Goal: Transaction & Acquisition: Book appointment/travel/reservation

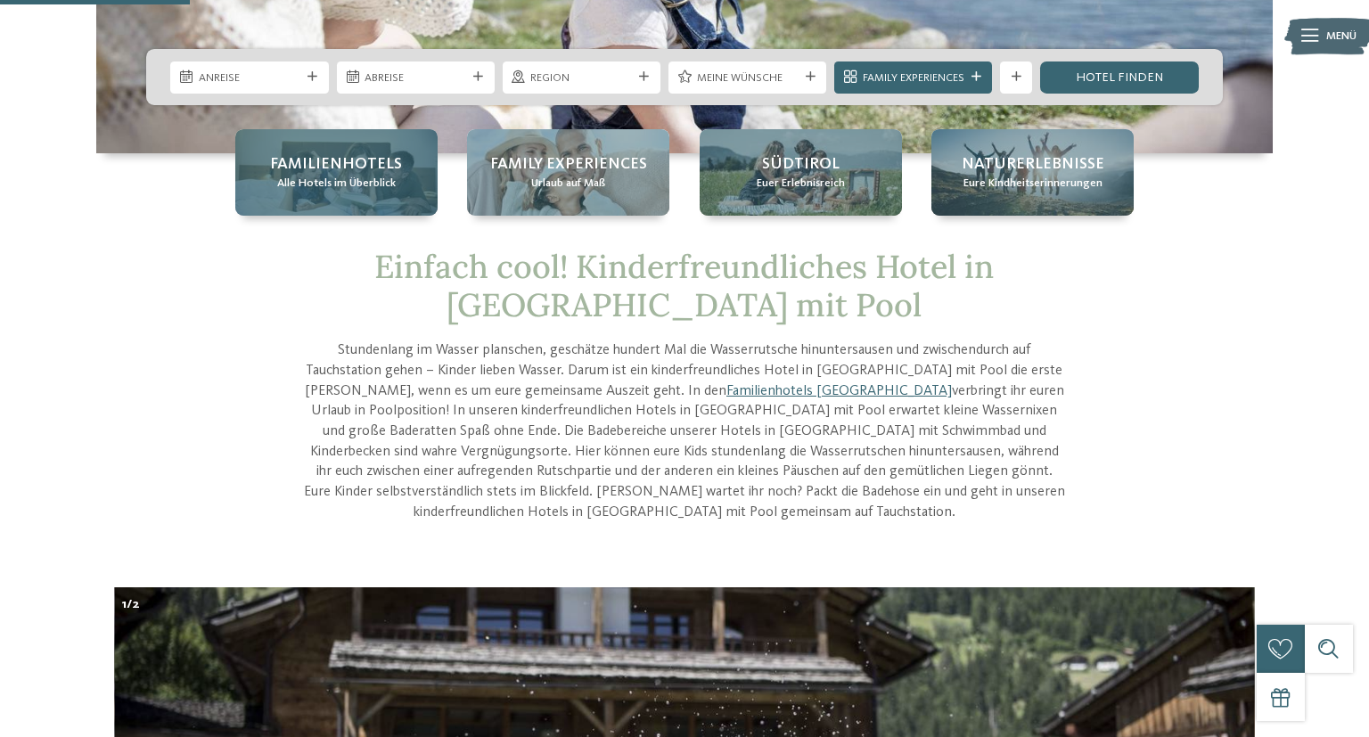
scroll to position [376, 0]
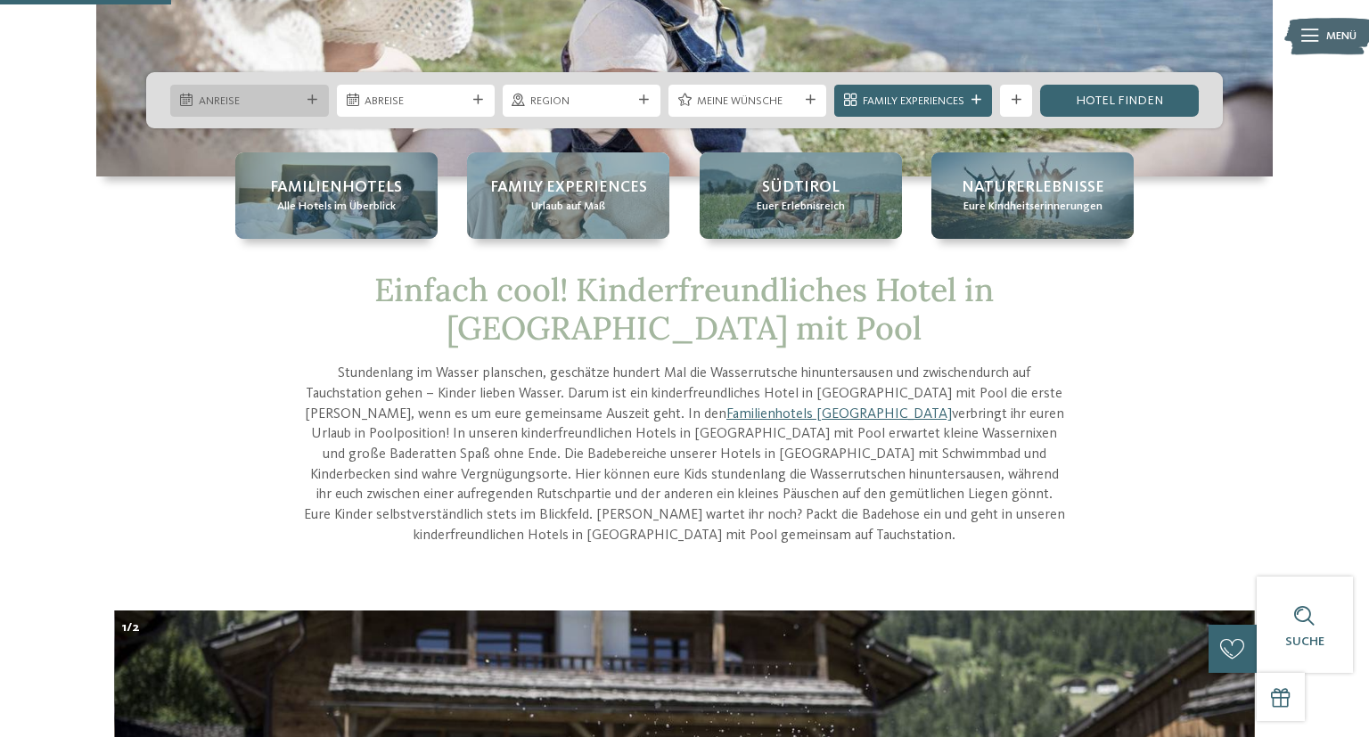
click at [287, 105] on span "Anreise" at bounding box center [250, 102] width 102 height 16
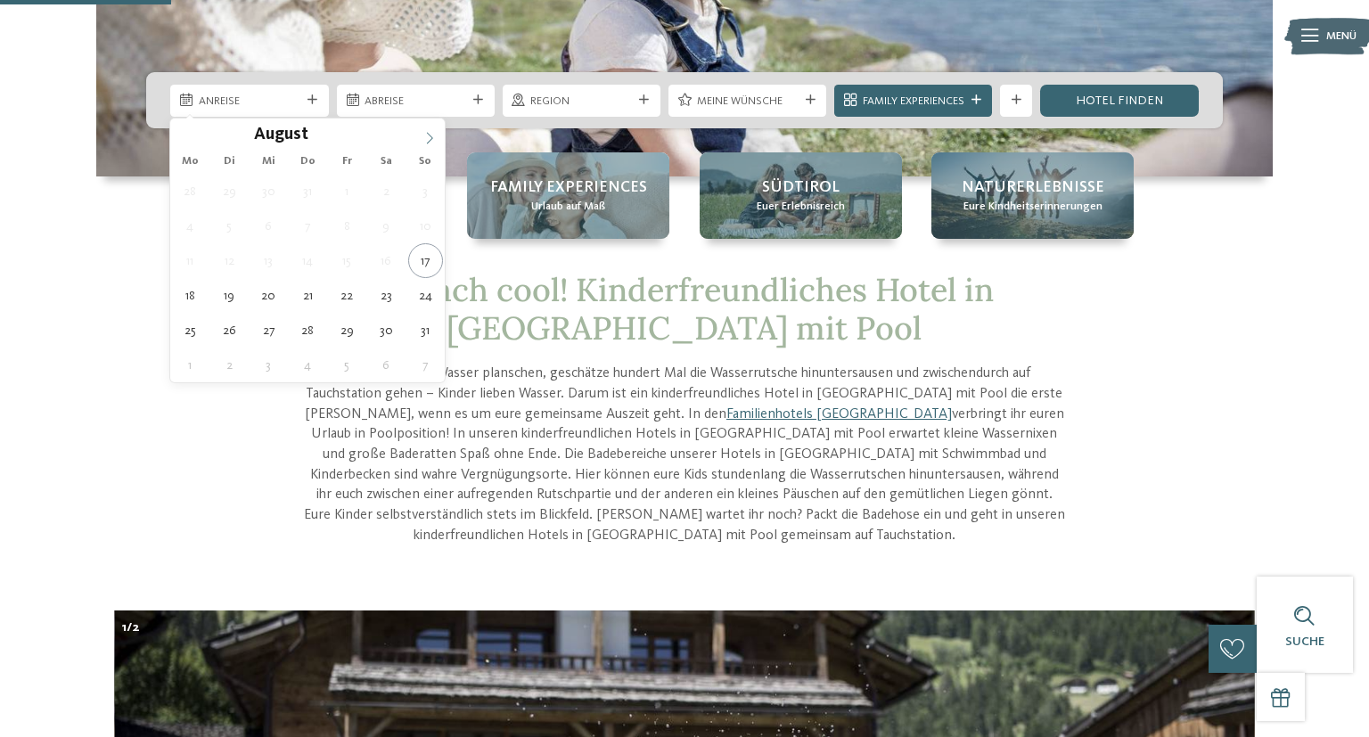
click at [426, 139] on icon at bounding box center [429, 138] width 12 height 12
click at [428, 139] on icon at bounding box center [429, 138] width 12 height 12
type input "****"
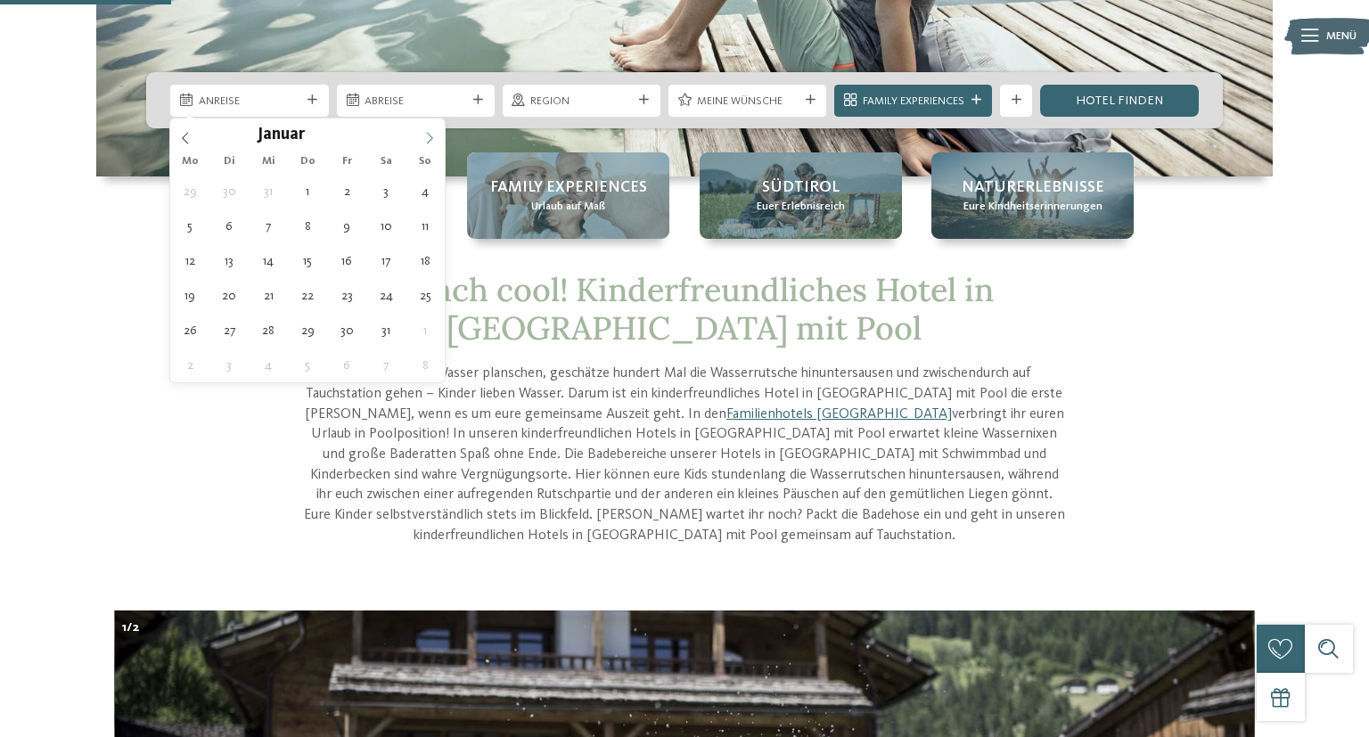
click at [428, 139] on icon at bounding box center [429, 138] width 12 height 12
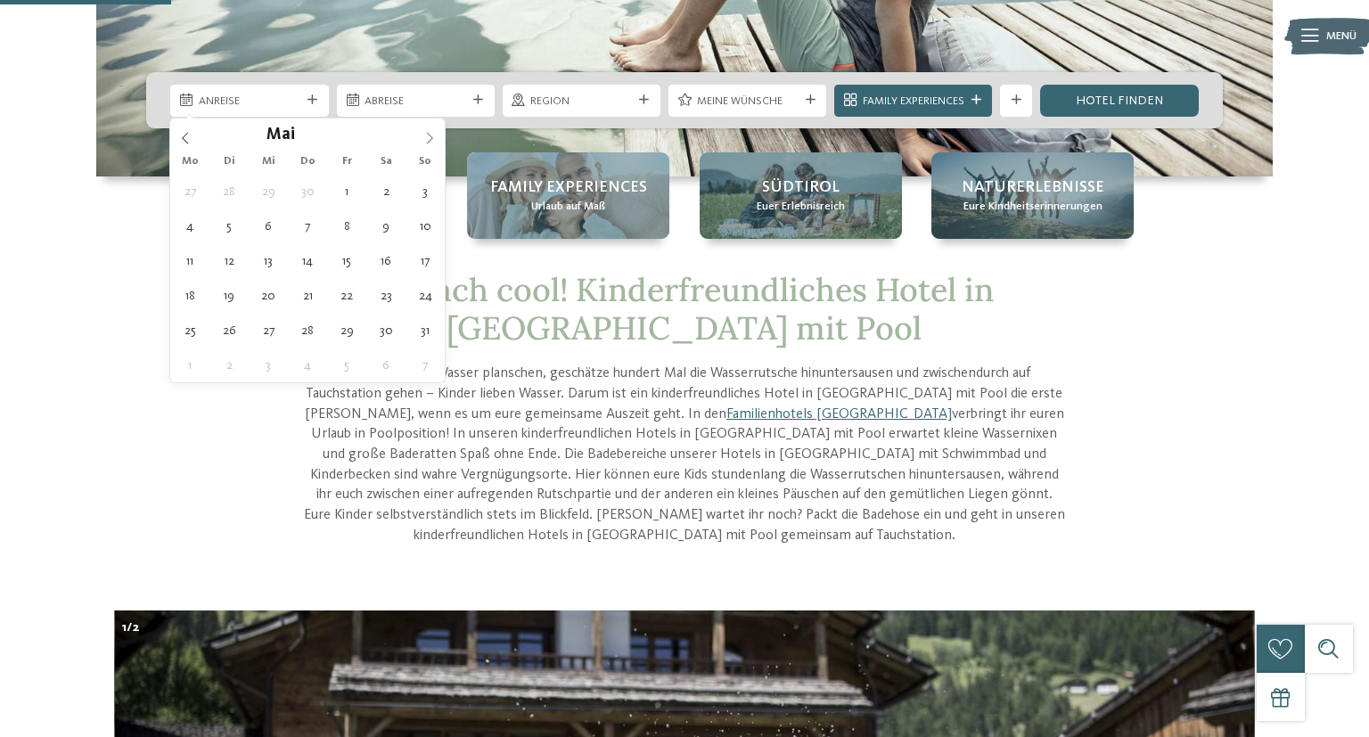
click at [428, 139] on icon at bounding box center [429, 138] width 12 height 12
type div "10.08.2026"
type input "****"
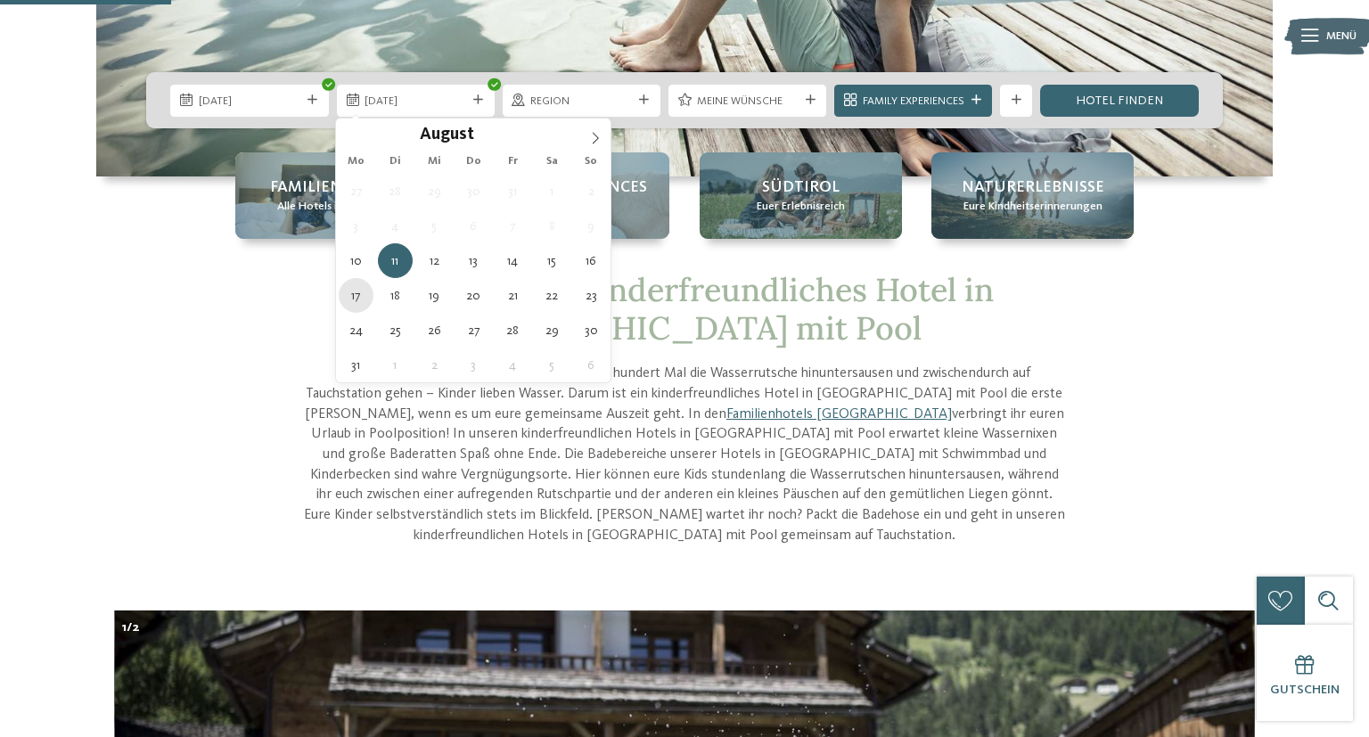
type div "17.08.2026"
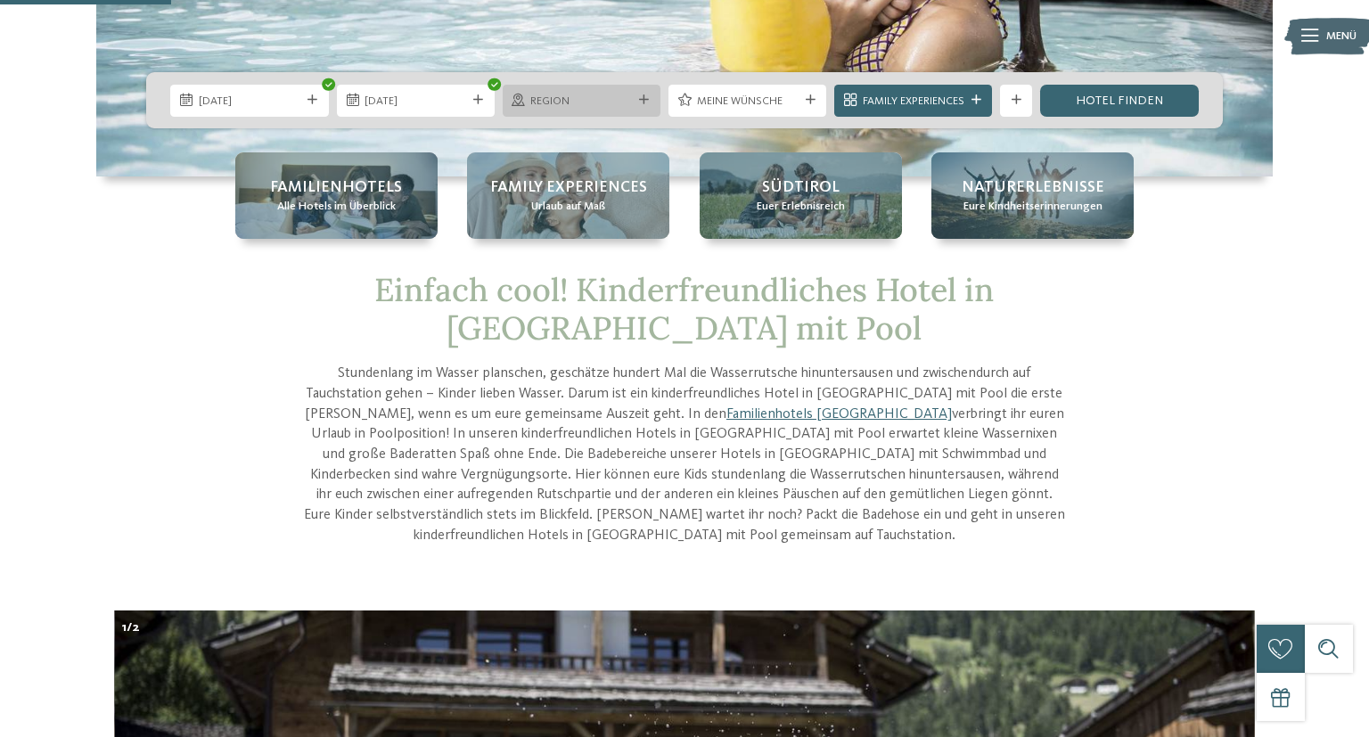
click at [643, 98] on icon at bounding box center [644, 100] width 10 height 10
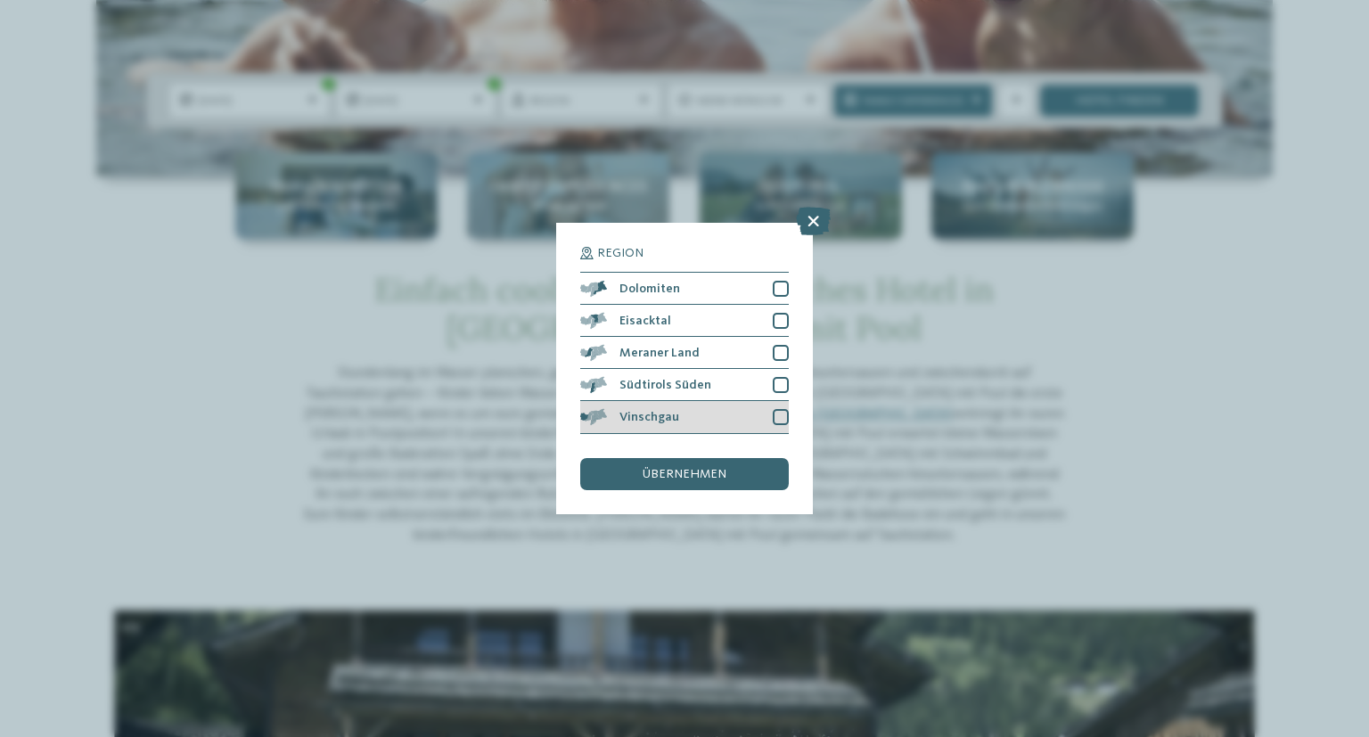
drag, startPoint x: 782, startPoint y: 421, endPoint x: 786, endPoint y: 378, distance: 42.9
click at [782, 420] on div at bounding box center [780, 417] width 16 height 16
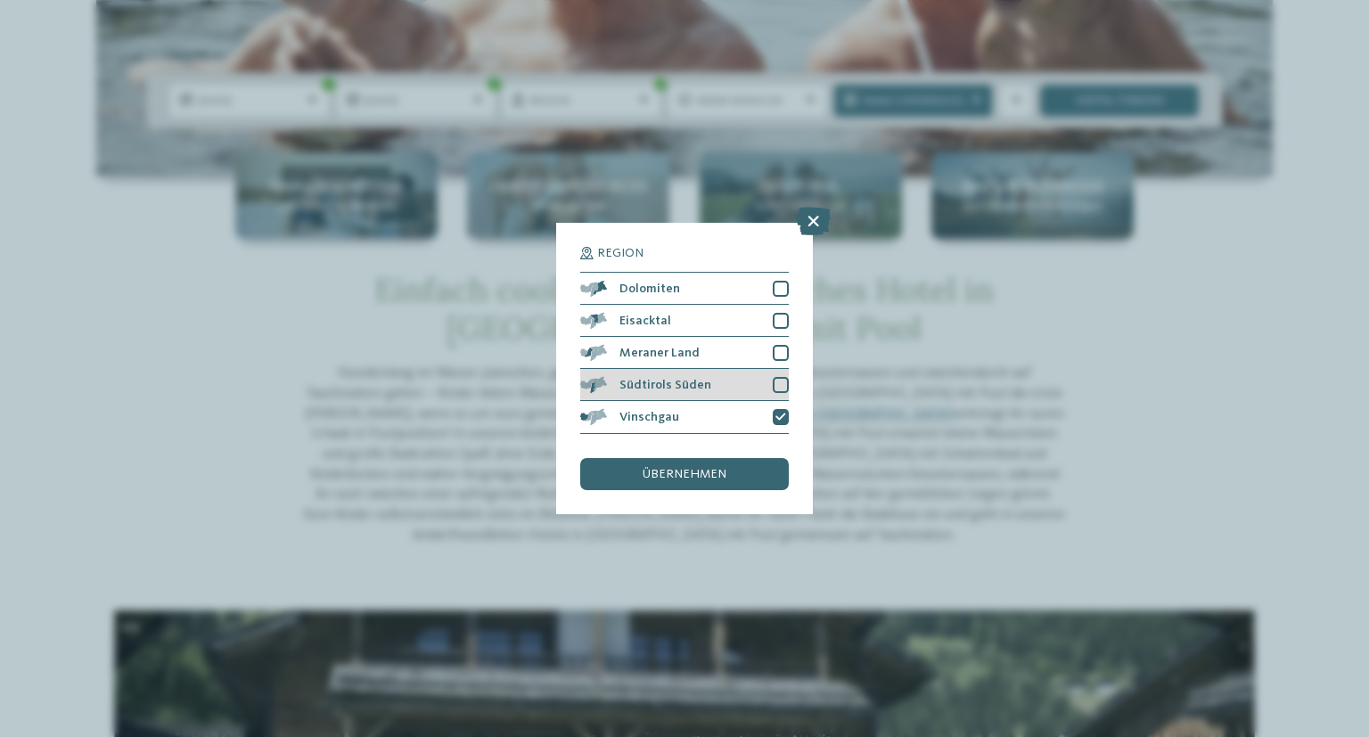
click at [786, 383] on div at bounding box center [780, 385] width 16 height 16
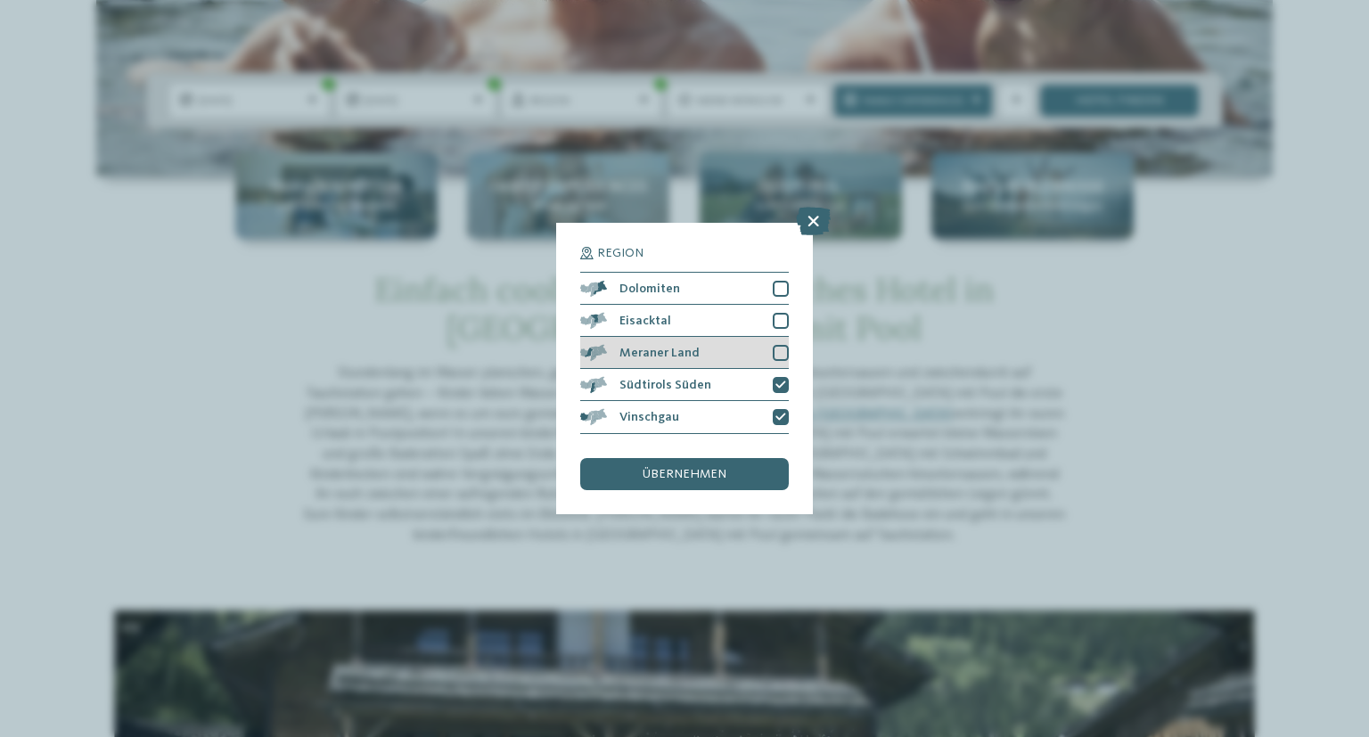
click at [784, 355] on div at bounding box center [780, 353] width 16 height 16
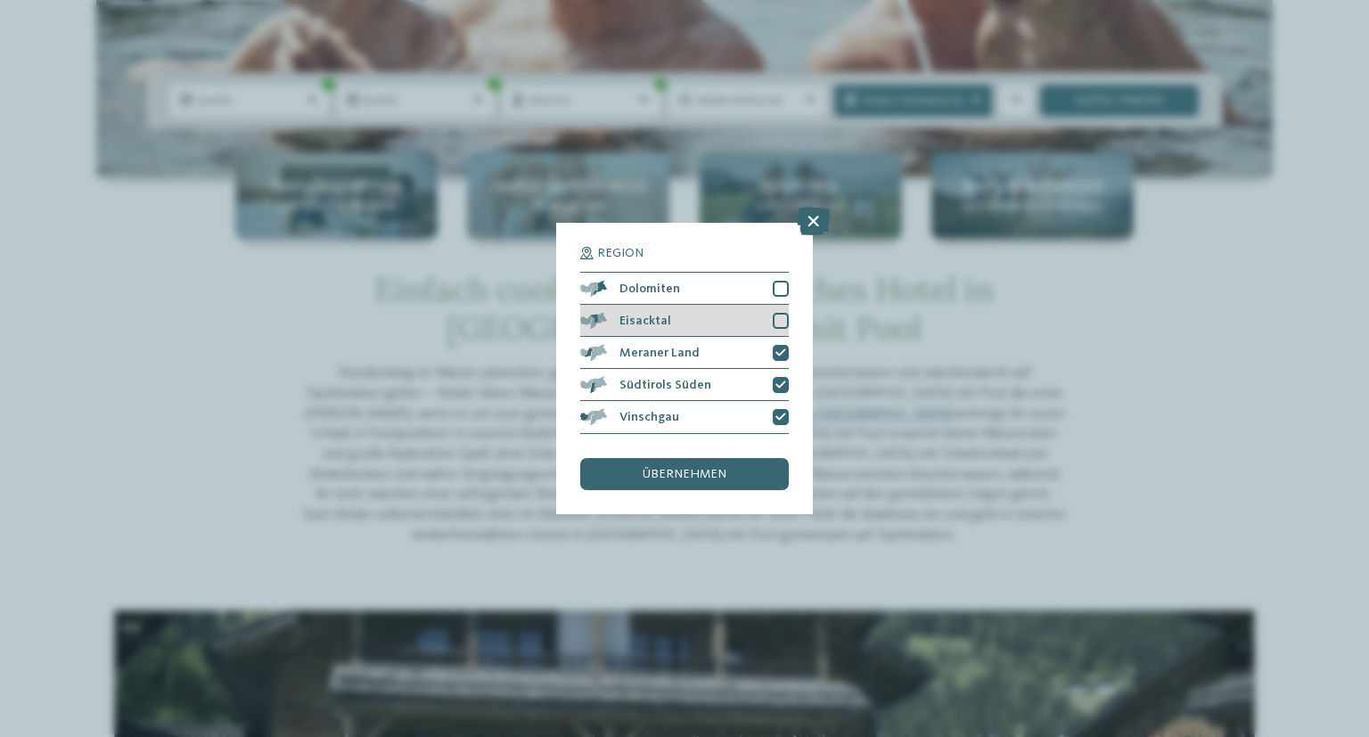
click at [783, 312] on div "Eisacktal" at bounding box center [684, 321] width 208 height 32
click at [779, 289] on div at bounding box center [780, 289] width 16 height 16
click at [716, 470] on span "übernehmen" at bounding box center [684, 474] width 84 height 12
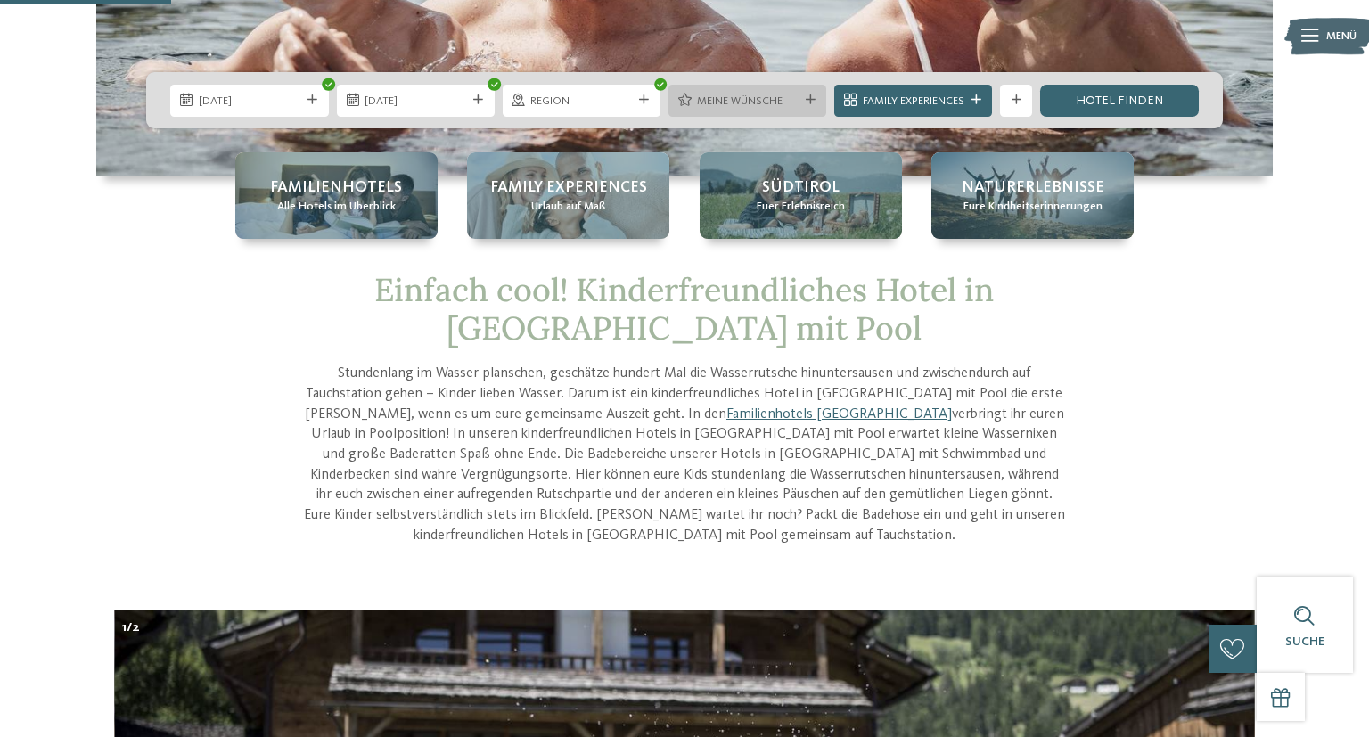
click at [789, 99] on span "Meine Wünsche" at bounding box center [748, 102] width 102 height 16
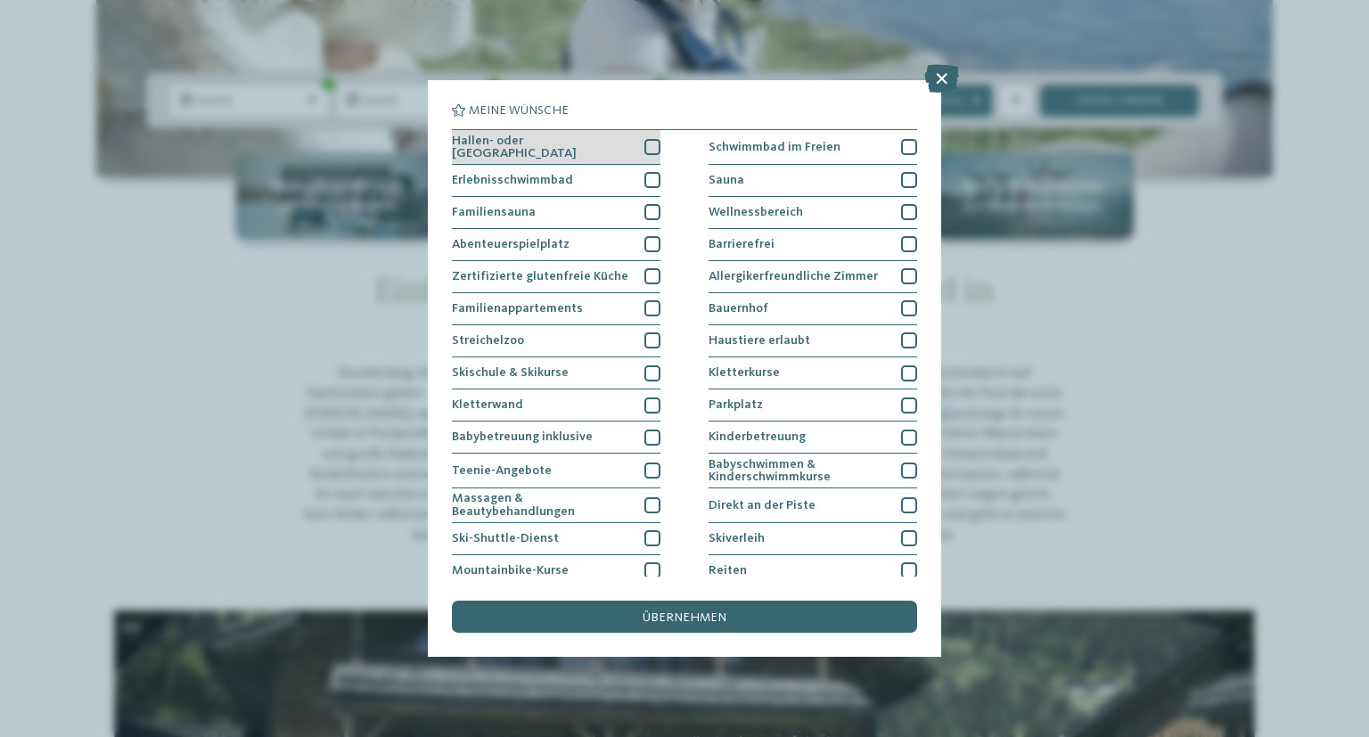
click at [654, 149] on div at bounding box center [652, 147] width 16 height 16
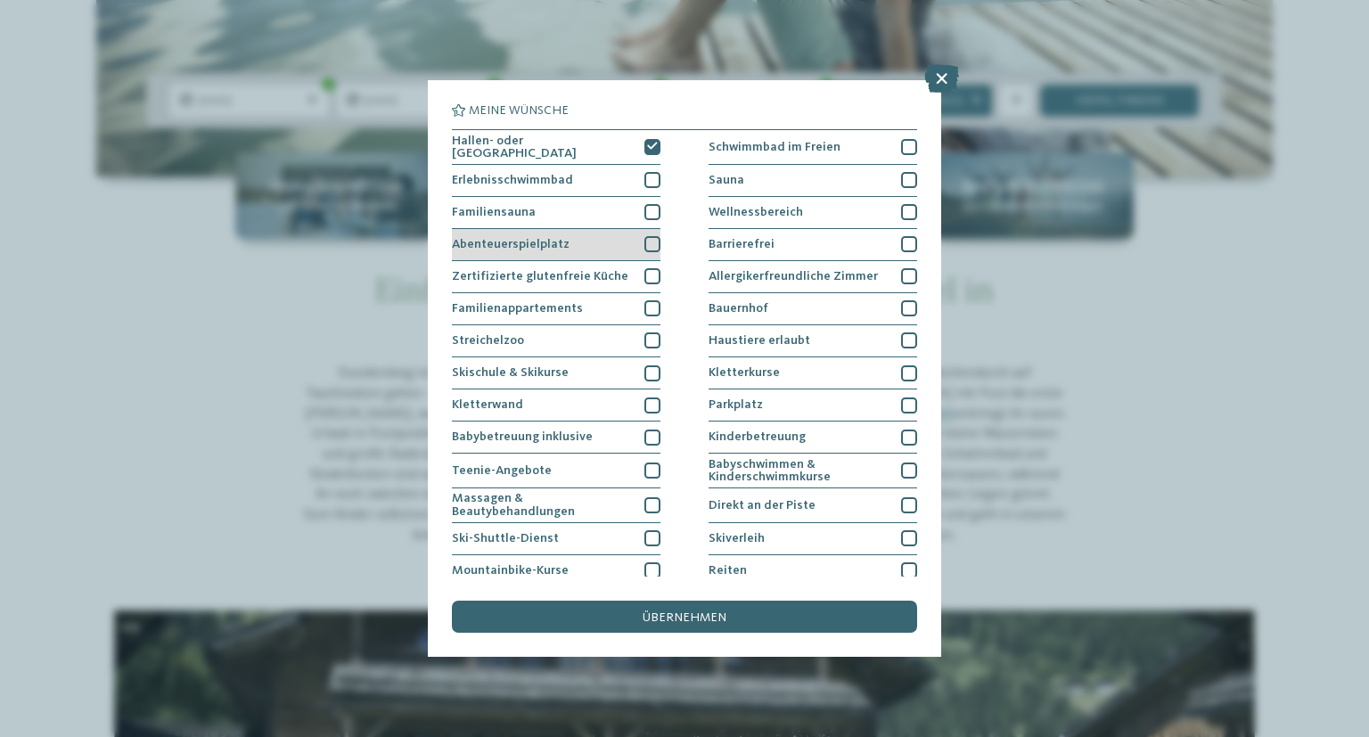
click at [647, 240] on div at bounding box center [652, 244] width 16 height 16
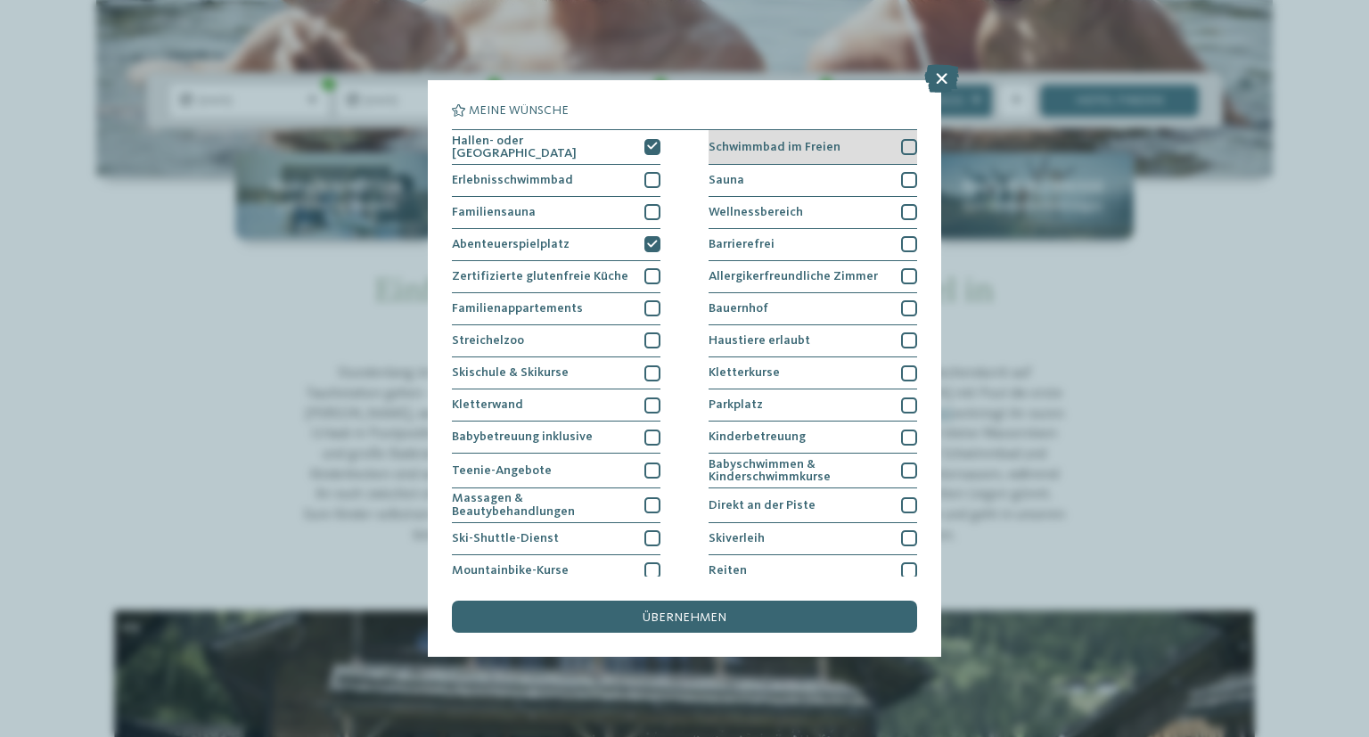
click at [900, 143] on div "Schwimmbad im Freien" at bounding box center [812, 147] width 208 height 35
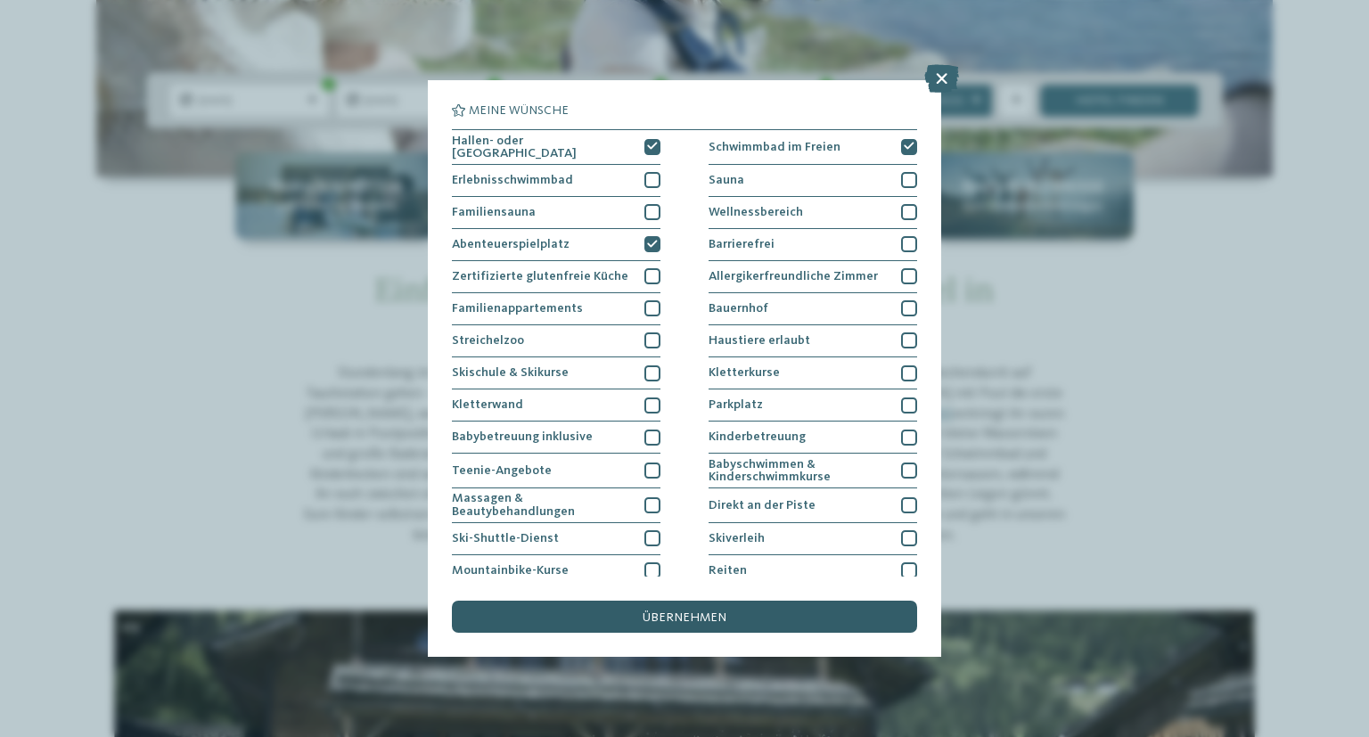
click at [653, 618] on span "übernehmen" at bounding box center [684, 617] width 84 height 12
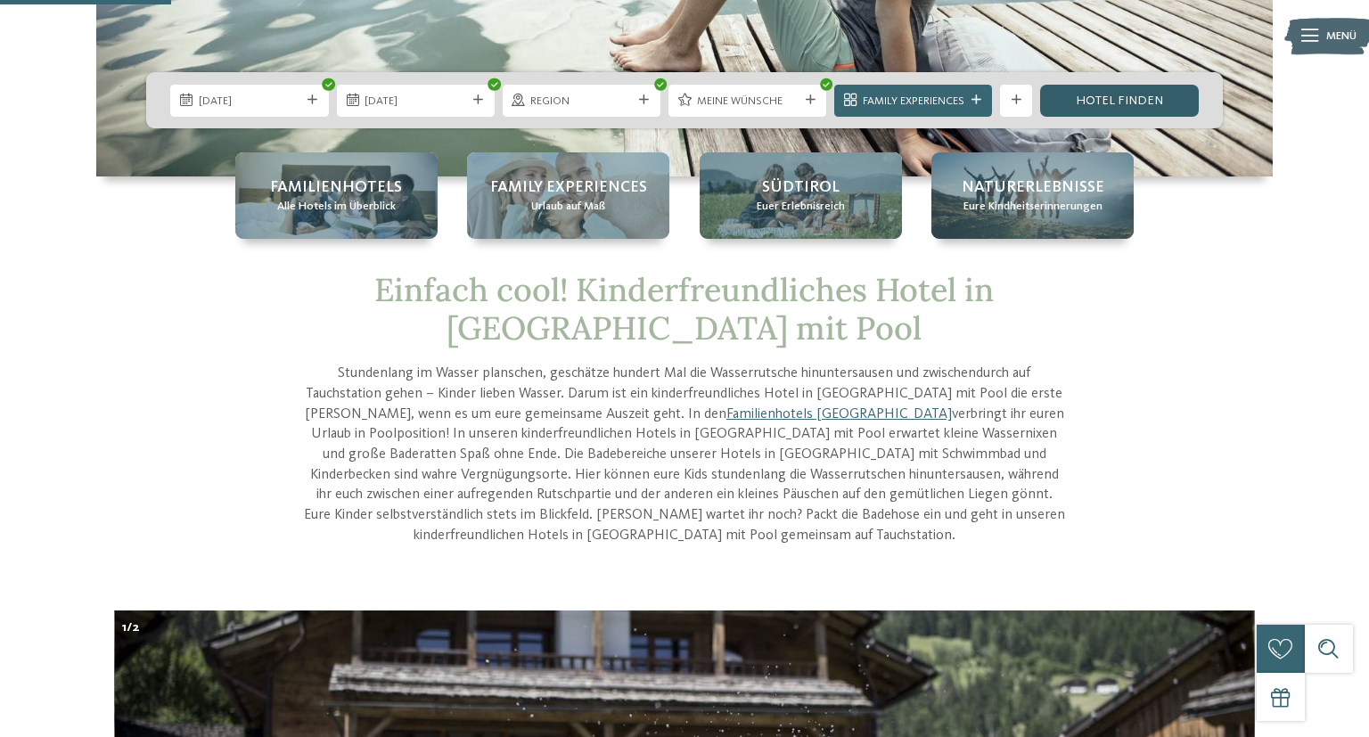
click at [1121, 96] on link "Hotel finden" at bounding box center [1119, 101] width 158 height 32
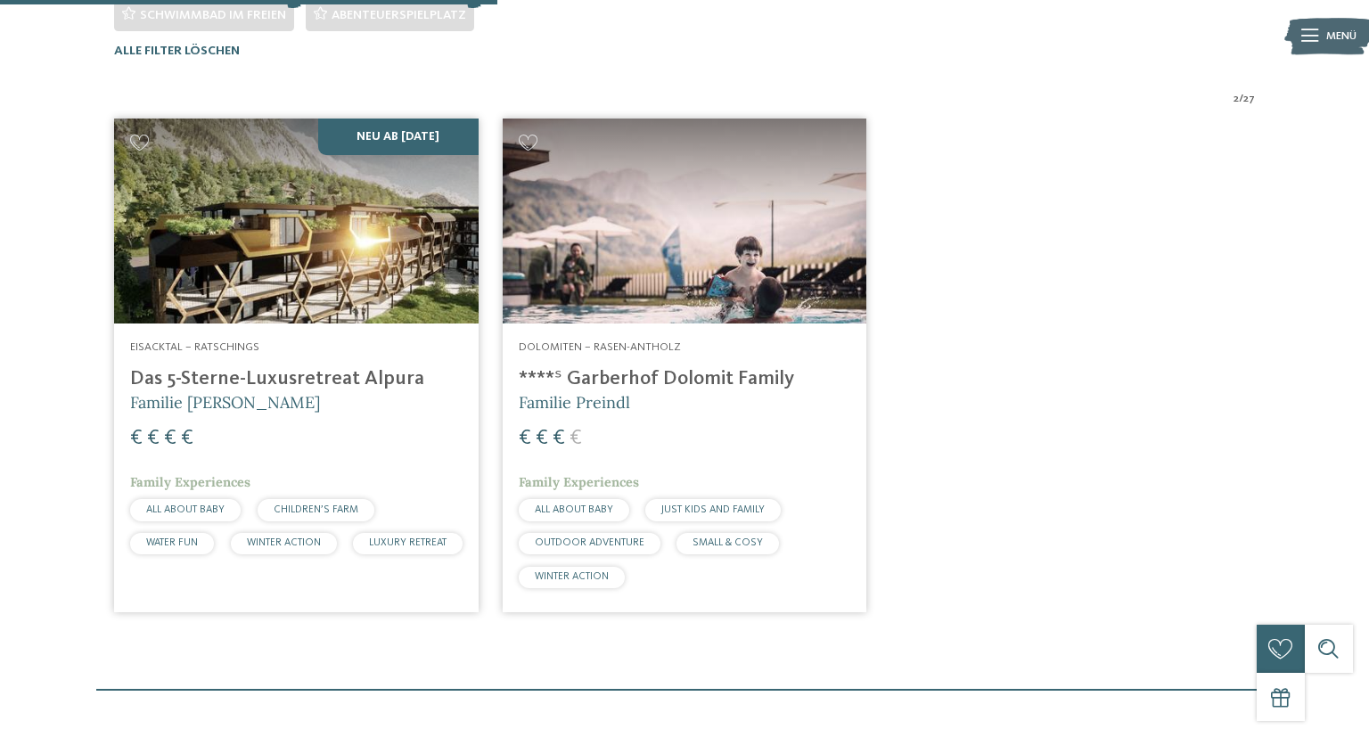
scroll to position [556, 0]
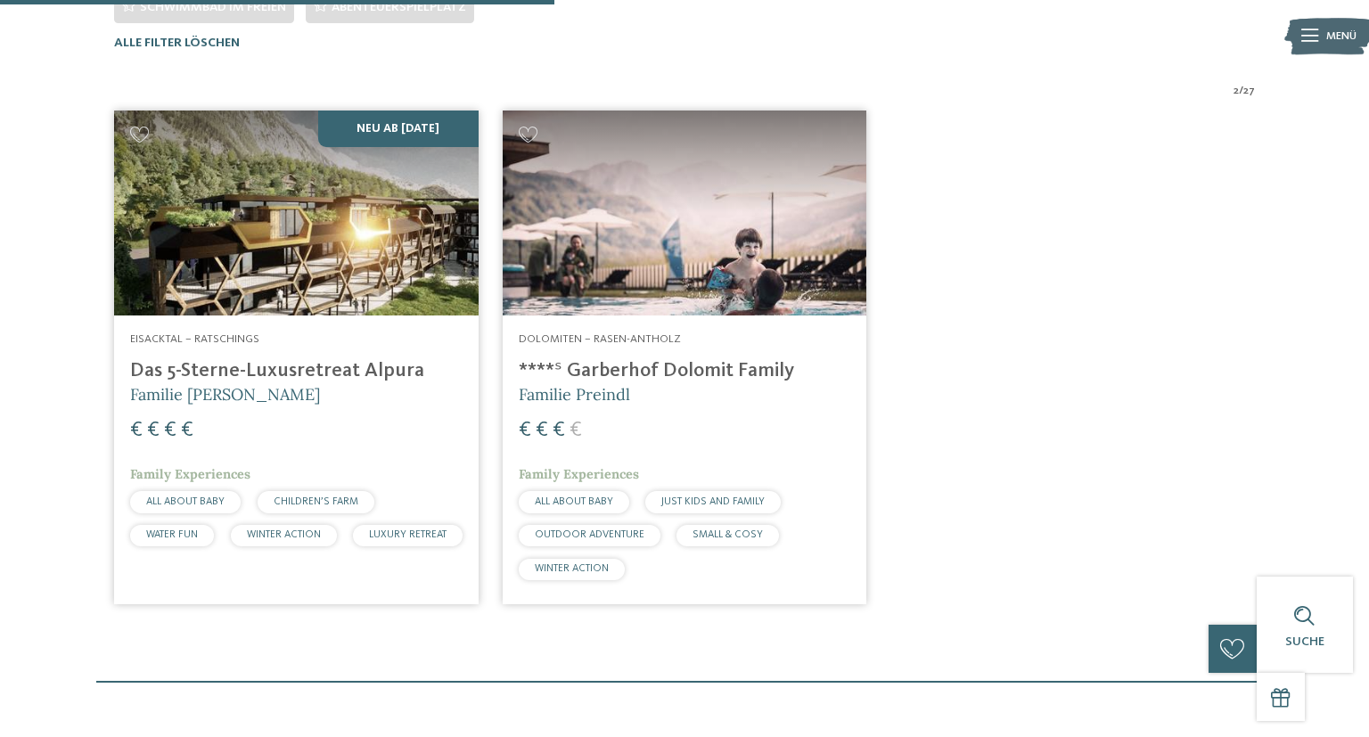
click at [668, 367] on h4 "****ˢ Garberhof Dolomit Family" at bounding box center [684, 371] width 331 height 24
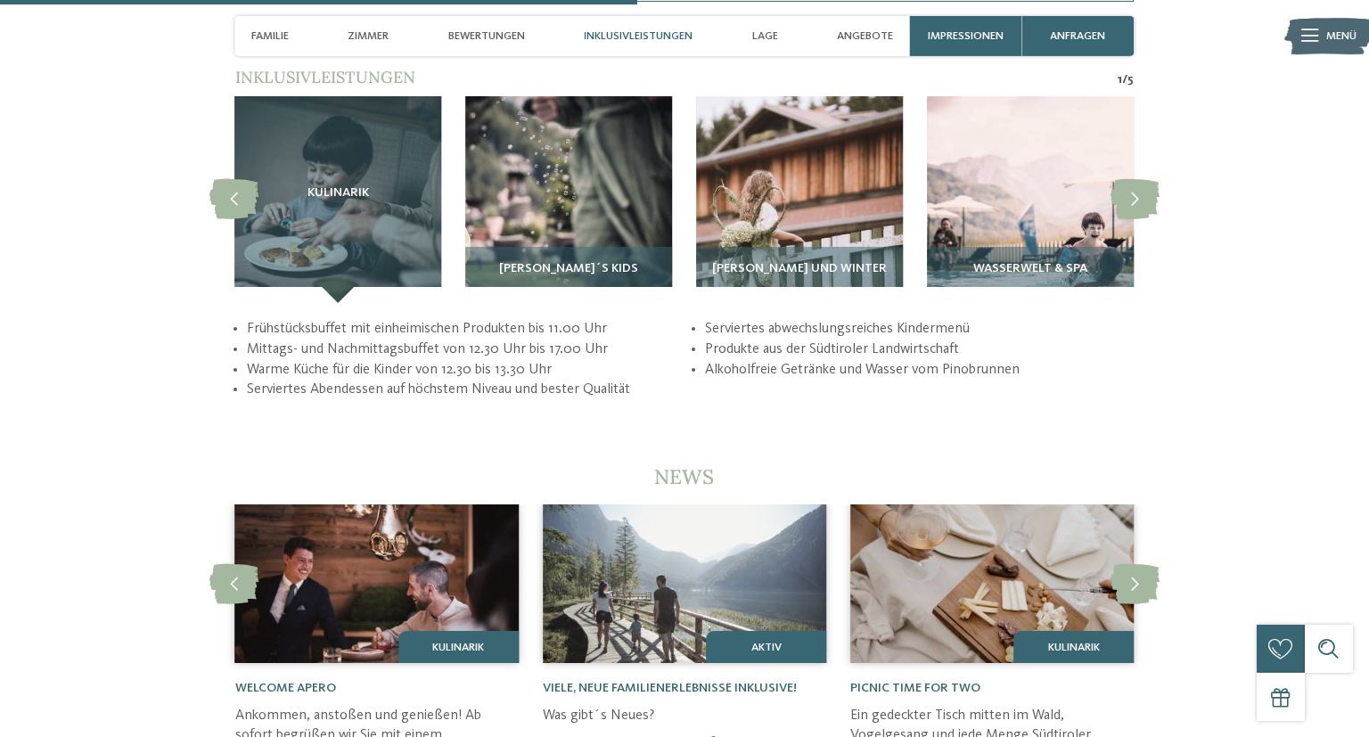
scroll to position [3481, 0]
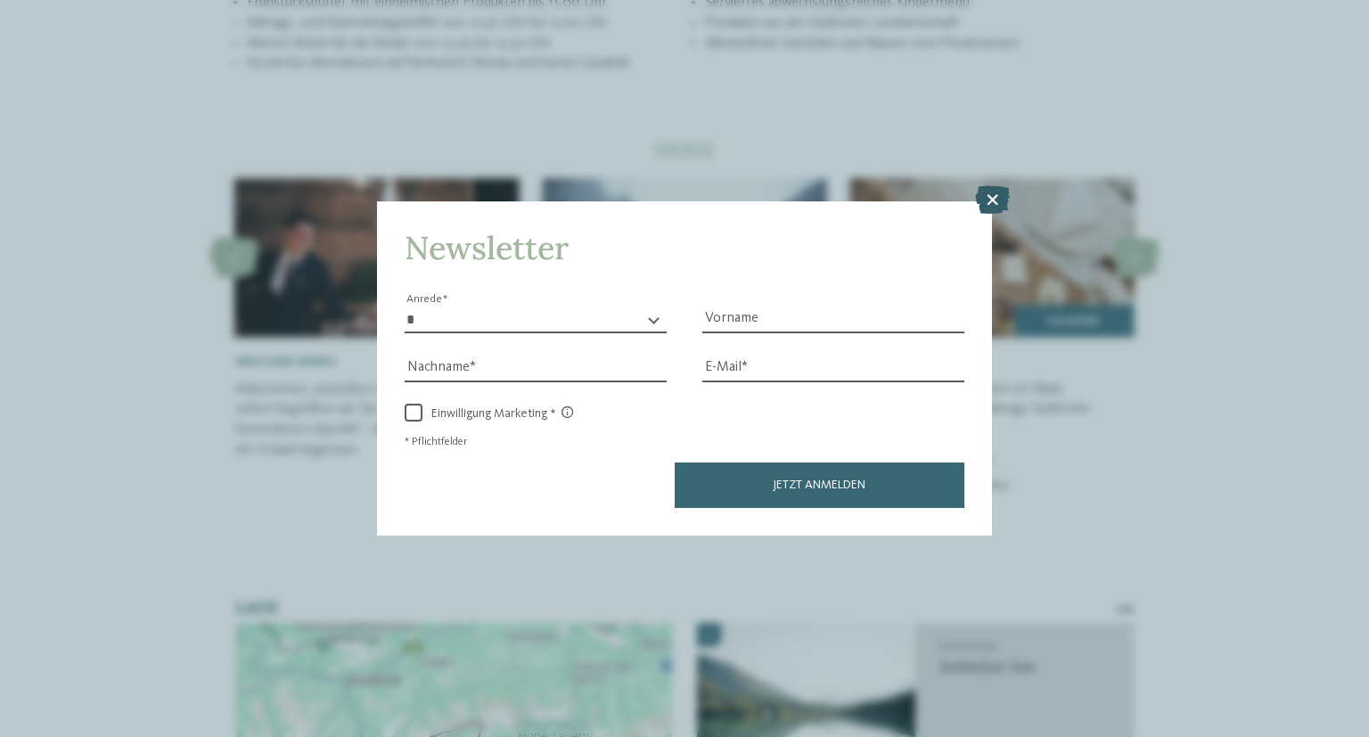
click at [998, 197] on icon at bounding box center [992, 199] width 35 height 29
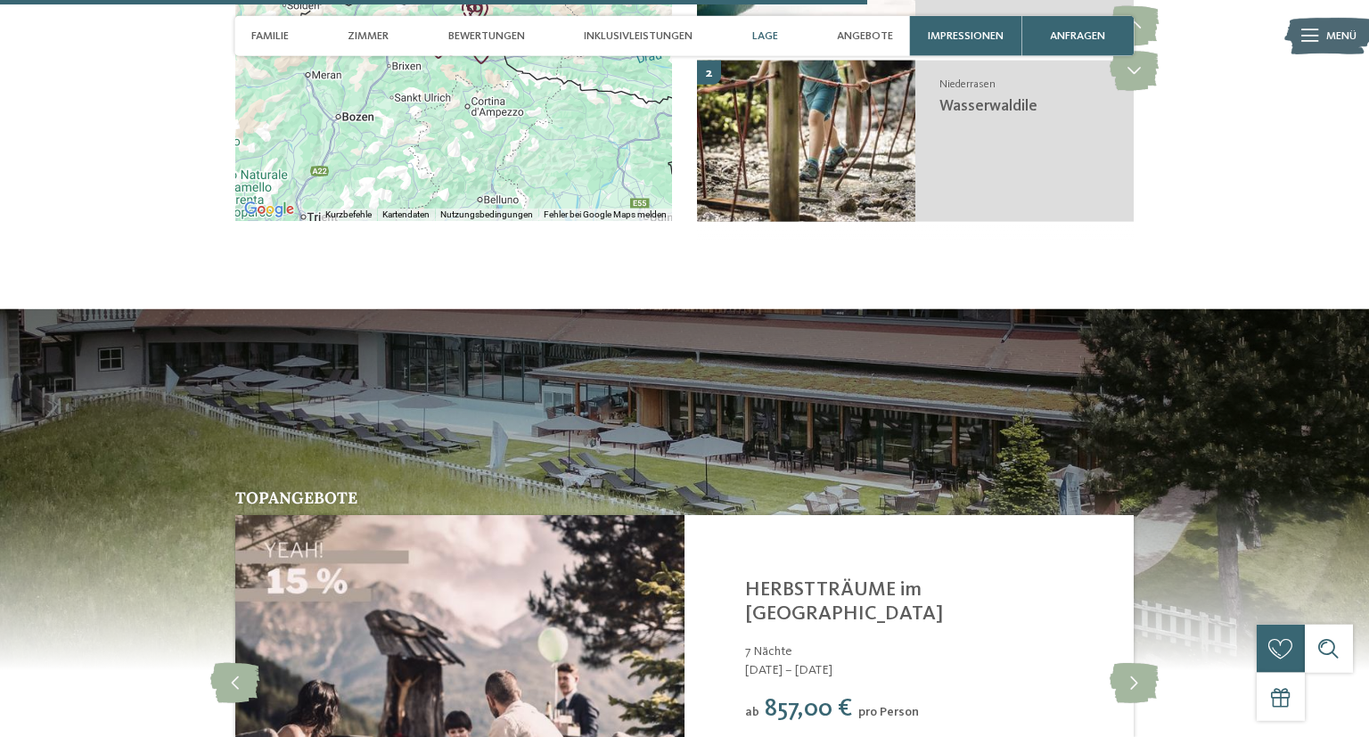
scroll to position [4139, 0]
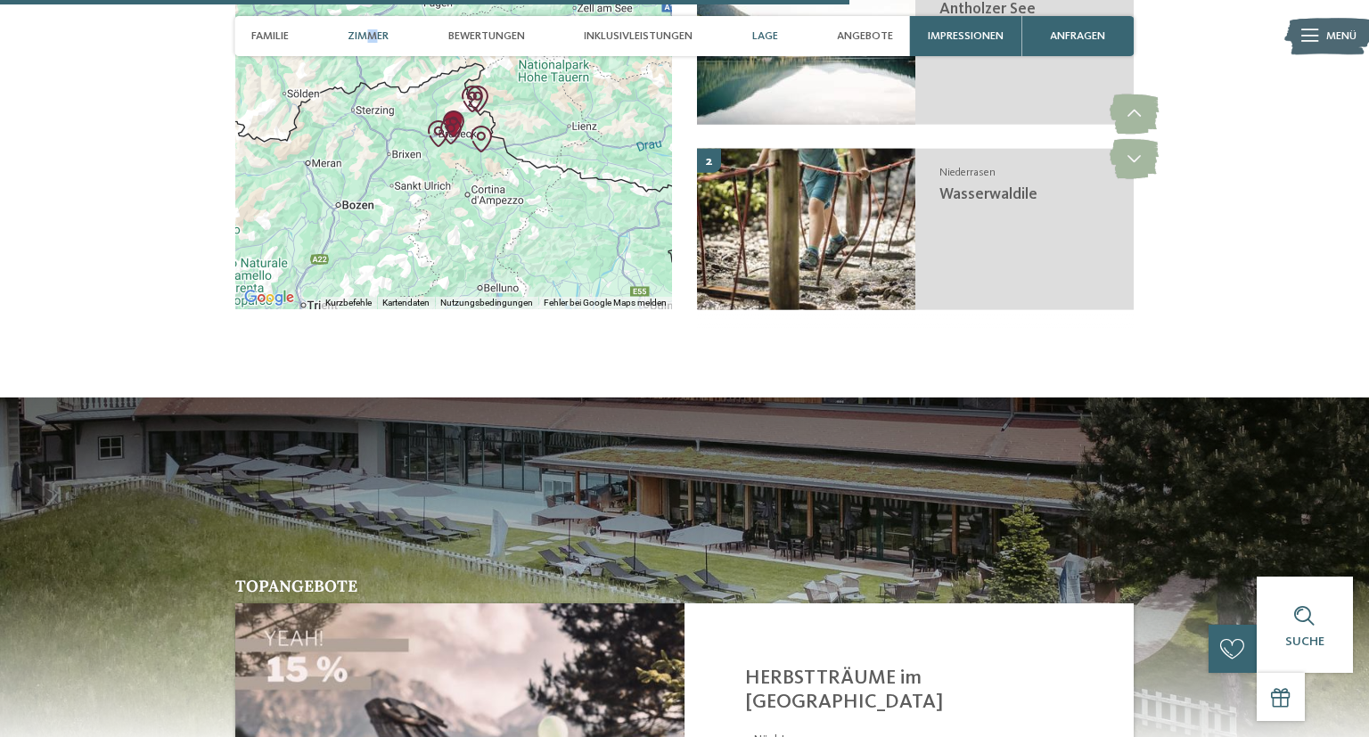
click at [376, 37] on span "Zimmer" at bounding box center [367, 35] width 41 height 13
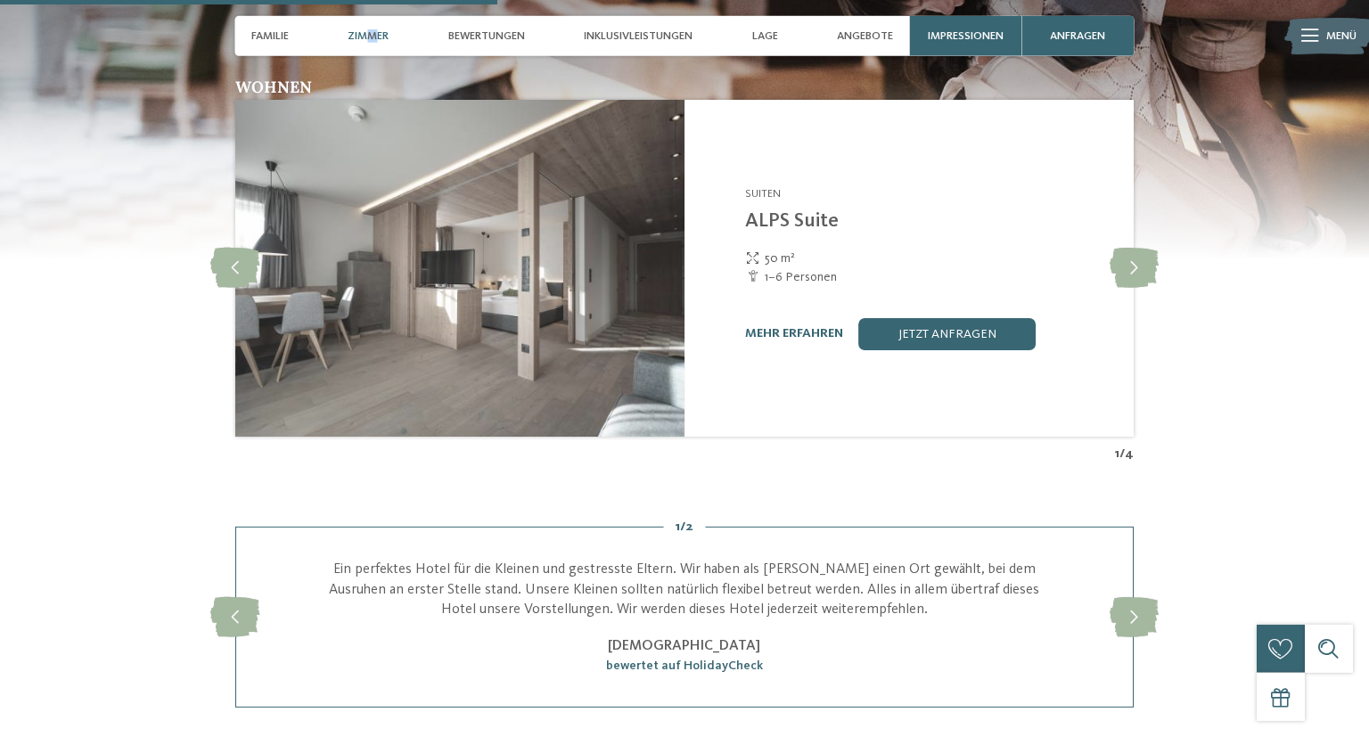
scroll to position [2452, 0]
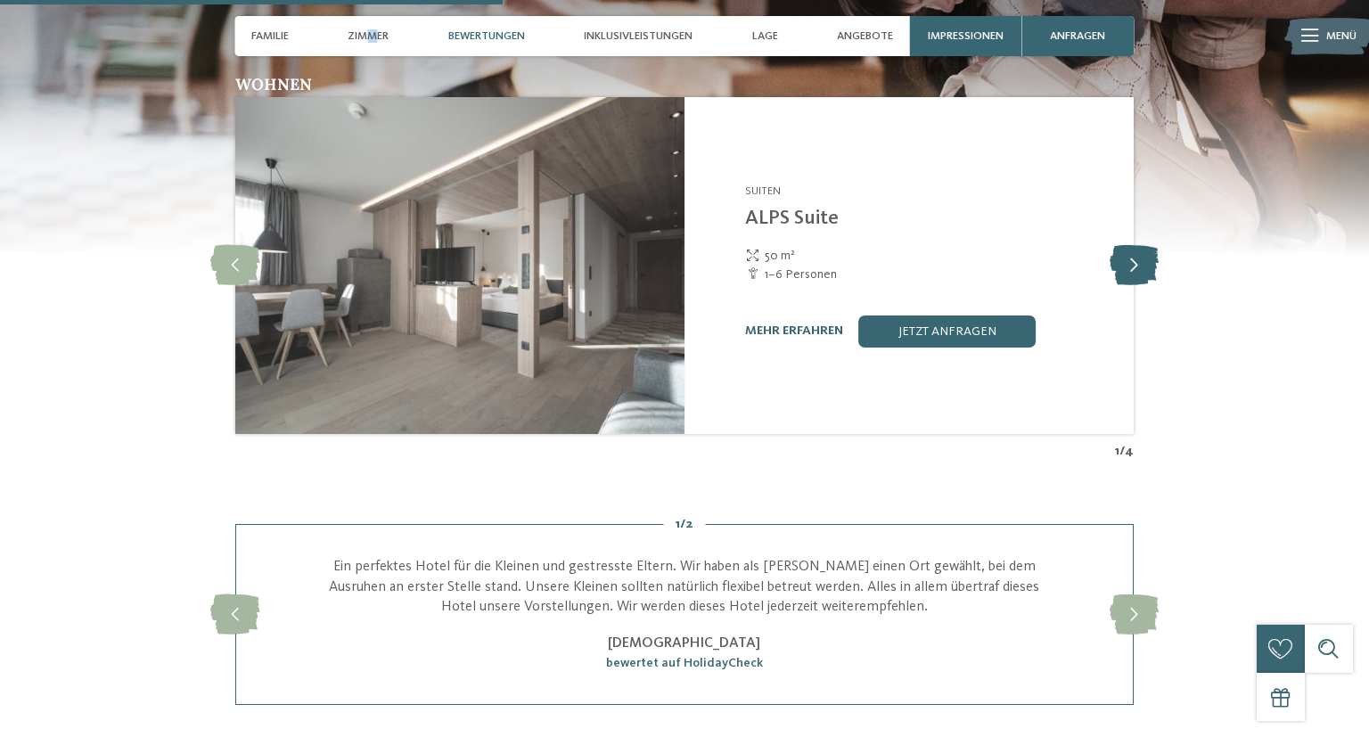
click at [1145, 276] on icon at bounding box center [1133, 265] width 49 height 40
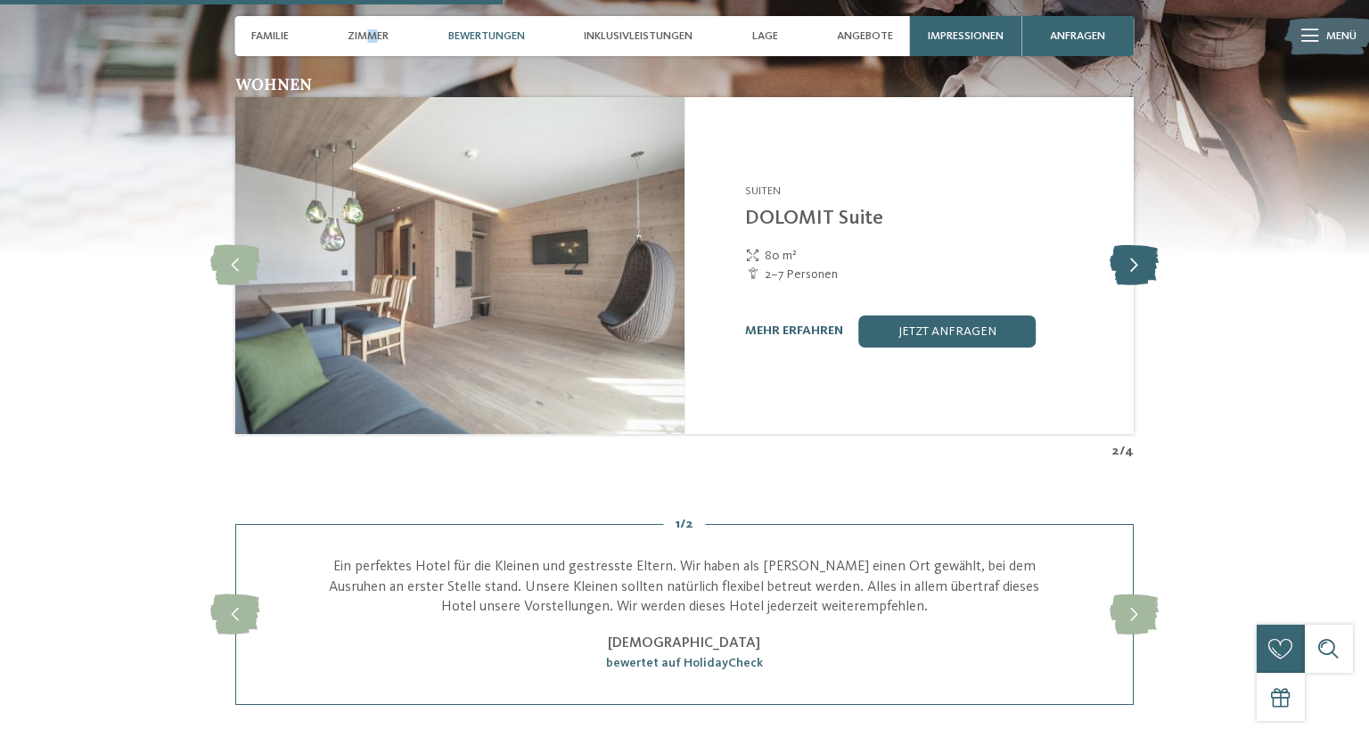
click at [1138, 275] on icon at bounding box center [1133, 265] width 49 height 40
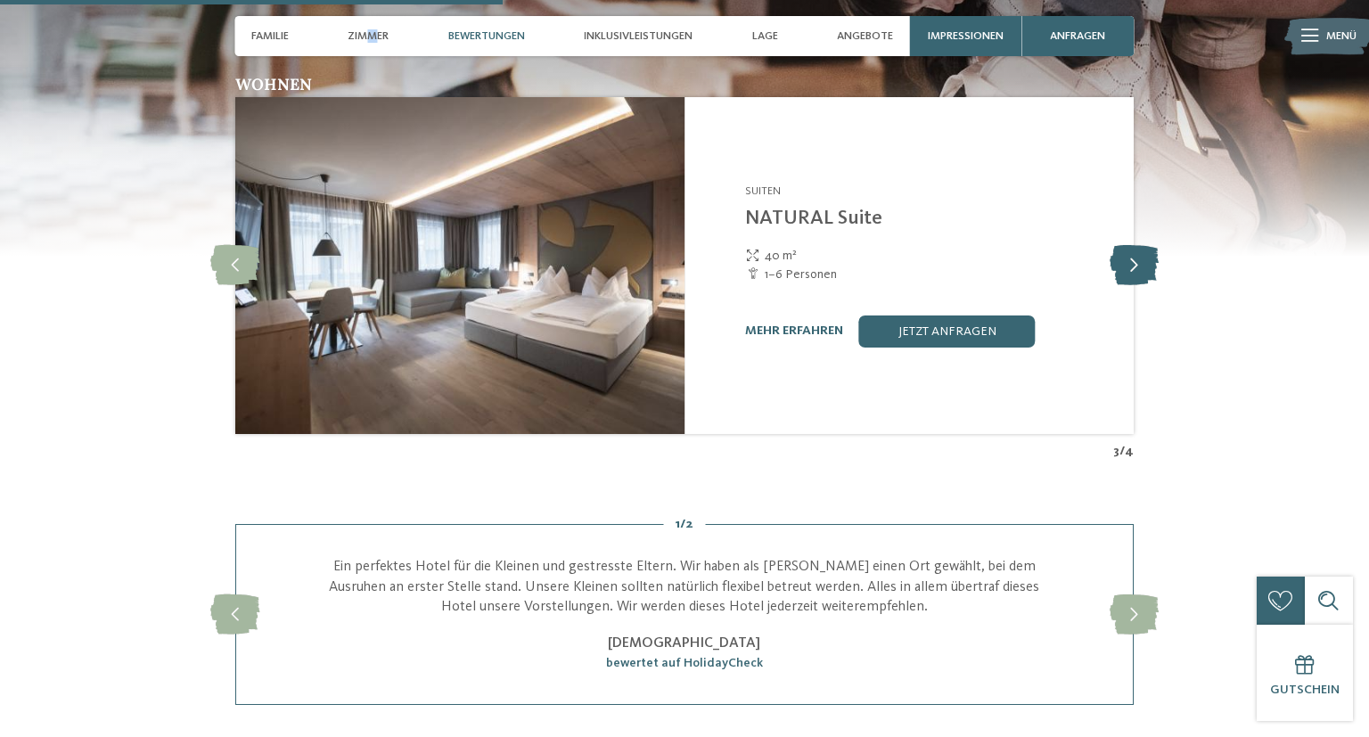
click at [1138, 275] on icon at bounding box center [1133, 265] width 49 height 40
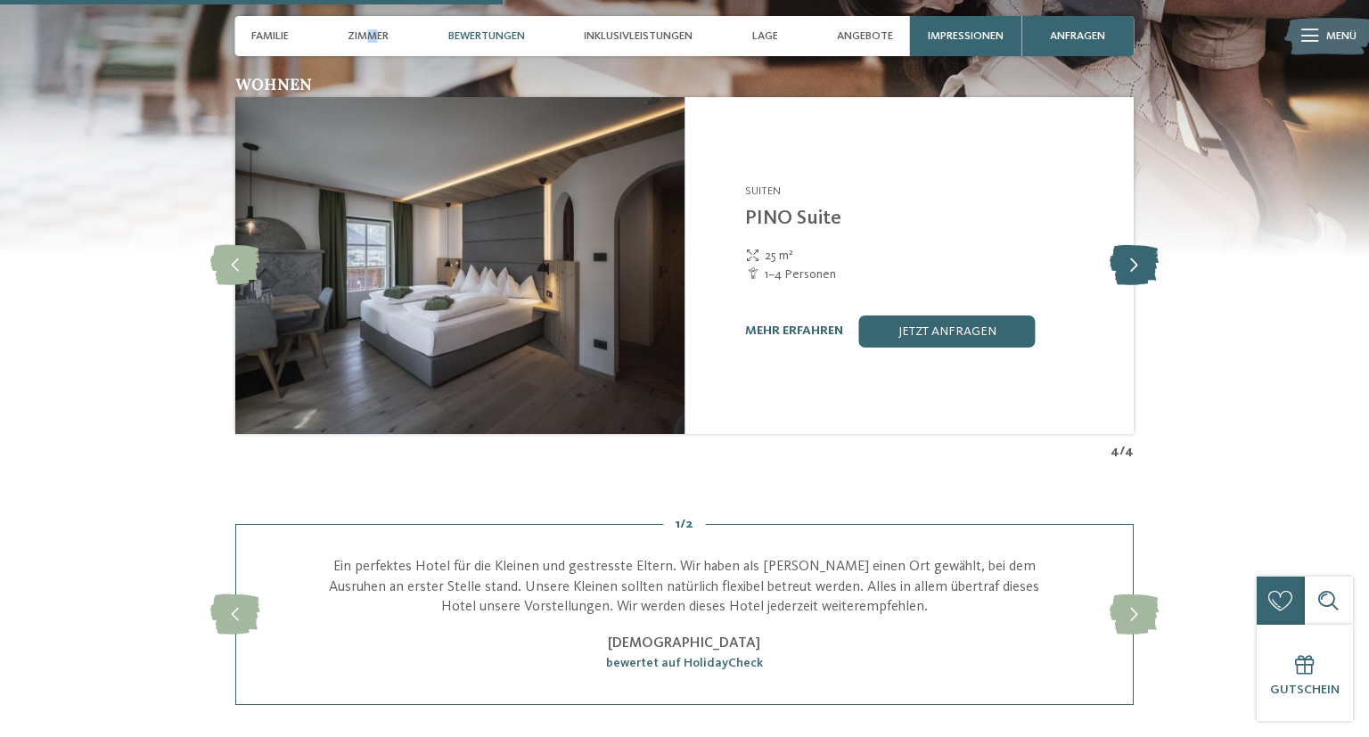
click at [1138, 275] on icon at bounding box center [1133, 265] width 49 height 40
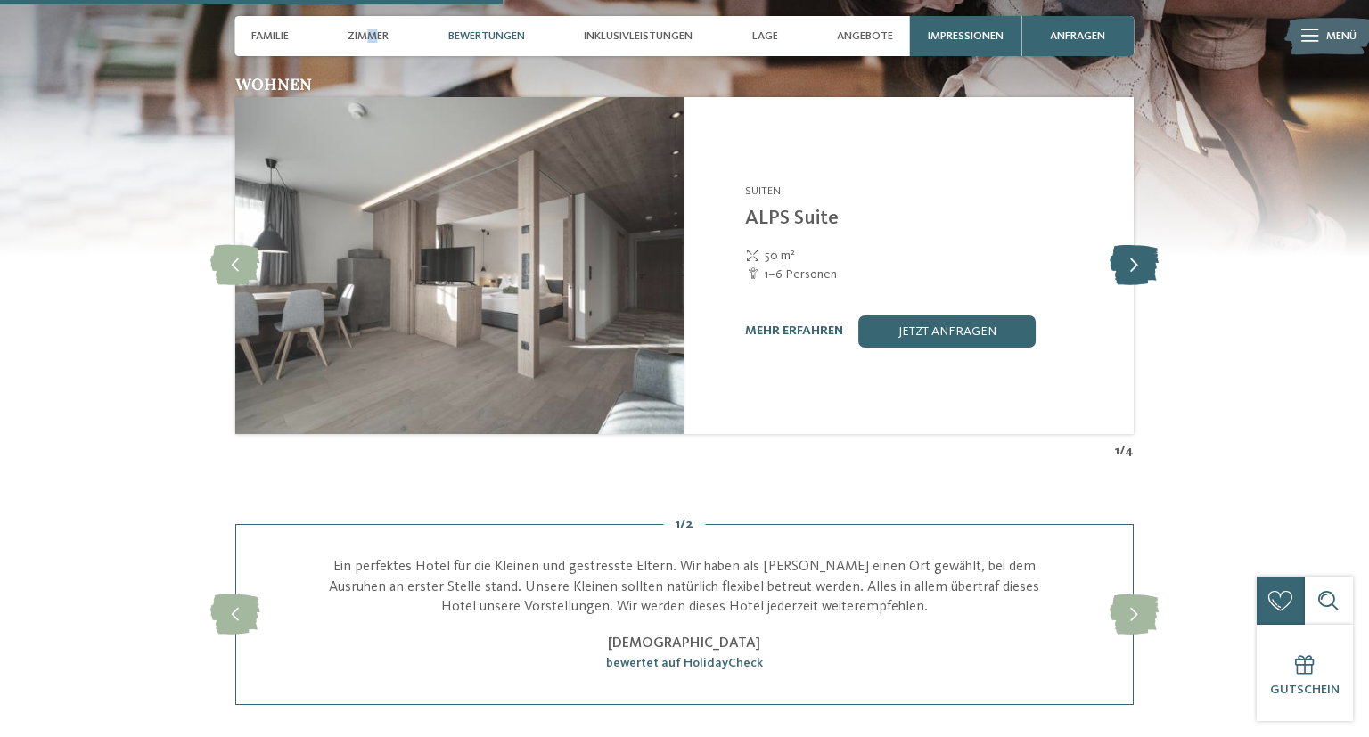
click at [1138, 275] on icon at bounding box center [1133, 265] width 49 height 40
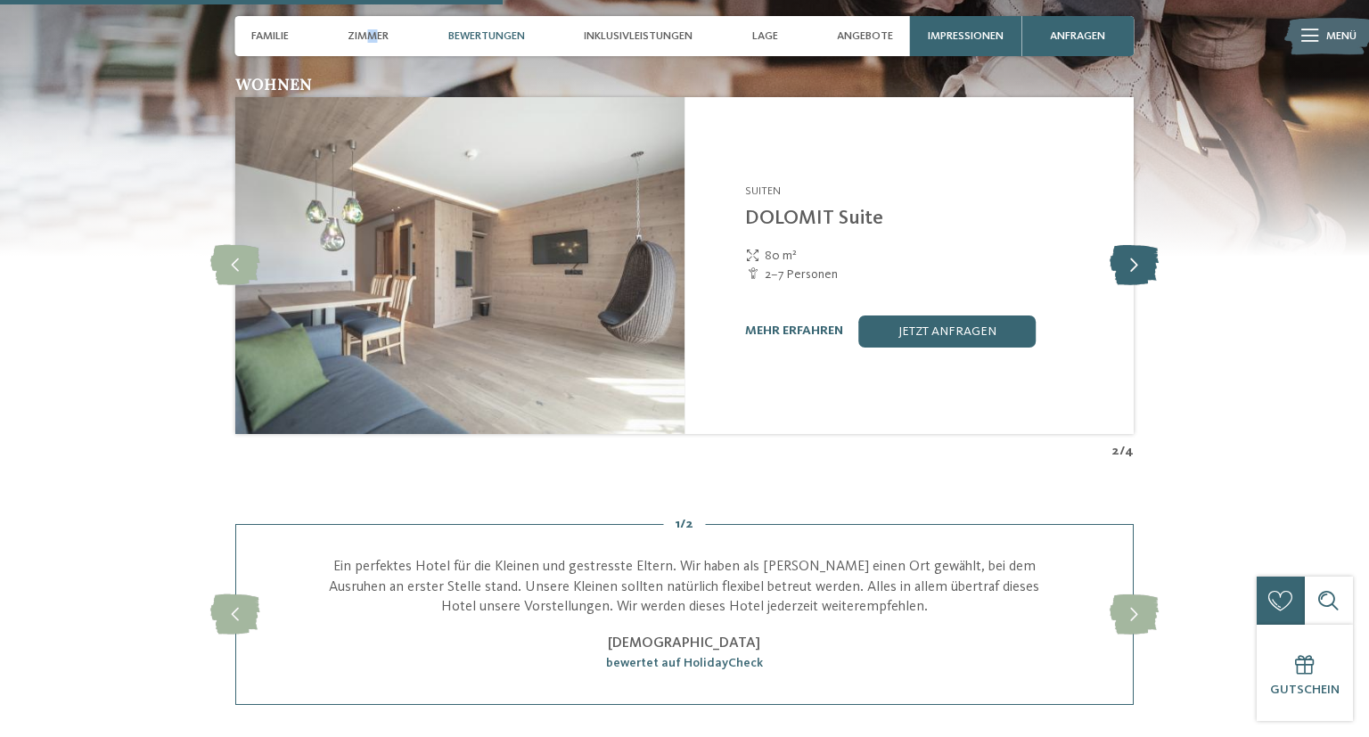
click at [1138, 275] on icon at bounding box center [1133, 265] width 49 height 40
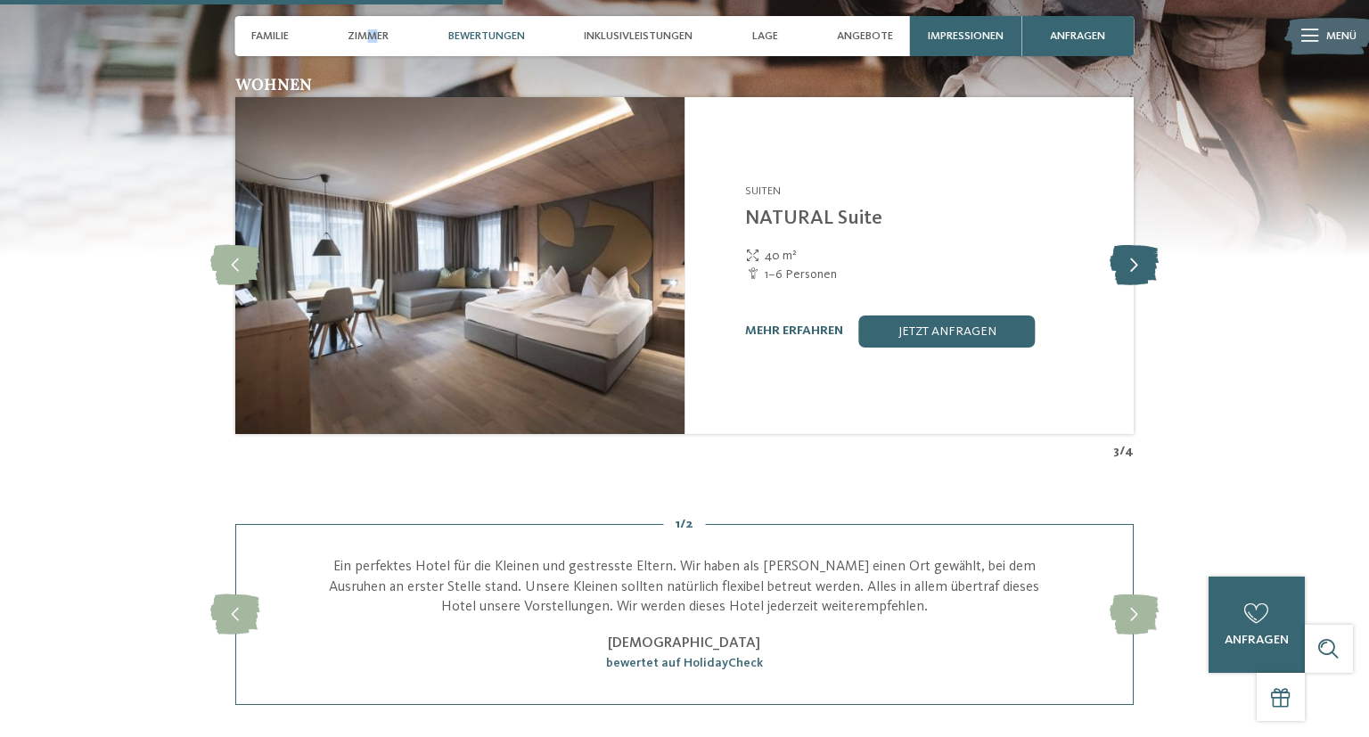
click at [1148, 282] on icon at bounding box center [1133, 265] width 49 height 40
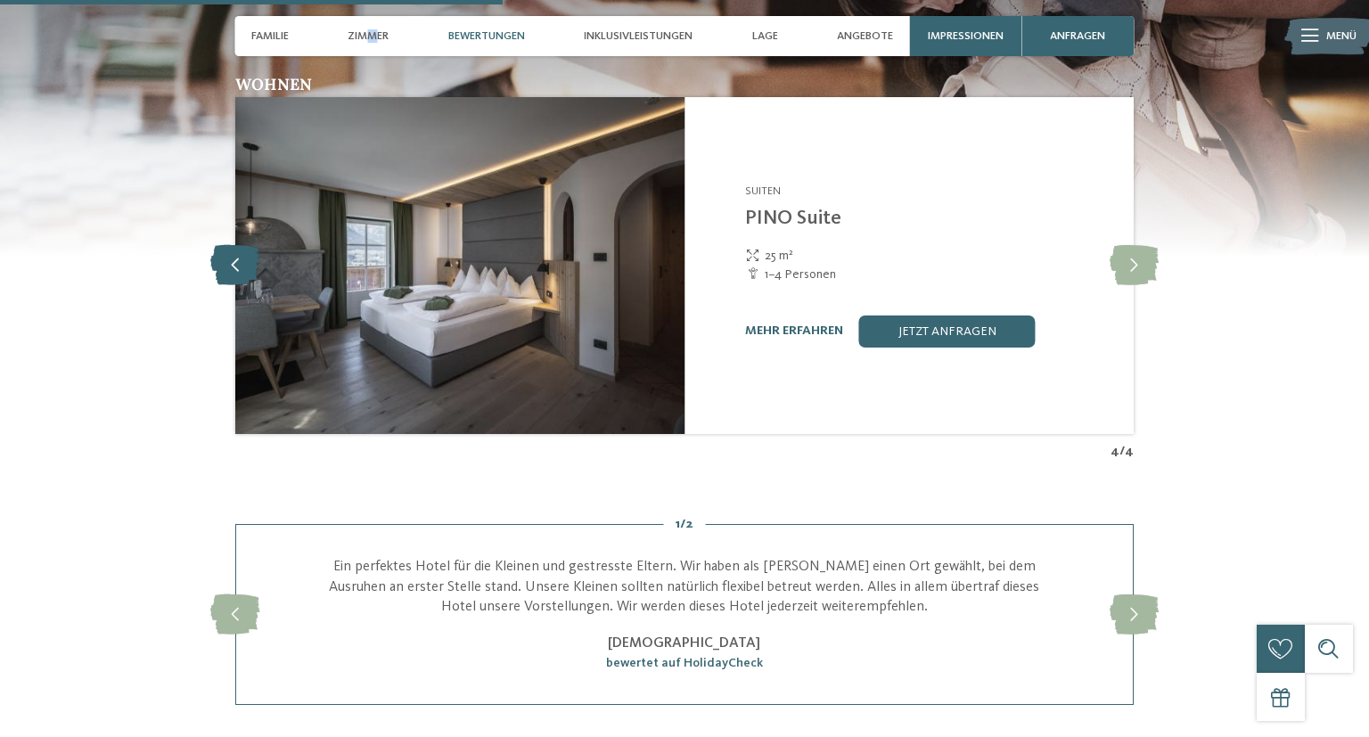
click at [233, 271] on icon at bounding box center [234, 265] width 49 height 40
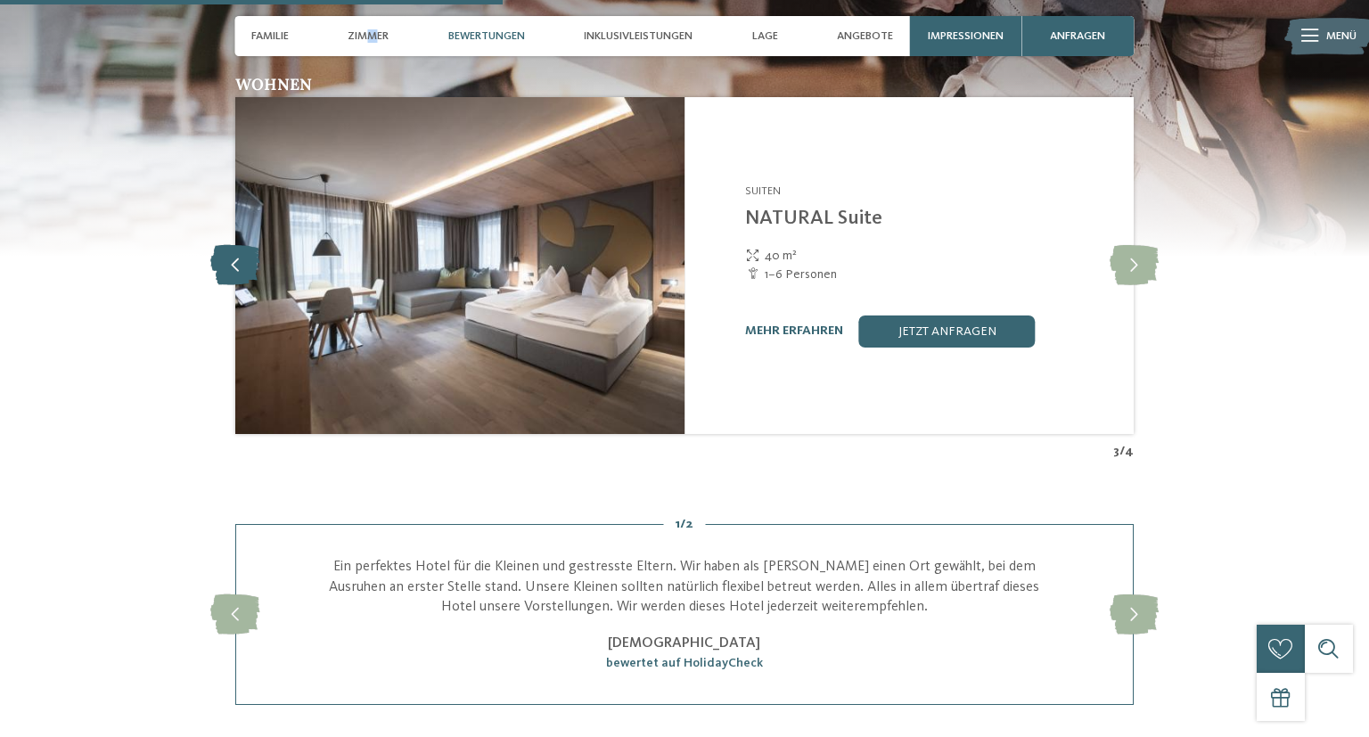
click at [233, 273] on icon at bounding box center [234, 265] width 49 height 40
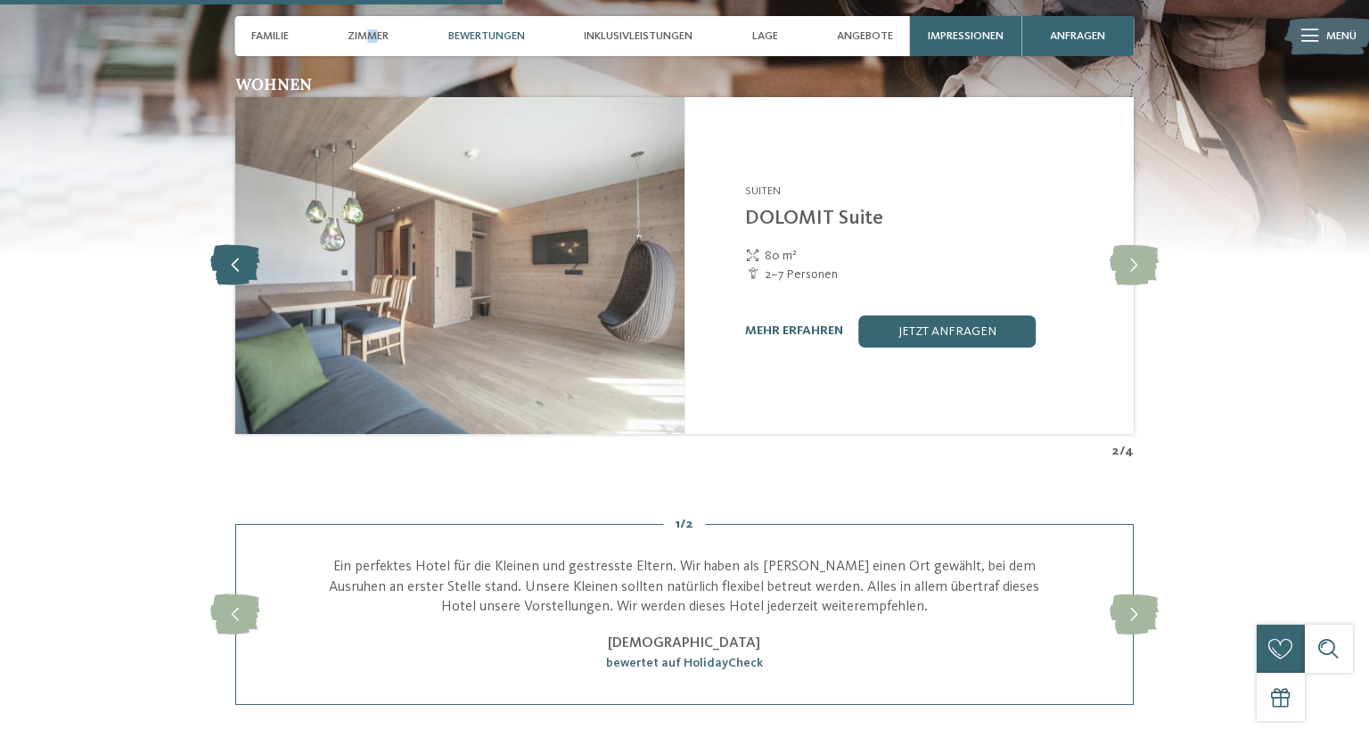
click at [233, 273] on icon at bounding box center [234, 265] width 49 height 40
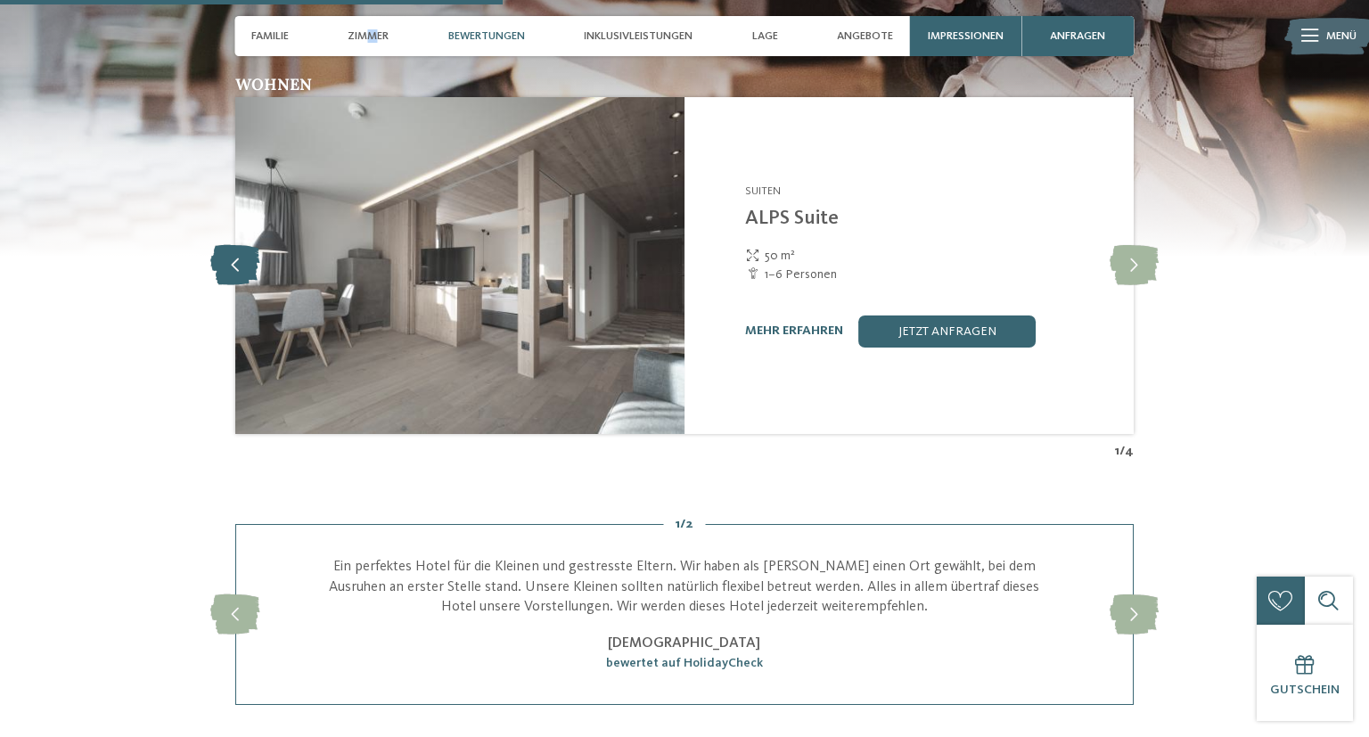
click at [233, 274] on icon at bounding box center [234, 265] width 49 height 40
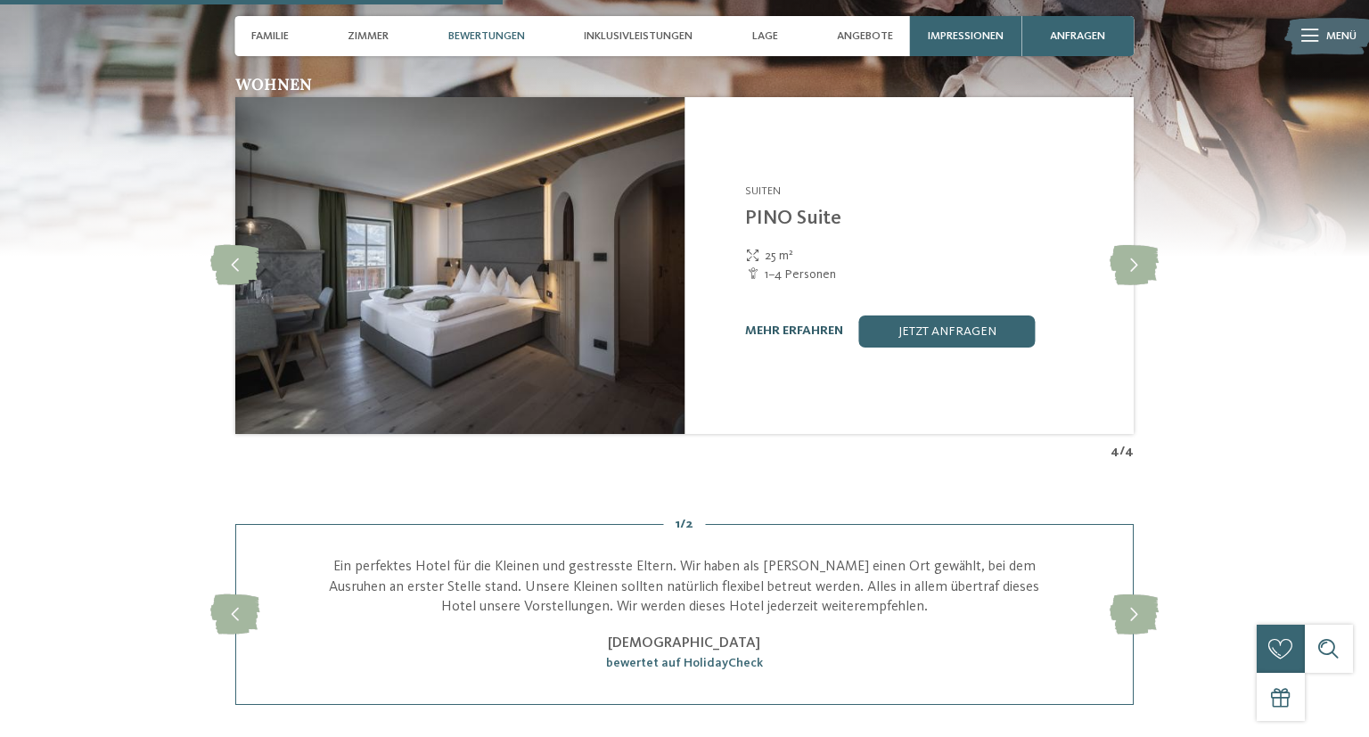
click at [793, 339] on div "mehr erfahren" at bounding box center [794, 330] width 98 height 15
click at [793, 337] on link "mehr erfahren" at bounding box center [794, 330] width 98 height 12
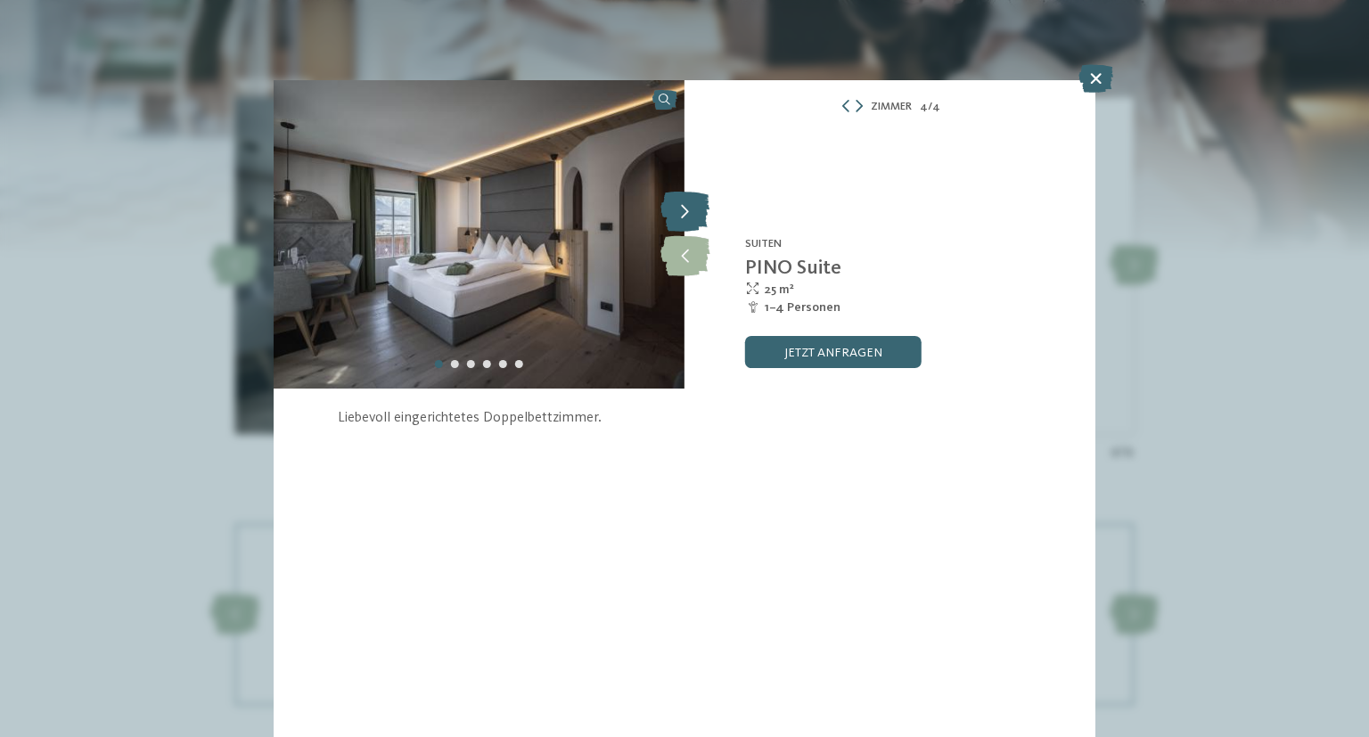
click at [694, 210] on icon at bounding box center [684, 212] width 49 height 40
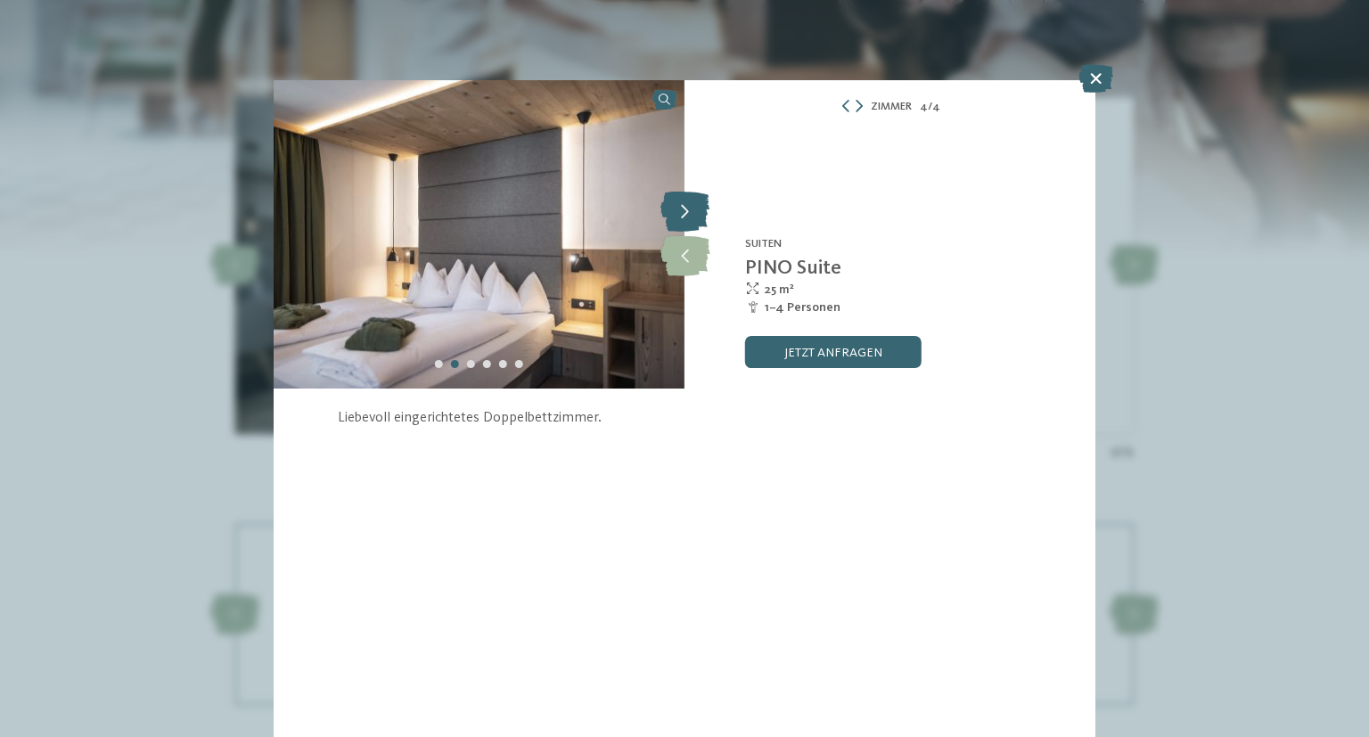
click at [694, 208] on icon at bounding box center [684, 212] width 49 height 40
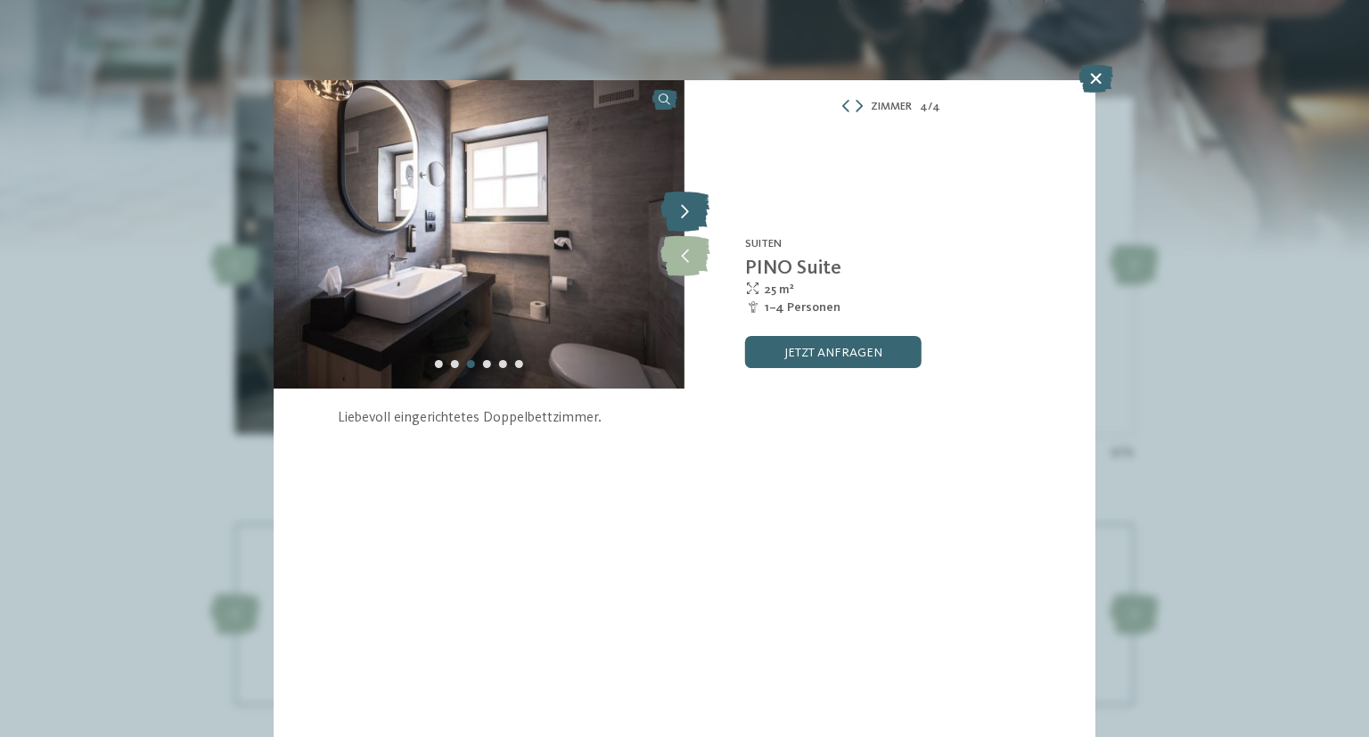
click at [695, 208] on icon at bounding box center [684, 212] width 49 height 40
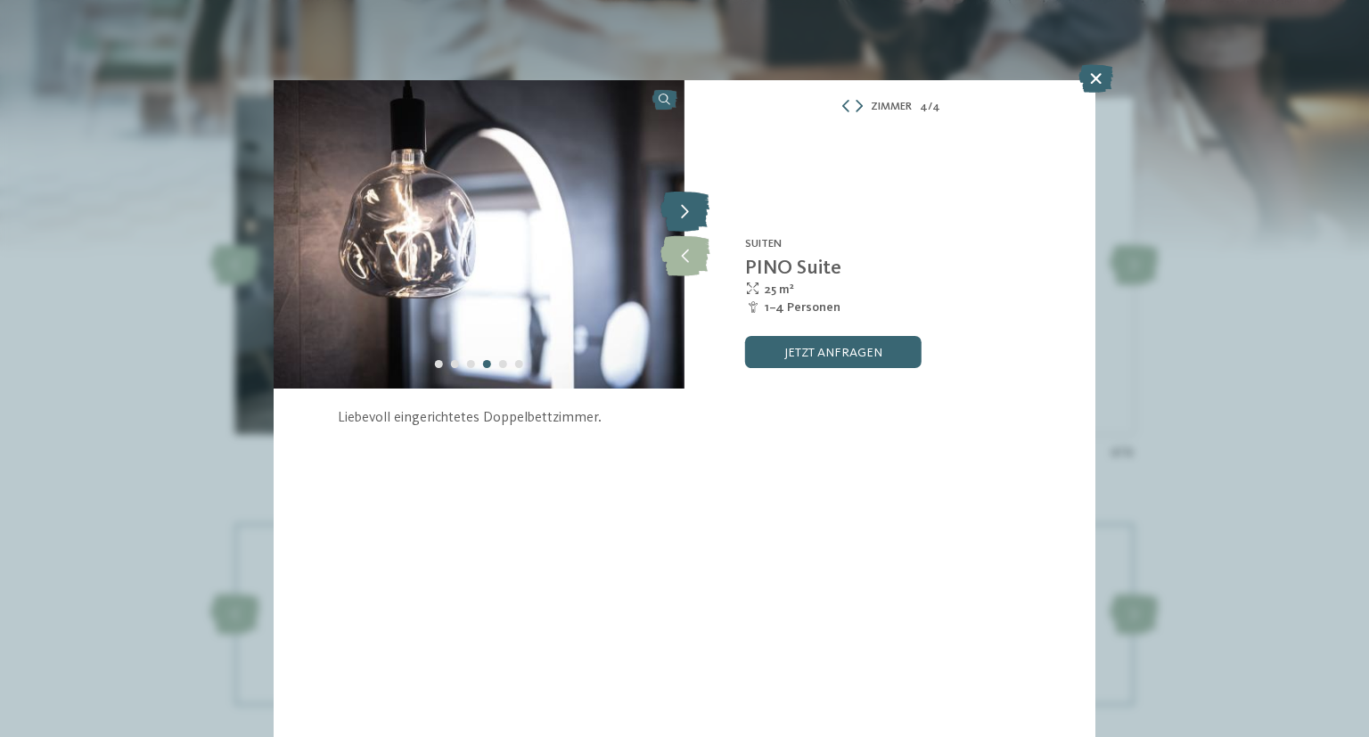
click at [696, 208] on icon at bounding box center [684, 212] width 49 height 40
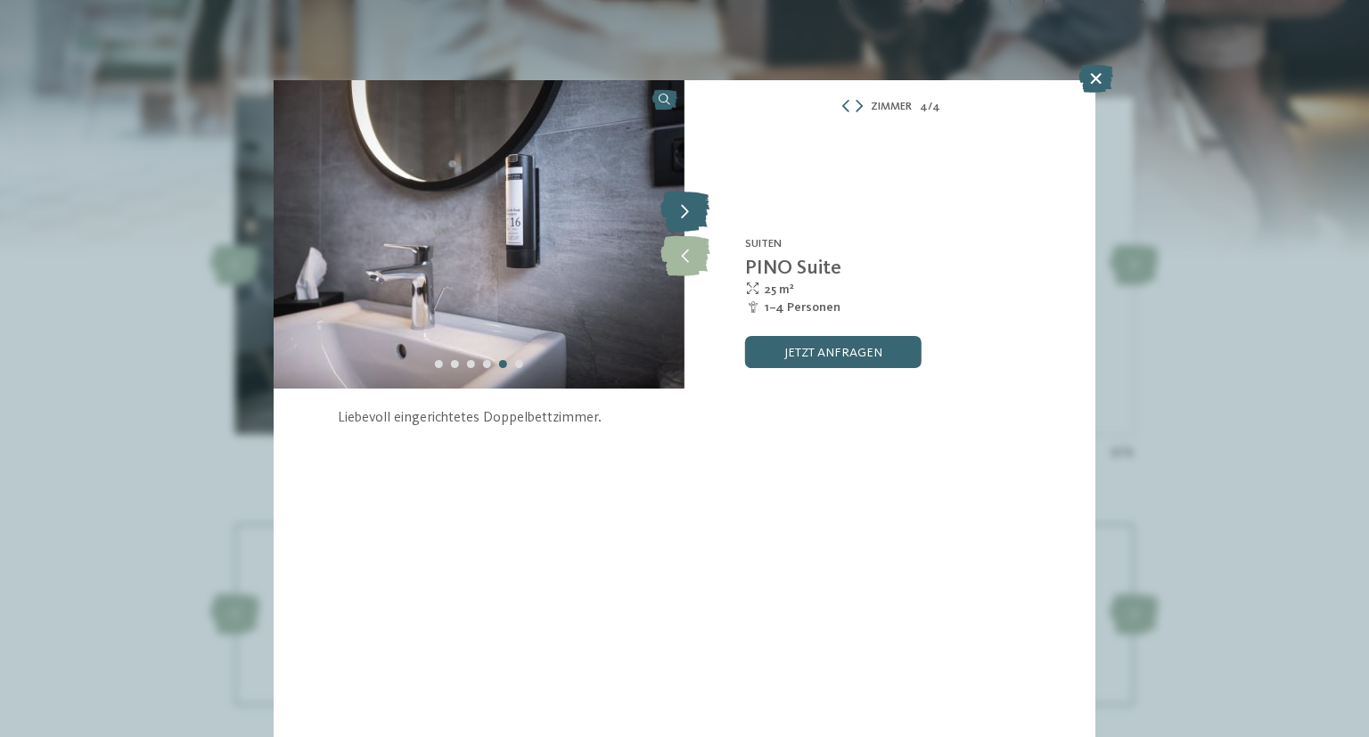
click at [697, 208] on icon at bounding box center [684, 212] width 49 height 40
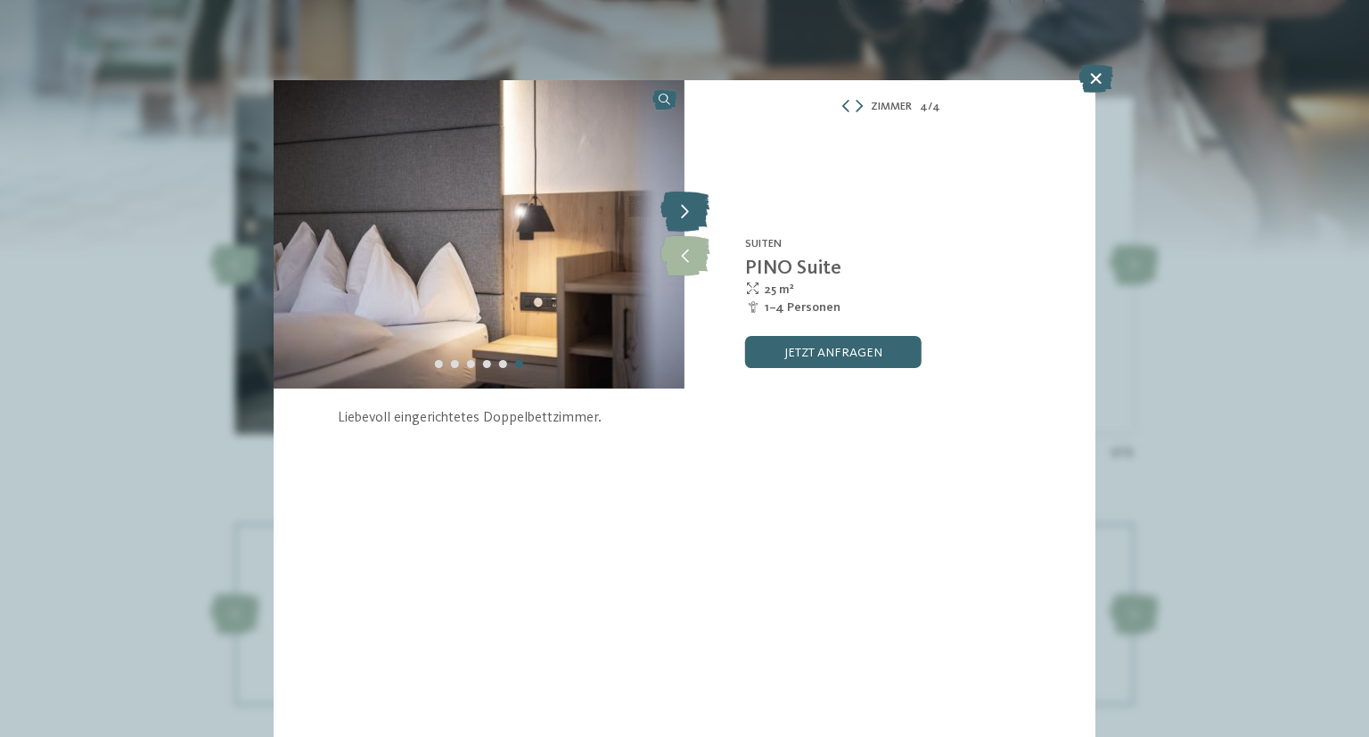
click at [697, 208] on icon at bounding box center [684, 212] width 49 height 40
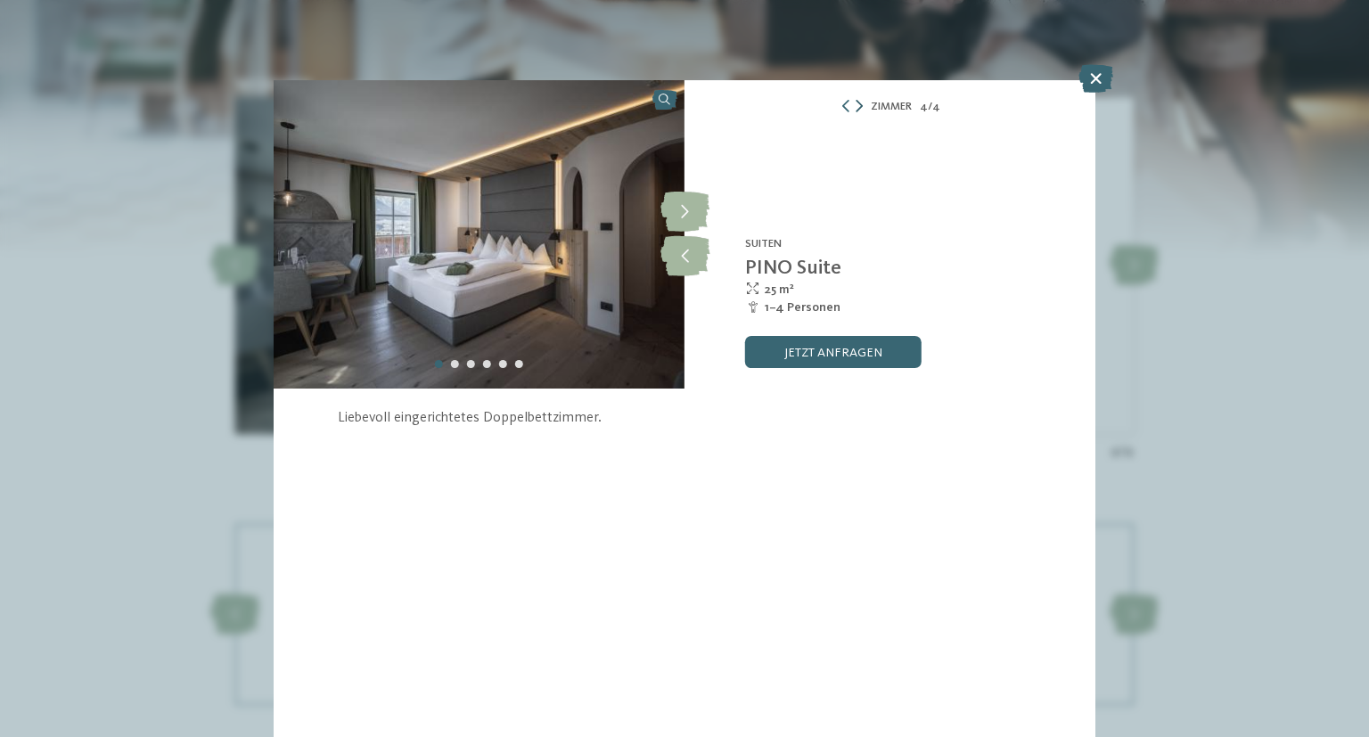
click at [859, 109] on icon at bounding box center [858, 106] width 7 height 12
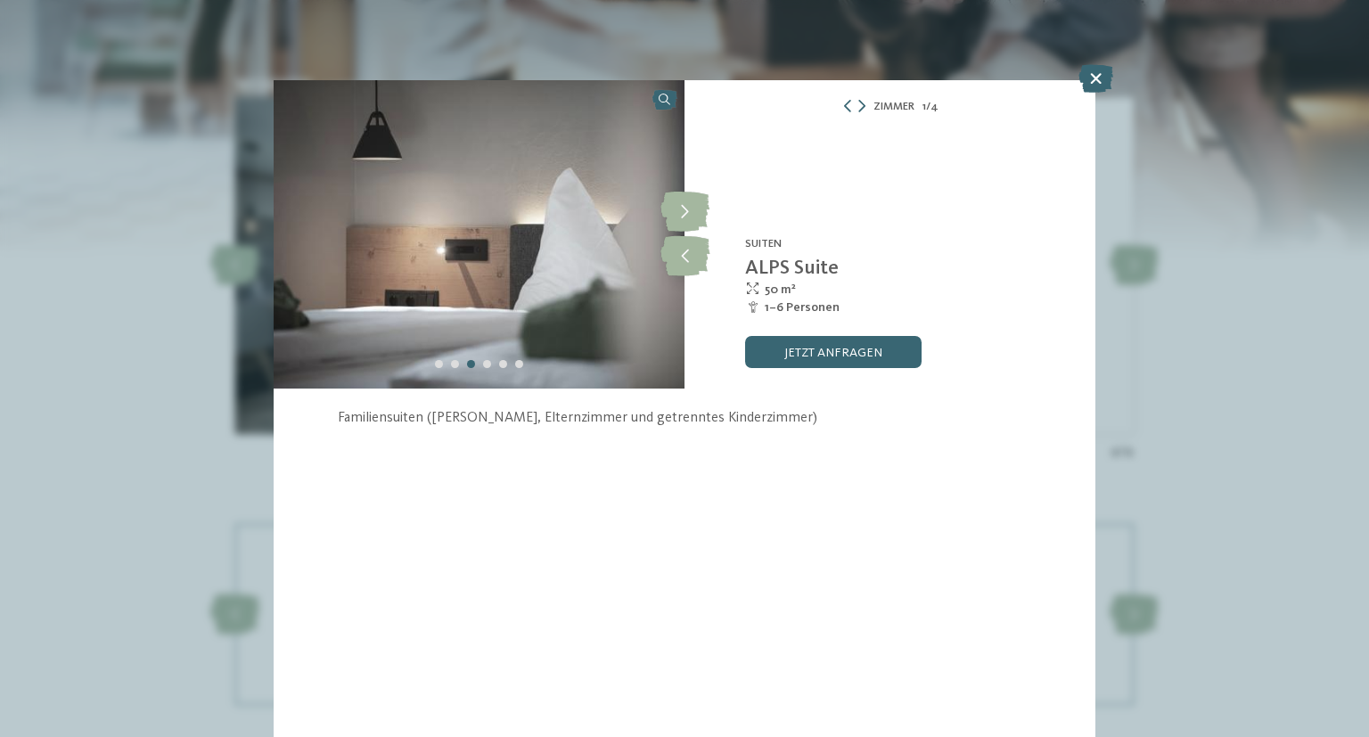
click at [541, 336] on img at bounding box center [479, 234] width 411 height 308
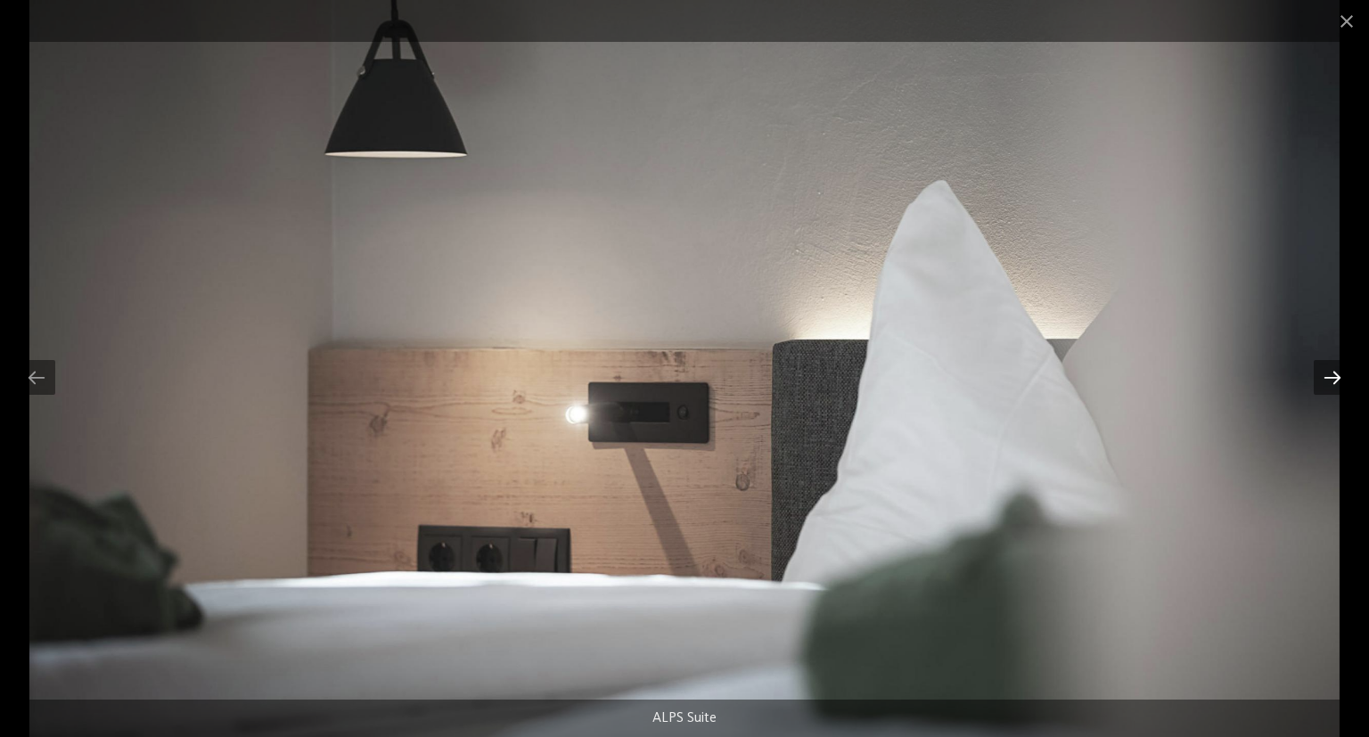
click at [1320, 376] on div at bounding box center [1331, 377] width 37 height 35
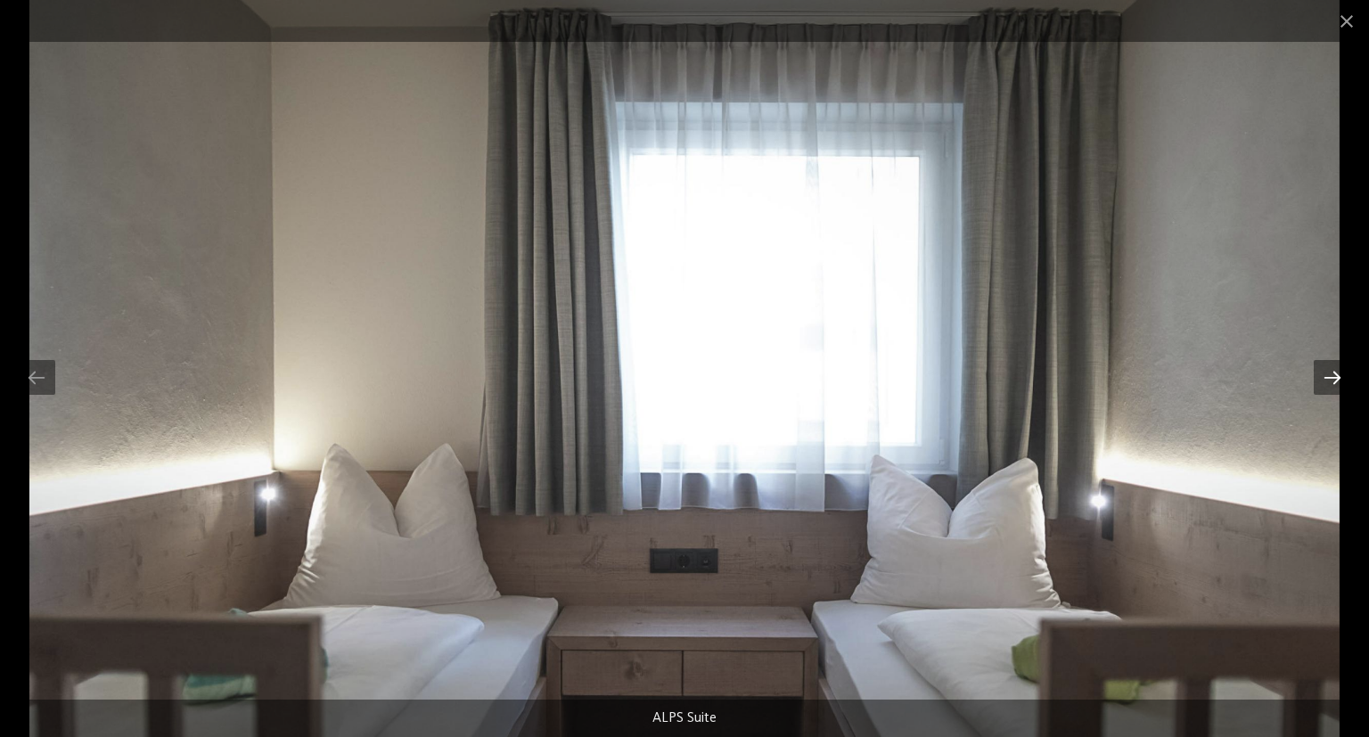
click at [1320, 375] on div at bounding box center [1331, 377] width 37 height 35
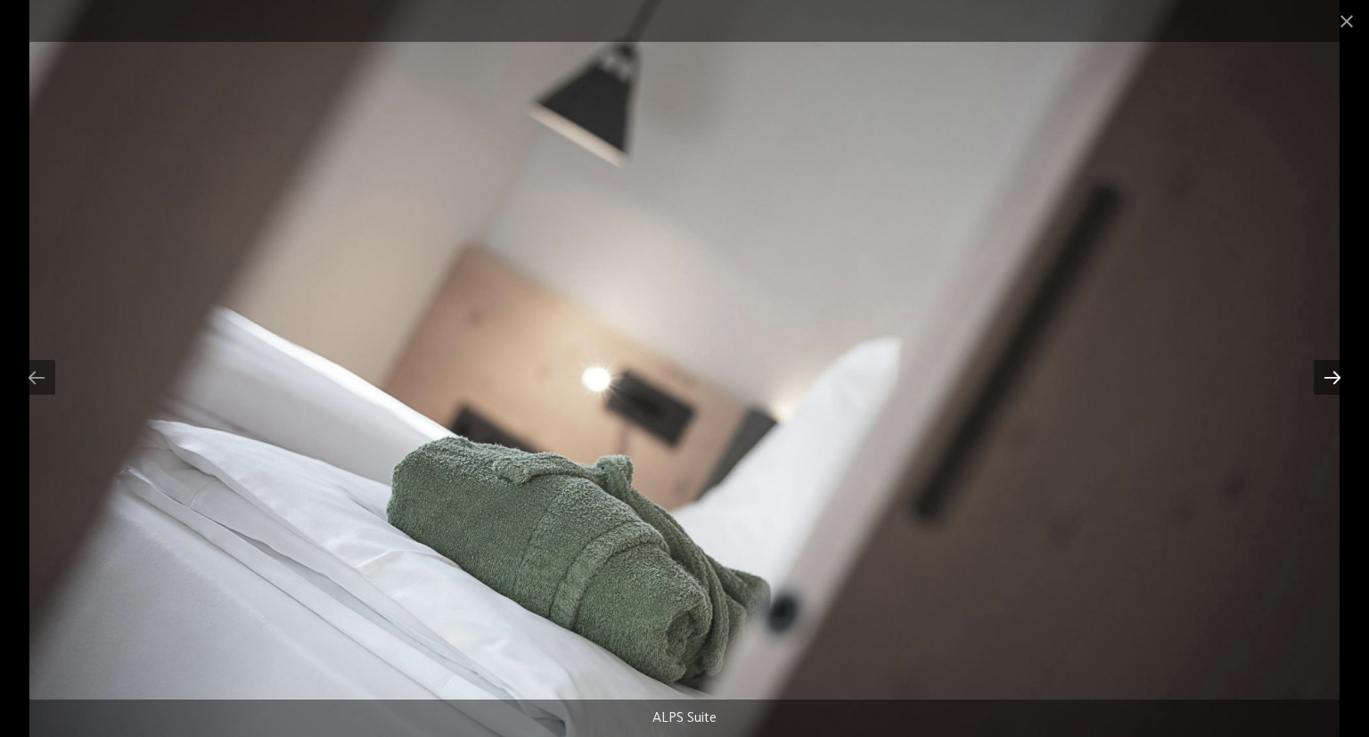
click at [1320, 375] on div at bounding box center [1331, 377] width 37 height 35
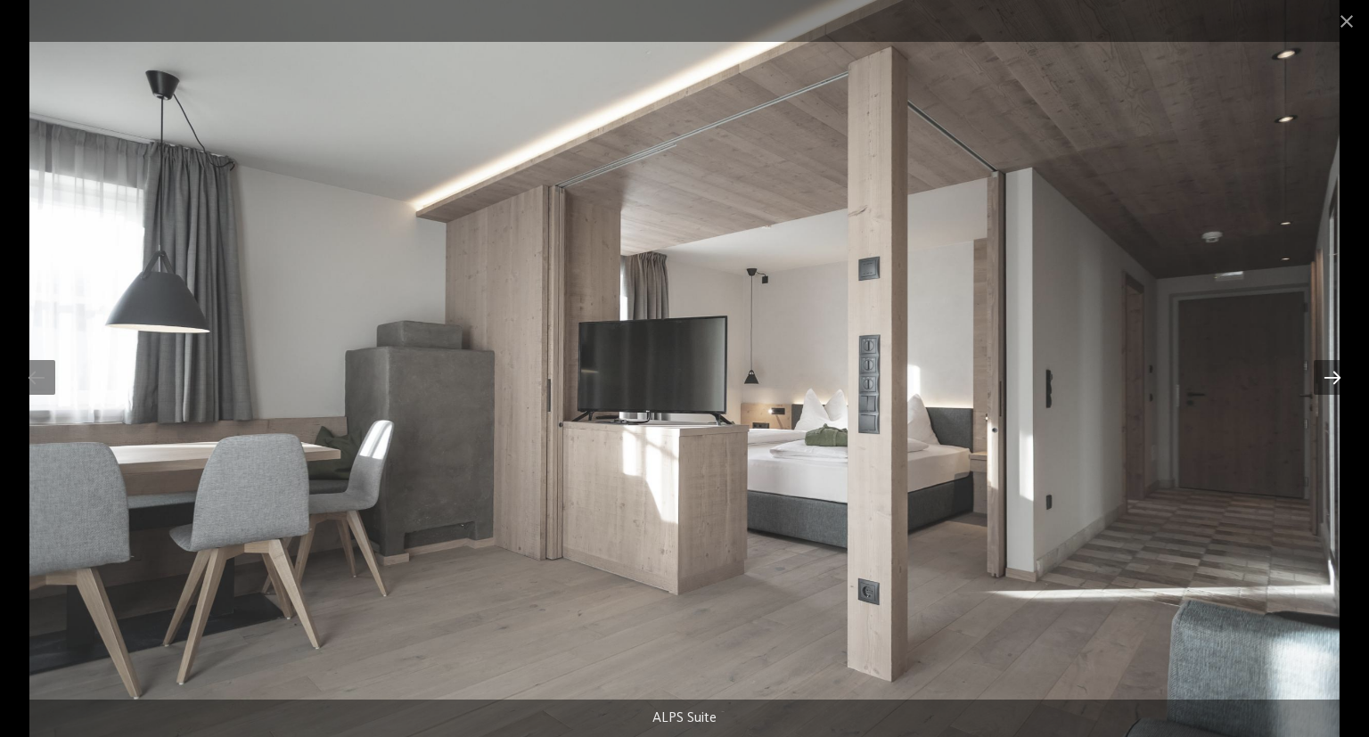
click at [1319, 375] on div at bounding box center [1331, 377] width 37 height 35
click at [1341, 24] on span at bounding box center [1346, 21] width 45 height 42
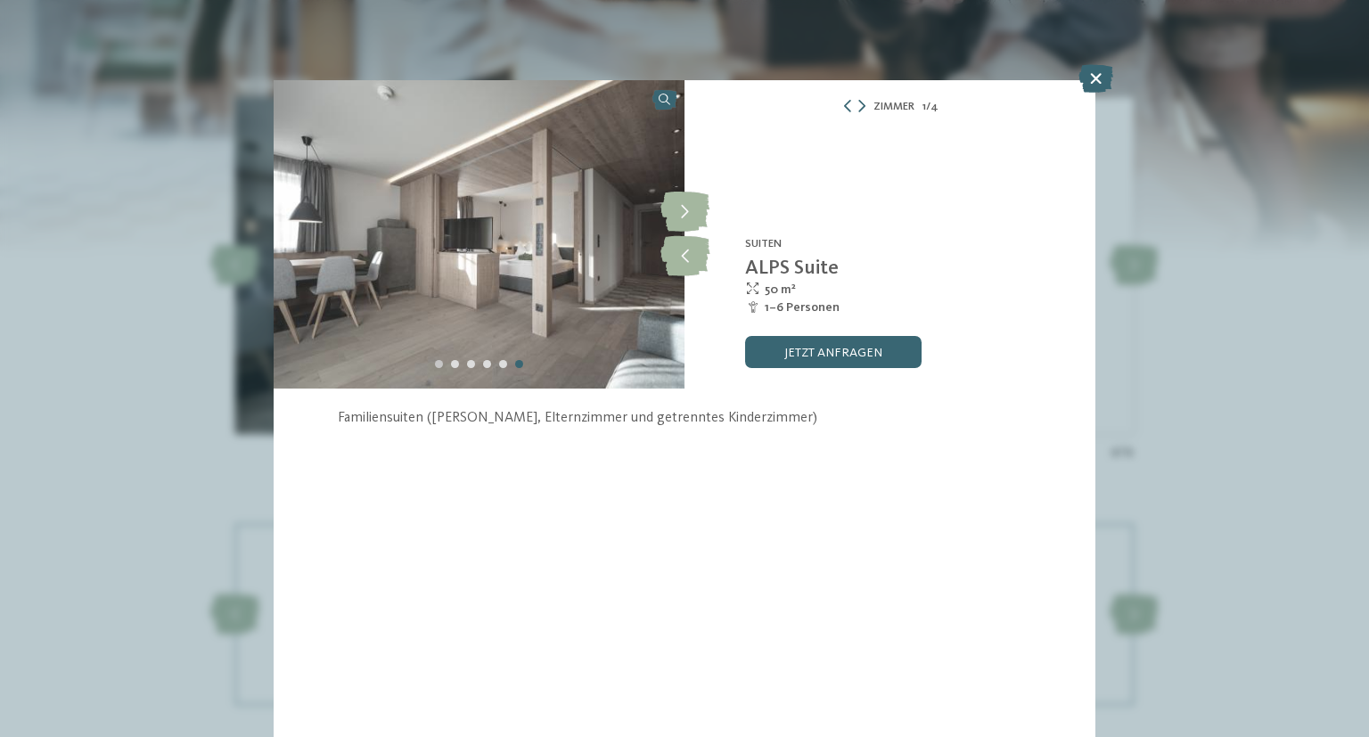
click at [437, 365] on div "Carousel Page 1" at bounding box center [439, 364] width 8 height 8
click at [454, 365] on div "Carousel Page 2" at bounding box center [455, 364] width 8 height 8
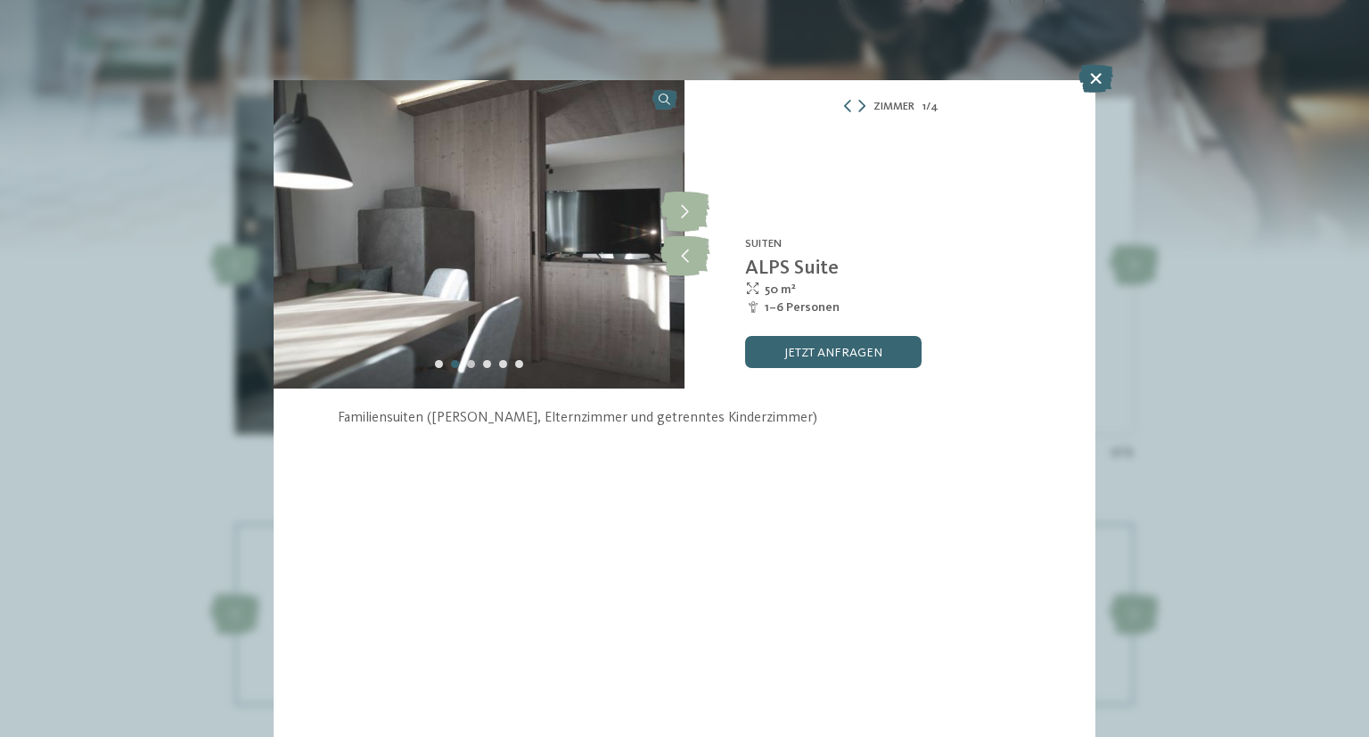
click at [469, 366] on div "Carousel Page 3" at bounding box center [471, 364] width 8 height 8
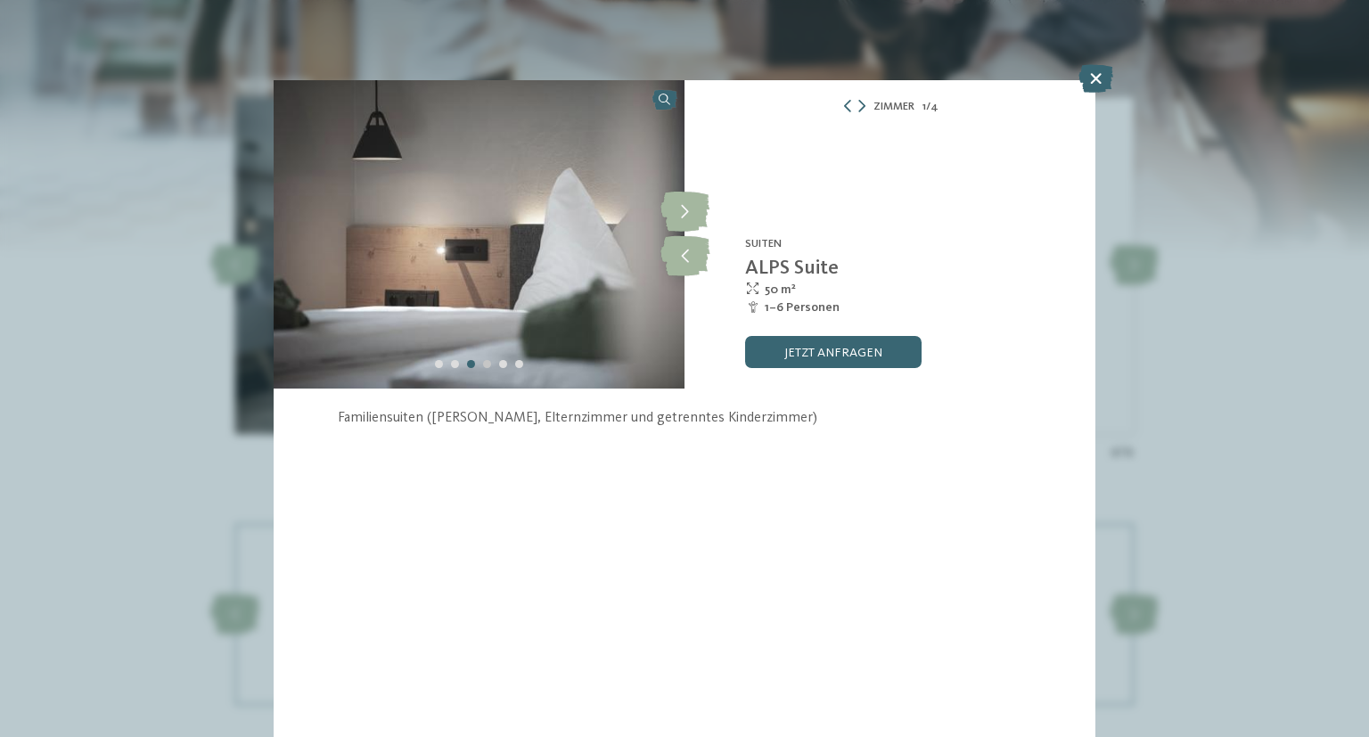
click at [484, 367] on div "Carousel Page 4" at bounding box center [487, 364] width 8 height 8
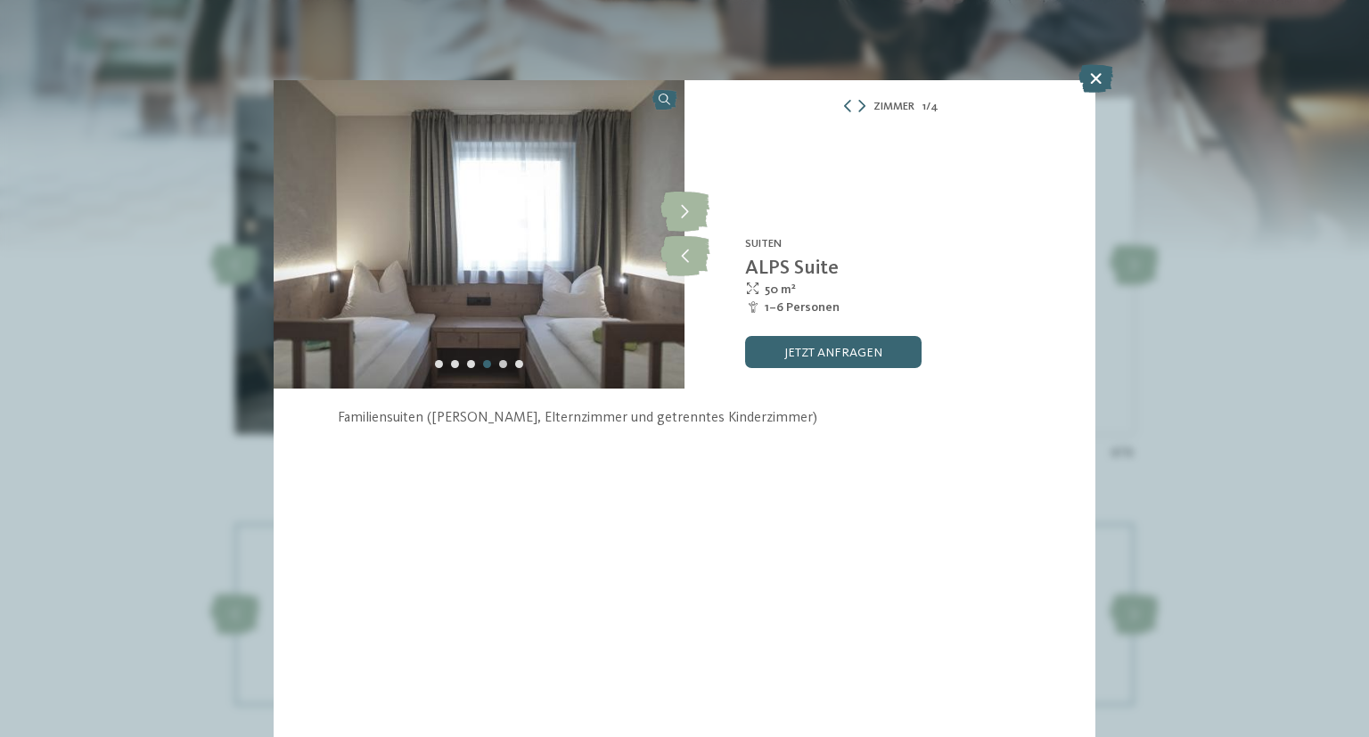
click at [502, 365] on div "Carousel Page 5" at bounding box center [503, 364] width 8 height 8
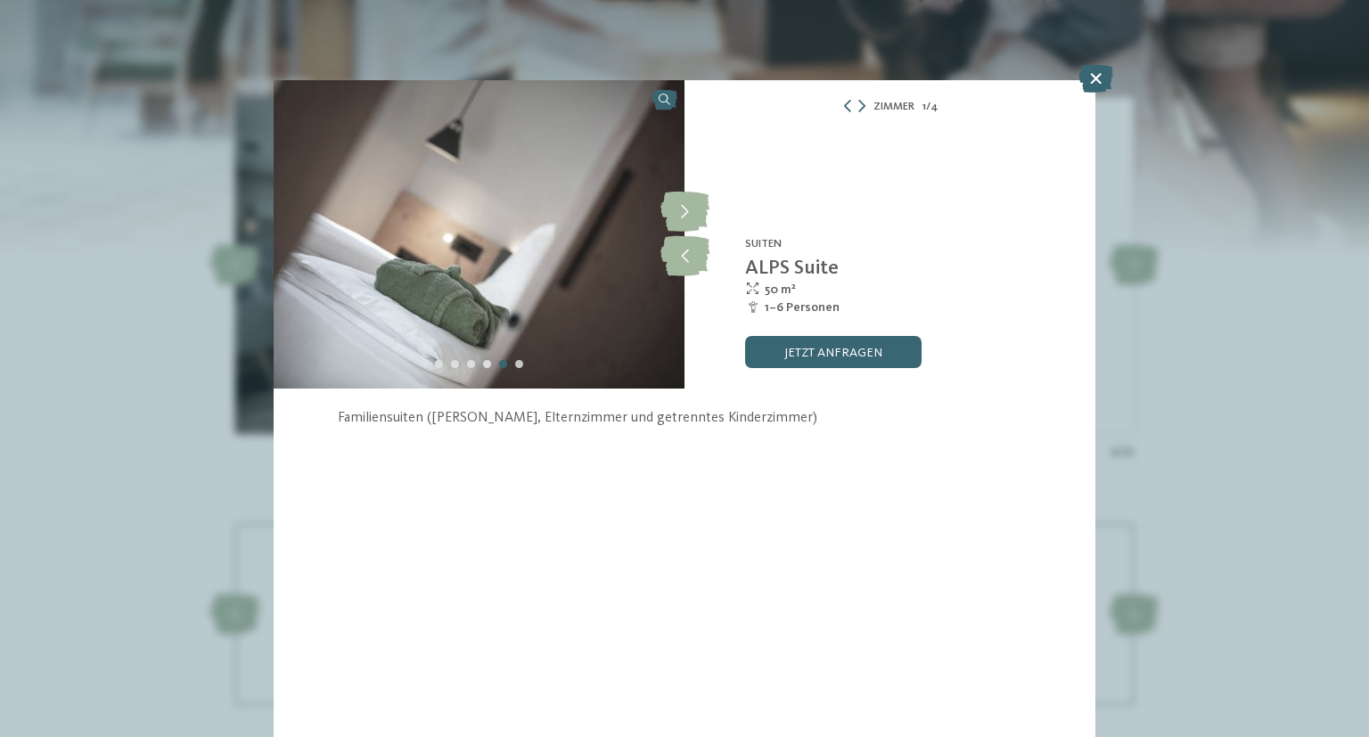
click at [515, 366] on div at bounding box center [478, 364] width 96 height 16
click at [519, 368] on div "Carousel Page 6" at bounding box center [519, 364] width 8 height 8
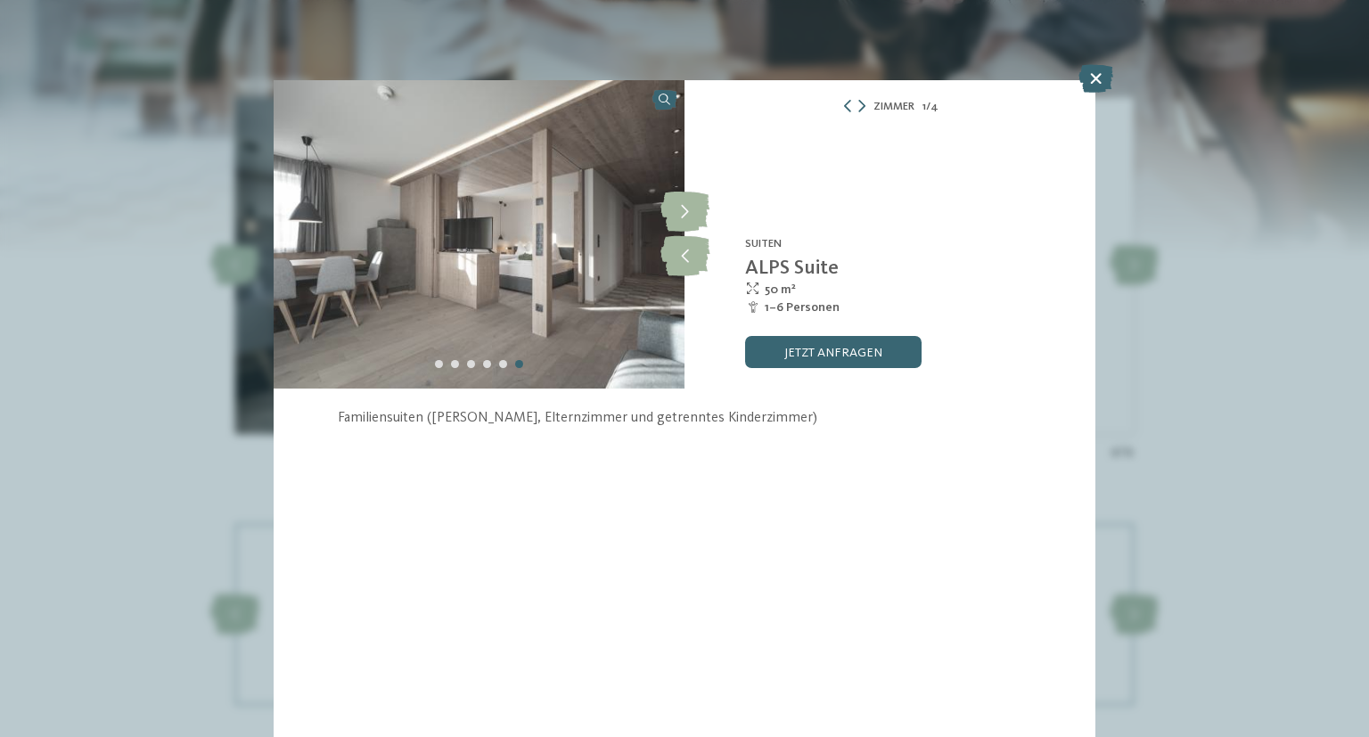
click at [866, 105] on div "Zimmer 1 / 4" at bounding box center [889, 106] width 411 height 20
click at [846, 103] on icon at bounding box center [847, 106] width 12 height 12
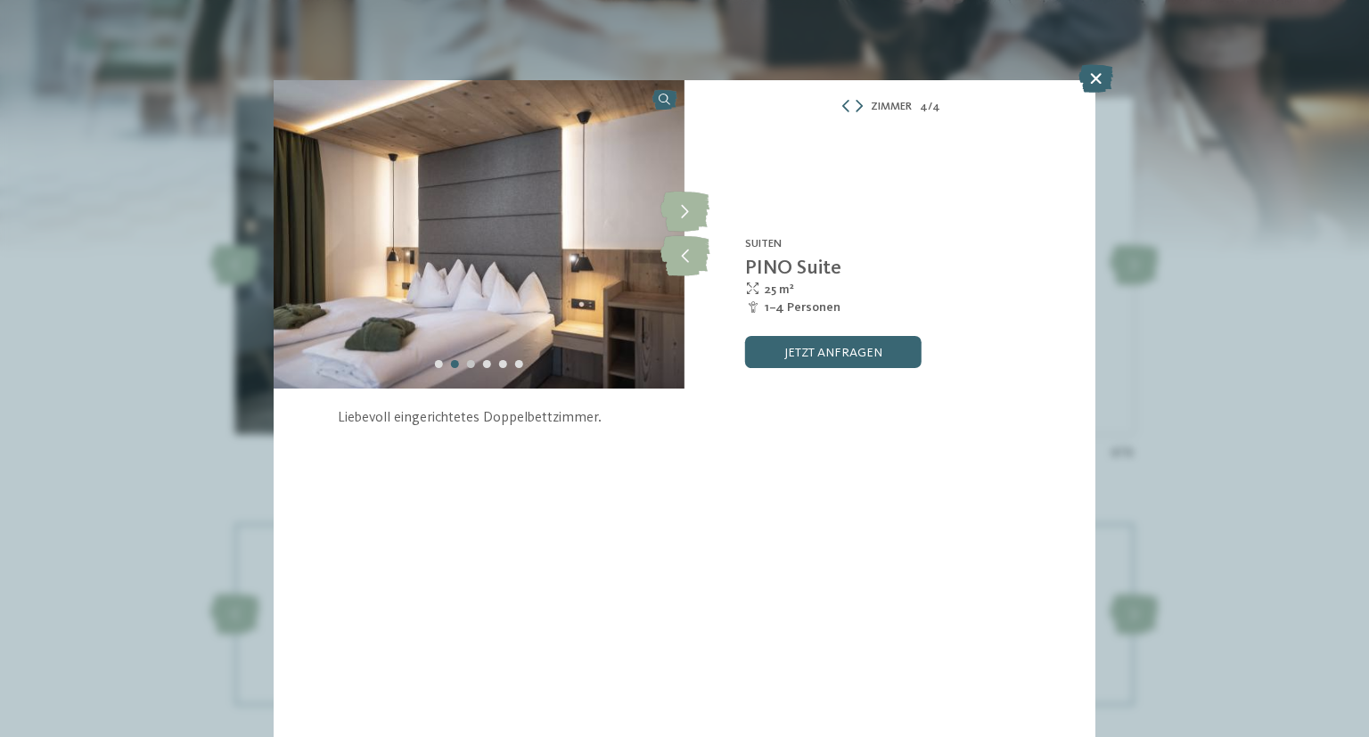
click at [470, 365] on div "Carousel Page 3" at bounding box center [471, 364] width 8 height 8
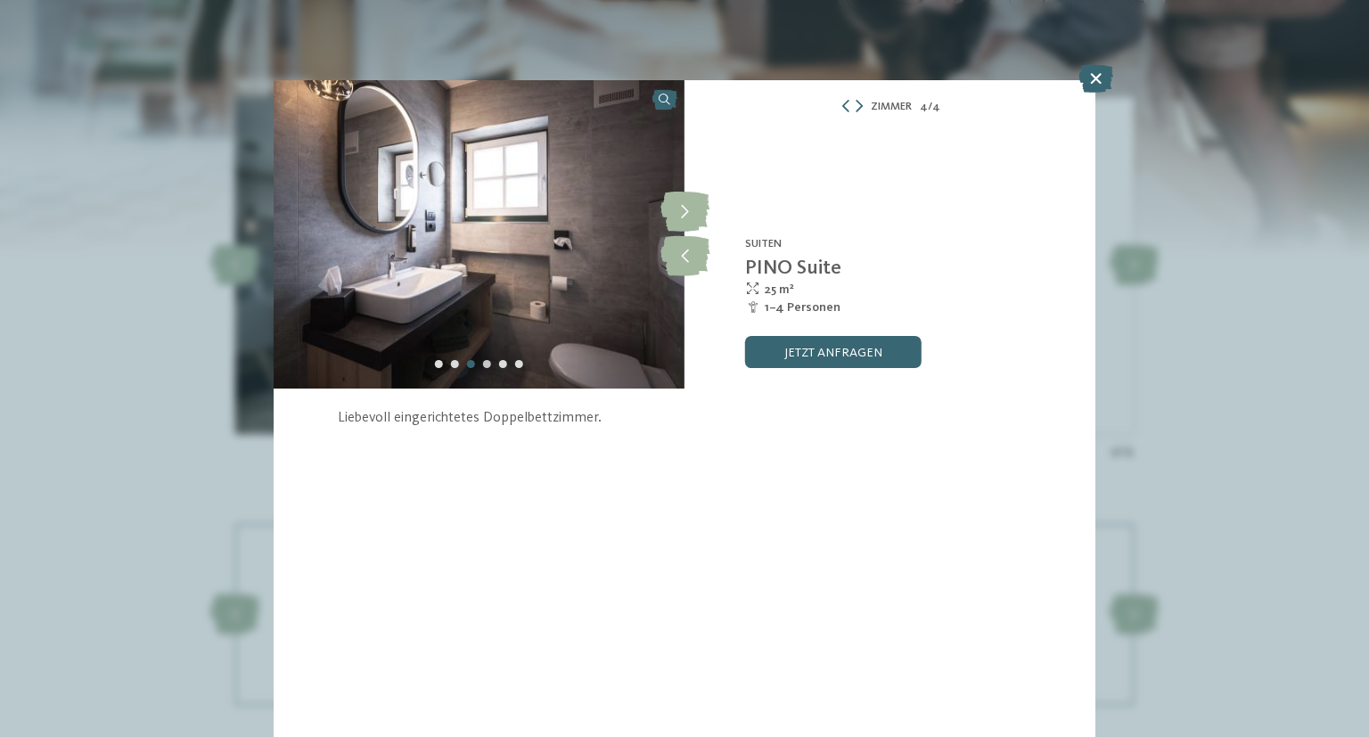
click at [486, 364] on div "Carousel Page 4" at bounding box center [487, 364] width 8 height 8
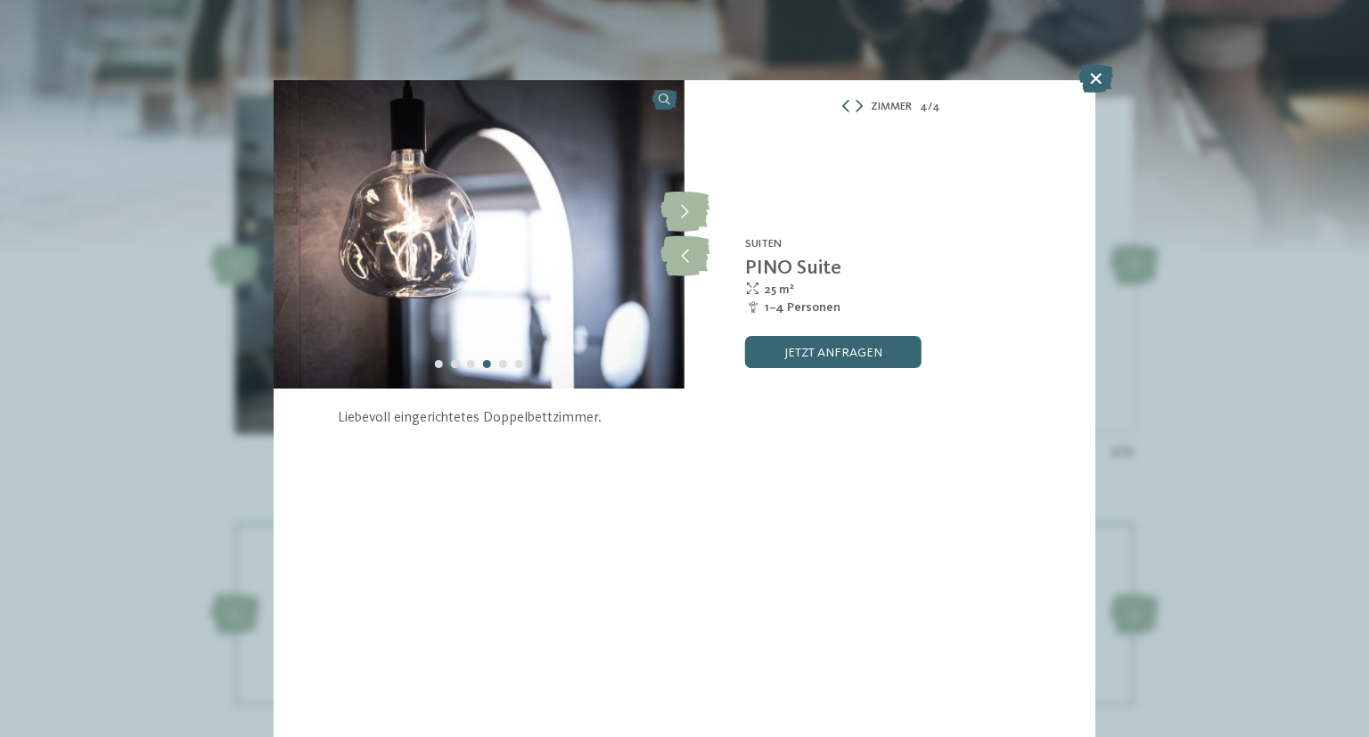
click at [850, 106] on icon at bounding box center [845, 106] width 12 height 12
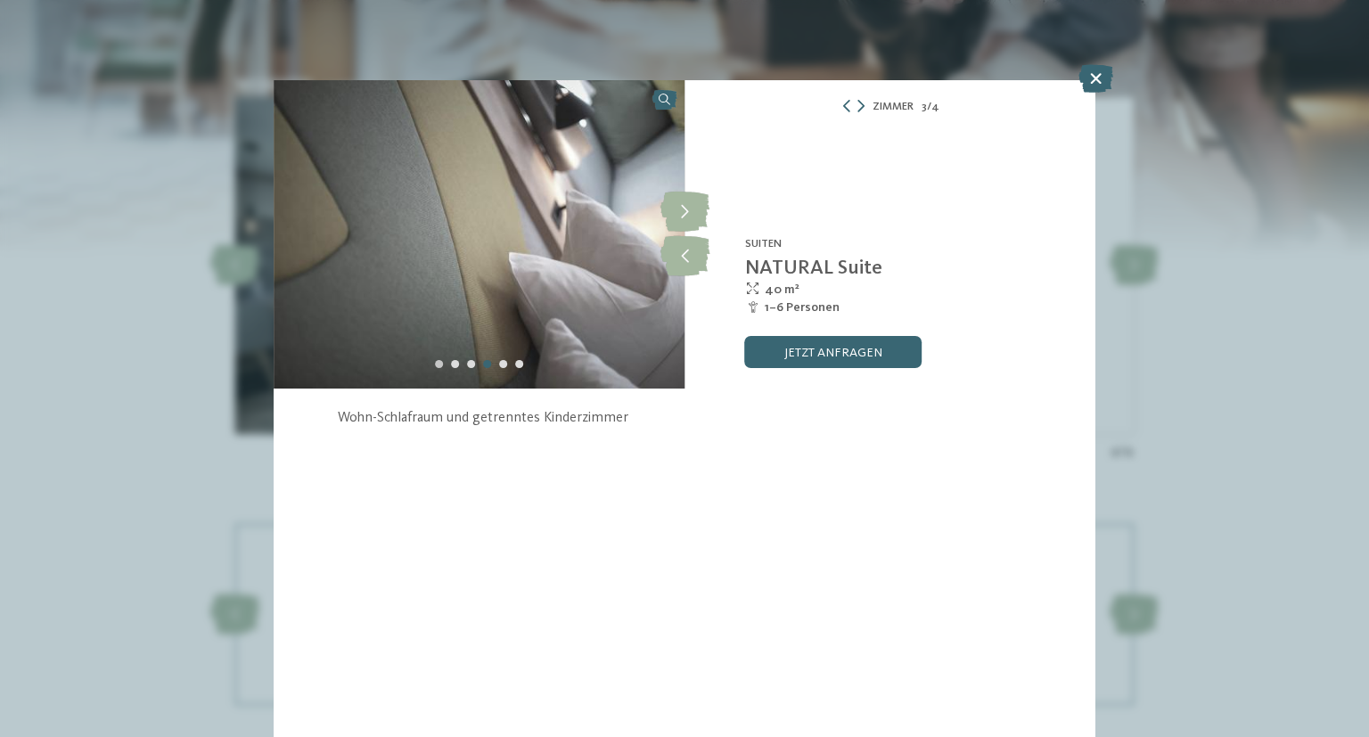
click at [436, 365] on div "Carousel Page 1" at bounding box center [439, 364] width 8 height 8
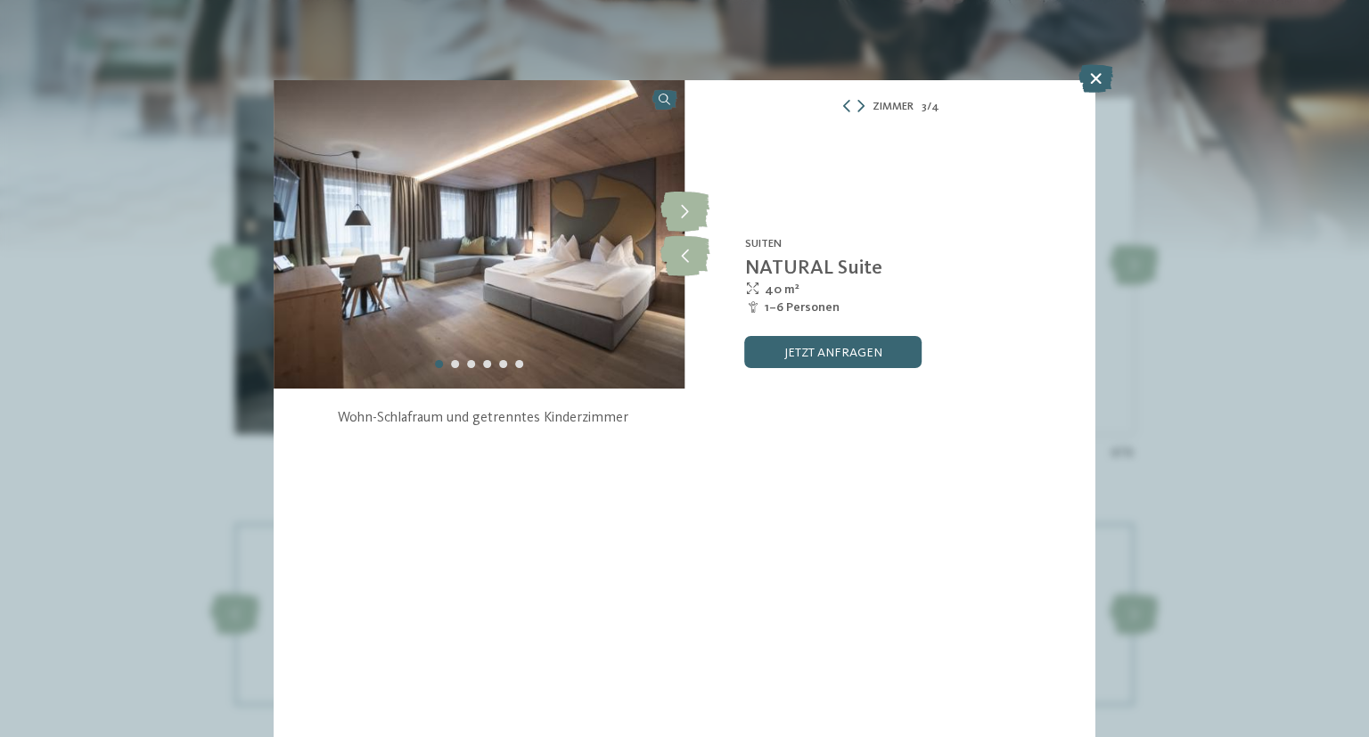
click at [459, 364] on div at bounding box center [478, 364] width 96 height 16
click at [454, 368] on div "Carousel Page 2" at bounding box center [455, 364] width 8 height 8
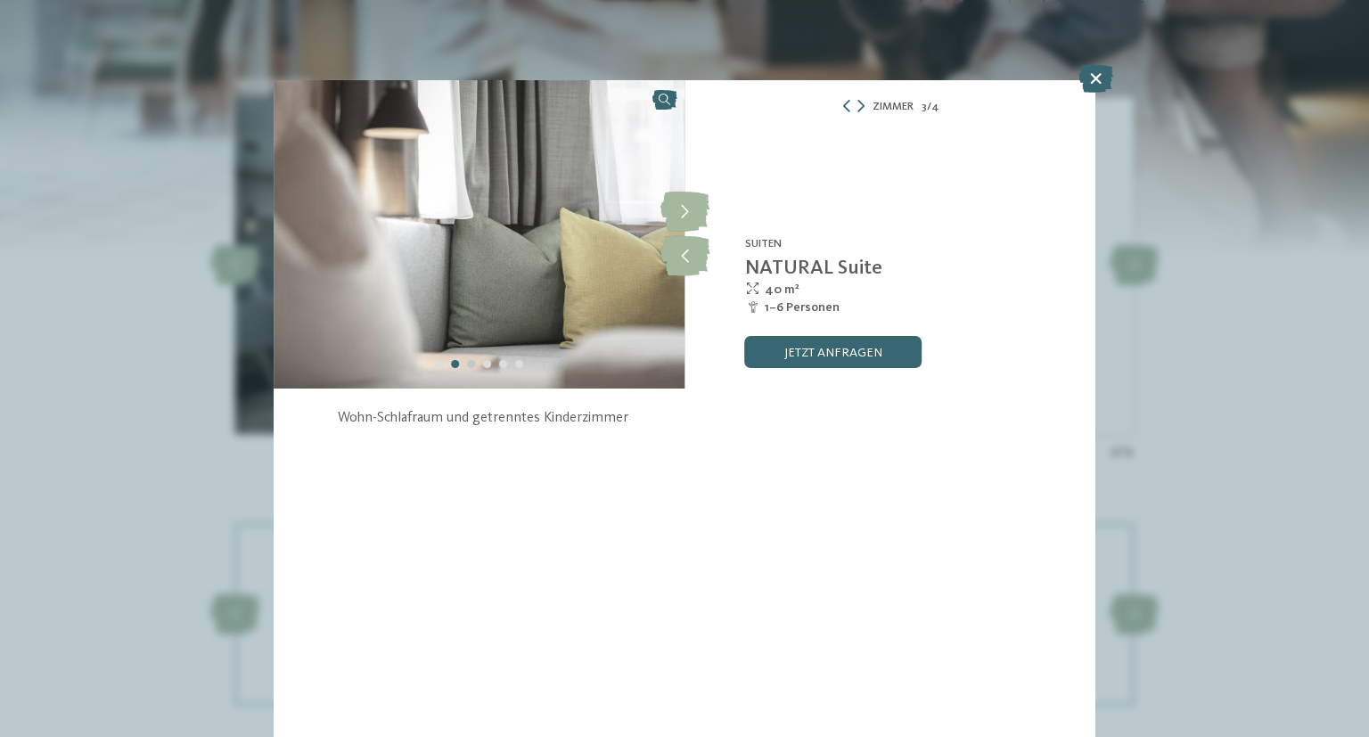
click at [470, 365] on div "Carousel Page 3" at bounding box center [471, 364] width 8 height 8
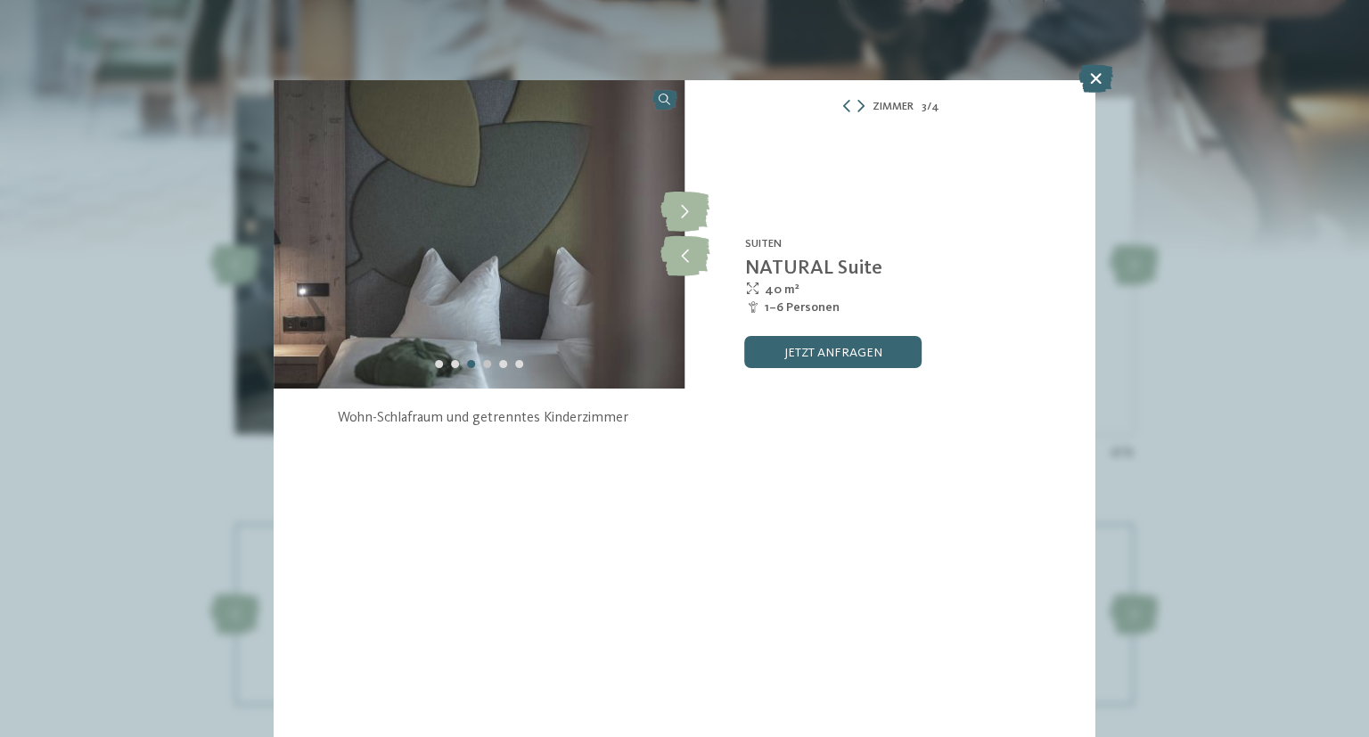
click at [486, 366] on div "Carousel Page 4" at bounding box center [487, 364] width 8 height 8
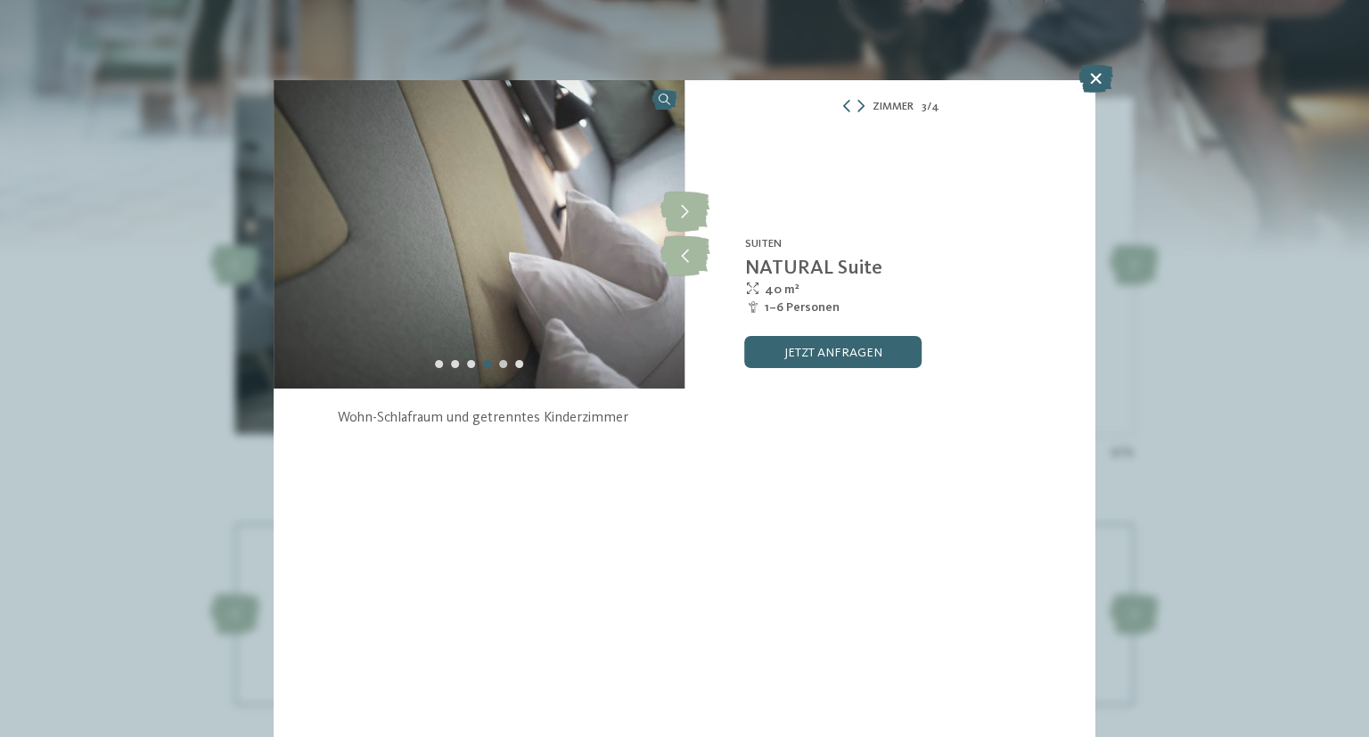
click at [502, 364] on div "Carousel Page 5" at bounding box center [503, 364] width 8 height 8
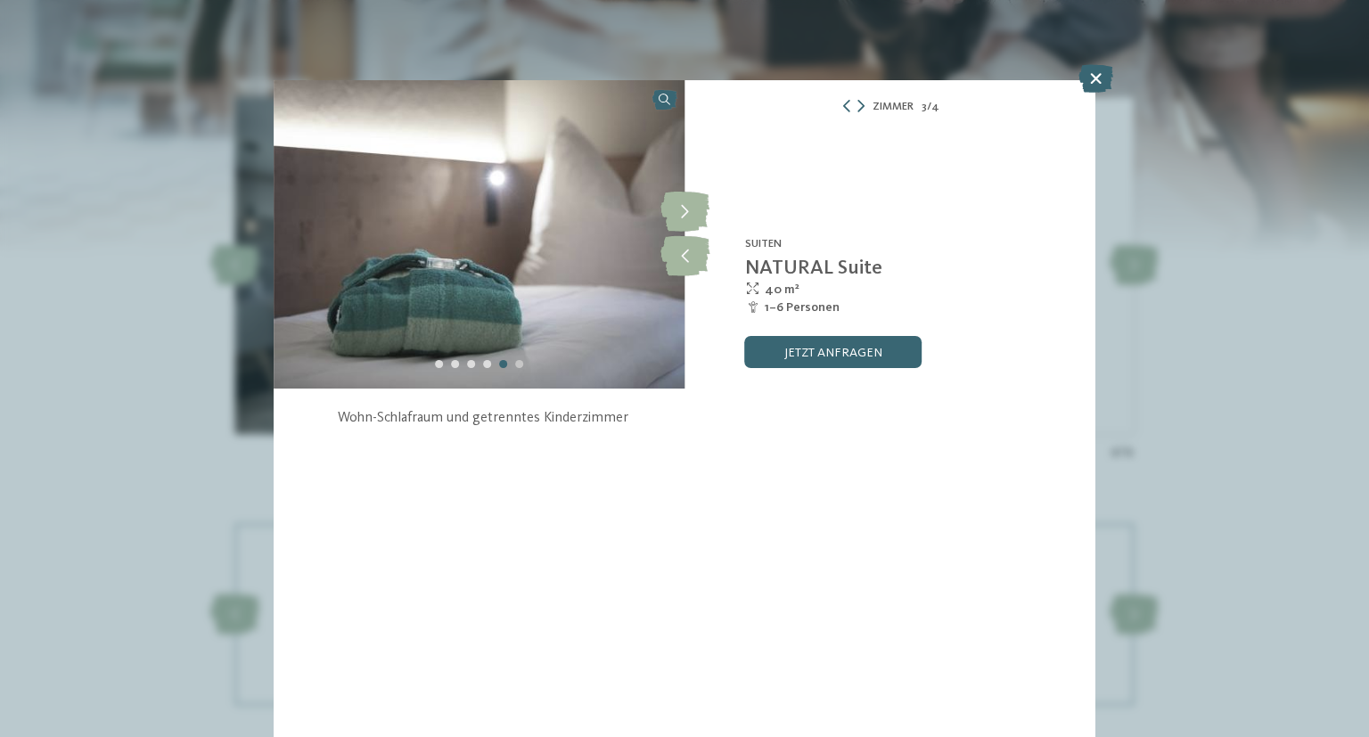
click at [519, 364] on div "Carousel Page 6" at bounding box center [519, 364] width 8 height 8
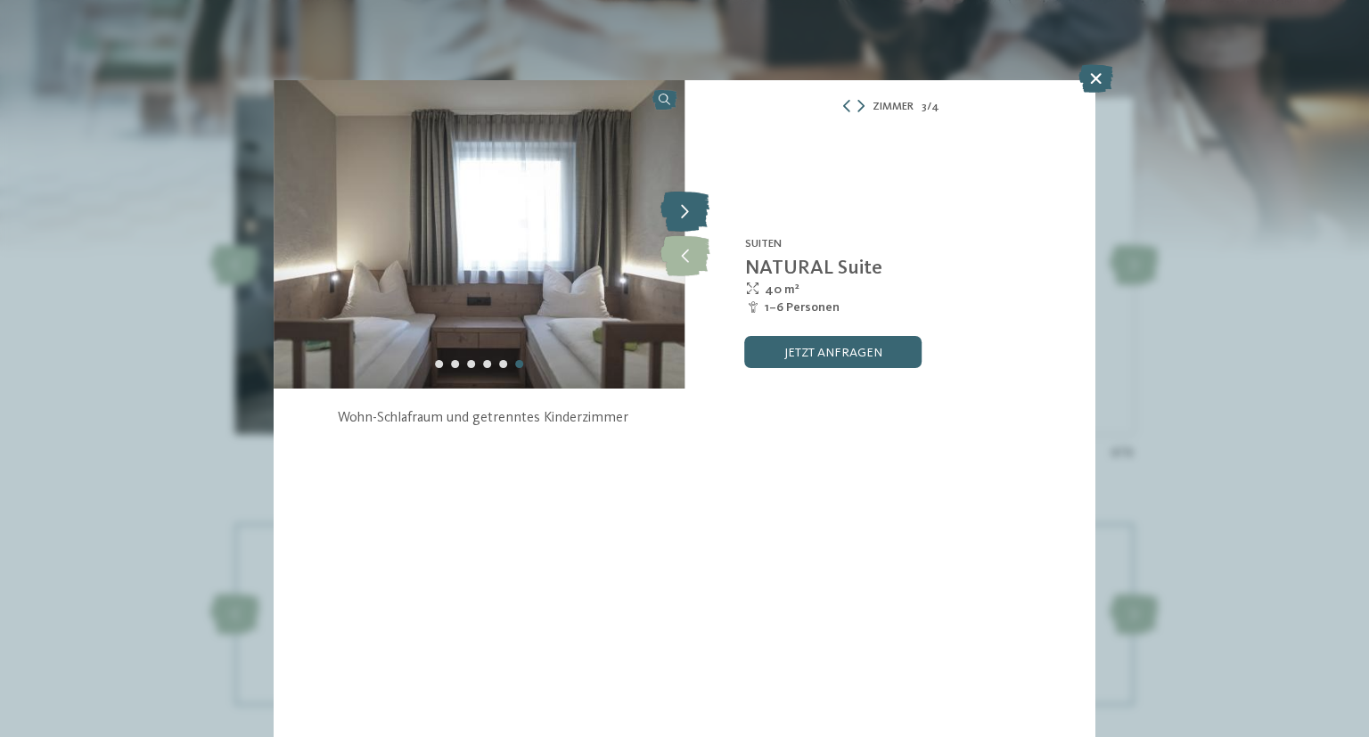
click at [689, 213] on icon at bounding box center [684, 212] width 49 height 40
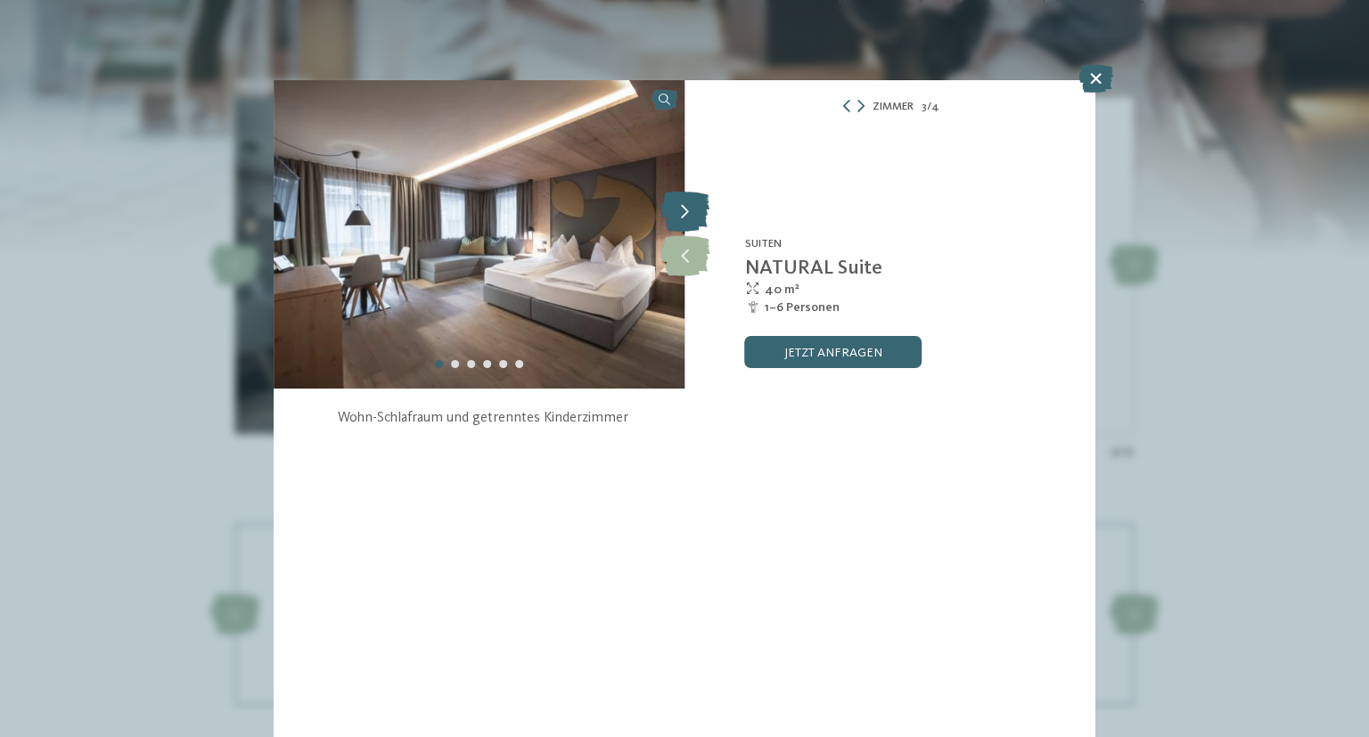
click at [689, 213] on icon at bounding box center [684, 212] width 49 height 40
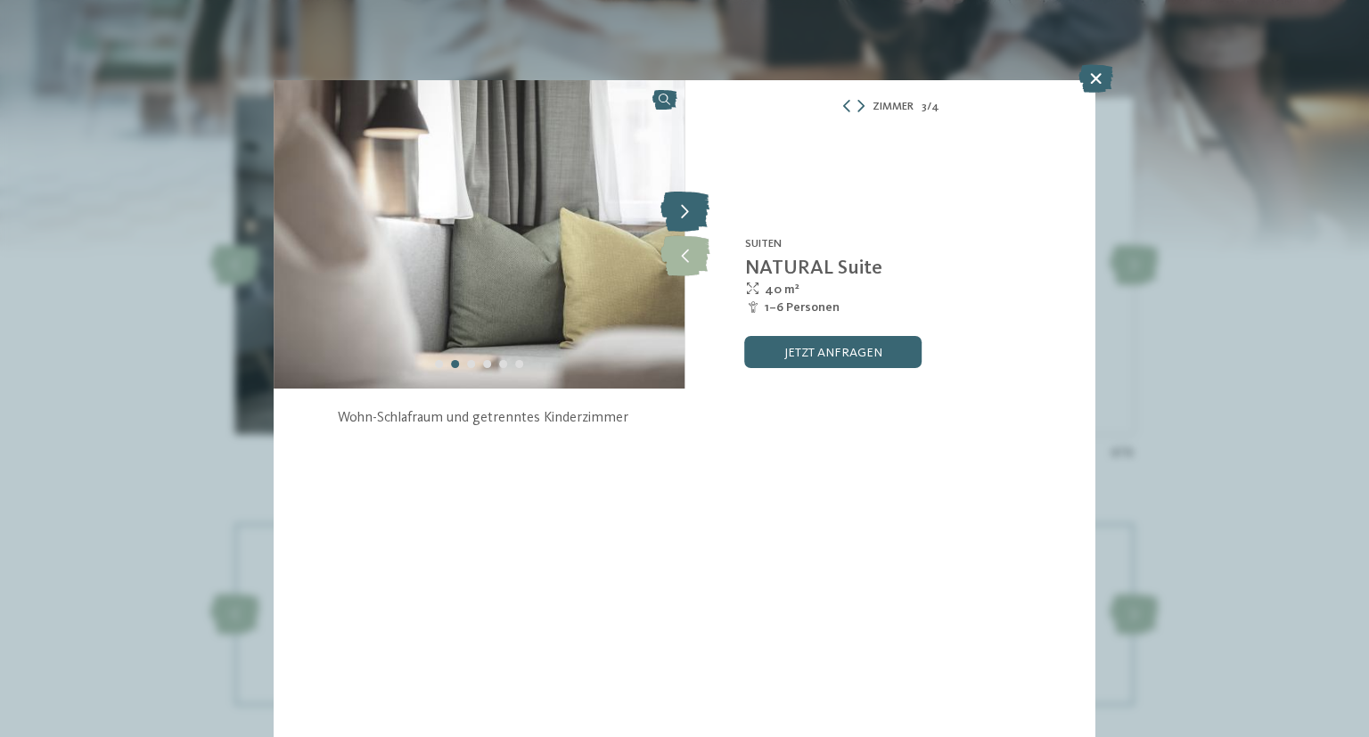
click at [689, 213] on icon at bounding box center [684, 212] width 49 height 40
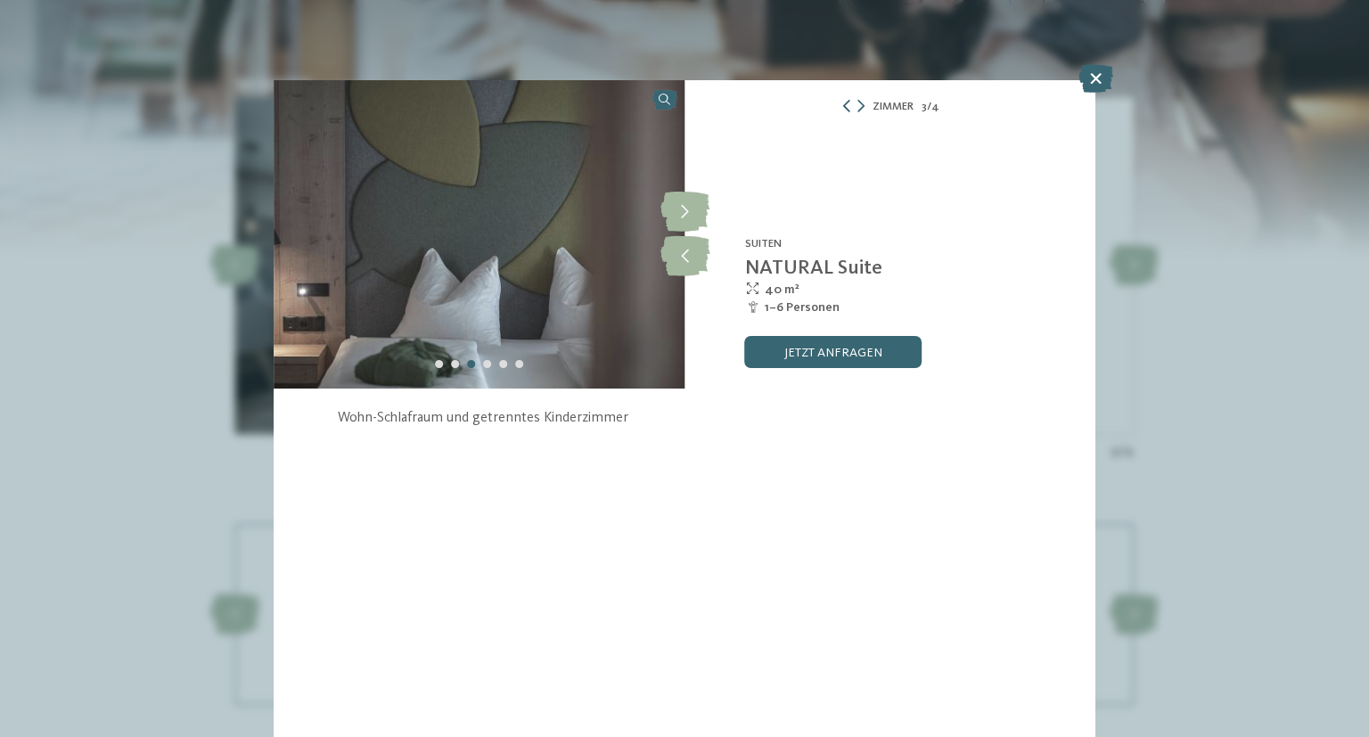
click at [844, 109] on icon at bounding box center [846, 106] width 12 height 12
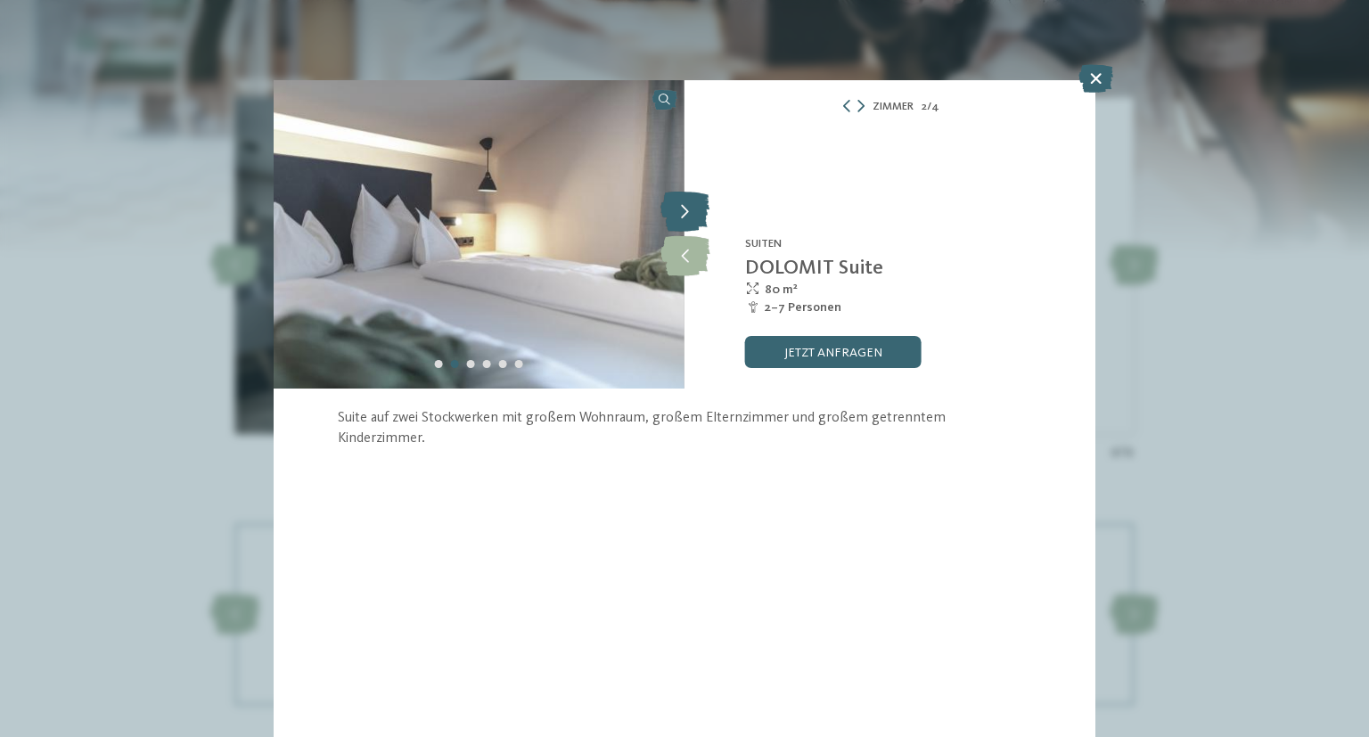
click at [670, 212] on icon at bounding box center [684, 212] width 49 height 40
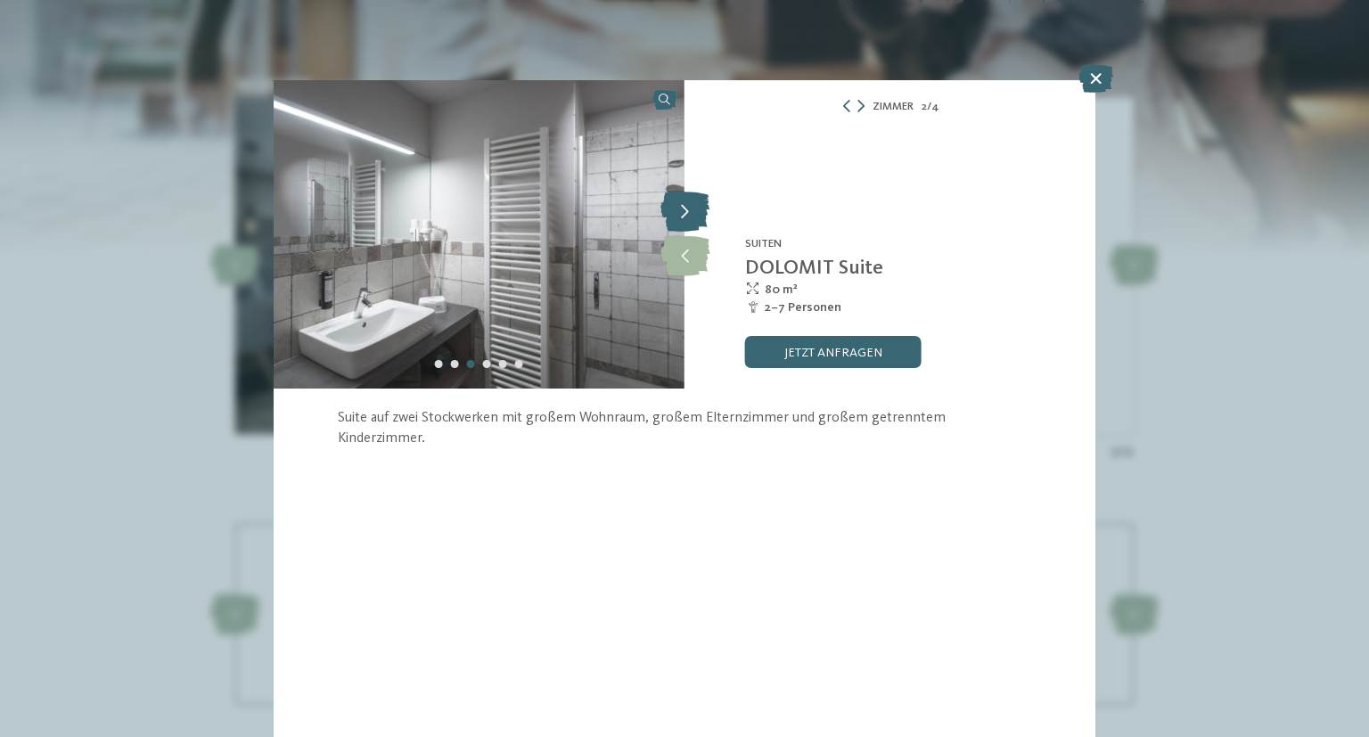
click at [672, 212] on icon at bounding box center [684, 212] width 49 height 40
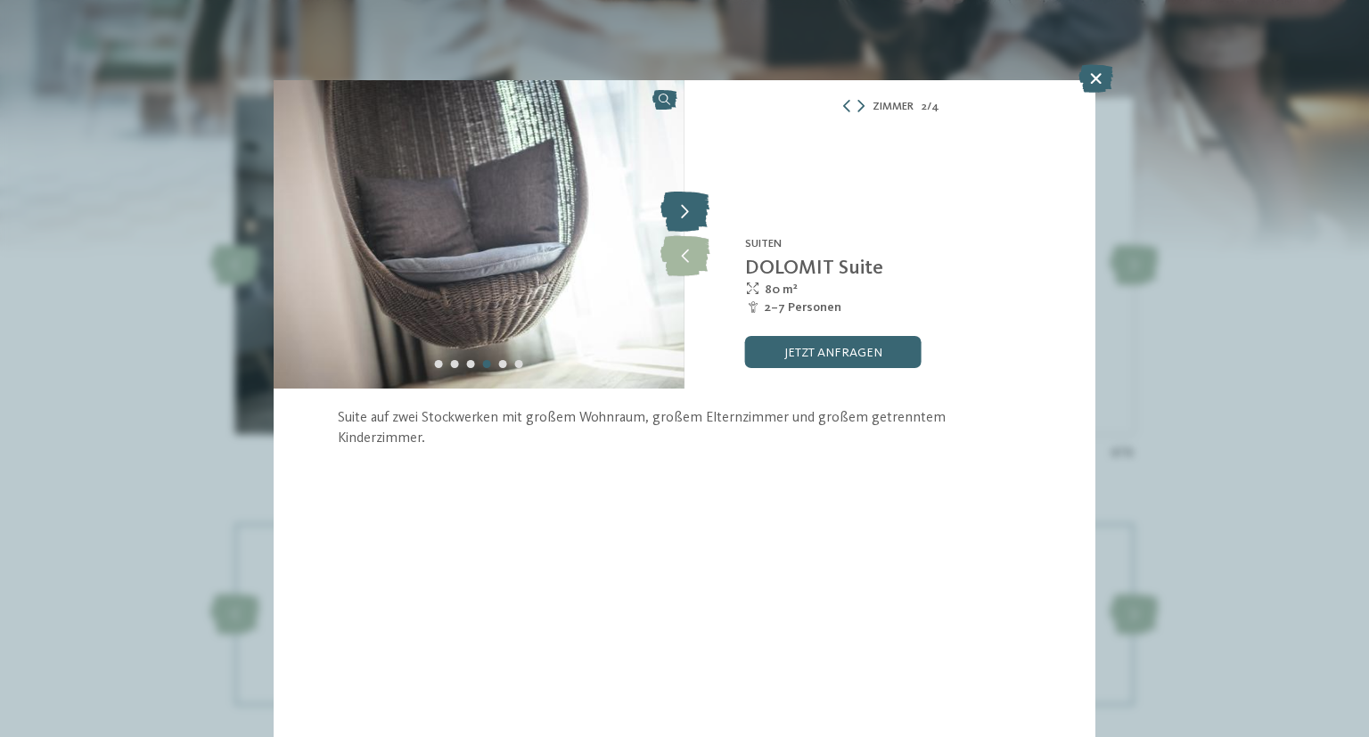
click at [674, 208] on icon at bounding box center [684, 212] width 49 height 40
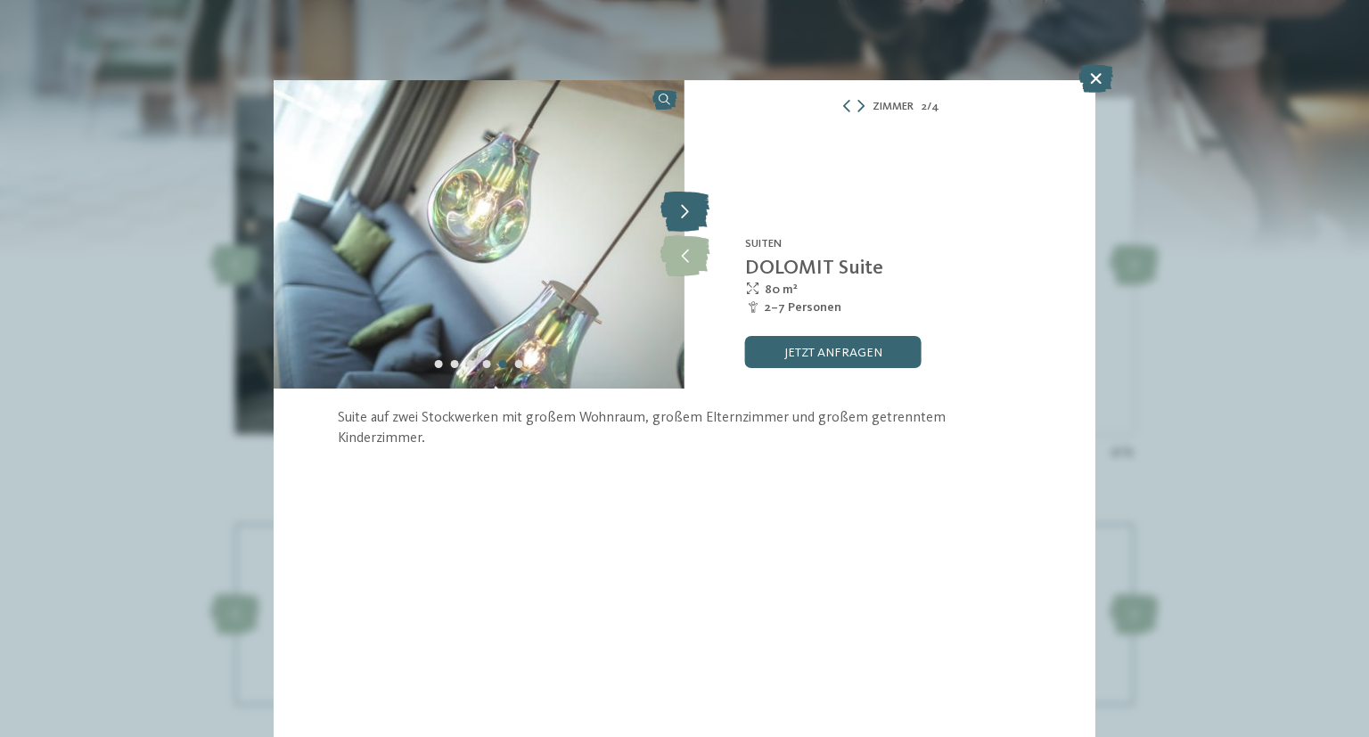
click at [674, 208] on icon at bounding box center [684, 212] width 49 height 40
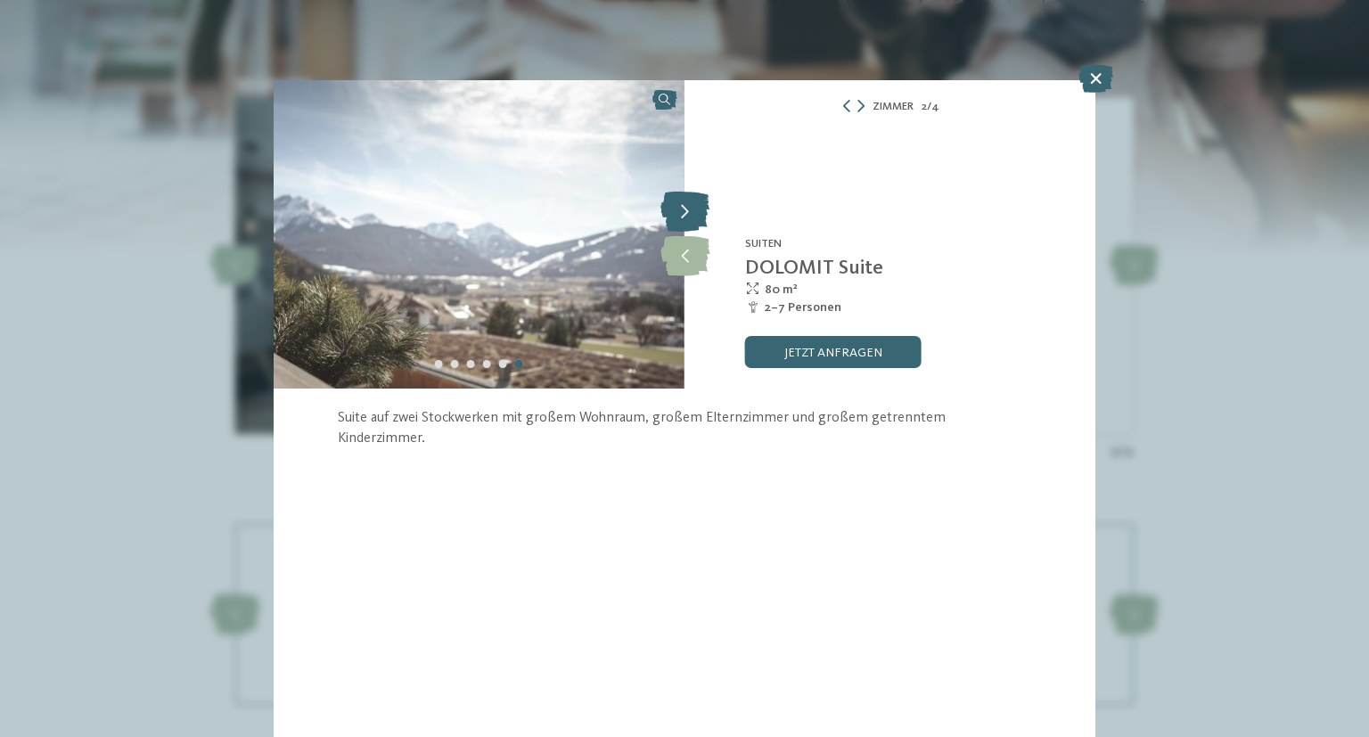
click at [674, 208] on icon at bounding box center [684, 212] width 49 height 40
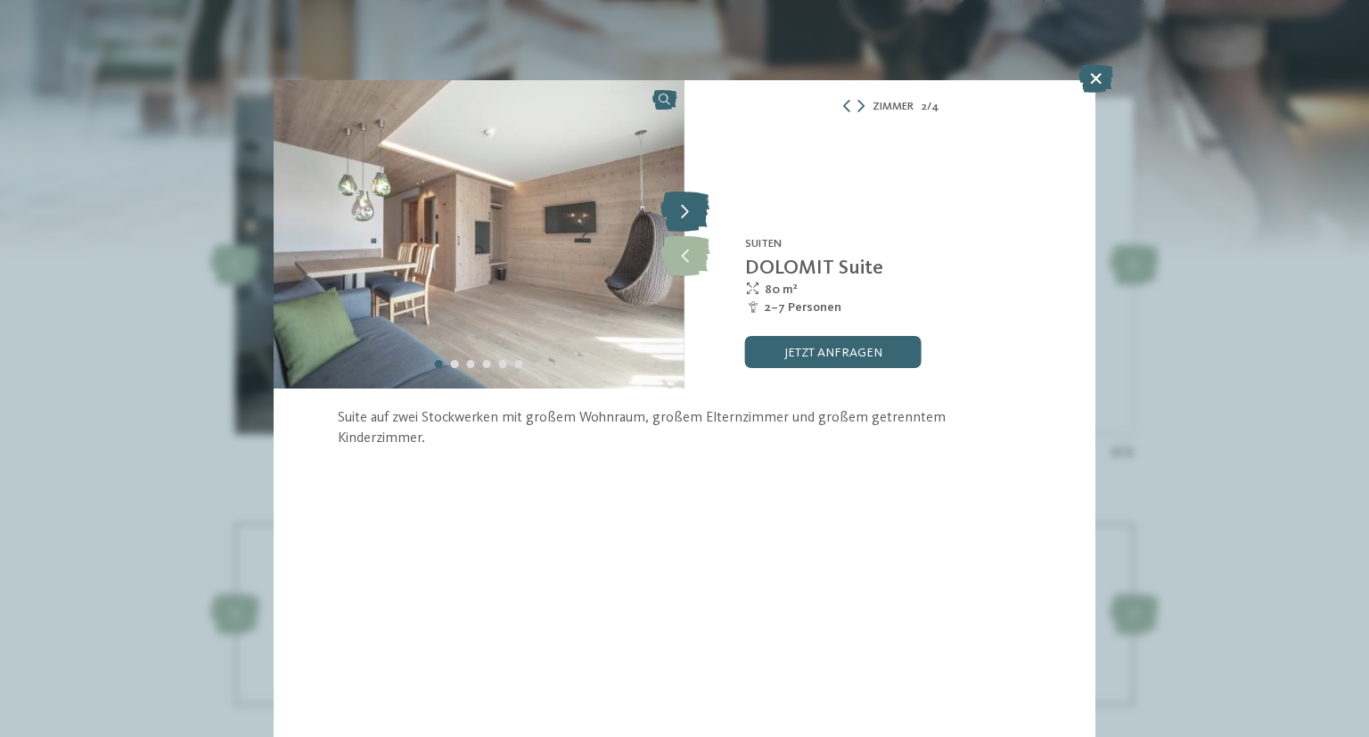
click at [674, 208] on icon at bounding box center [684, 212] width 49 height 40
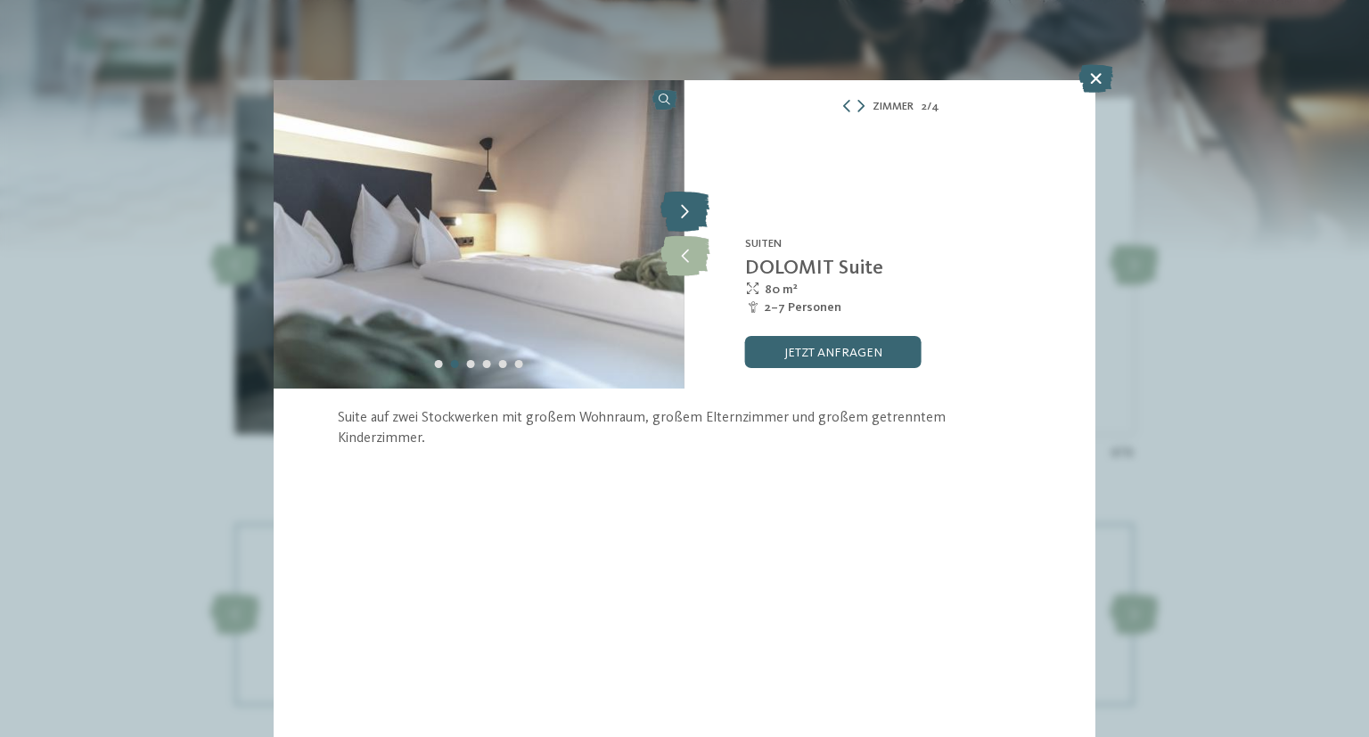
click at [674, 206] on icon at bounding box center [684, 212] width 49 height 40
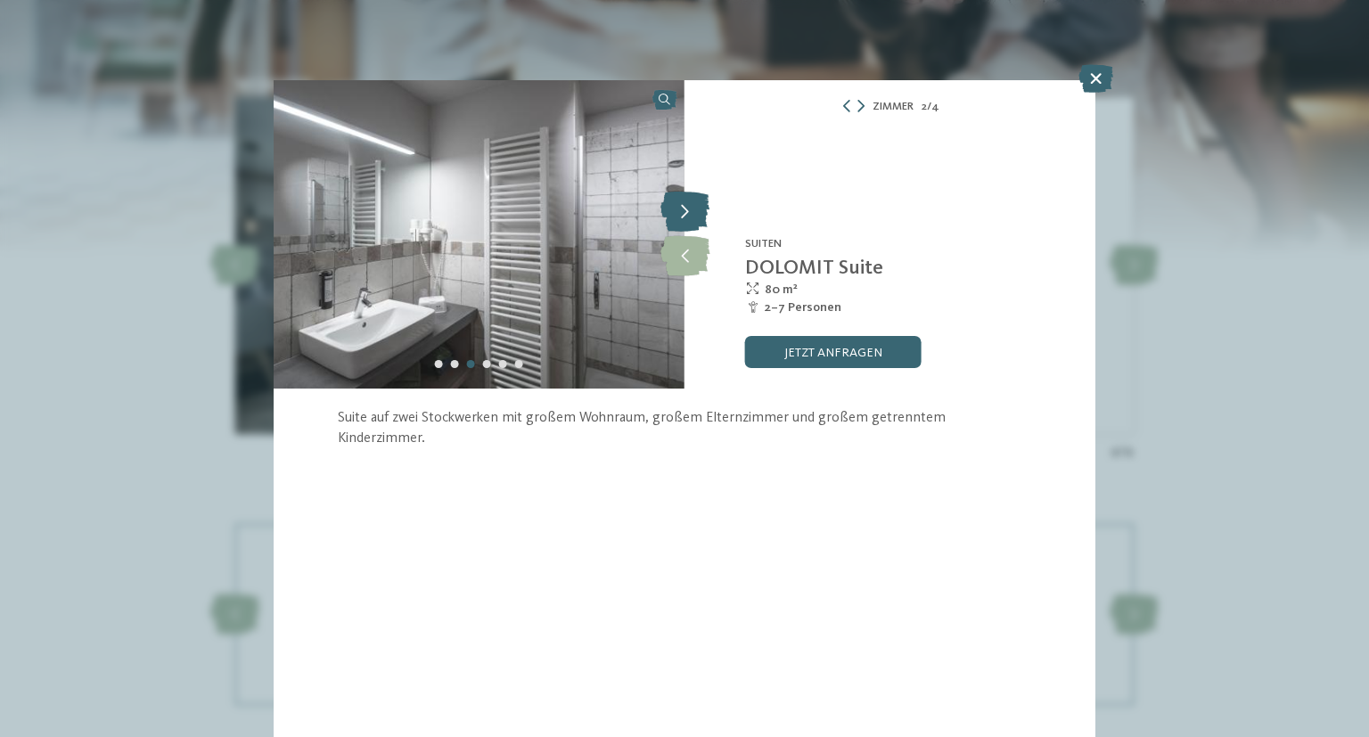
click at [693, 222] on icon at bounding box center [684, 212] width 49 height 40
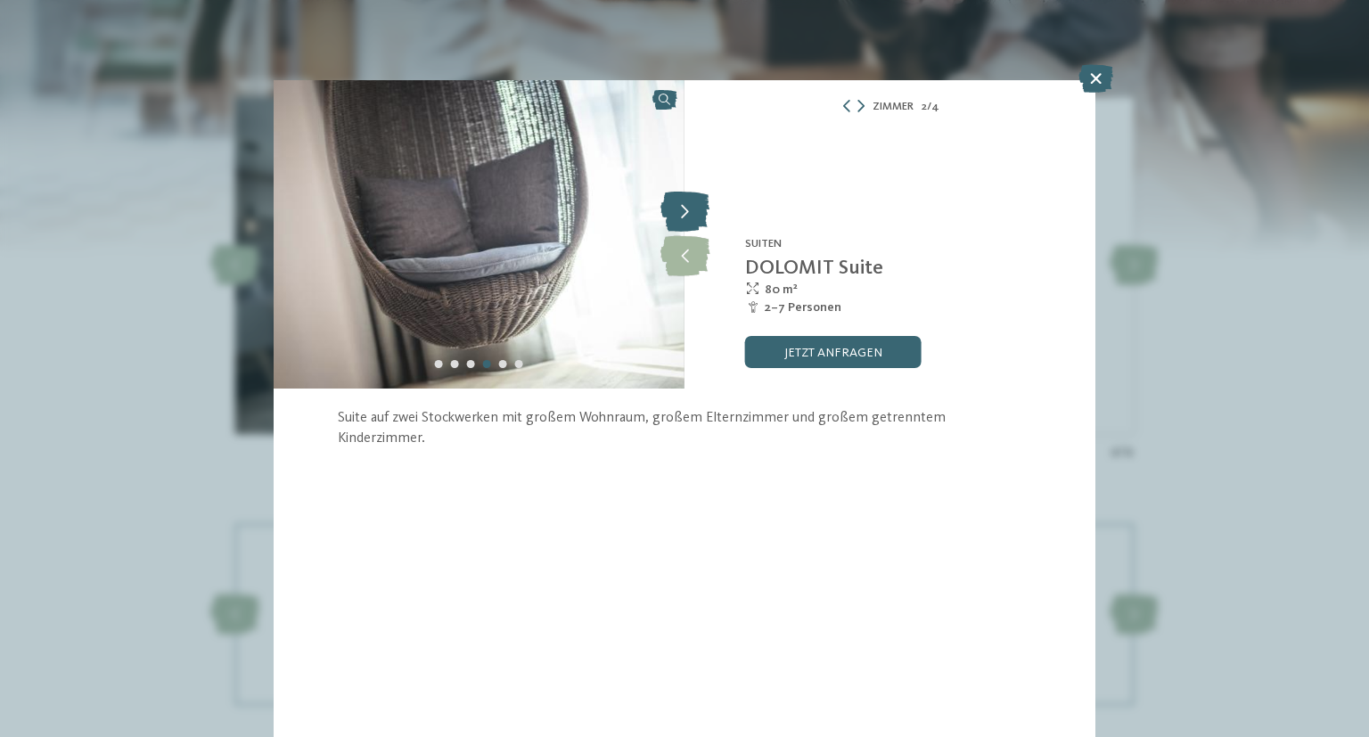
click at [694, 225] on icon at bounding box center [684, 212] width 49 height 40
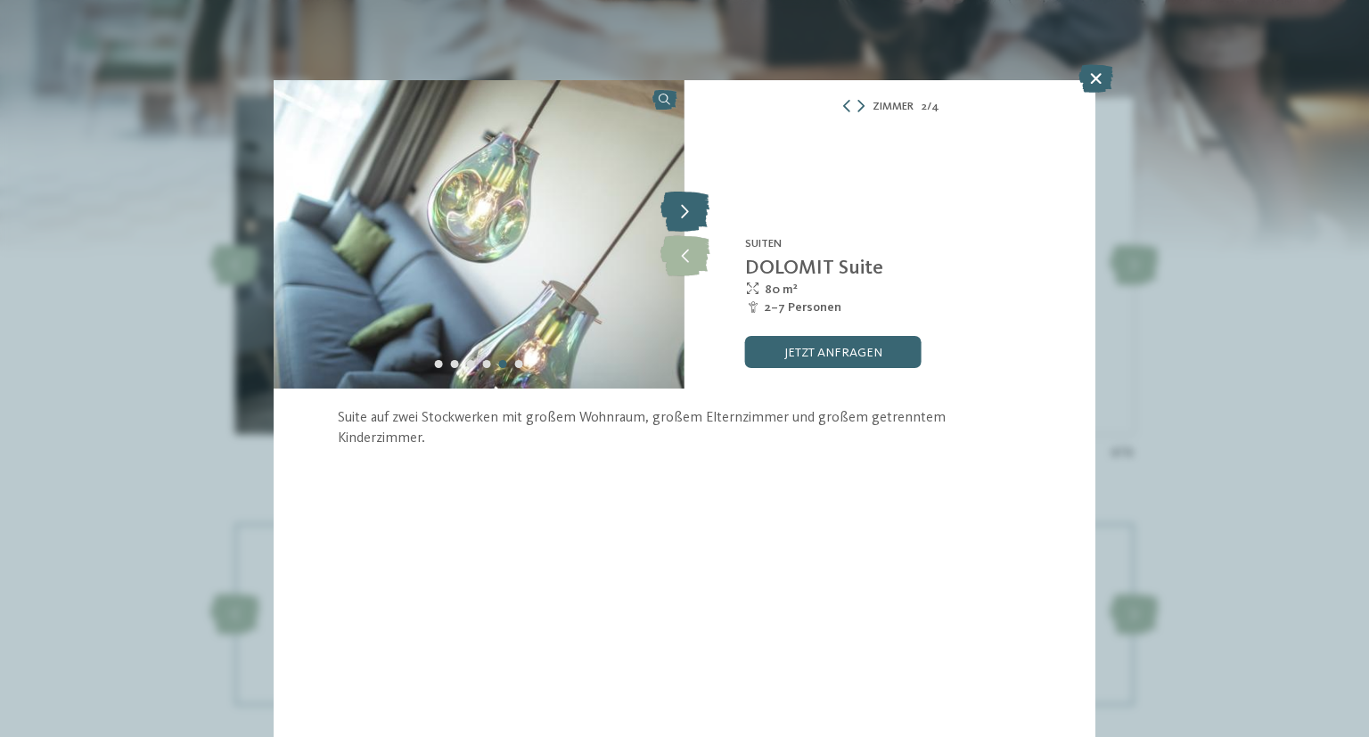
click at [694, 225] on icon at bounding box center [684, 212] width 49 height 40
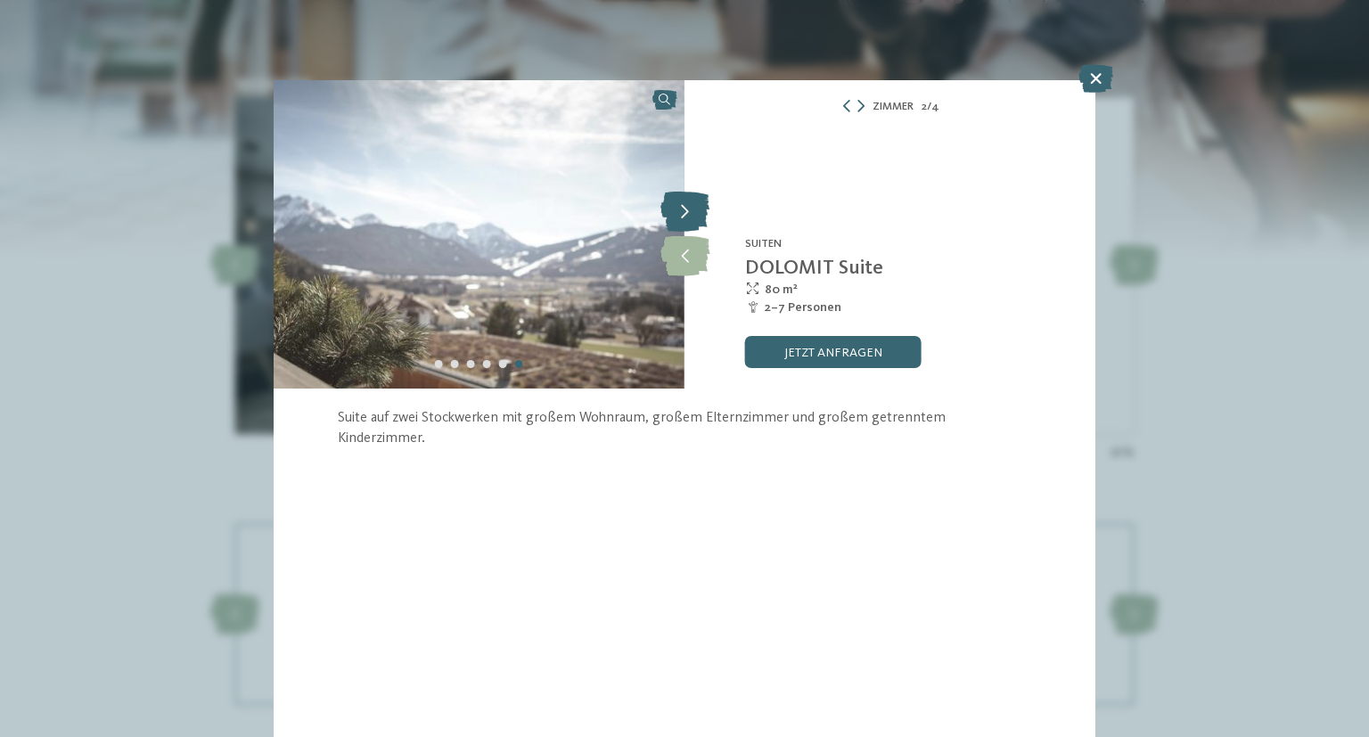
click at [694, 225] on icon at bounding box center [684, 212] width 49 height 40
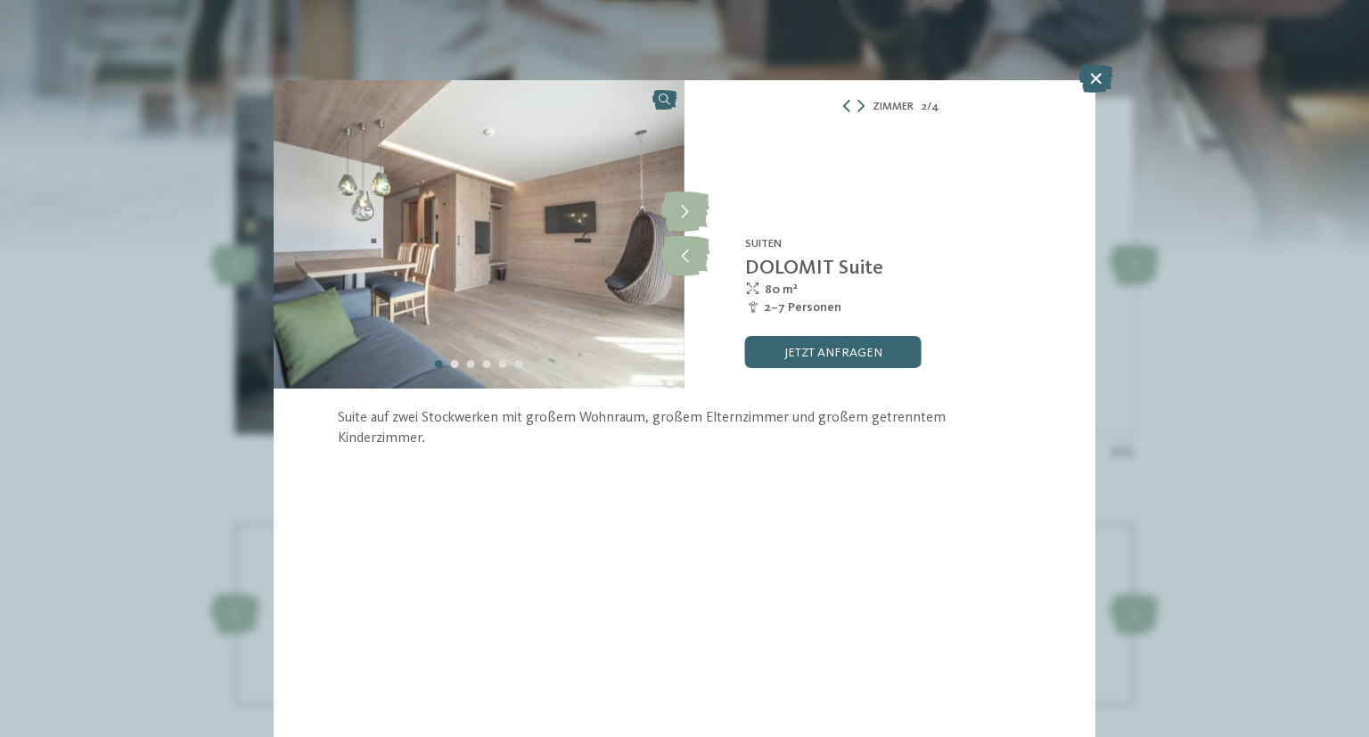
click at [846, 107] on icon at bounding box center [846, 106] width 12 height 12
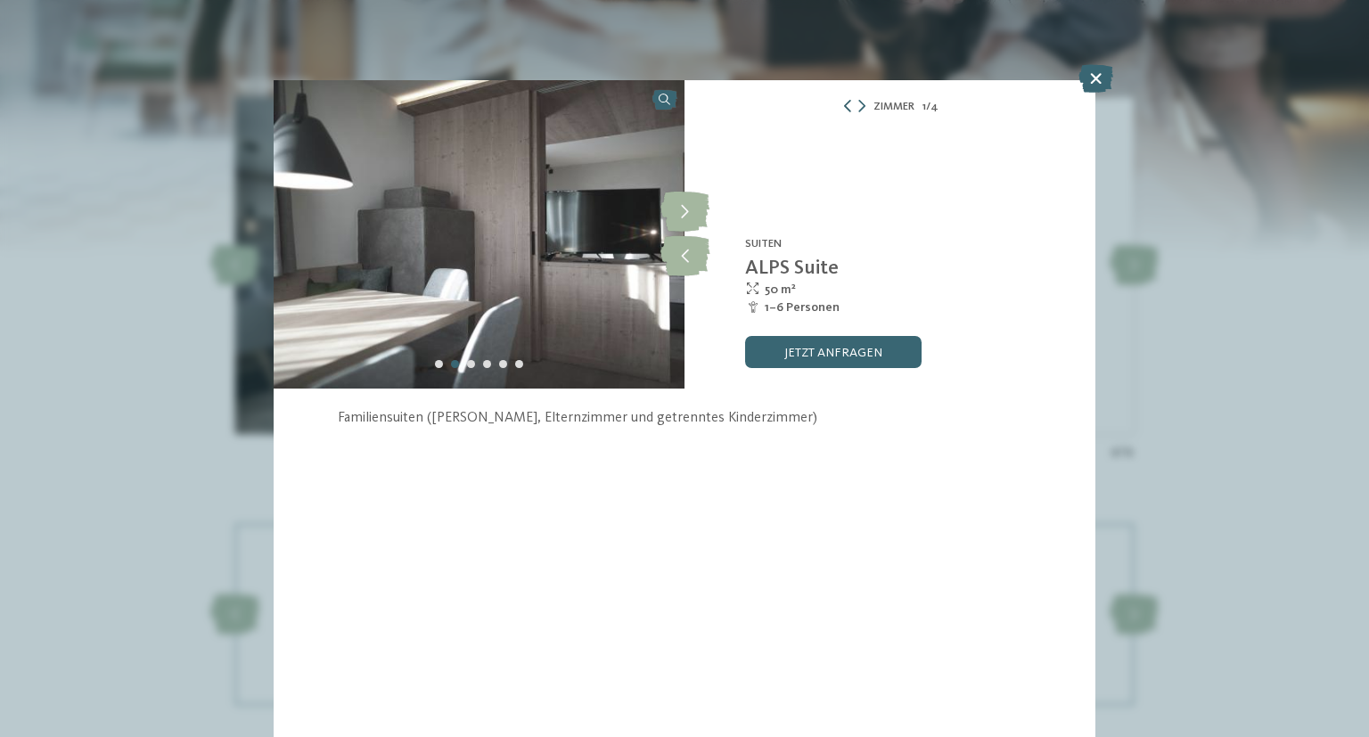
click at [843, 110] on icon at bounding box center [847, 106] width 12 height 12
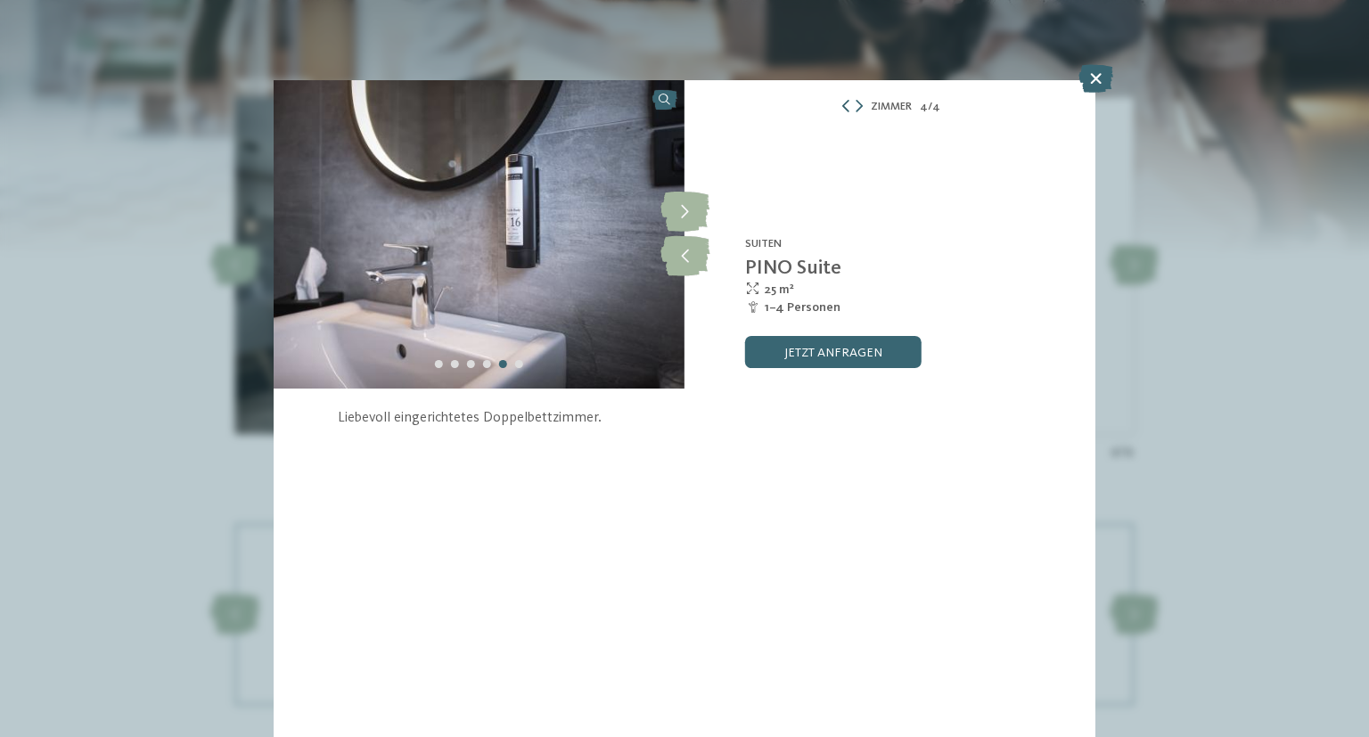
click at [843, 110] on icon at bounding box center [845, 106] width 12 height 12
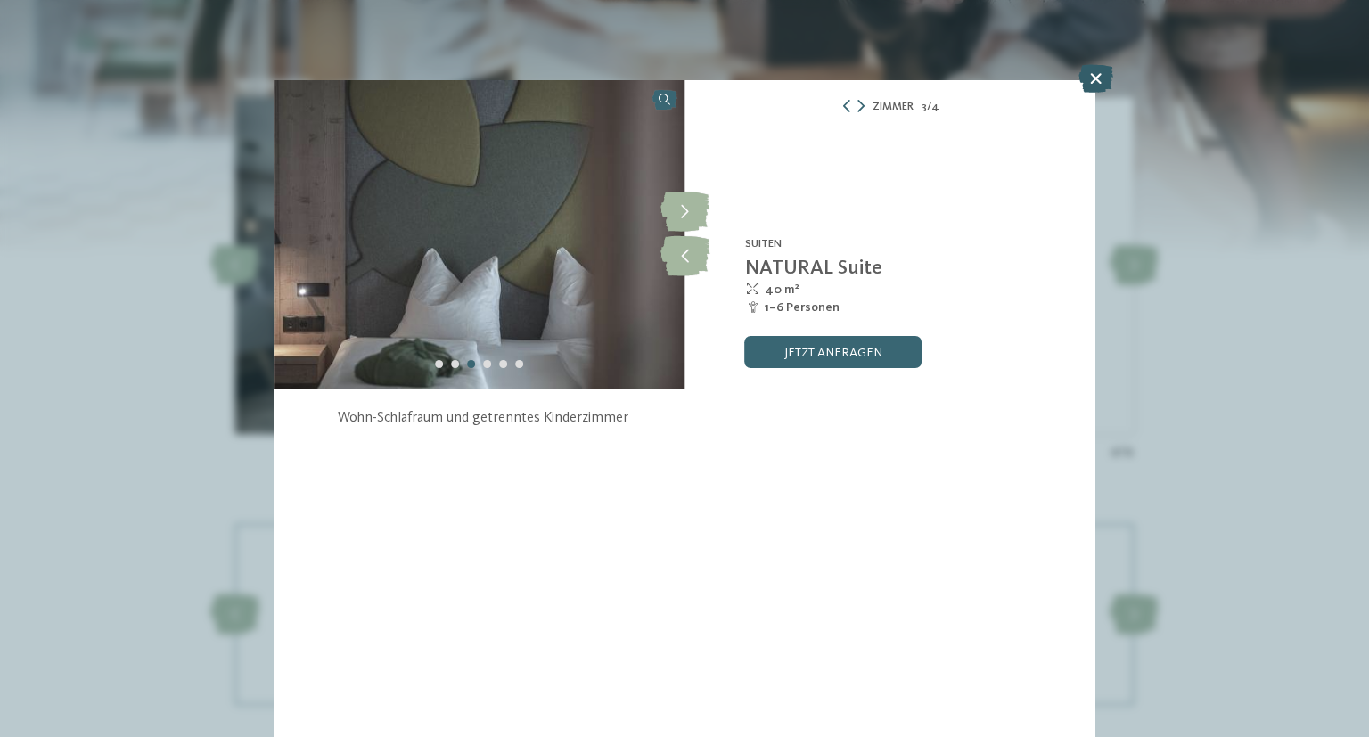
click at [1097, 73] on icon at bounding box center [1095, 78] width 35 height 29
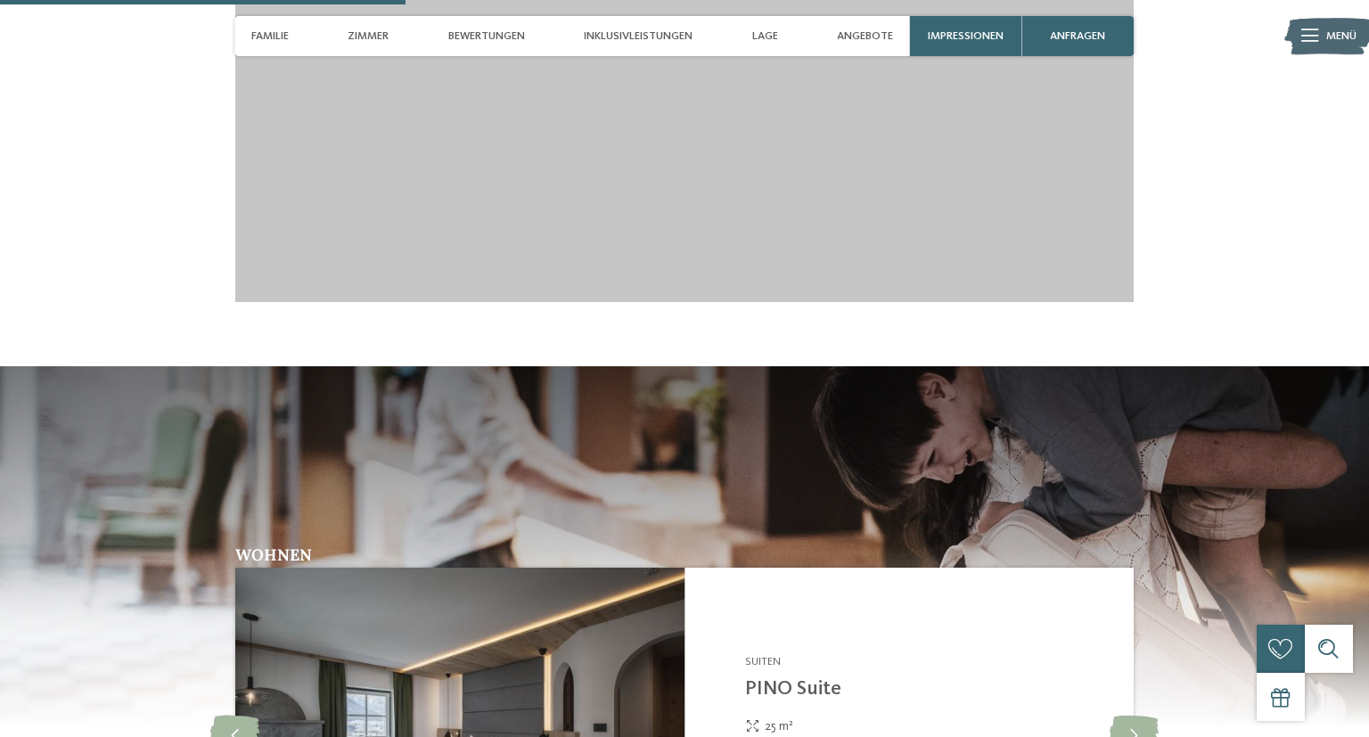
scroll to position [1699, 0]
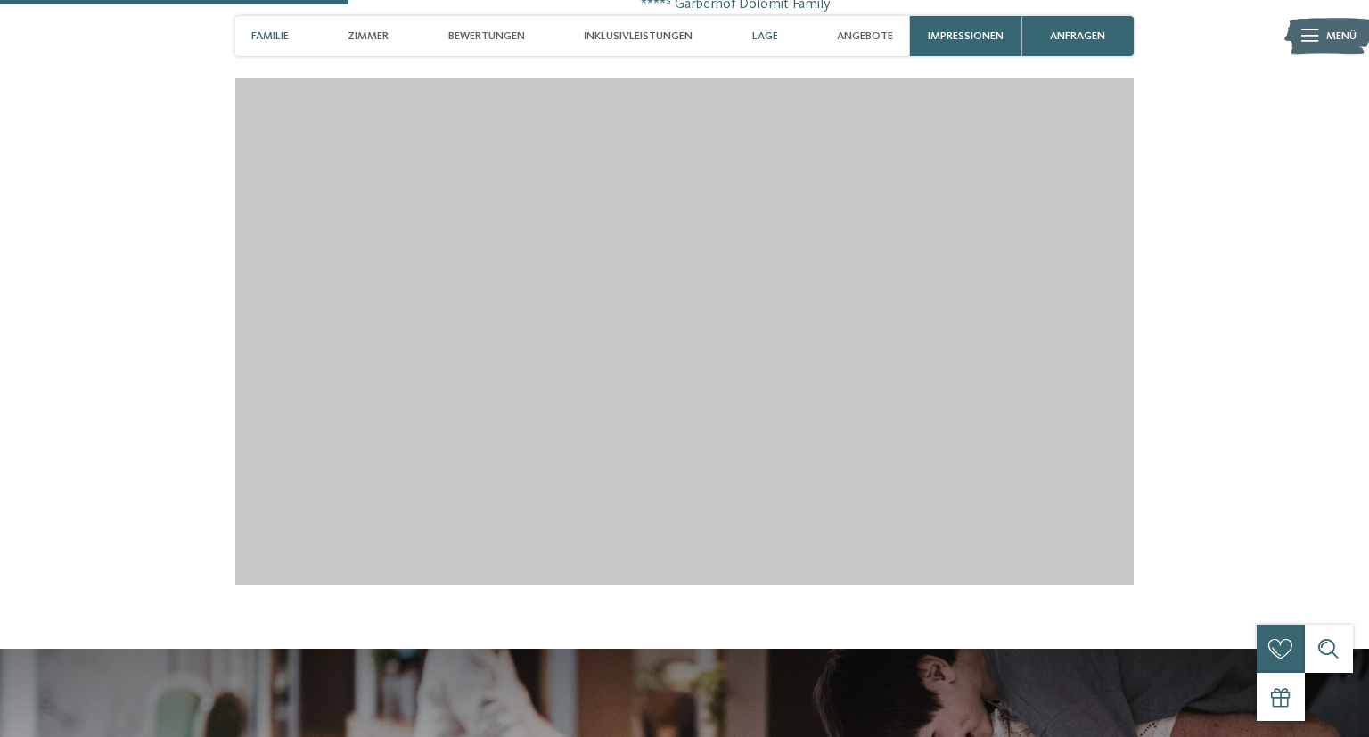
click at [765, 42] on span "Lage" at bounding box center [765, 35] width 26 height 13
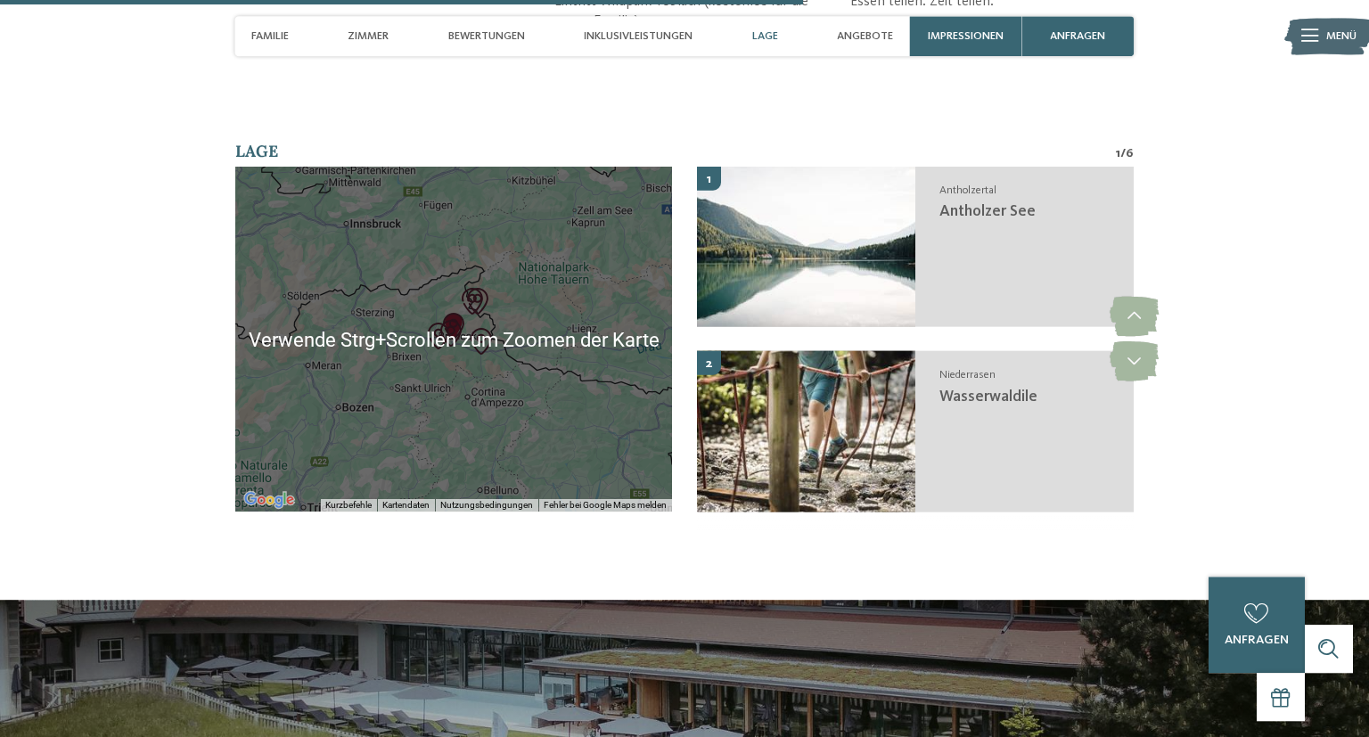
scroll to position [3907, 0]
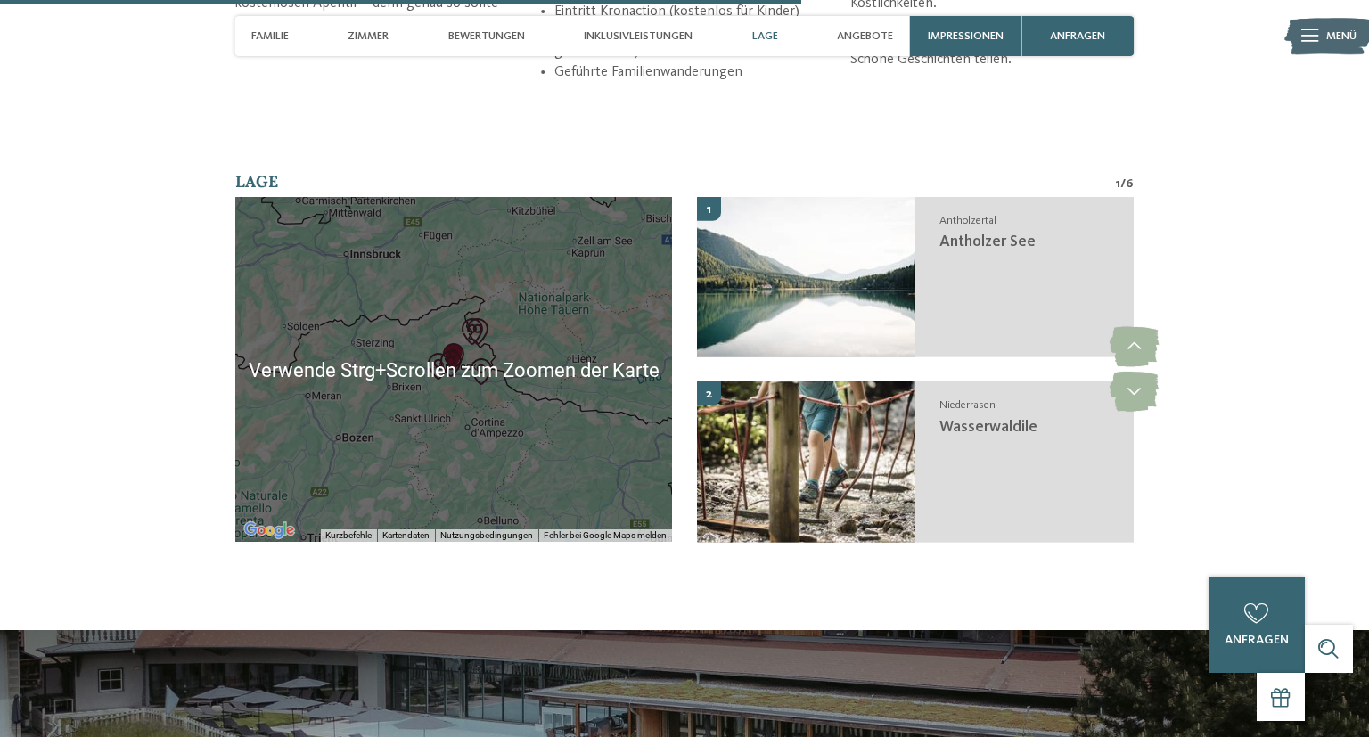
click at [505, 397] on div at bounding box center [453, 369] width 437 height 345
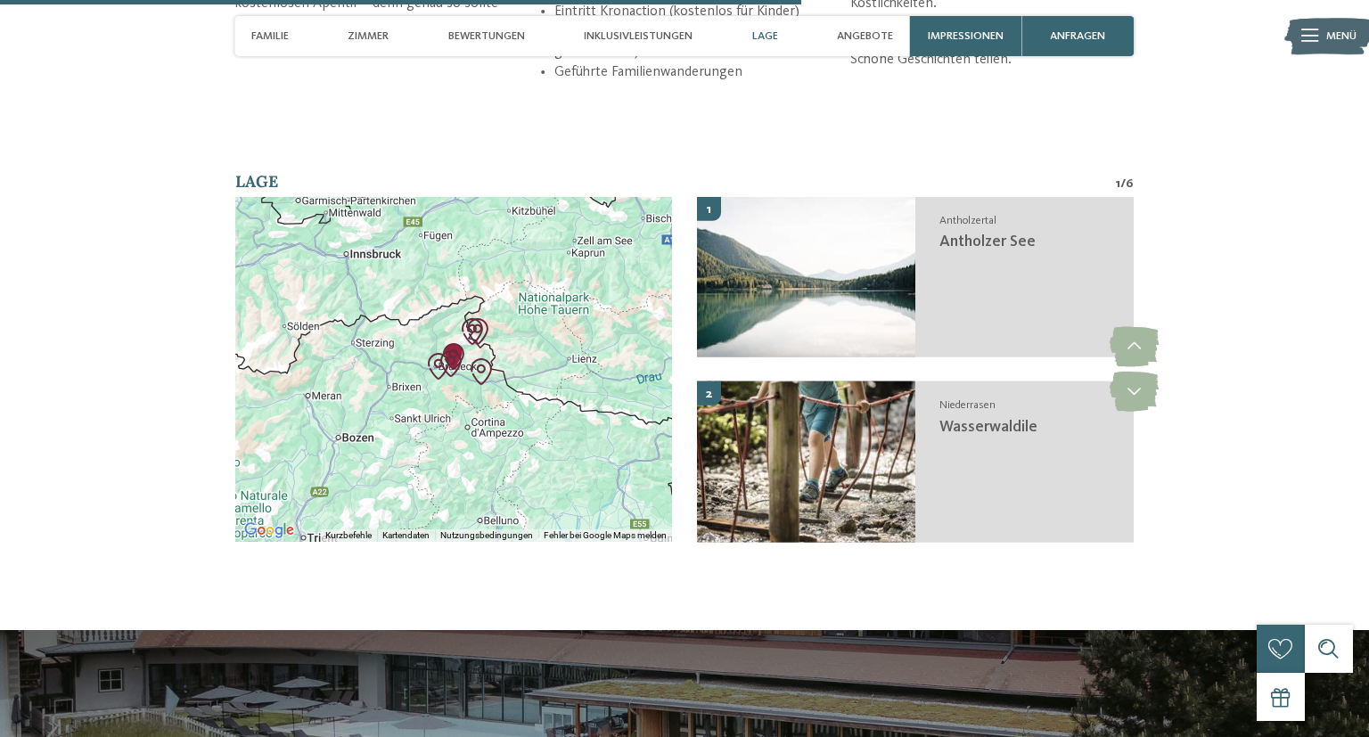
click at [464, 415] on div at bounding box center [453, 369] width 437 height 345
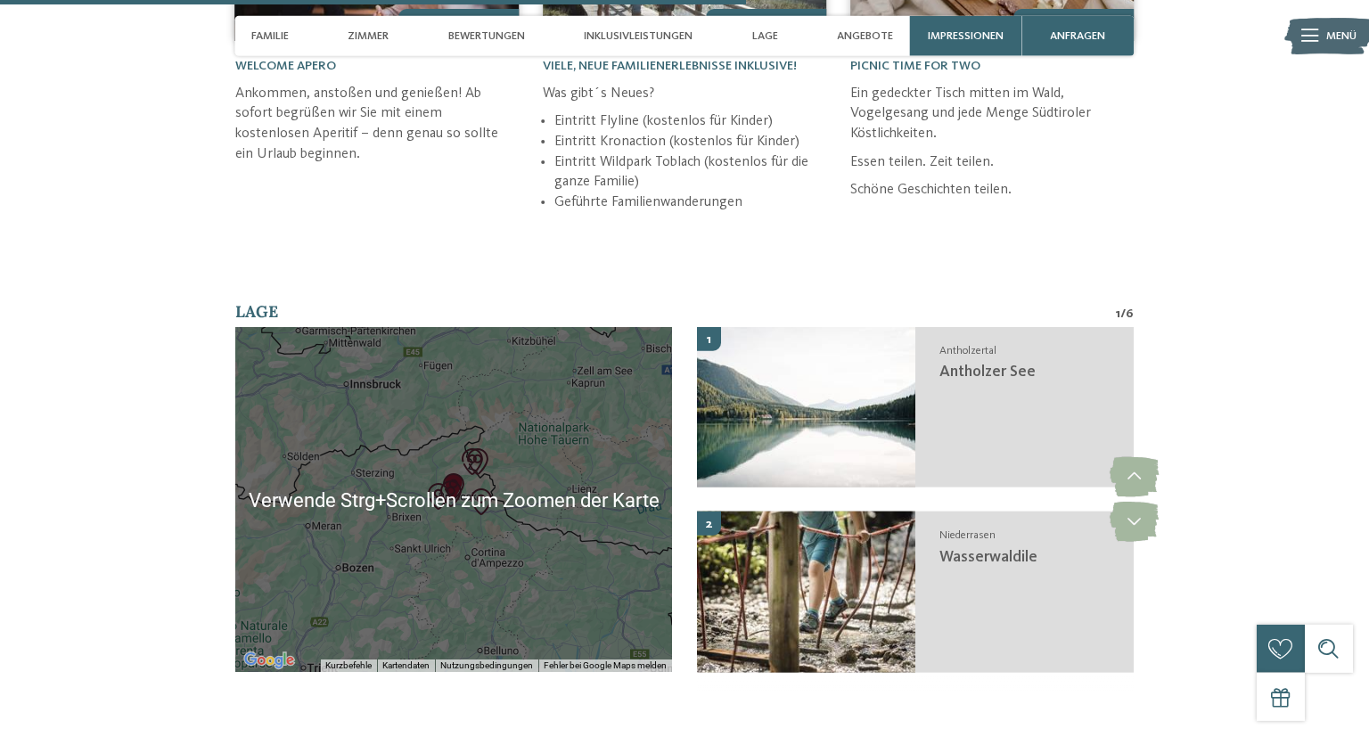
scroll to position [4001, 0]
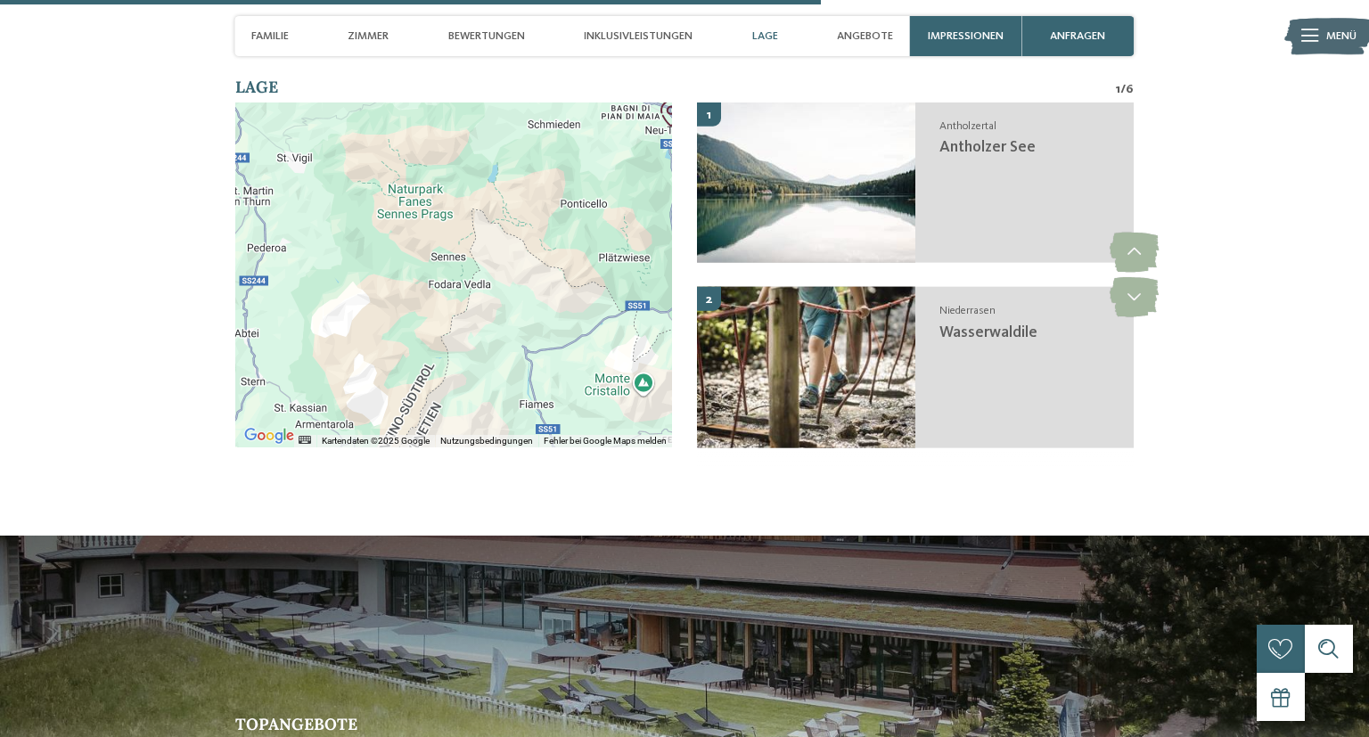
drag, startPoint x: 474, startPoint y: 333, endPoint x: 435, endPoint y: 338, distance: 39.5
click at [434, 344] on div at bounding box center [453, 274] width 437 height 345
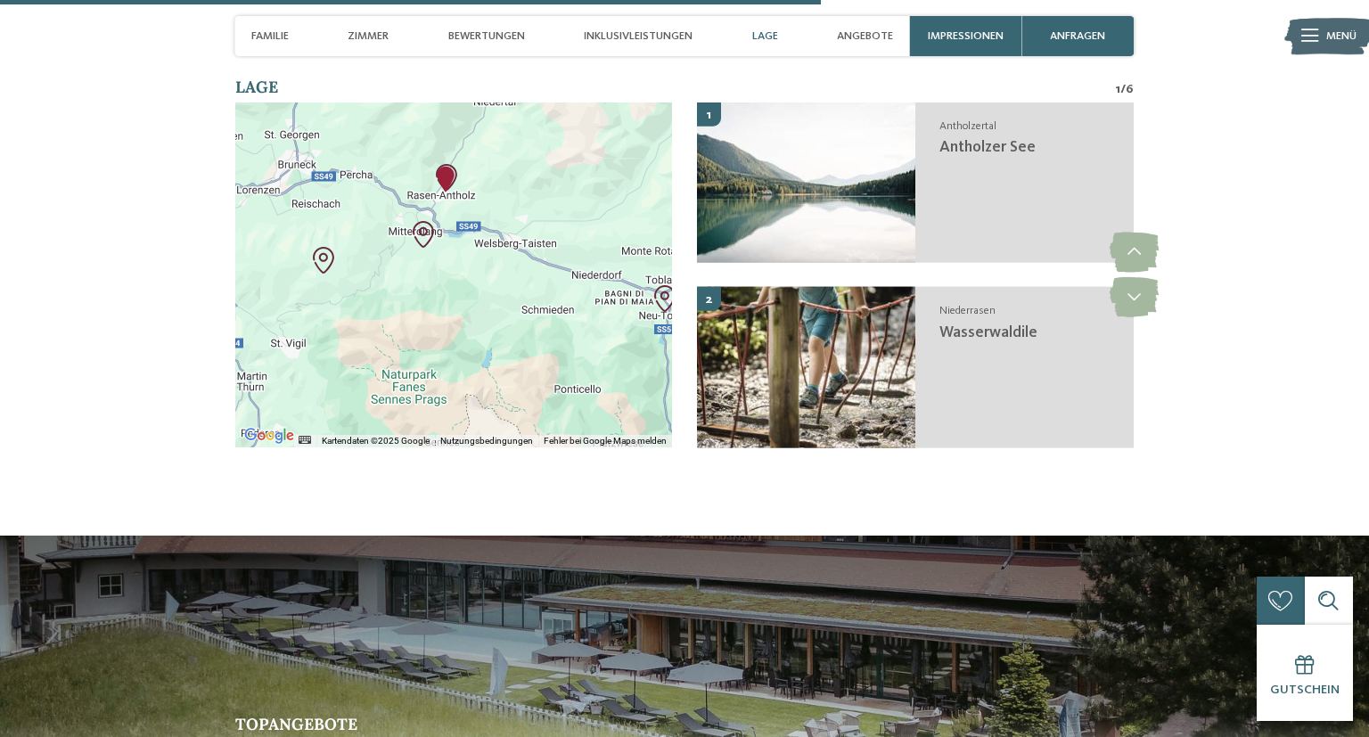
drag, startPoint x: 451, startPoint y: 242, endPoint x: 444, endPoint y: 429, distance: 187.2
click at [444, 429] on div at bounding box center [453, 274] width 437 height 345
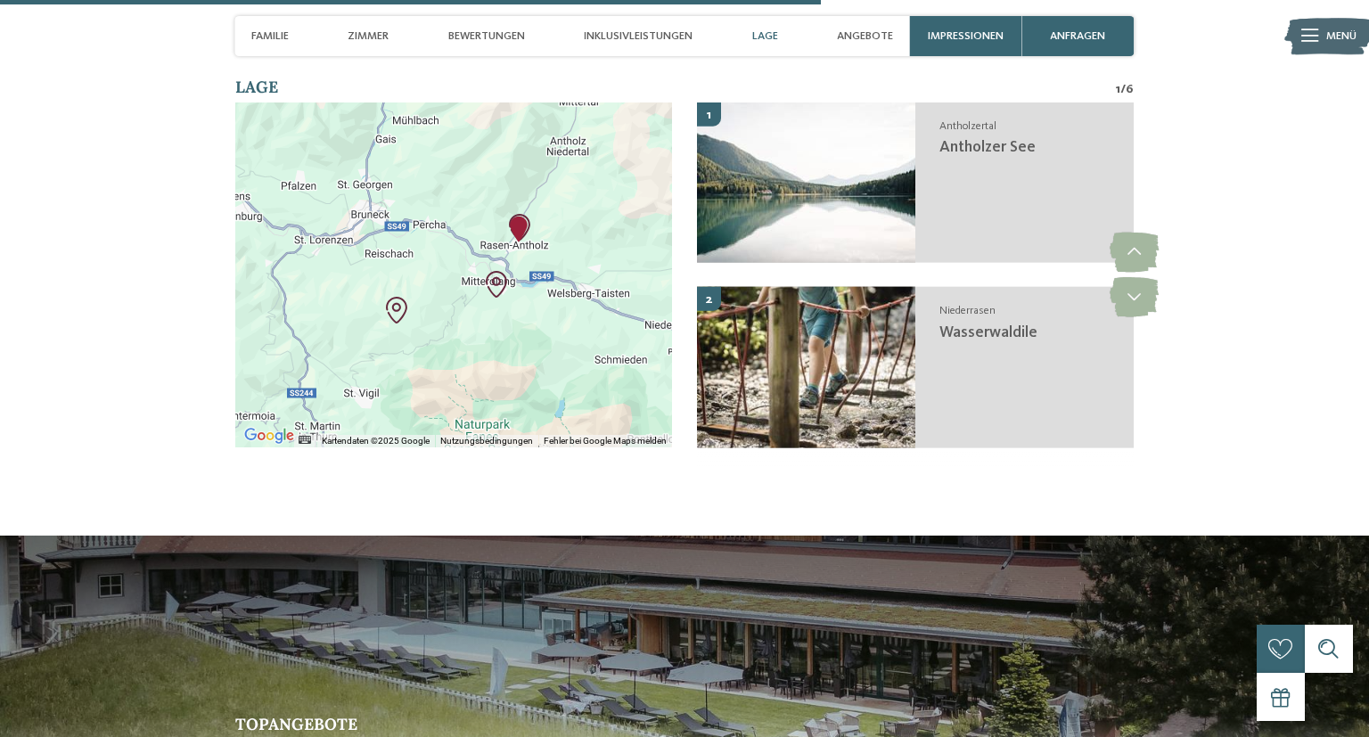
drag, startPoint x: 356, startPoint y: 270, endPoint x: 429, endPoint y: 323, distance: 89.3
click at [429, 323] on div at bounding box center [453, 274] width 437 height 345
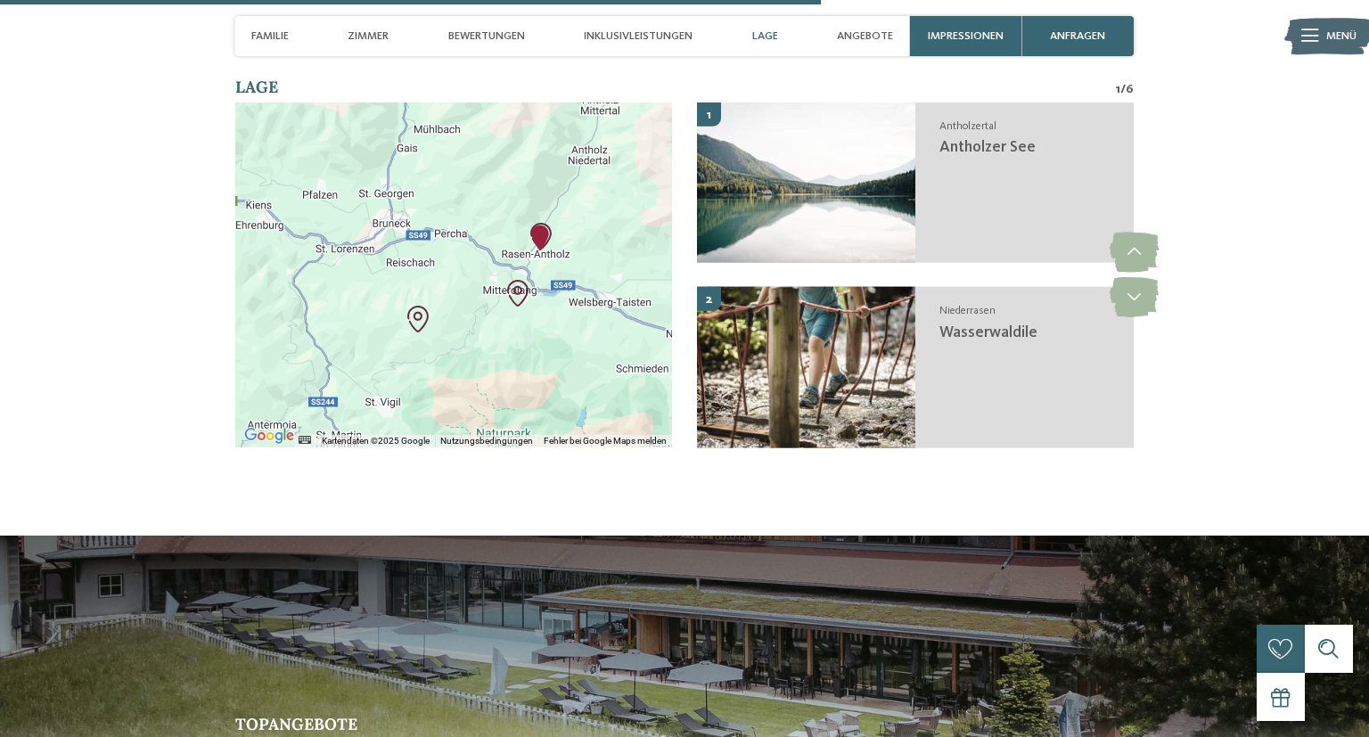
drag, startPoint x: 411, startPoint y: 301, endPoint x: 437, endPoint y: 312, distance: 28.0
click at [437, 312] on div at bounding box center [453, 274] width 437 height 345
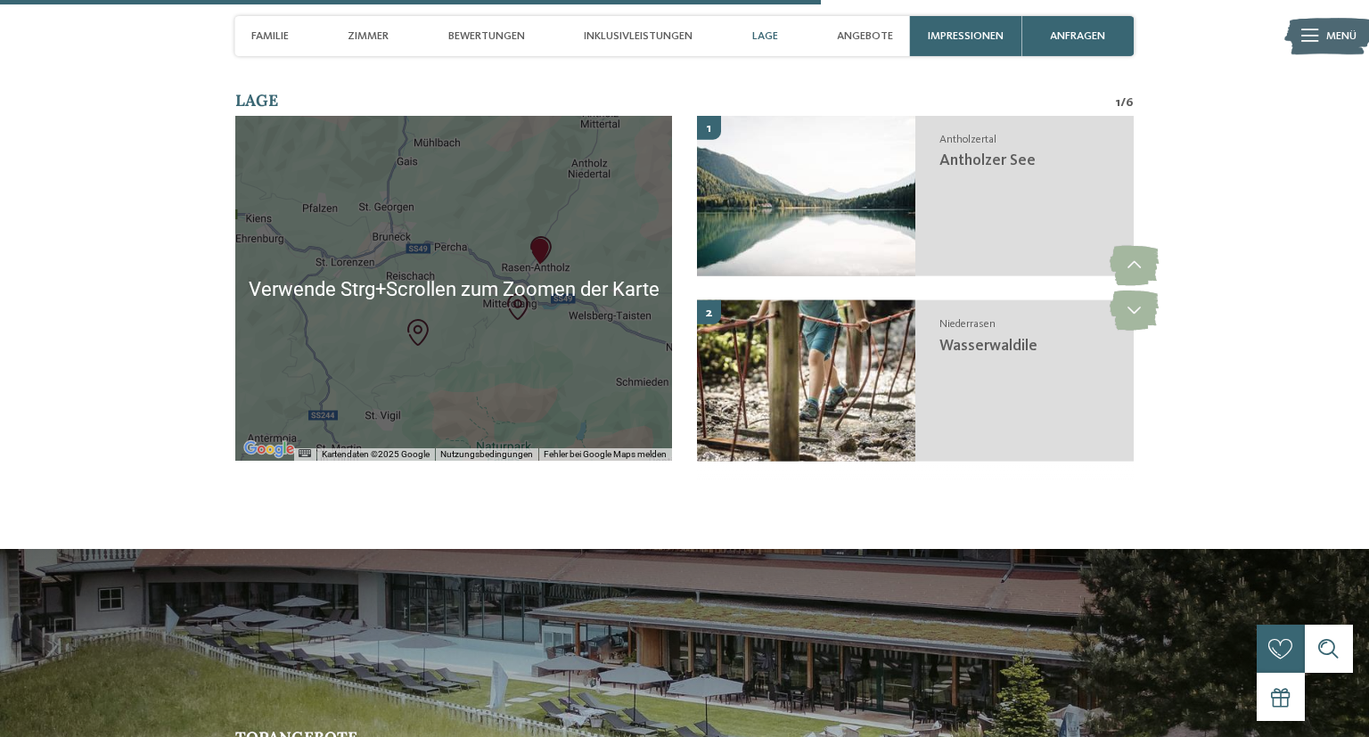
scroll to position [3907, 0]
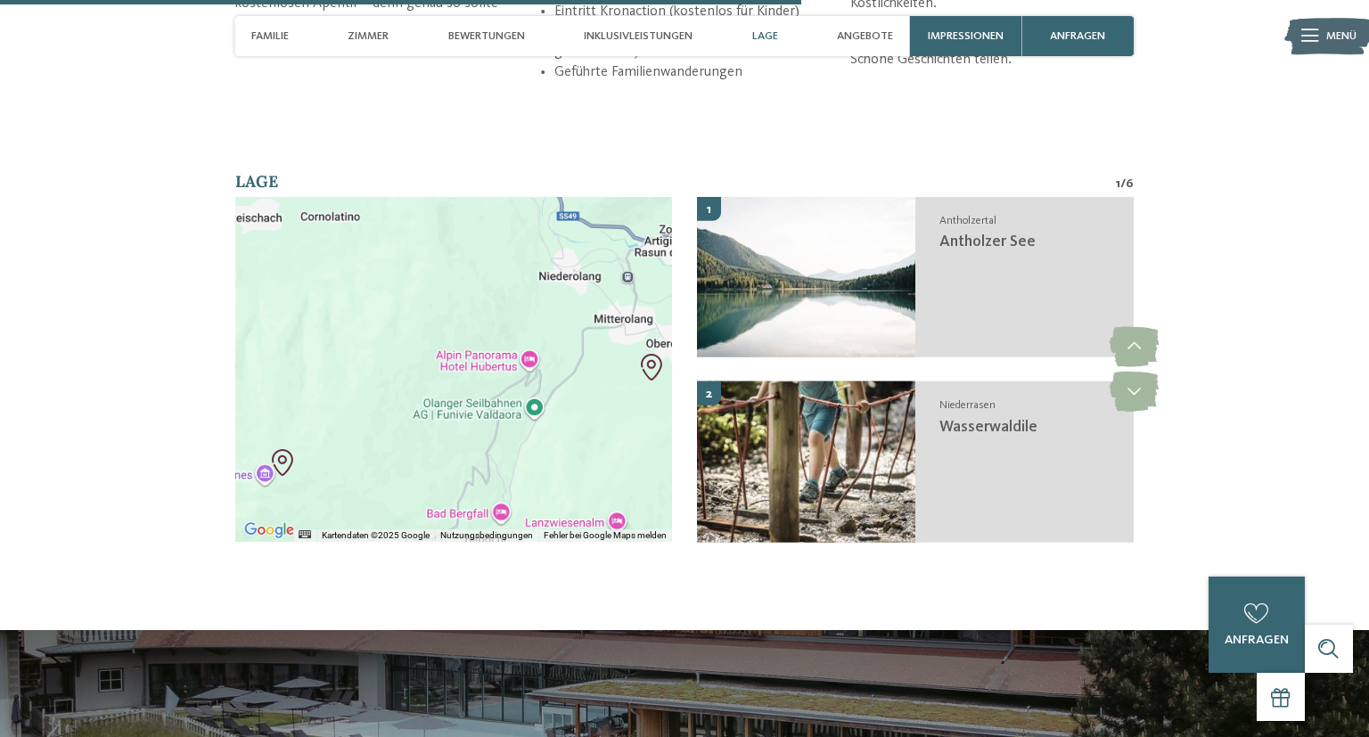
drag, startPoint x: 467, startPoint y: 429, endPoint x: 470, endPoint y: 378, distance: 51.8
click at [466, 412] on div at bounding box center [453, 369] width 437 height 345
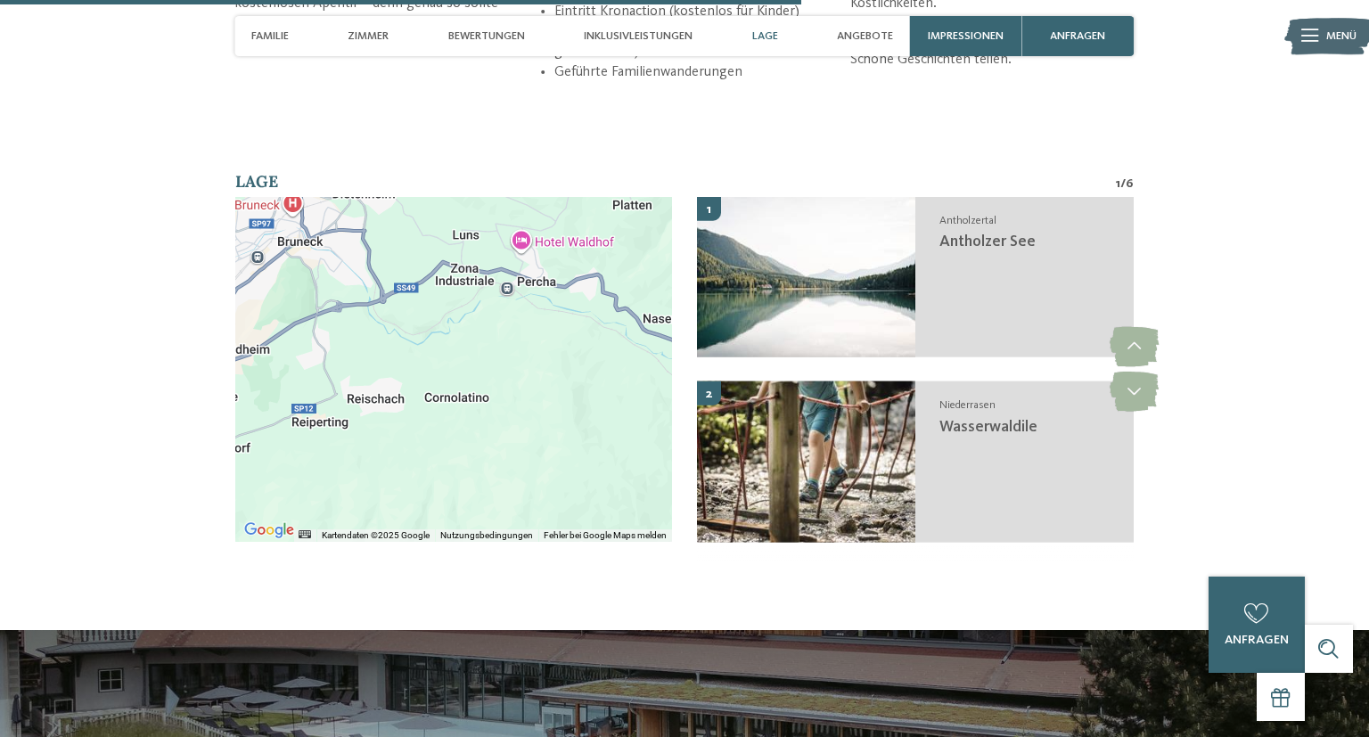
drag, startPoint x: 426, startPoint y: 273, endPoint x: 567, endPoint y: 474, distance: 245.7
click at [567, 474] on div at bounding box center [453, 369] width 437 height 345
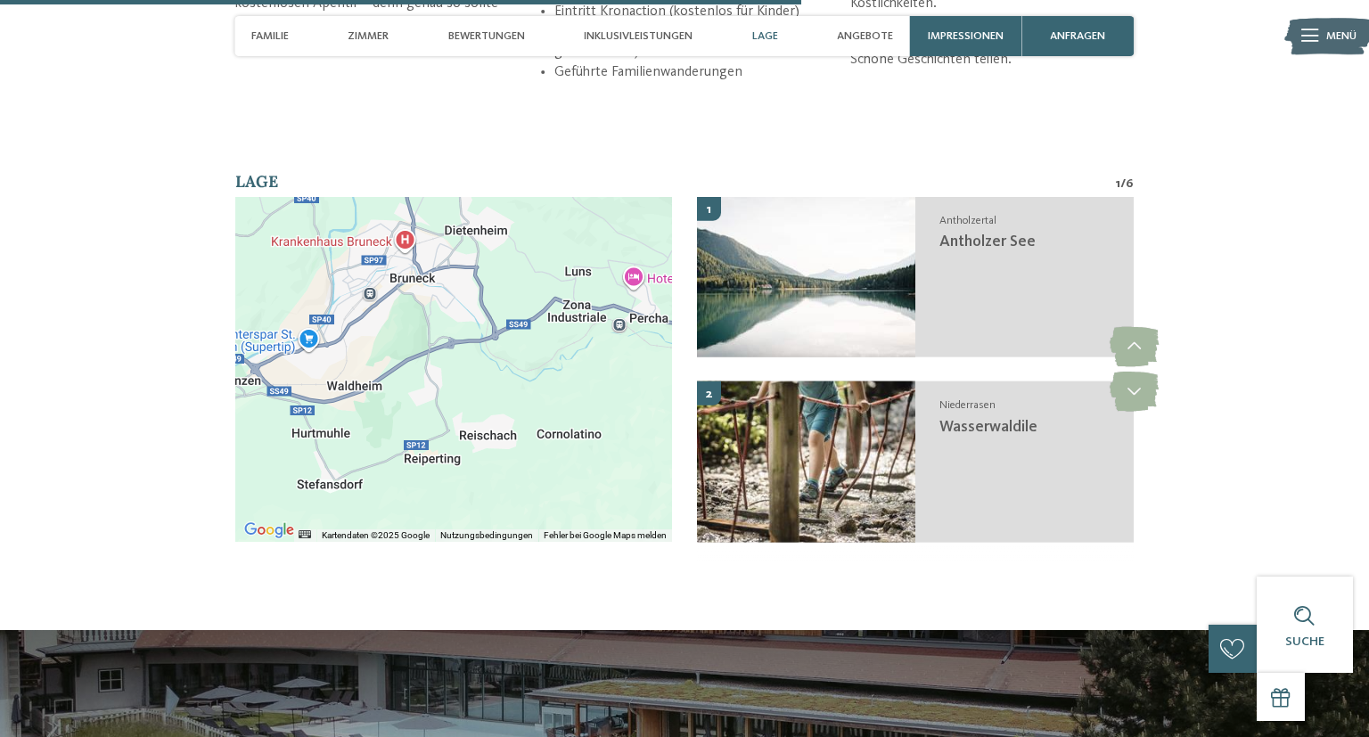
drag, startPoint x: 524, startPoint y: 362, endPoint x: 641, endPoint y: 403, distance: 123.7
click at [641, 403] on div at bounding box center [453, 369] width 437 height 345
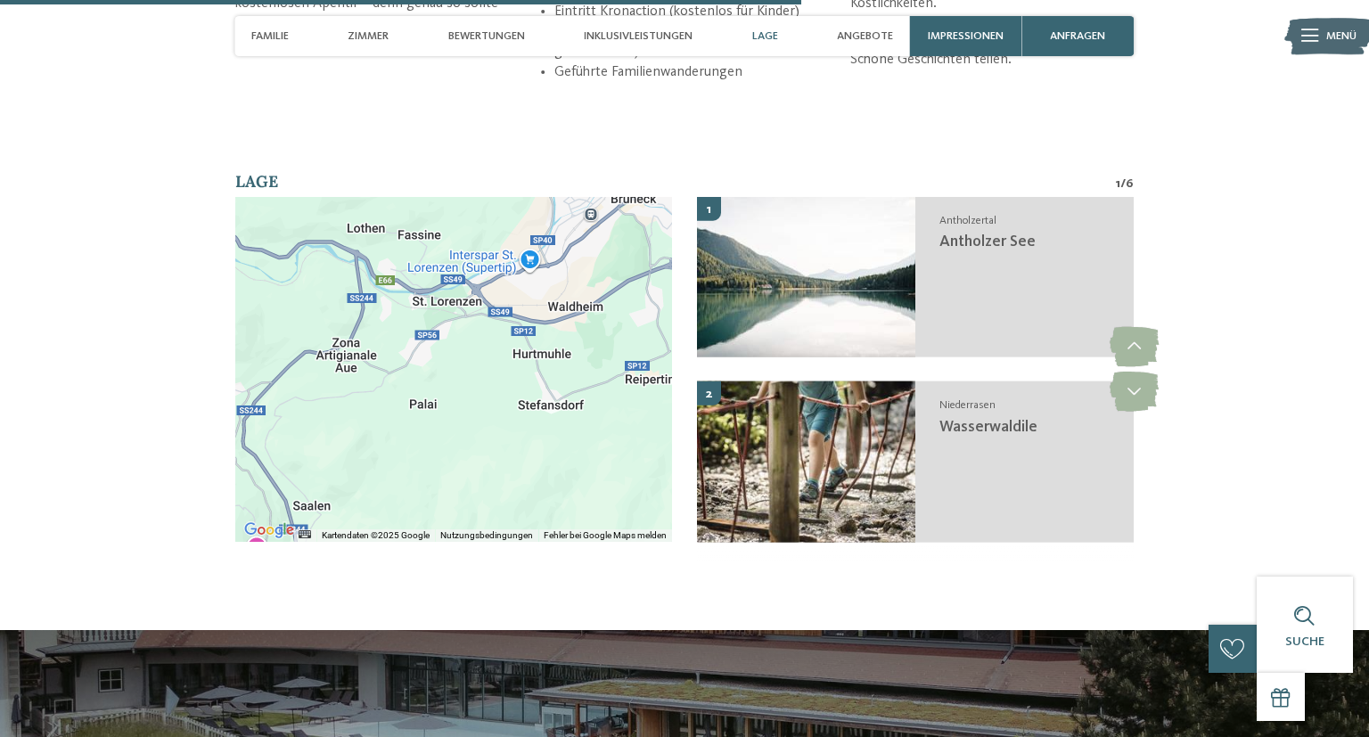
drag, startPoint x: 408, startPoint y: 458, endPoint x: 609, endPoint y: 394, distance: 211.3
click at [609, 394] on div at bounding box center [453, 369] width 437 height 345
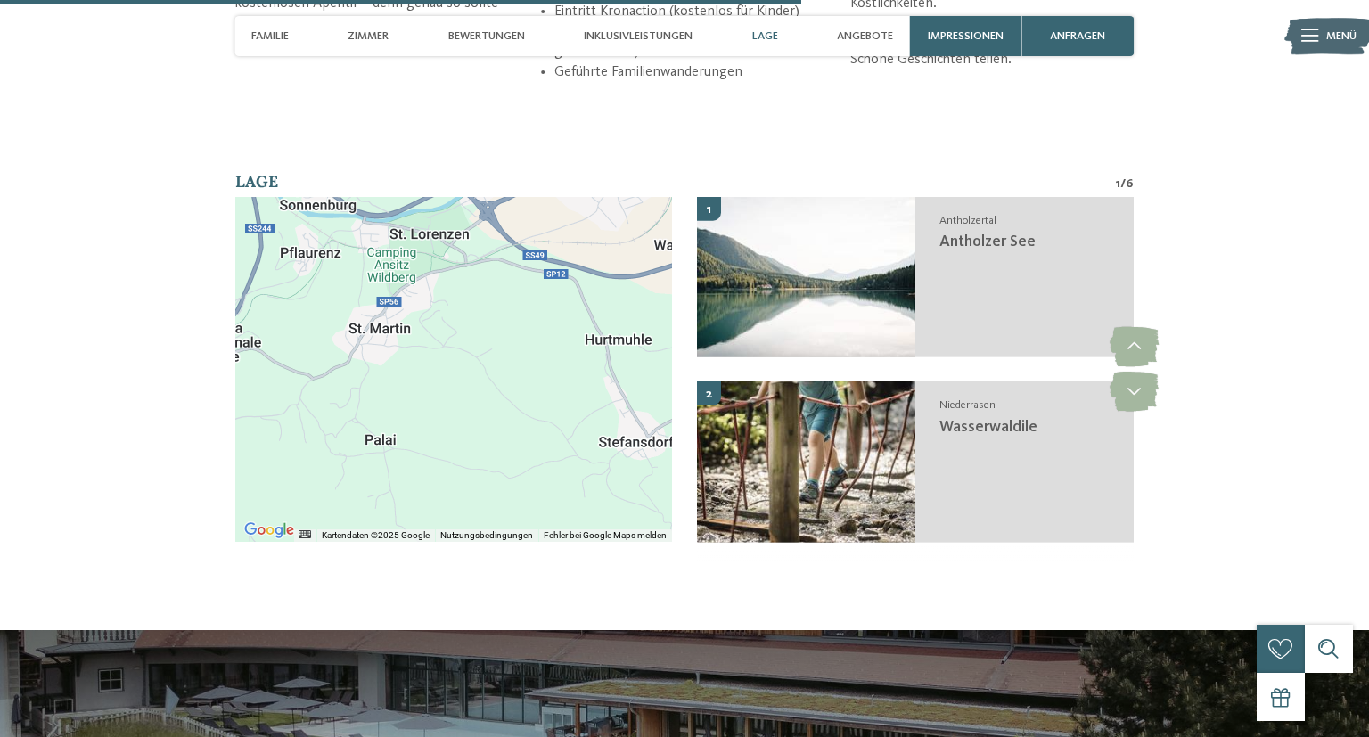
click at [466, 389] on div at bounding box center [453, 369] width 437 height 345
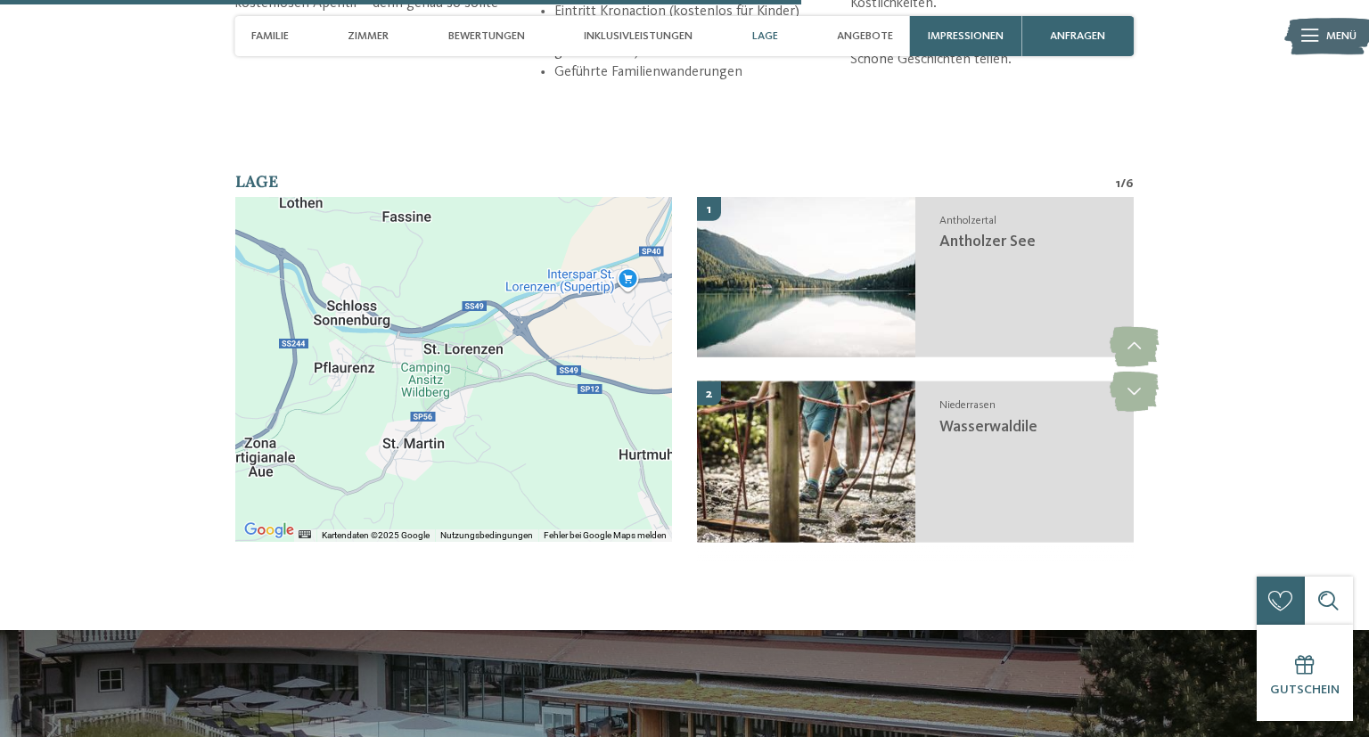
drag, startPoint x: 474, startPoint y: 315, endPoint x: 508, endPoint y: 433, distance: 122.4
click at [508, 433] on div at bounding box center [453, 369] width 437 height 345
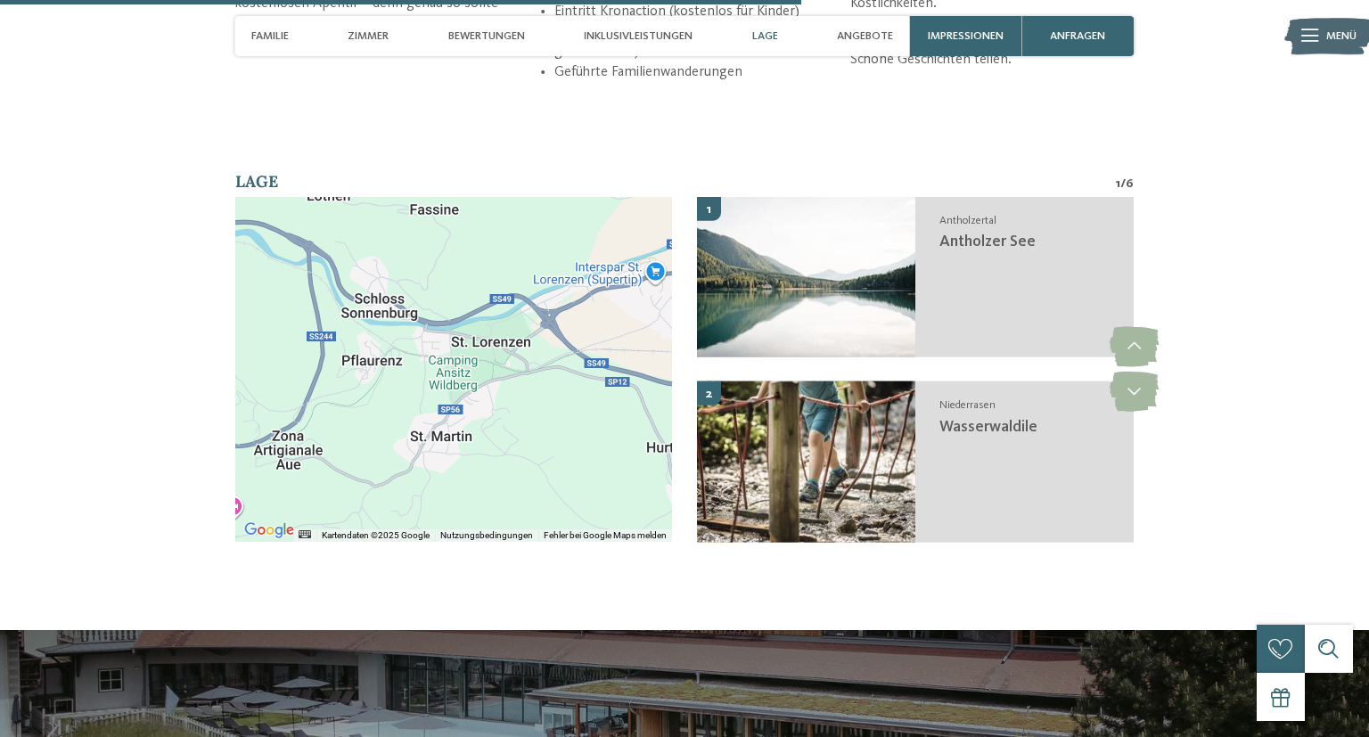
drag, startPoint x: 492, startPoint y: 462, endPoint x: 540, endPoint y: 458, distance: 48.2
click at [539, 458] on div at bounding box center [453, 369] width 437 height 345
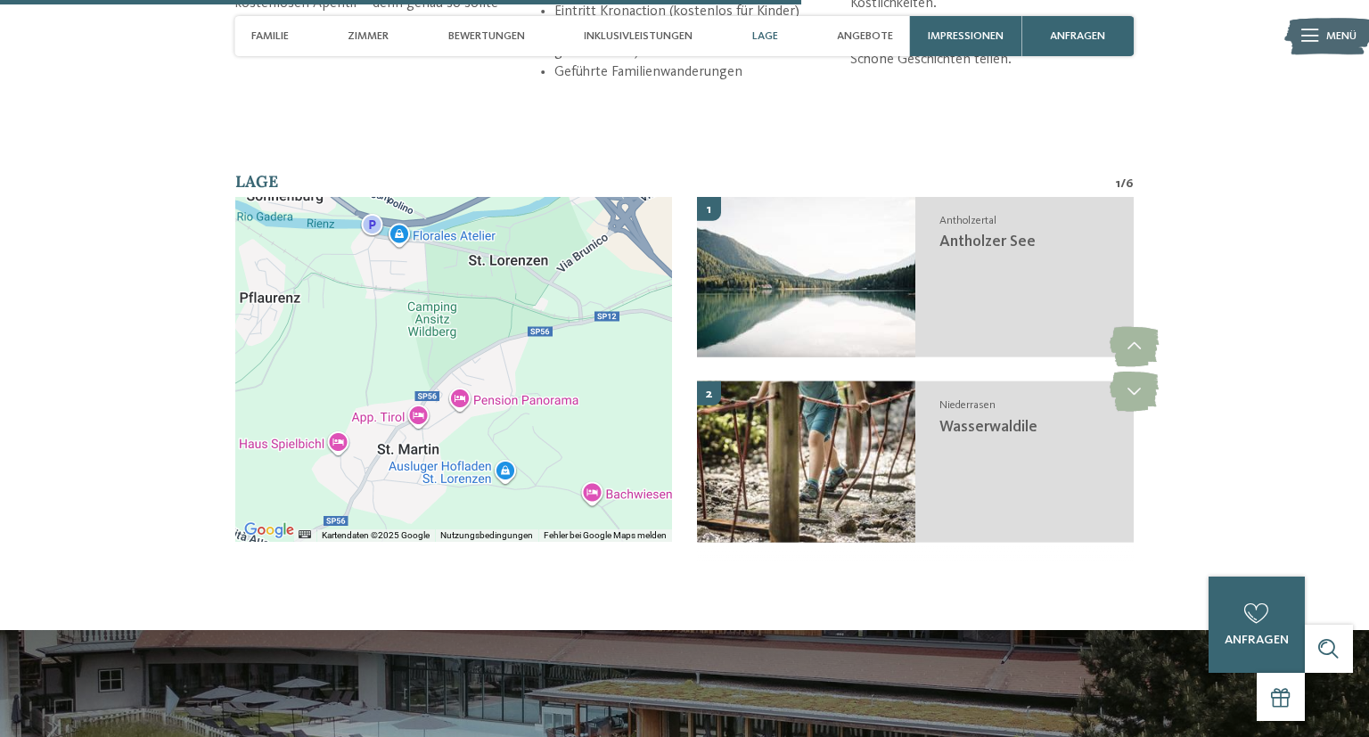
click at [527, 454] on div at bounding box center [453, 369] width 437 height 345
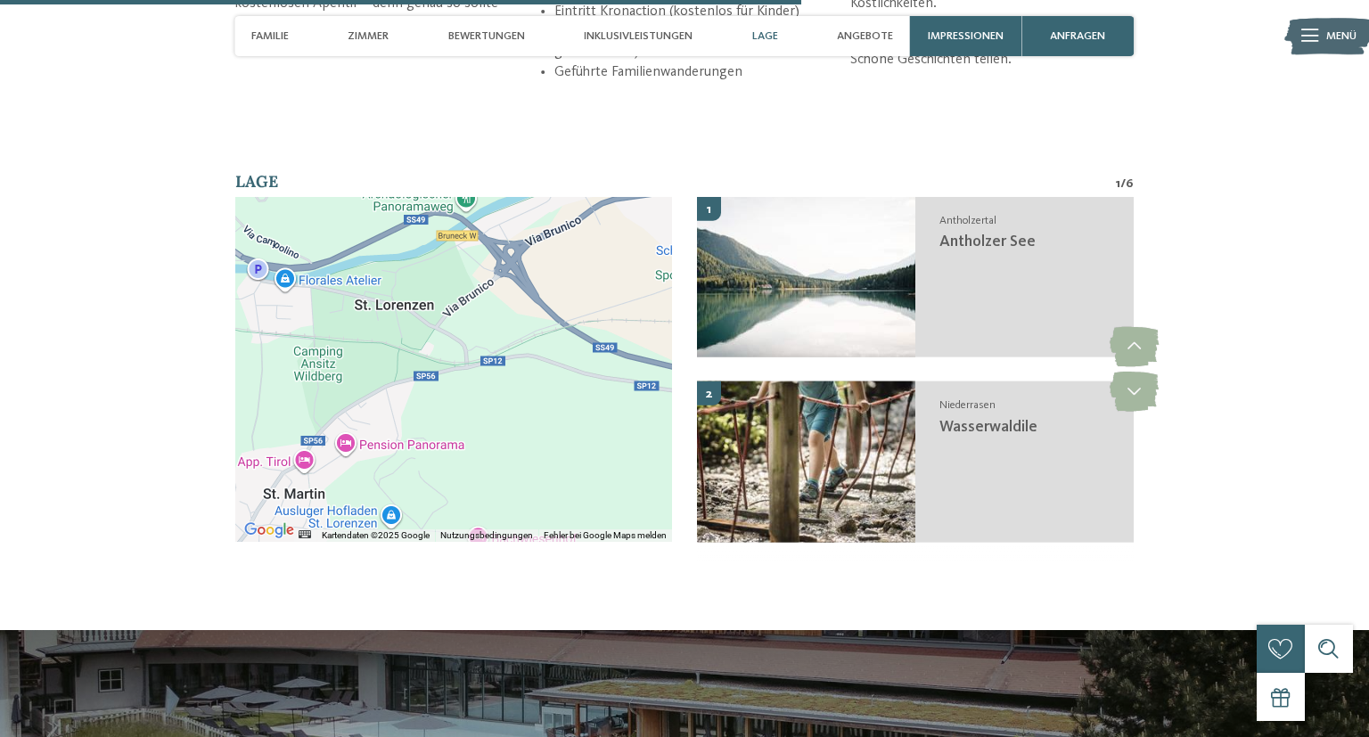
drag, startPoint x: 561, startPoint y: 462, endPoint x: 443, endPoint y: 501, distance: 124.8
click at [447, 503] on div at bounding box center [453, 369] width 437 height 345
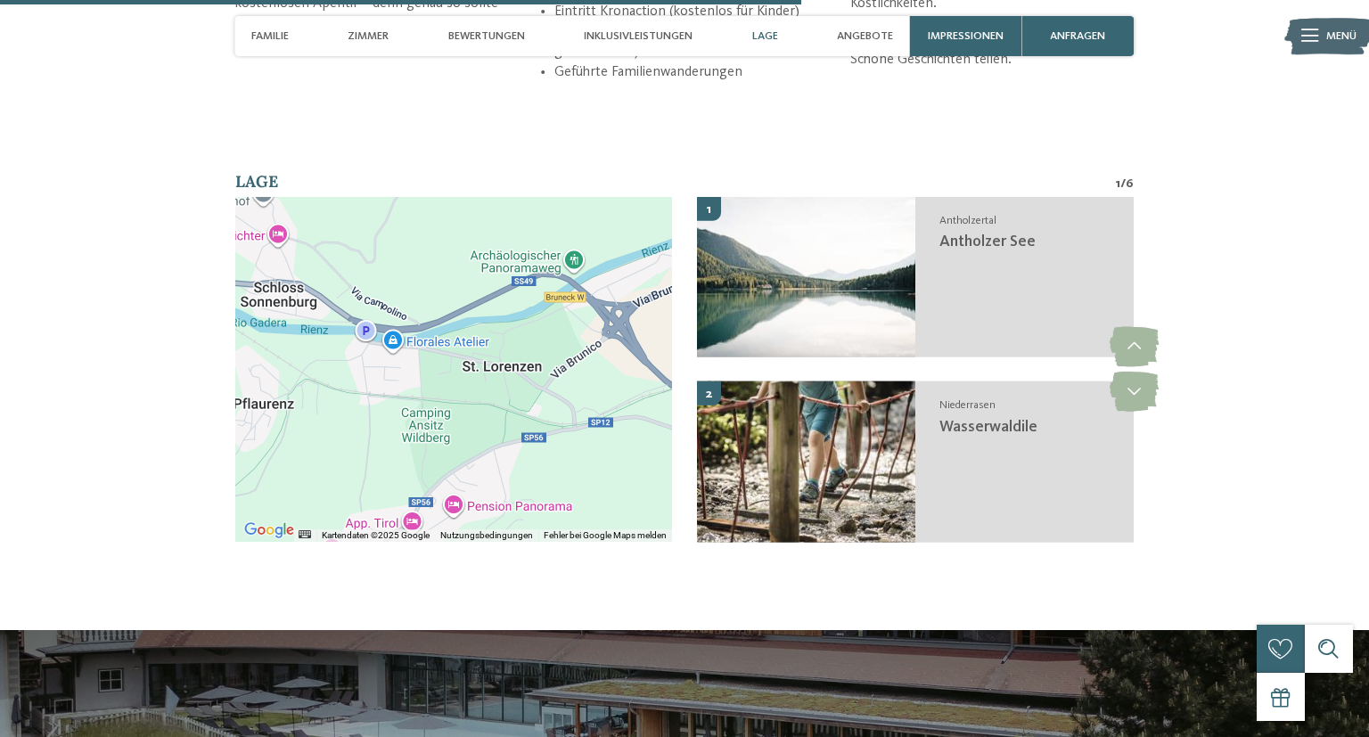
drag, startPoint x: 494, startPoint y: 444, endPoint x: 601, endPoint y: 509, distance: 125.9
click at [601, 509] on div at bounding box center [453, 369] width 437 height 345
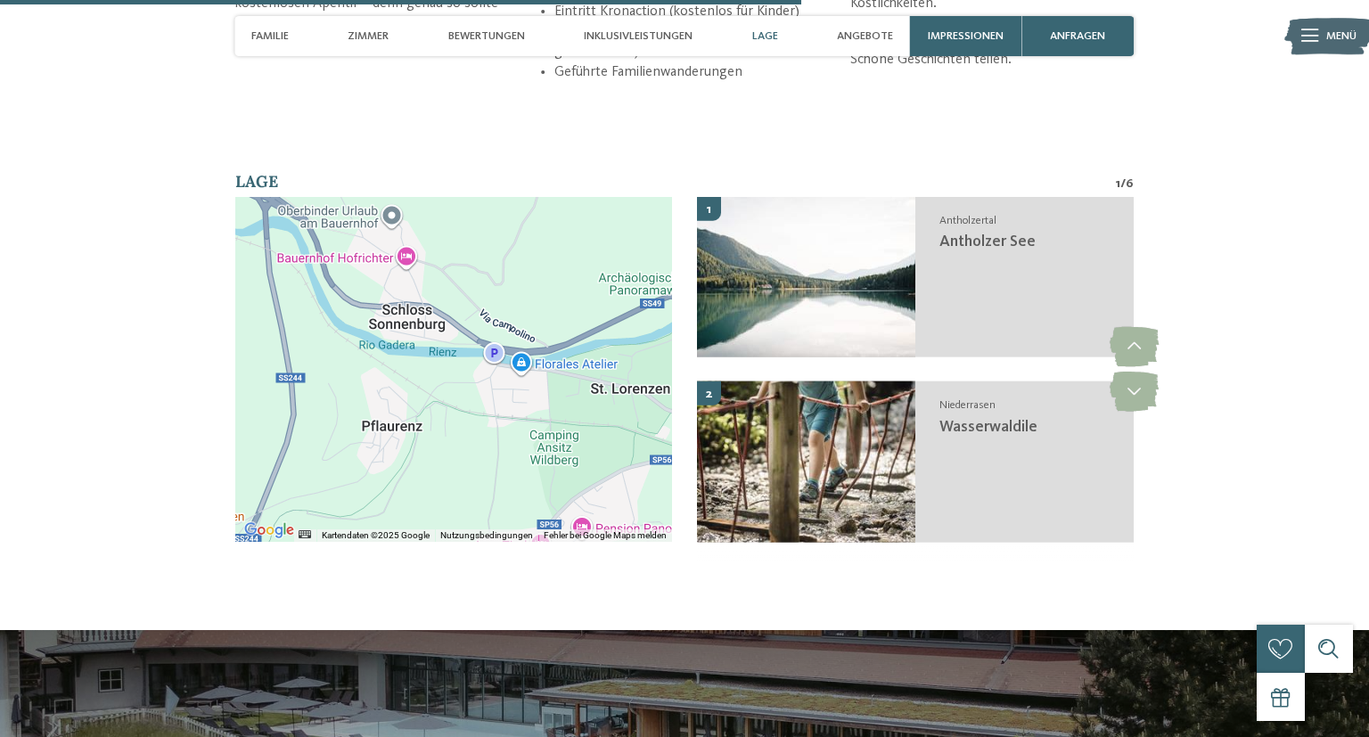
drag, startPoint x: 375, startPoint y: 445, endPoint x: 518, endPoint y: 537, distance: 170.0
click at [518, 537] on div at bounding box center [453, 369] width 437 height 345
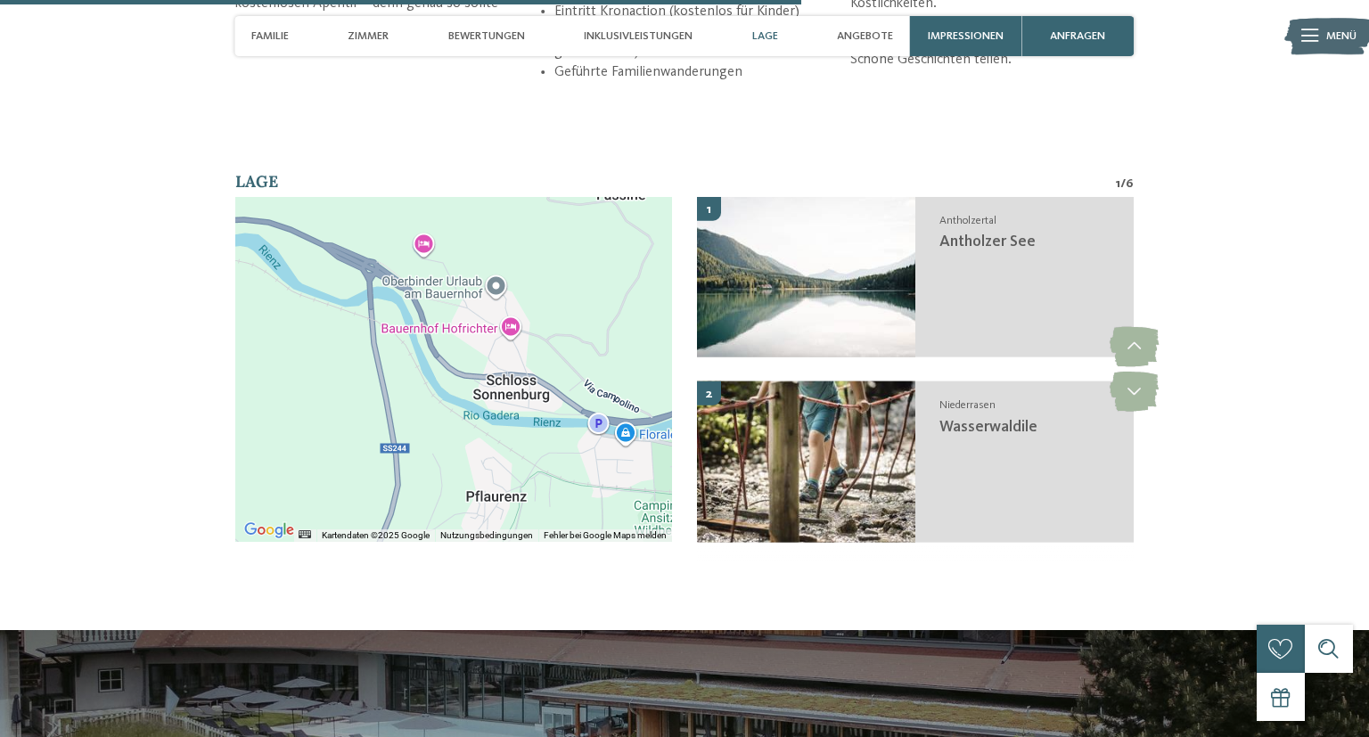
drag, startPoint x: 468, startPoint y: 486, endPoint x: 580, endPoint y: 560, distance: 134.4
click at [580, 542] on div "Verwende Strg+Scrollen zum Zoomen der Karte Kartendaten Kartendaten ©2025 Googl…" at bounding box center [453, 369] width 437 height 345
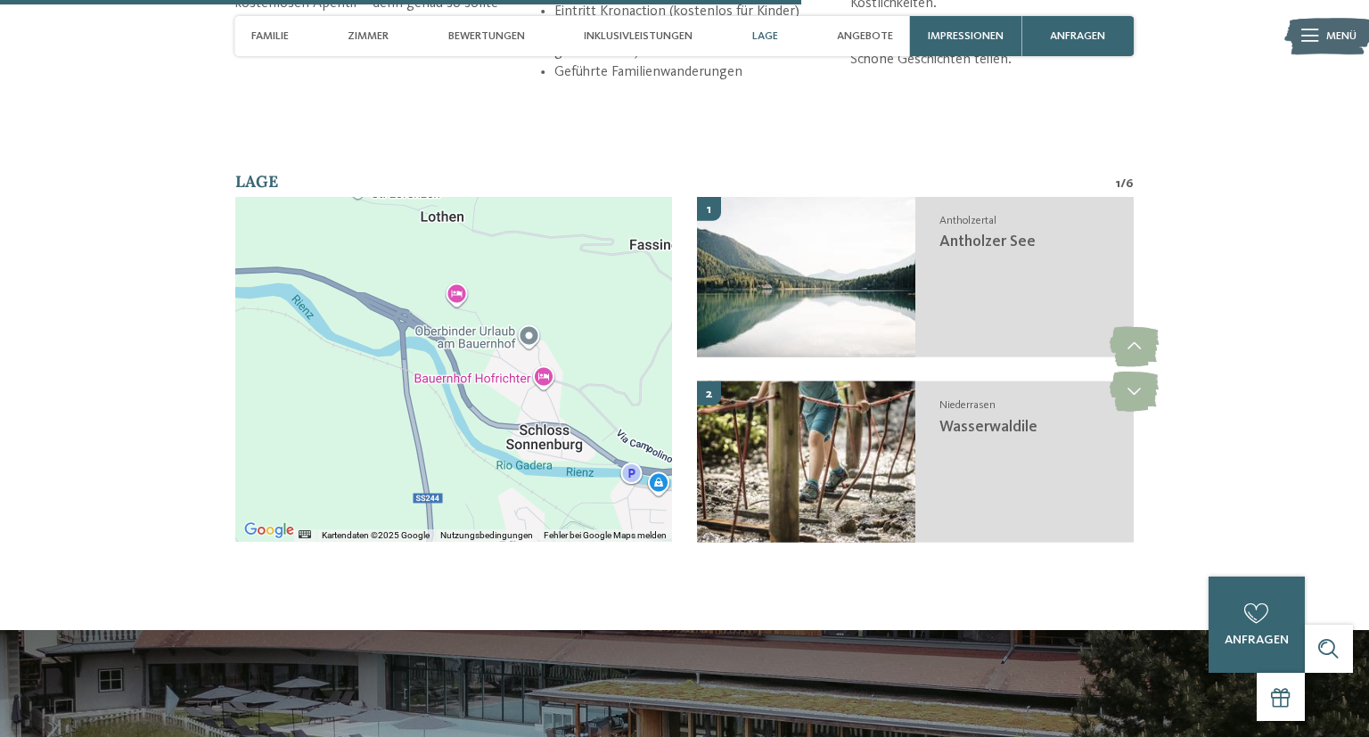
drag, startPoint x: 538, startPoint y: 287, endPoint x: 572, endPoint y: 339, distance: 62.5
click at [572, 339] on div at bounding box center [453, 369] width 437 height 345
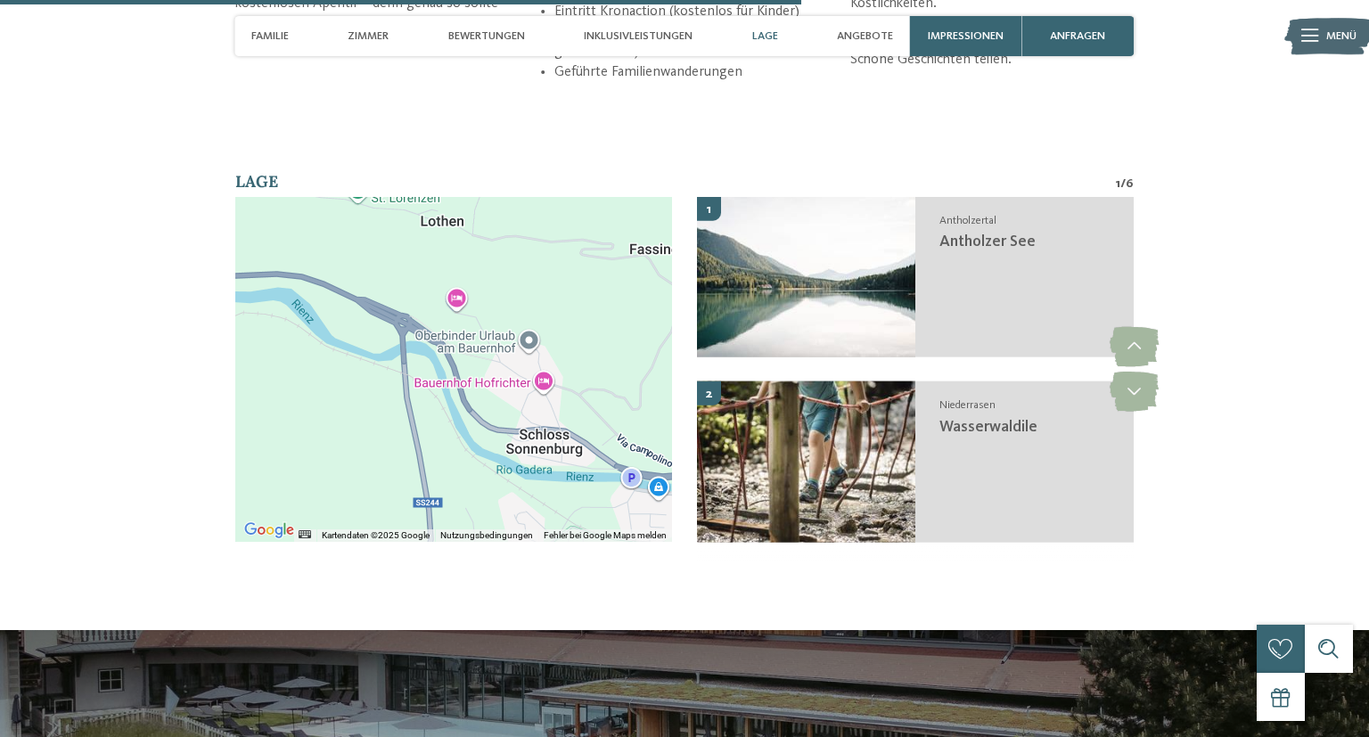
click at [462, 322] on div at bounding box center [453, 369] width 437 height 345
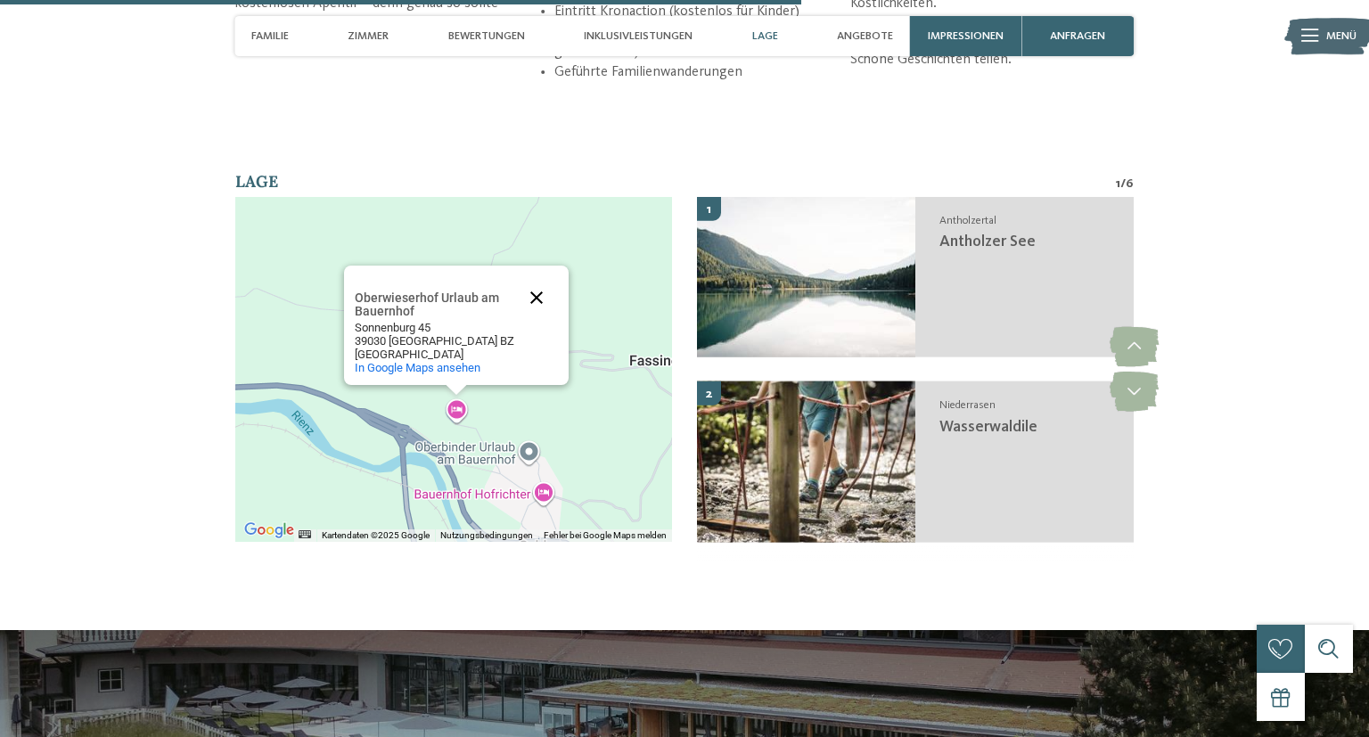
click at [547, 299] on button "Schließen" at bounding box center [536, 297] width 43 height 43
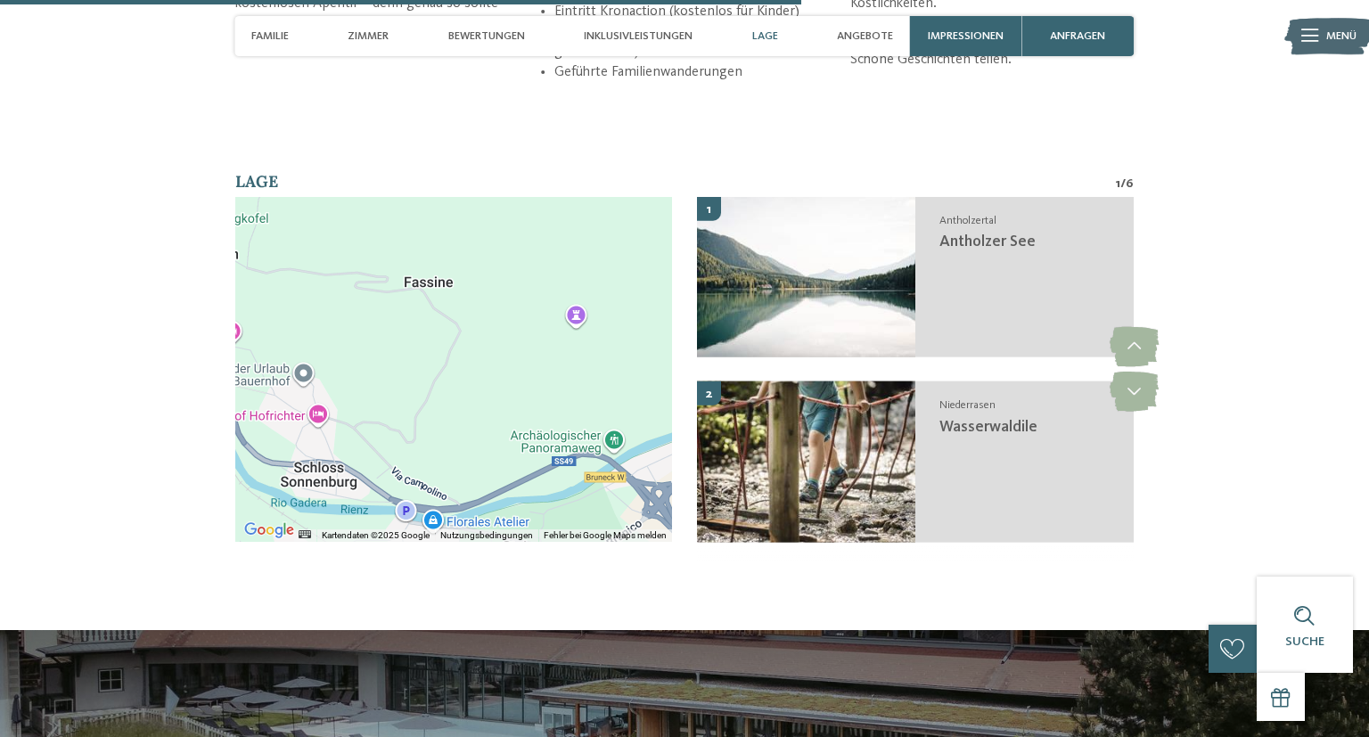
drag, startPoint x: 578, startPoint y: 411, endPoint x: 323, endPoint y: 314, distance: 272.7
click at [323, 314] on div at bounding box center [453, 369] width 437 height 345
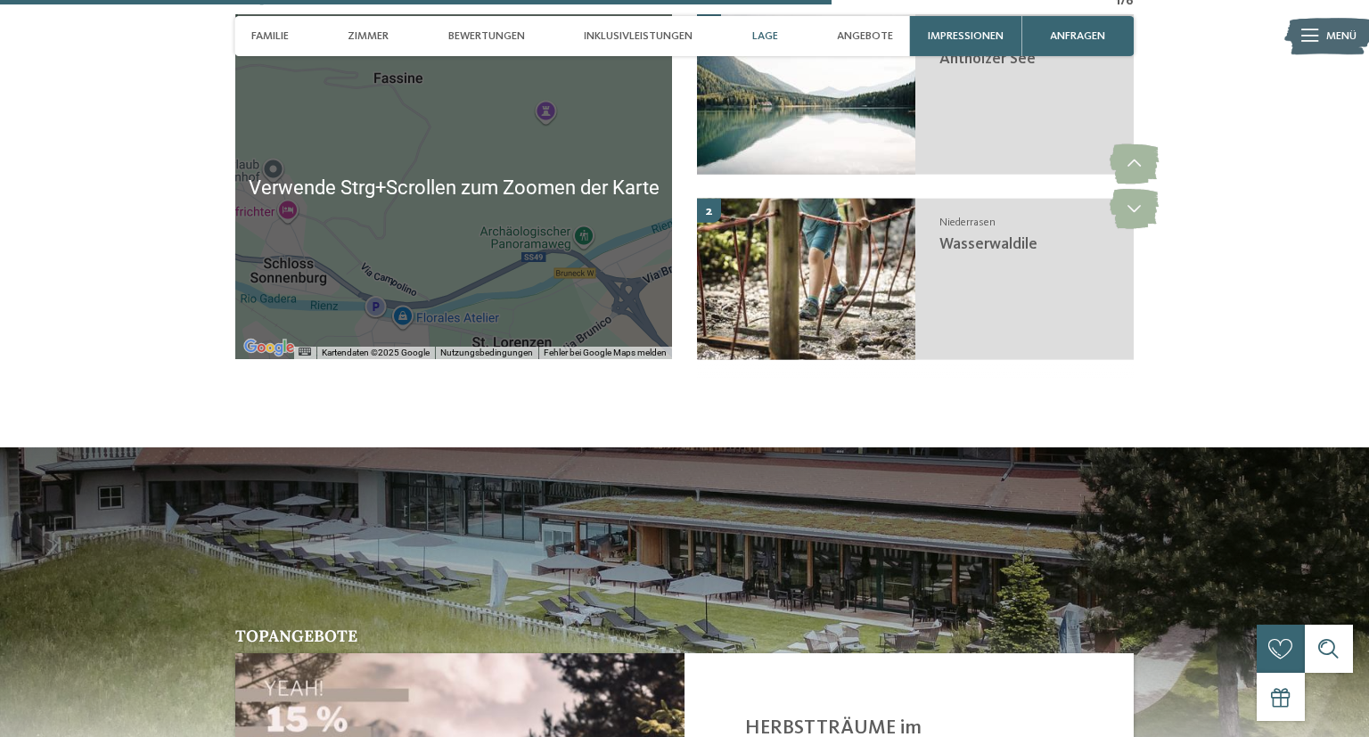
scroll to position [4095, 0]
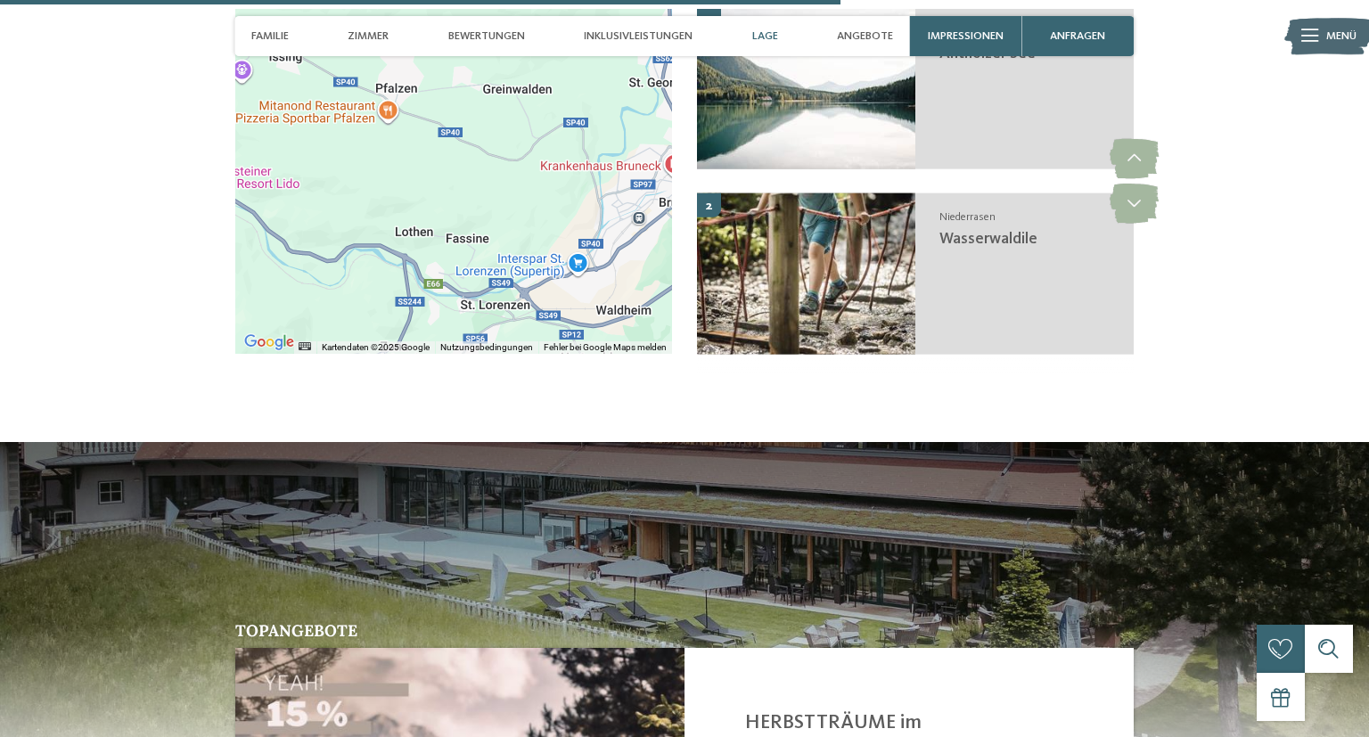
drag, startPoint x: 490, startPoint y: 312, endPoint x: 494, endPoint y: 322, distance: 10.4
click at [494, 322] on div at bounding box center [453, 181] width 437 height 345
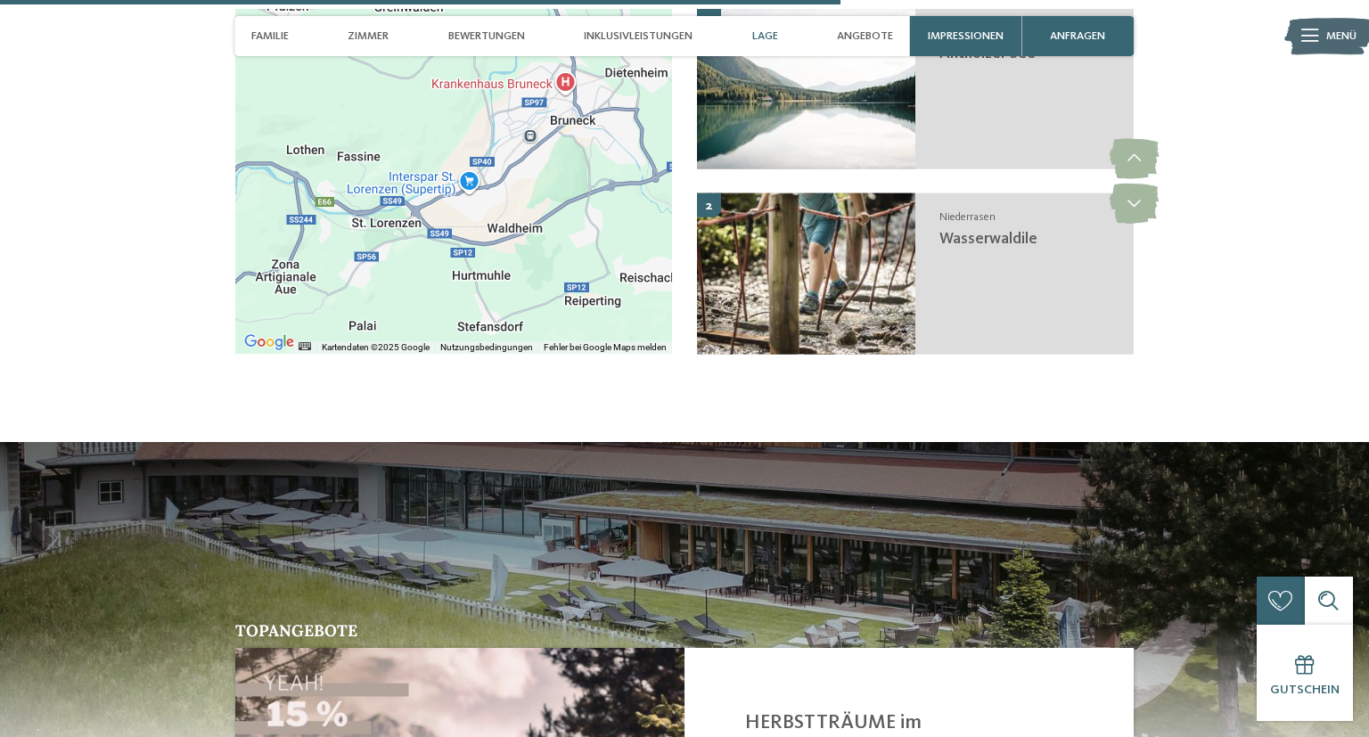
drag, startPoint x: 579, startPoint y: 321, endPoint x: 470, endPoint y: 237, distance: 137.2
click at [470, 237] on div at bounding box center [453, 181] width 437 height 345
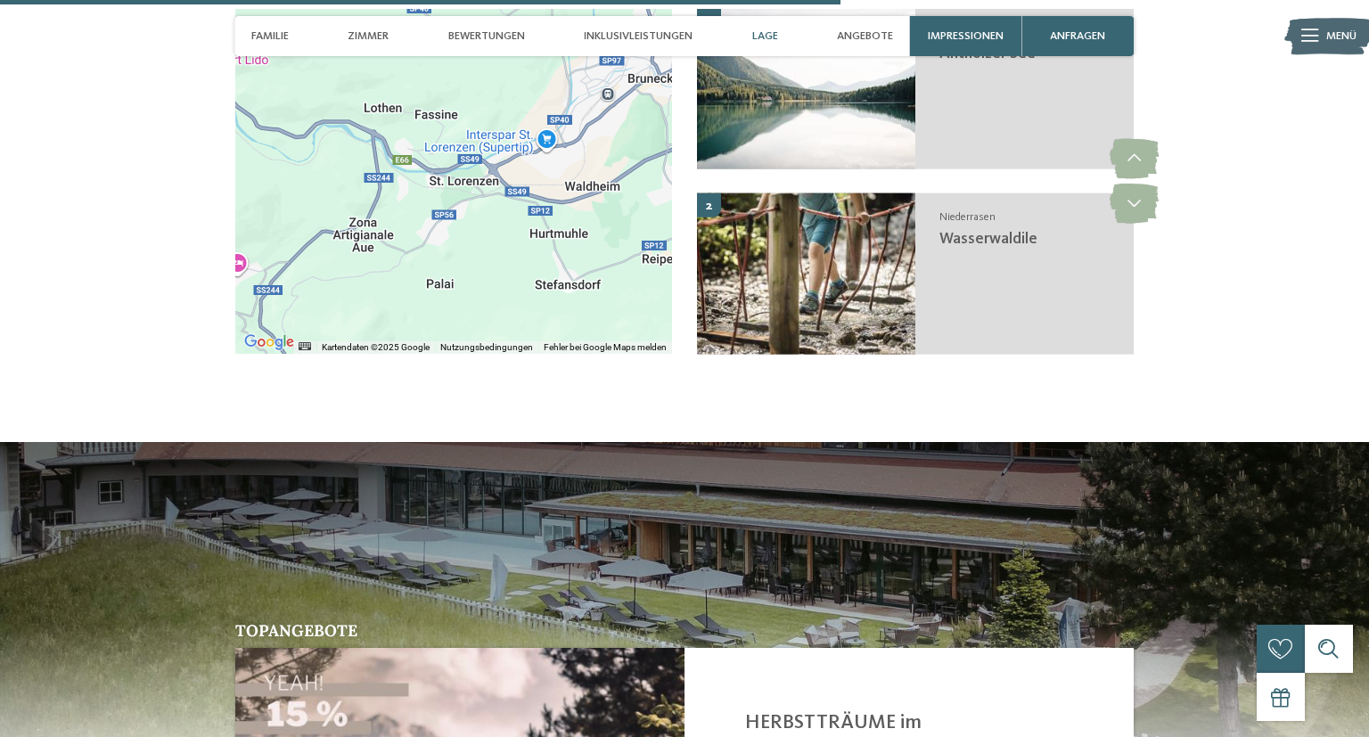
drag, startPoint x: 445, startPoint y: 298, endPoint x: 561, endPoint y: 233, distance: 132.8
click at [561, 233] on div at bounding box center [453, 181] width 437 height 345
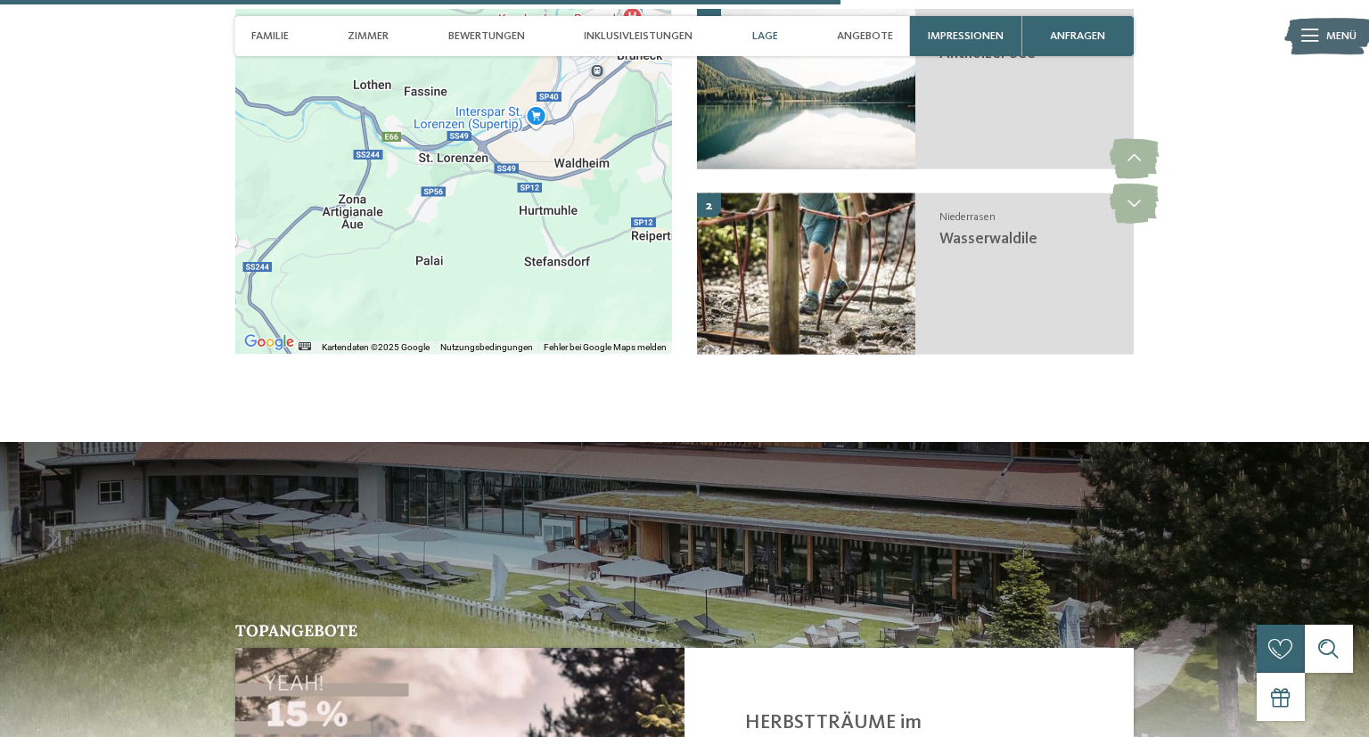
drag, startPoint x: 478, startPoint y: 337, endPoint x: 419, endPoint y: 333, distance: 58.9
click at [410, 342] on div at bounding box center [453, 181] width 437 height 345
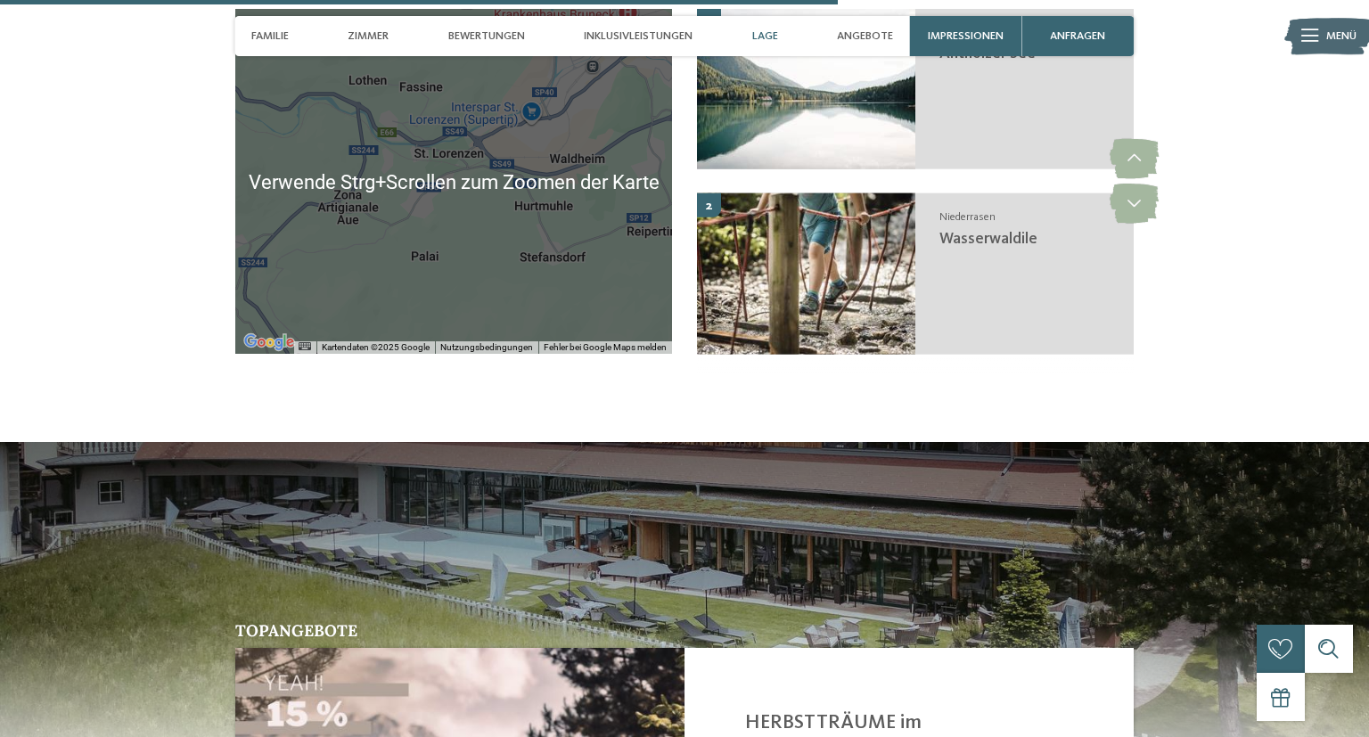
scroll to position [4001, 0]
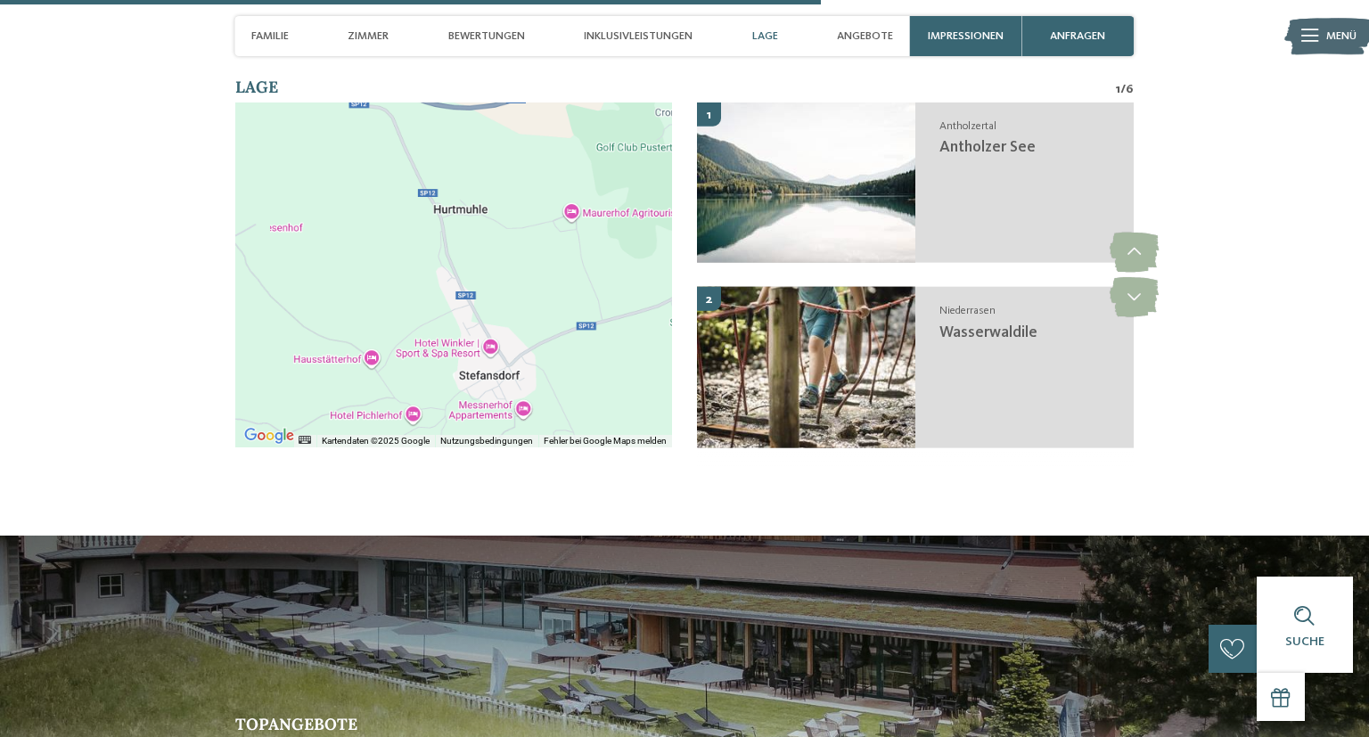
drag, startPoint x: 577, startPoint y: 374, endPoint x: 566, endPoint y: 403, distance: 30.8
click at [566, 403] on div at bounding box center [453, 274] width 437 height 345
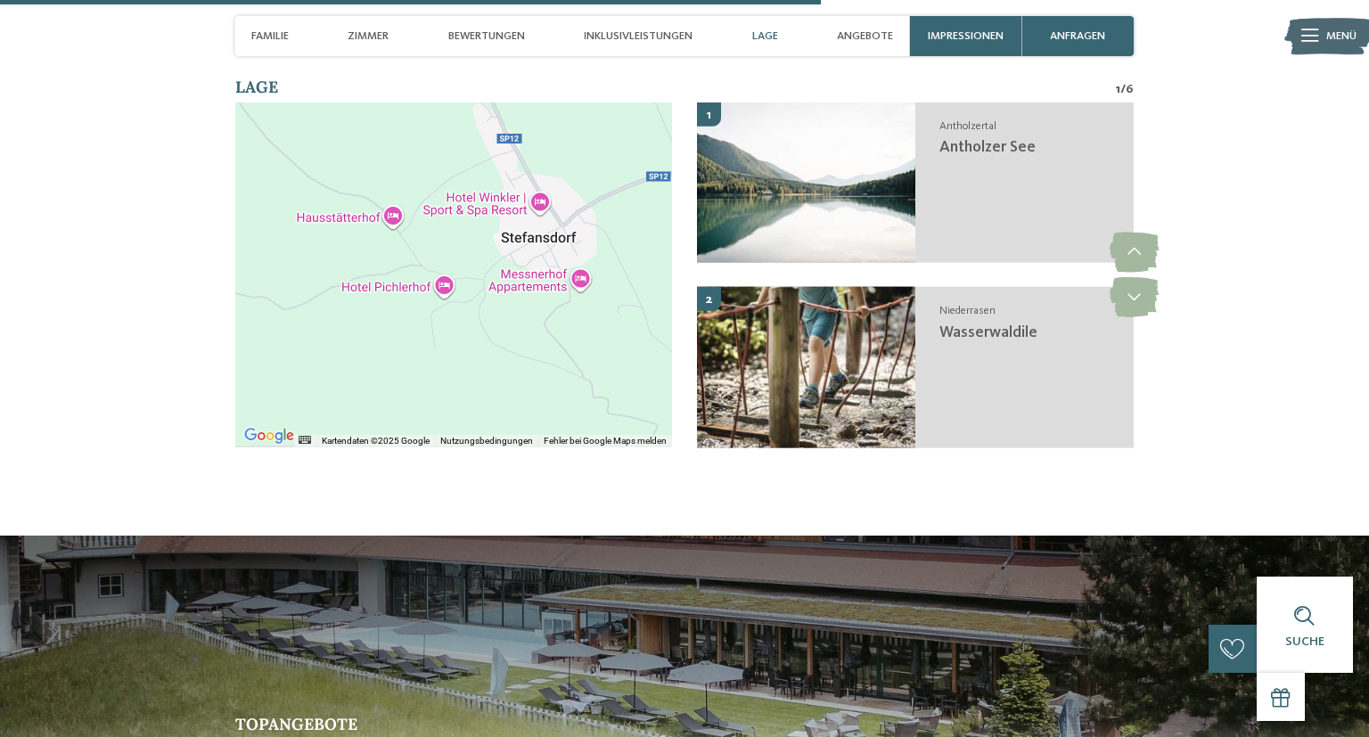
drag, startPoint x: 571, startPoint y: 404, endPoint x: 644, endPoint y: 262, distance: 159.4
click at [644, 262] on div at bounding box center [453, 274] width 437 height 345
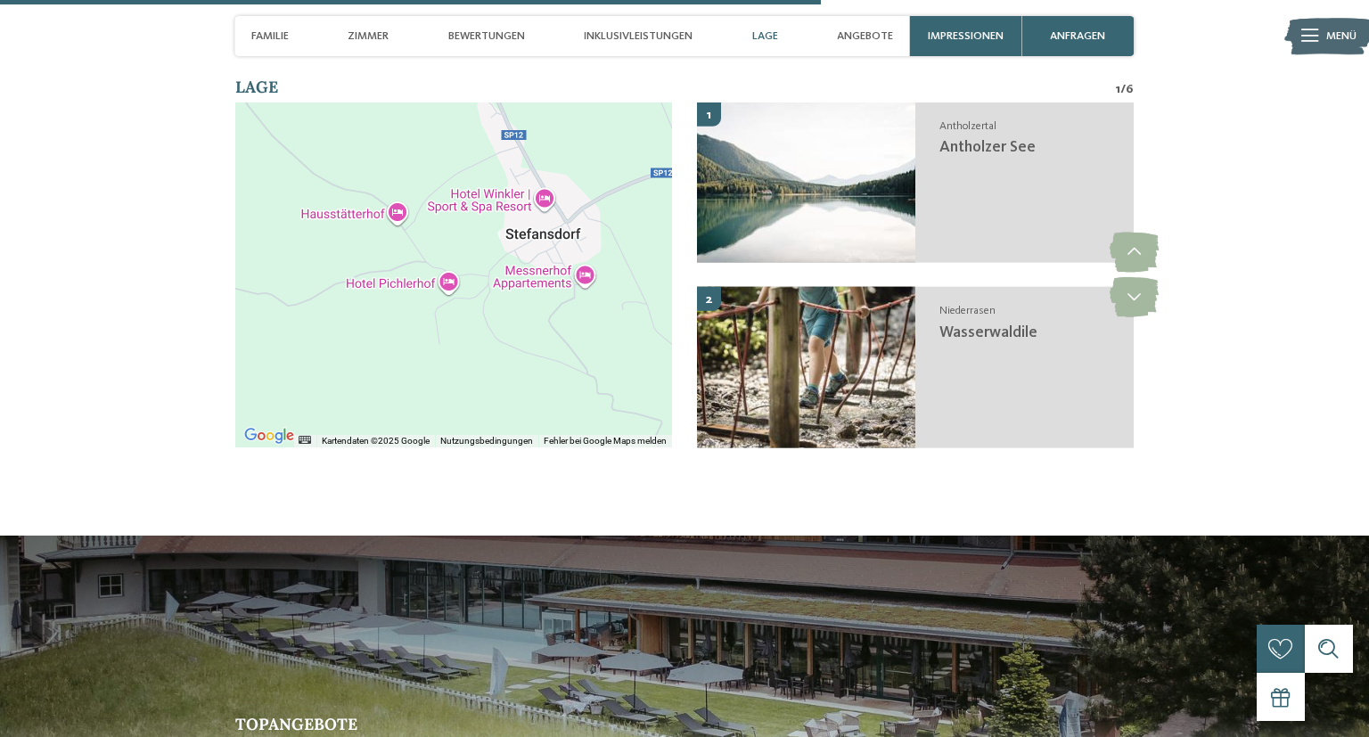
click at [400, 304] on div at bounding box center [453, 274] width 437 height 345
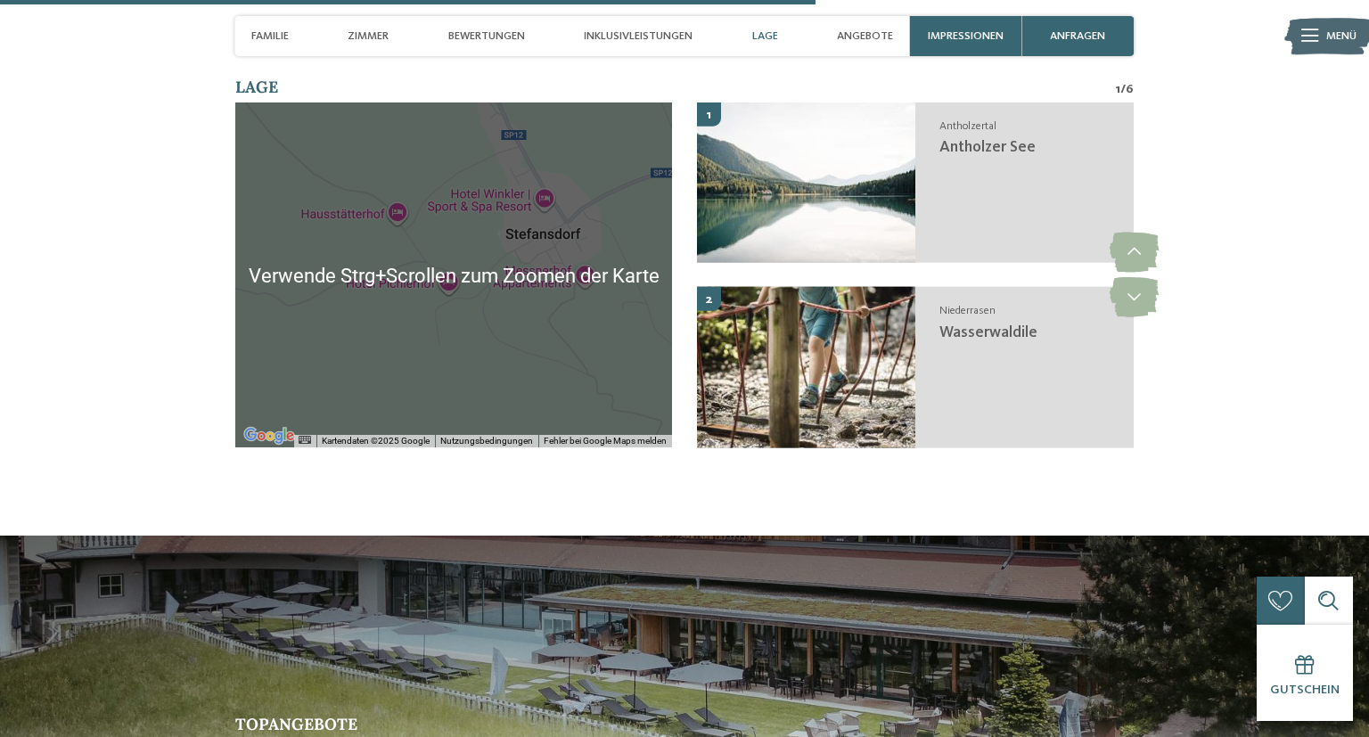
scroll to position [3907, 0]
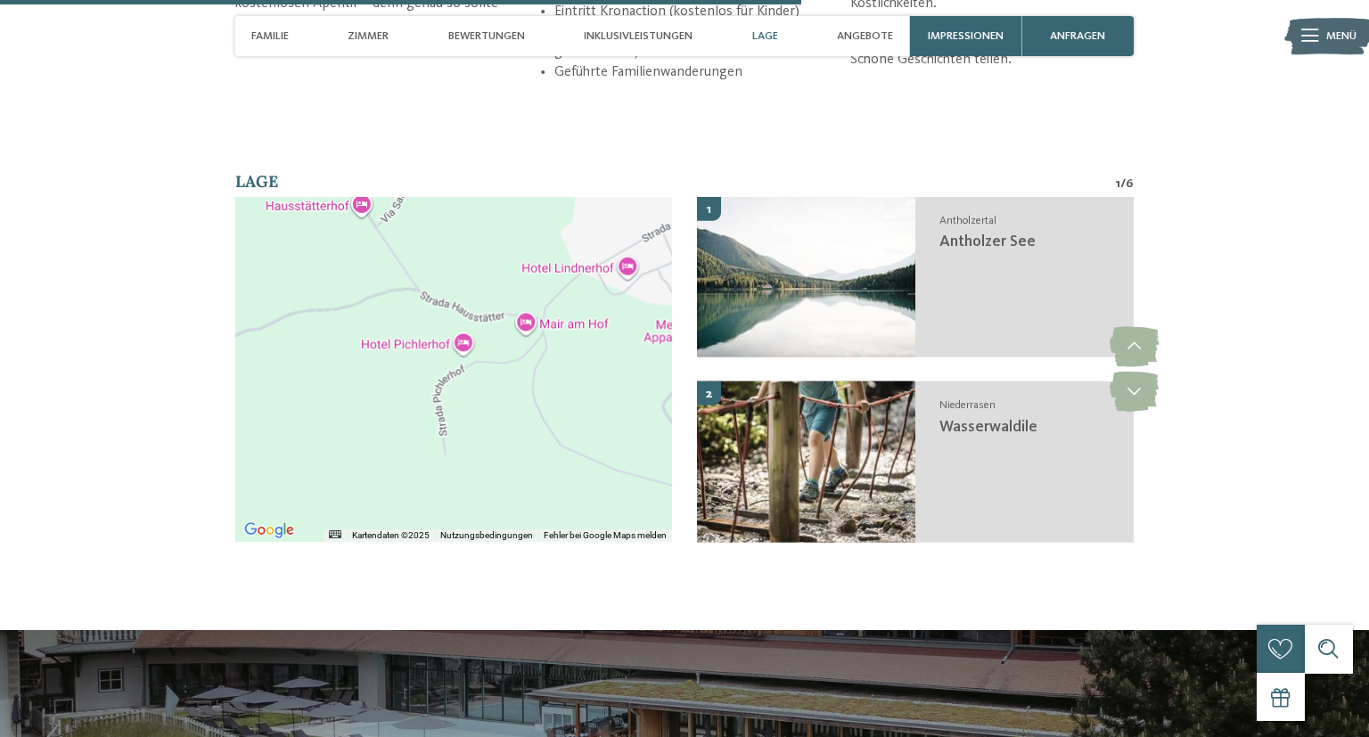
drag, startPoint x: 444, startPoint y: 459, endPoint x: 447, endPoint y: 437, distance: 21.7
click at [438, 442] on div at bounding box center [453, 369] width 437 height 345
click at [462, 365] on div at bounding box center [453, 369] width 437 height 345
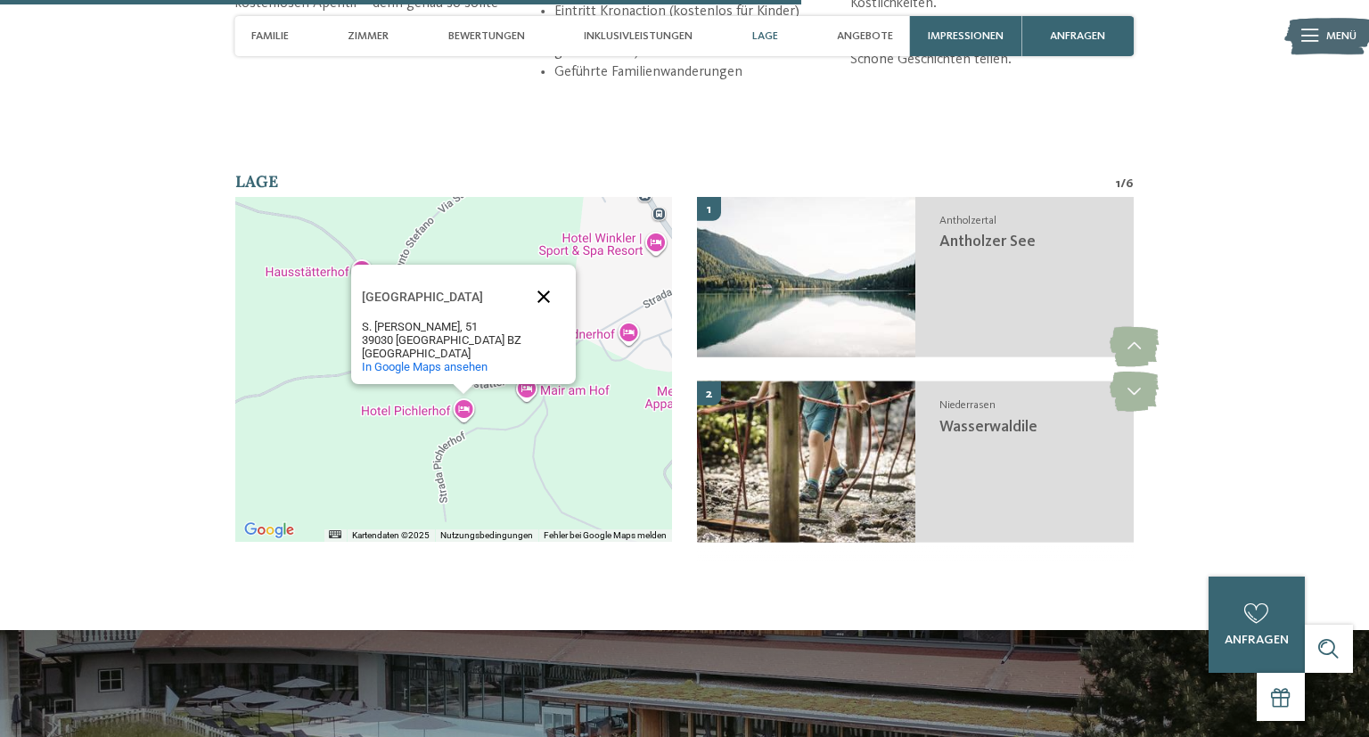
click at [531, 302] on button "Schließen" at bounding box center [543, 296] width 43 height 43
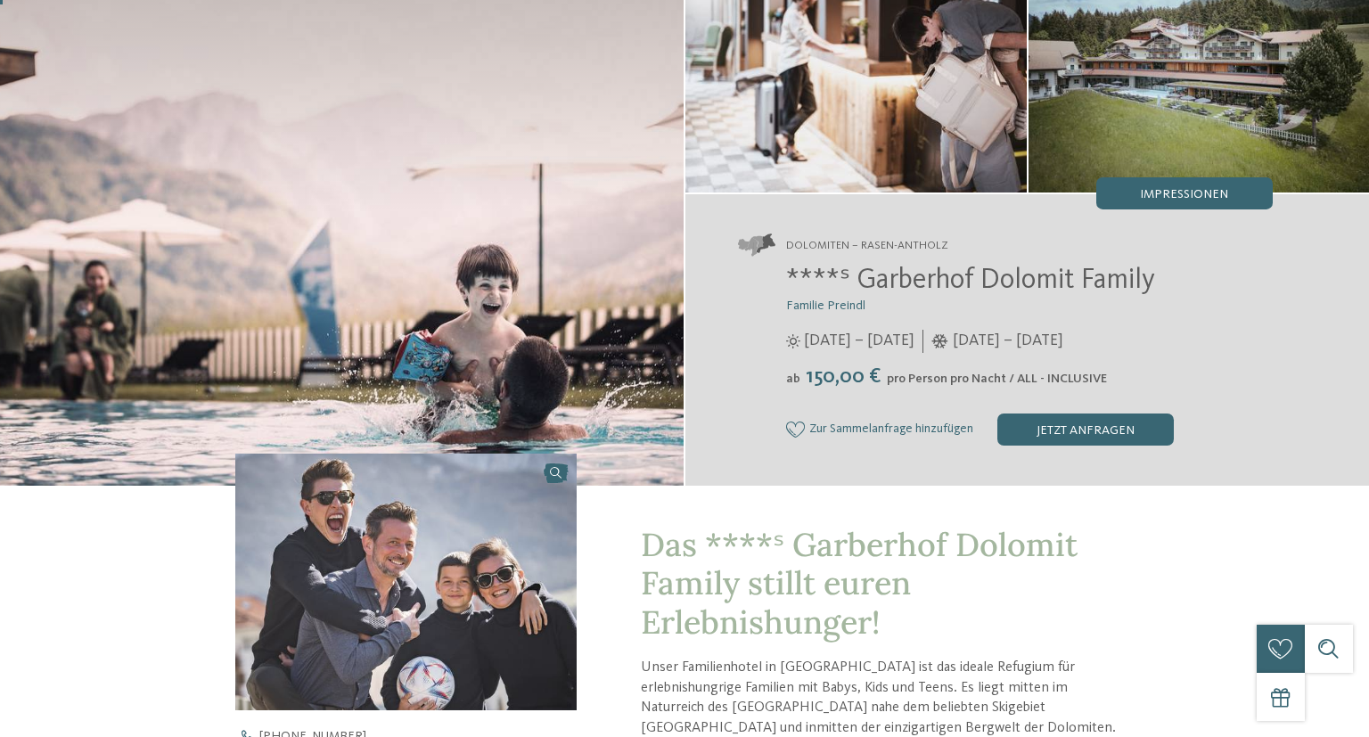
scroll to position [0, 0]
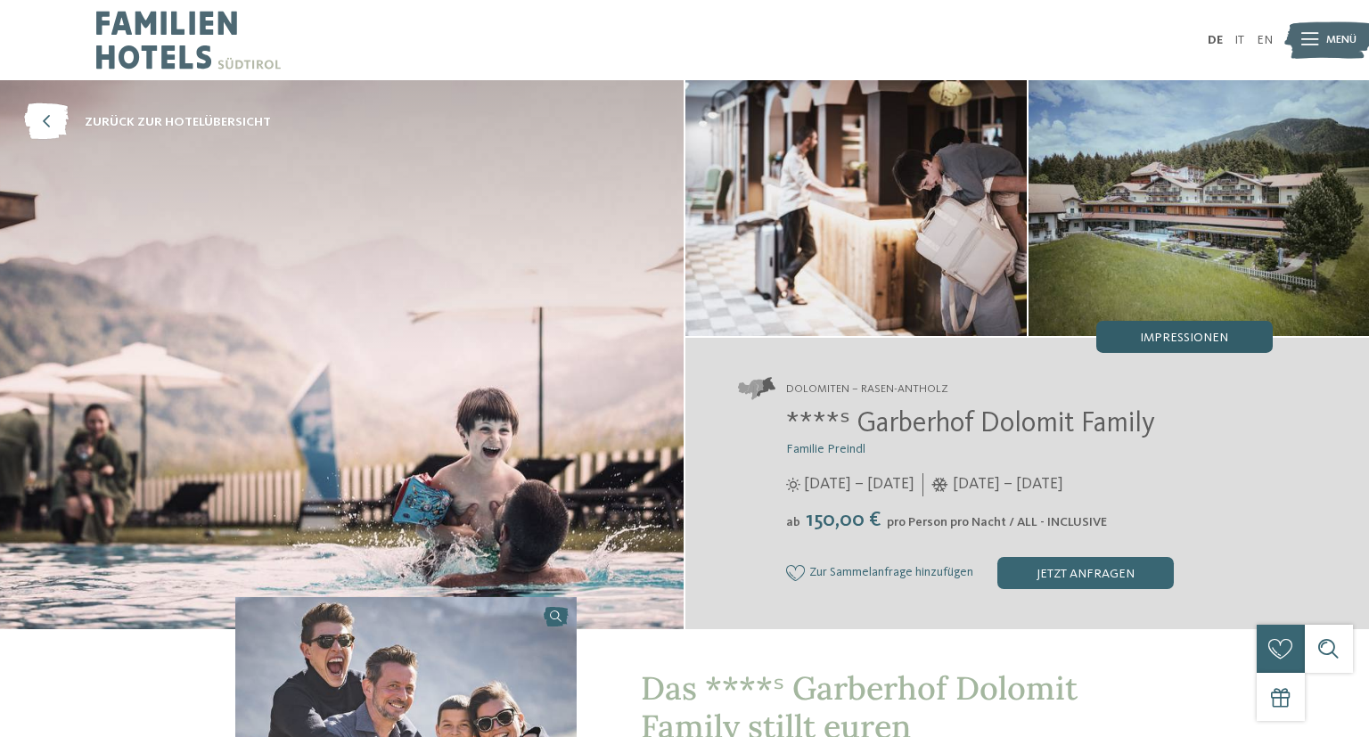
click at [1220, 332] on span "Impressionen" at bounding box center [1184, 337] width 88 height 12
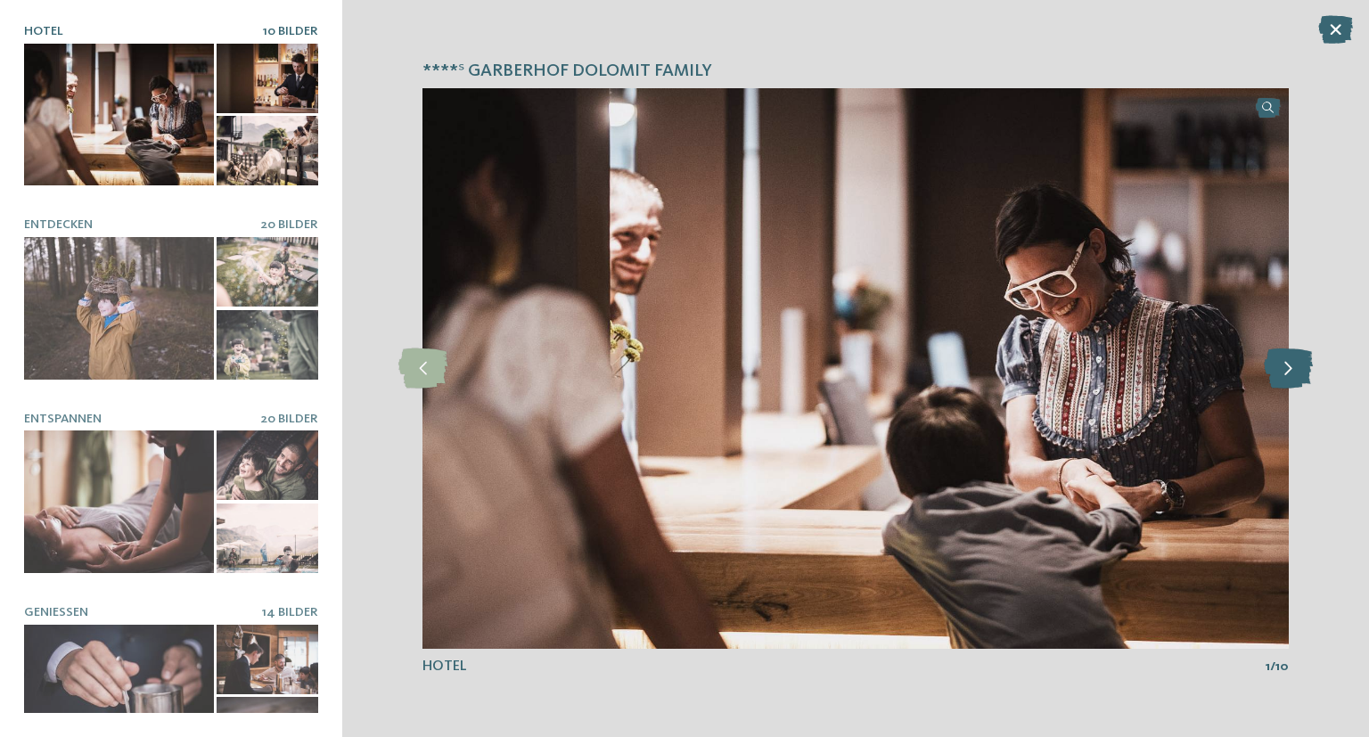
click at [1294, 365] on icon at bounding box center [1287, 368] width 49 height 40
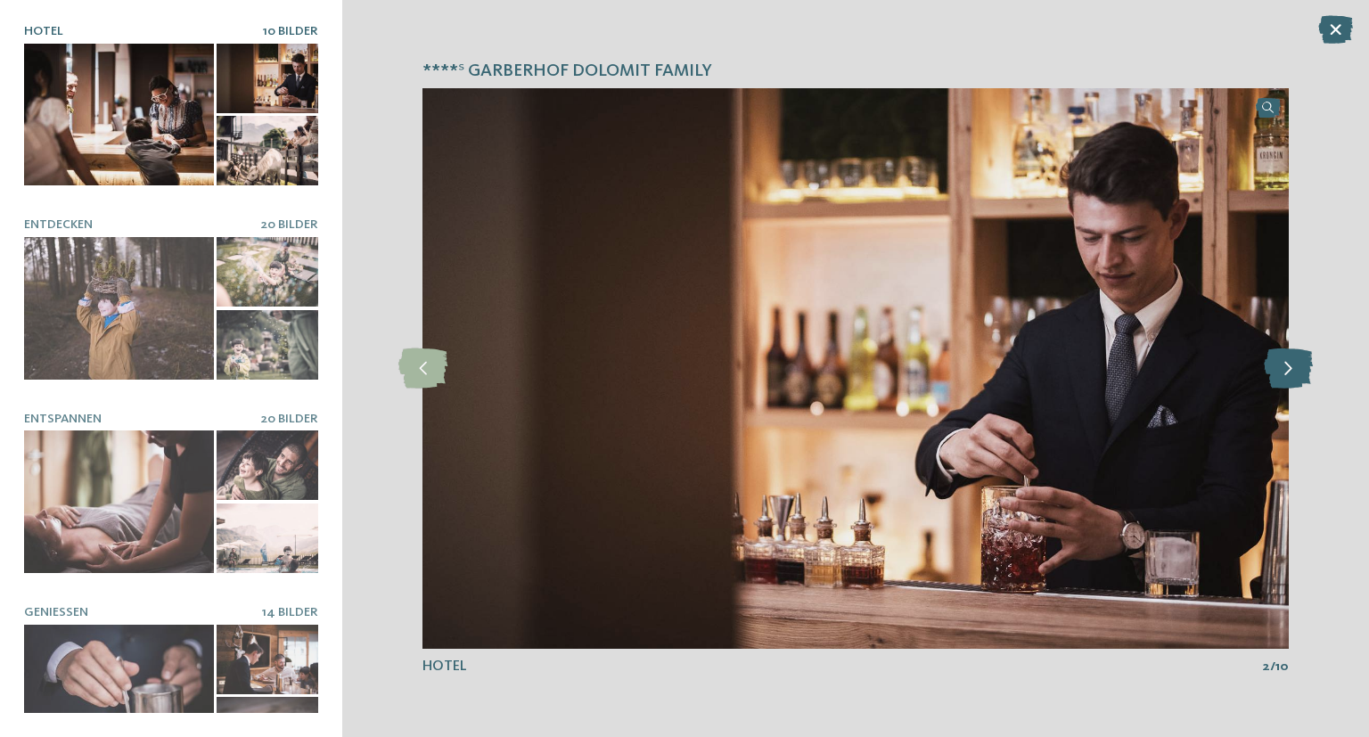
click at [1294, 365] on icon at bounding box center [1287, 368] width 49 height 40
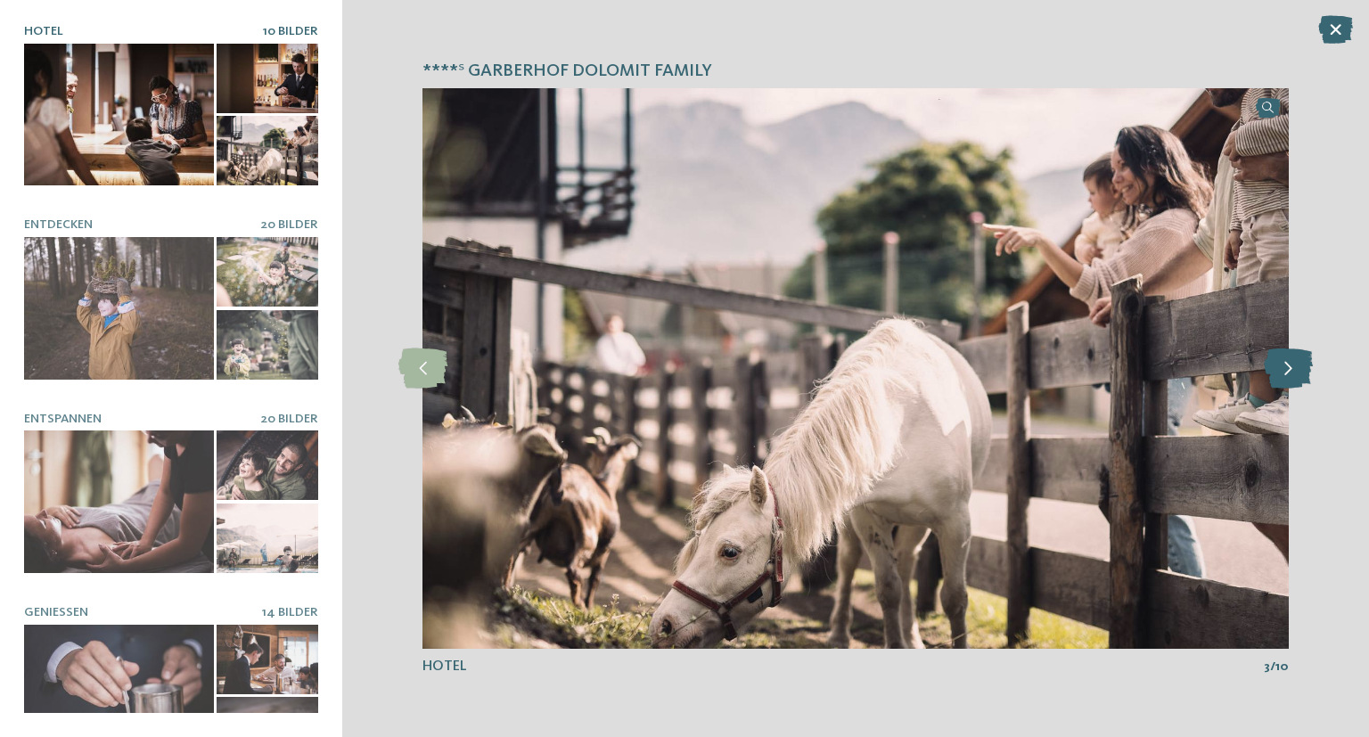
click at [1294, 365] on icon at bounding box center [1287, 368] width 49 height 40
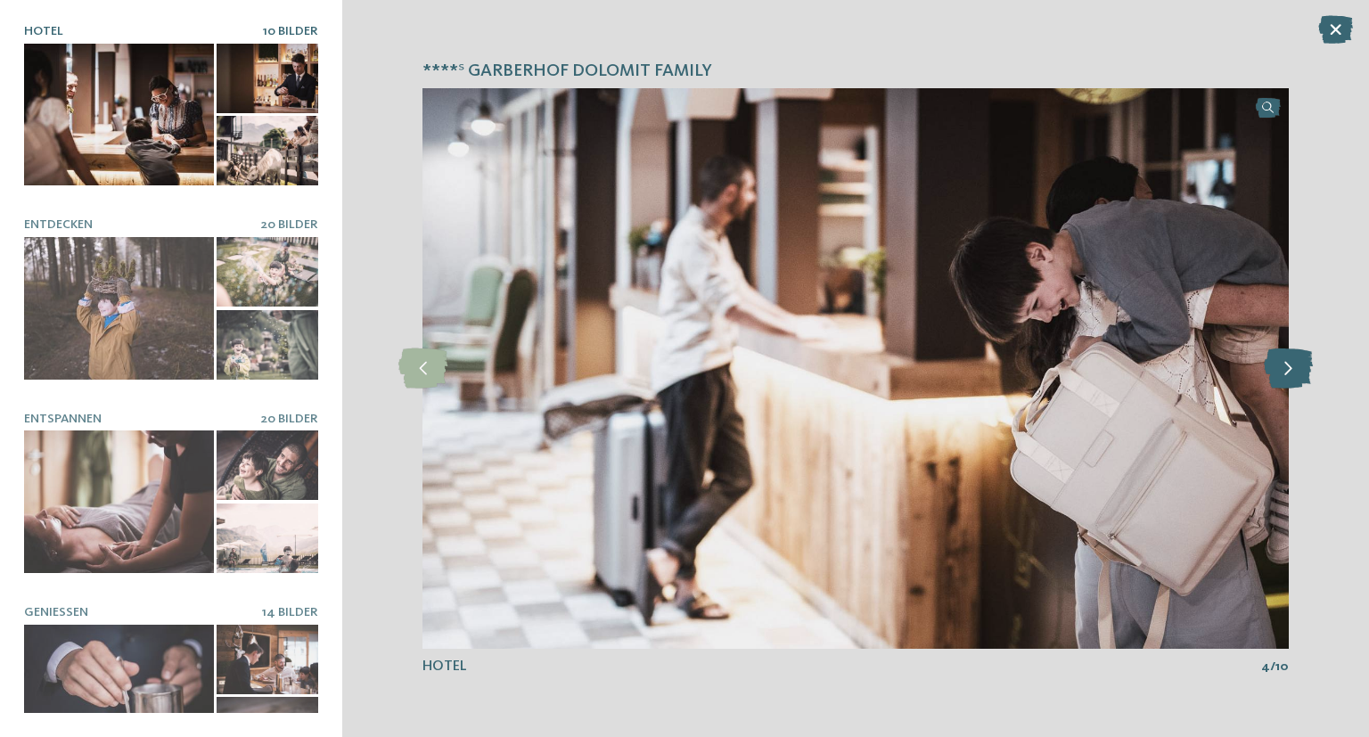
click at [1294, 365] on icon at bounding box center [1287, 368] width 49 height 40
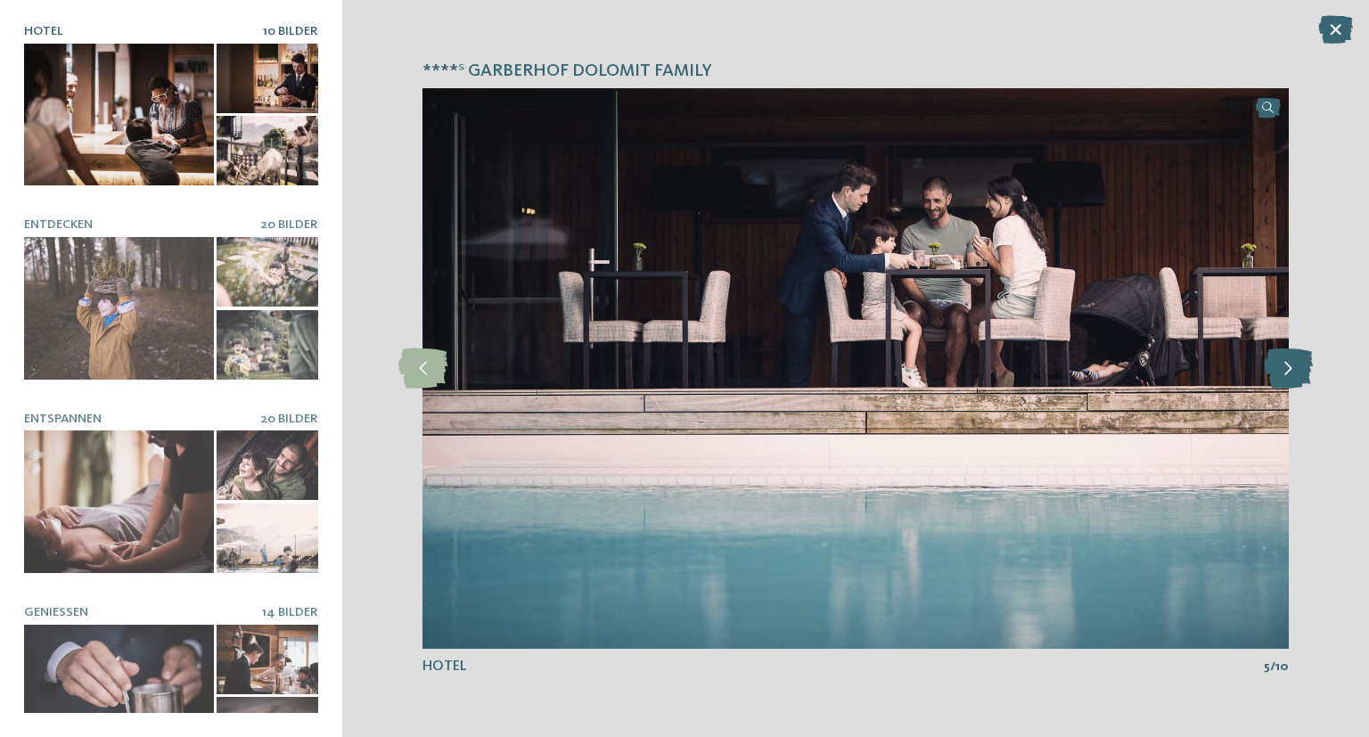
click at [1294, 365] on icon at bounding box center [1287, 368] width 49 height 40
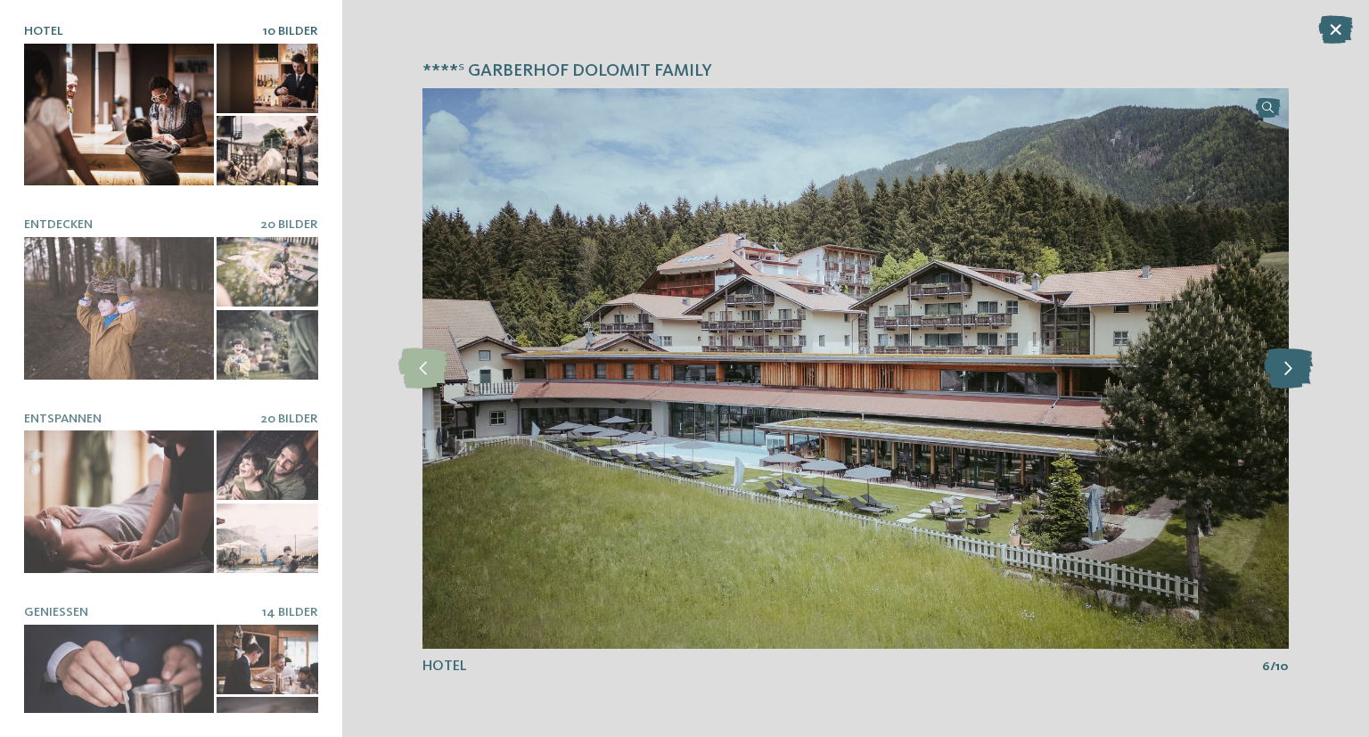
click at [1294, 365] on icon at bounding box center [1287, 368] width 49 height 40
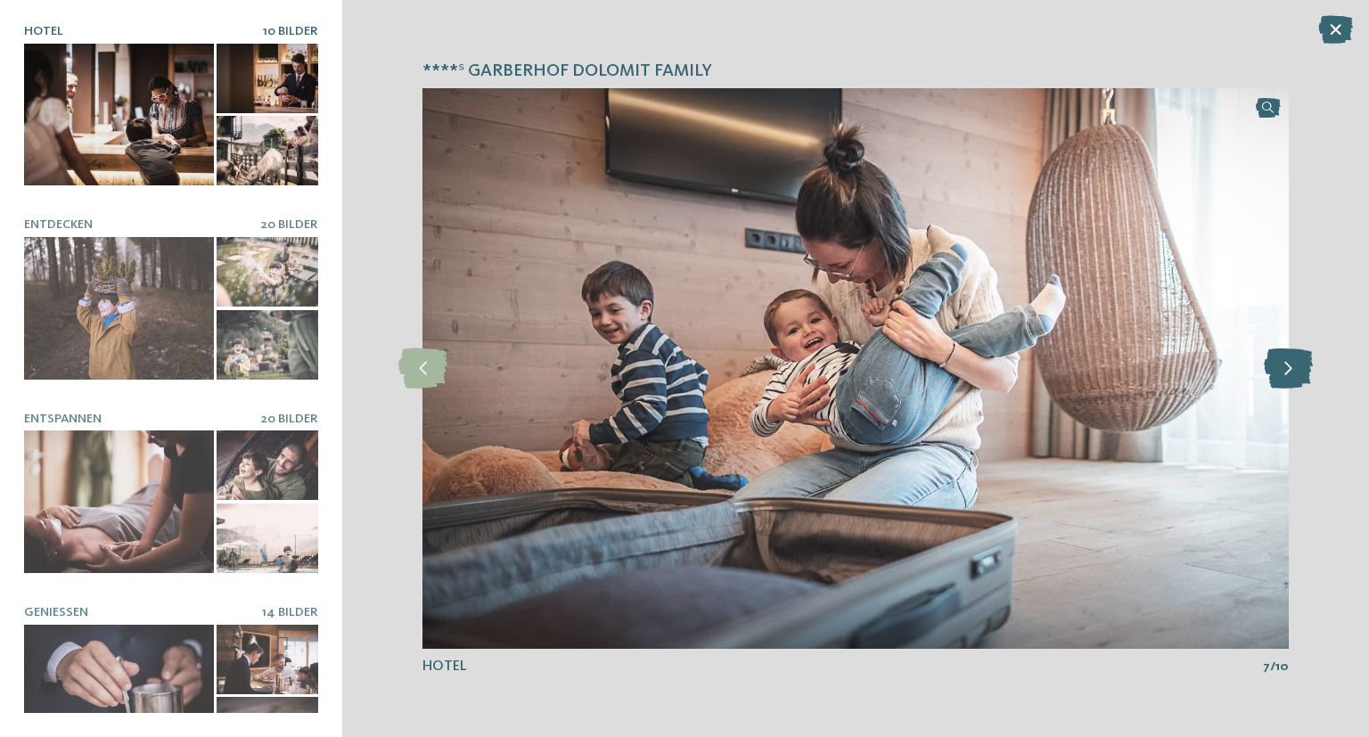
click at [1294, 365] on icon at bounding box center [1287, 368] width 49 height 40
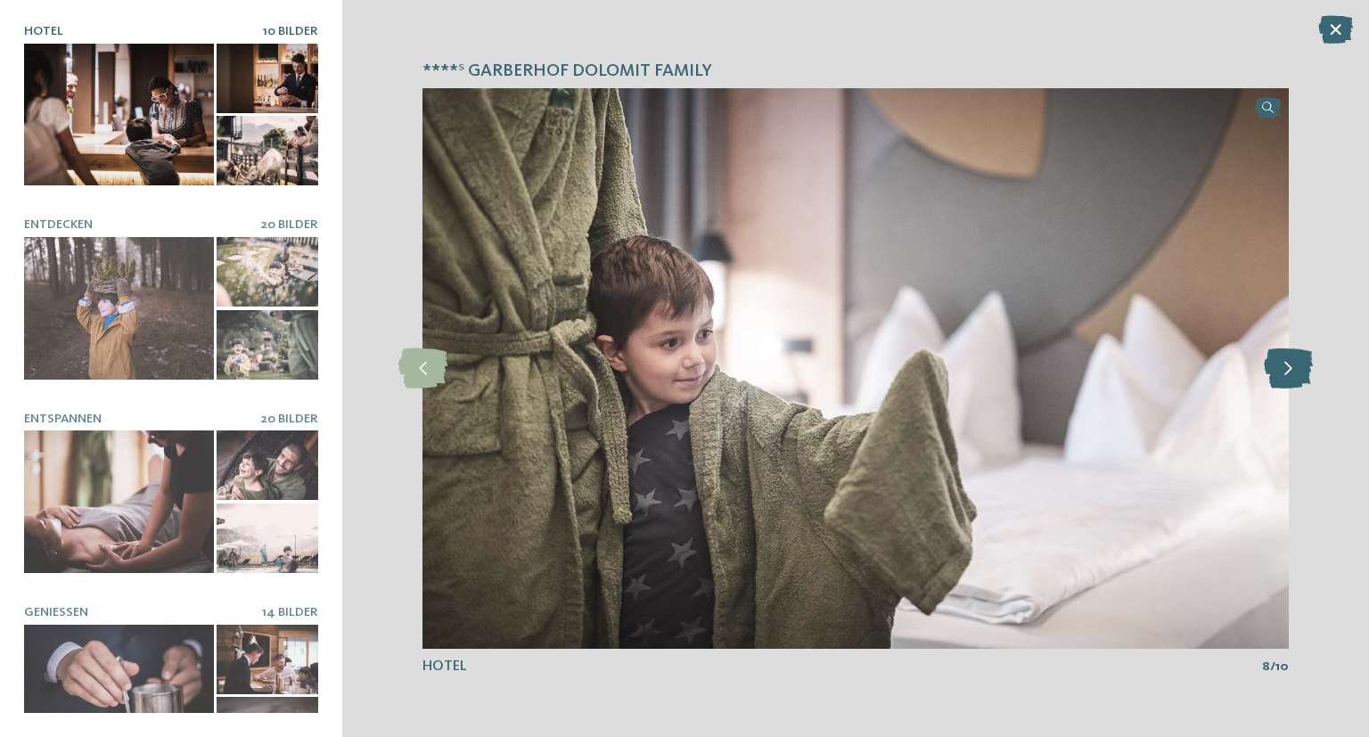
click at [1294, 365] on icon at bounding box center [1287, 368] width 49 height 40
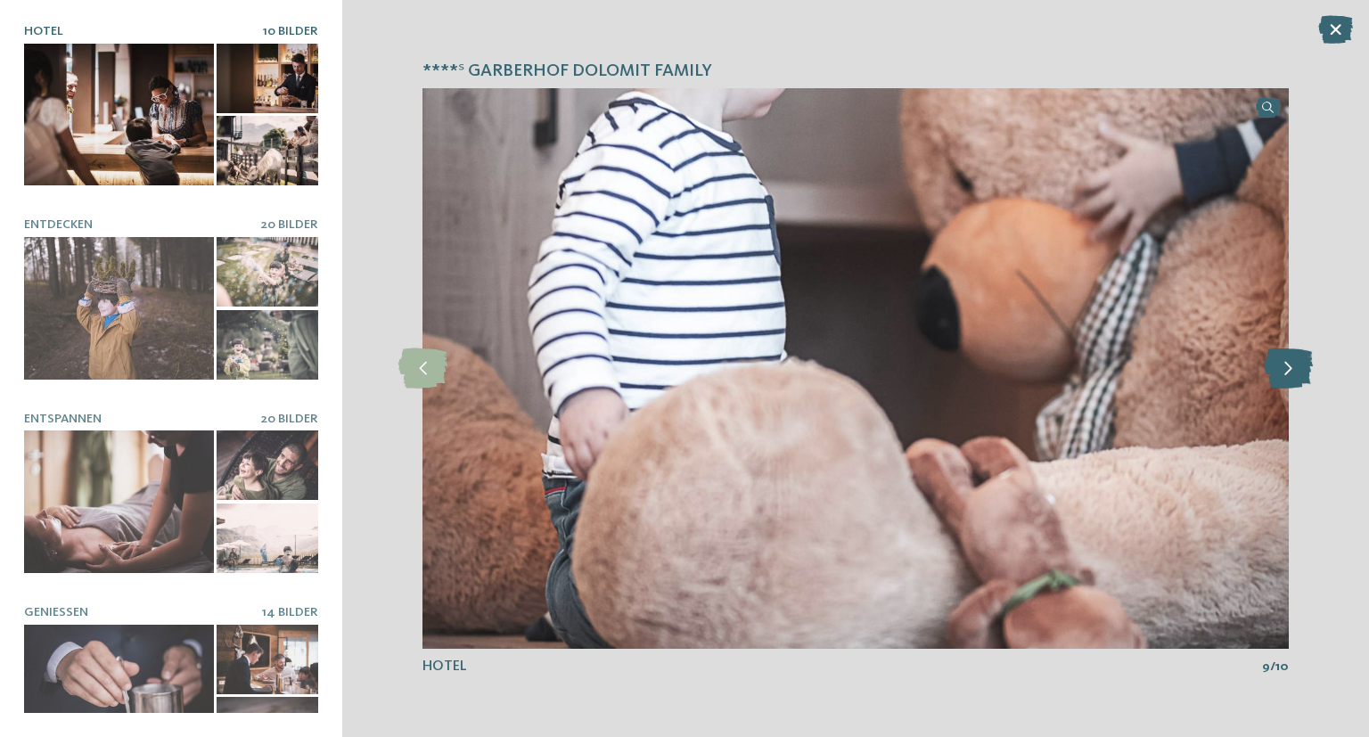
click at [1294, 365] on icon at bounding box center [1287, 368] width 49 height 40
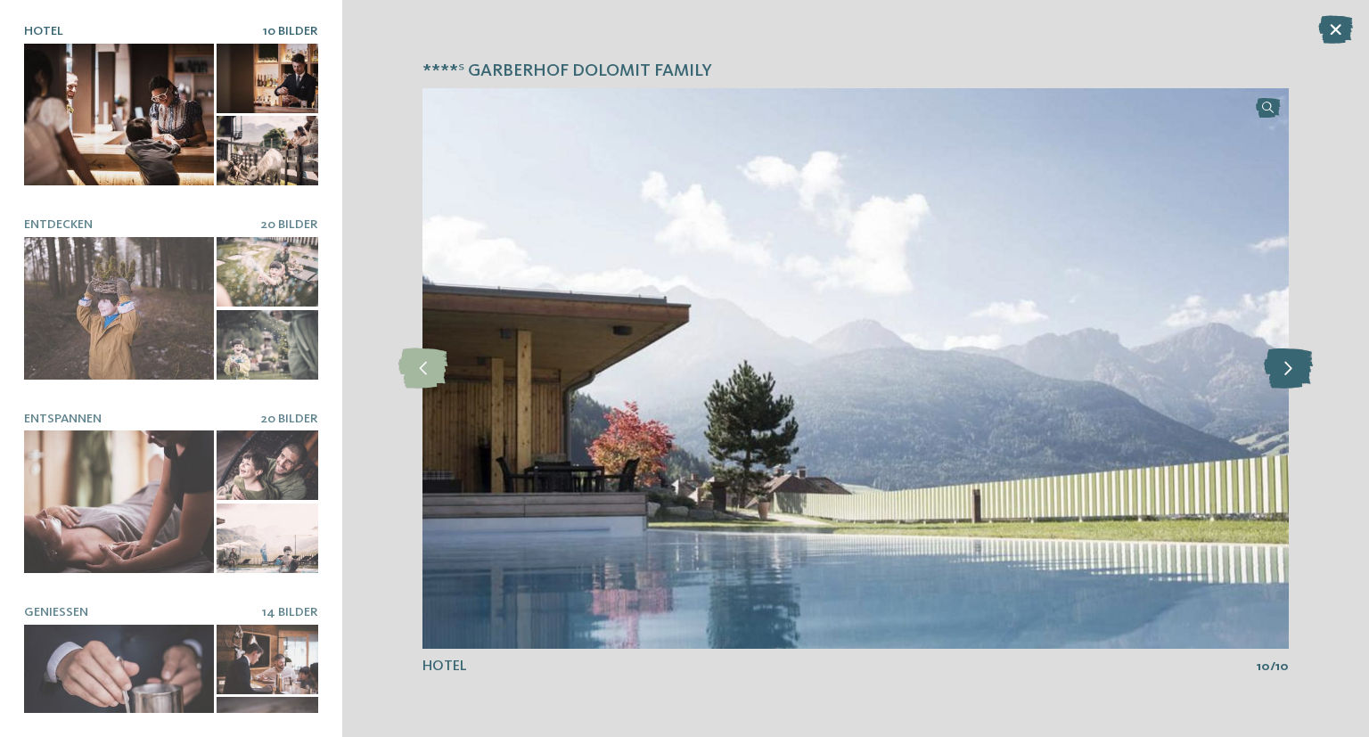
click at [1294, 365] on icon at bounding box center [1287, 368] width 49 height 40
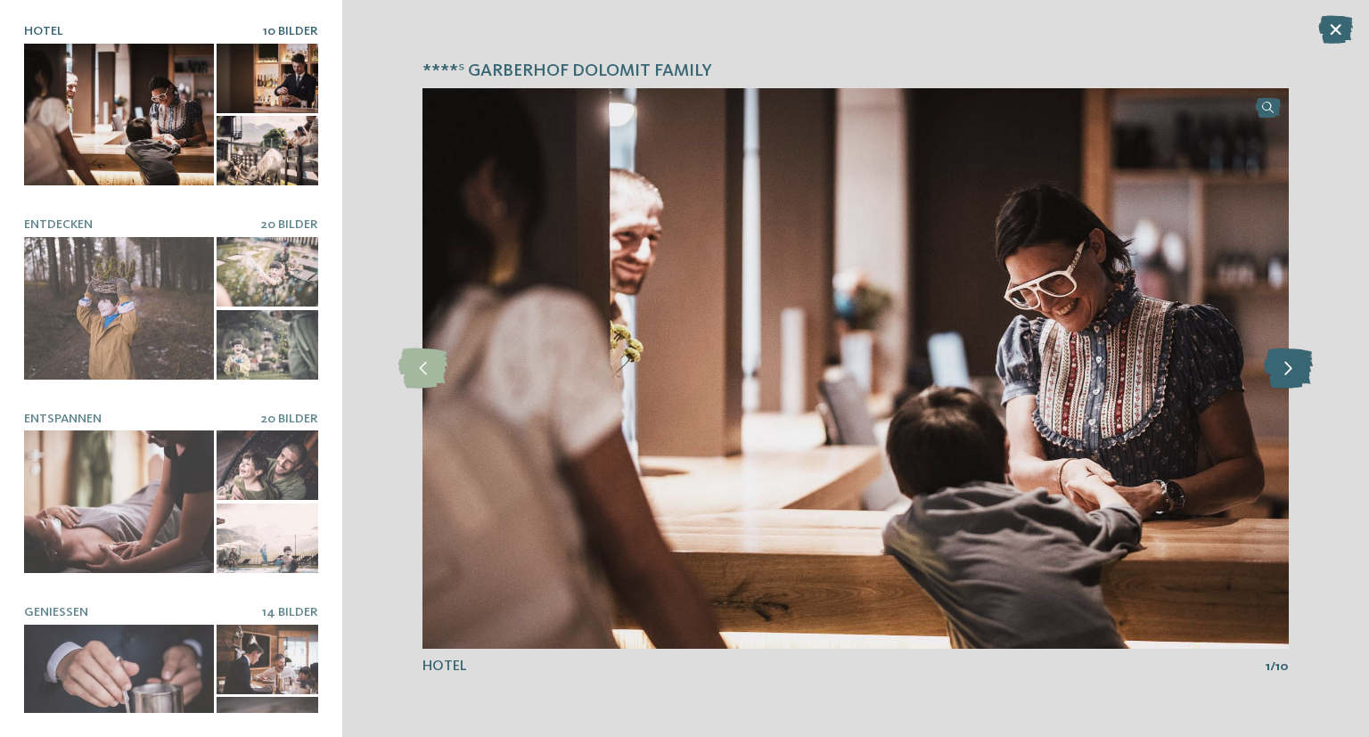
click at [1294, 365] on icon at bounding box center [1287, 368] width 49 height 40
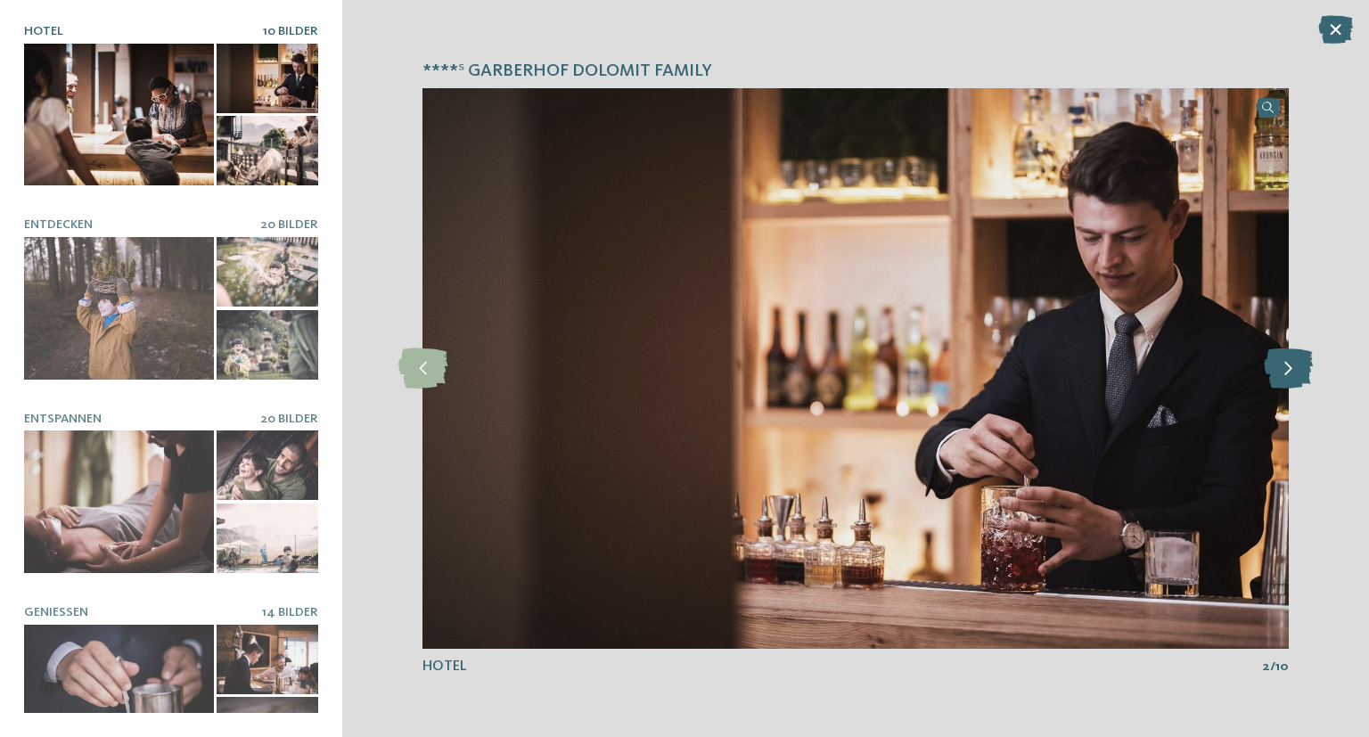
click at [1294, 365] on icon at bounding box center [1287, 368] width 49 height 40
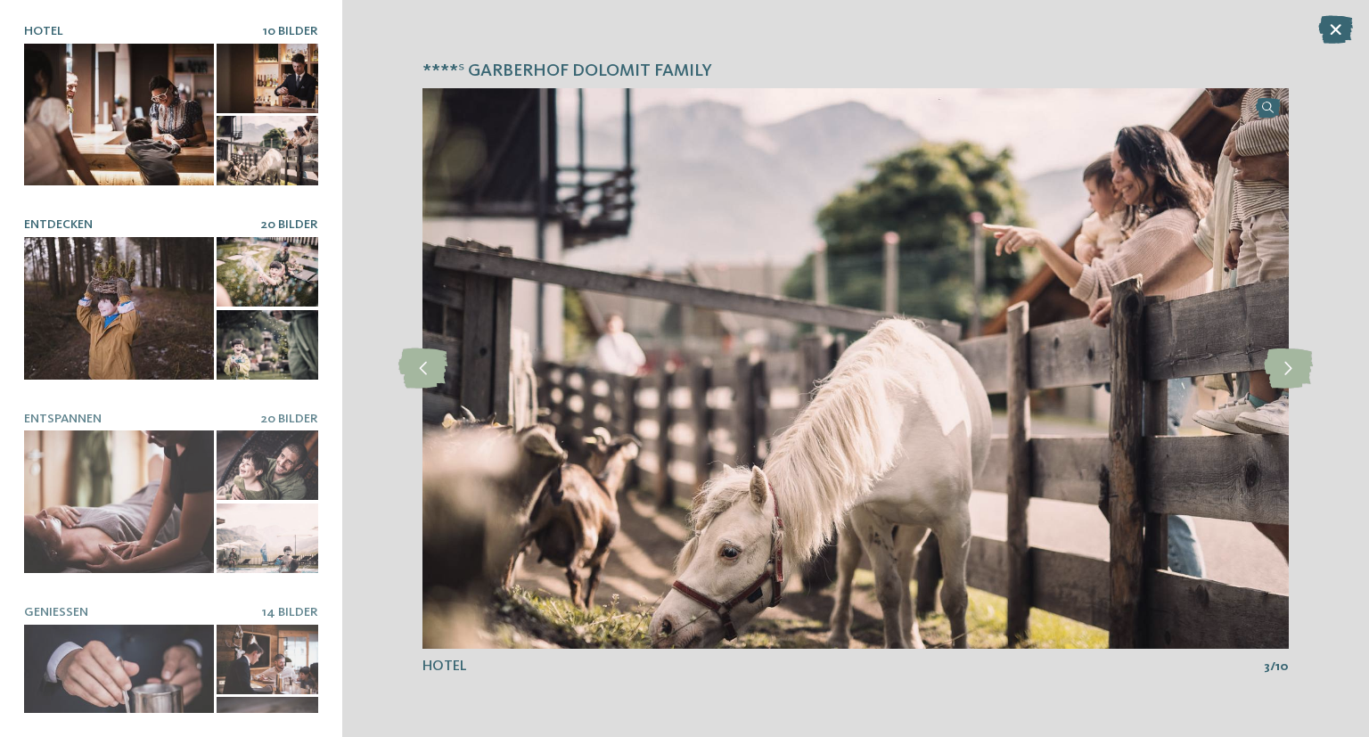
click at [131, 284] on div at bounding box center [119, 308] width 190 height 143
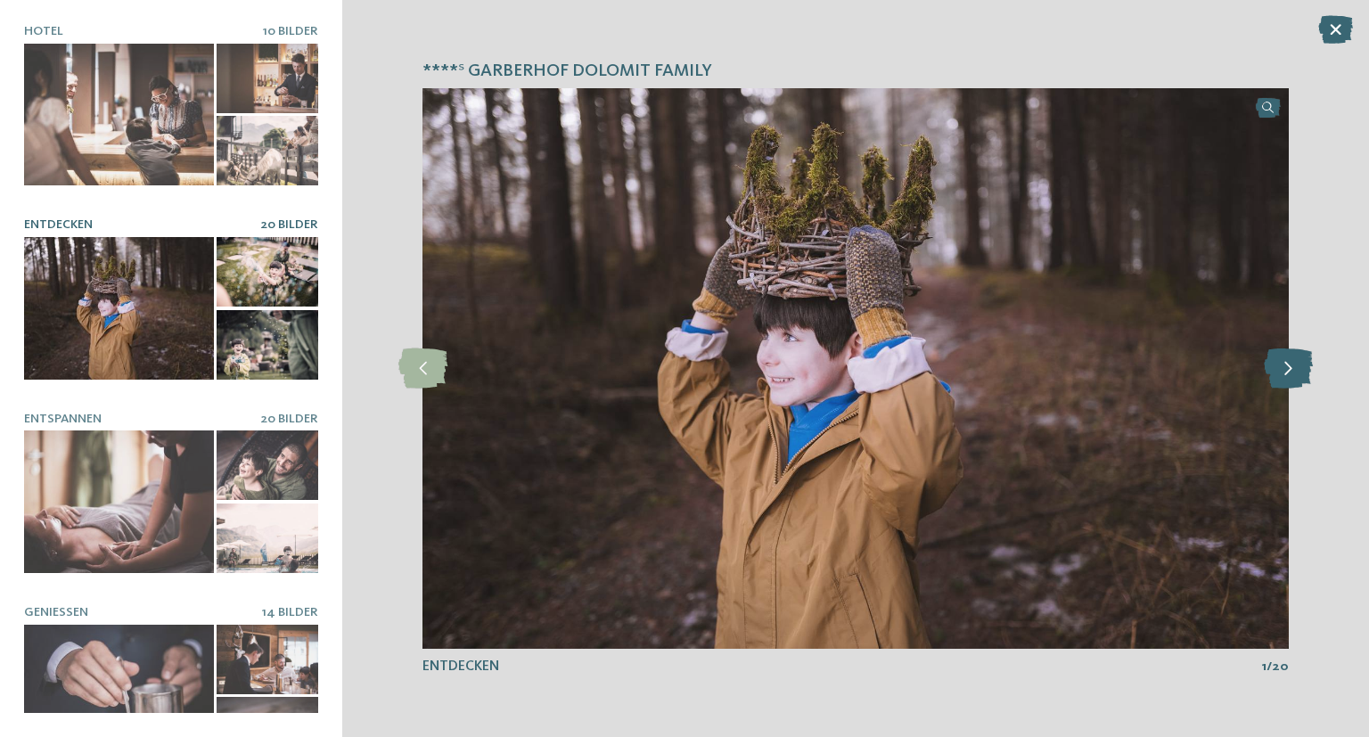
click at [1285, 365] on icon at bounding box center [1287, 368] width 49 height 40
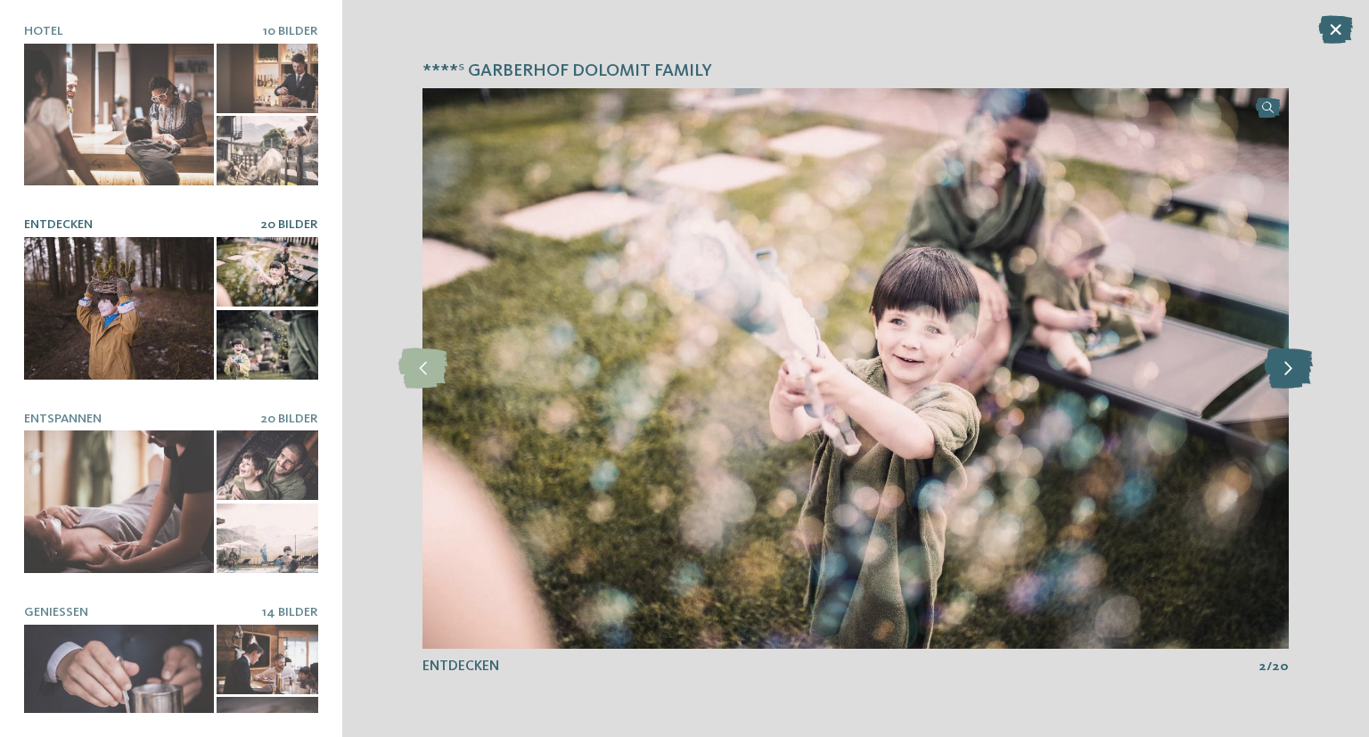
click at [1284, 366] on icon at bounding box center [1287, 368] width 49 height 40
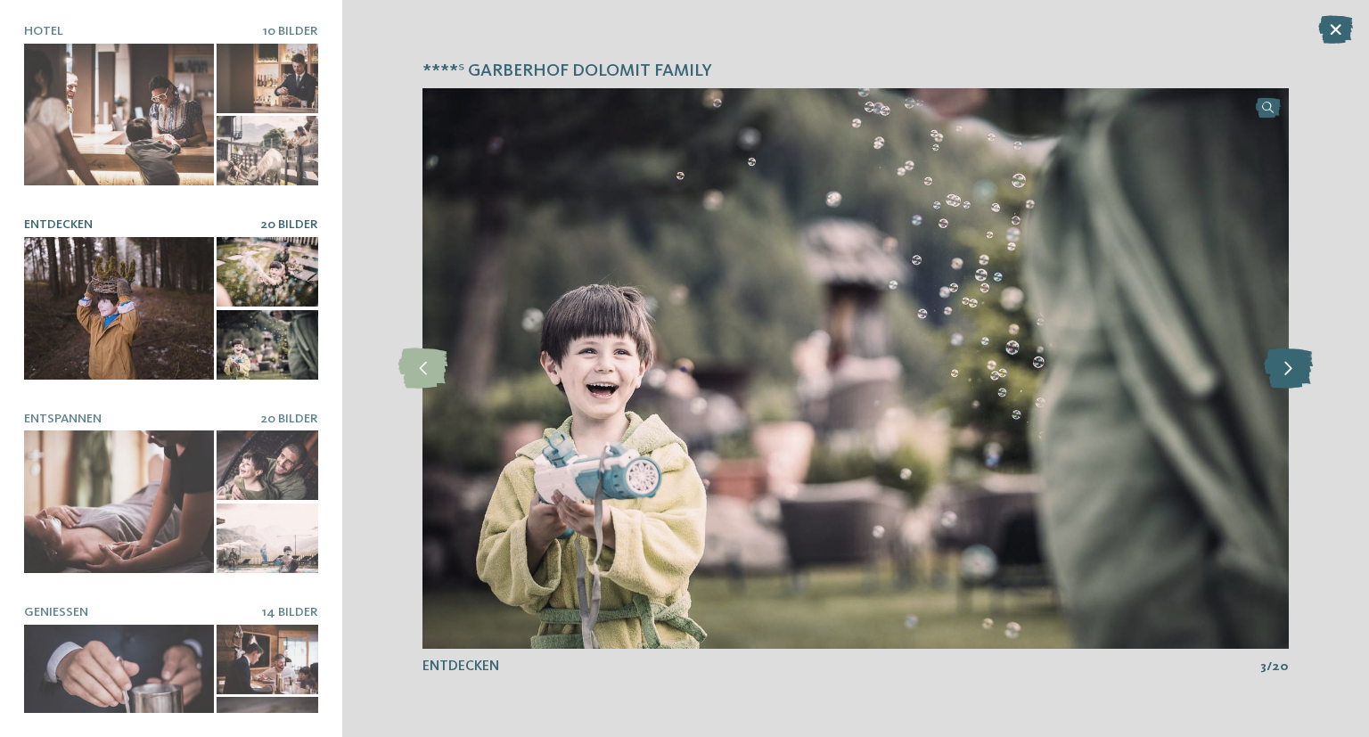
click at [1284, 366] on icon at bounding box center [1287, 368] width 49 height 40
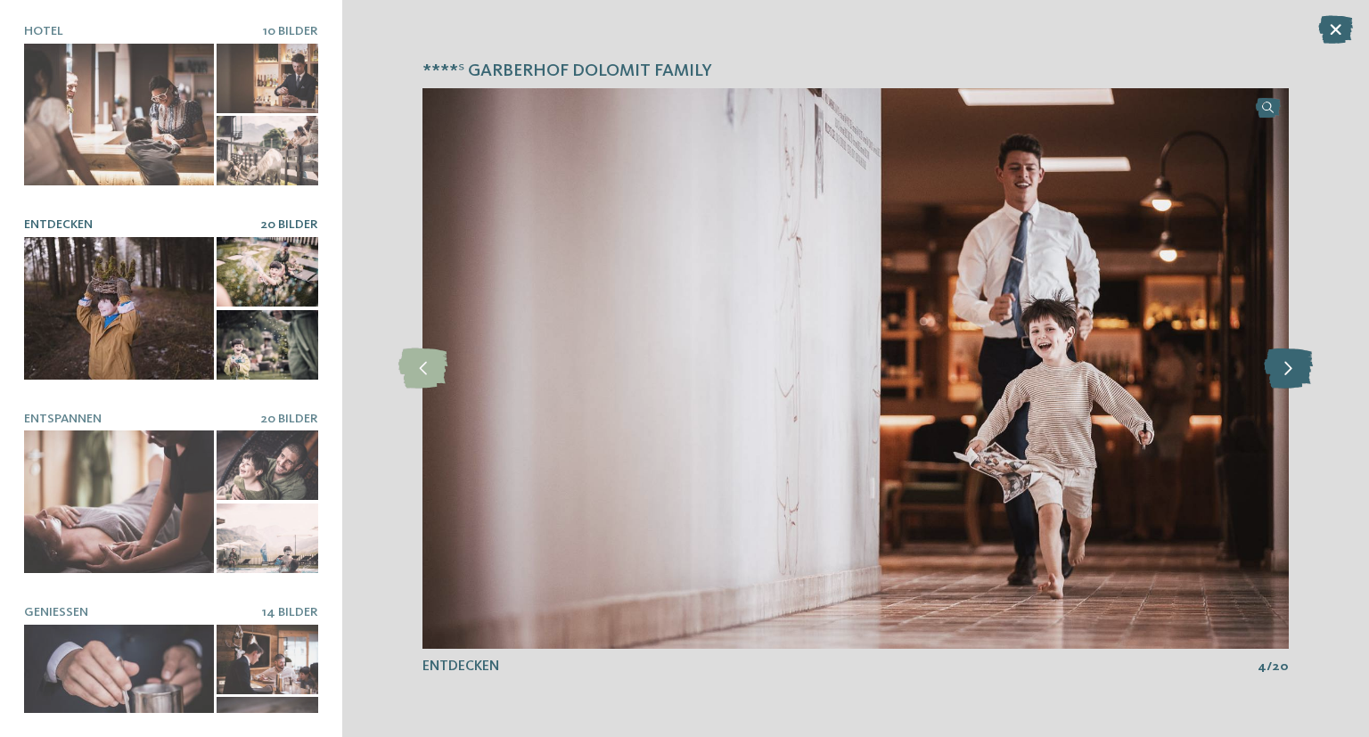
click at [1284, 366] on icon at bounding box center [1287, 368] width 49 height 40
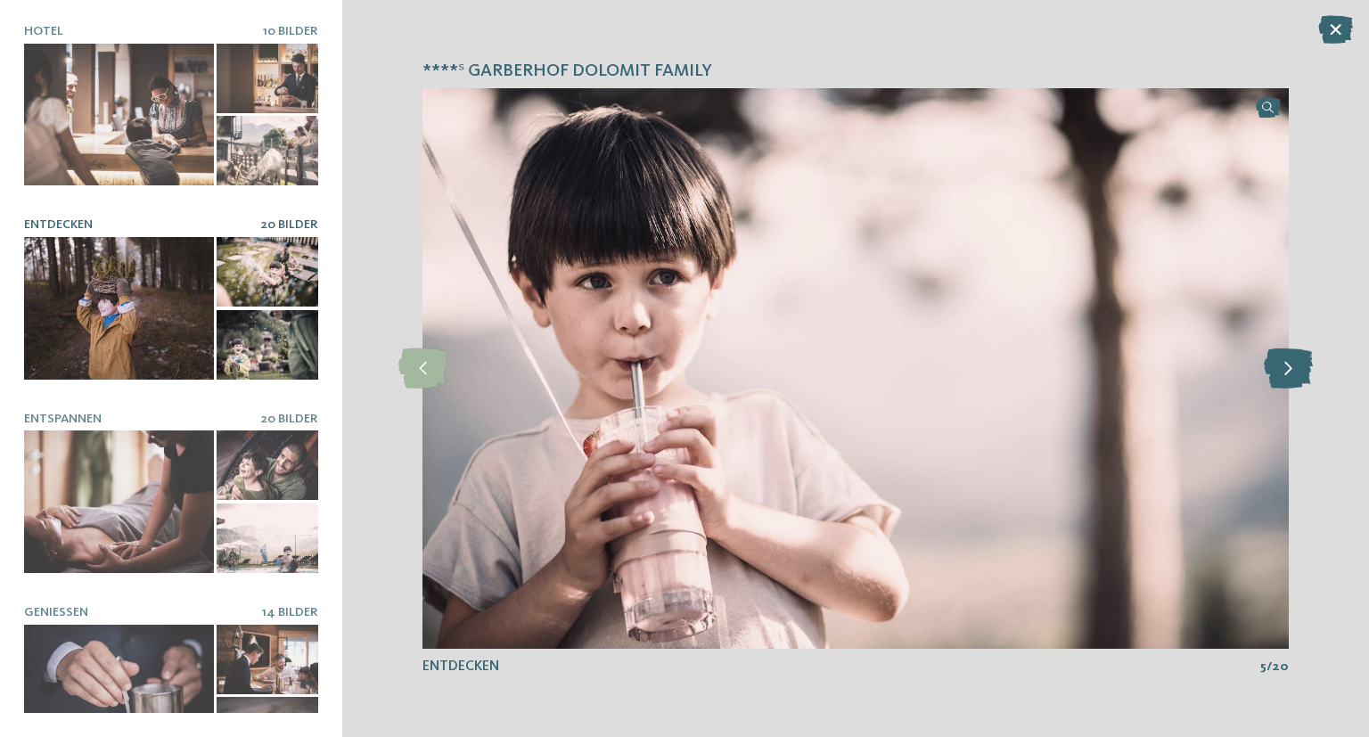
click at [1284, 366] on icon at bounding box center [1287, 368] width 49 height 40
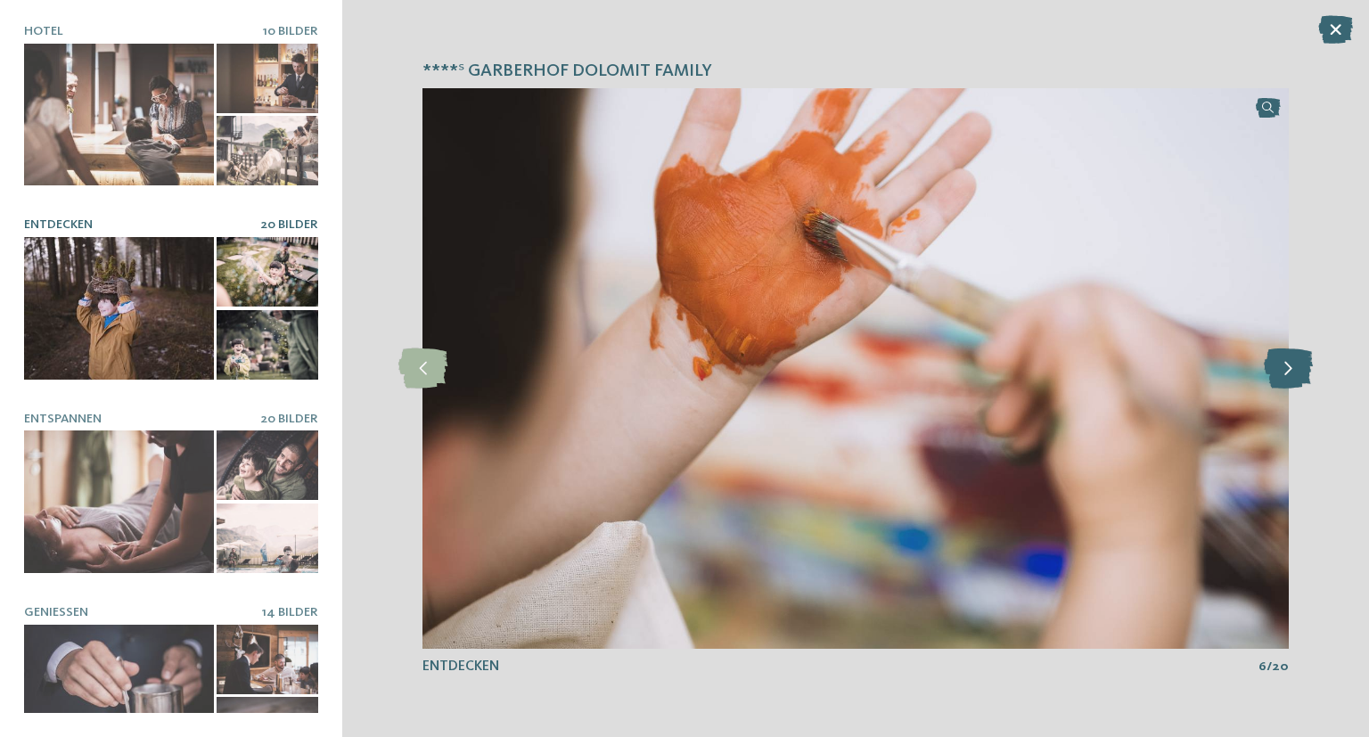
click at [1283, 366] on icon at bounding box center [1287, 368] width 49 height 40
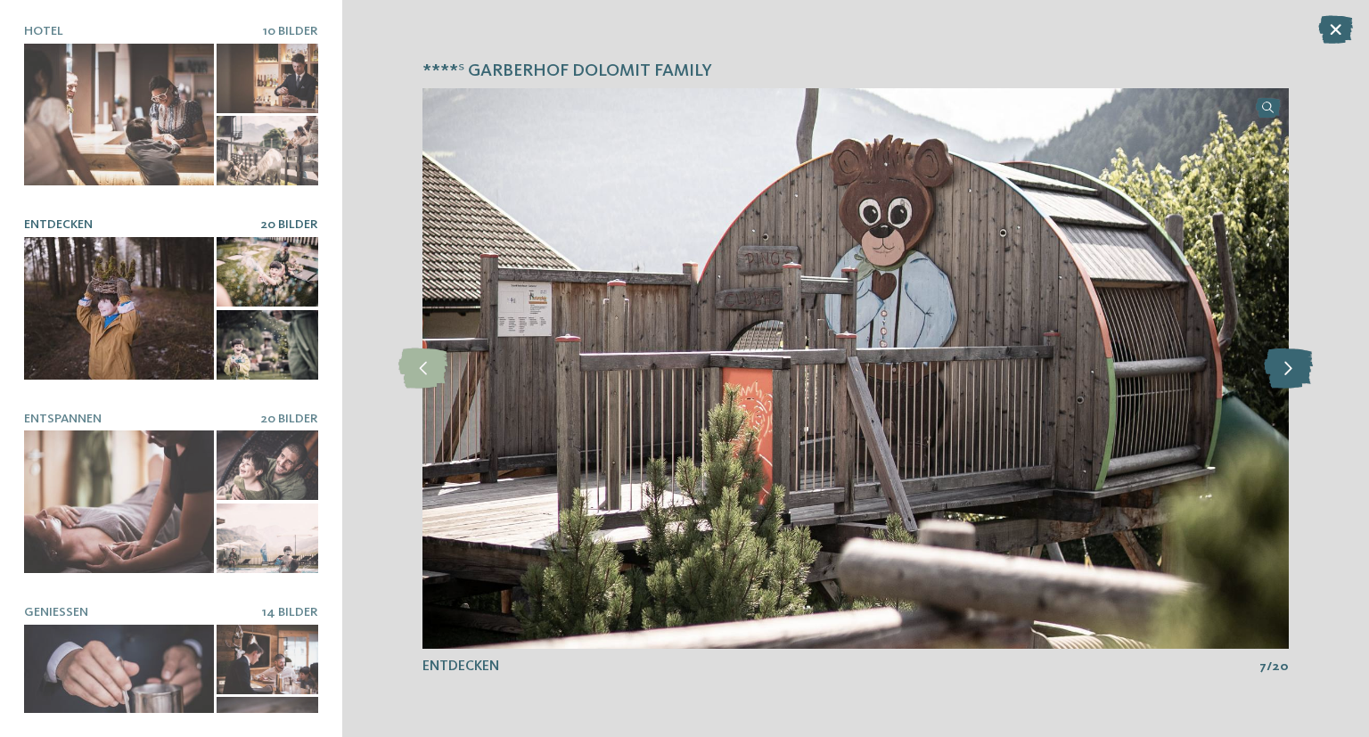
click at [1282, 366] on icon at bounding box center [1287, 368] width 49 height 40
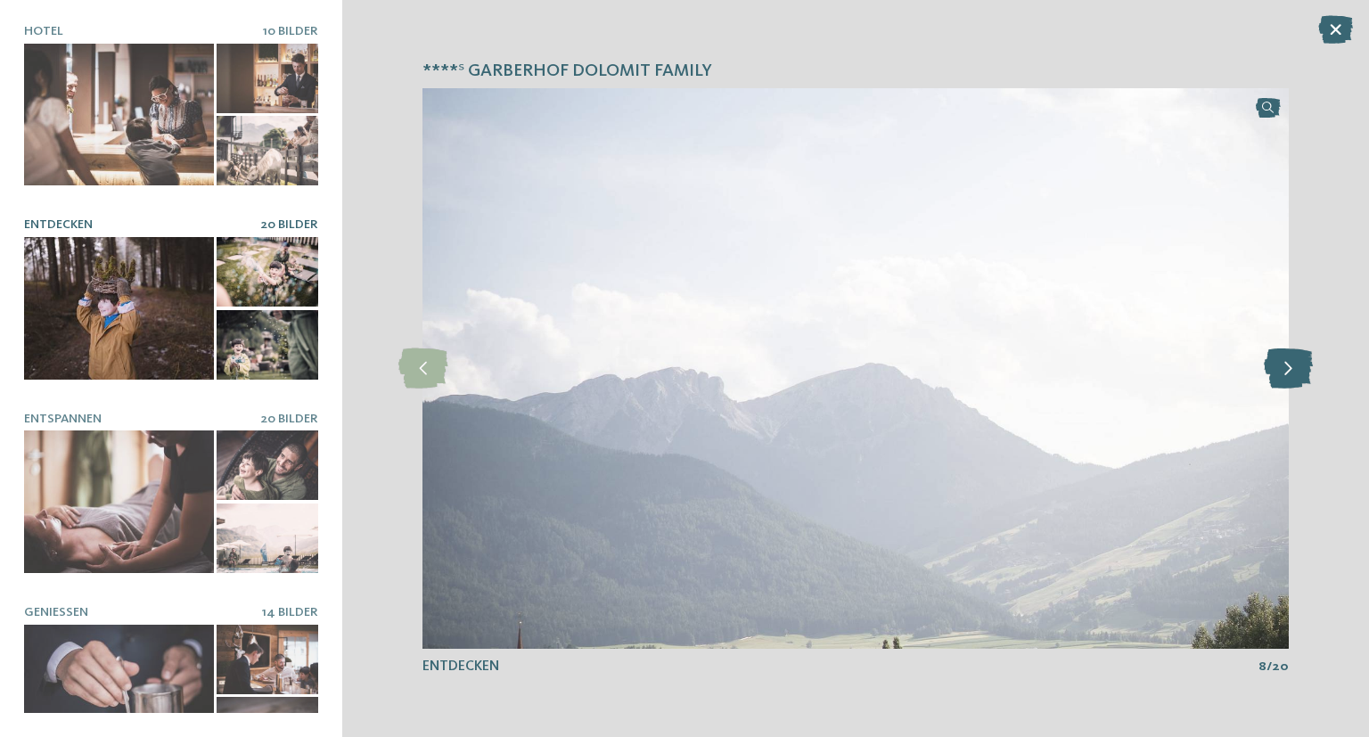
click at [1282, 366] on icon at bounding box center [1287, 368] width 49 height 40
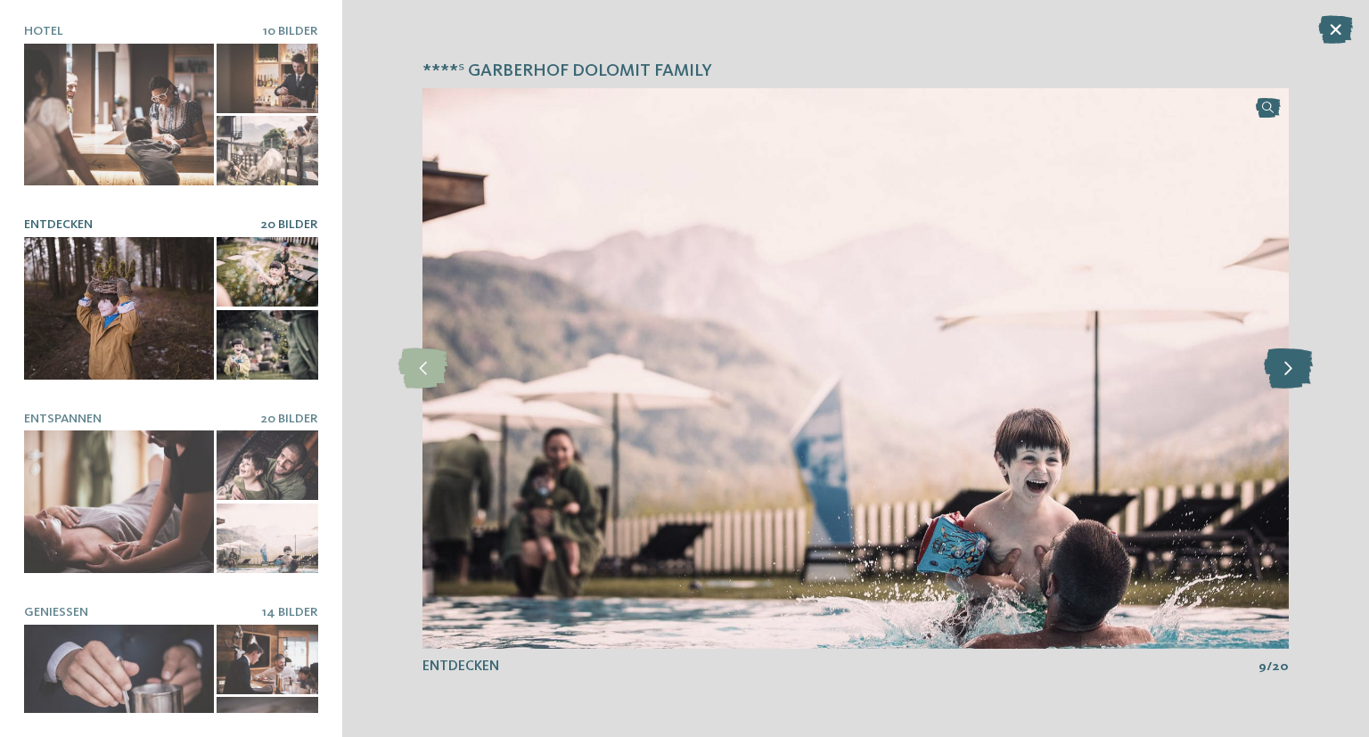
click at [1282, 366] on icon at bounding box center [1287, 368] width 49 height 40
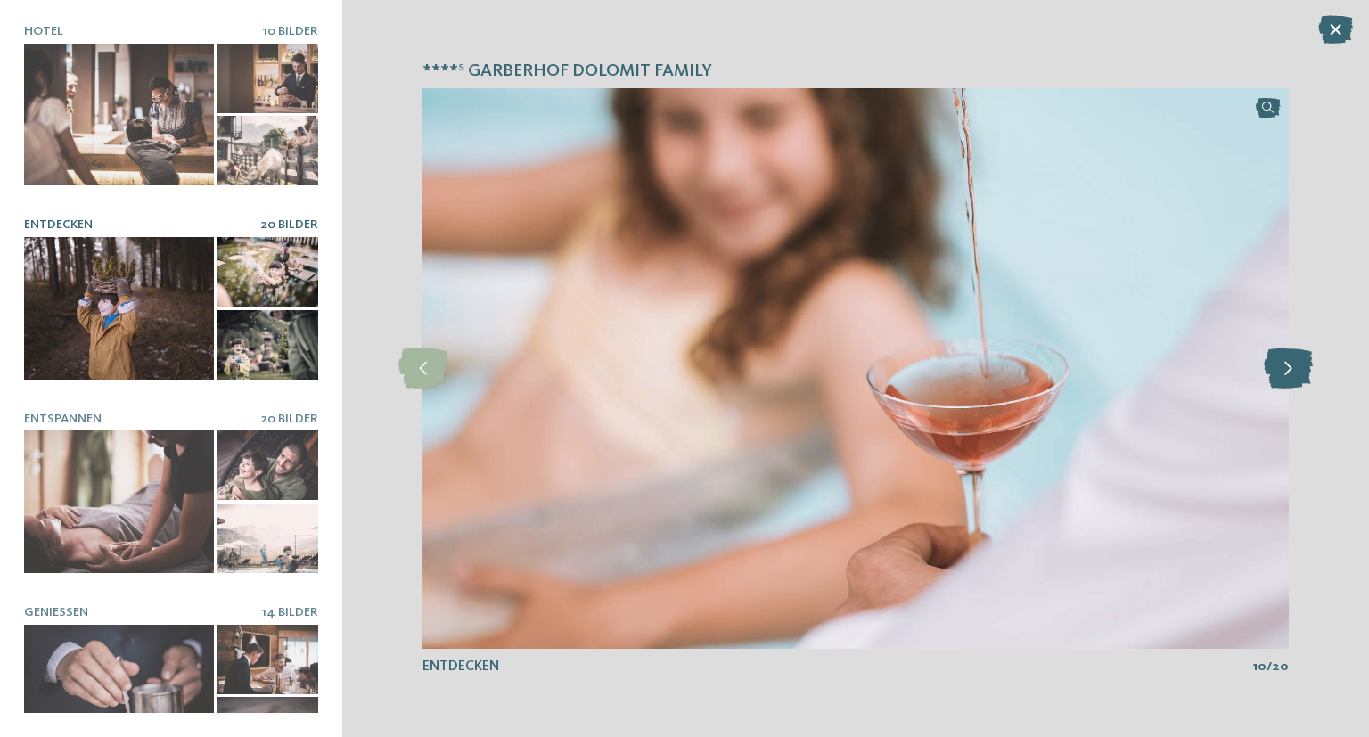
click at [1282, 365] on icon at bounding box center [1287, 368] width 49 height 40
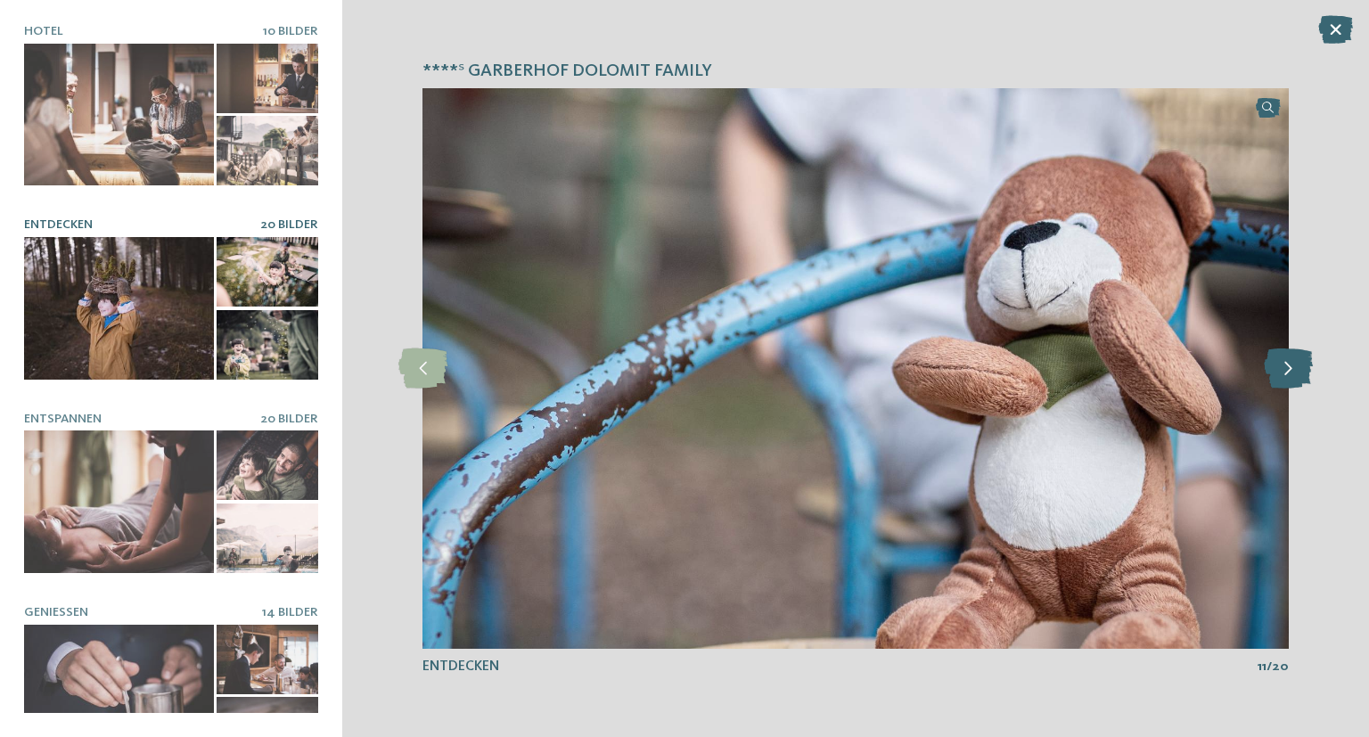
click at [1282, 365] on icon at bounding box center [1287, 368] width 49 height 40
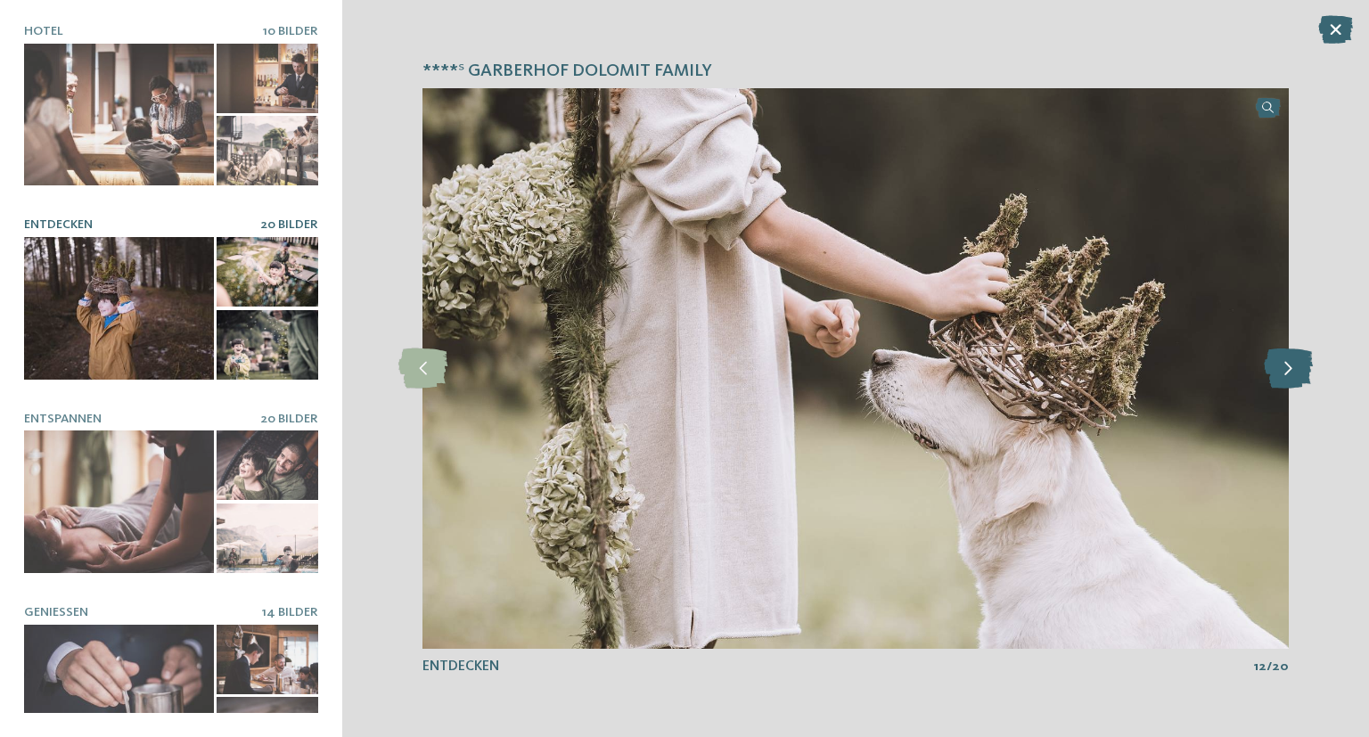
click at [1282, 365] on icon at bounding box center [1287, 368] width 49 height 40
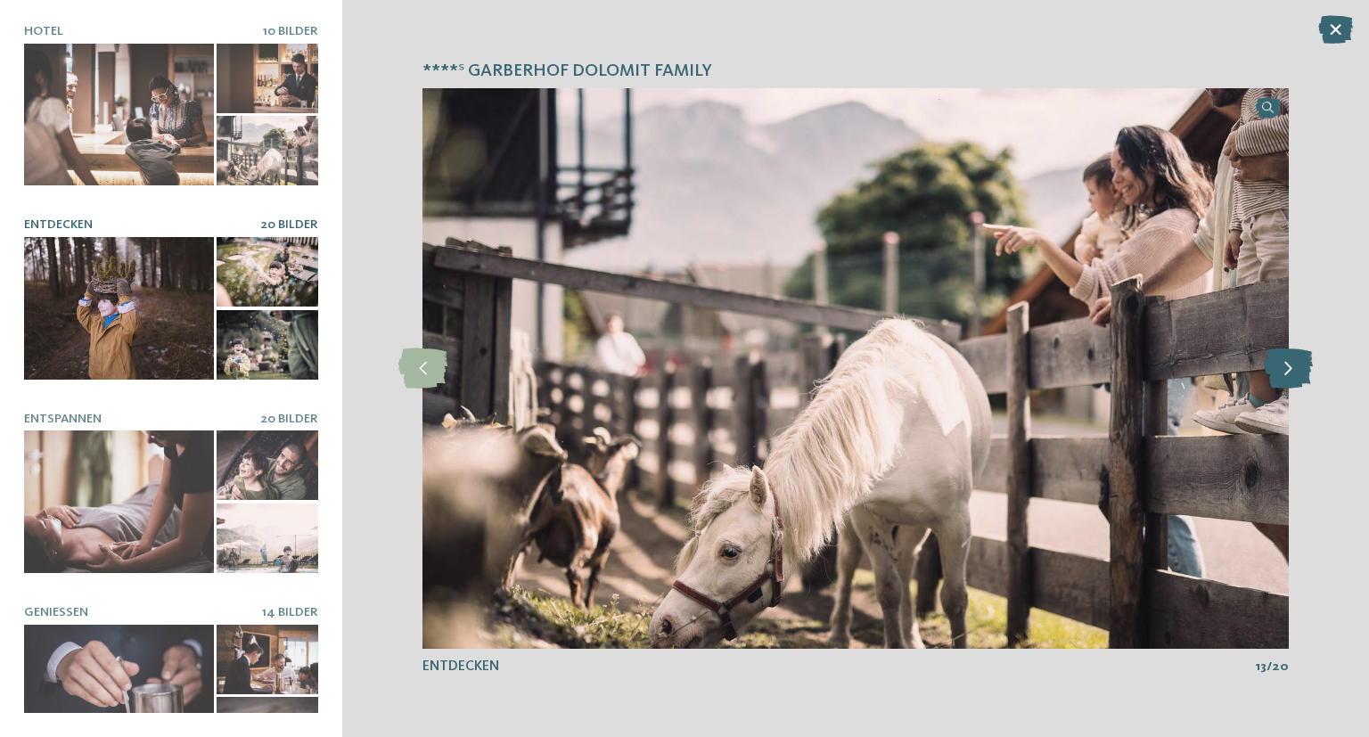
click at [1282, 365] on icon at bounding box center [1287, 368] width 49 height 40
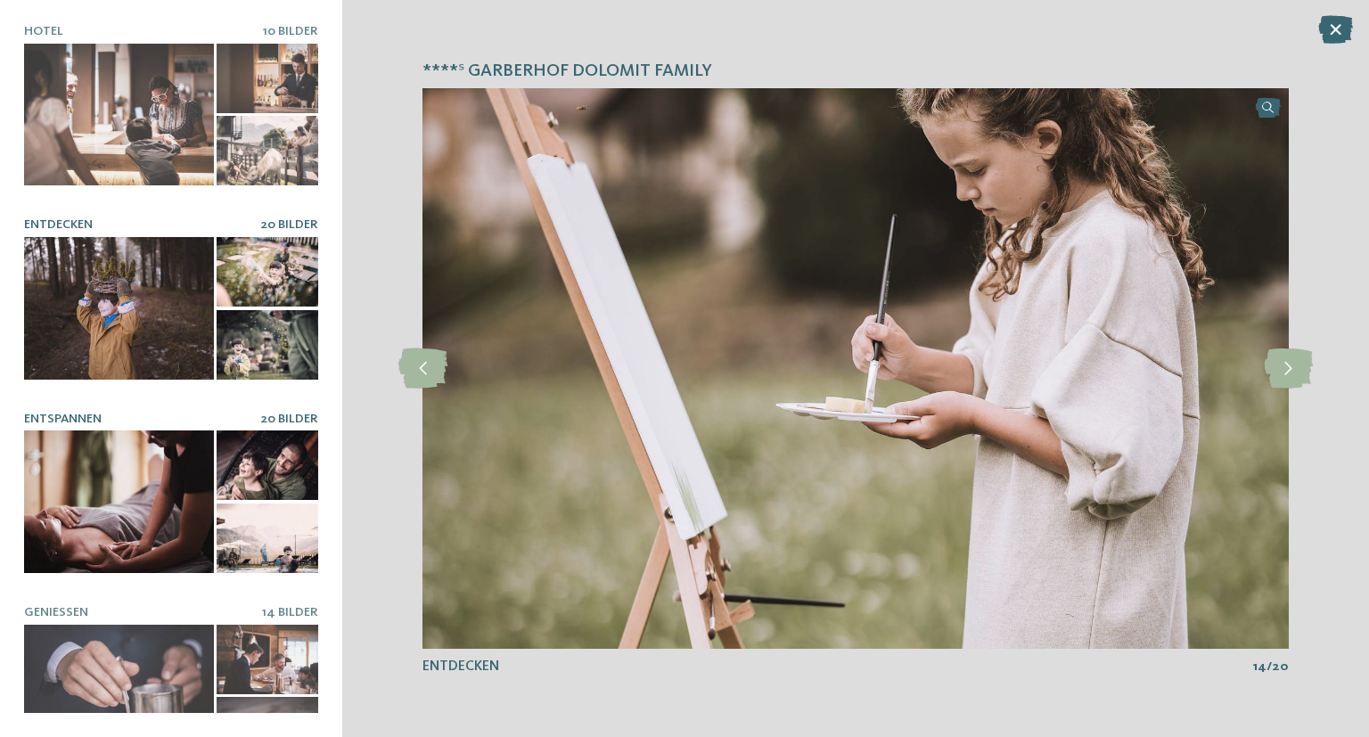
click at [115, 467] on div at bounding box center [119, 501] width 190 height 143
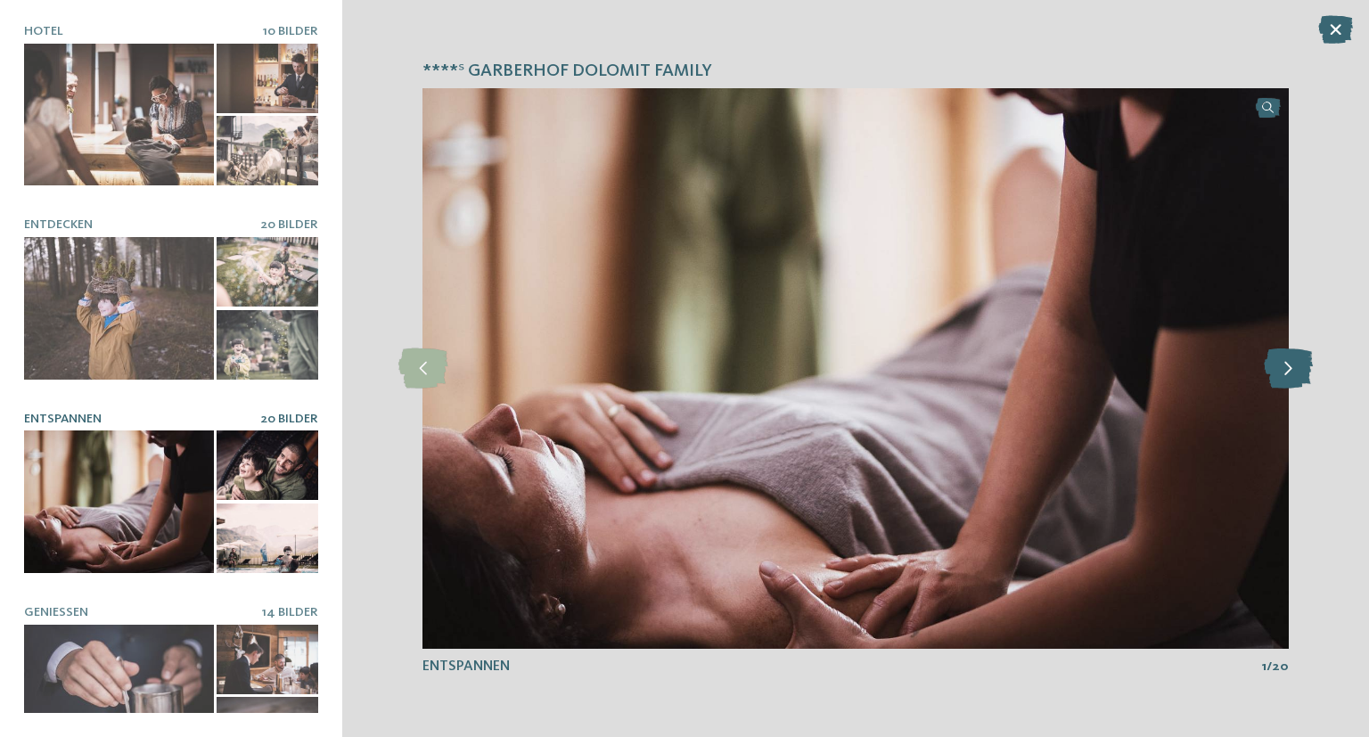
click at [1286, 379] on icon at bounding box center [1287, 368] width 49 height 40
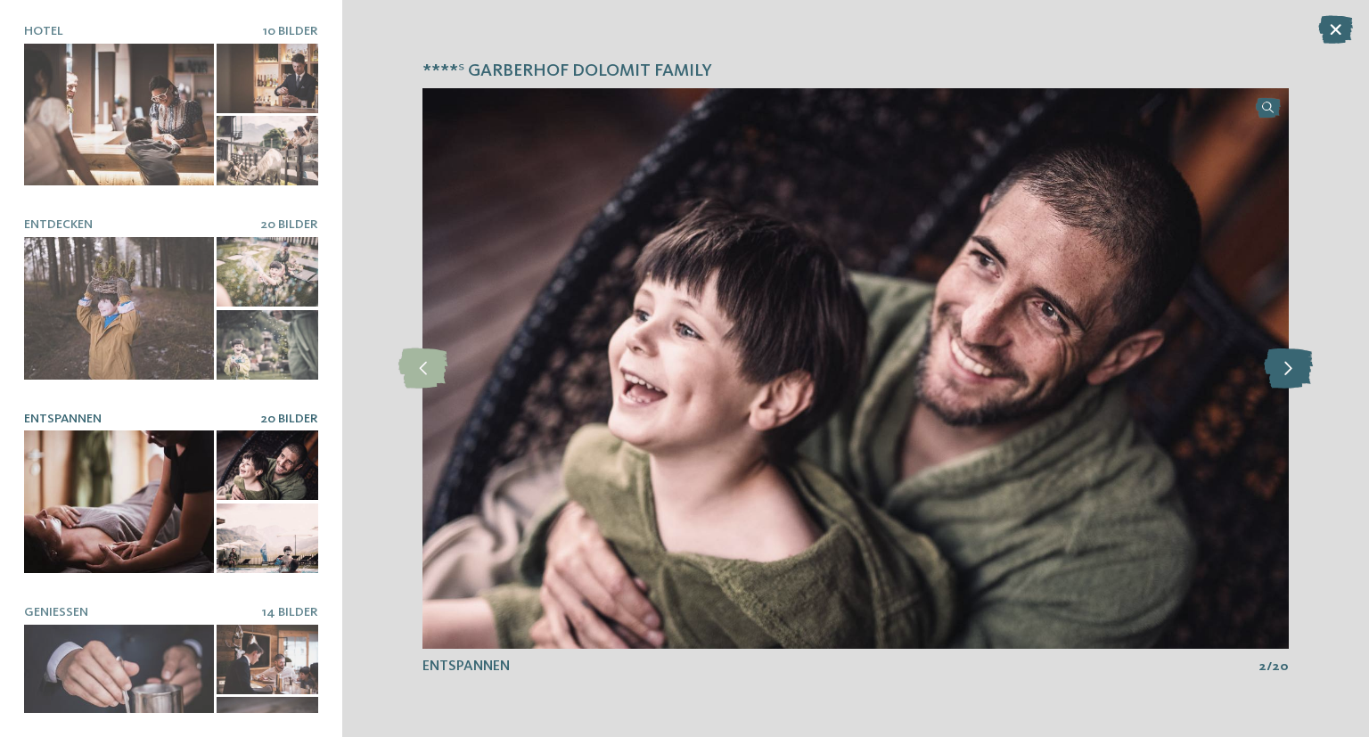
click at [1285, 379] on icon at bounding box center [1287, 368] width 49 height 40
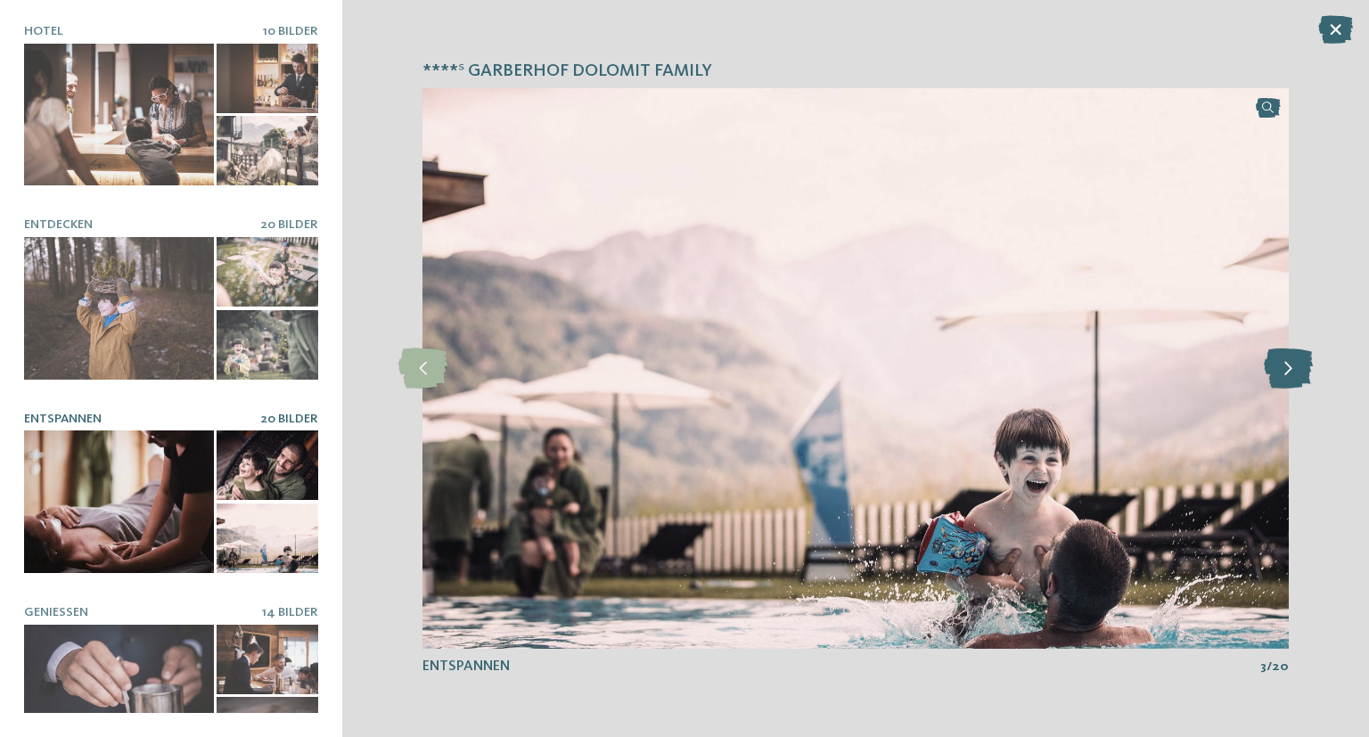
click at [1285, 379] on icon at bounding box center [1287, 368] width 49 height 40
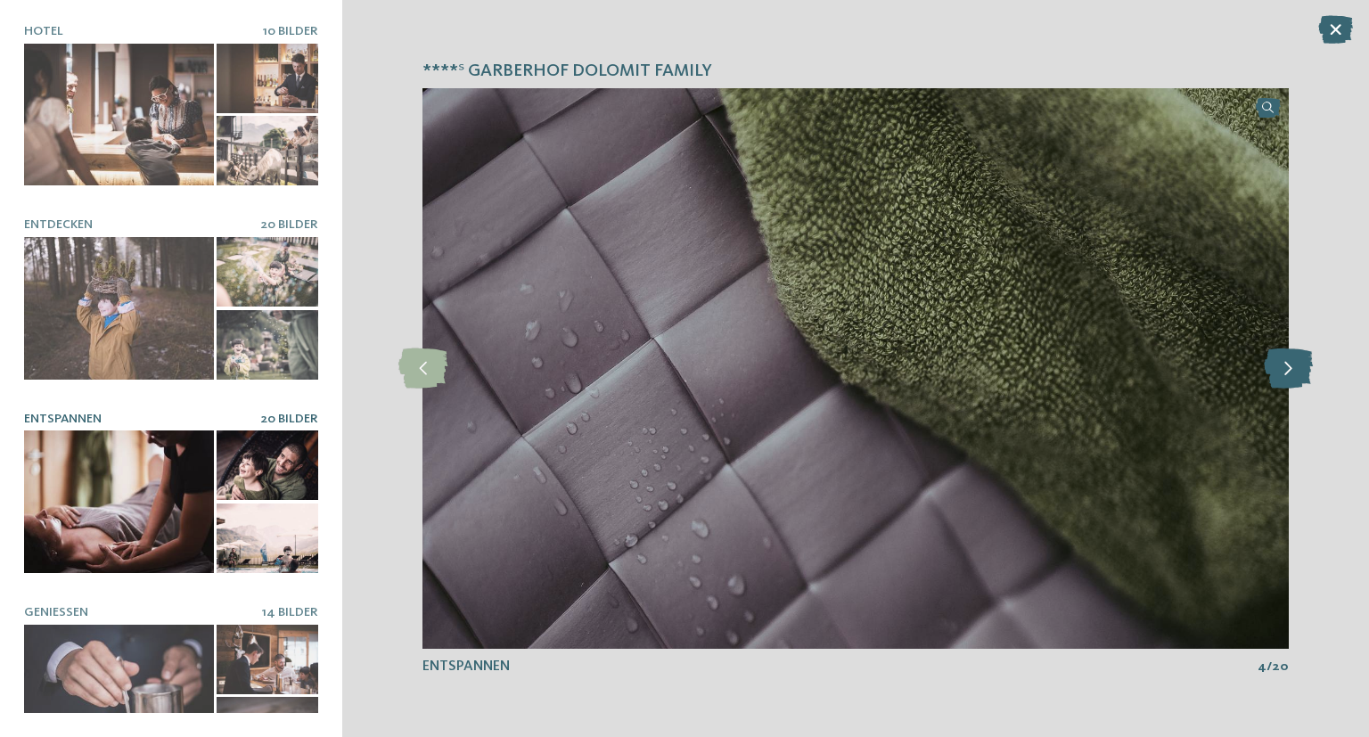
click at [1285, 379] on icon at bounding box center [1287, 368] width 49 height 40
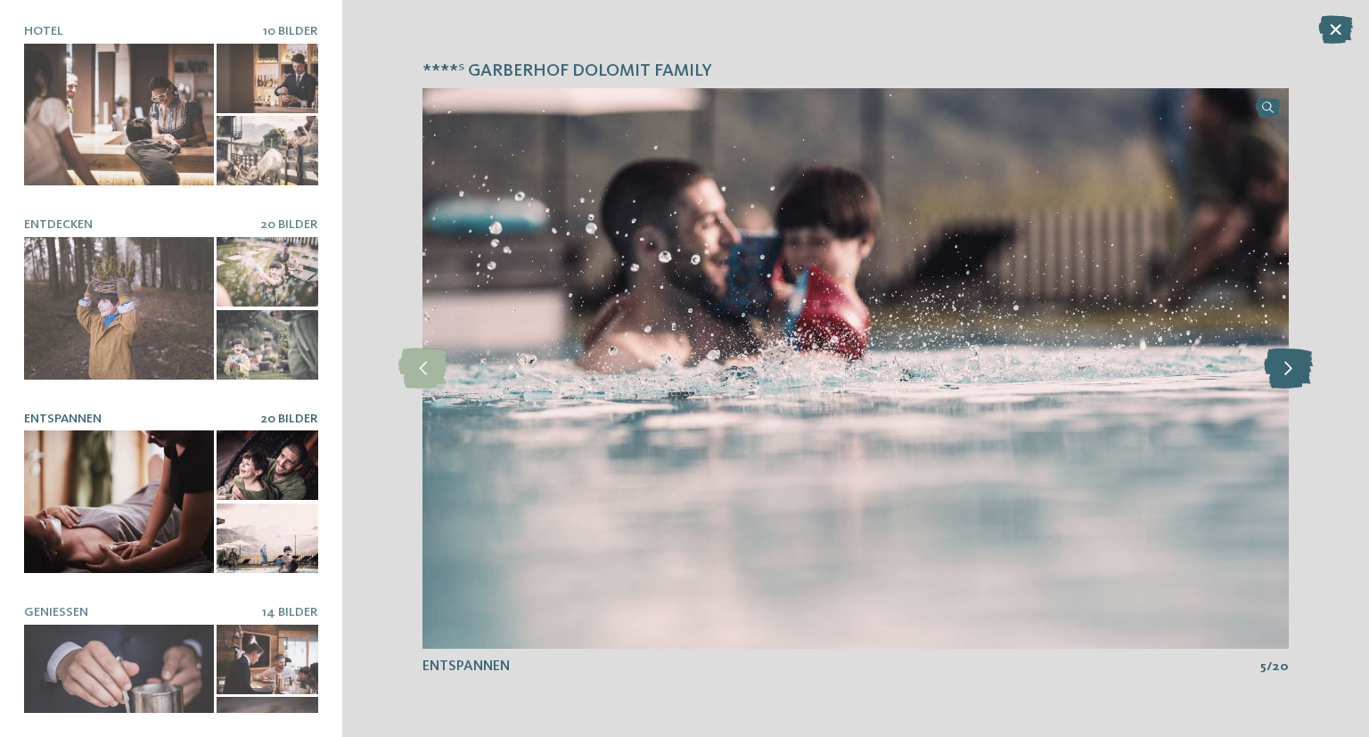
click at [1285, 379] on icon at bounding box center [1287, 368] width 49 height 40
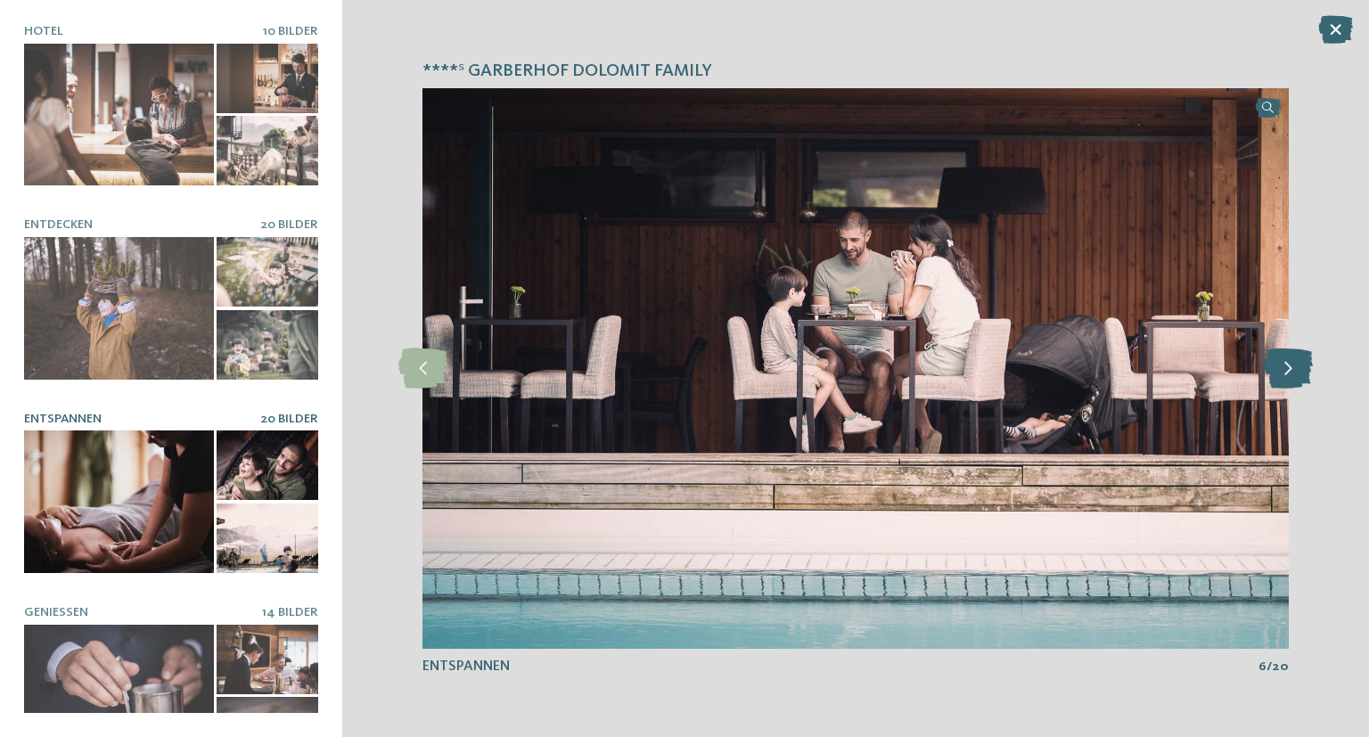
click at [1284, 378] on icon at bounding box center [1287, 368] width 49 height 40
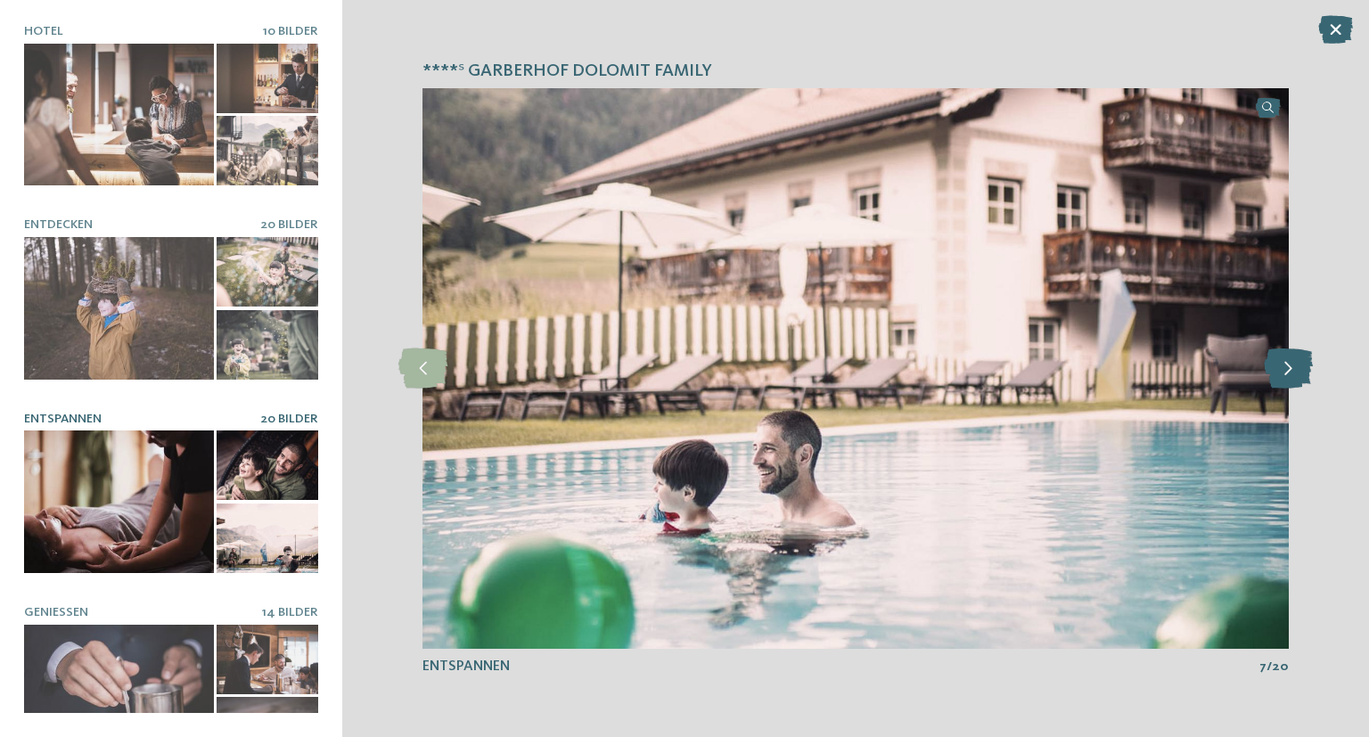
click at [1284, 379] on icon at bounding box center [1287, 368] width 49 height 40
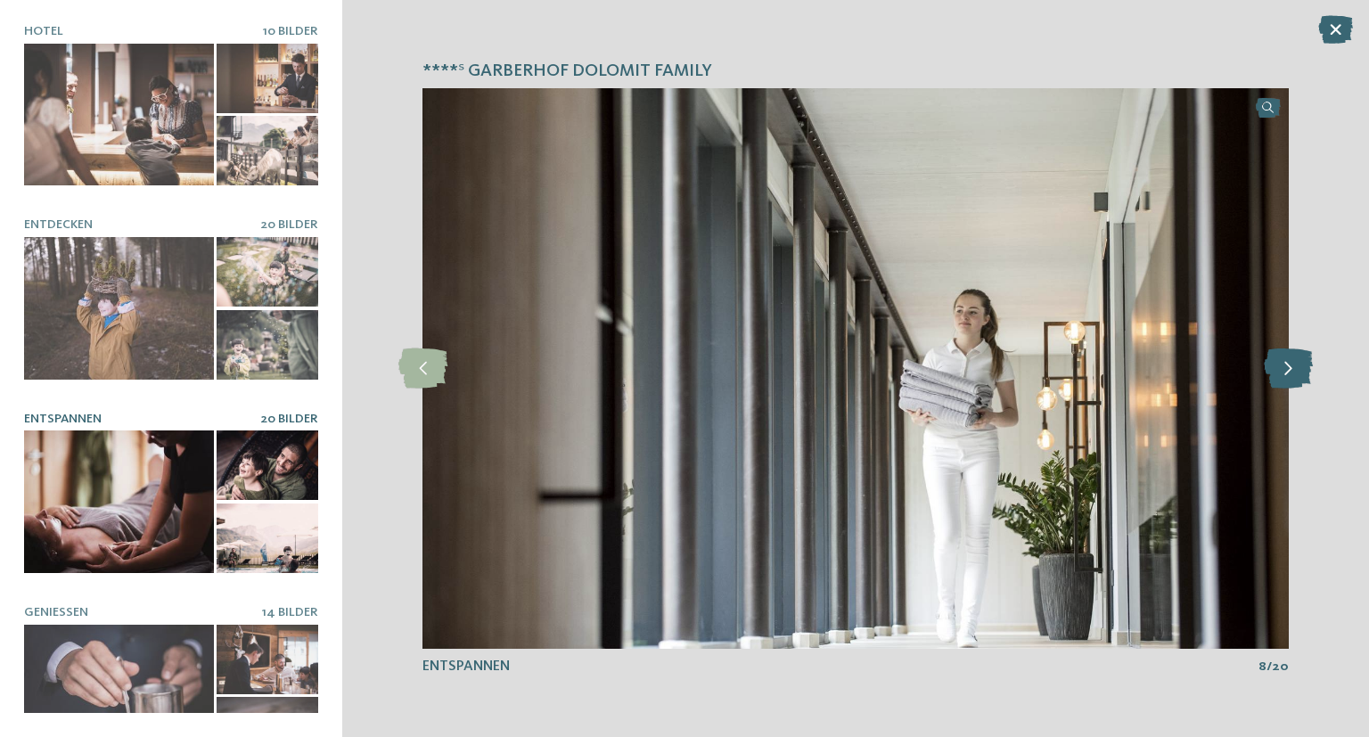
click at [1282, 380] on icon at bounding box center [1287, 368] width 49 height 40
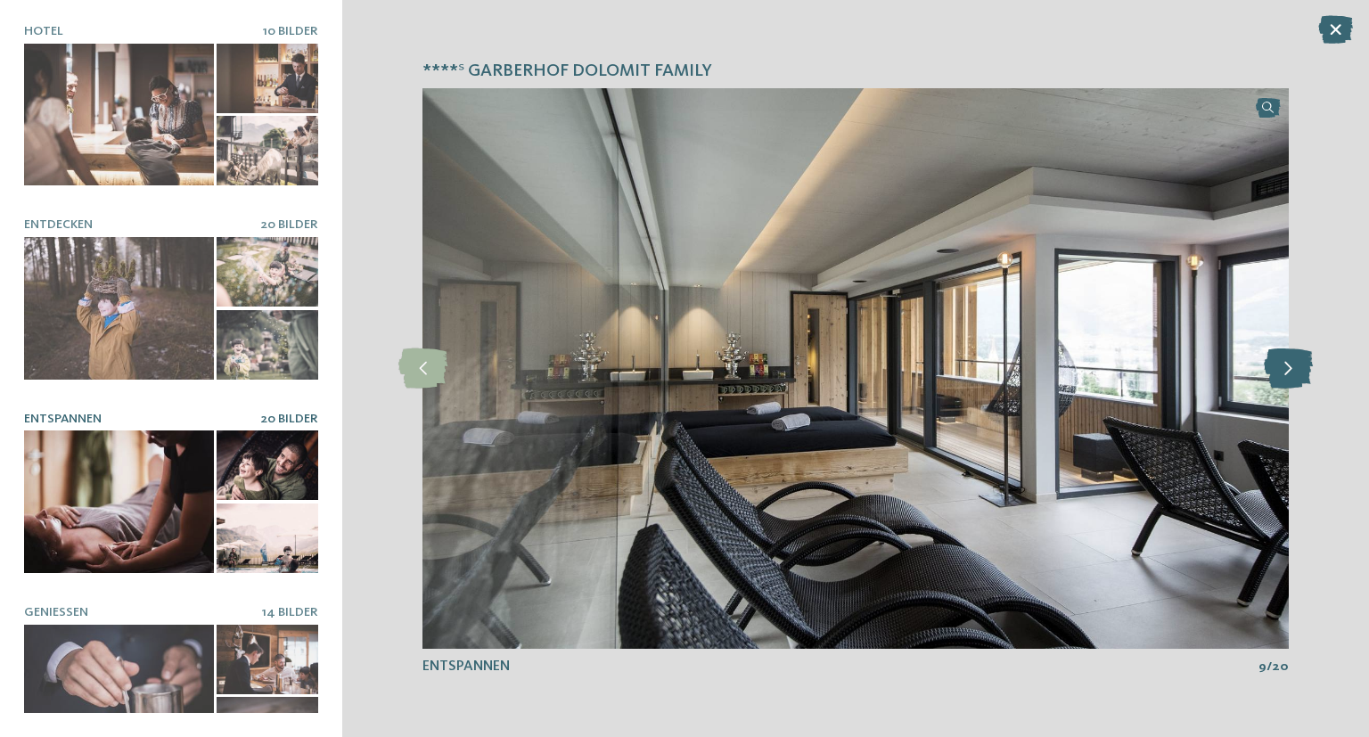
click at [1282, 380] on icon at bounding box center [1287, 368] width 49 height 40
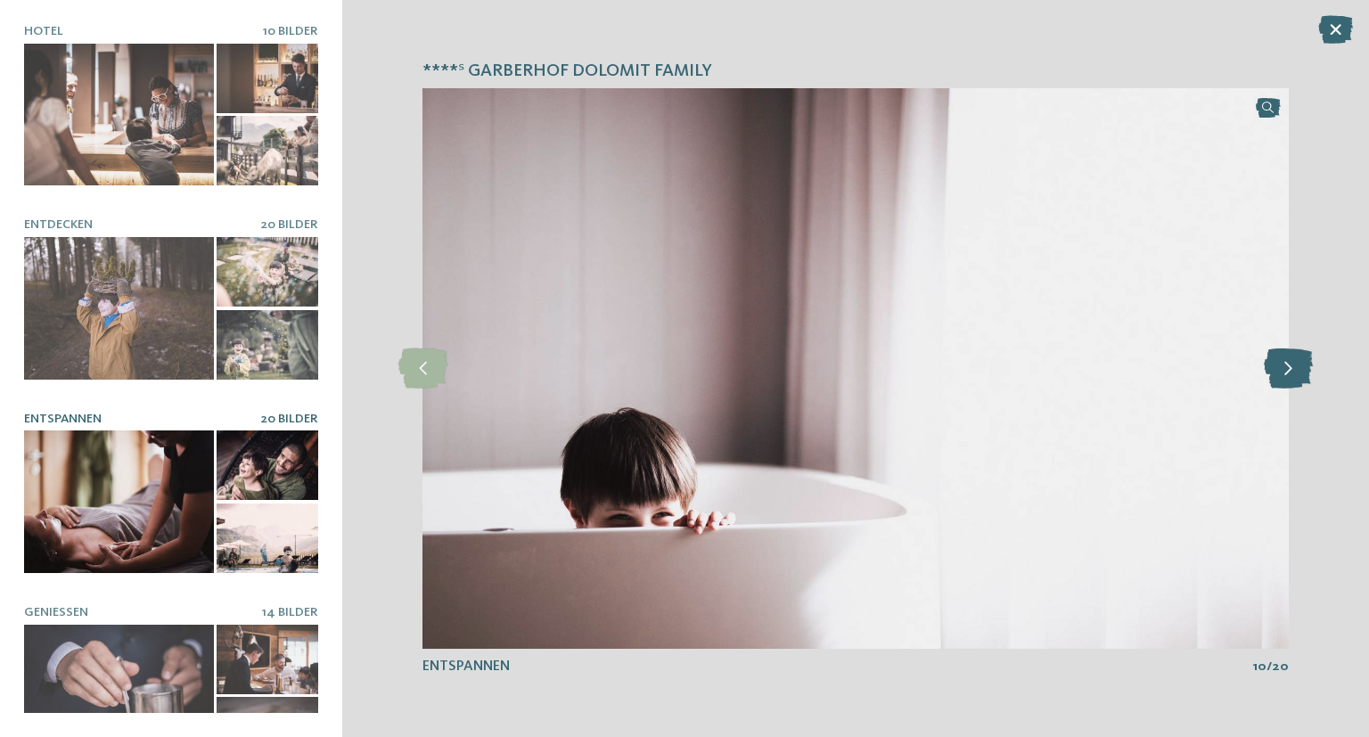
click at [1281, 380] on icon at bounding box center [1287, 368] width 49 height 40
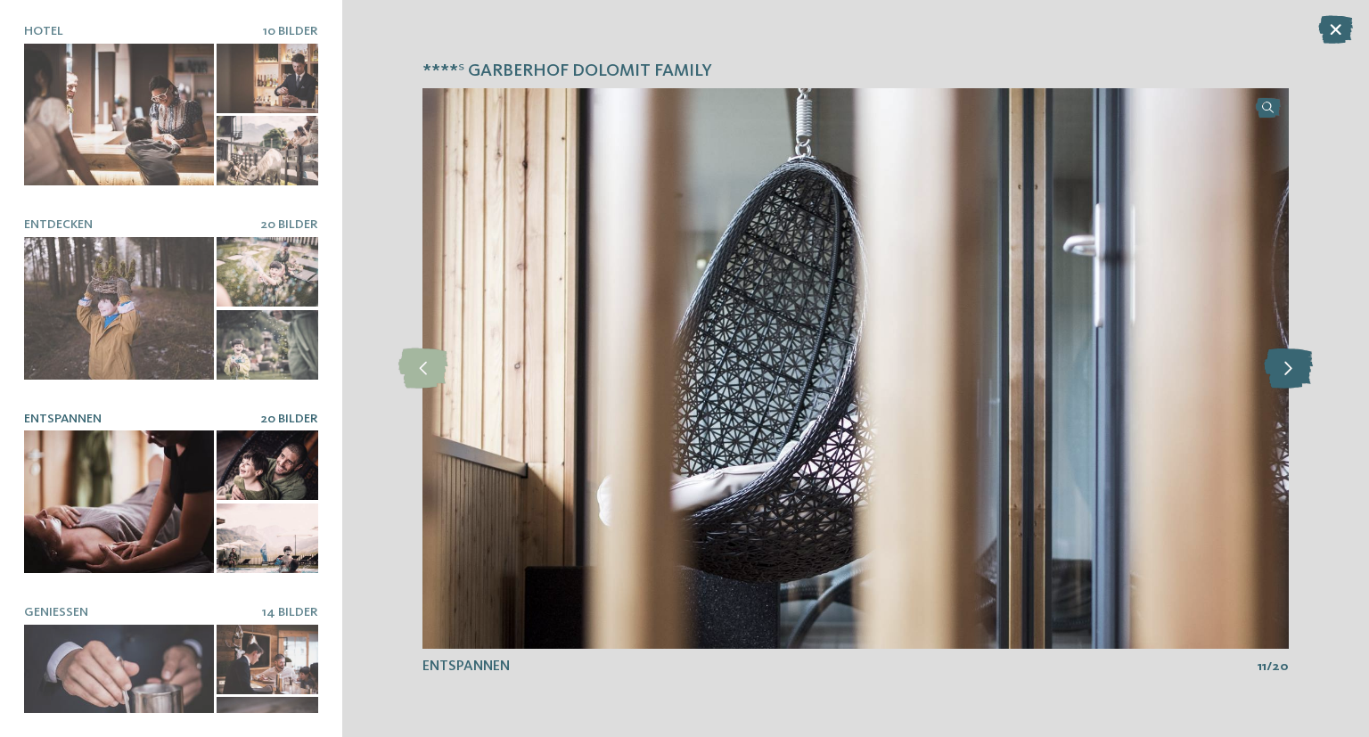
click at [1281, 380] on icon at bounding box center [1287, 368] width 49 height 40
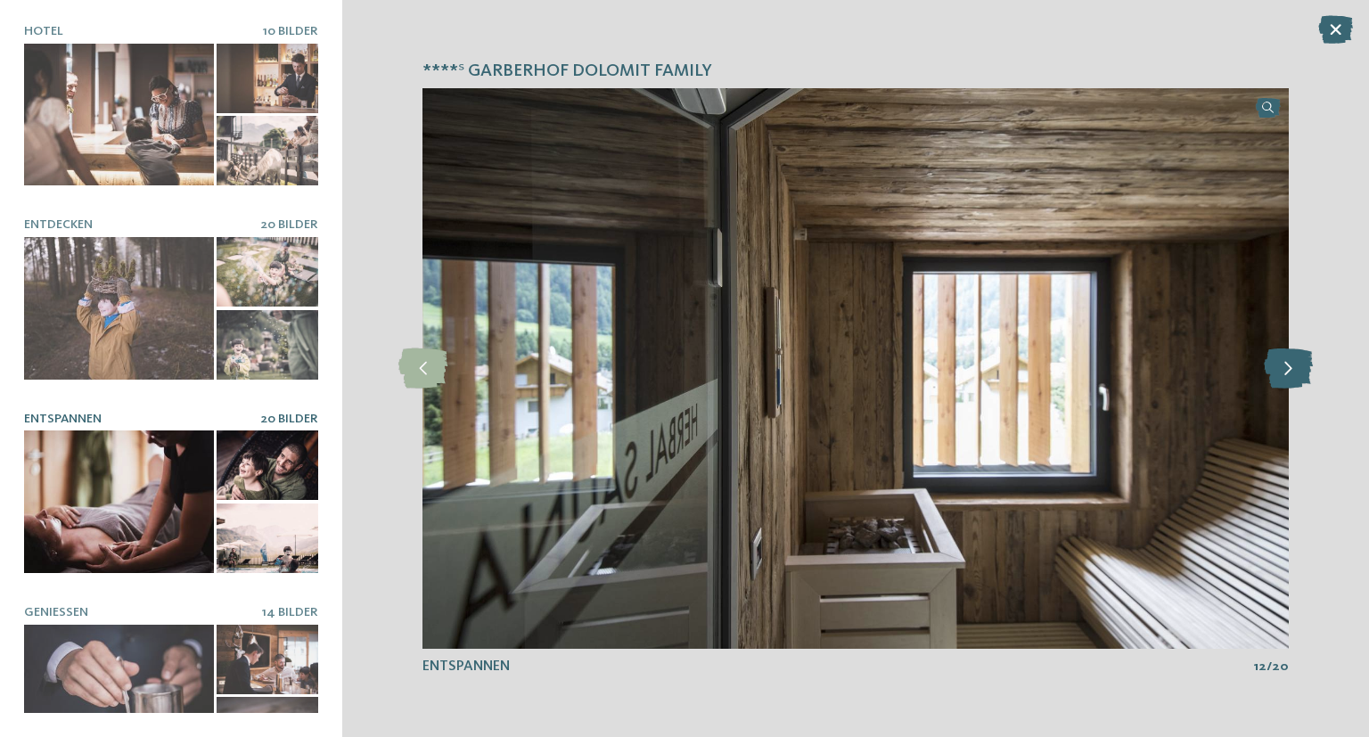
click at [1281, 380] on icon at bounding box center [1287, 368] width 49 height 40
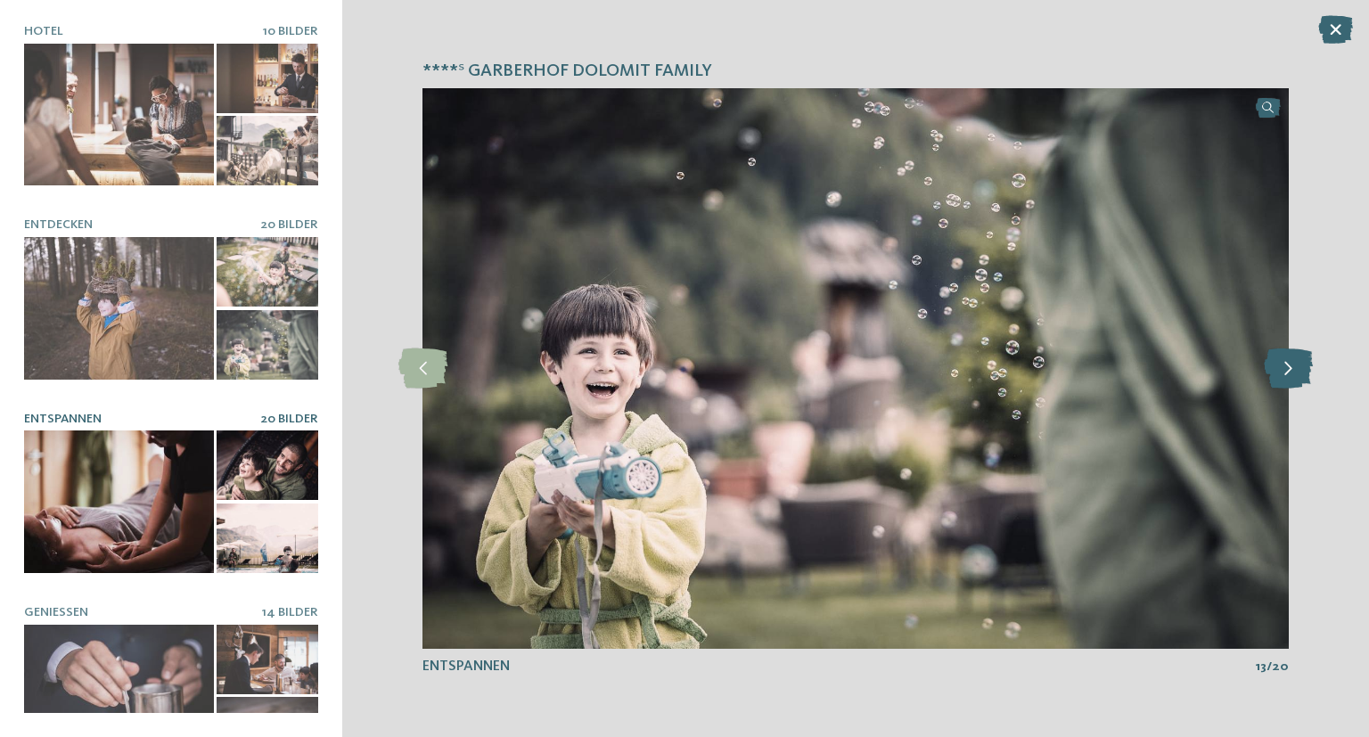
click at [1281, 380] on icon at bounding box center [1287, 368] width 49 height 40
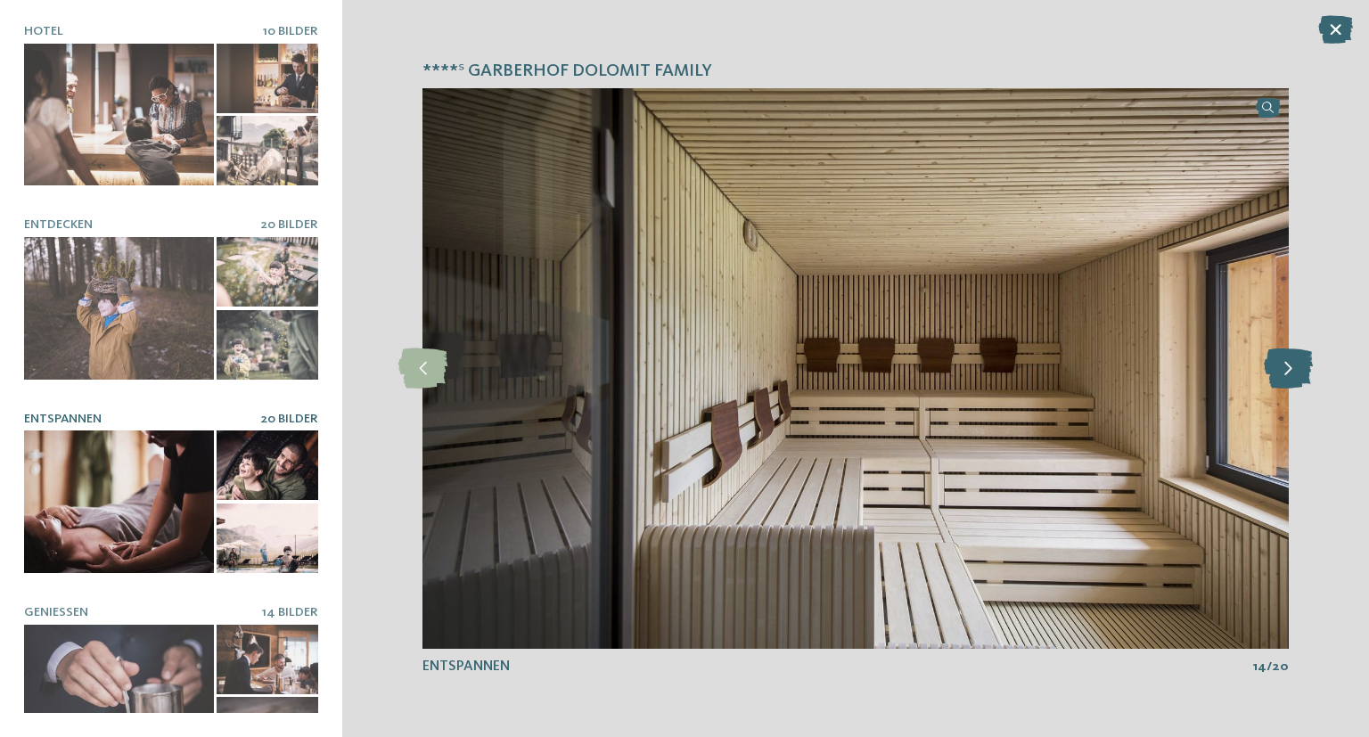
click at [1282, 379] on icon at bounding box center [1287, 368] width 49 height 40
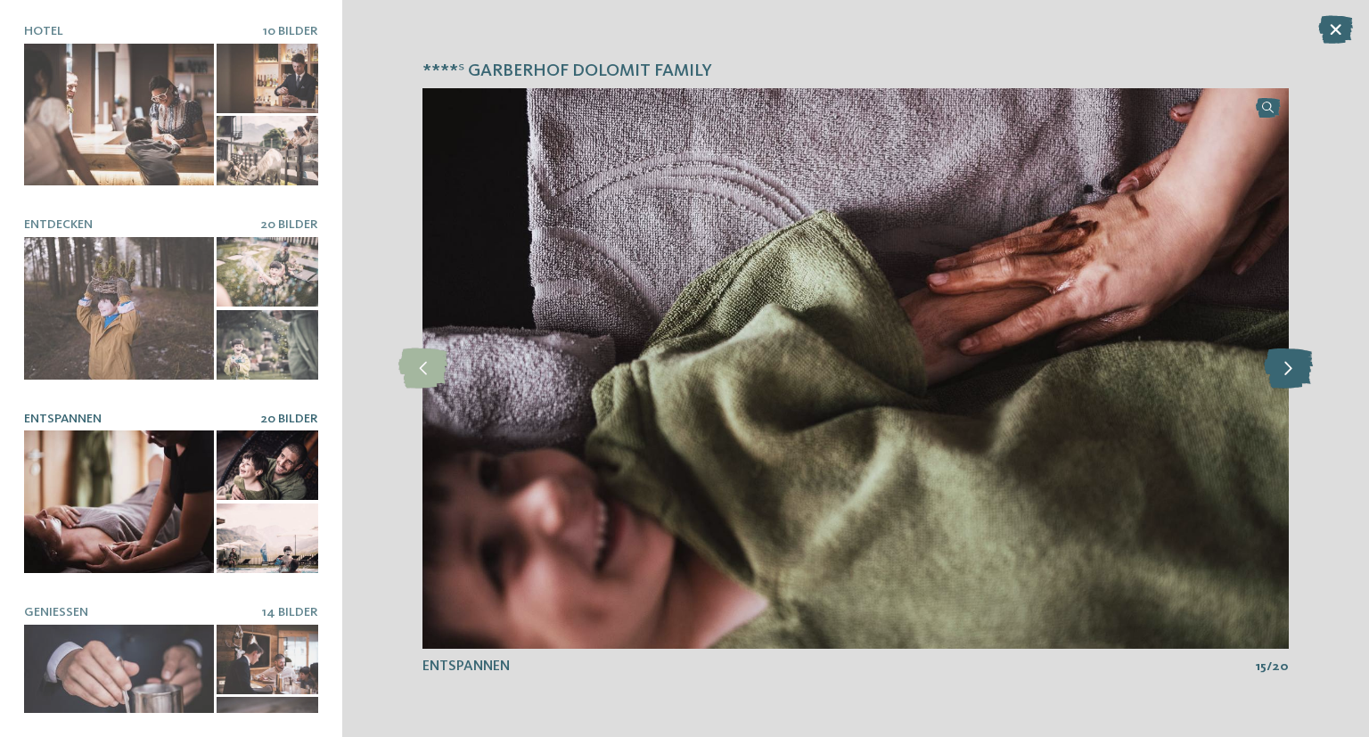
click at [1280, 379] on icon at bounding box center [1287, 368] width 49 height 40
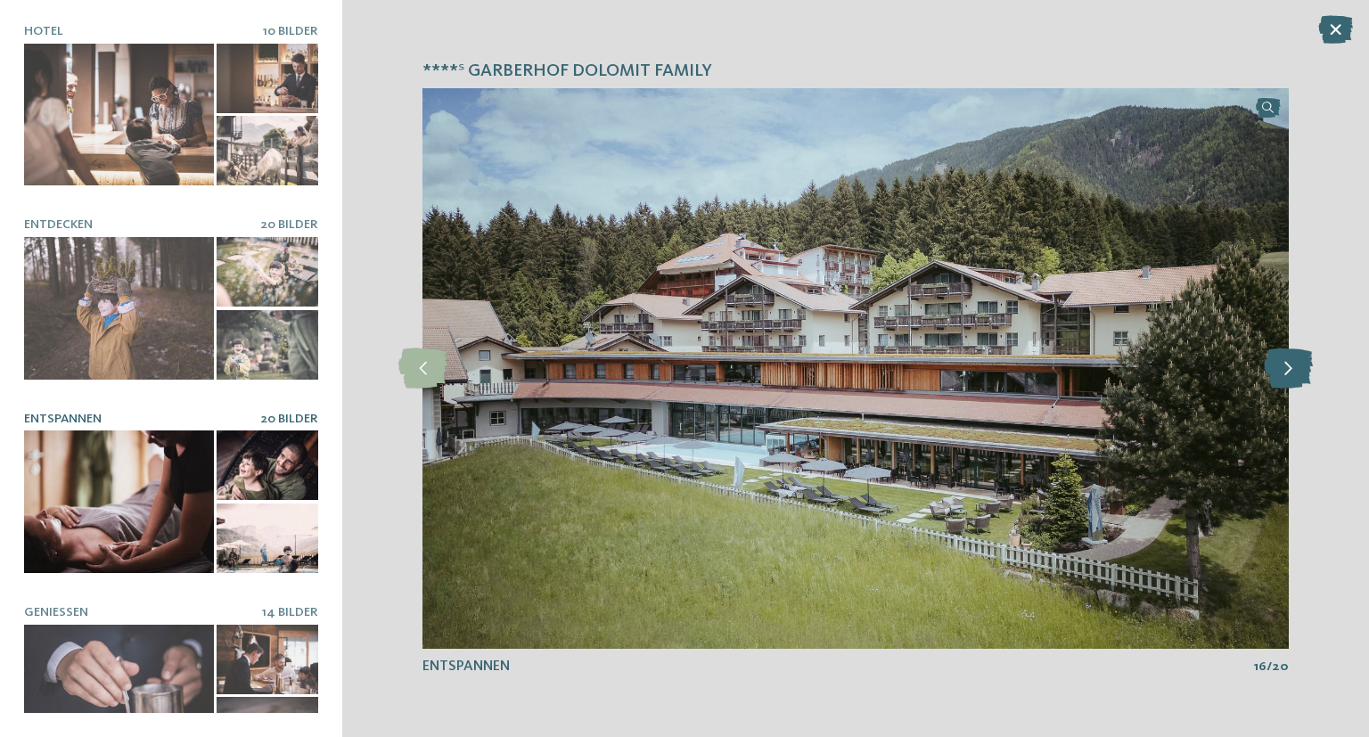
click at [1281, 380] on icon at bounding box center [1287, 368] width 49 height 40
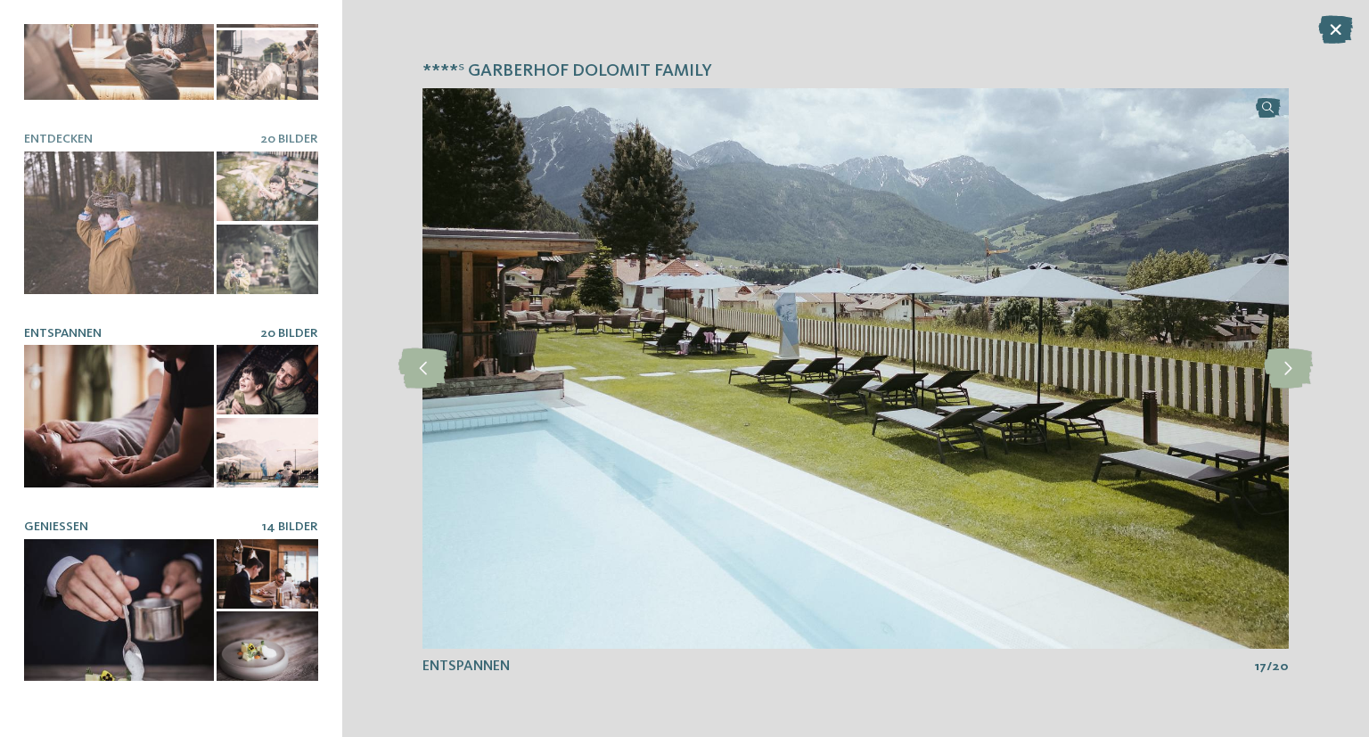
scroll to position [153, 0]
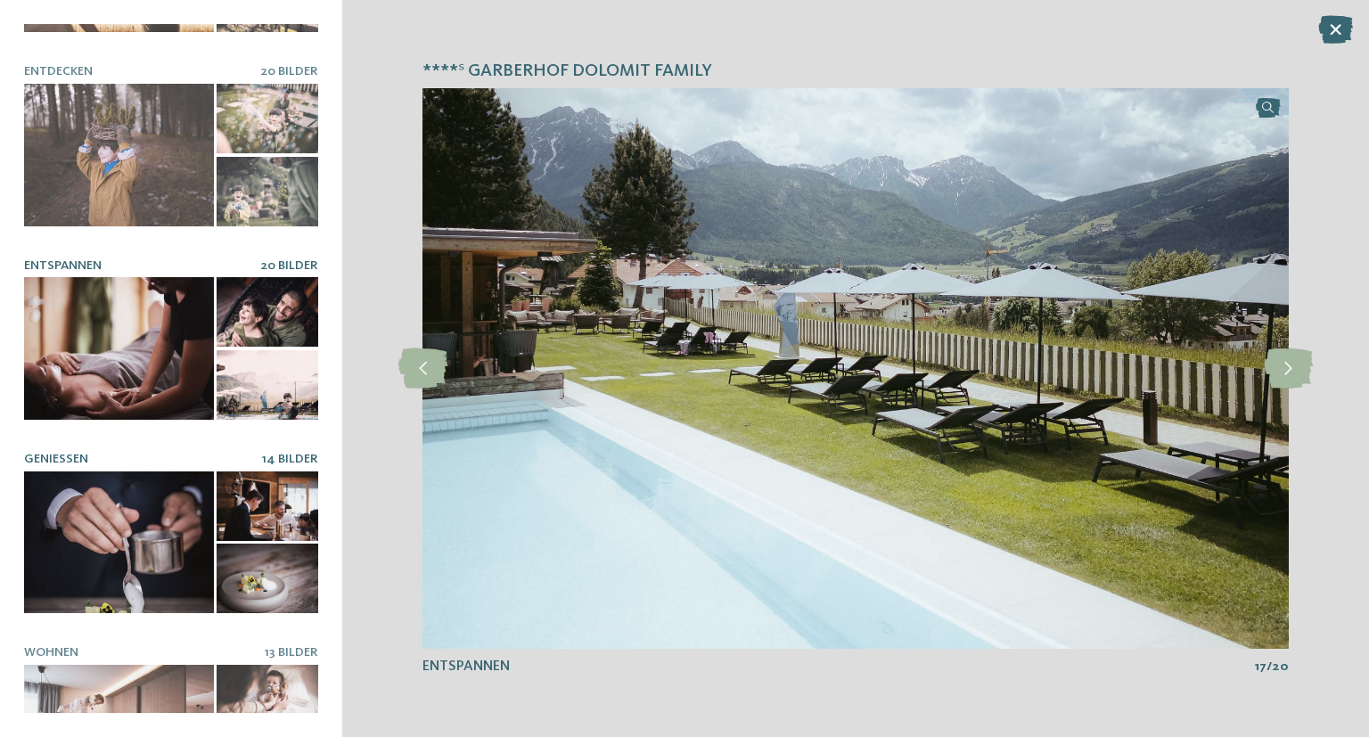
click at [134, 568] on div at bounding box center [119, 542] width 190 height 143
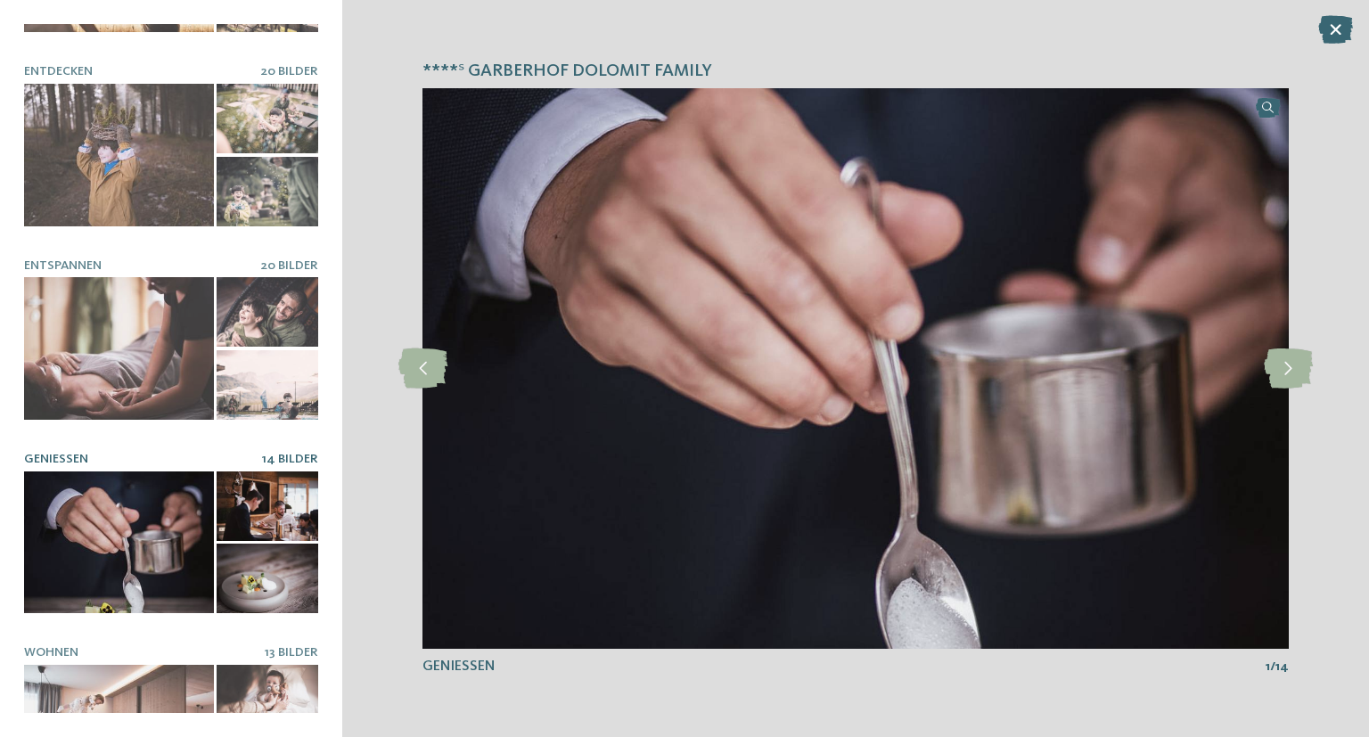
click at [1286, 391] on img at bounding box center [855, 368] width 866 height 560
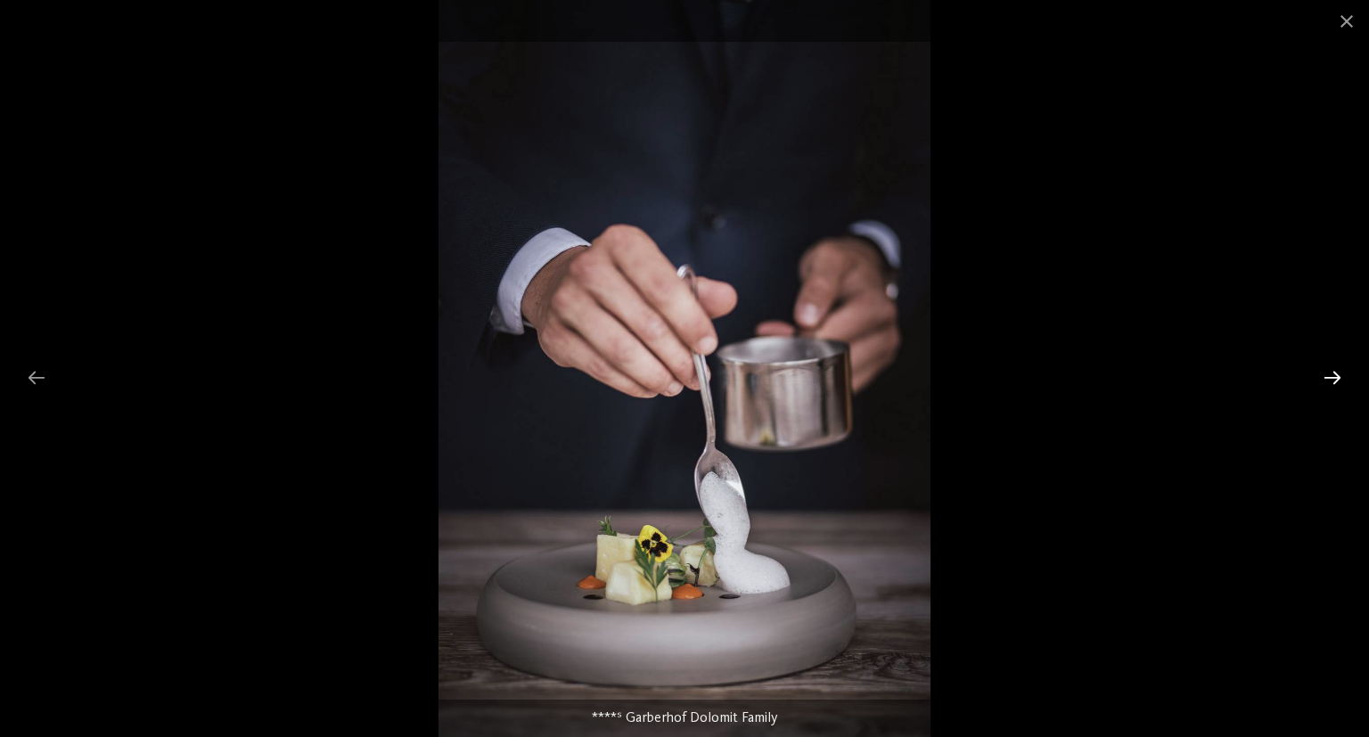
click at [1331, 383] on div at bounding box center [1331, 377] width 37 height 35
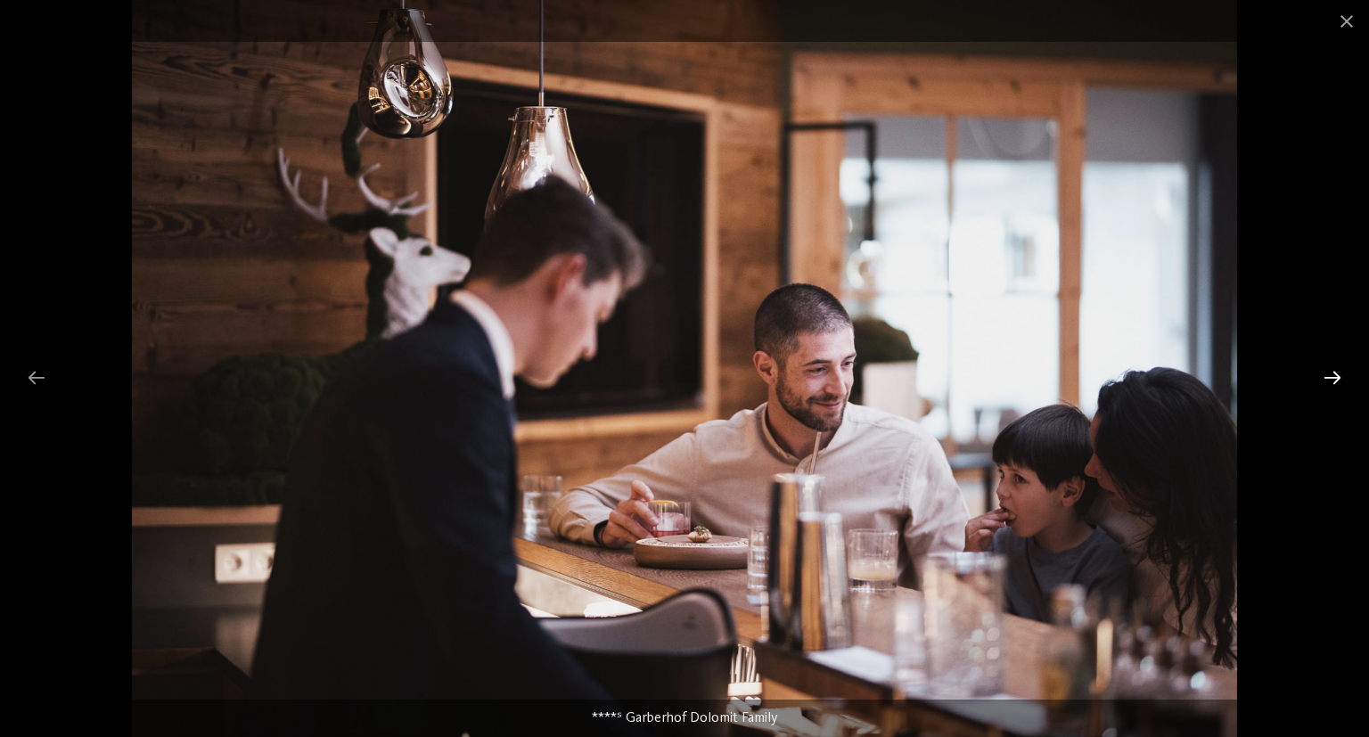
click at [1331, 383] on div at bounding box center [1331, 377] width 37 height 35
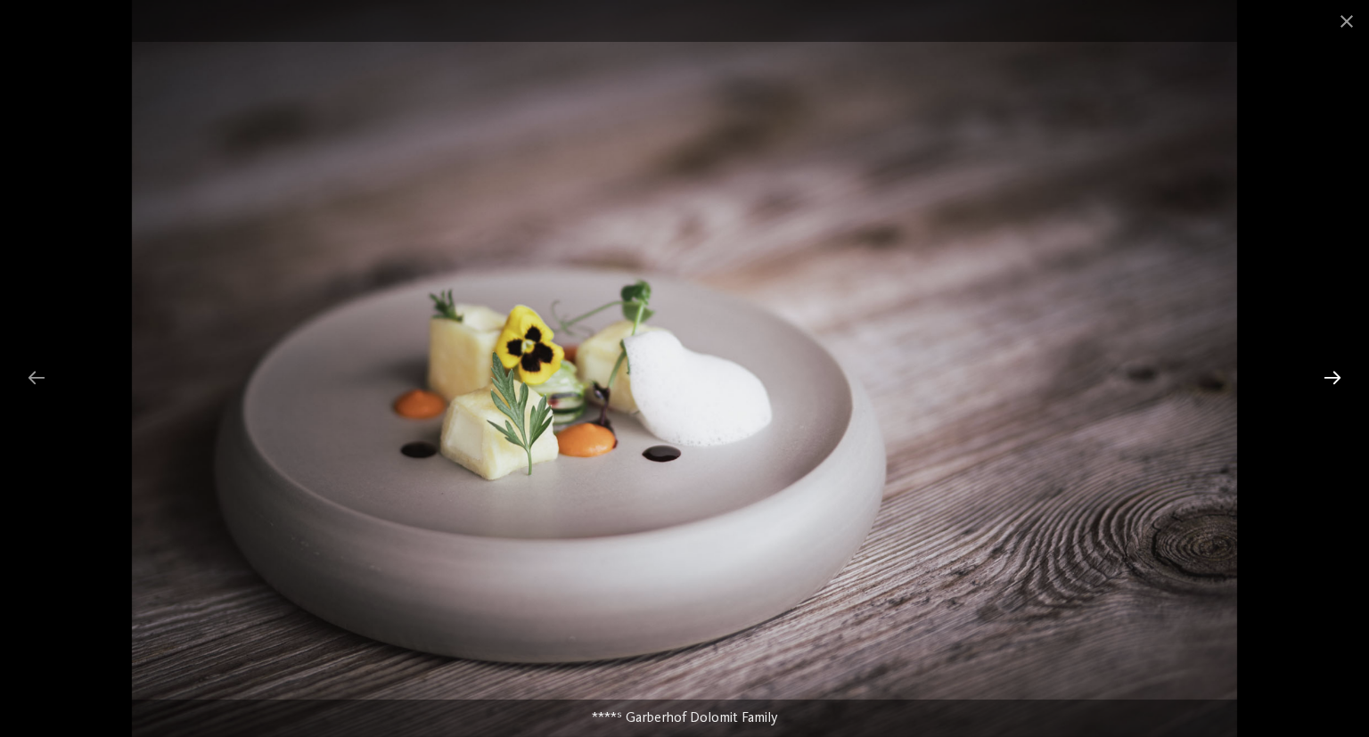
click at [1331, 379] on div at bounding box center [1331, 377] width 37 height 35
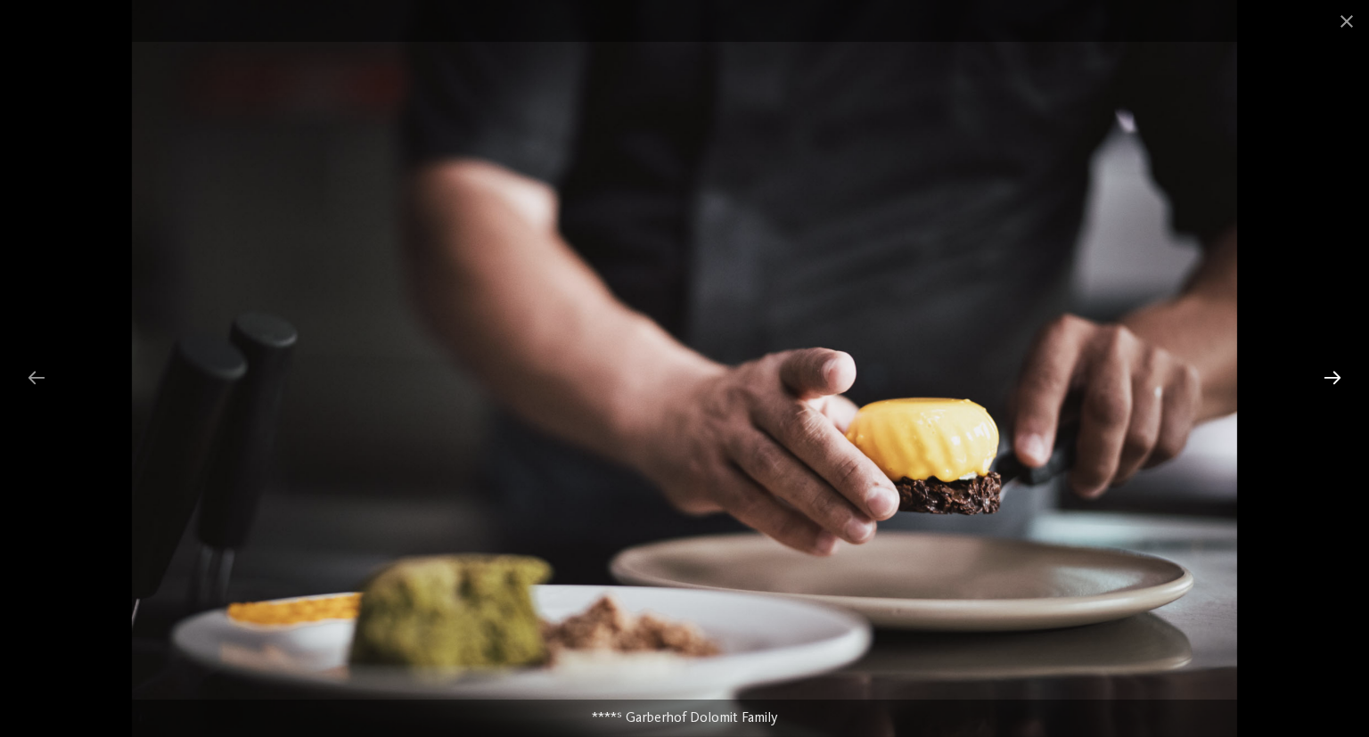
click at [1331, 379] on div at bounding box center [1331, 377] width 37 height 35
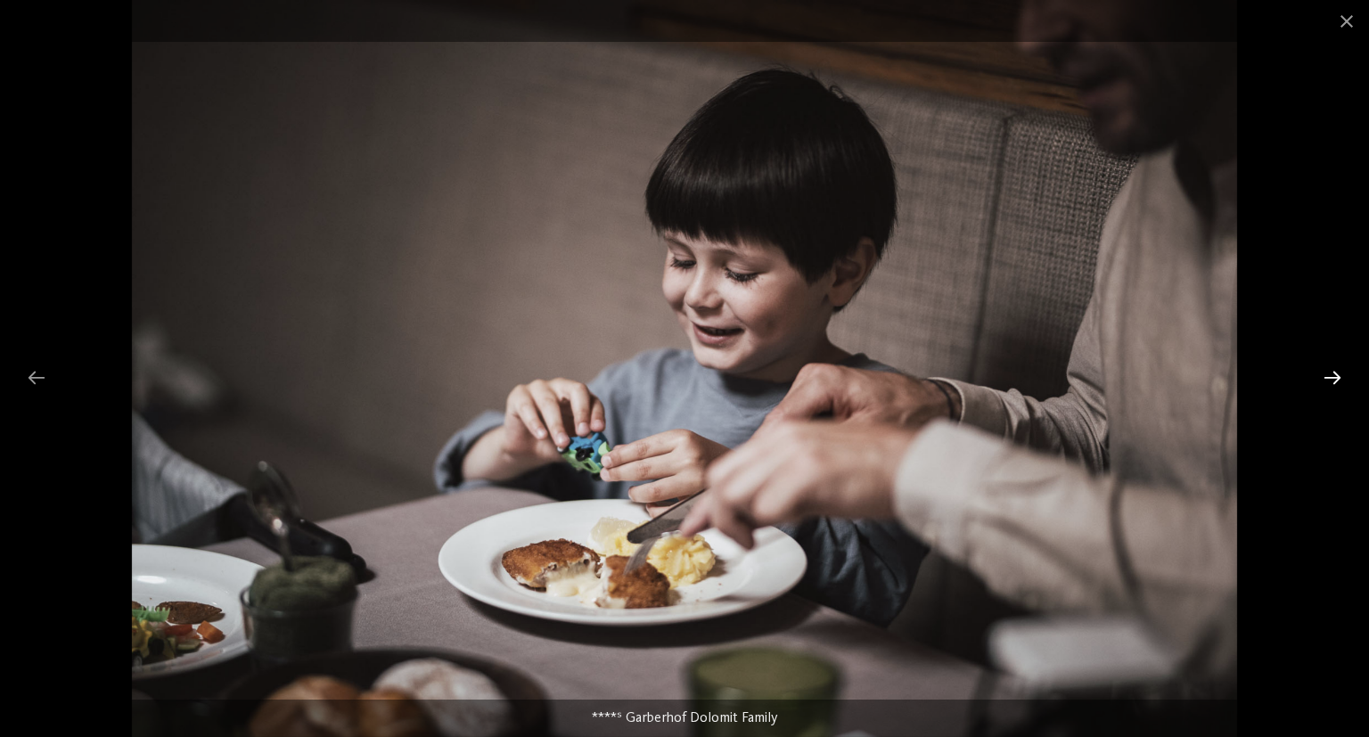
click at [1331, 379] on div at bounding box center [1331, 377] width 37 height 35
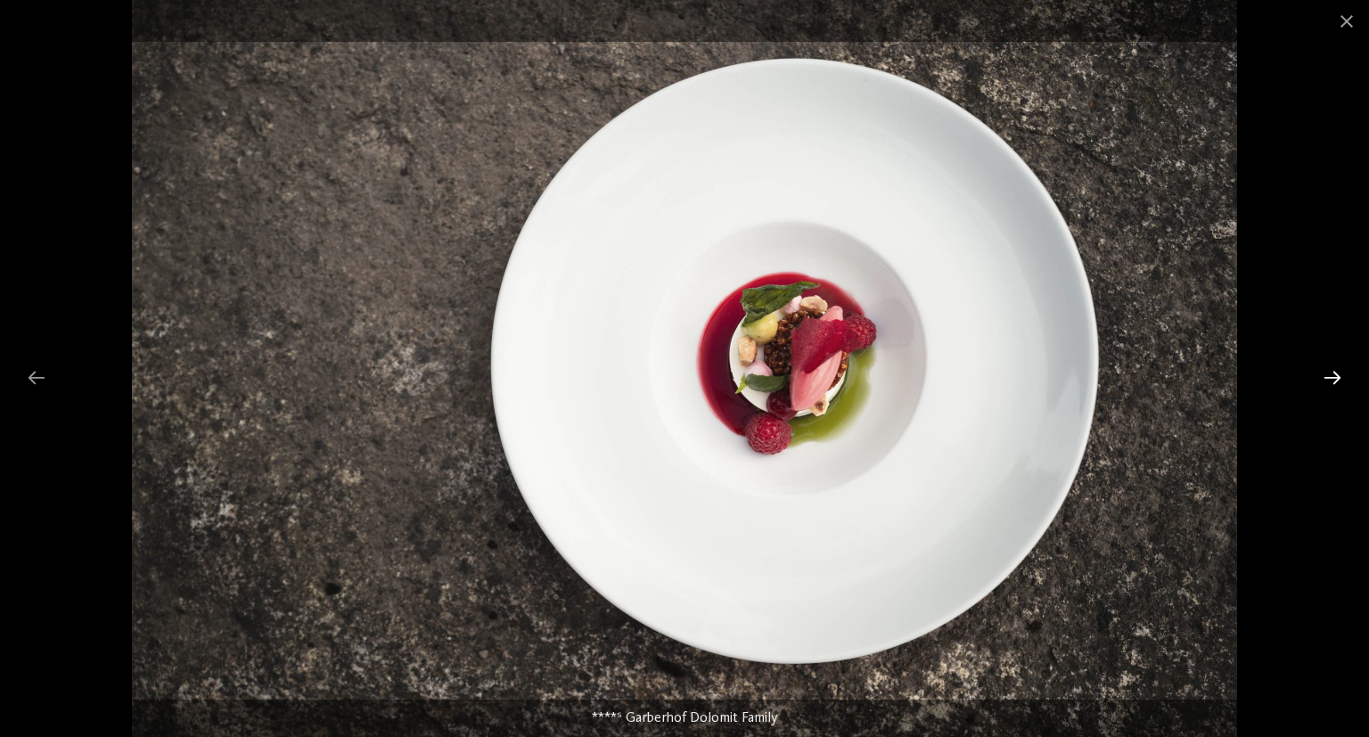
click at [1330, 373] on div at bounding box center [1331, 377] width 37 height 35
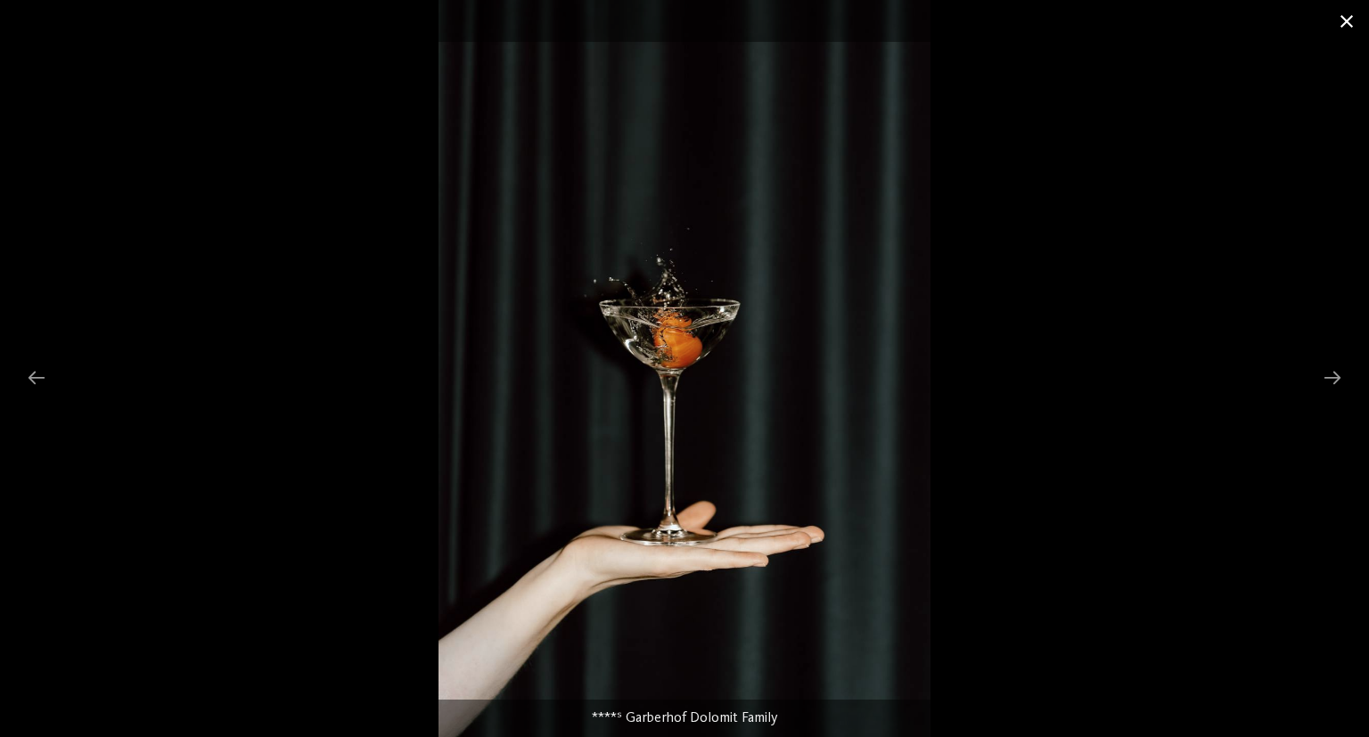
click at [1340, 30] on span at bounding box center [1346, 21] width 45 height 42
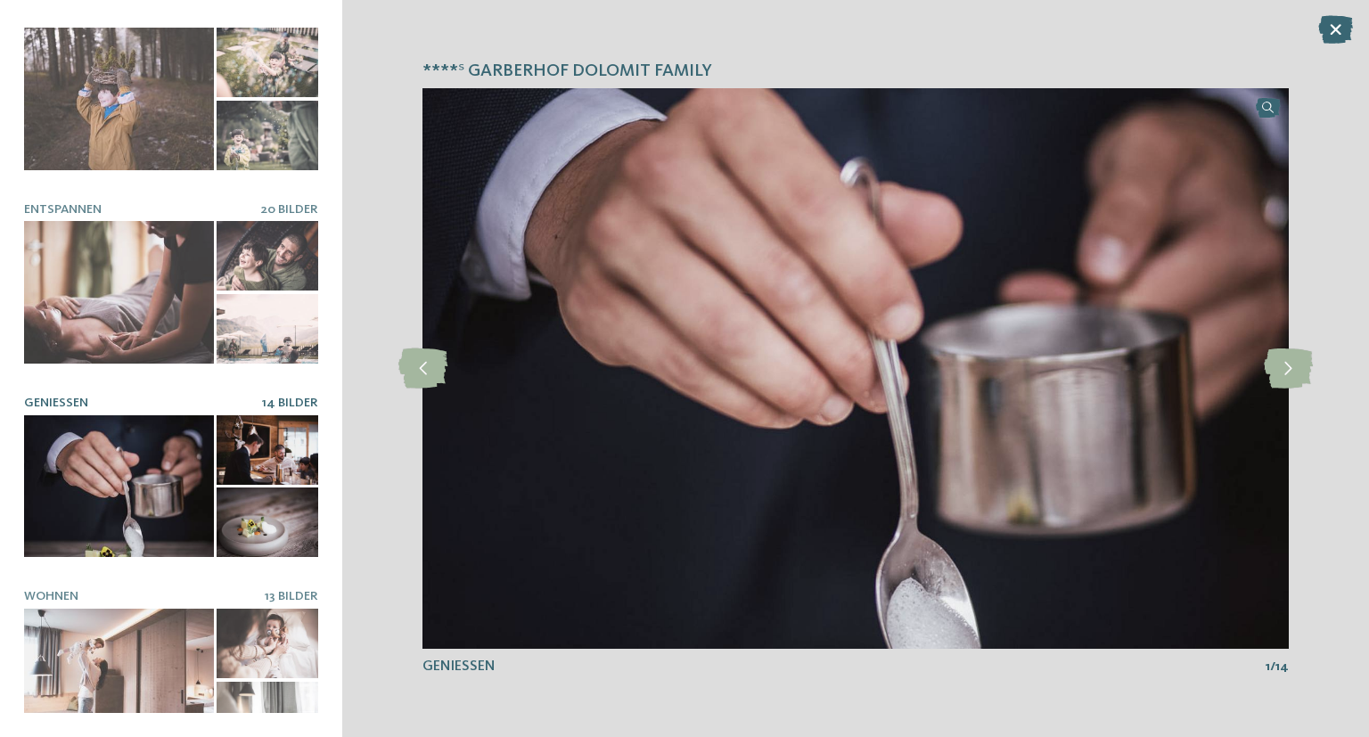
scroll to position [247, 0]
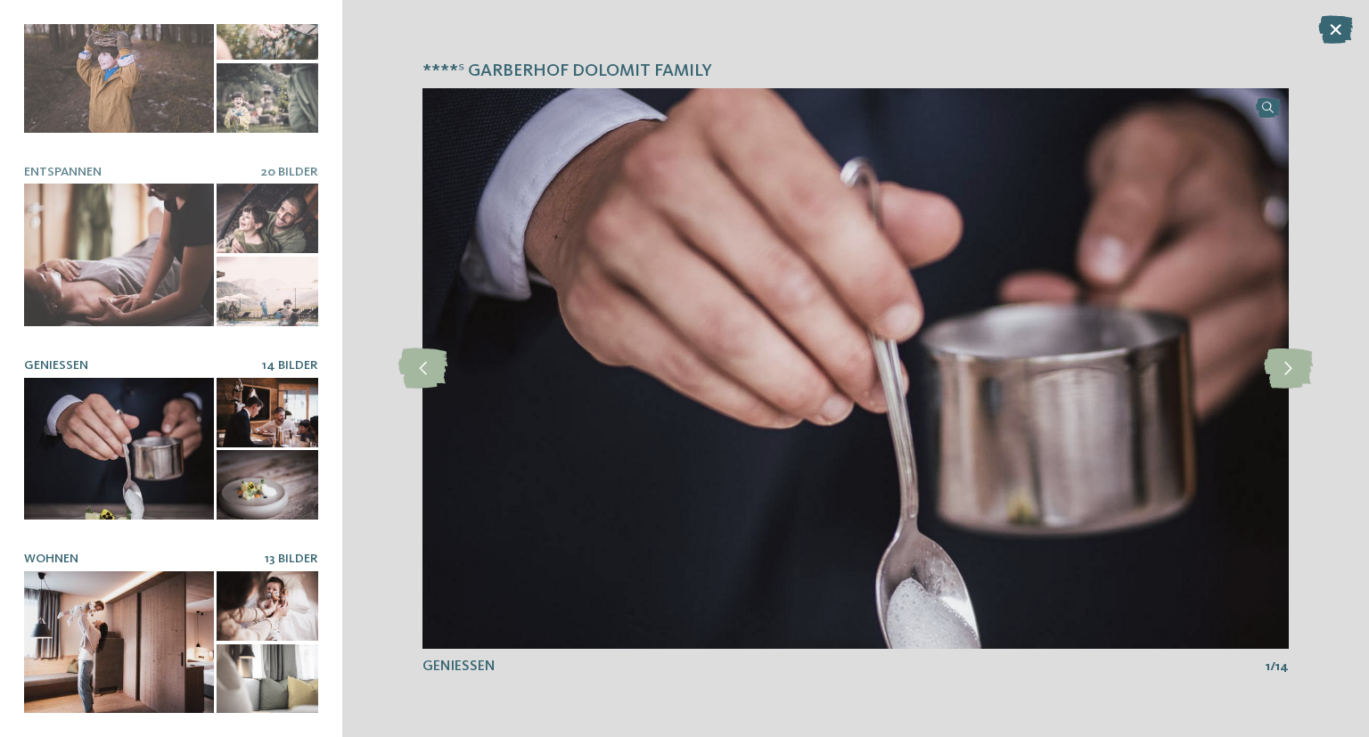
click at [141, 608] on div at bounding box center [119, 642] width 190 height 143
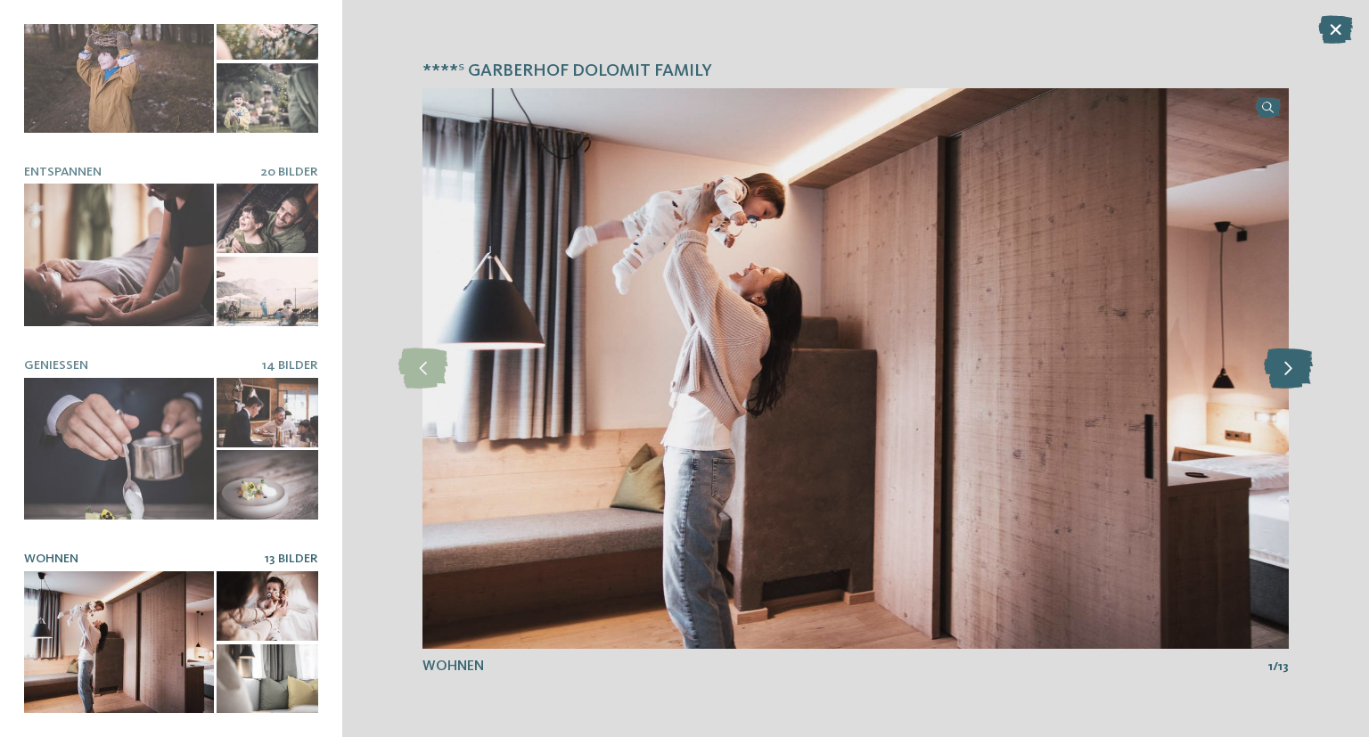
click at [1291, 376] on icon at bounding box center [1287, 368] width 49 height 40
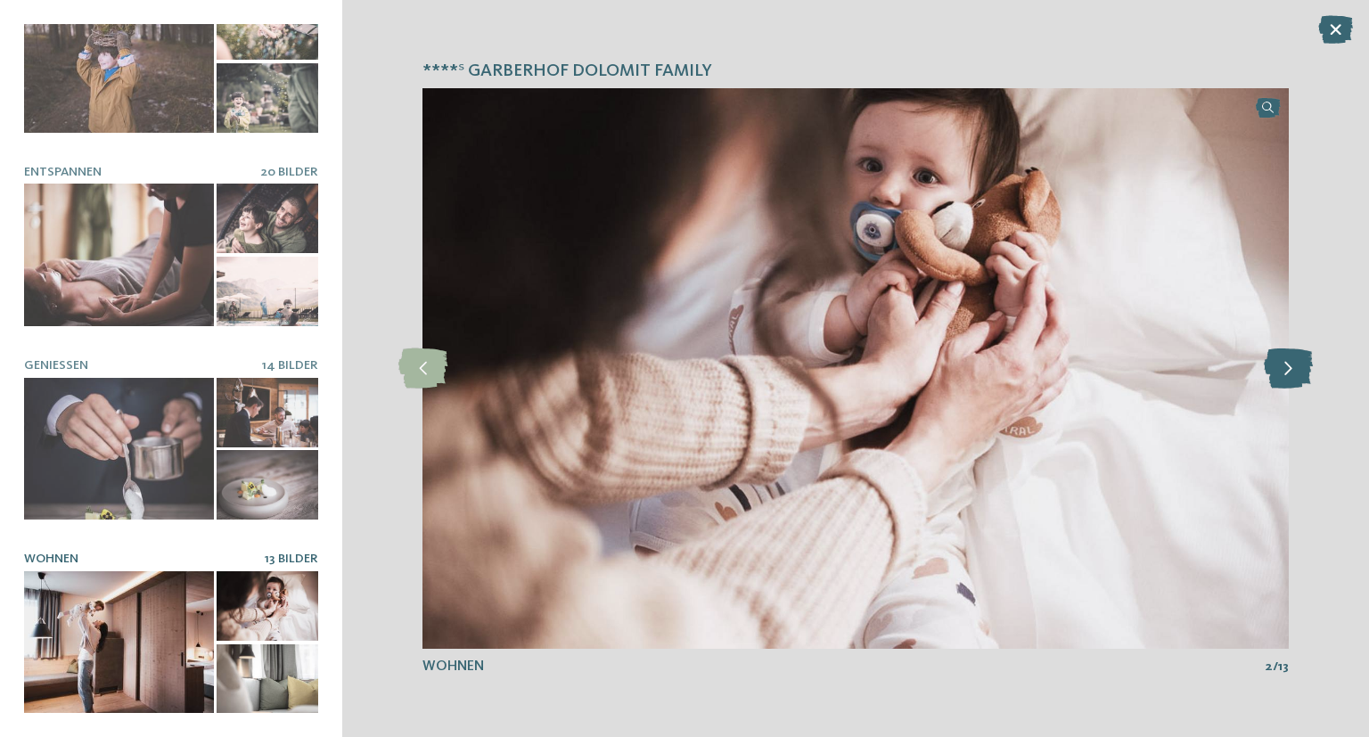
click at [1285, 372] on icon at bounding box center [1287, 368] width 49 height 40
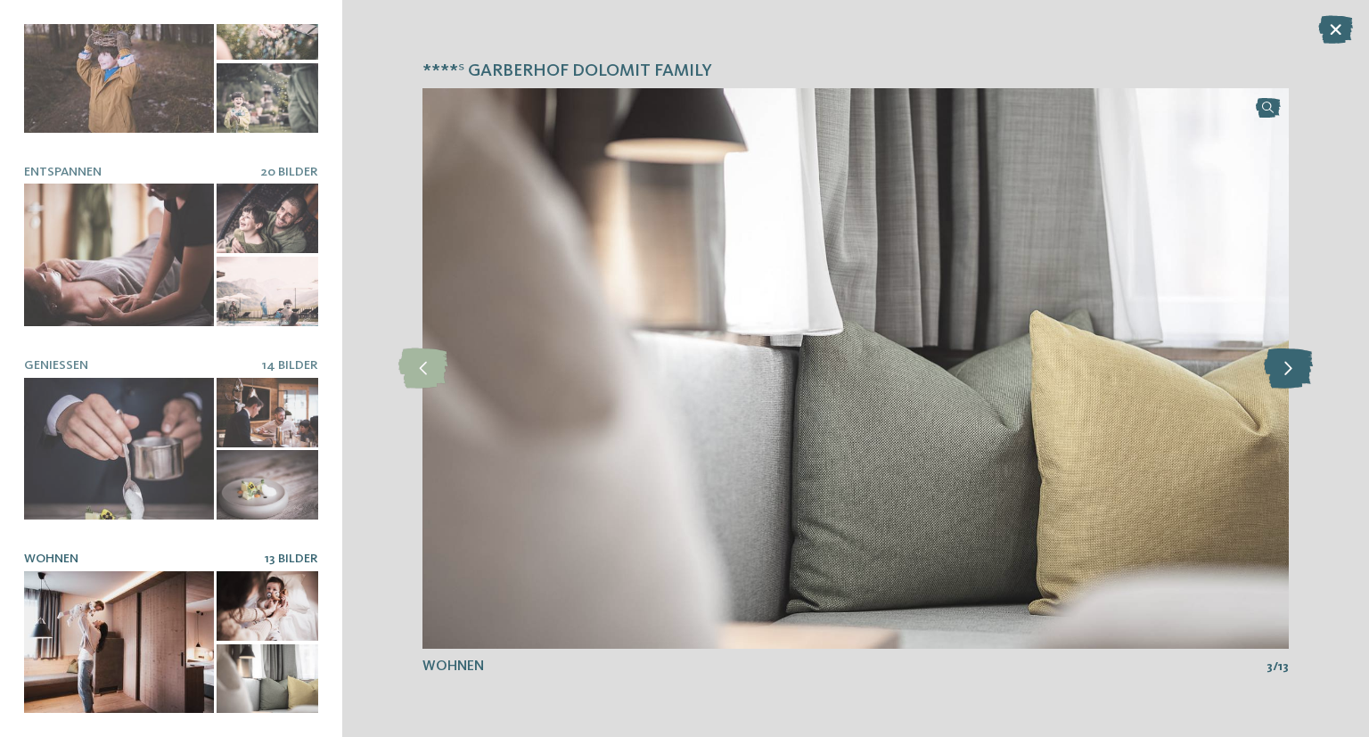
click at [1281, 372] on icon at bounding box center [1287, 368] width 49 height 40
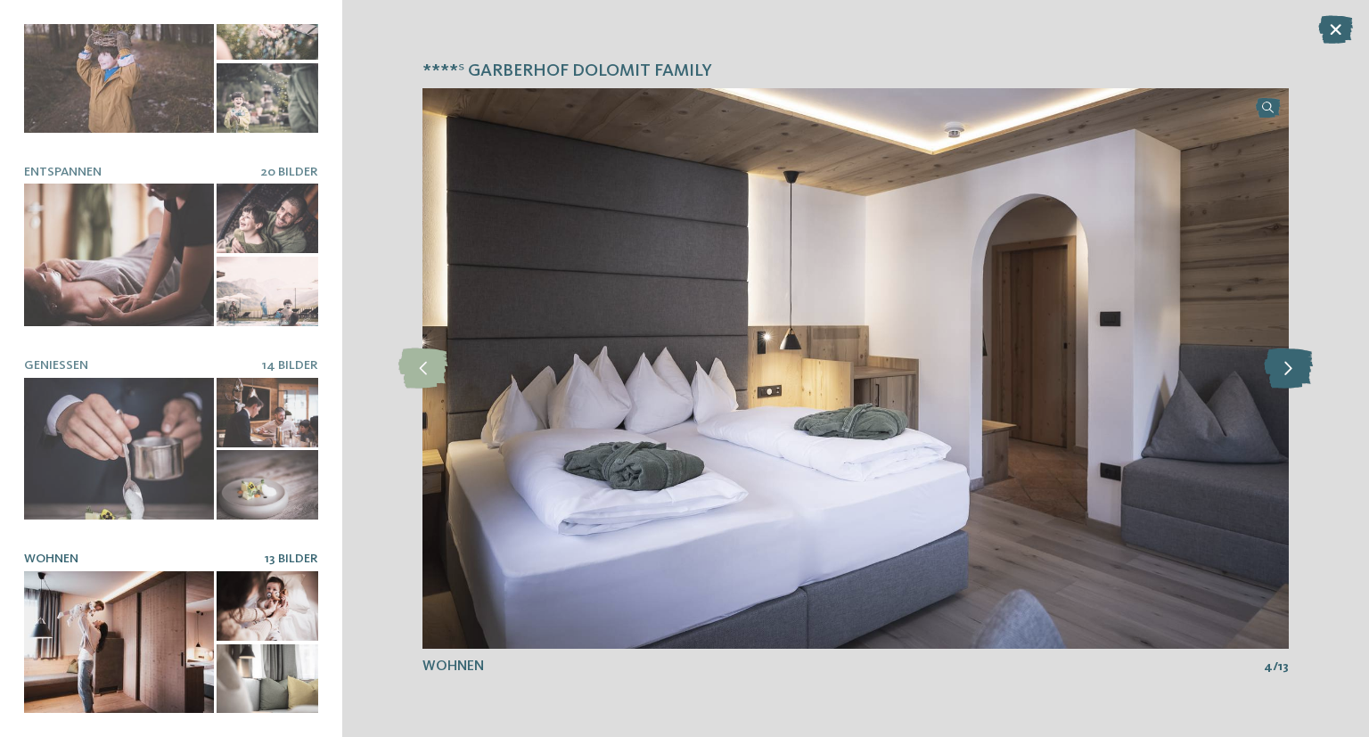
click at [1281, 372] on icon at bounding box center [1287, 368] width 49 height 40
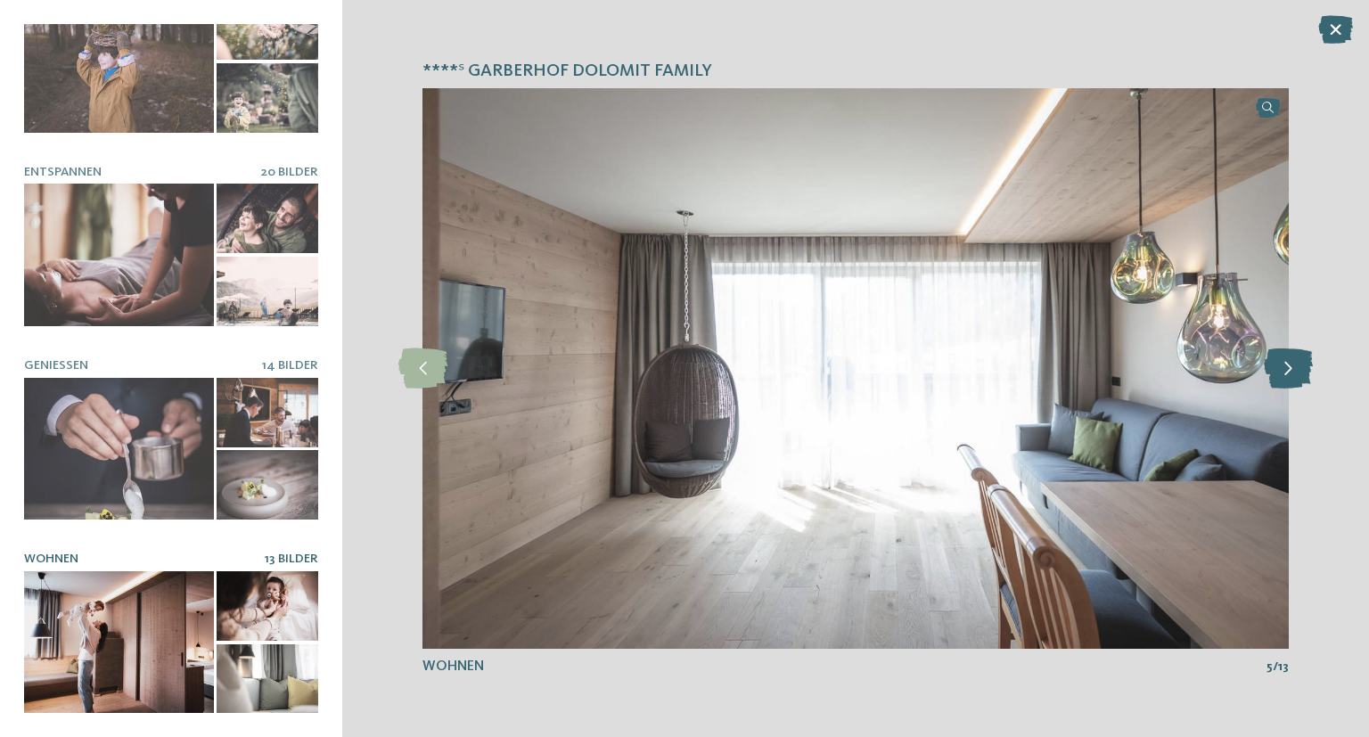
click at [1281, 372] on icon at bounding box center [1287, 368] width 49 height 40
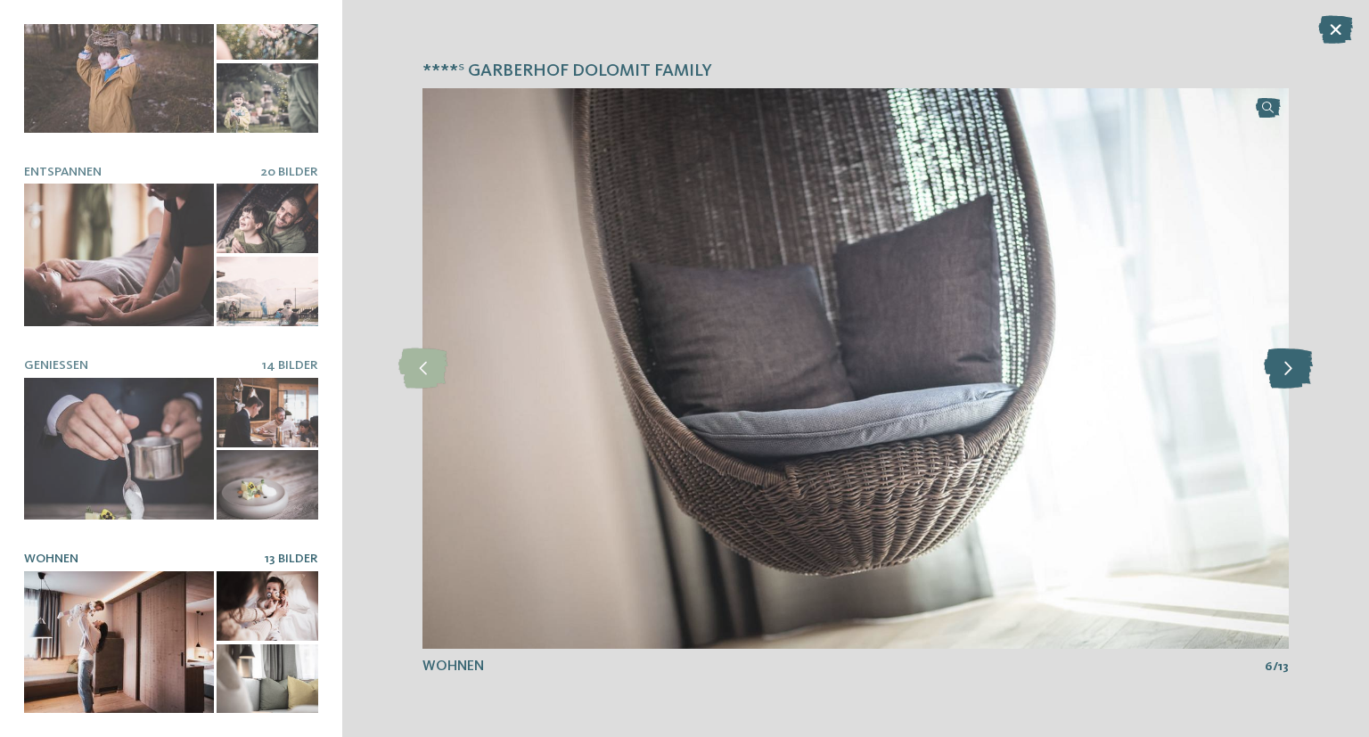
click at [1281, 371] on icon at bounding box center [1287, 368] width 49 height 40
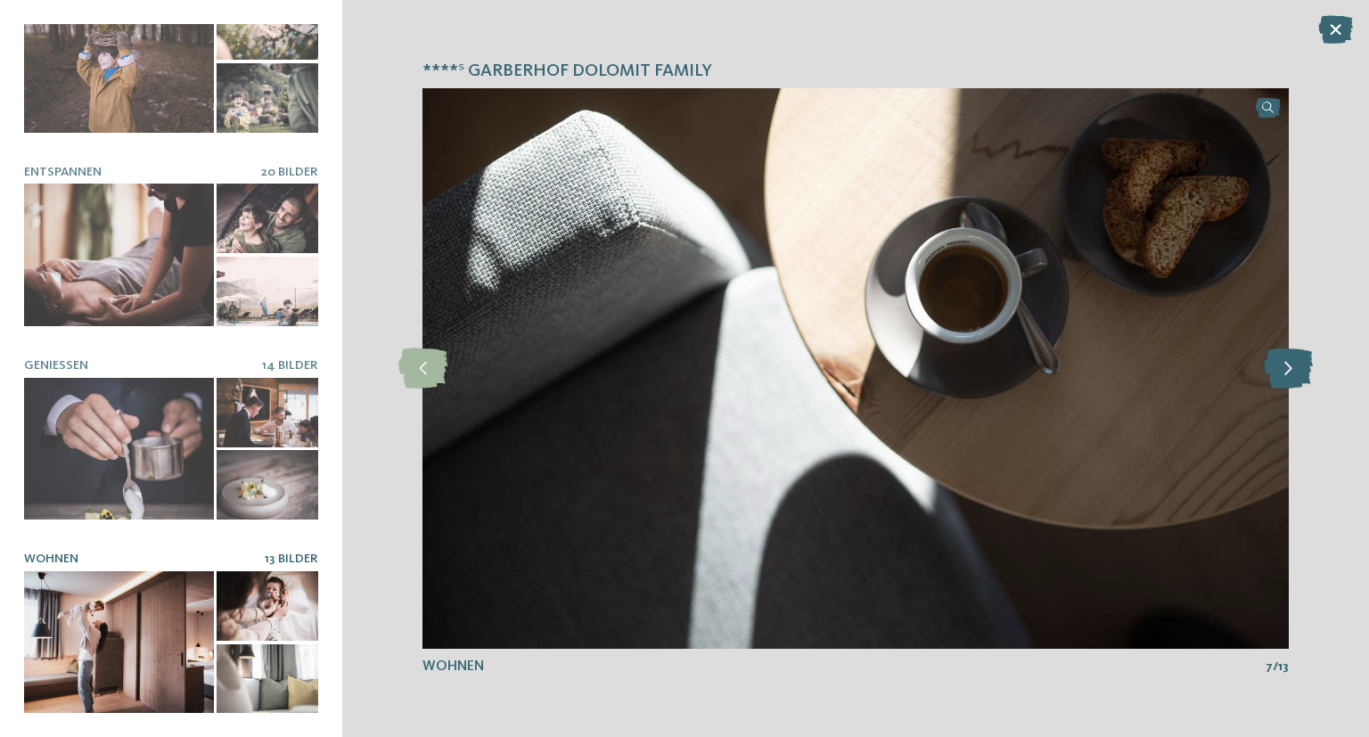
click at [1281, 369] on icon at bounding box center [1287, 368] width 49 height 40
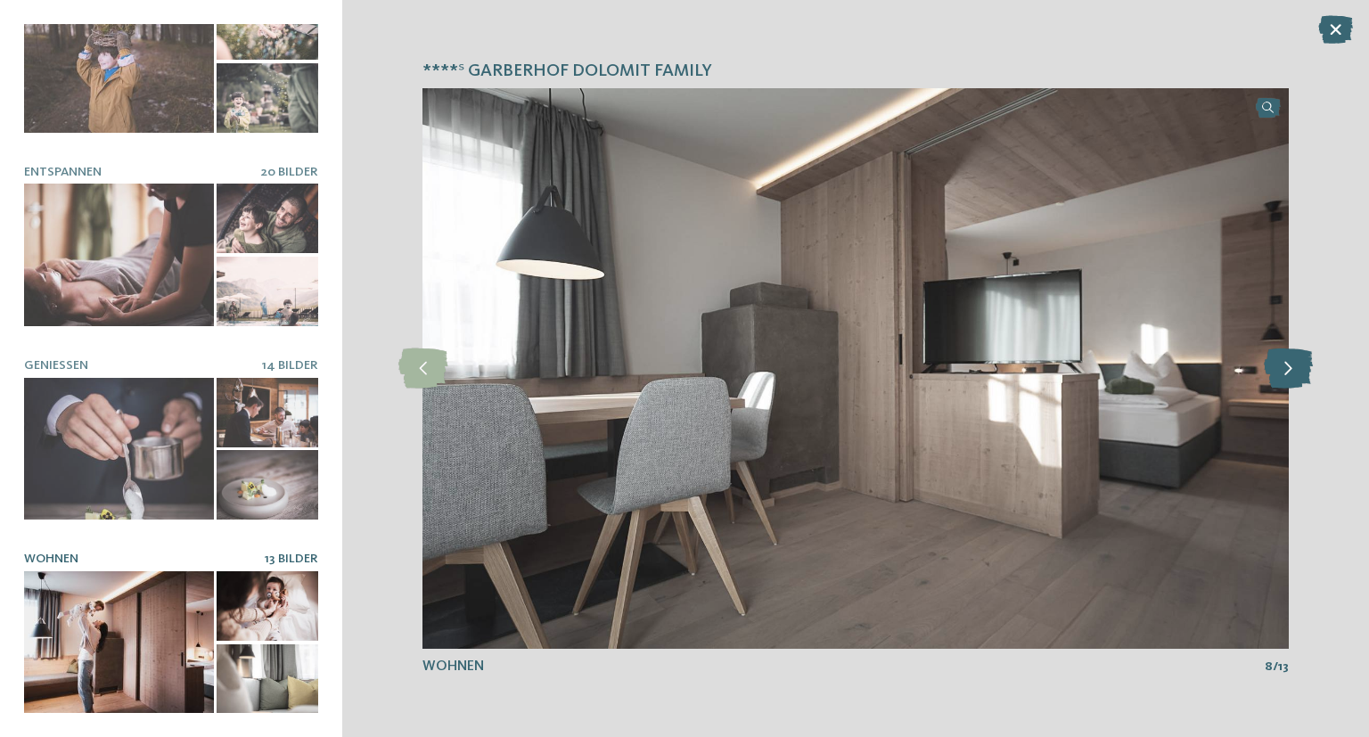
click at [1281, 369] on icon at bounding box center [1287, 368] width 49 height 40
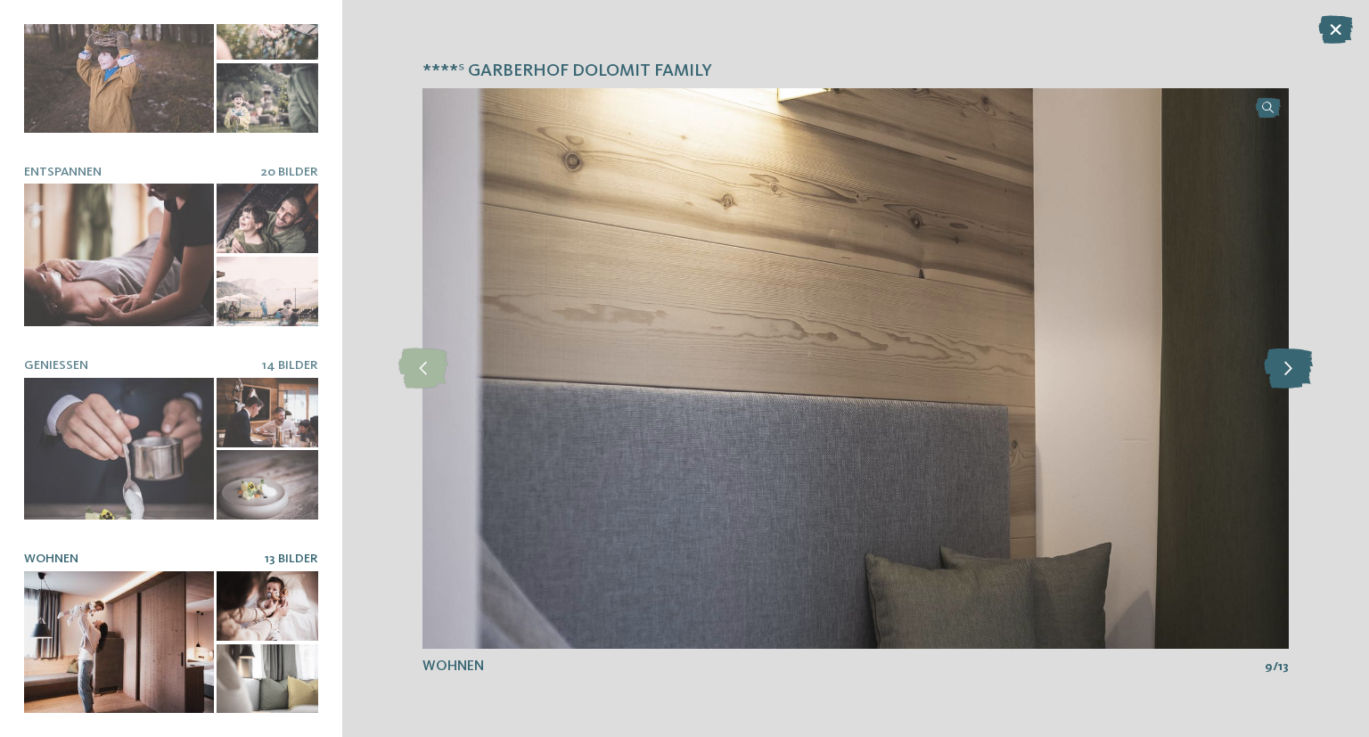
click at [1281, 369] on icon at bounding box center [1287, 368] width 49 height 40
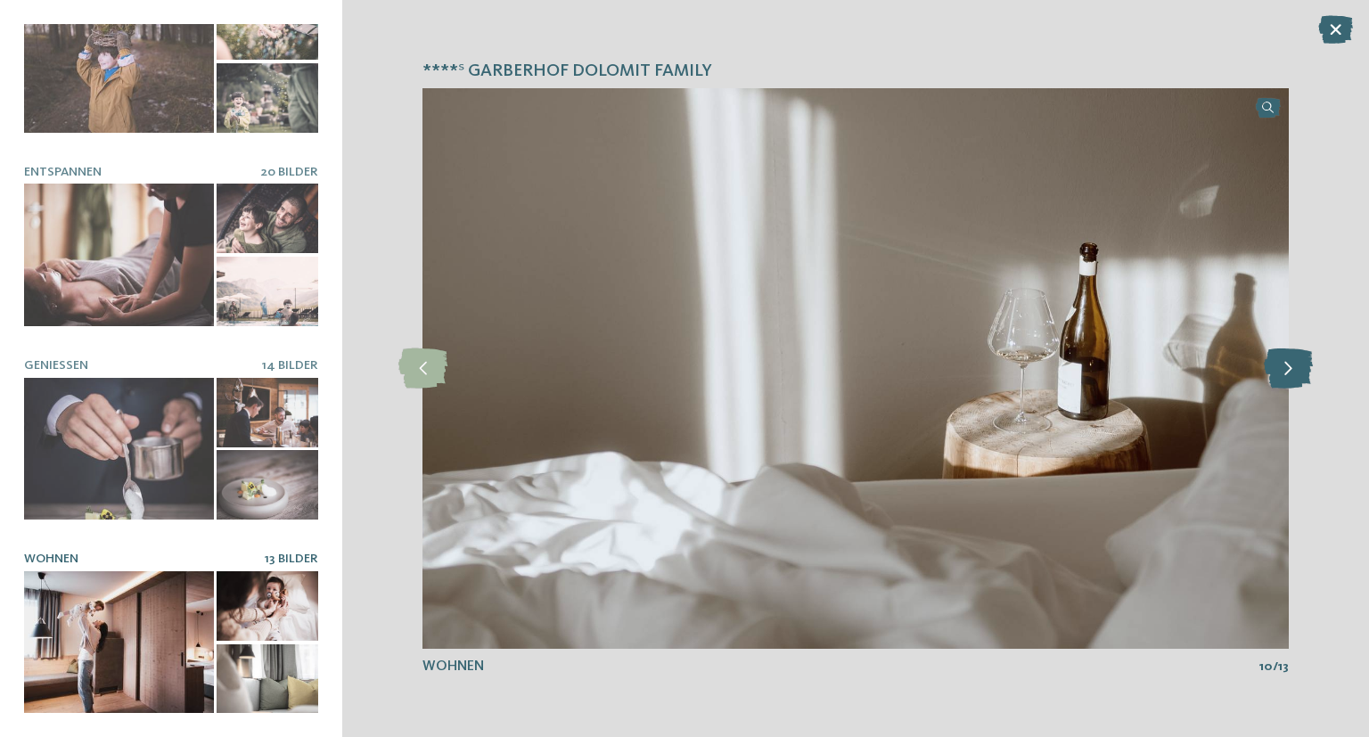
click at [1281, 369] on icon at bounding box center [1287, 368] width 49 height 40
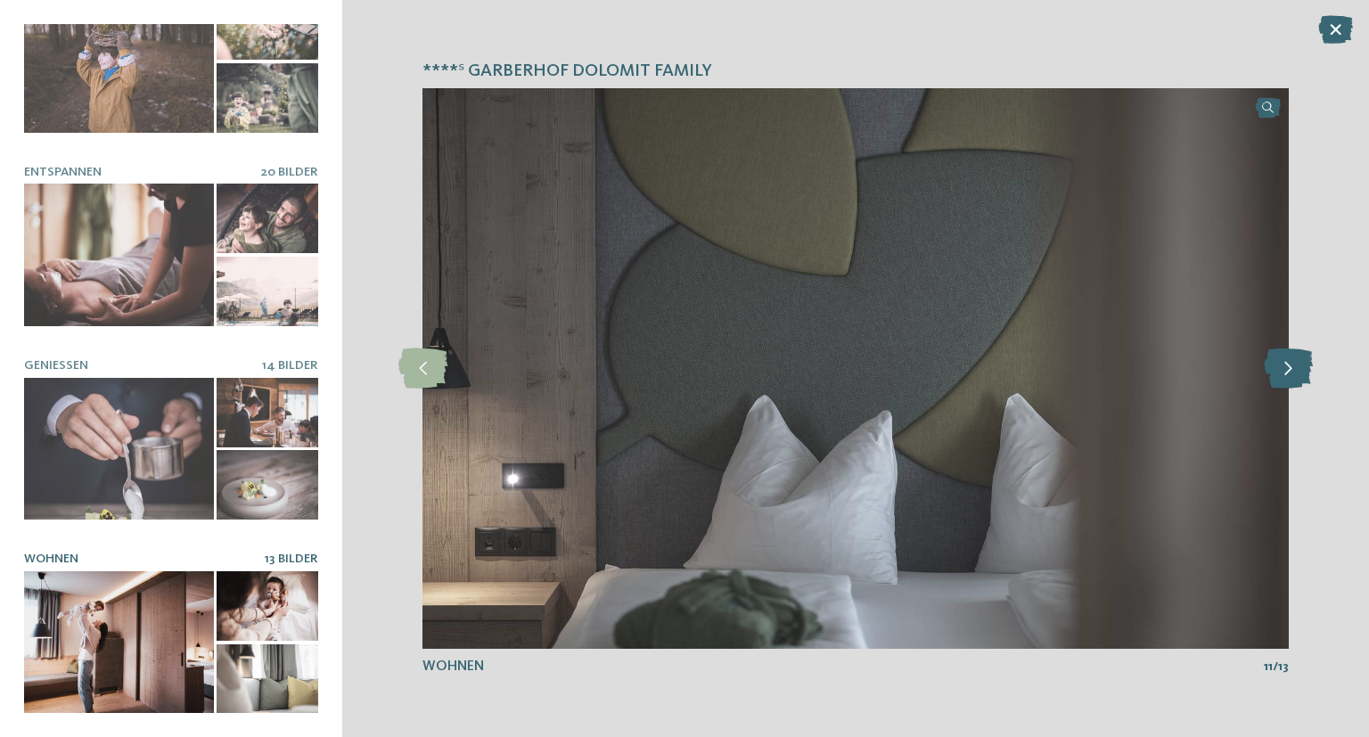
click at [1281, 369] on icon at bounding box center [1287, 368] width 49 height 40
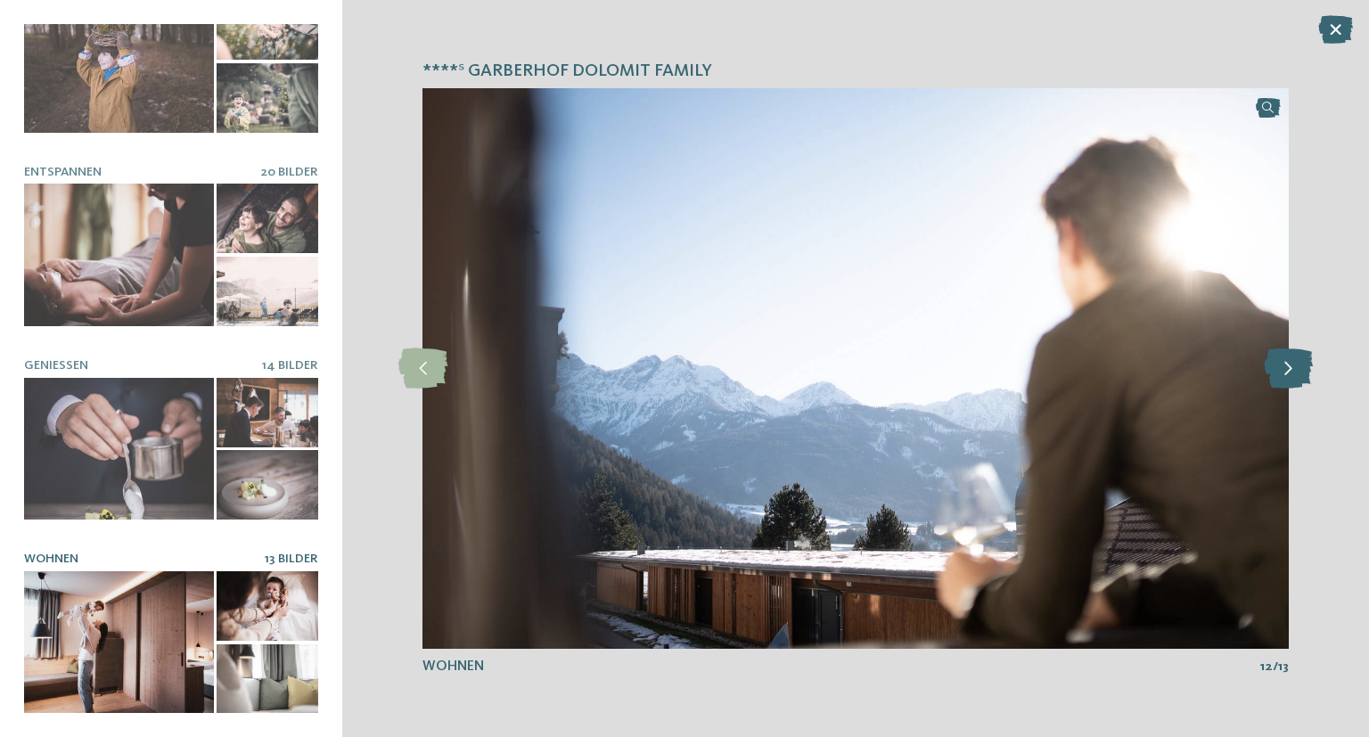
click at [1281, 368] on icon at bounding box center [1287, 368] width 49 height 40
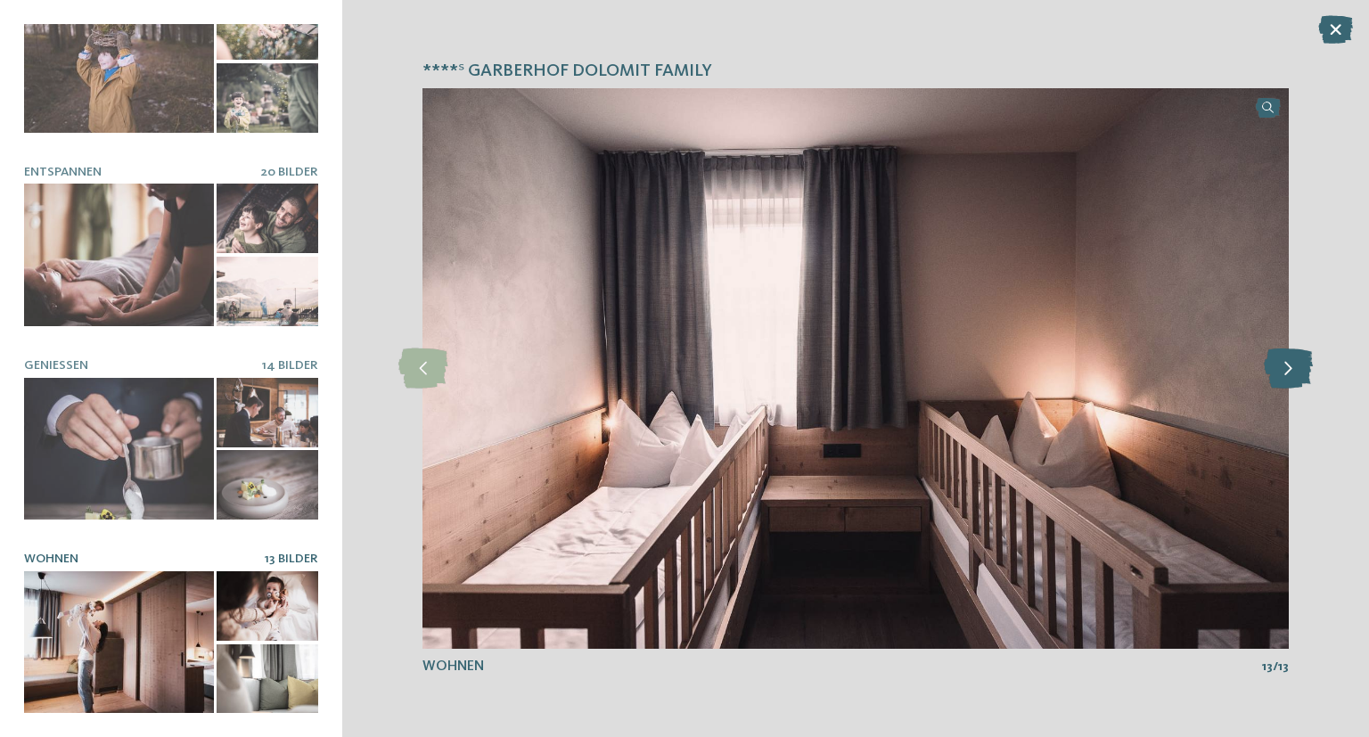
click at [1281, 366] on icon at bounding box center [1287, 368] width 49 height 40
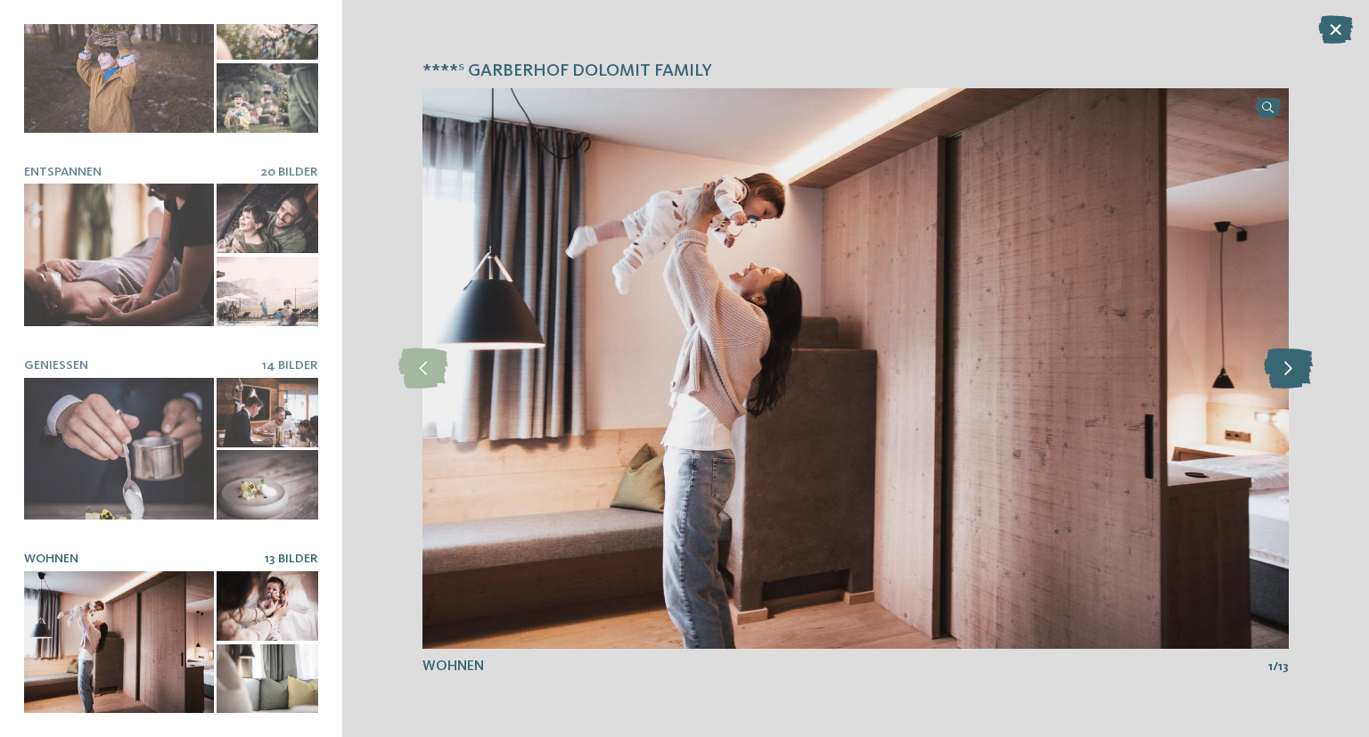
click at [1281, 366] on icon at bounding box center [1287, 368] width 49 height 40
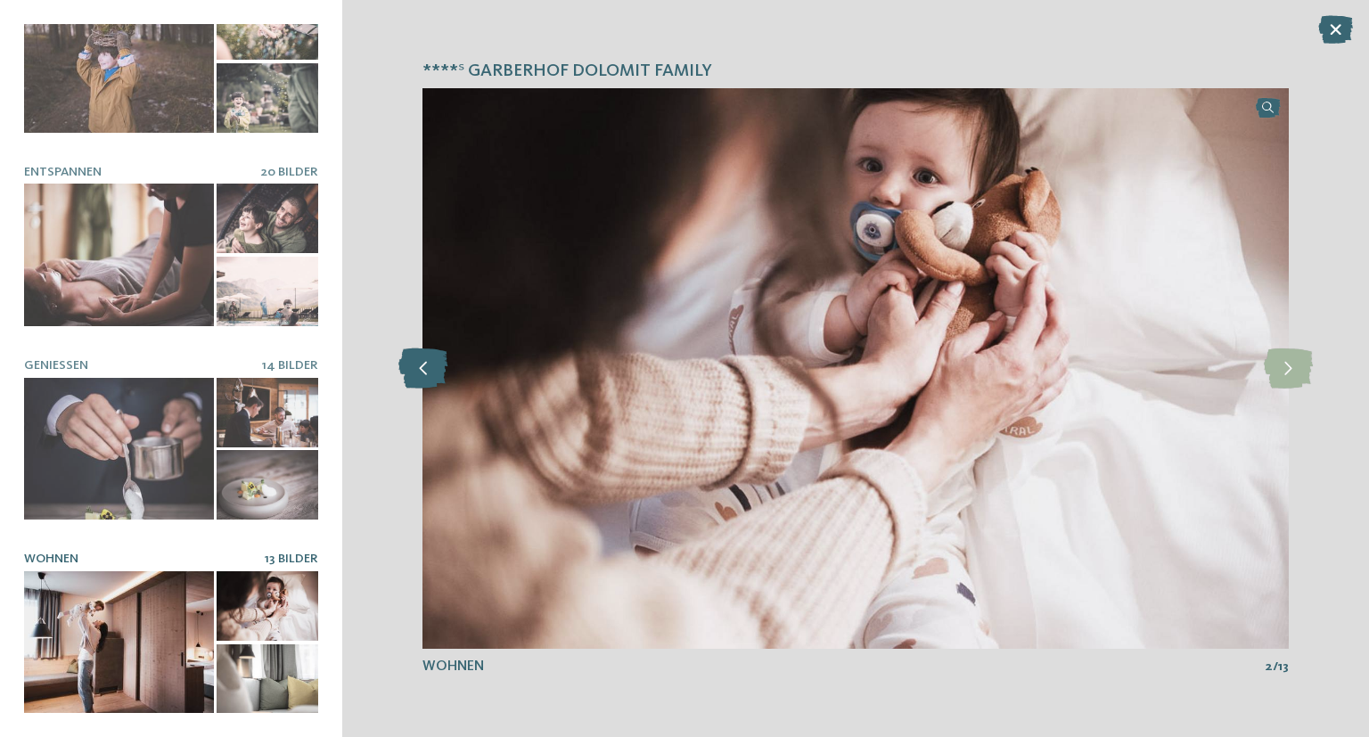
click at [405, 380] on icon at bounding box center [422, 368] width 49 height 40
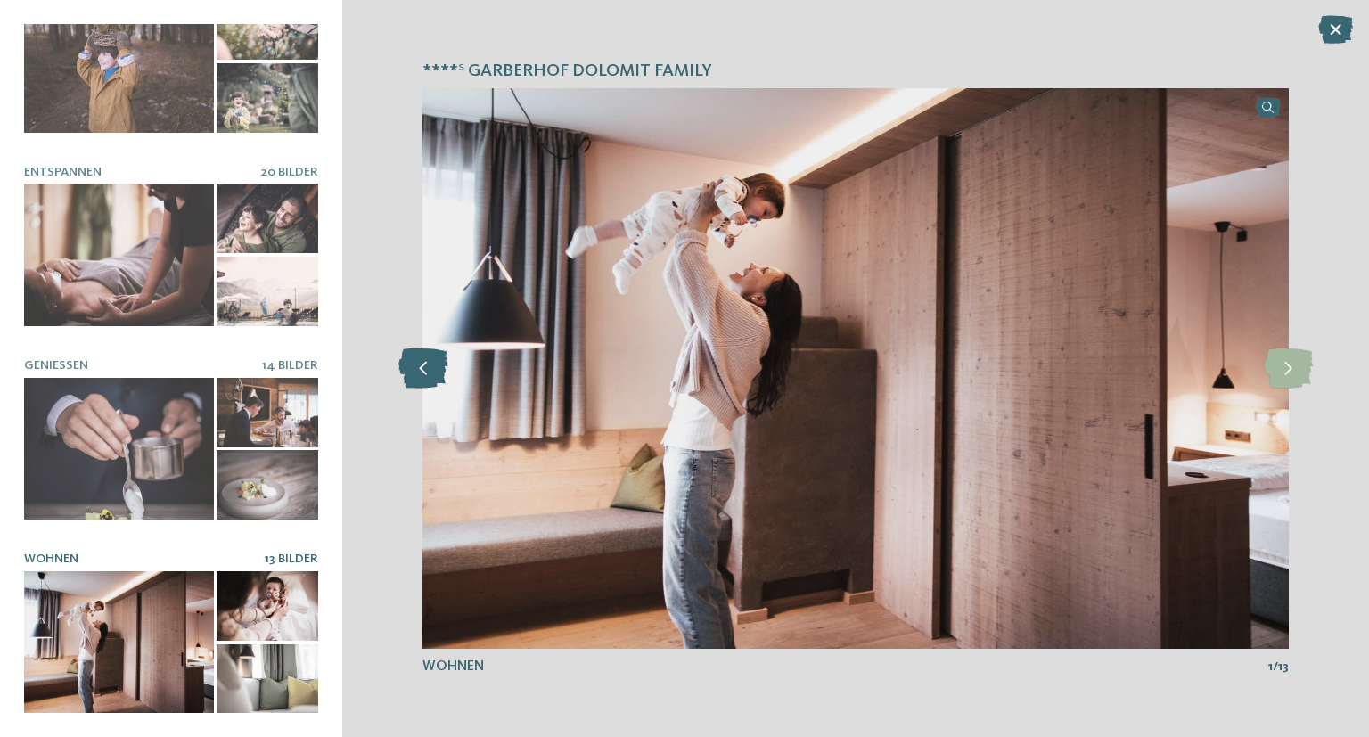
click at [409, 376] on icon at bounding box center [422, 368] width 49 height 40
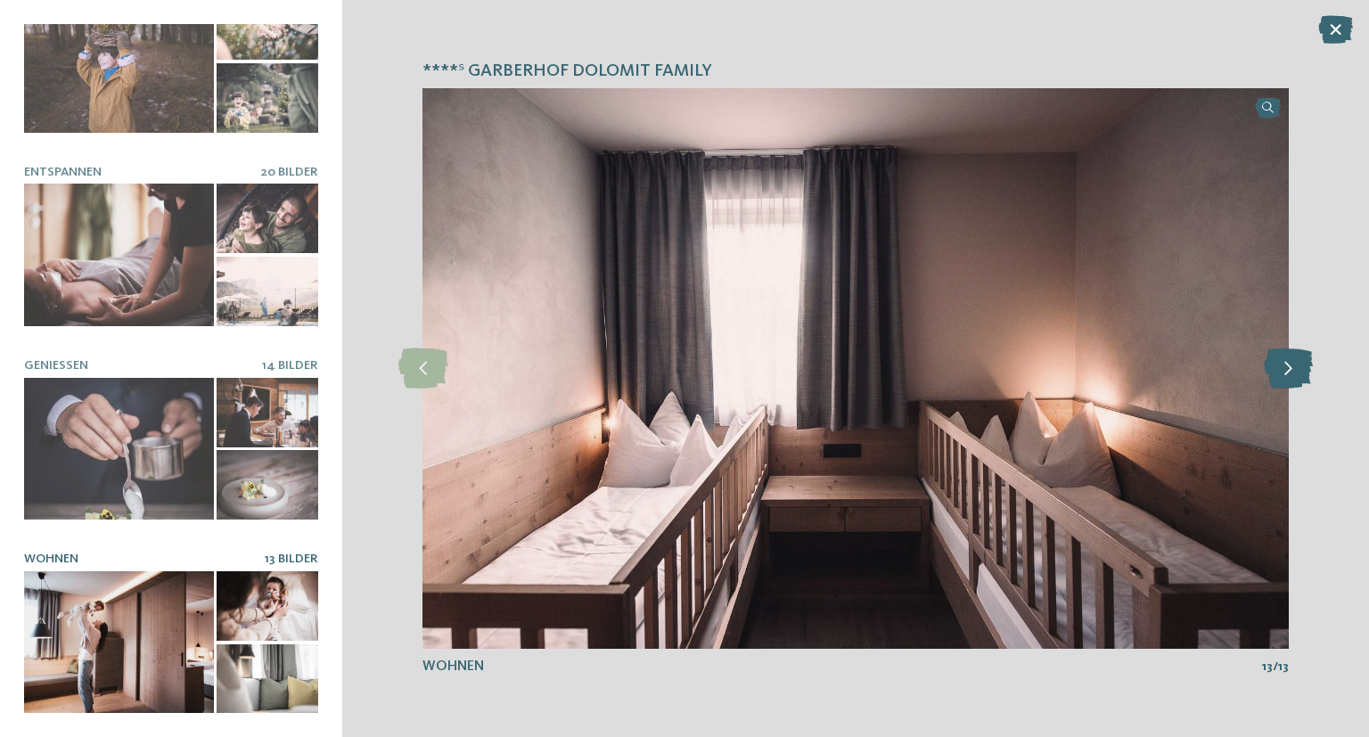
click at [1274, 384] on icon at bounding box center [1287, 368] width 49 height 40
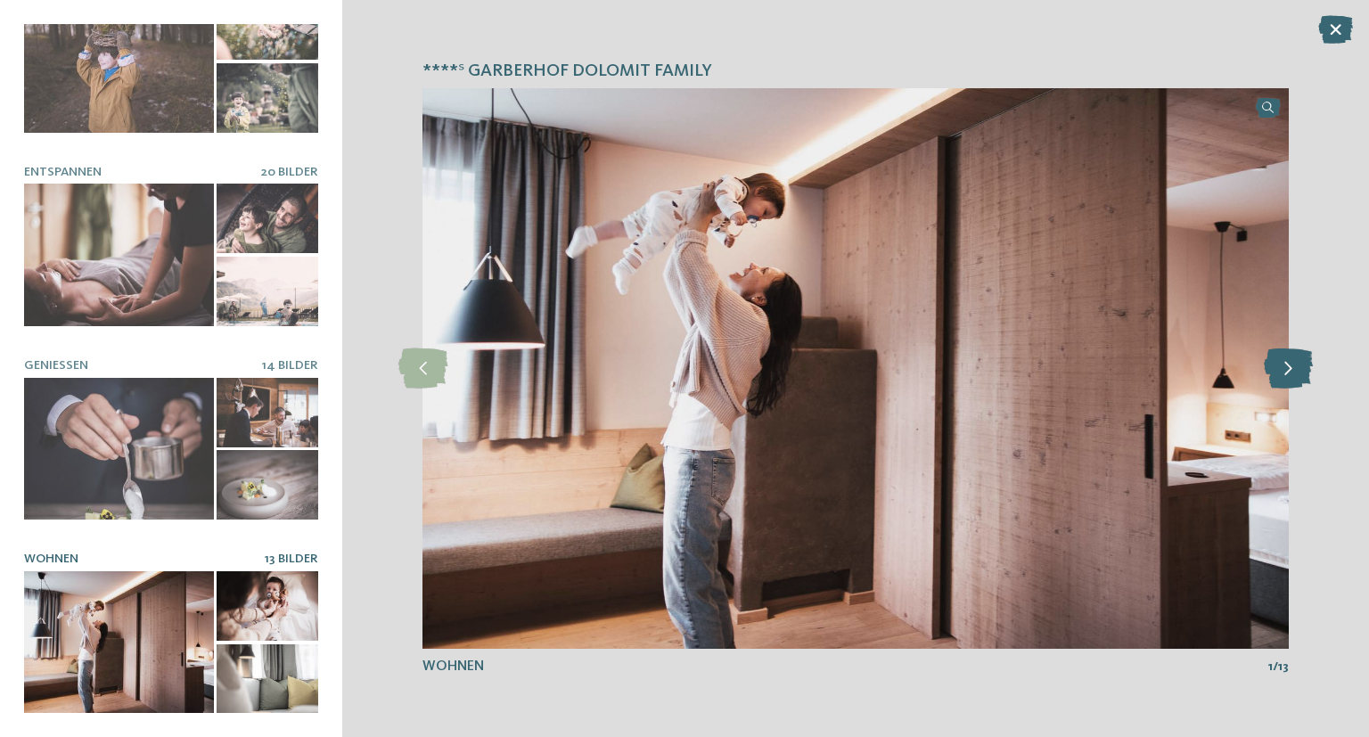
click at [1278, 379] on icon at bounding box center [1287, 368] width 49 height 40
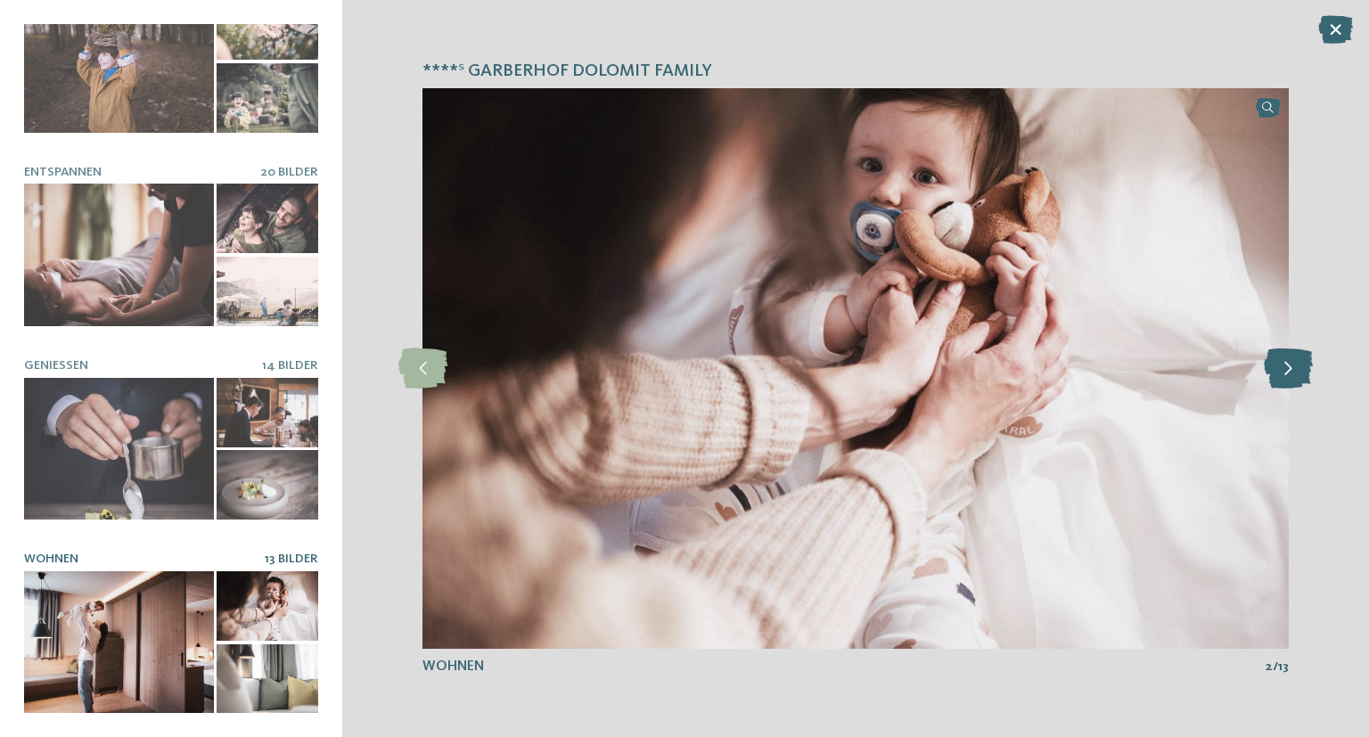
click at [1278, 372] on icon at bounding box center [1287, 368] width 49 height 40
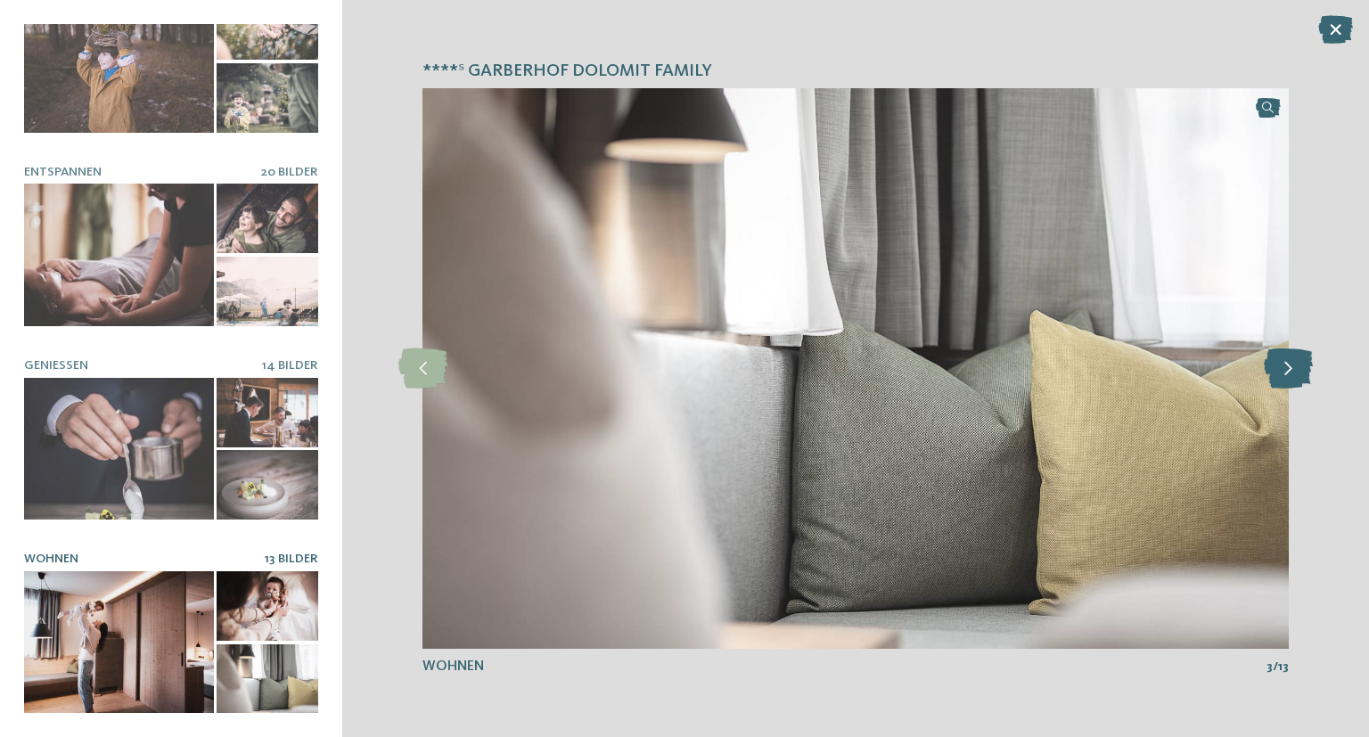
click at [1278, 371] on icon at bounding box center [1287, 368] width 49 height 40
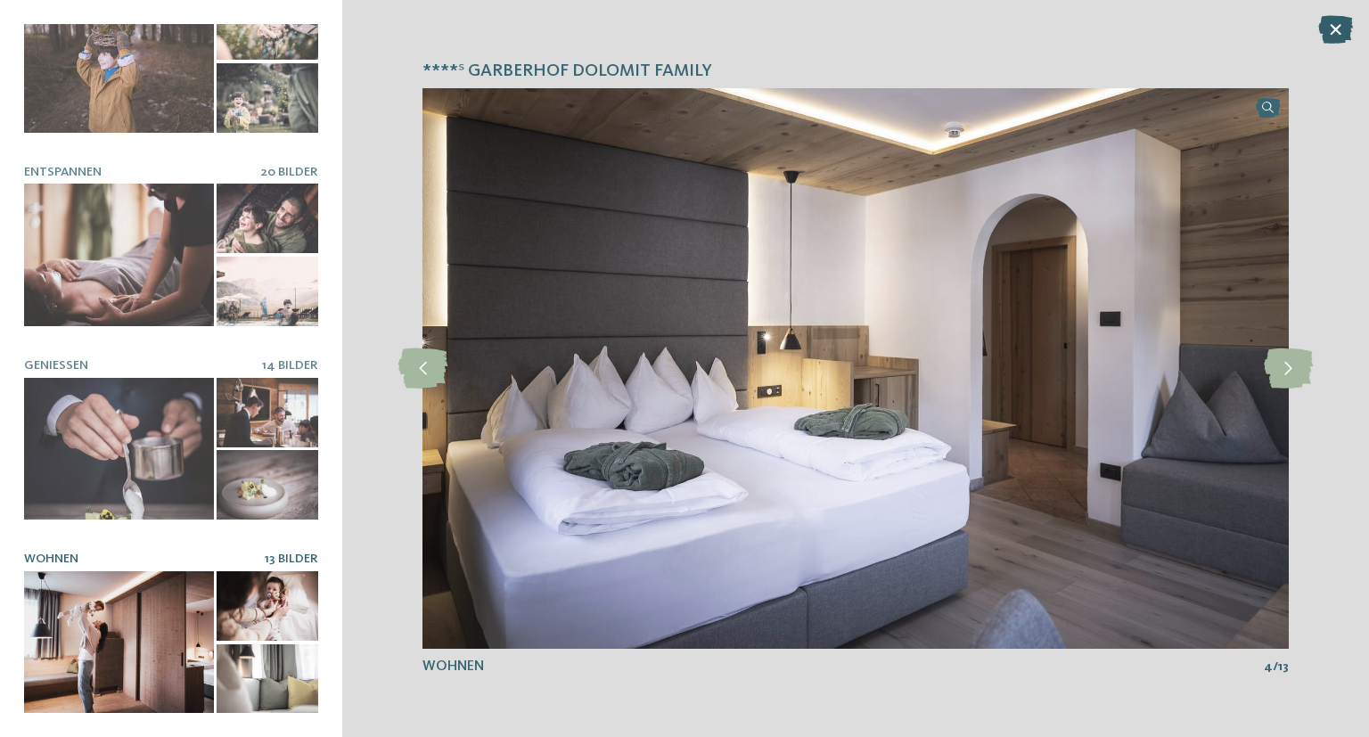
click at [1335, 29] on icon at bounding box center [1335, 29] width 35 height 29
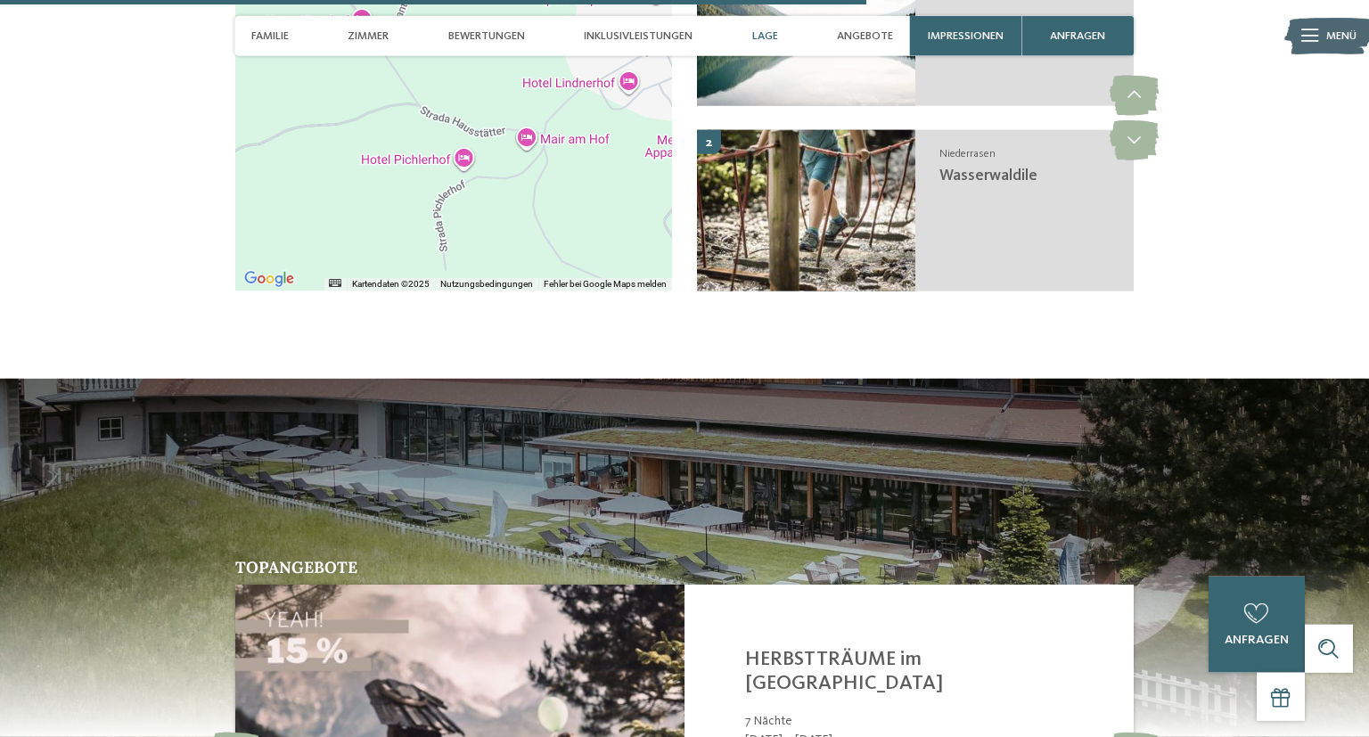
scroll to position [3951, 0]
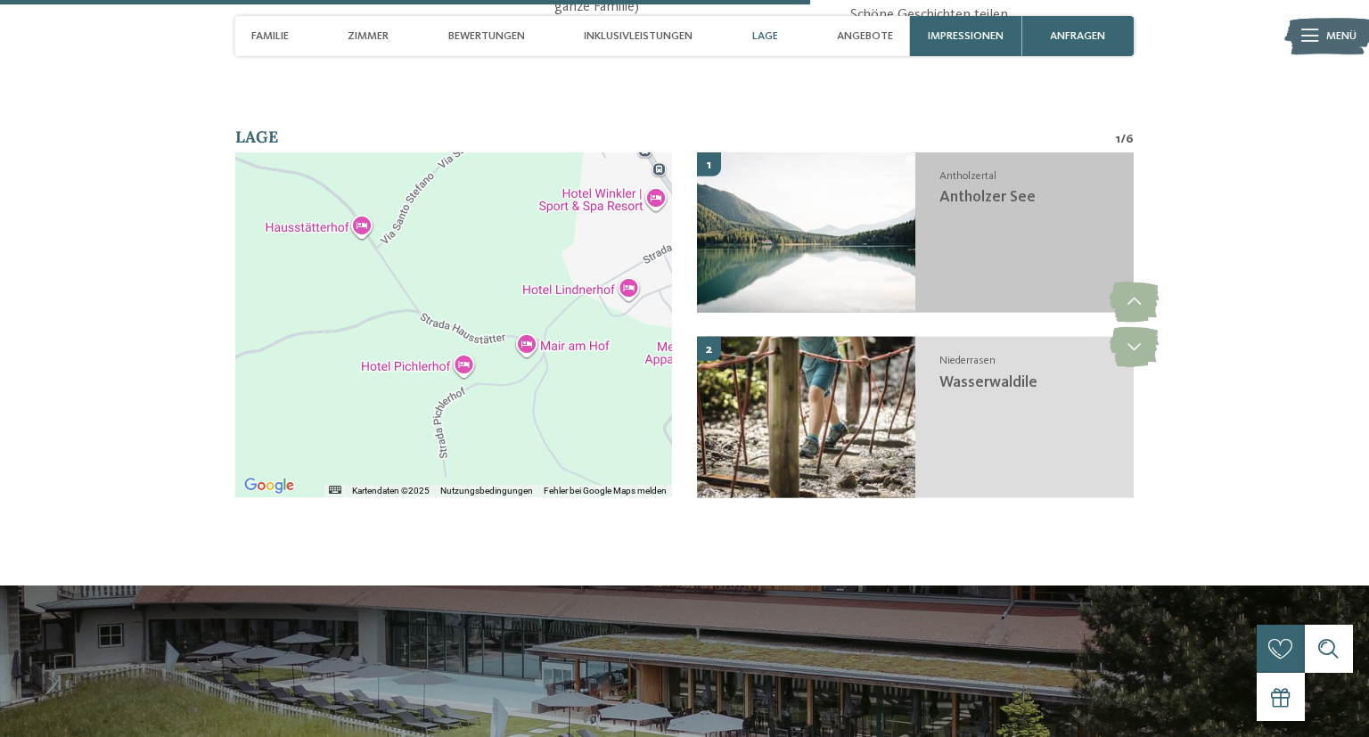
click at [838, 293] on img at bounding box center [806, 232] width 218 height 160
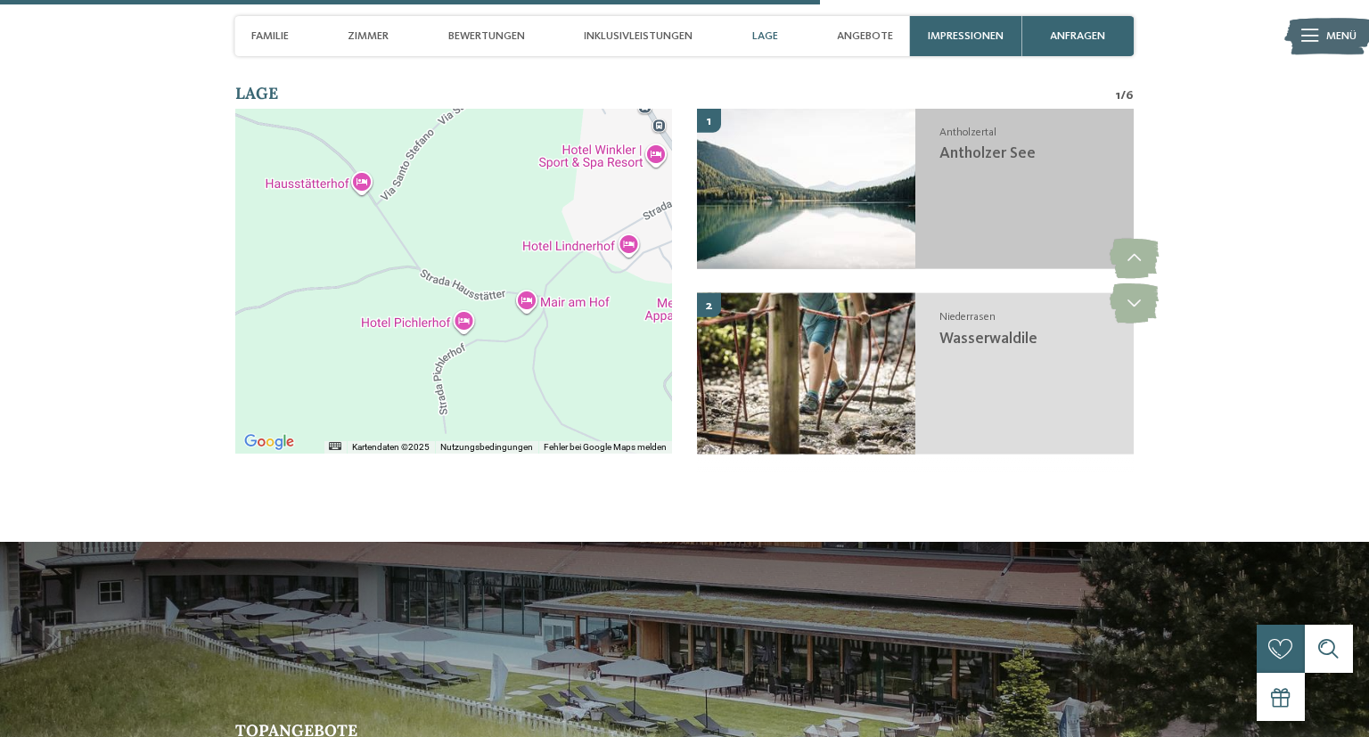
scroll to position [4001, 0]
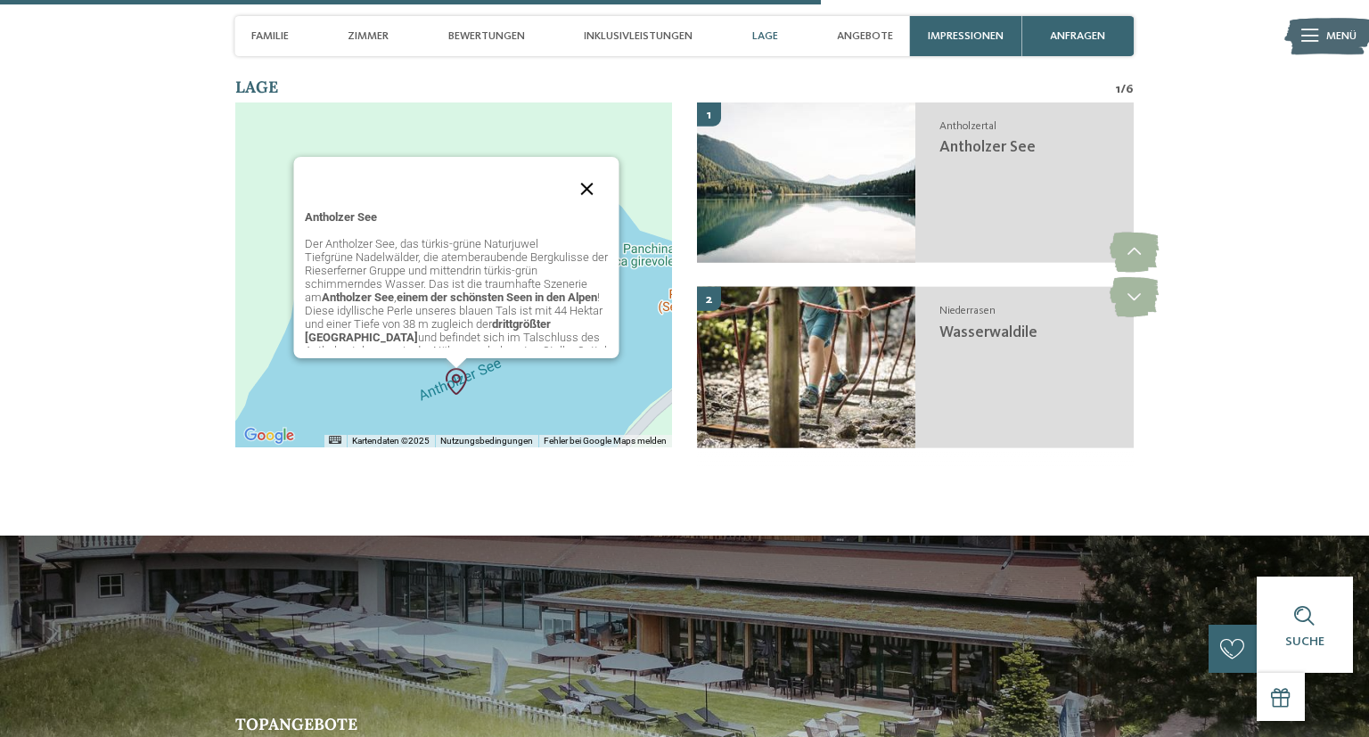
click at [582, 206] on button "Schließen" at bounding box center [587, 189] width 43 height 43
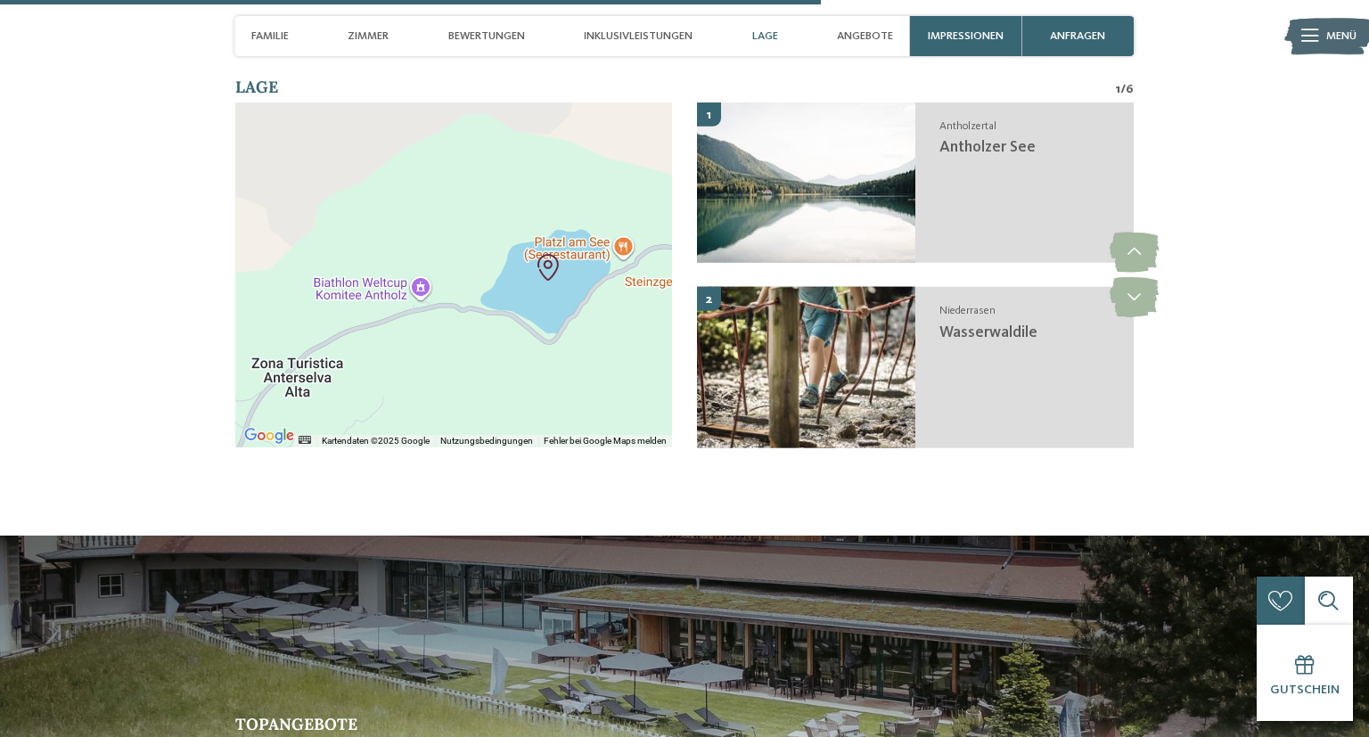
drag, startPoint x: 582, startPoint y: 262, endPoint x: 571, endPoint y: 262, distance: 10.7
click at [571, 262] on div at bounding box center [453, 274] width 437 height 345
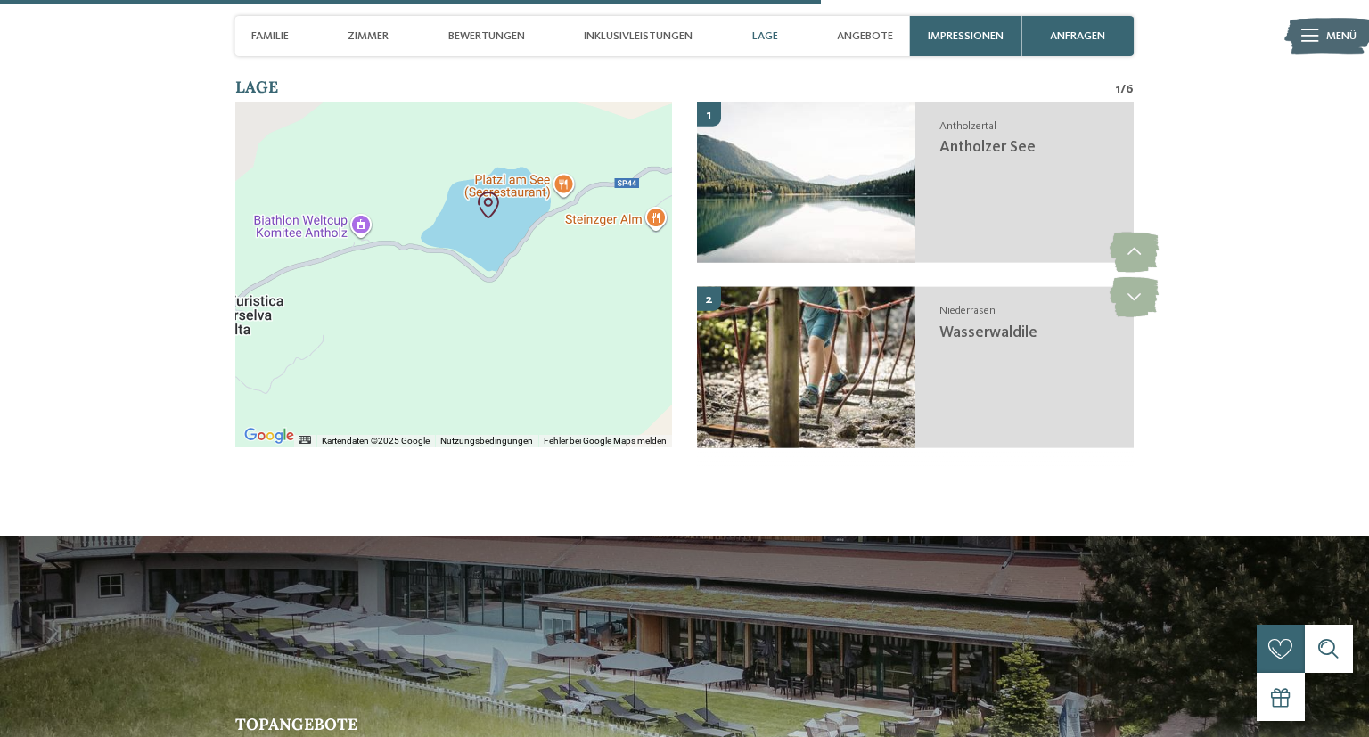
drag, startPoint x: 568, startPoint y: 249, endPoint x: 528, endPoint y: 200, distance: 62.1
click at [528, 200] on div at bounding box center [453, 274] width 437 height 345
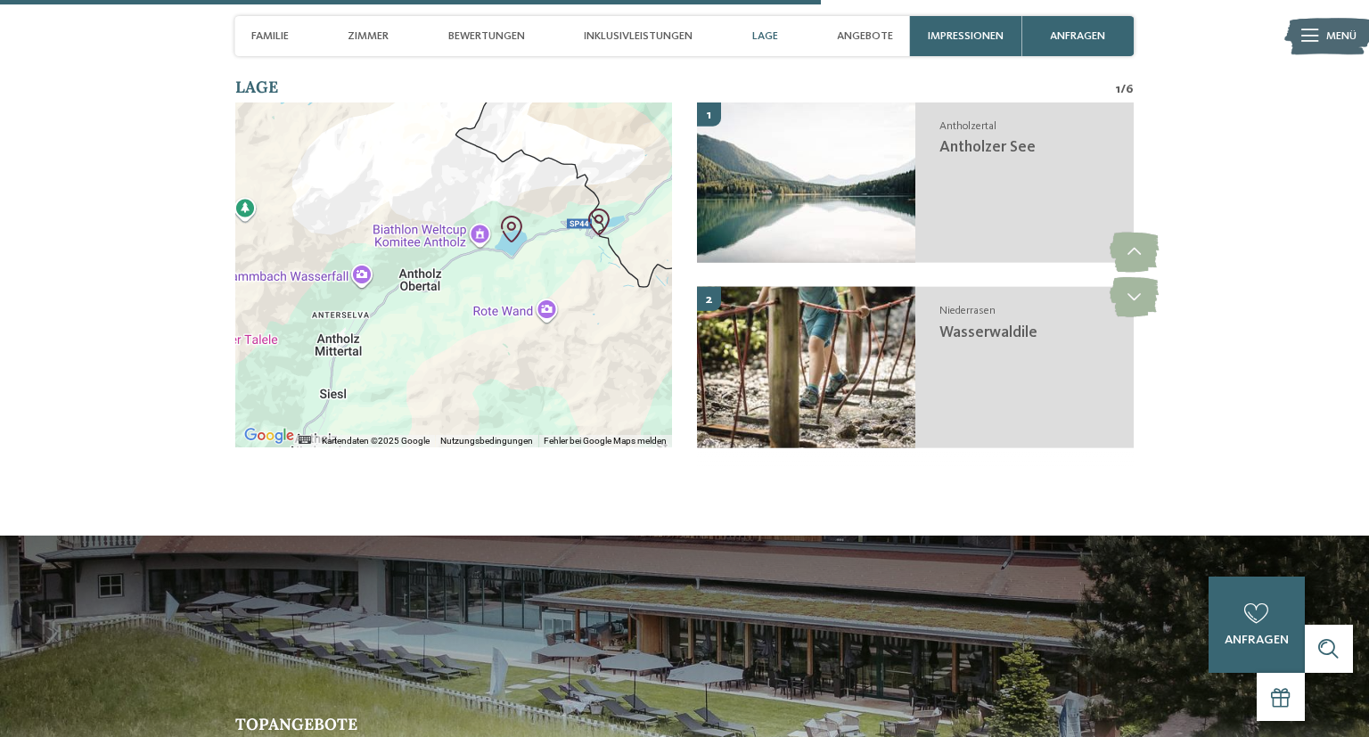
drag, startPoint x: 523, startPoint y: 201, endPoint x: 519, endPoint y: 259, distance: 58.1
click at [519, 259] on div at bounding box center [453, 274] width 437 height 345
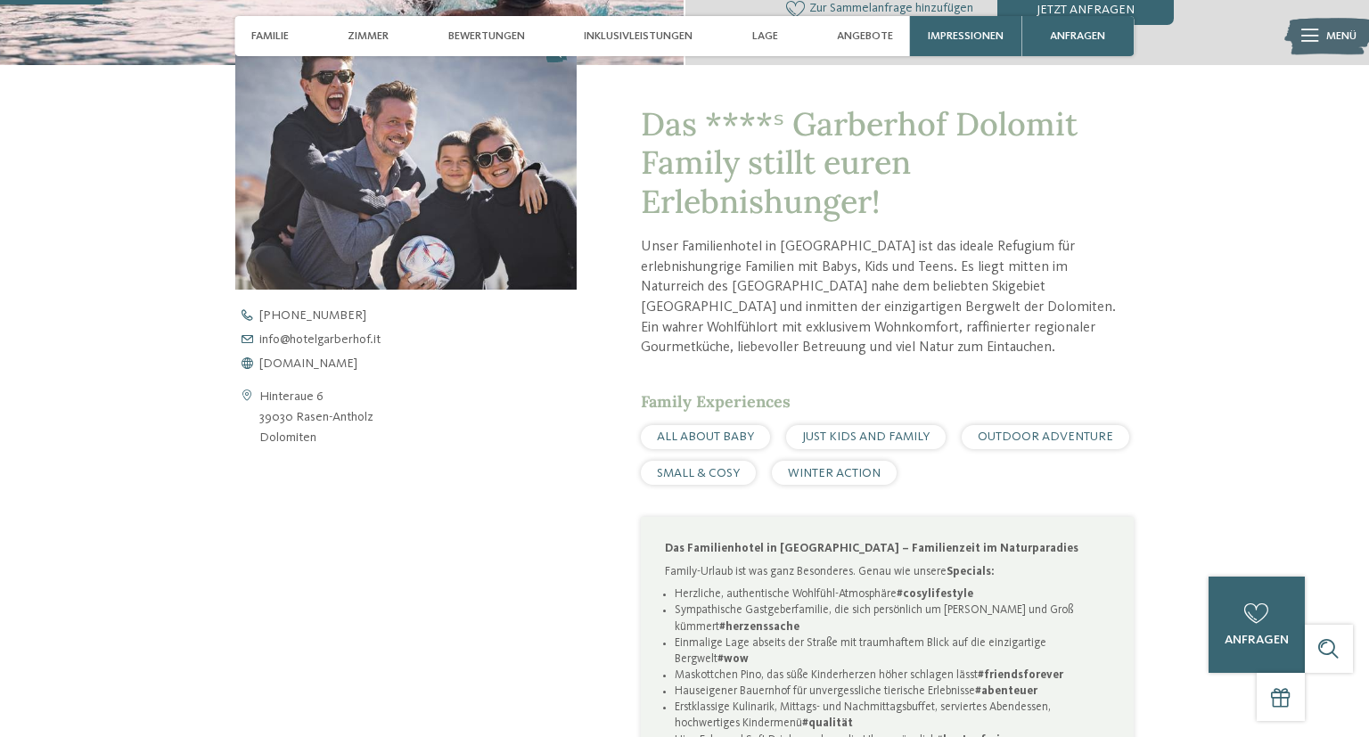
scroll to position [0, 0]
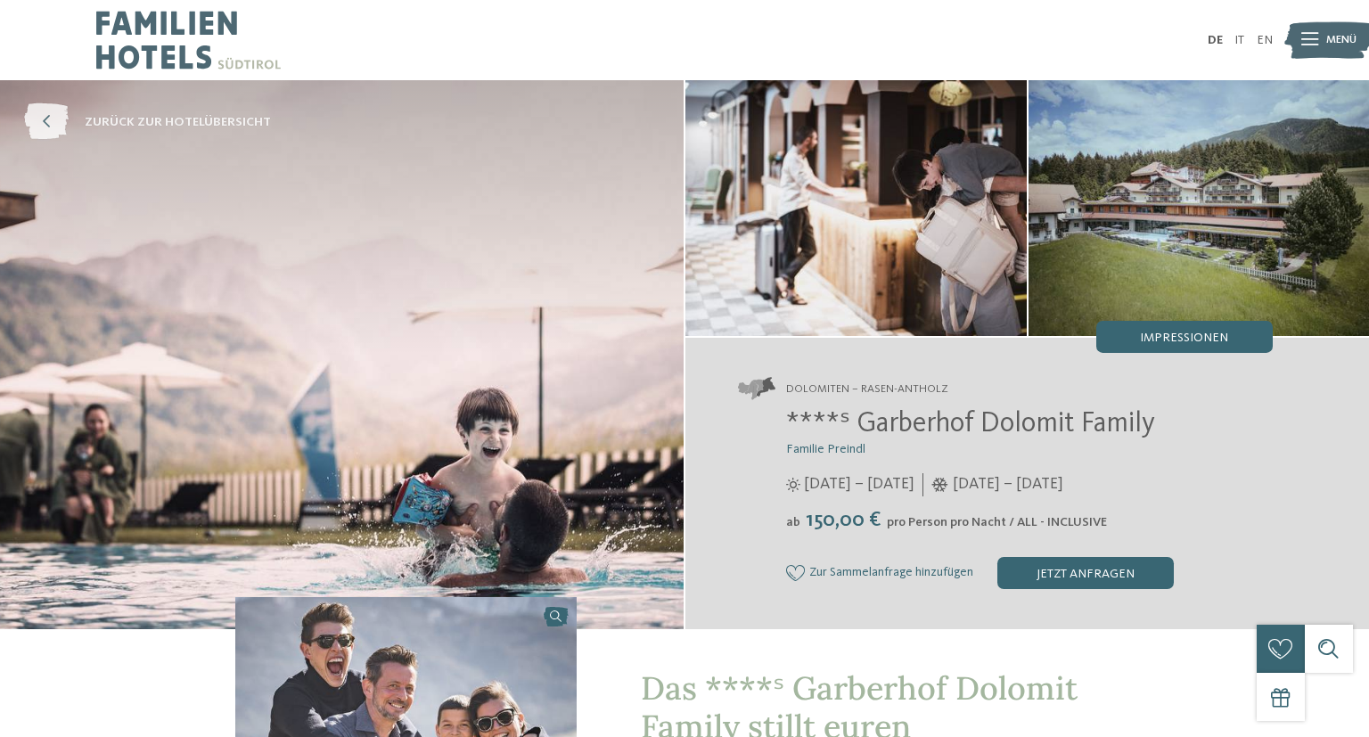
click at [54, 134] on icon at bounding box center [46, 122] width 45 height 37
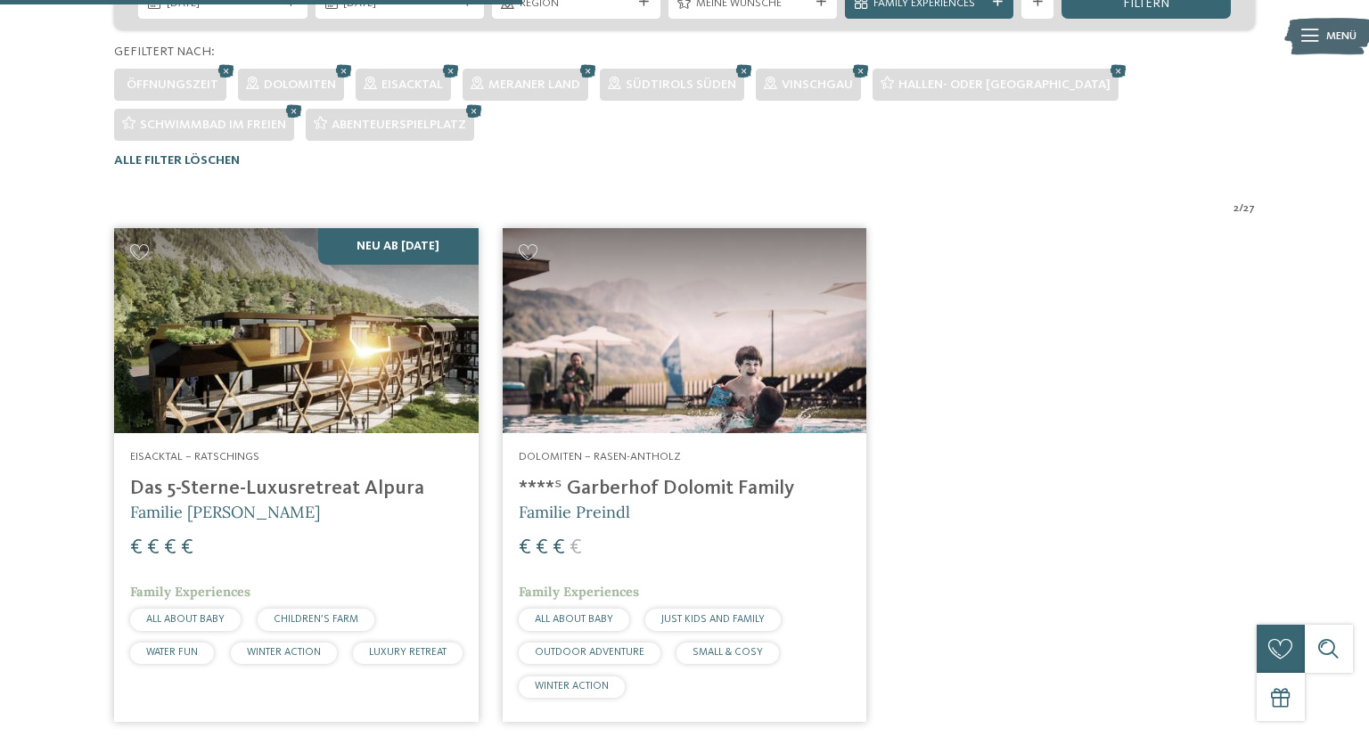
scroll to position [556, 0]
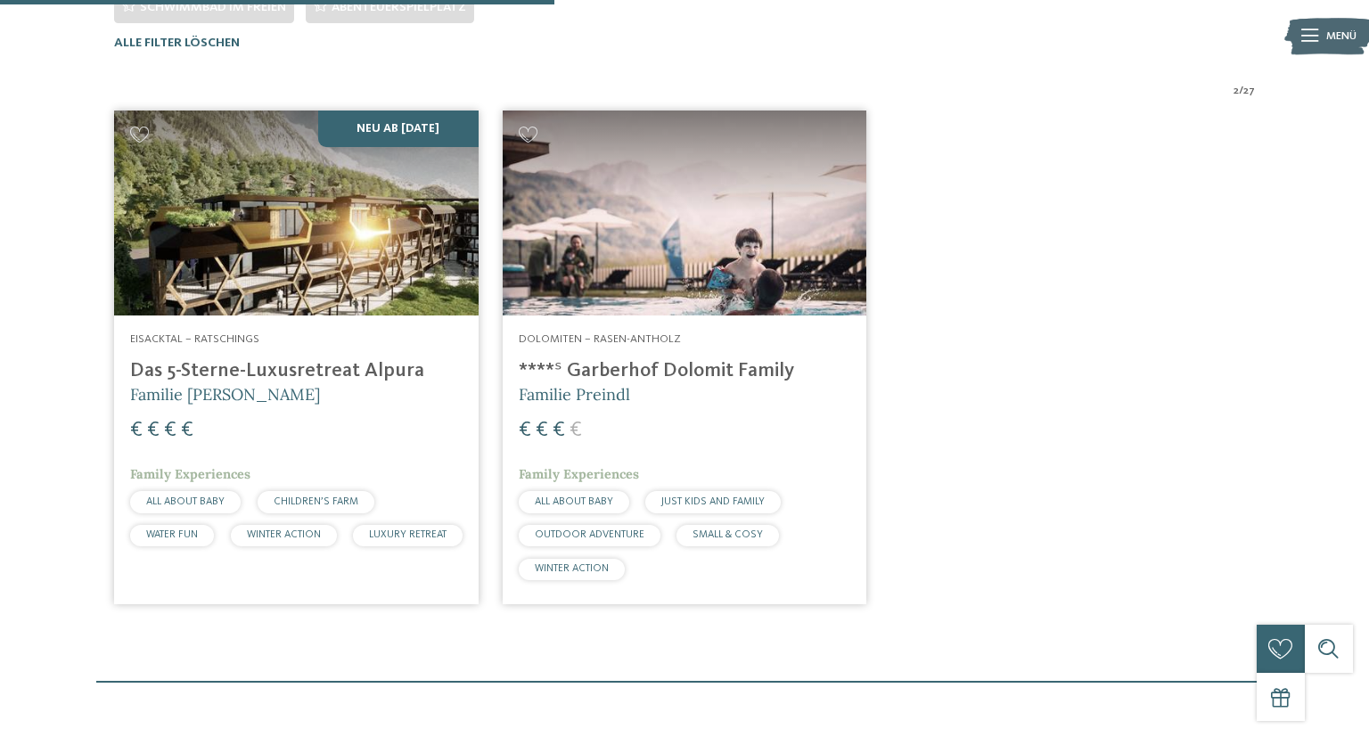
click at [306, 243] on img at bounding box center [296, 212] width 364 height 205
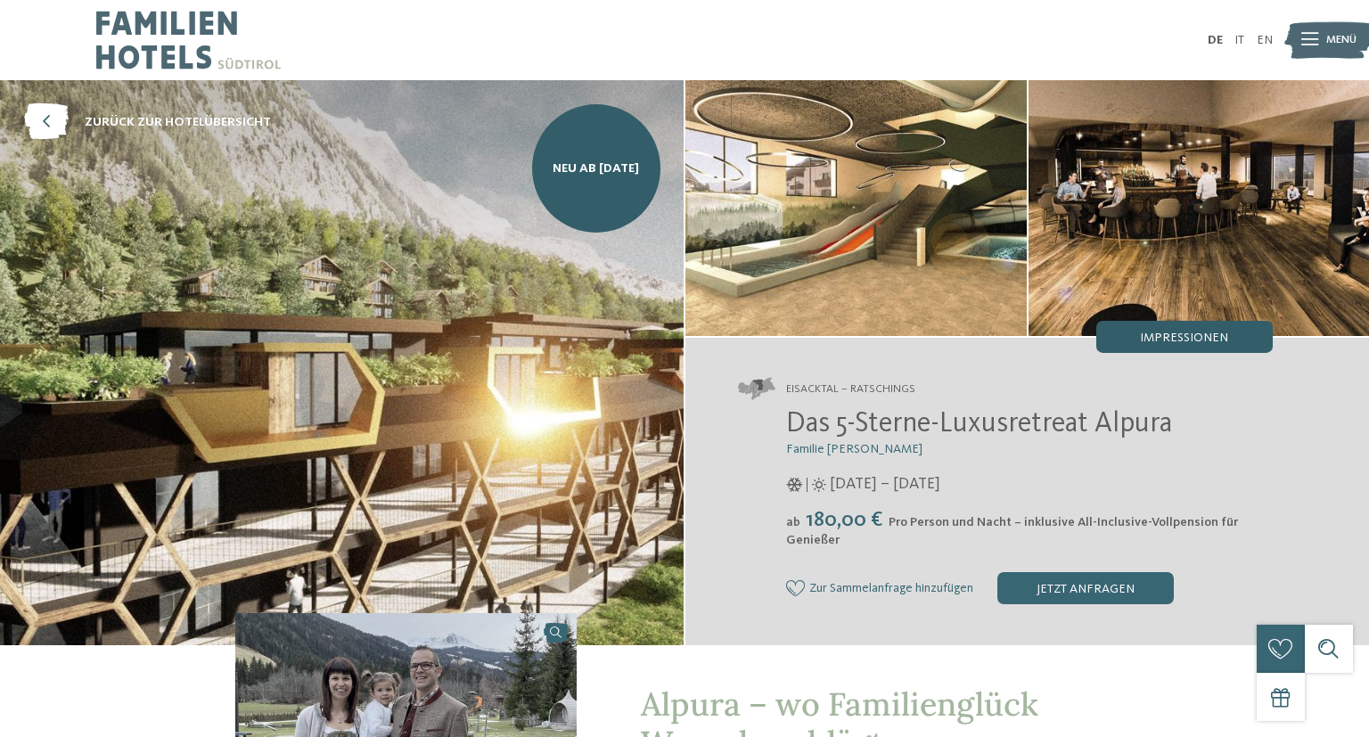
click at [1192, 333] on span "Impressionen" at bounding box center [1184, 337] width 88 height 12
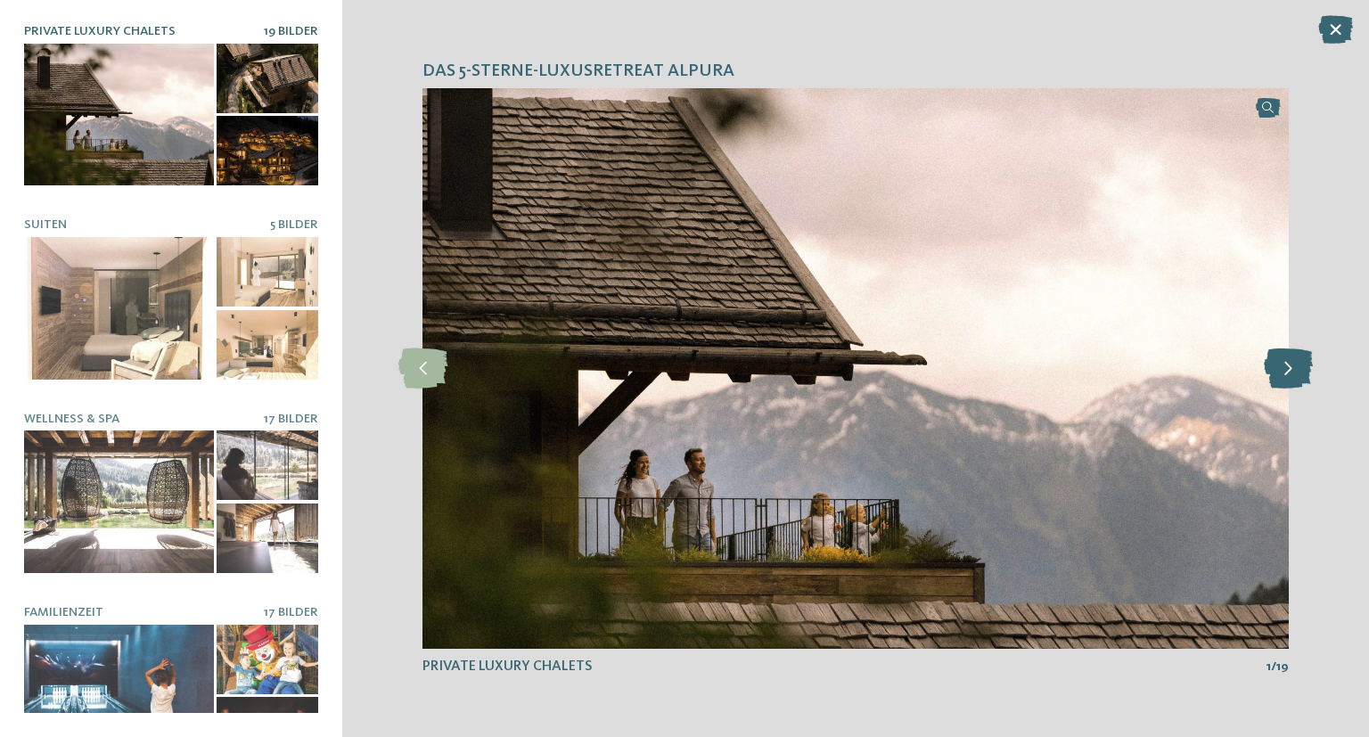
click at [1271, 363] on icon at bounding box center [1287, 368] width 49 height 40
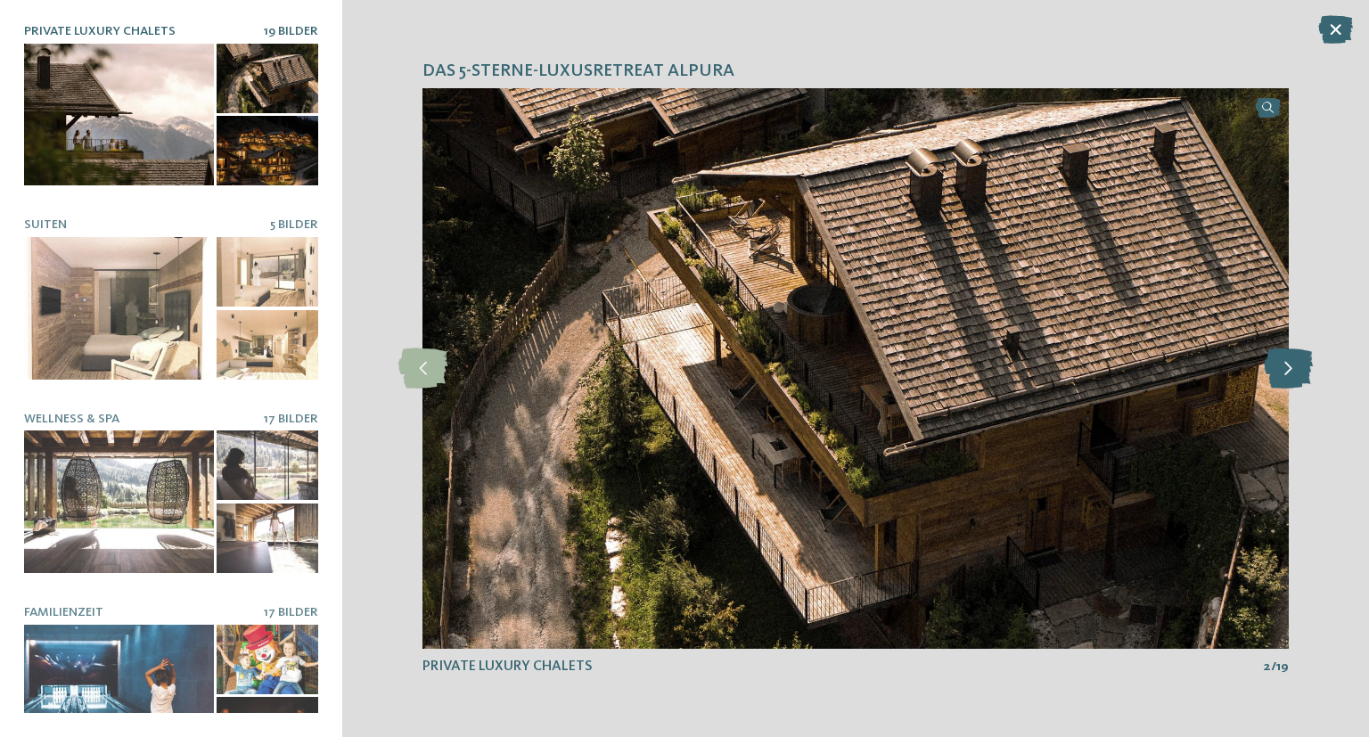
click at [1271, 363] on icon at bounding box center [1287, 368] width 49 height 40
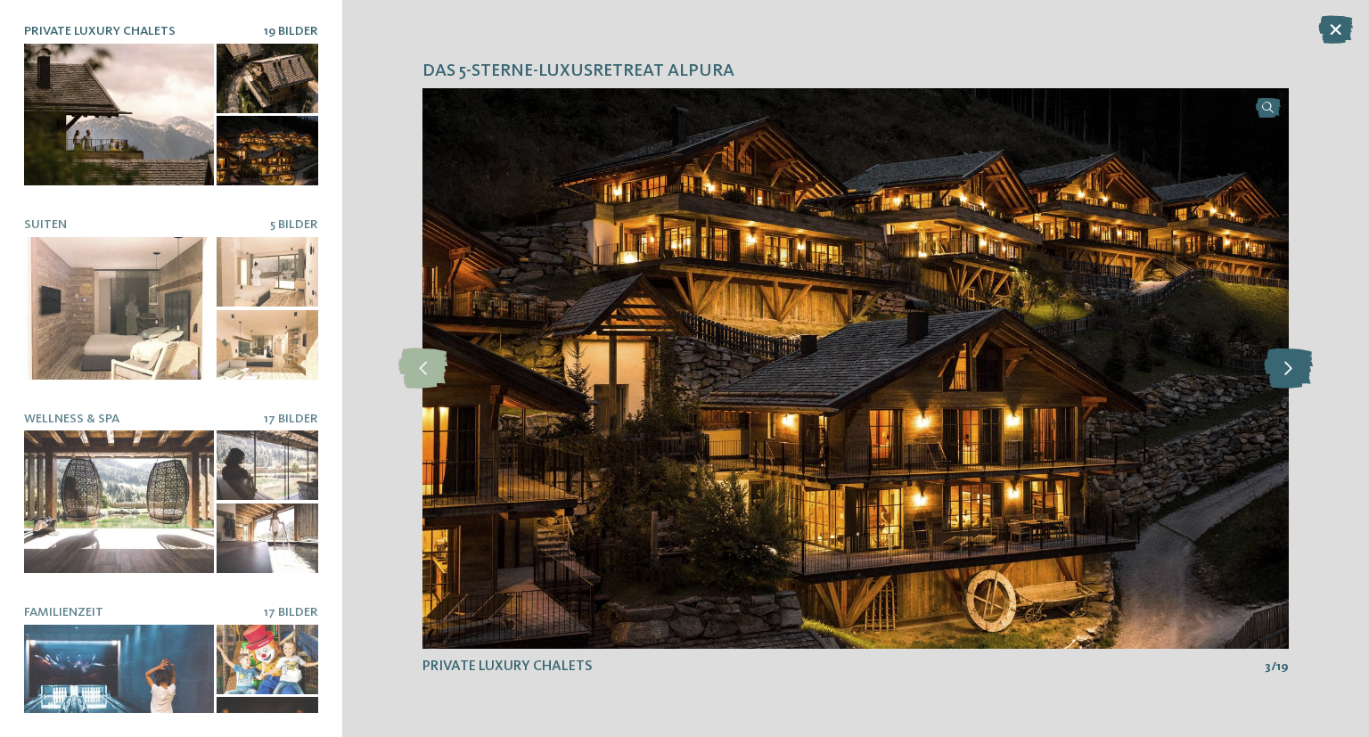
click at [1271, 363] on icon at bounding box center [1287, 368] width 49 height 40
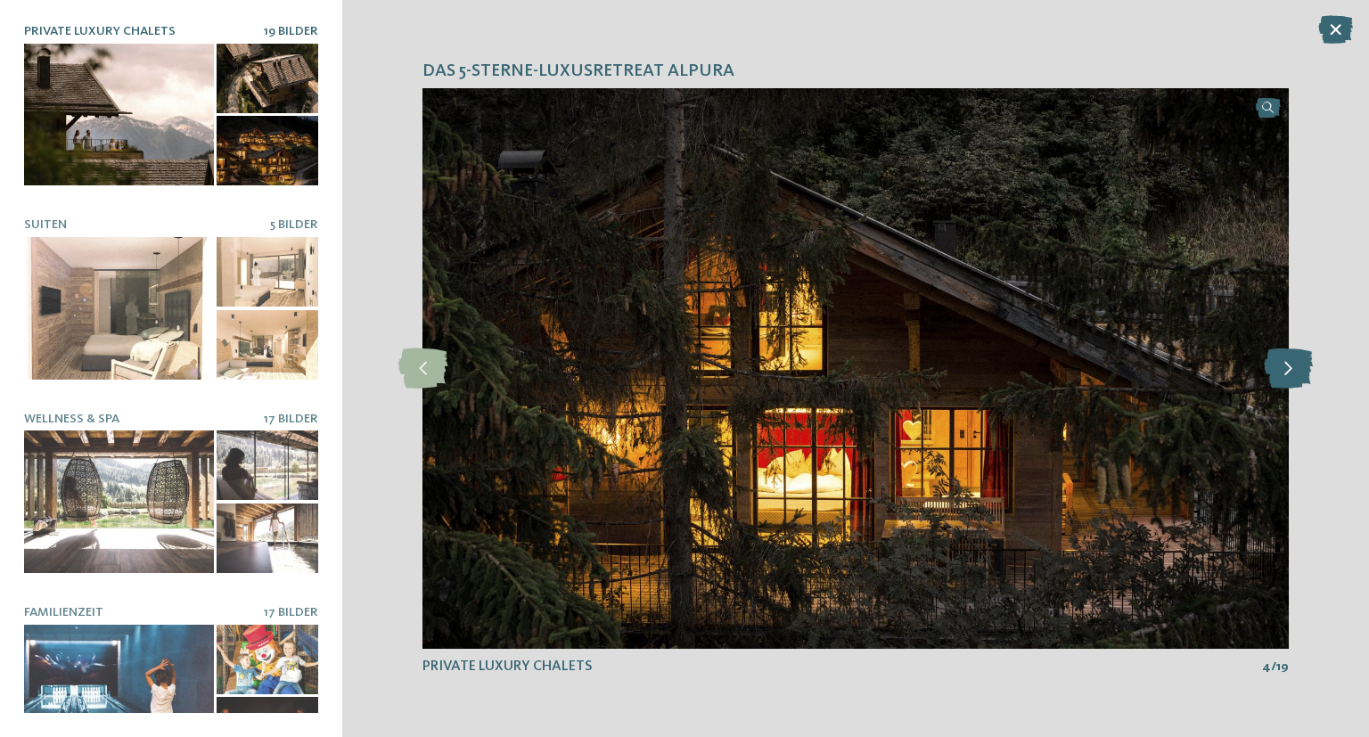
click at [1271, 363] on icon at bounding box center [1287, 368] width 49 height 40
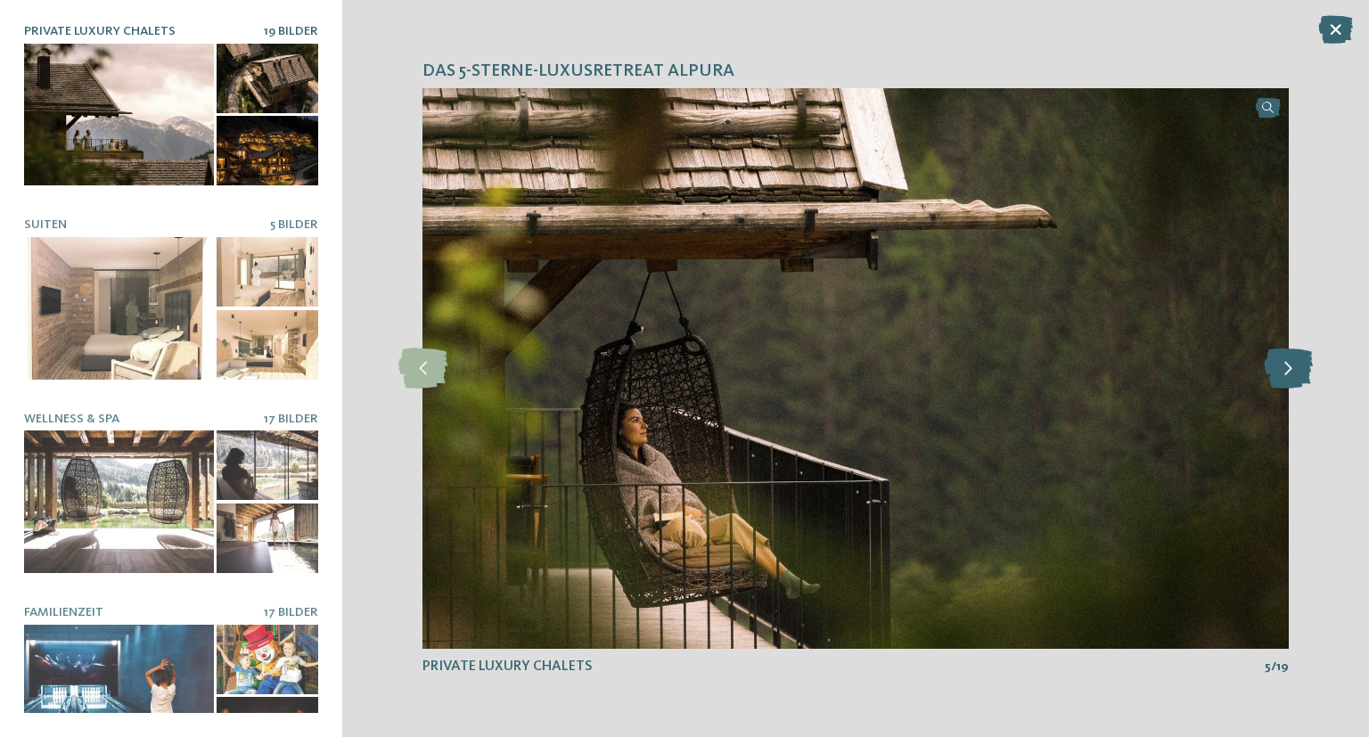
click at [1271, 363] on icon at bounding box center [1287, 368] width 49 height 40
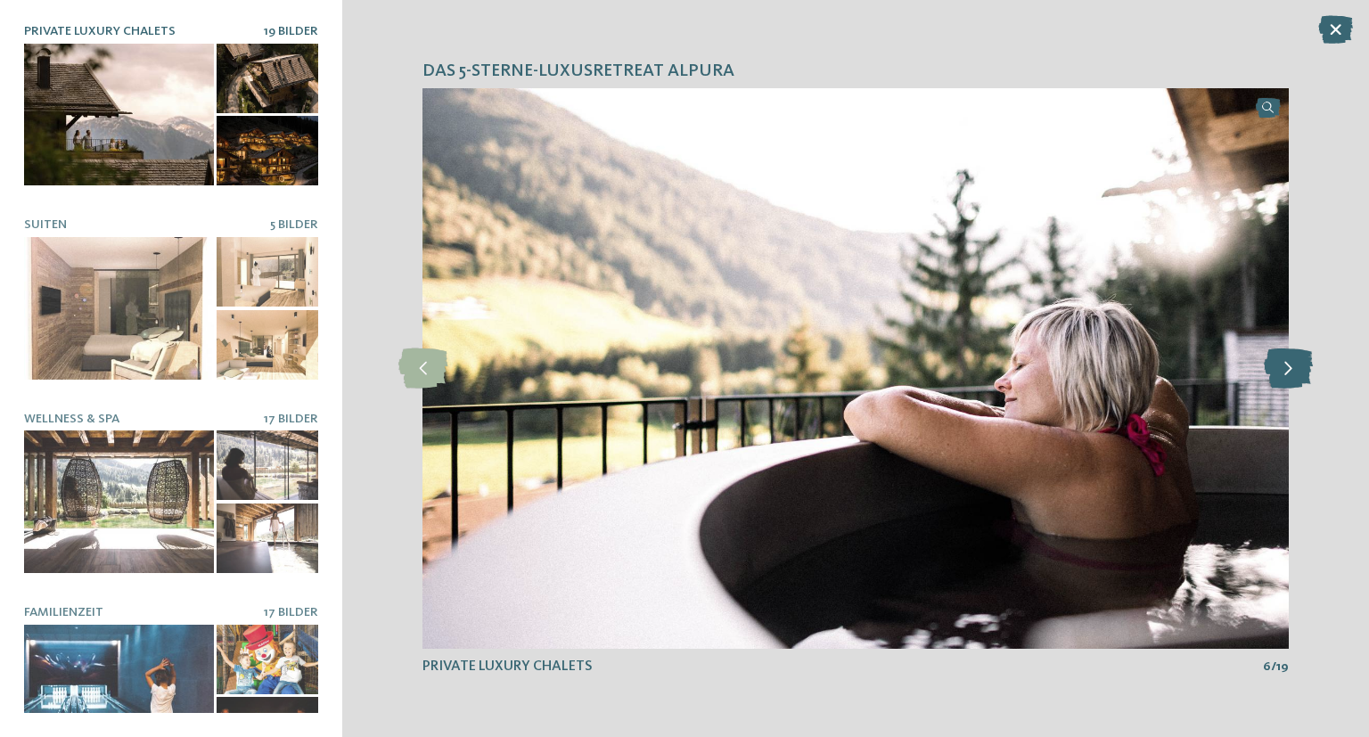
click at [1271, 363] on icon at bounding box center [1287, 368] width 49 height 40
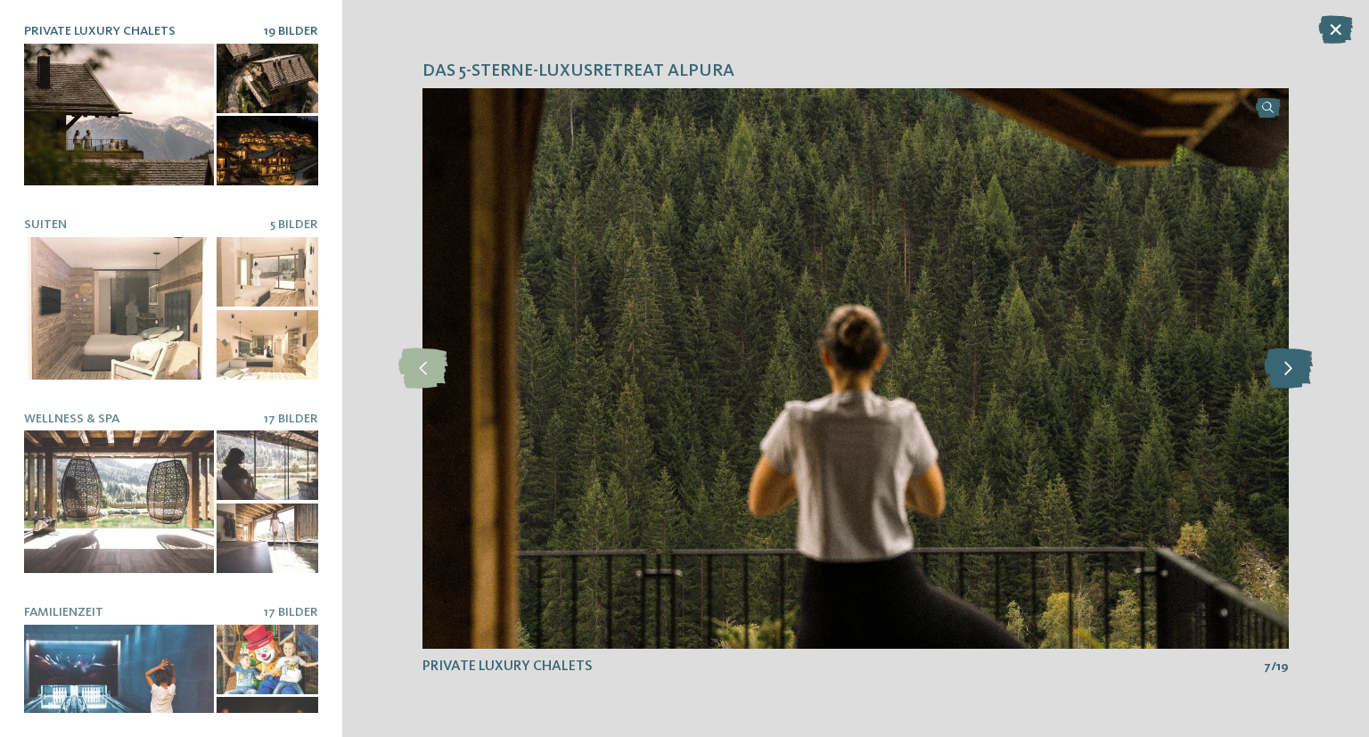
click at [1271, 363] on icon at bounding box center [1287, 368] width 49 height 40
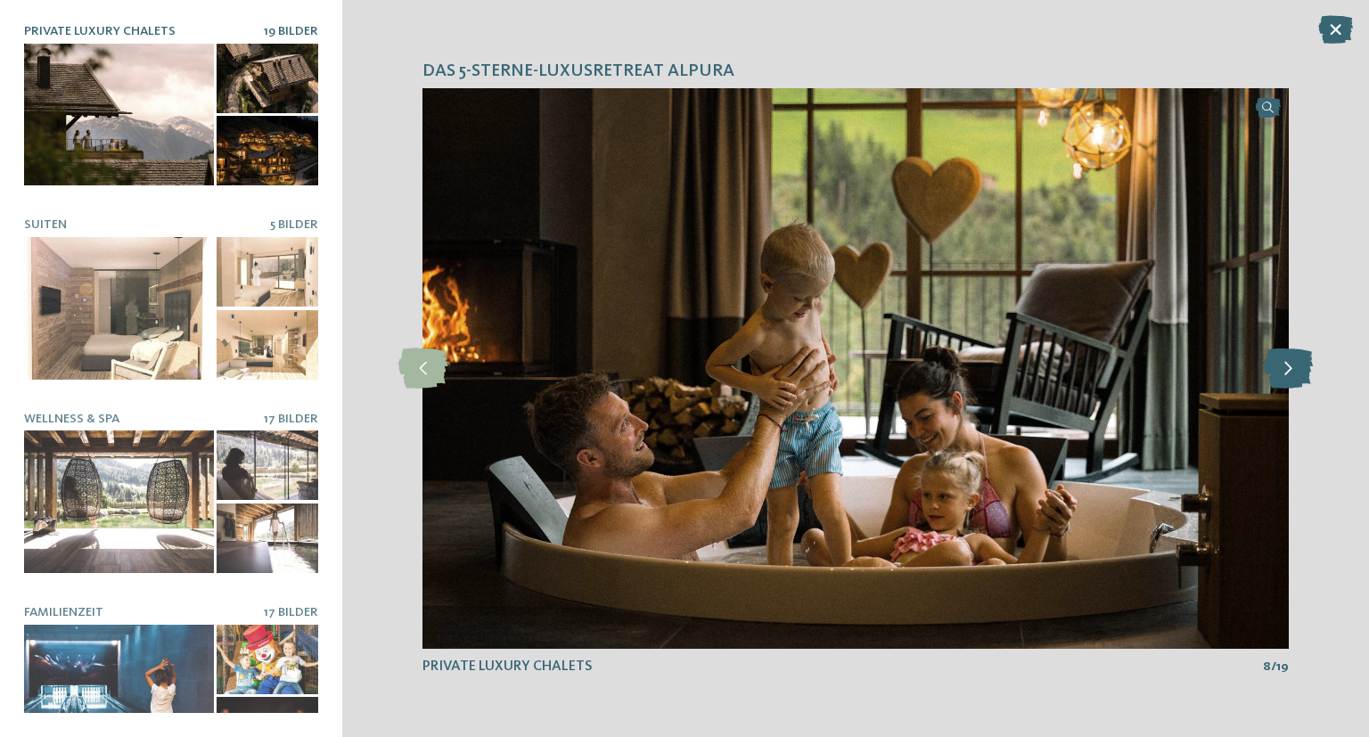
click at [1271, 363] on icon at bounding box center [1287, 368] width 49 height 40
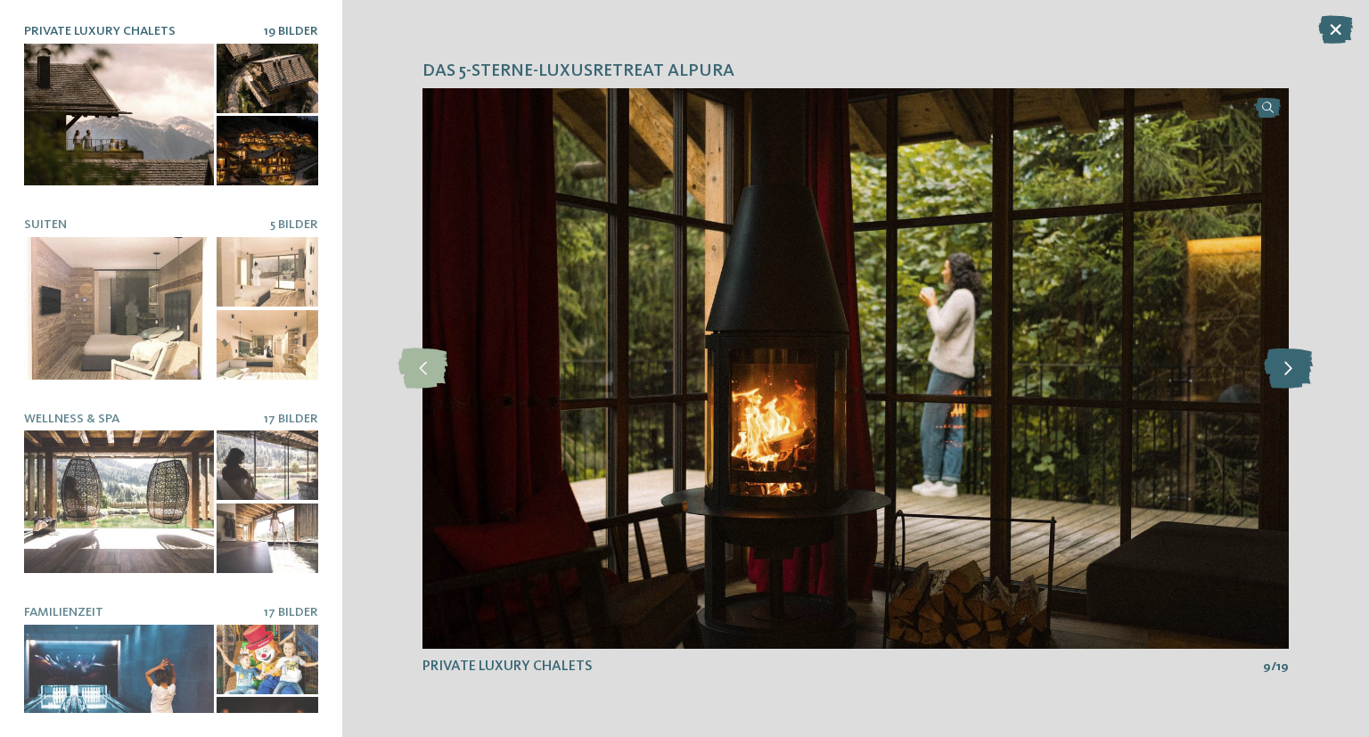
click at [1271, 363] on icon at bounding box center [1287, 368] width 49 height 40
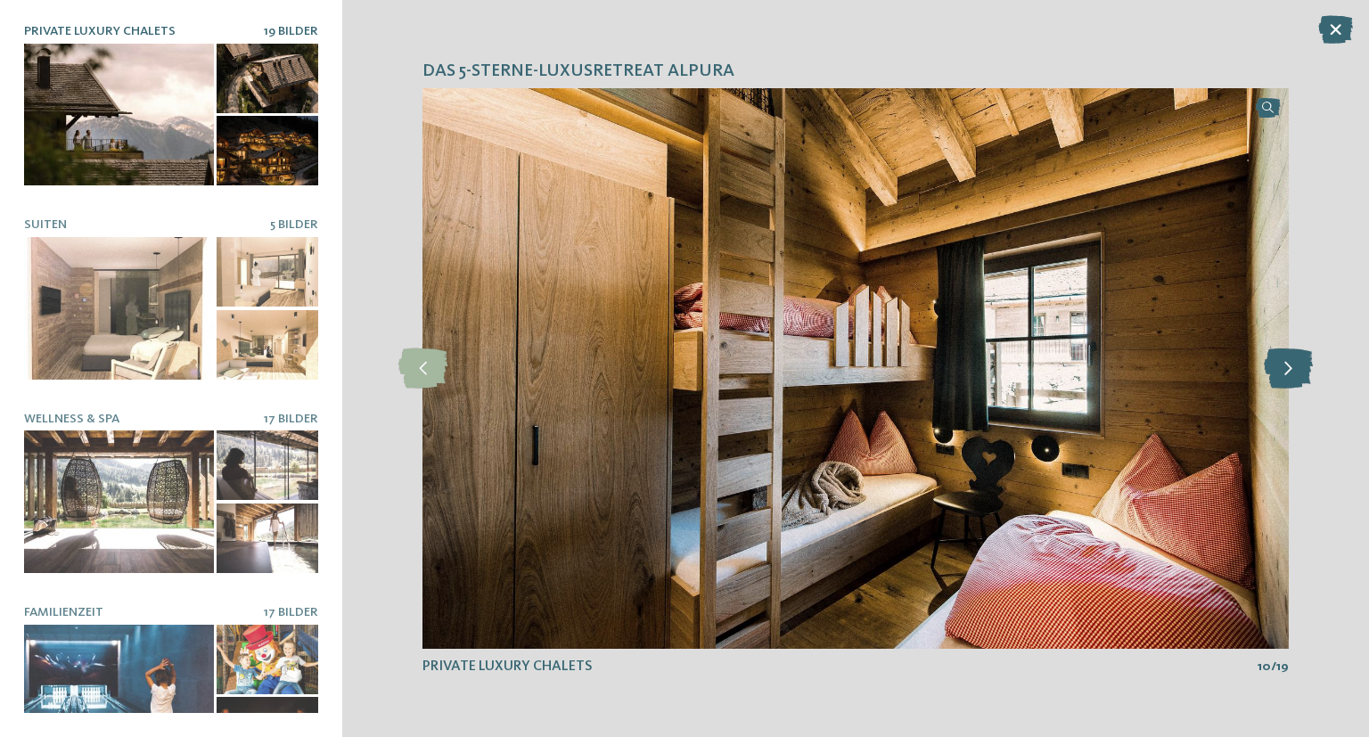
click at [1271, 363] on icon at bounding box center [1287, 368] width 49 height 40
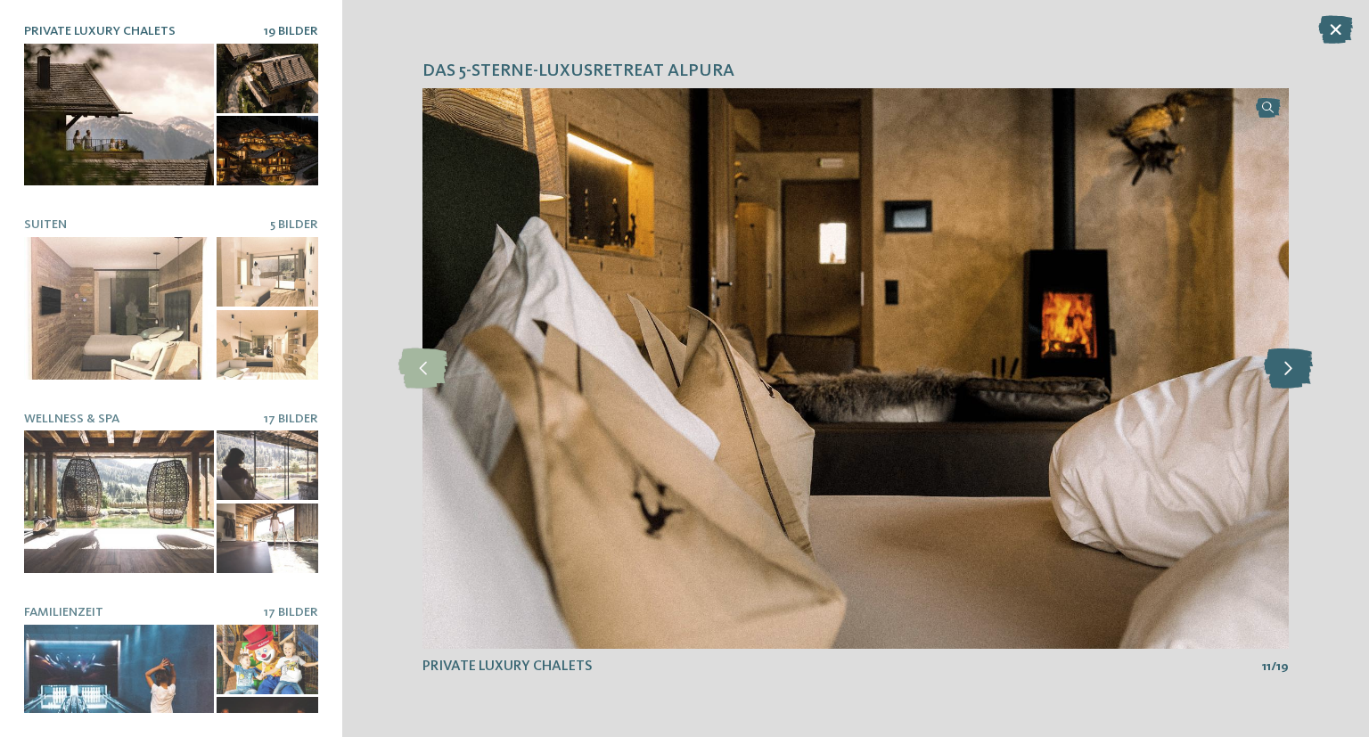
click at [1271, 363] on icon at bounding box center [1287, 368] width 49 height 40
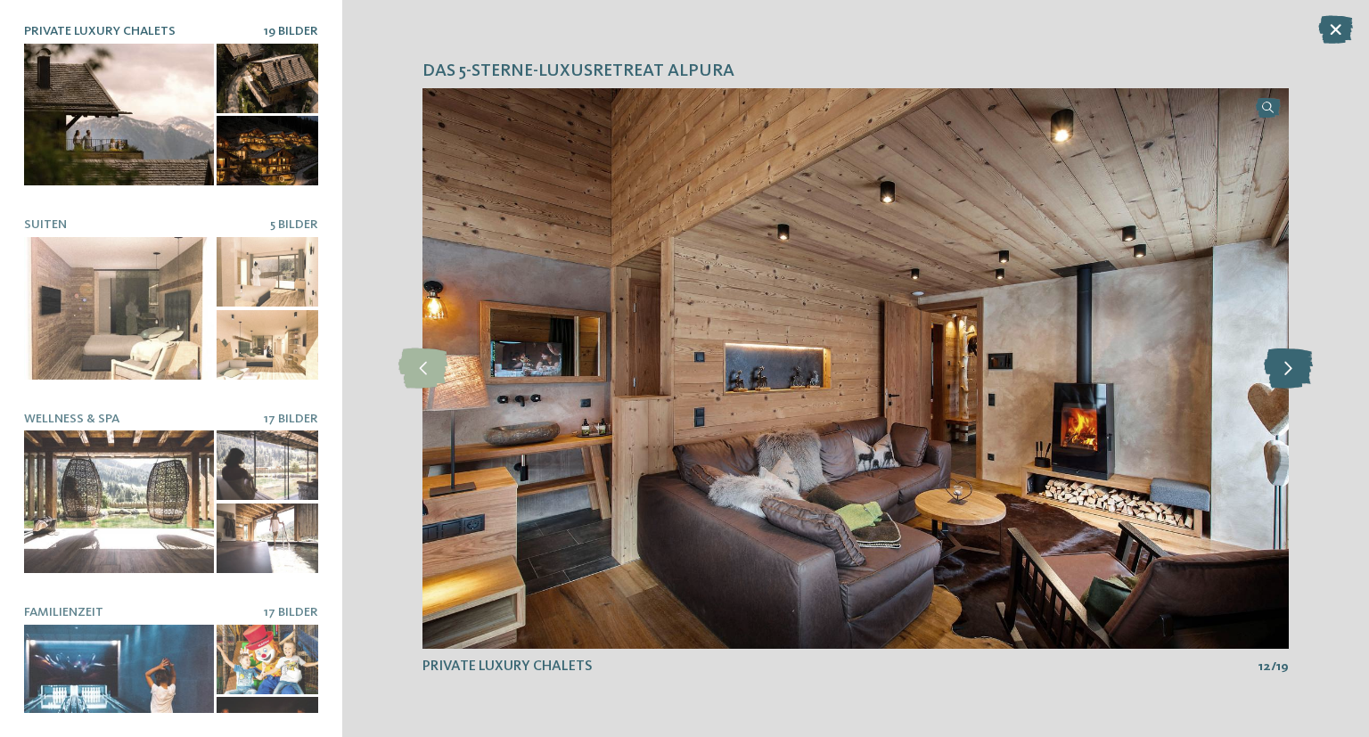
click at [1271, 363] on icon at bounding box center [1287, 368] width 49 height 40
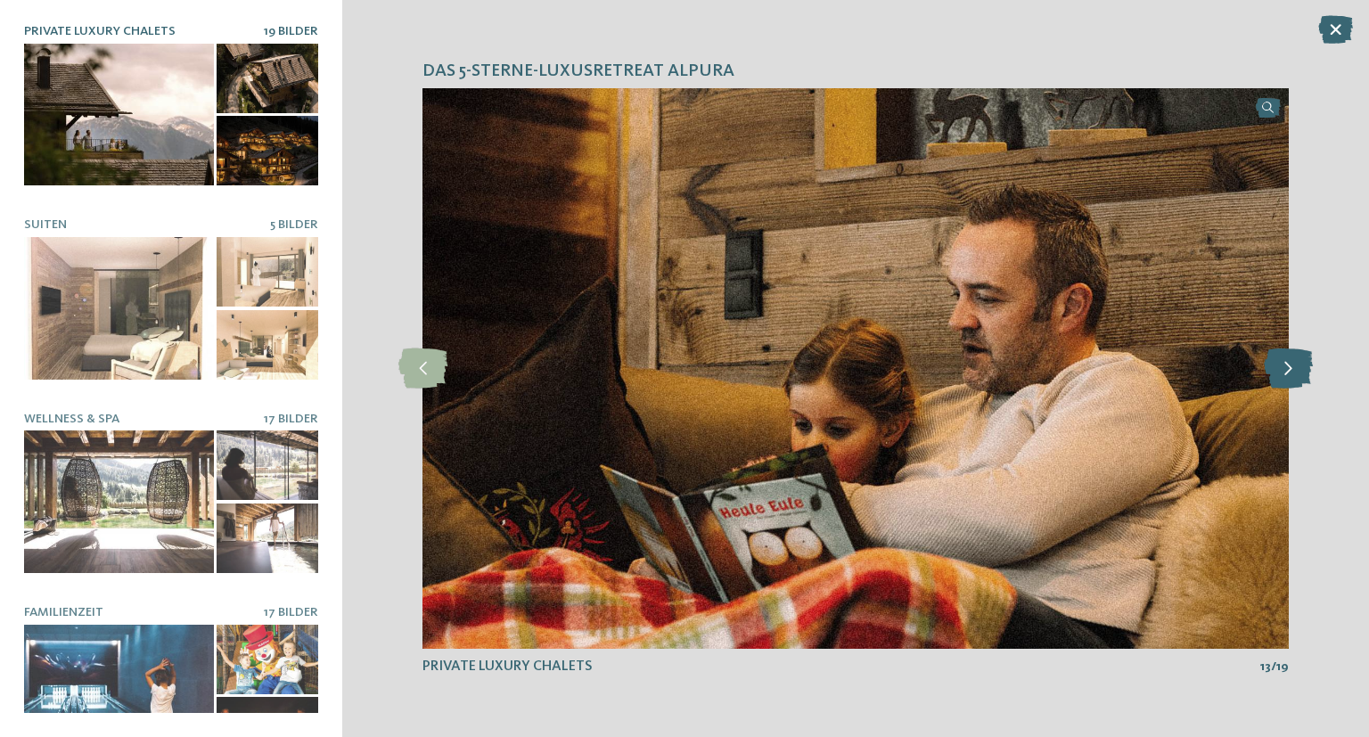
click at [1271, 363] on icon at bounding box center [1287, 368] width 49 height 40
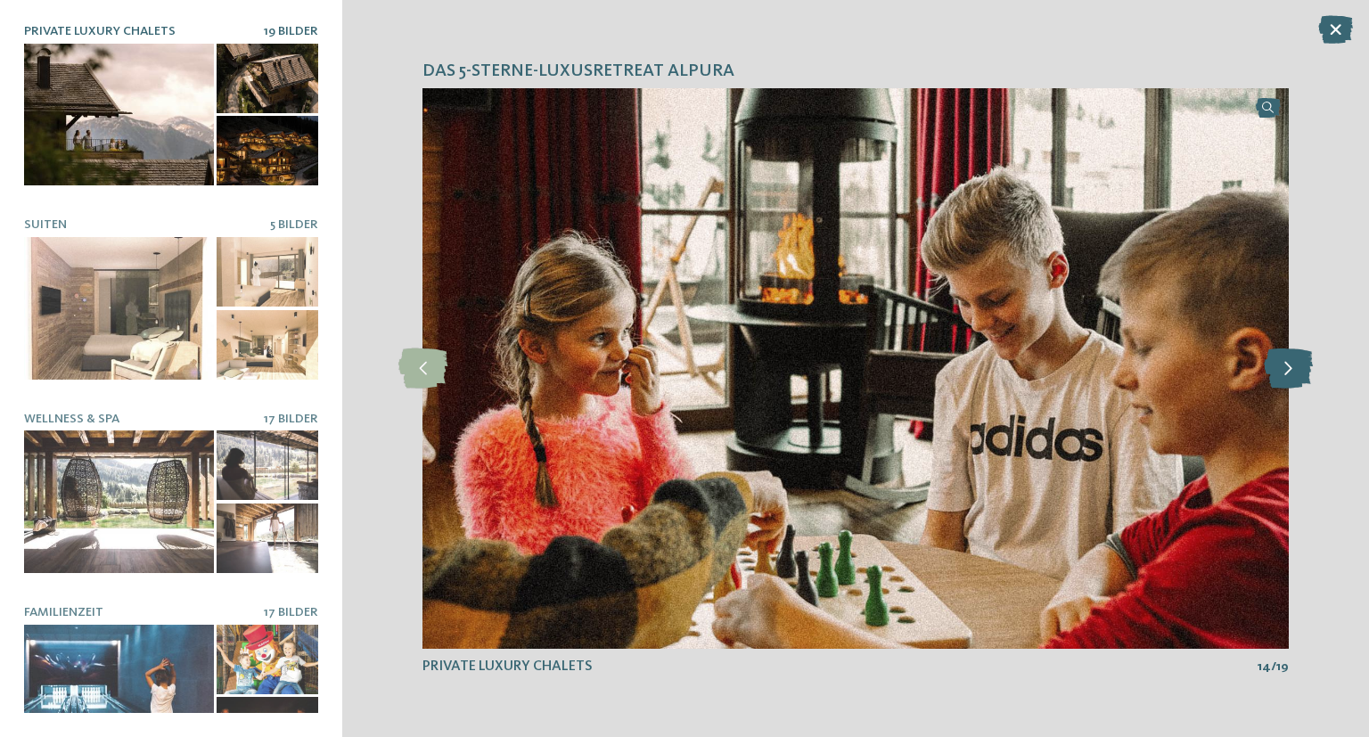
click at [1271, 363] on icon at bounding box center [1287, 368] width 49 height 40
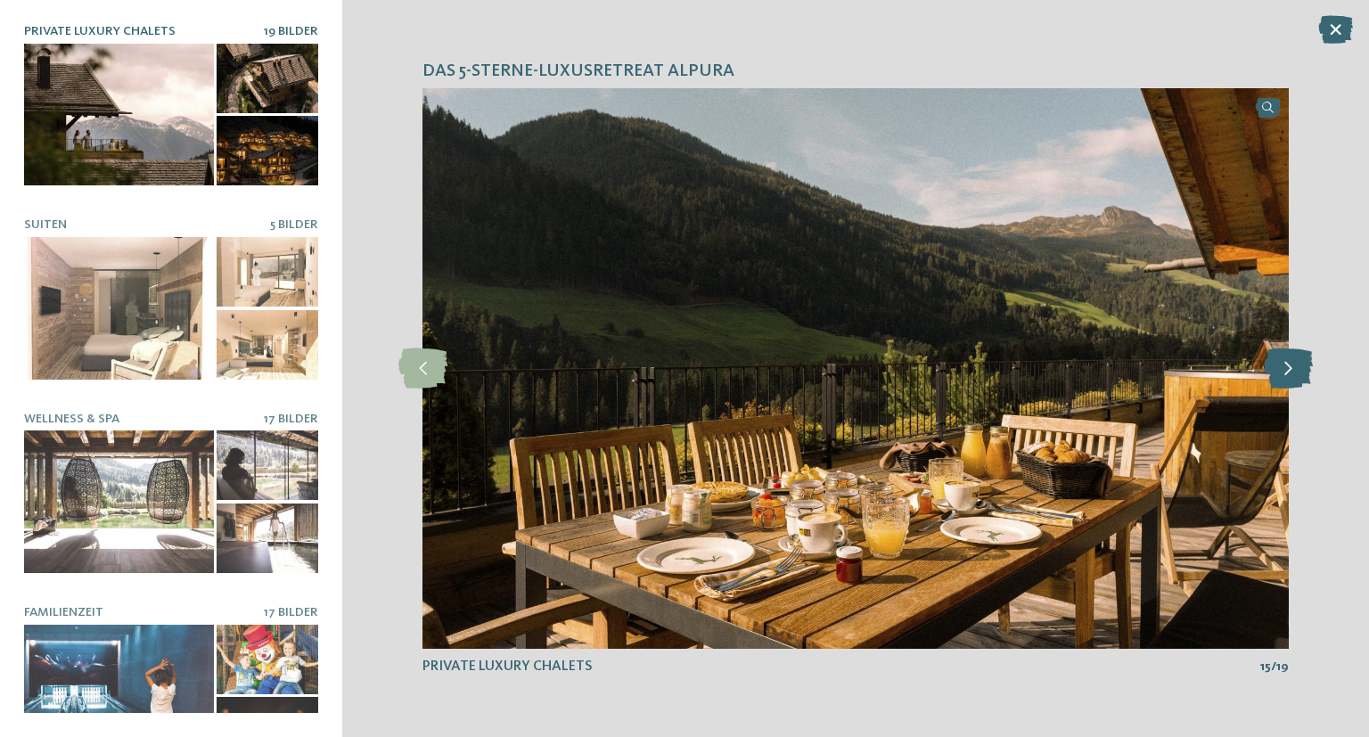
click at [1271, 363] on icon at bounding box center [1287, 368] width 49 height 40
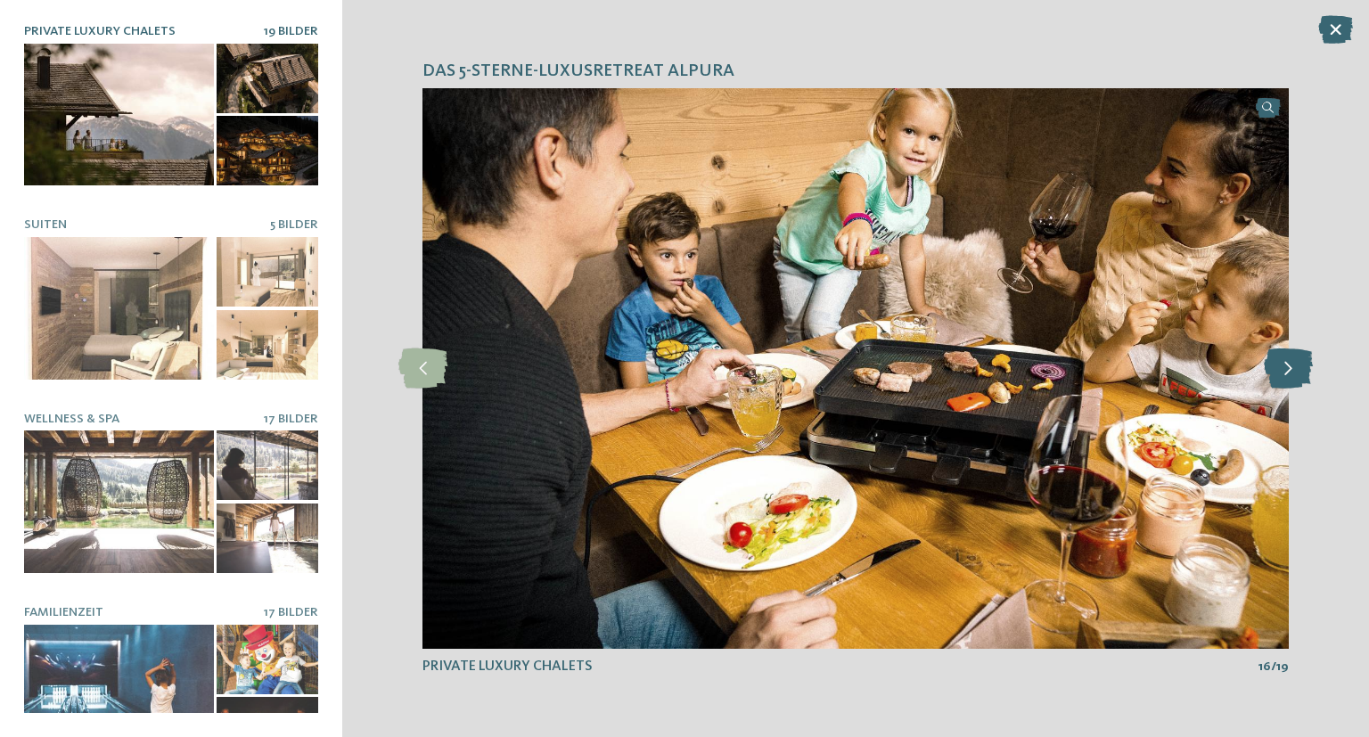
click at [1271, 363] on icon at bounding box center [1287, 368] width 49 height 40
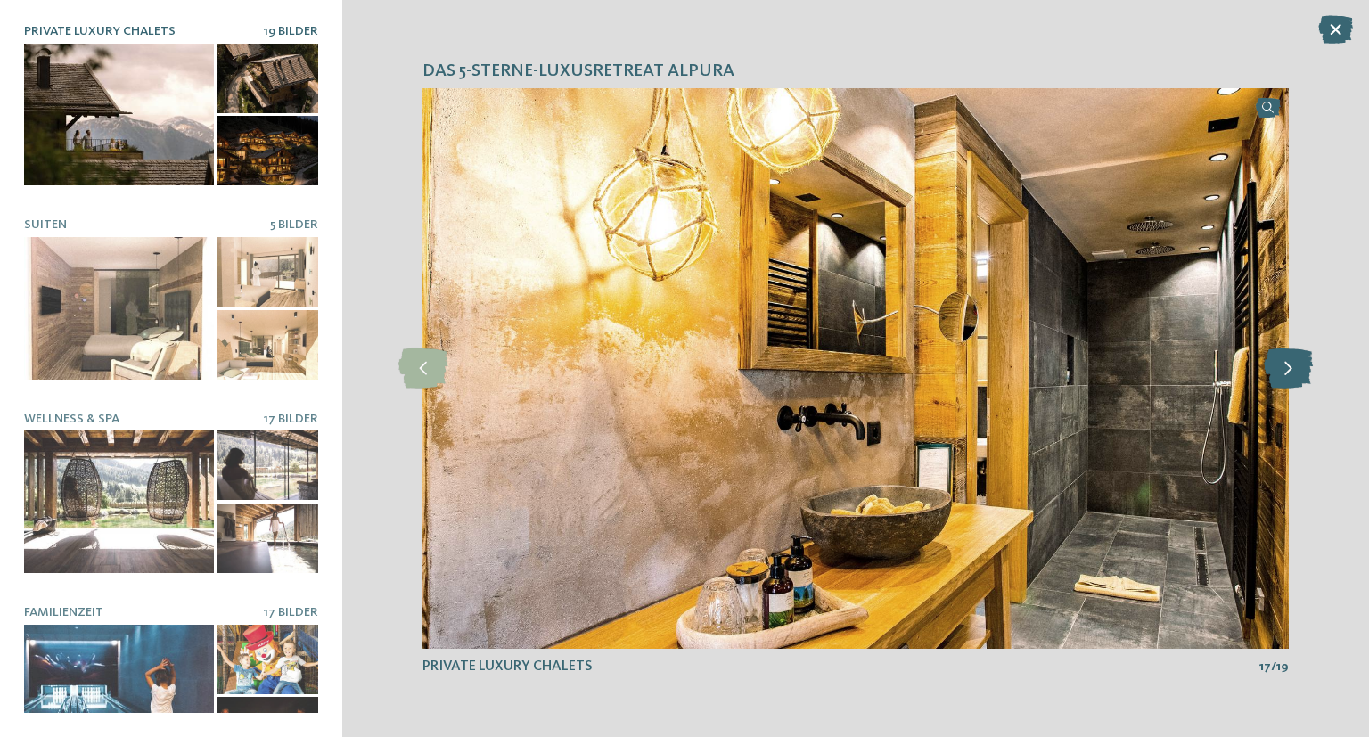
click at [1271, 363] on icon at bounding box center [1287, 368] width 49 height 40
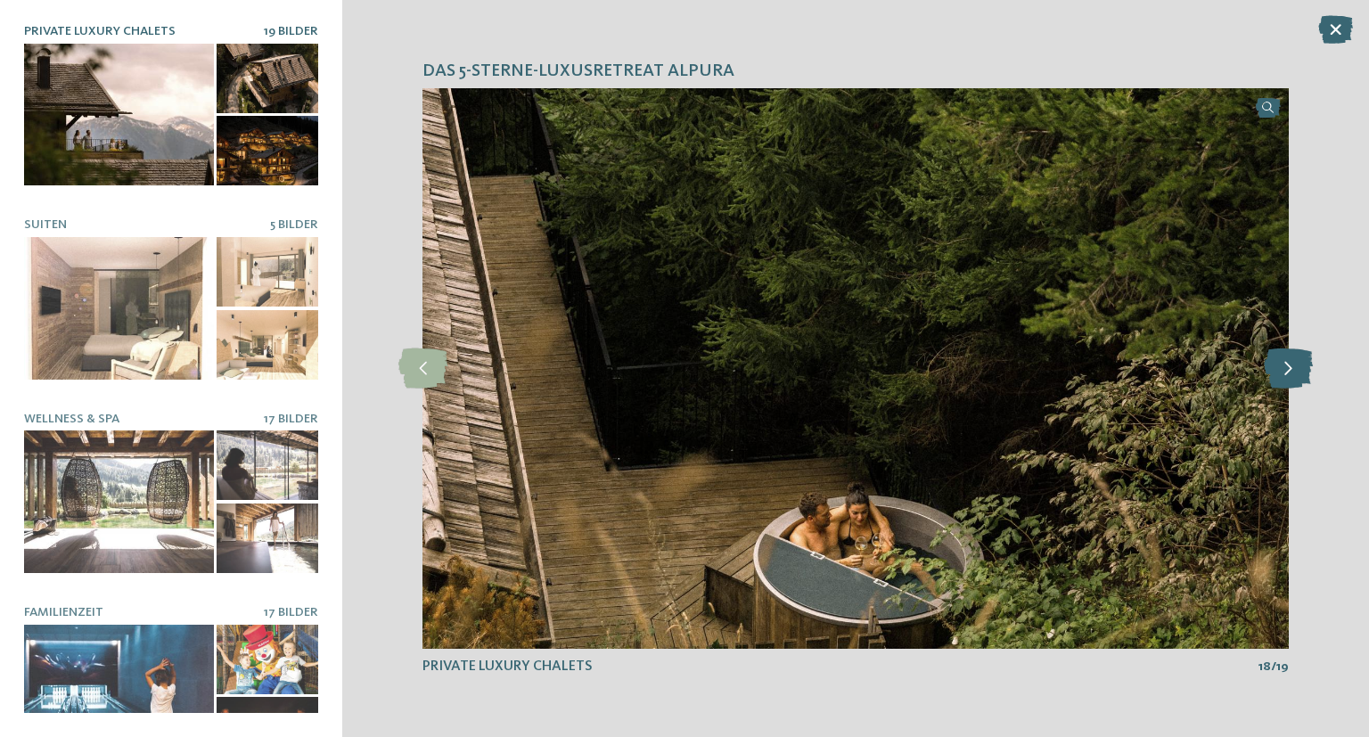
click at [1271, 363] on icon at bounding box center [1287, 368] width 49 height 40
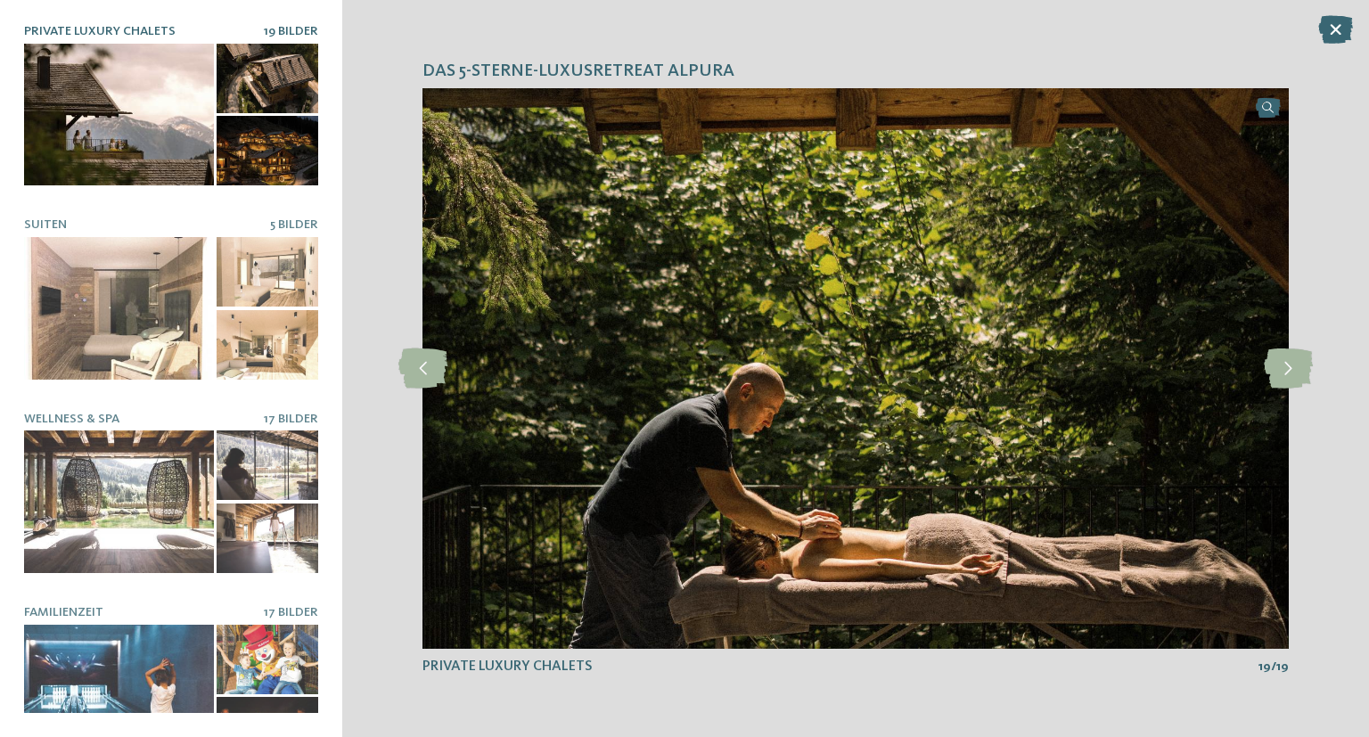
click at [1342, 355] on div "Das 5-Sterne-Luxusretreat Alpura slide 19 of 19 /" at bounding box center [855, 368] width 1026 height 737
click at [1288, 368] on icon at bounding box center [1287, 368] width 49 height 40
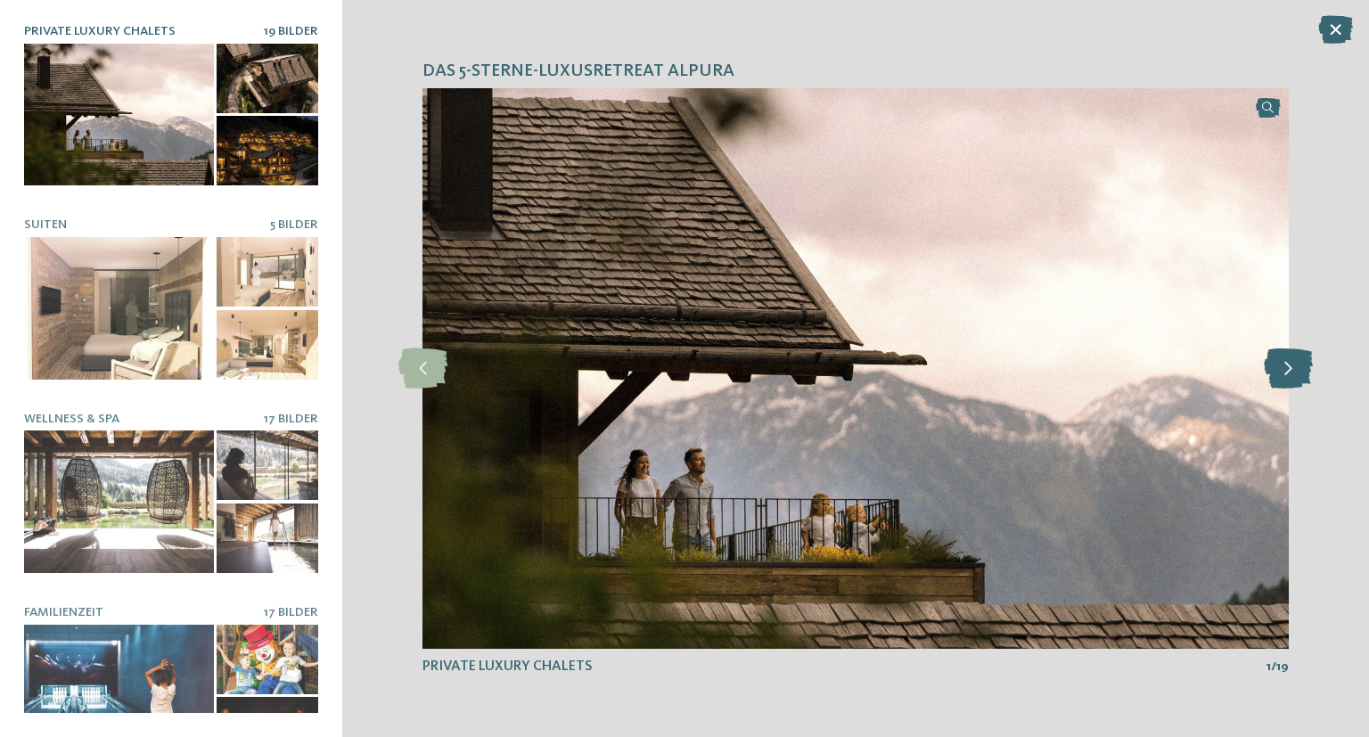
click at [1288, 368] on icon at bounding box center [1287, 368] width 49 height 40
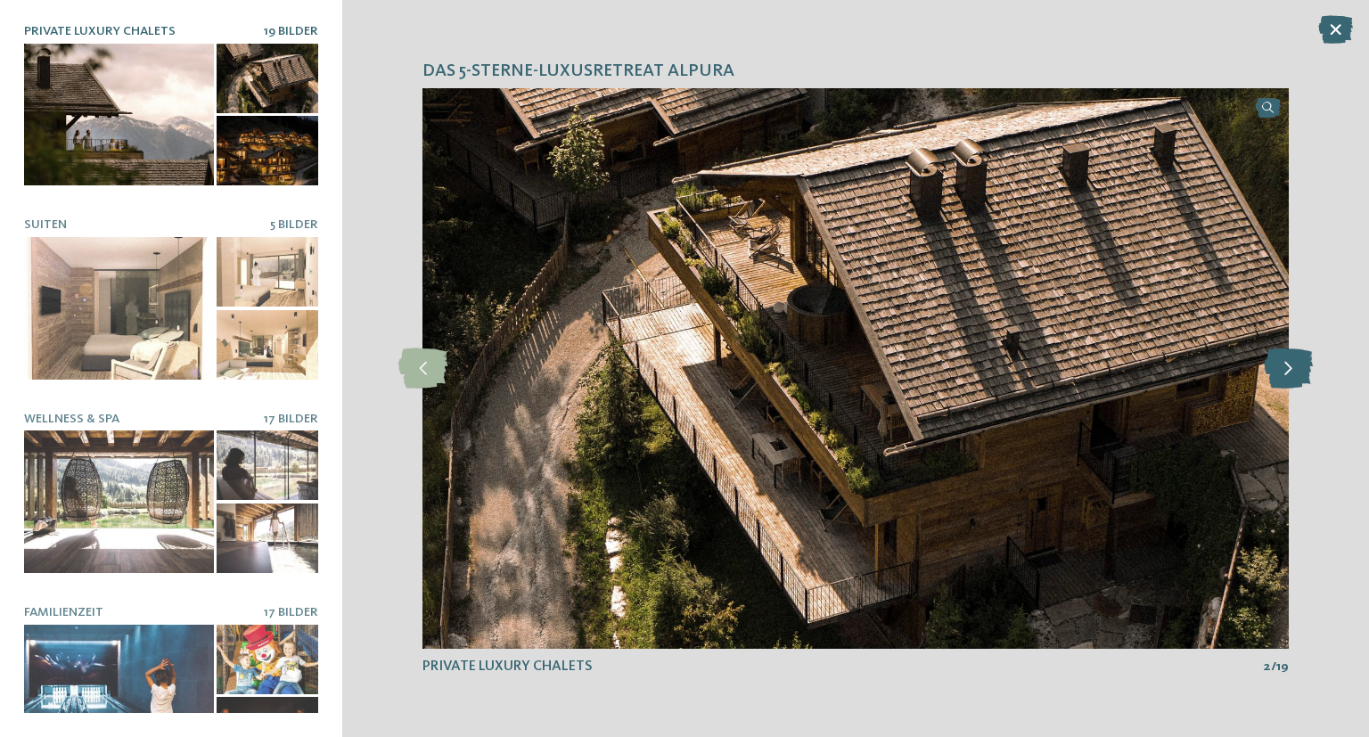
click at [1288, 368] on icon at bounding box center [1287, 368] width 49 height 40
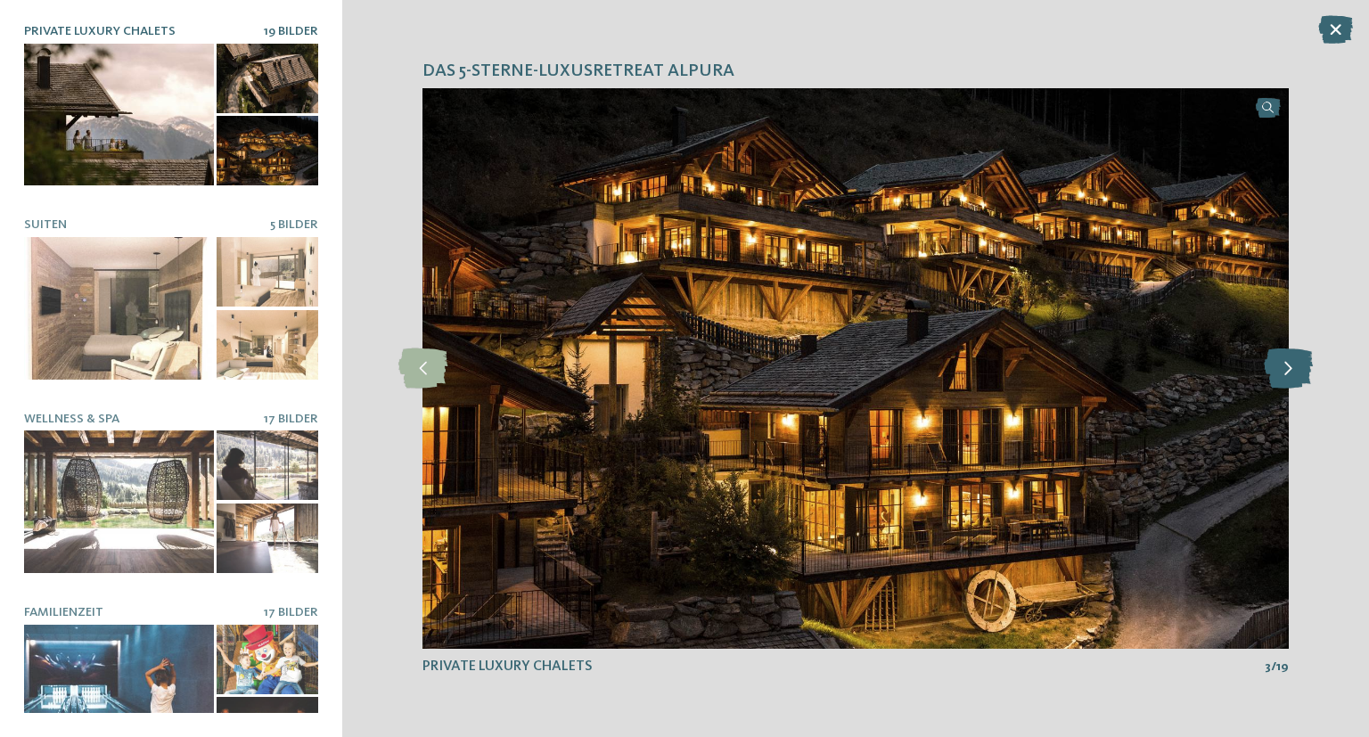
click at [1288, 367] on icon at bounding box center [1287, 368] width 49 height 40
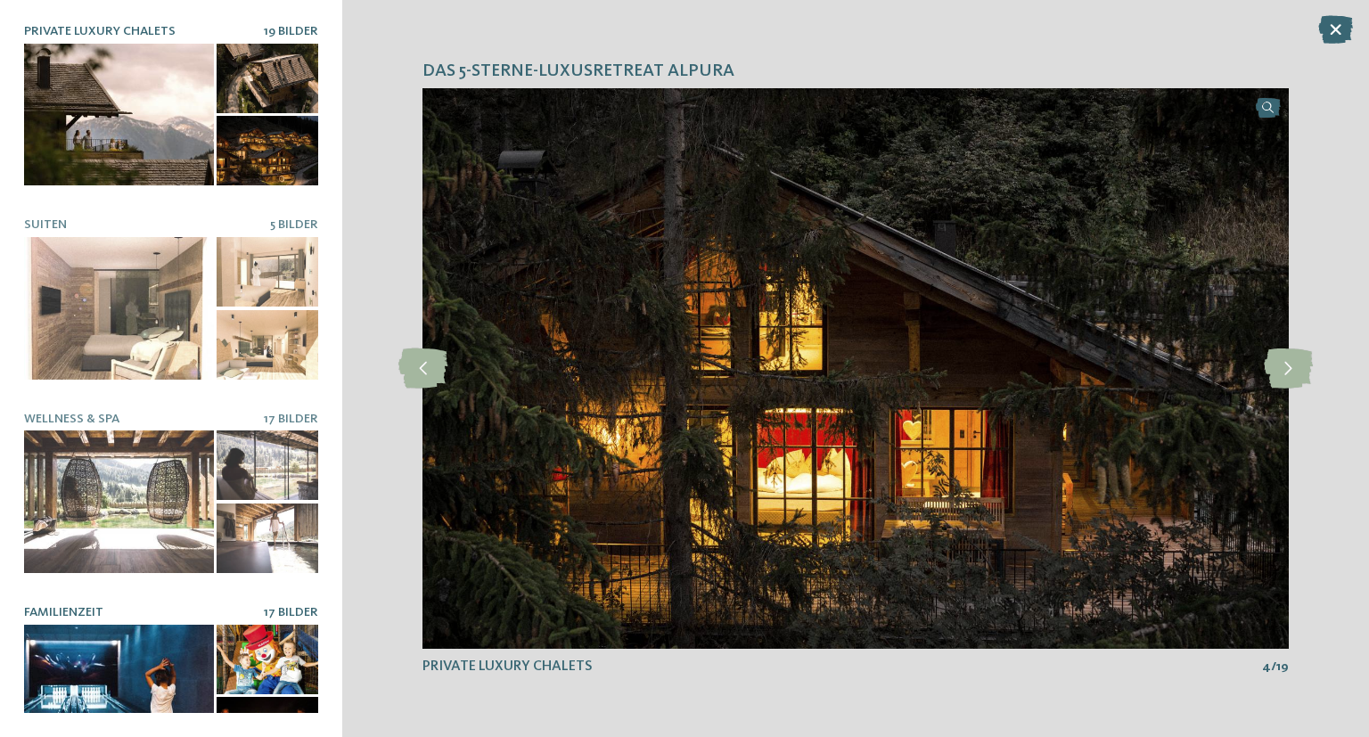
click at [193, 662] on div at bounding box center [119, 696] width 190 height 143
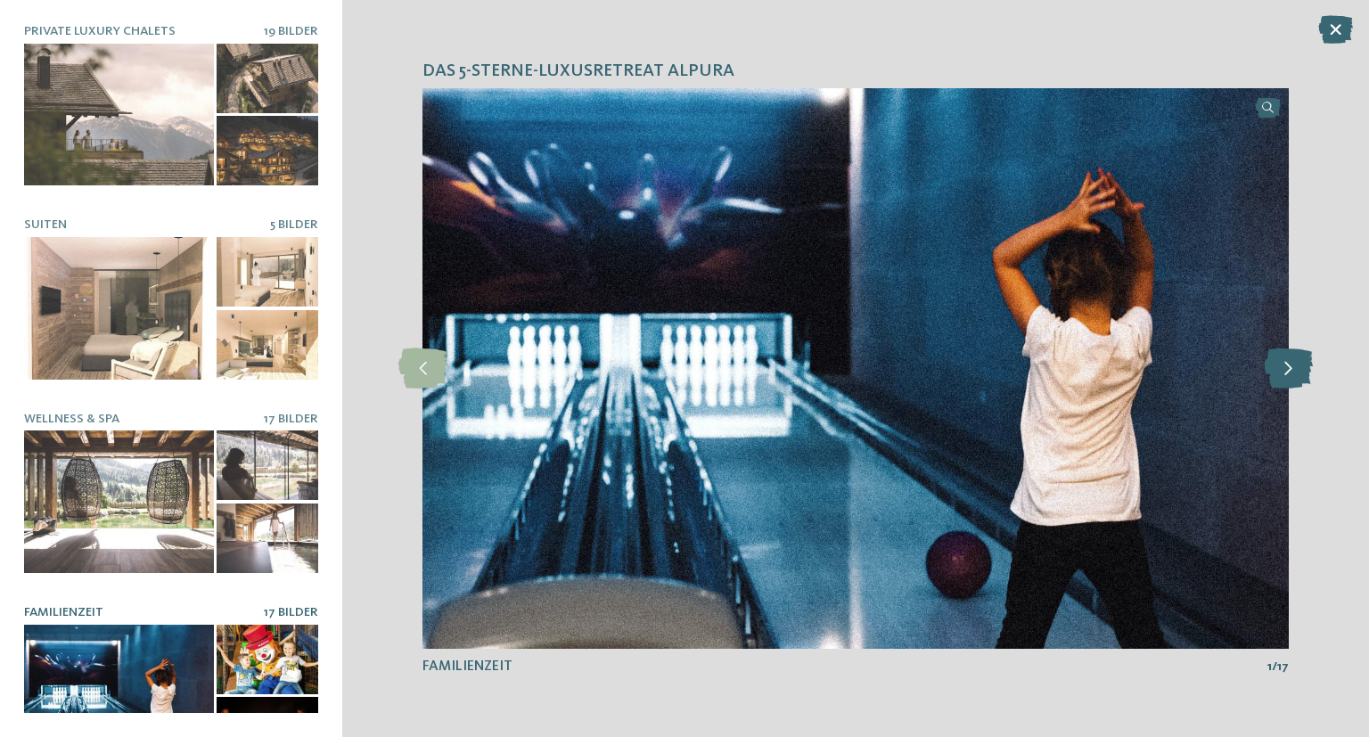
click at [1291, 365] on icon at bounding box center [1287, 368] width 49 height 40
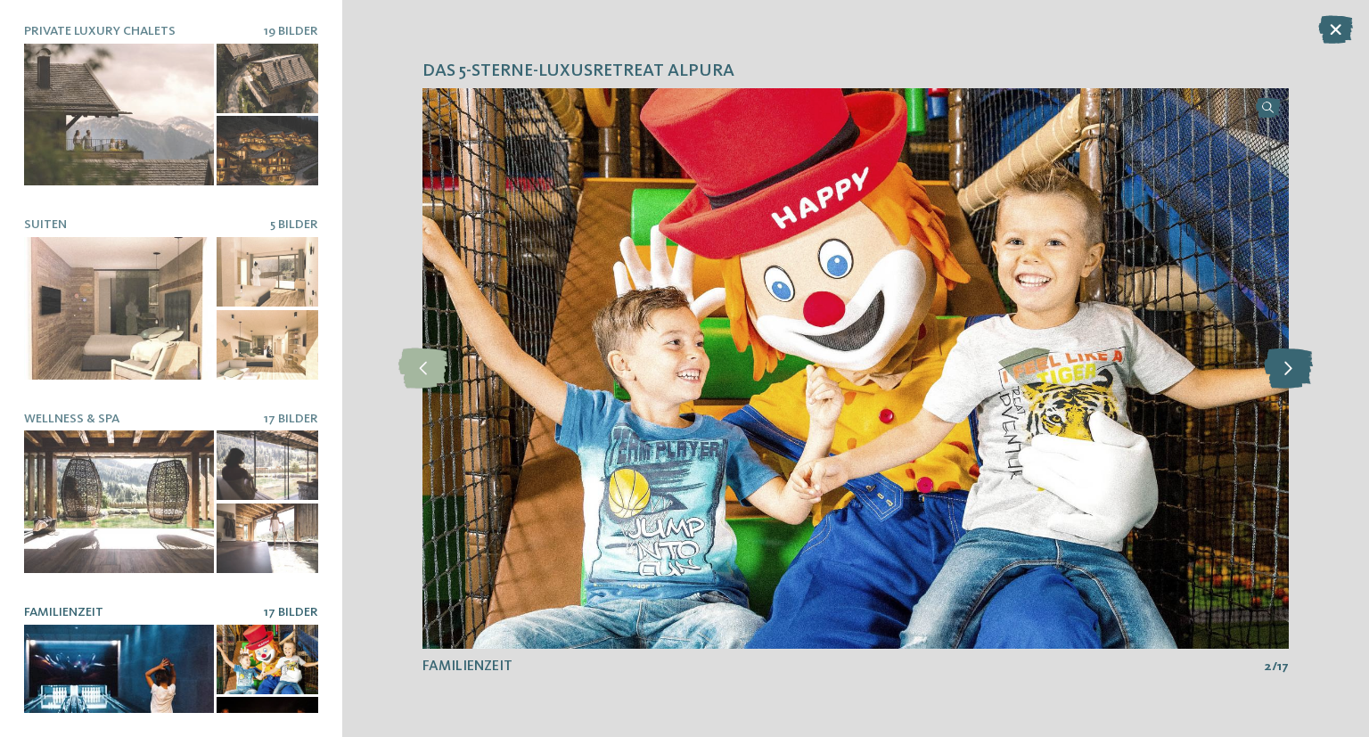
click at [1291, 365] on icon at bounding box center [1287, 368] width 49 height 40
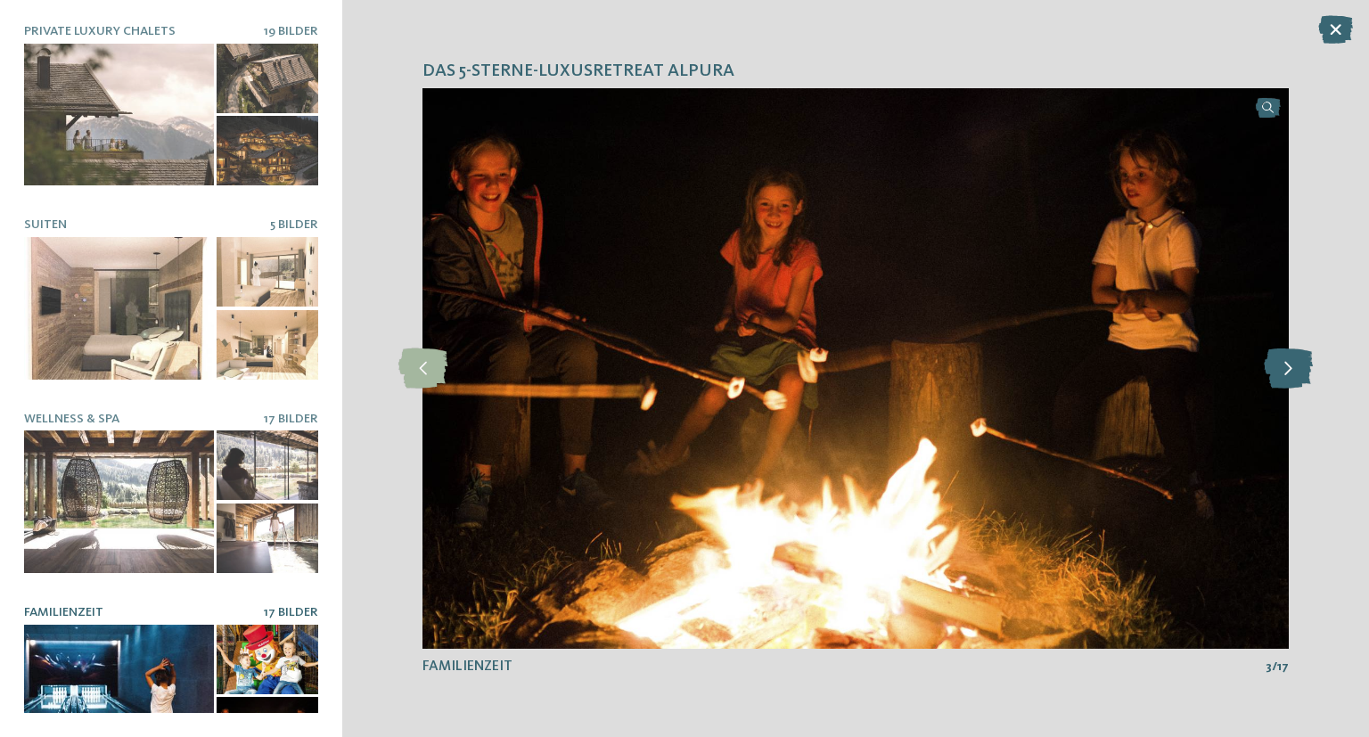
click at [1291, 365] on icon at bounding box center [1287, 368] width 49 height 40
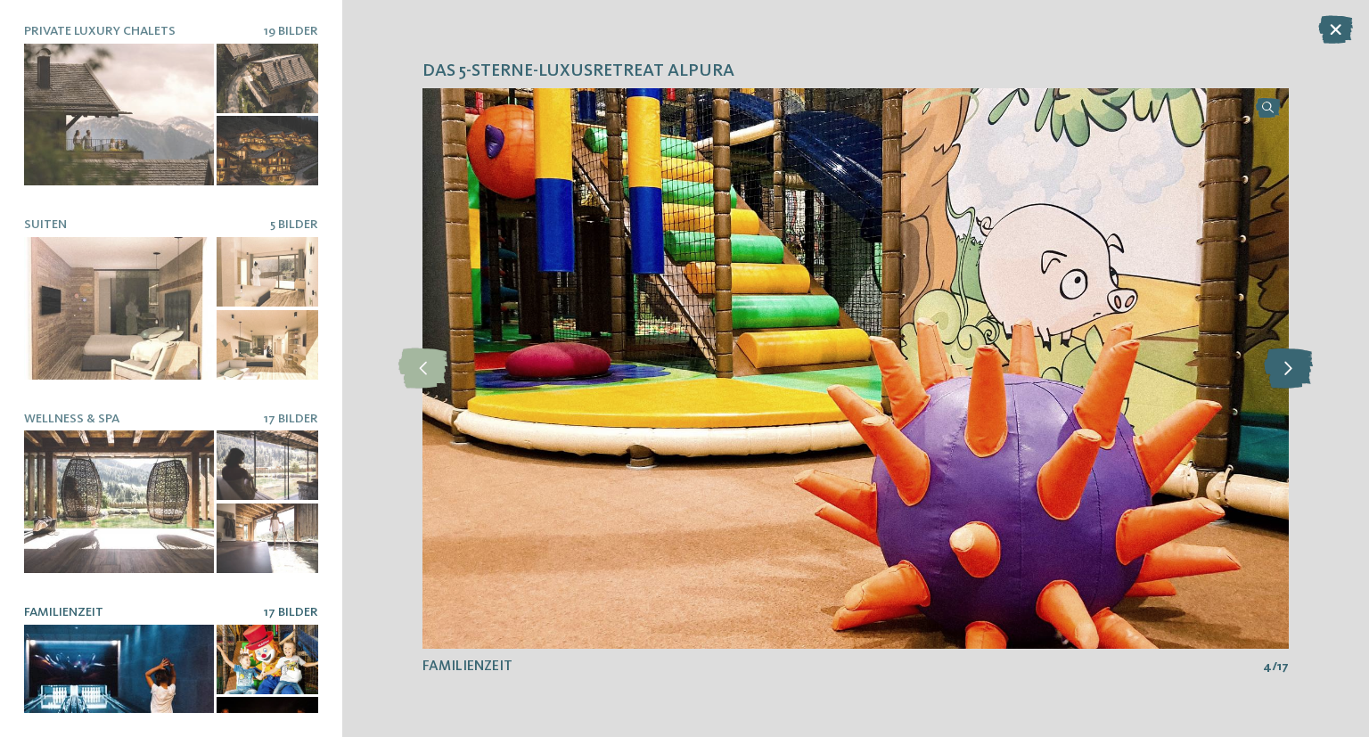
click at [1291, 364] on icon at bounding box center [1287, 368] width 49 height 40
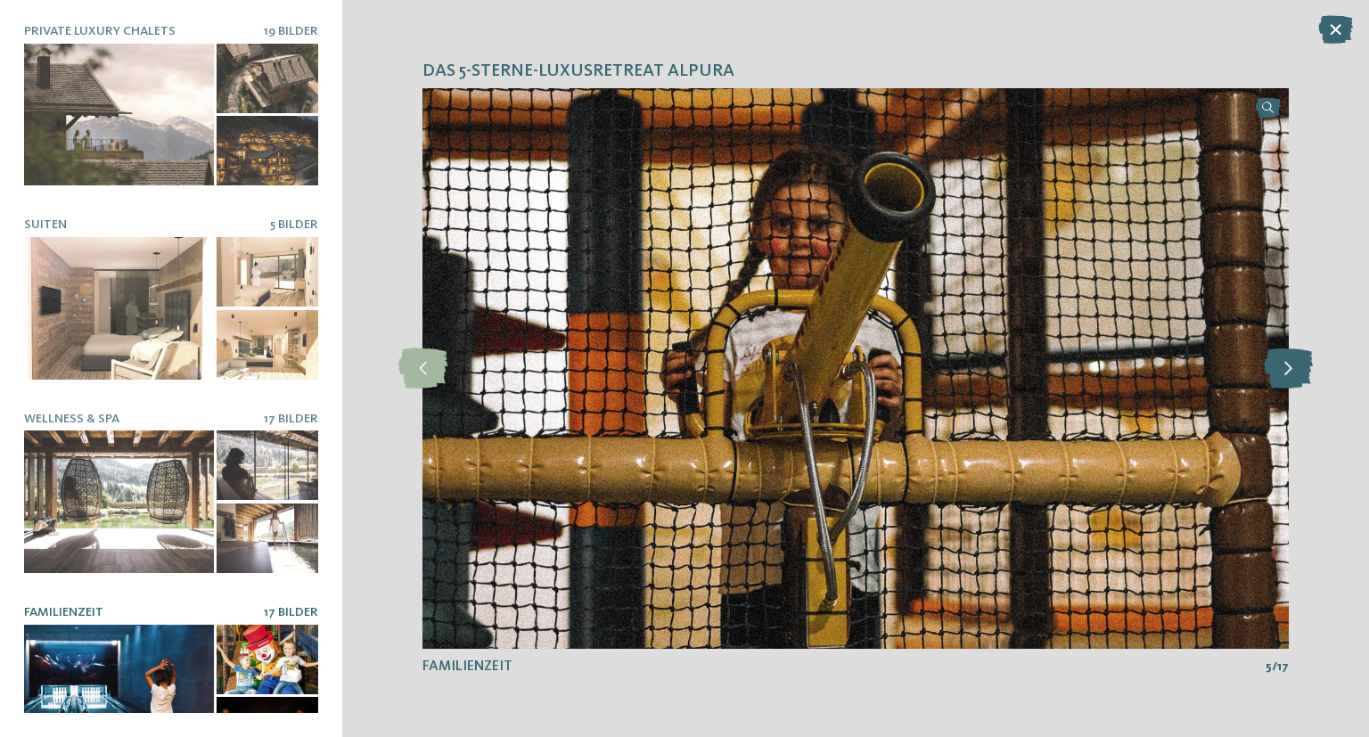
click at [1291, 364] on icon at bounding box center [1287, 368] width 49 height 40
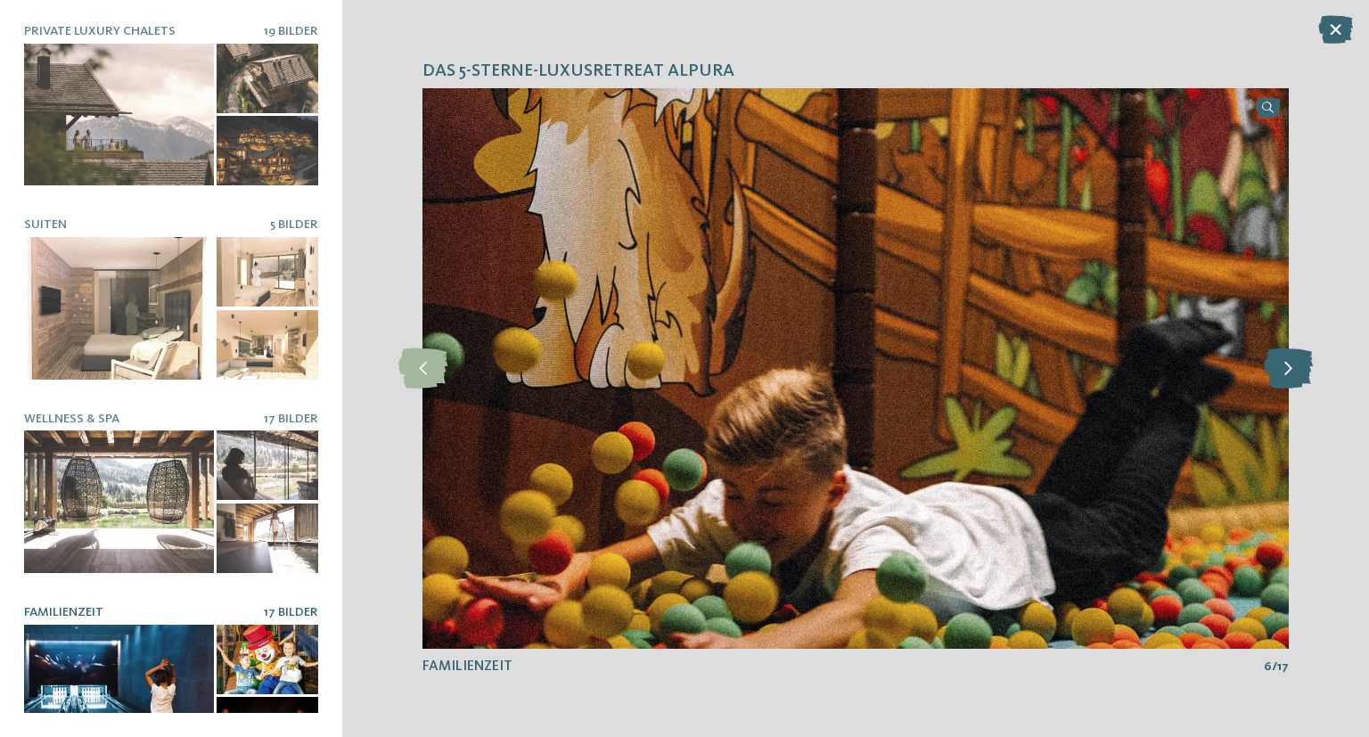
click at [1291, 364] on icon at bounding box center [1287, 368] width 49 height 40
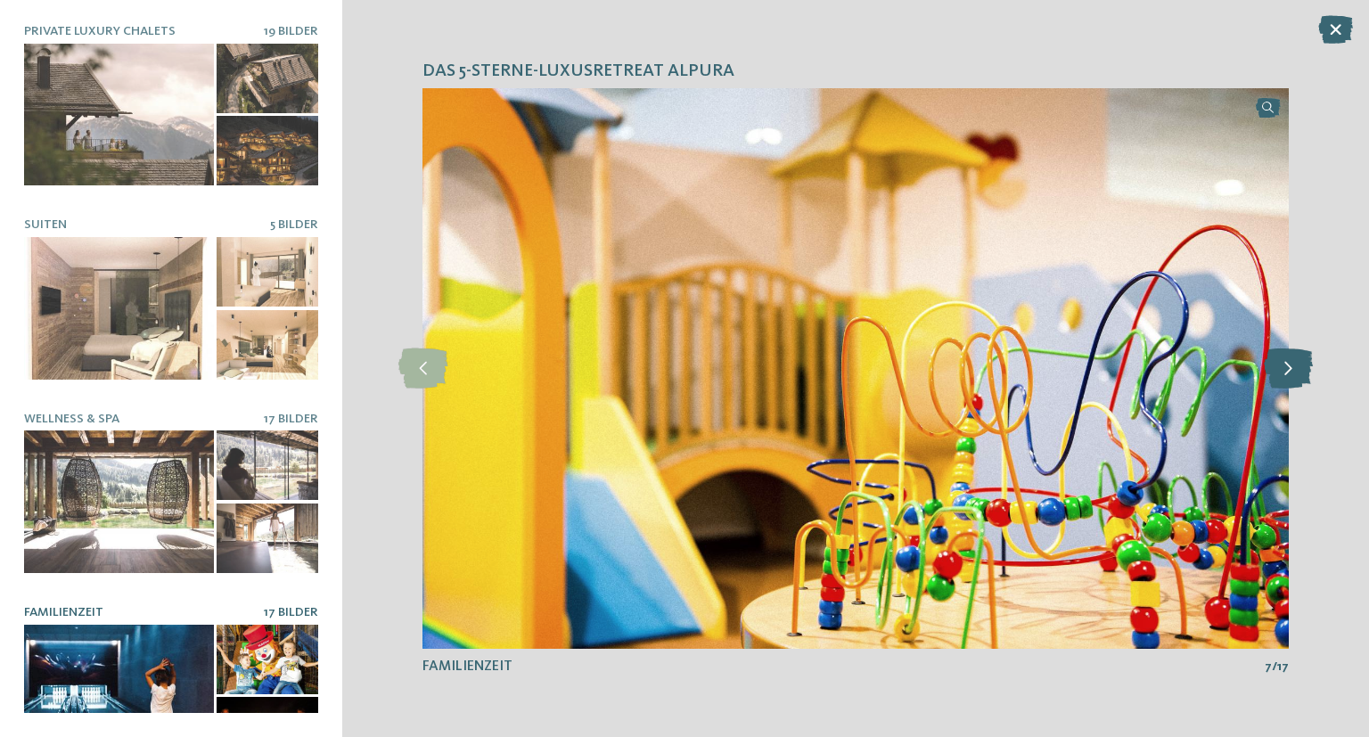
click at [1291, 364] on icon at bounding box center [1287, 368] width 49 height 40
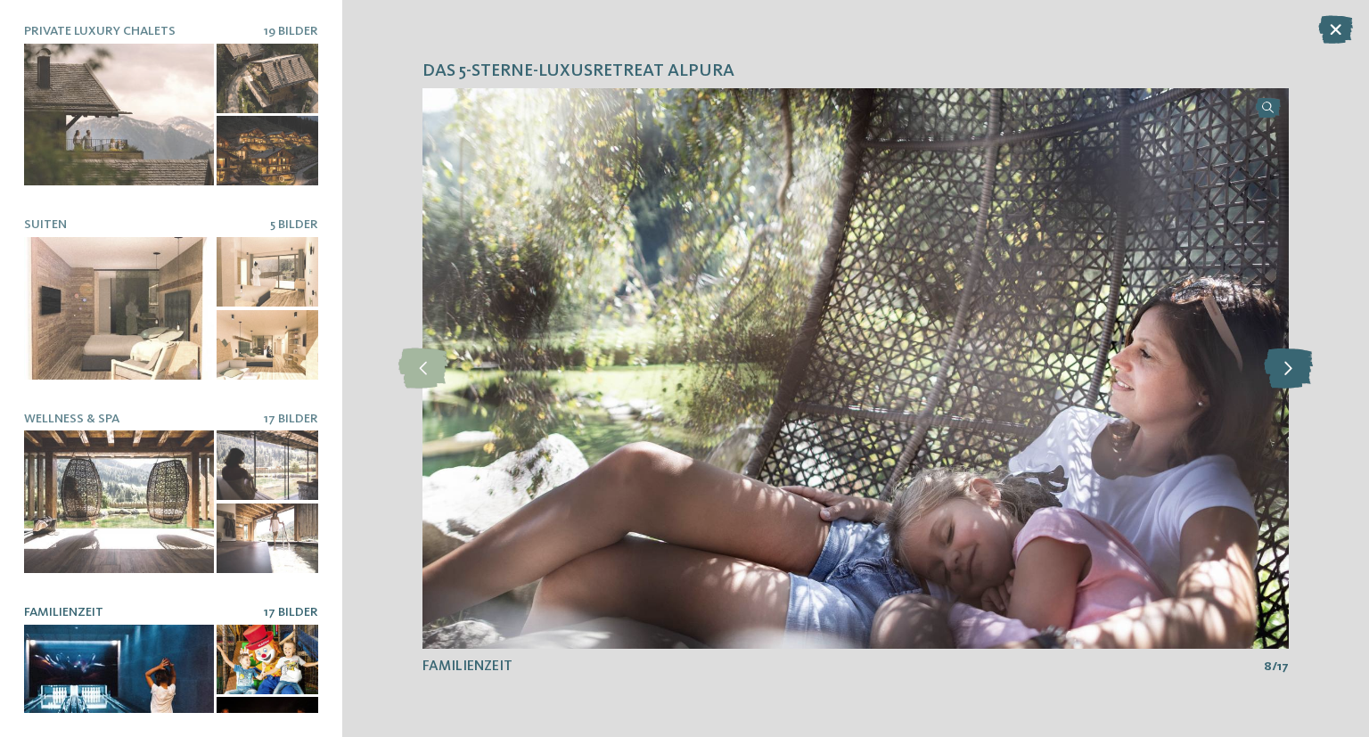
click at [1291, 364] on icon at bounding box center [1287, 368] width 49 height 40
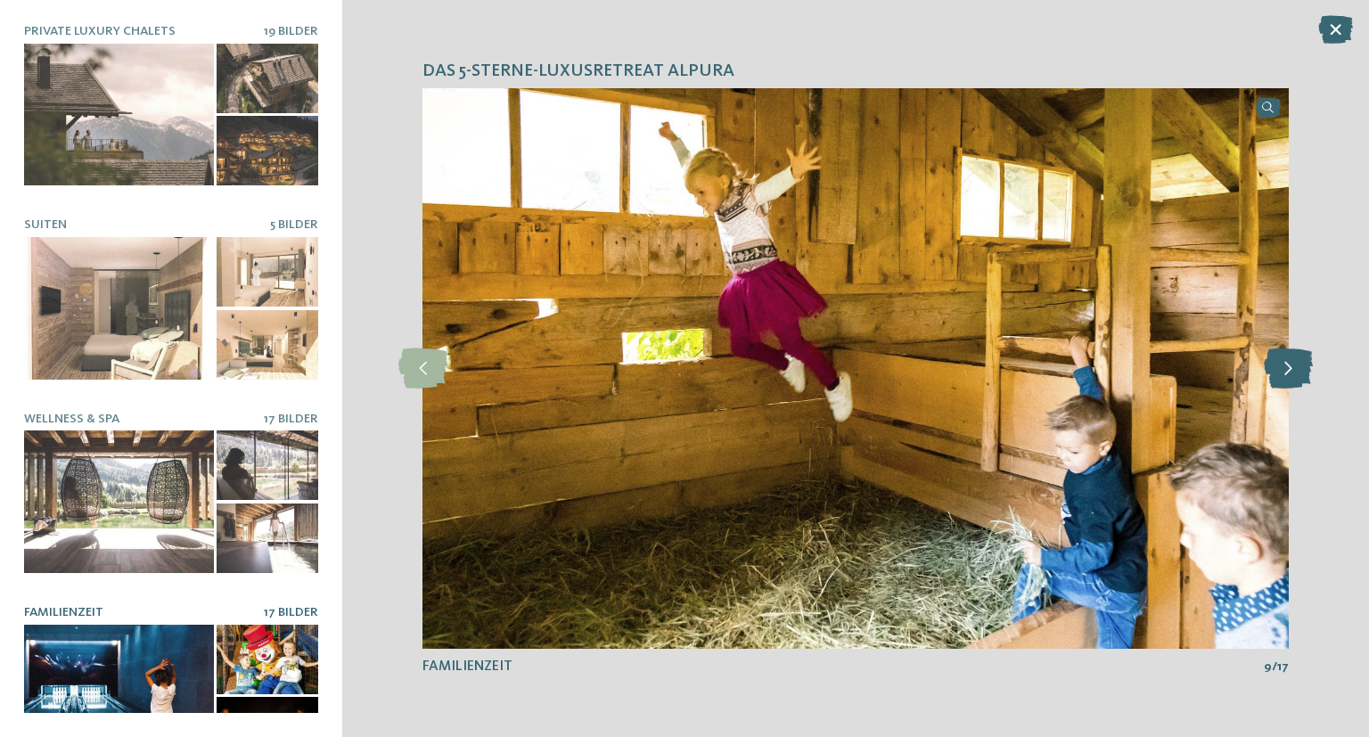
click at [1291, 362] on icon at bounding box center [1287, 368] width 49 height 40
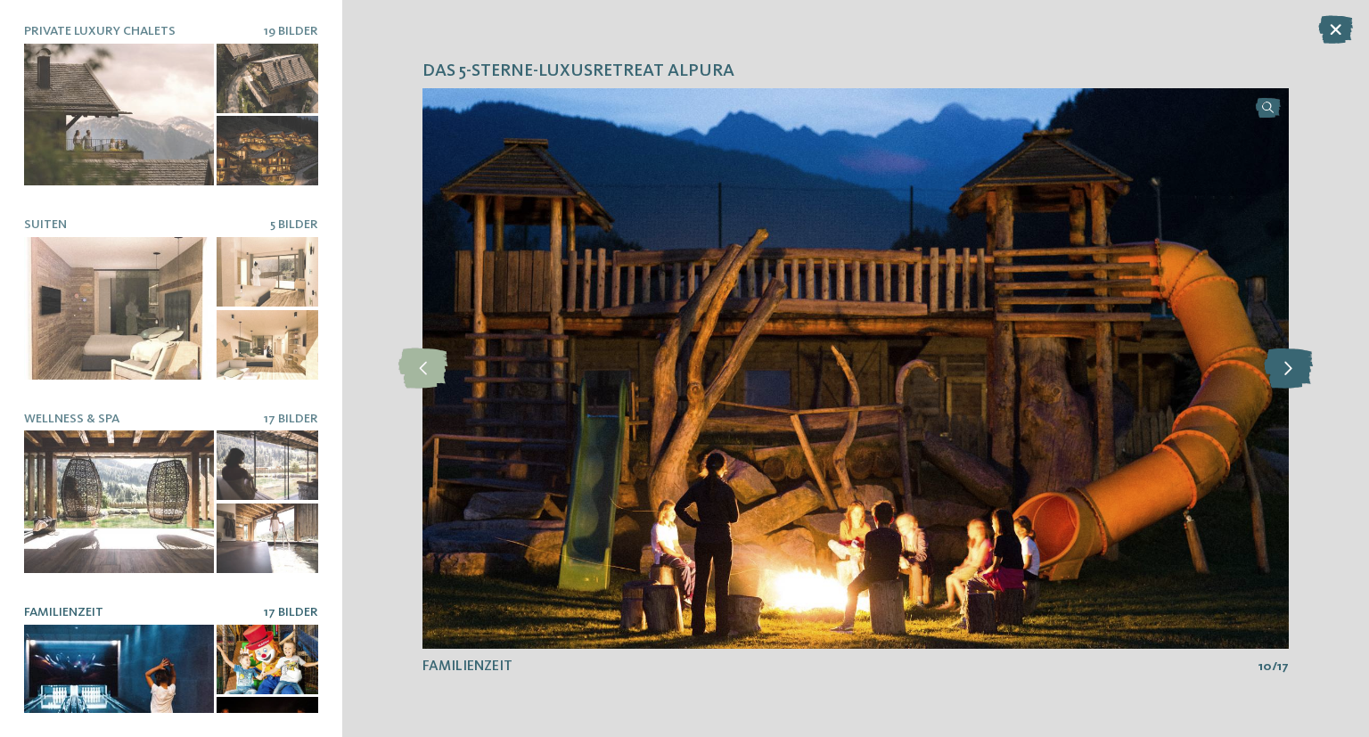
click at [1291, 362] on icon at bounding box center [1287, 368] width 49 height 40
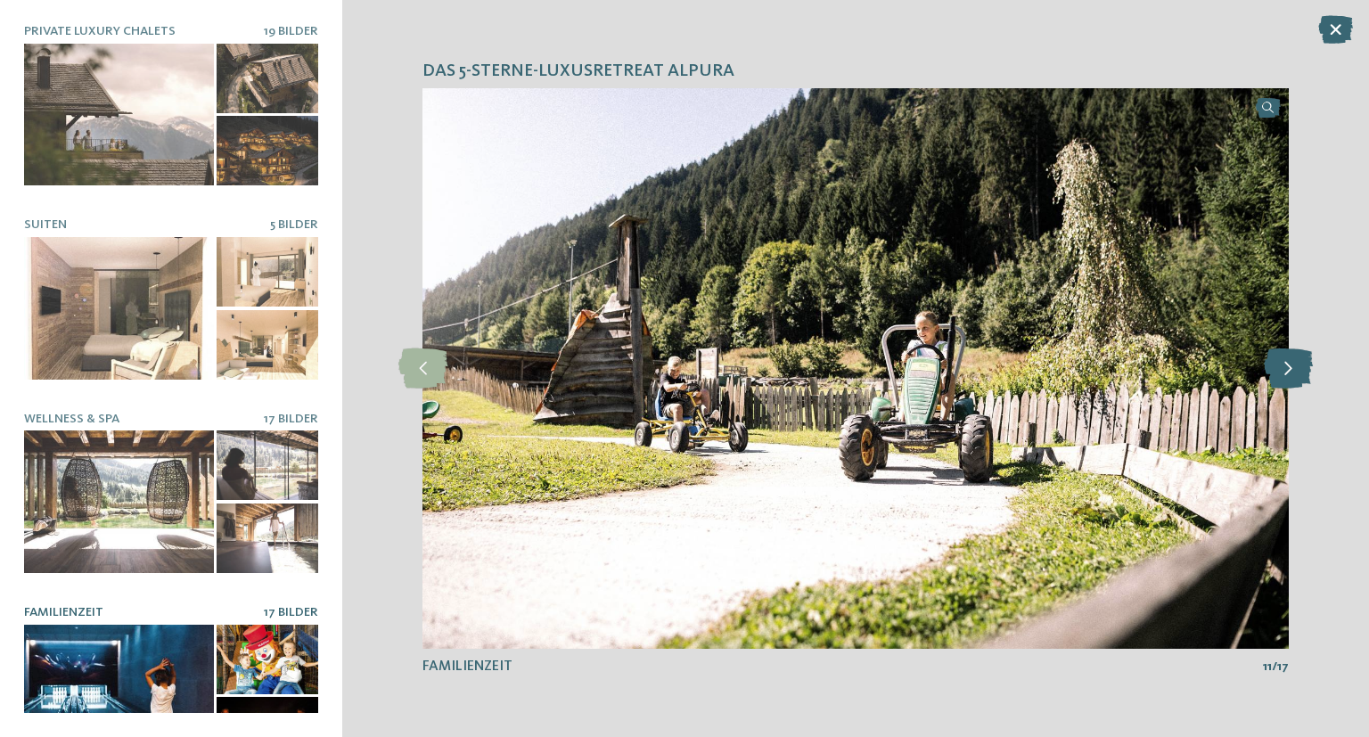
click at [1291, 362] on icon at bounding box center [1287, 368] width 49 height 40
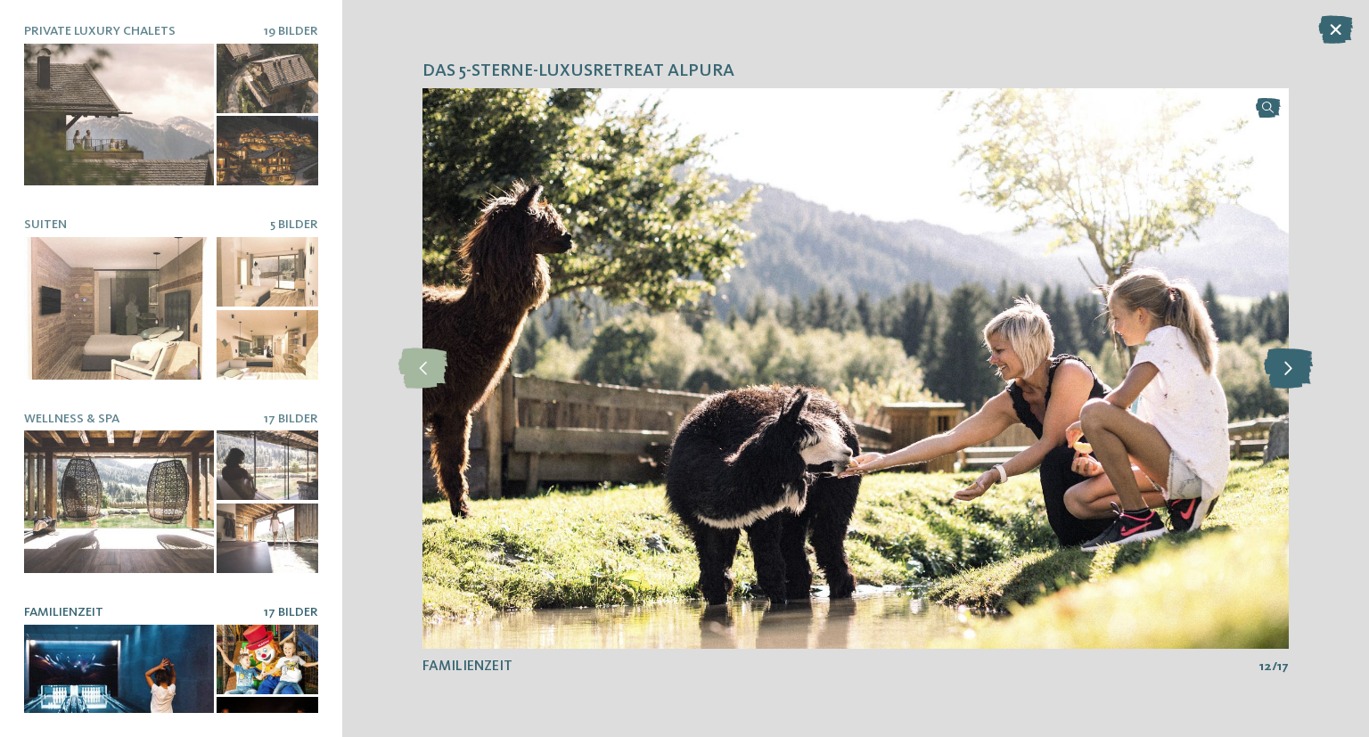
click at [1291, 362] on icon at bounding box center [1287, 368] width 49 height 40
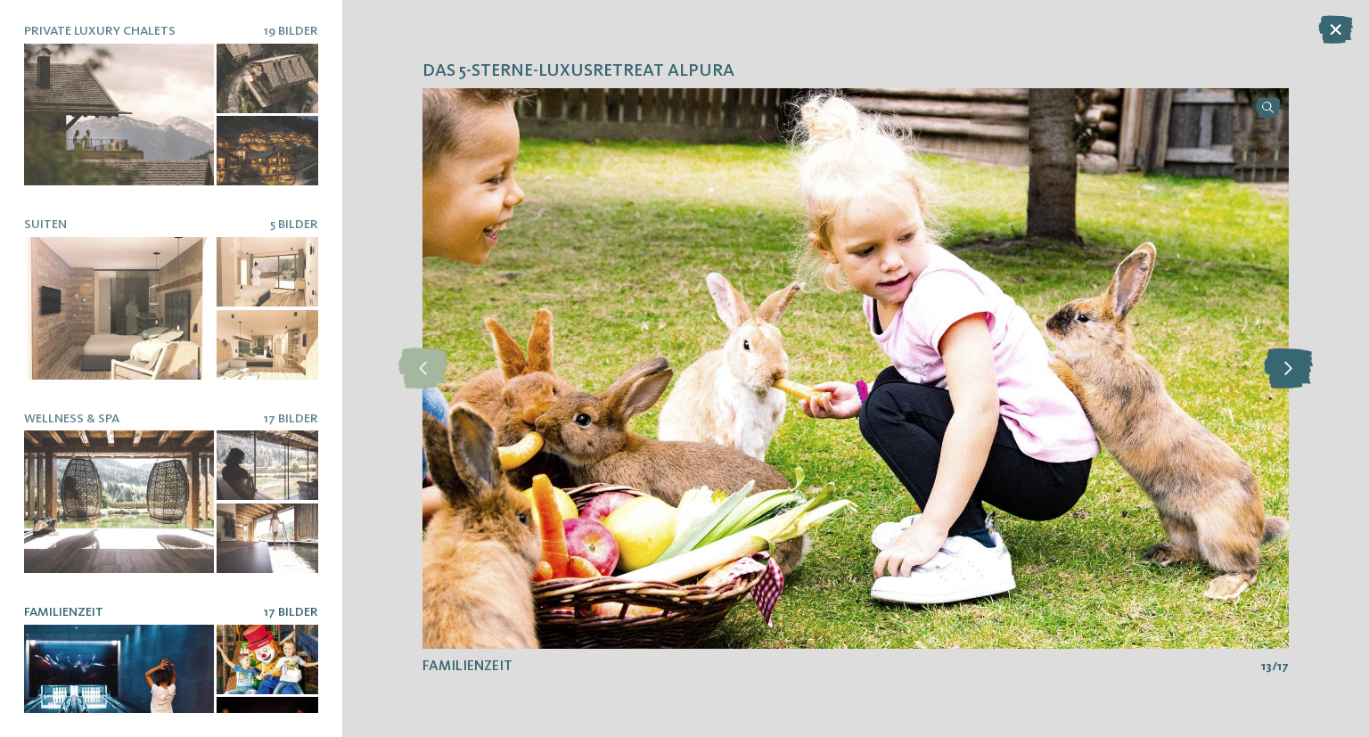
click at [1291, 362] on icon at bounding box center [1287, 368] width 49 height 40
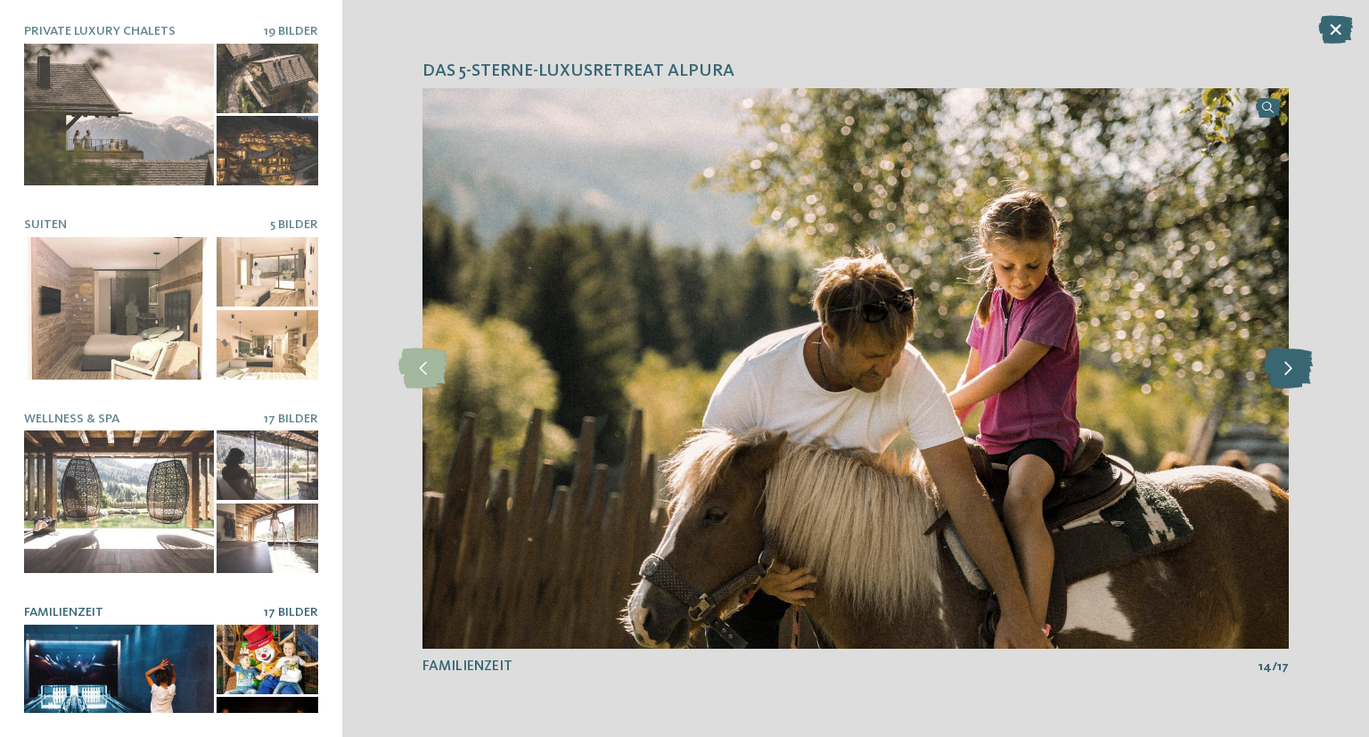
click at [1291, 362] on icon at bounding box center [1287, 368] width 49 height 40
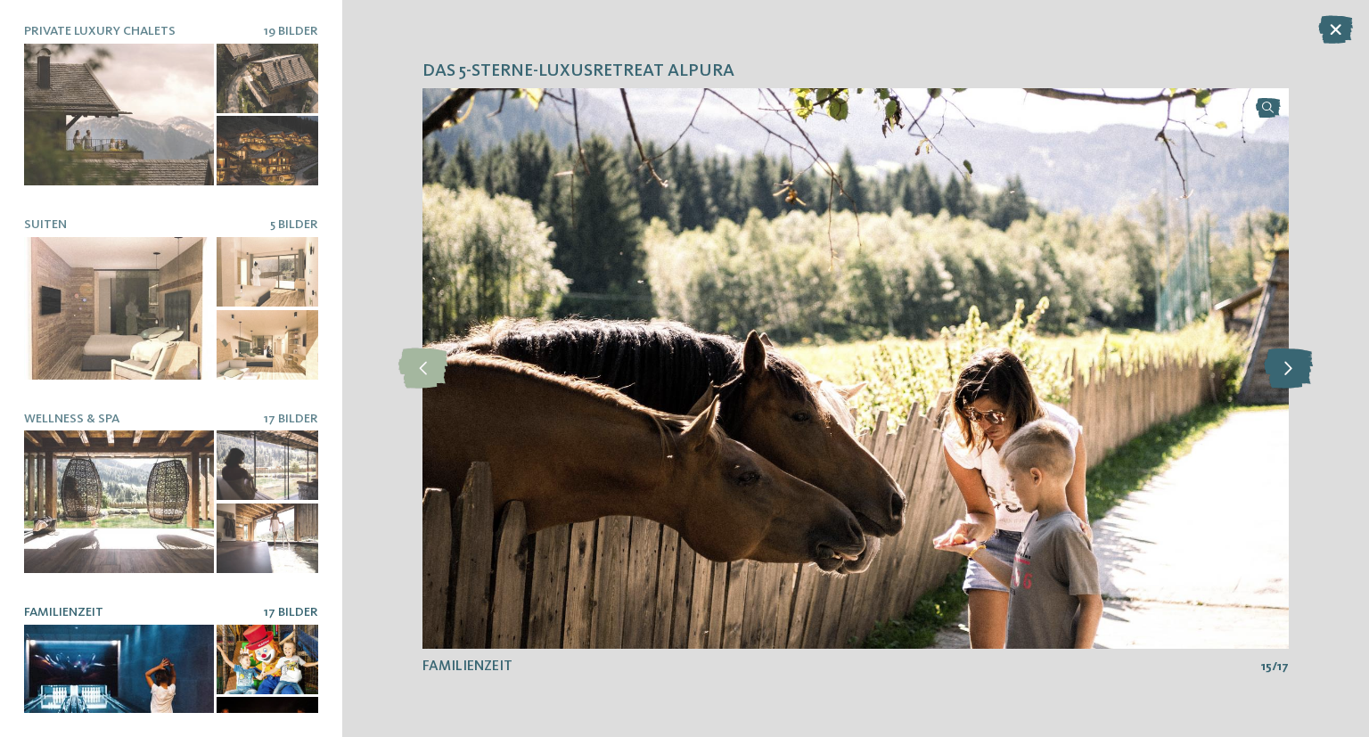
click at [1291, 362] on icon at bounding box center [1287, 368] width 49 height 40
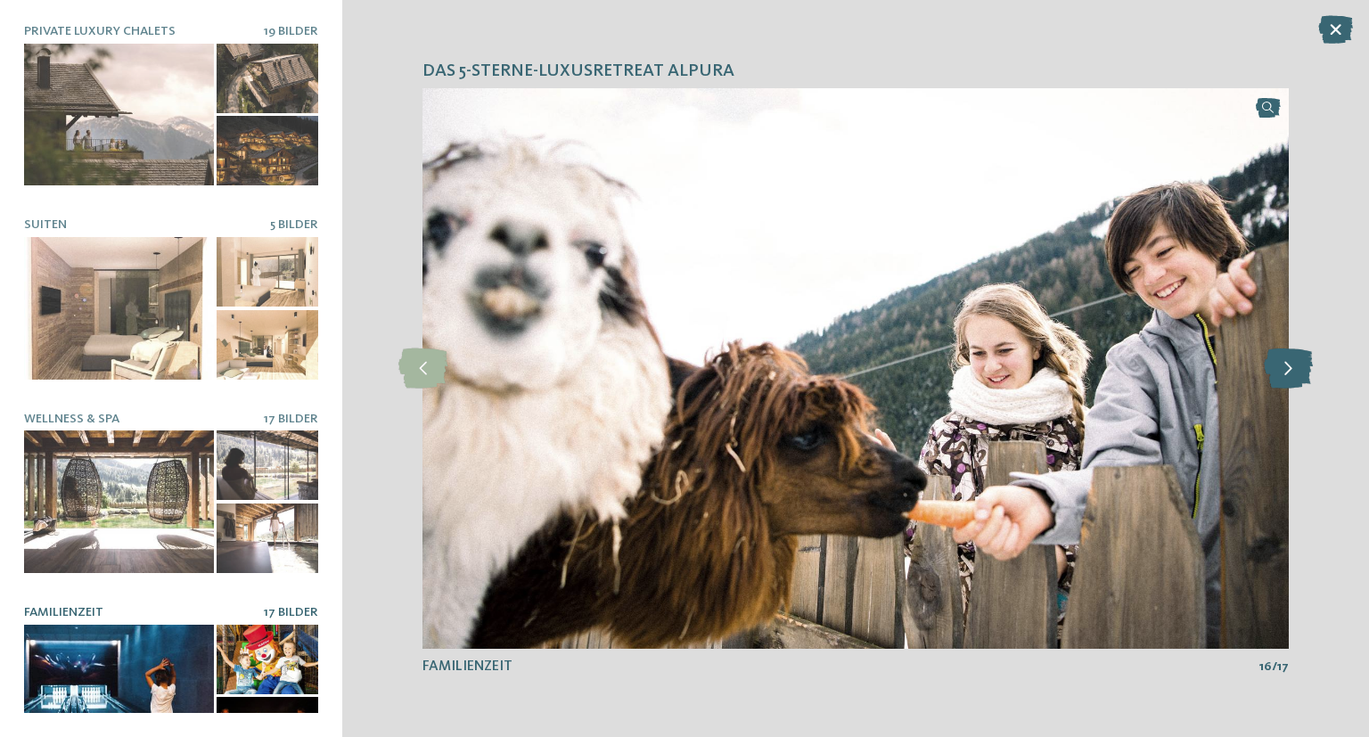
click at [1291, 362] on icon at bounding box center [1287, 368] width 49 height 40
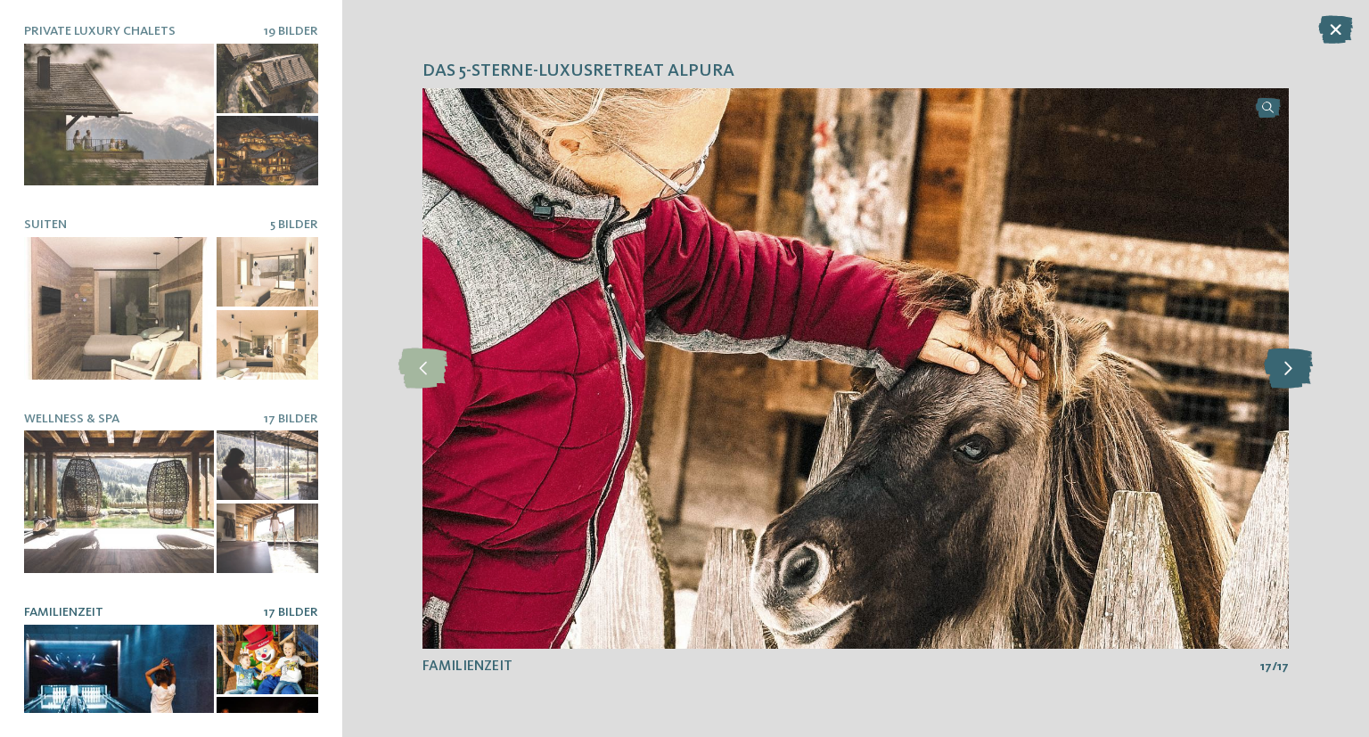
click at [1291, 362] on icon at bounding box center [1287, 368] width 49 height 40
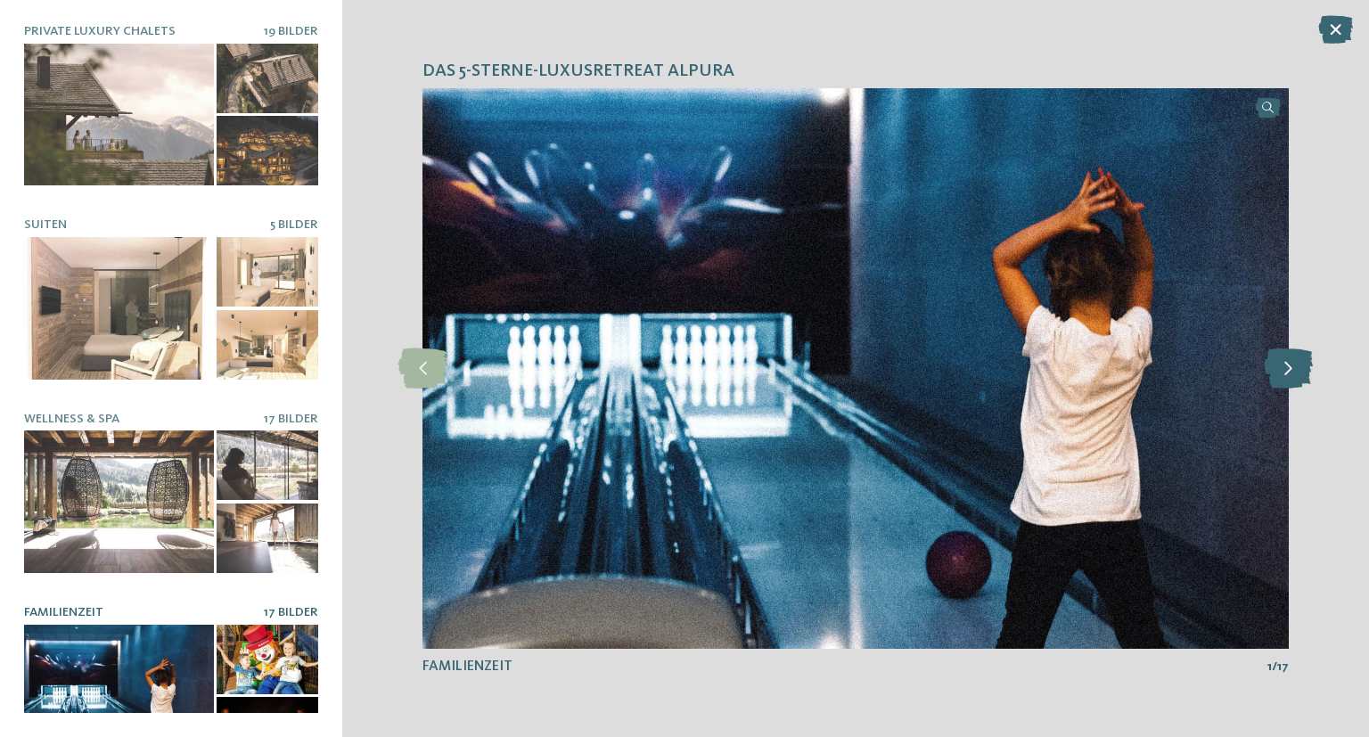
click at [1289, 361] on icon at bounding box center [1287, 368] width 49 height 40
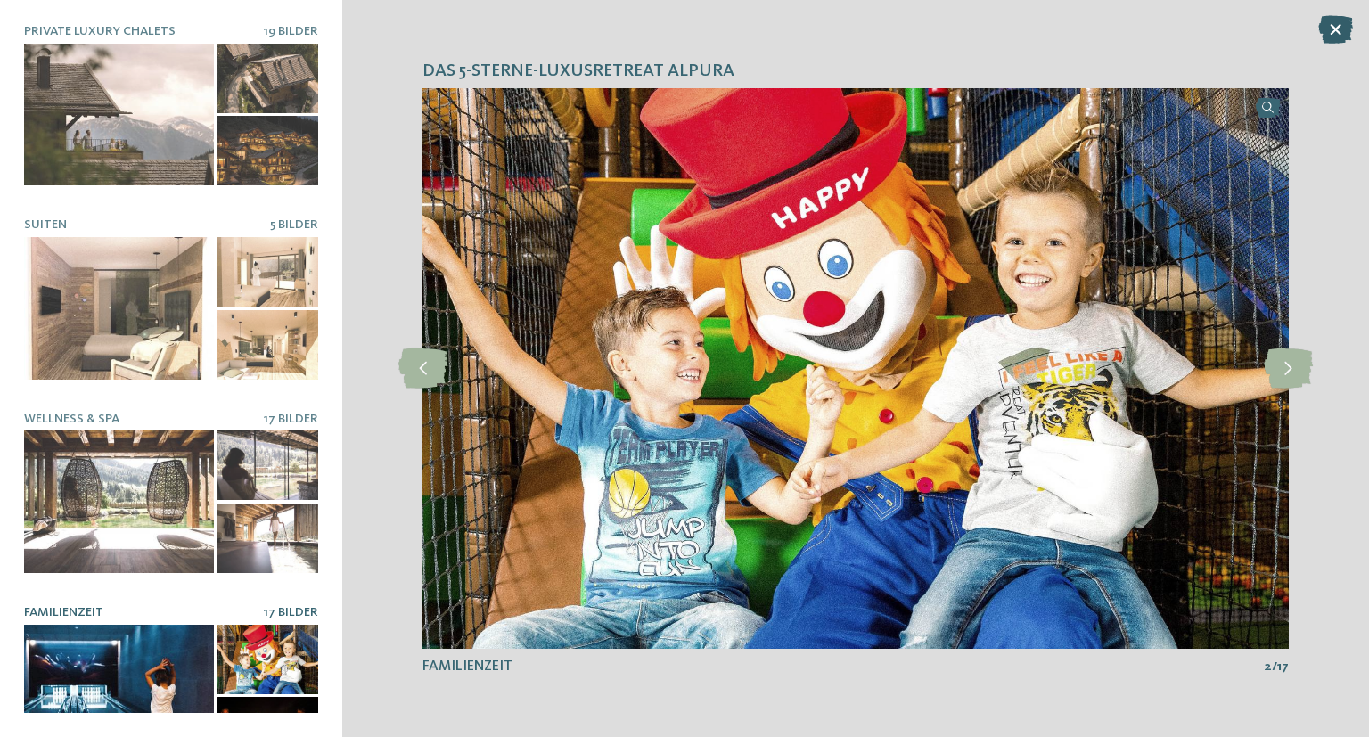
click at [1328, 35] on icon at bounding box center [1335, 29] width 35 height 29
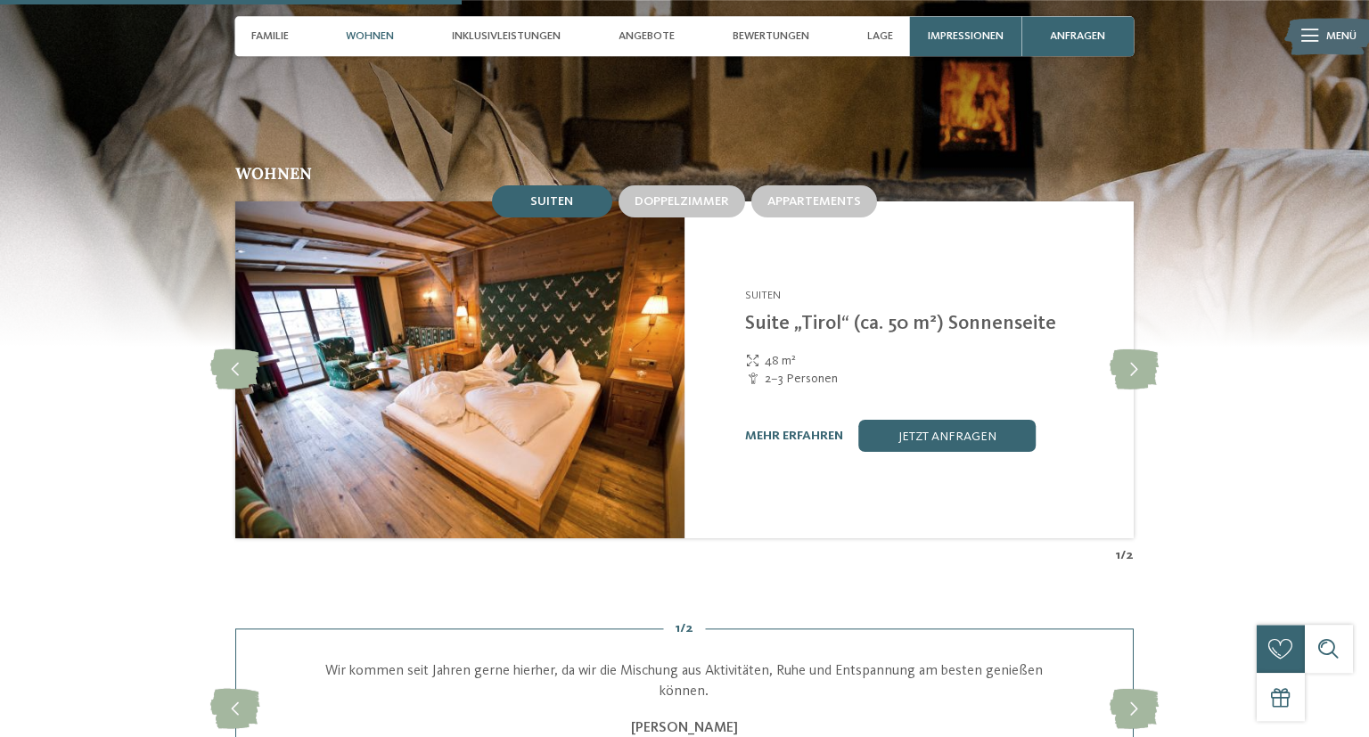
scroll to position [2070, 0]
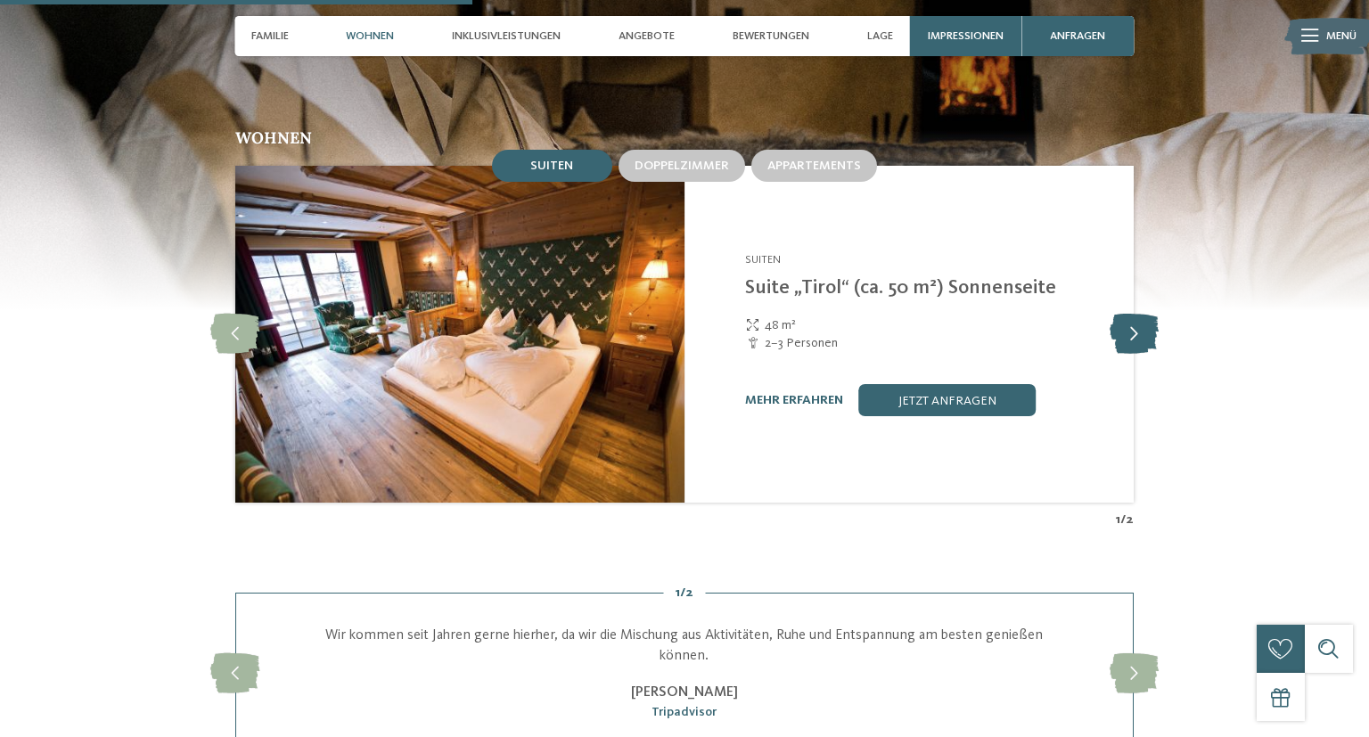
click at [1124, 320] on icon at bounding box center [1133, 335] width 49 height 40
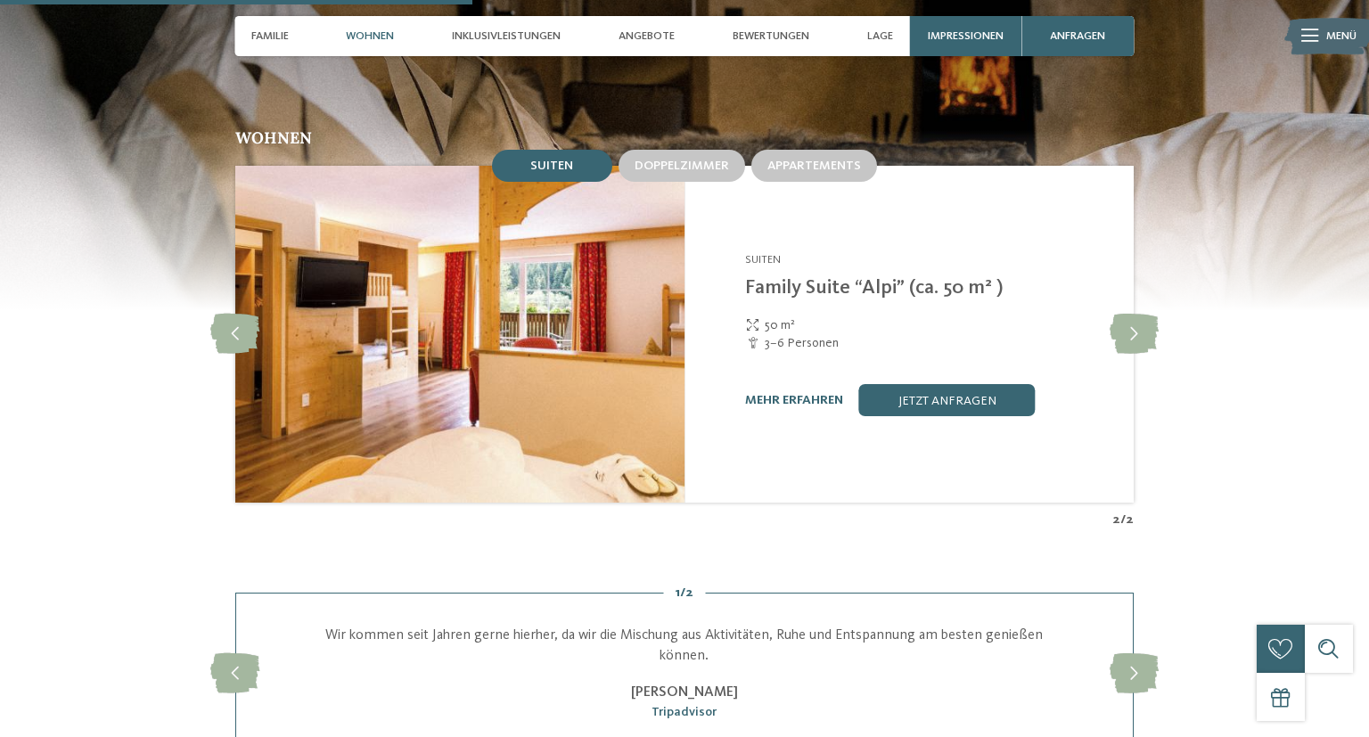
click at [609, 336] on img at bounding box center [459, 334] width 449 height 337
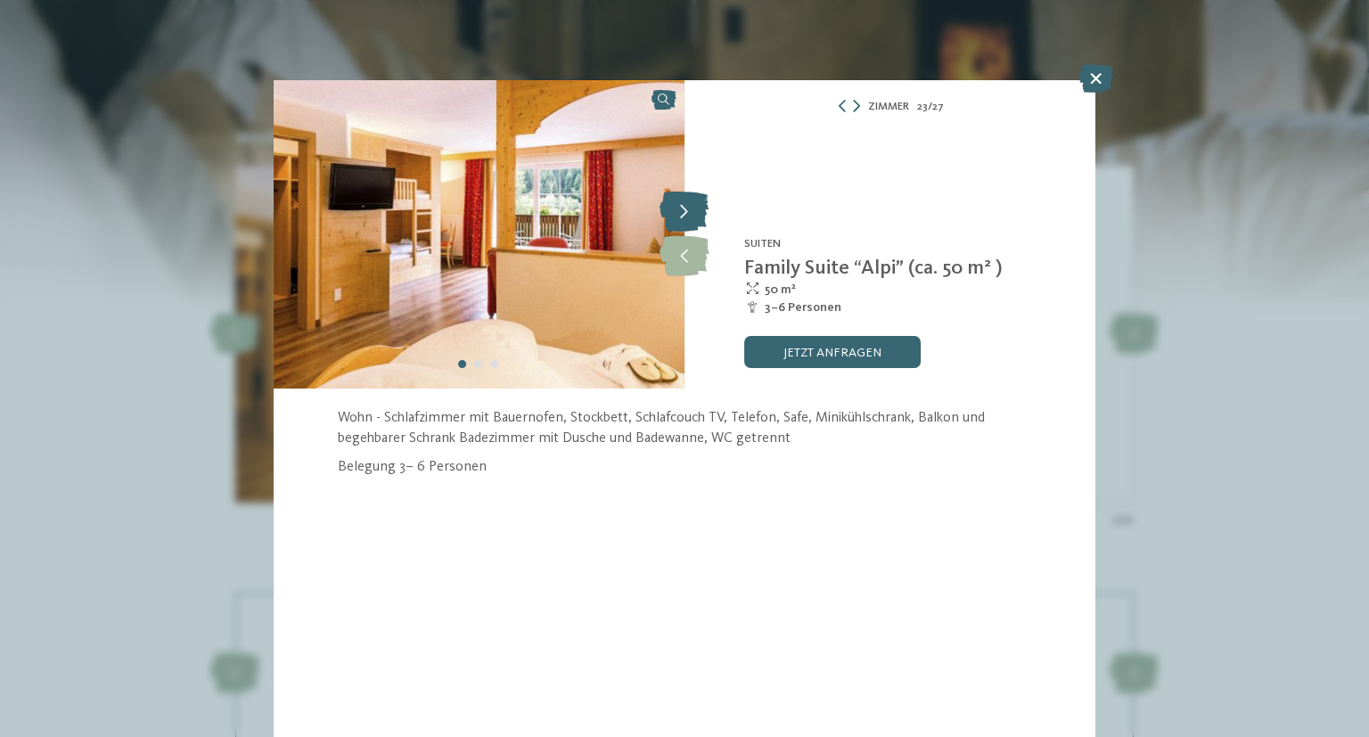
click at [697, 220] on icon at bounding box center [683, 212] width 49 height 40
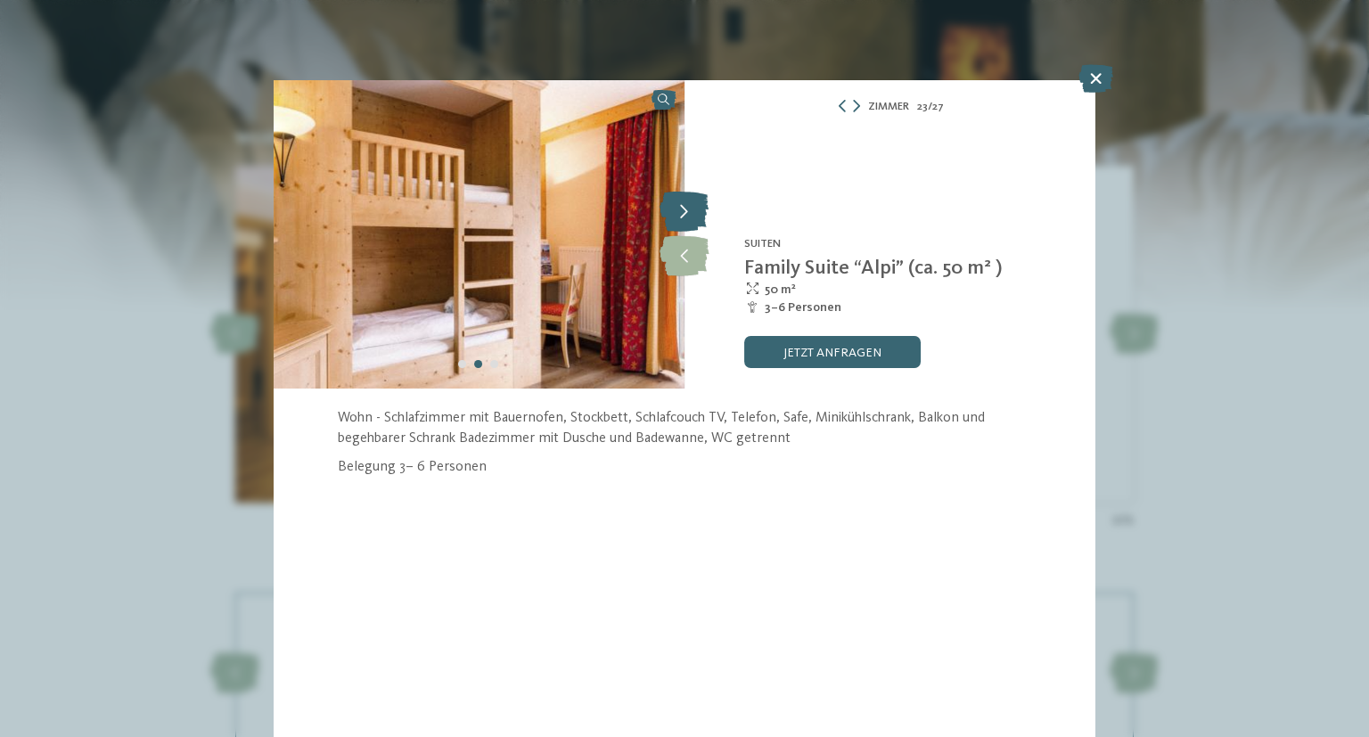
click at [697, 220] on icon at bounding box center [683, 212] width 49 height 40
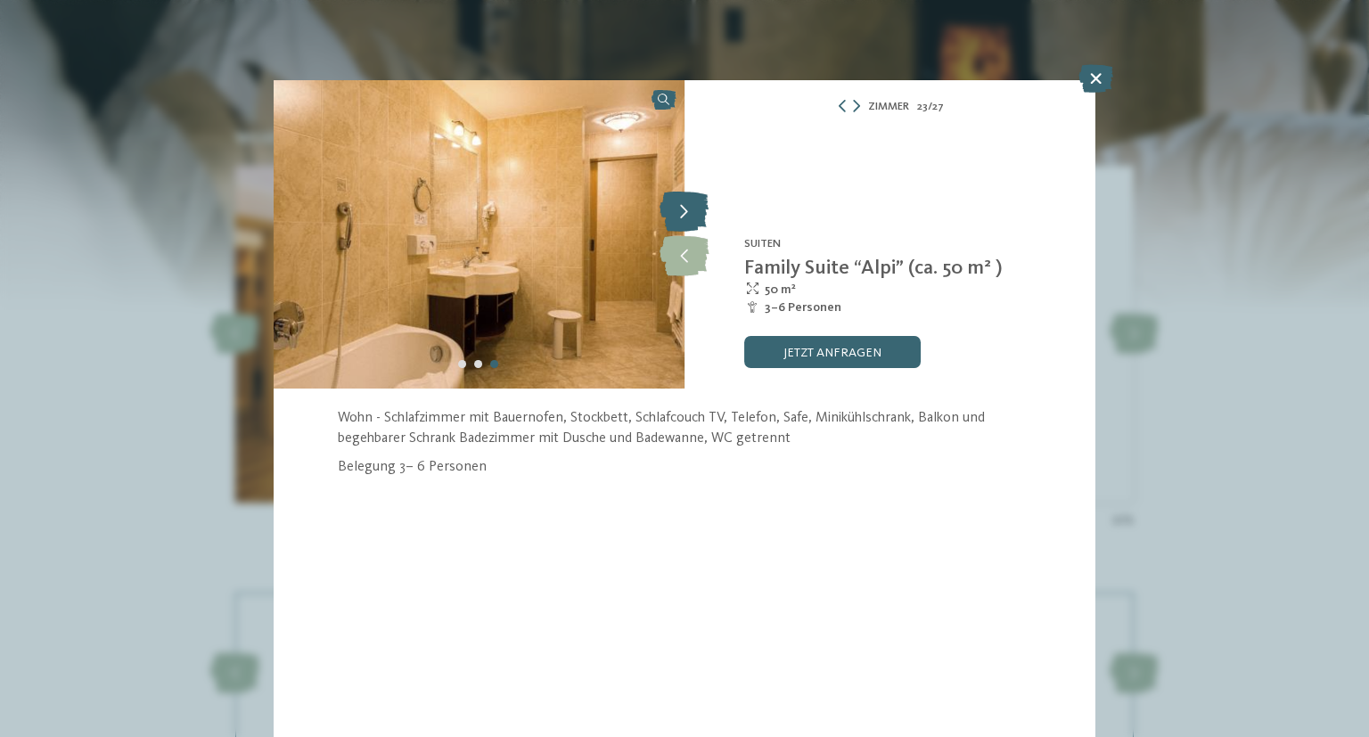
click at [697, 220] on icon at bounding box center [683, 212] width 49 height 40
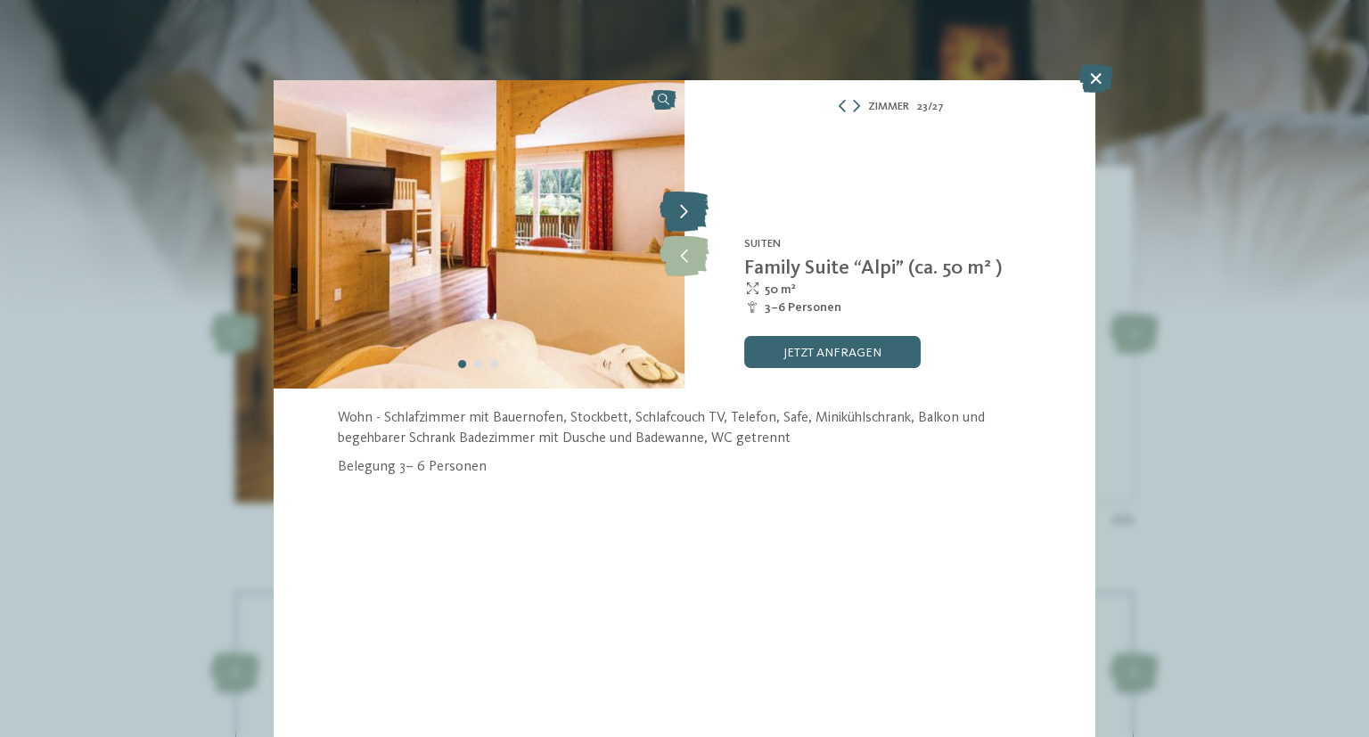
click at [697, 220] on icon at bounding box center [683, 212] width 49 height 40
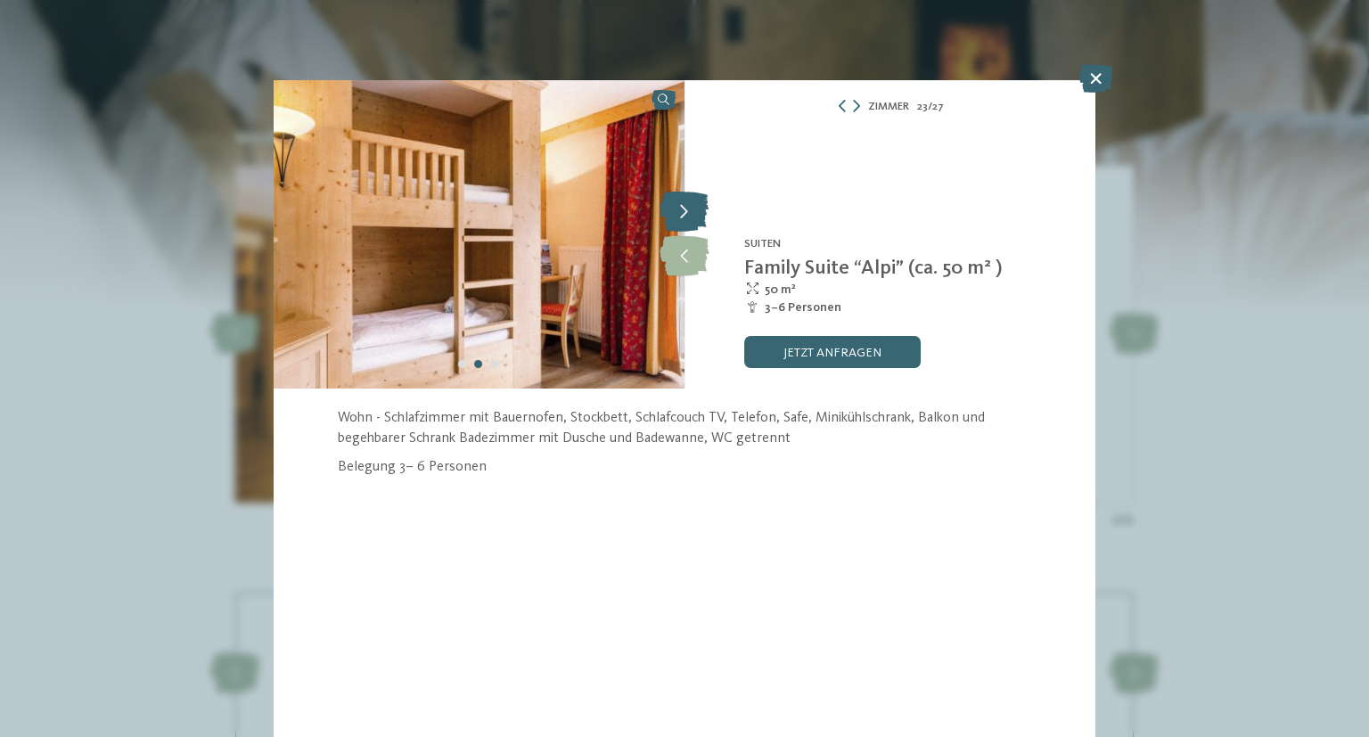
click at [697, 220] on icon at bounding box center [683, 212] width 49 height 40
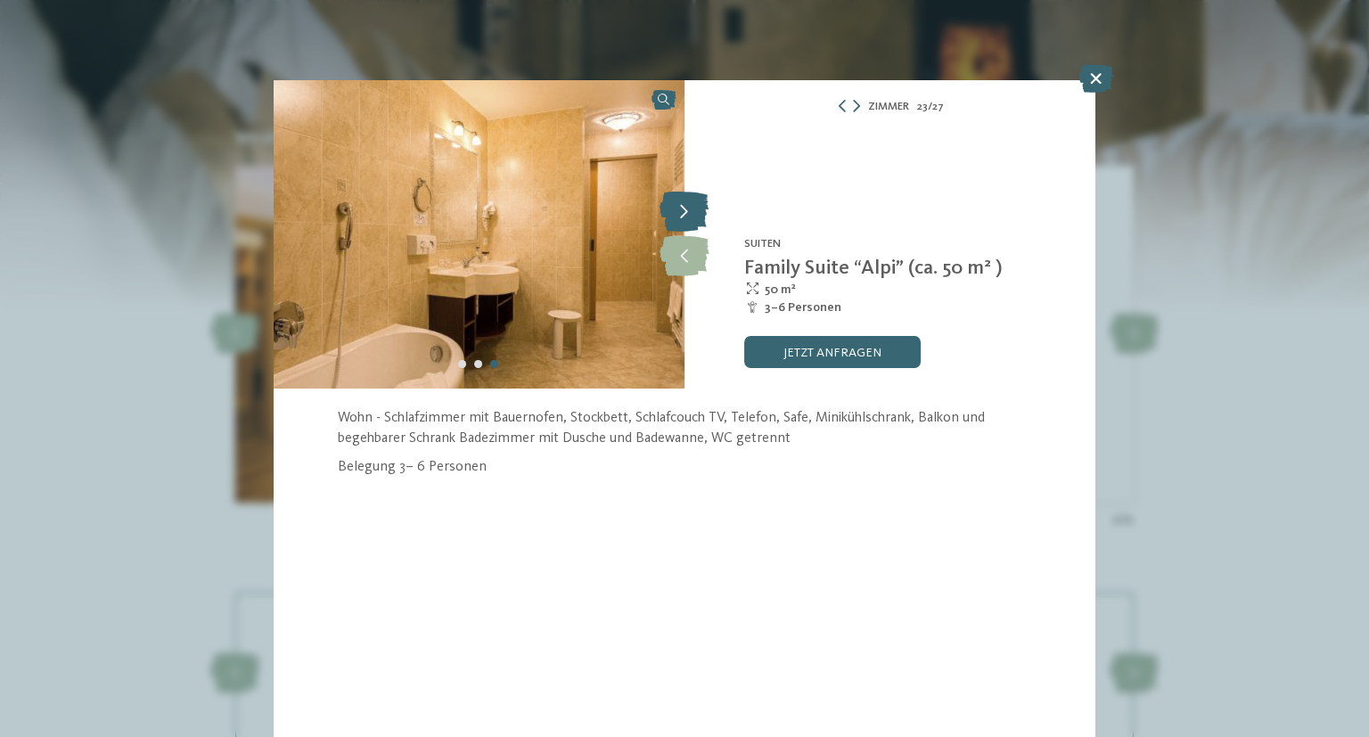
click at [697, 220] on icon at bounding box center [683, 212] width 49 height 40
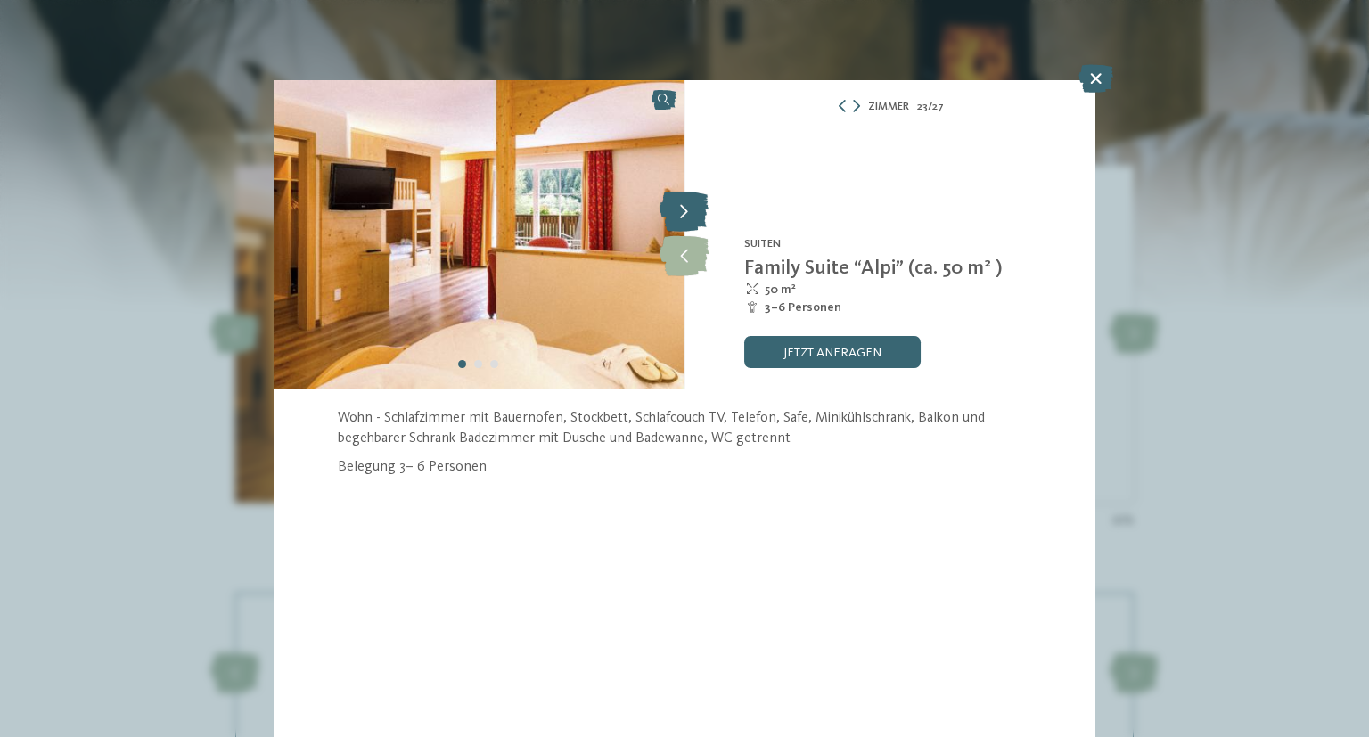
click at [693, 222] on icon at bounding box center [683, 212] width 49 height 40
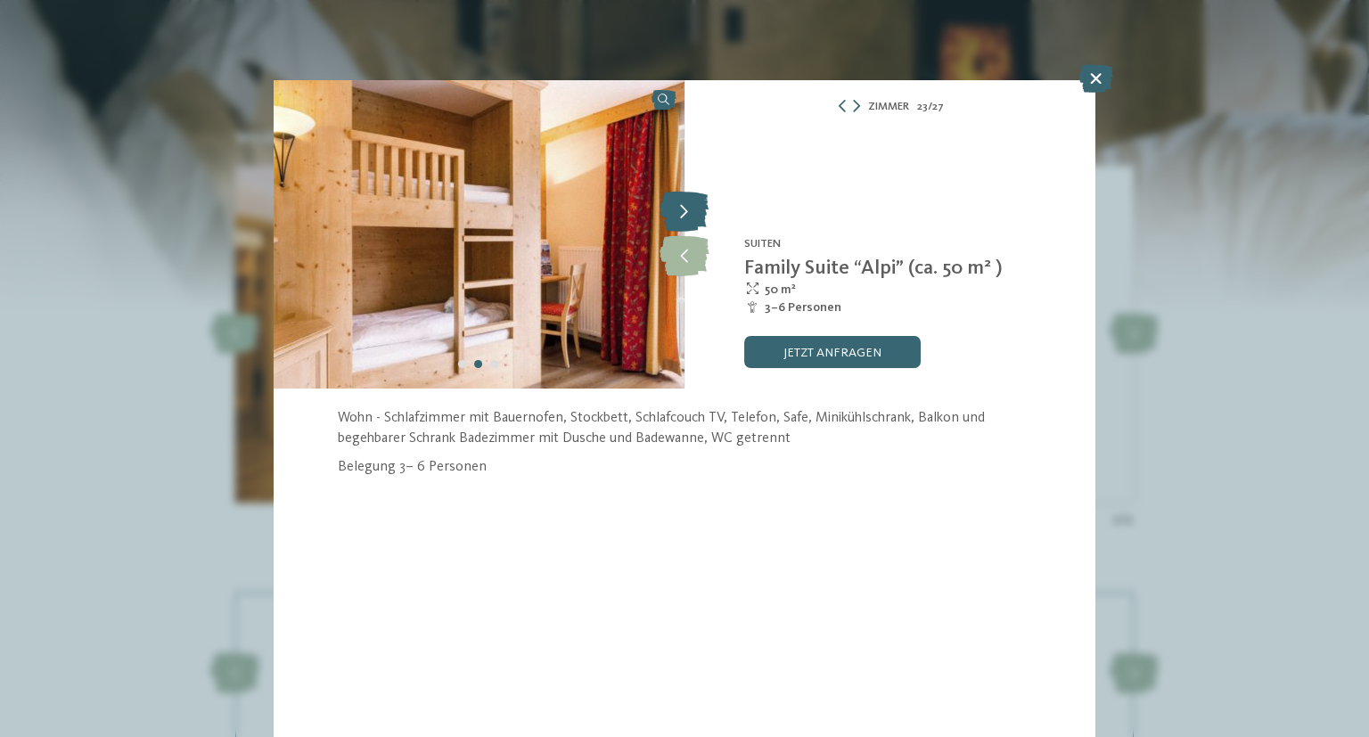
click at [696, 222] on icon at bounding box center [683, 212] width 49 height 40
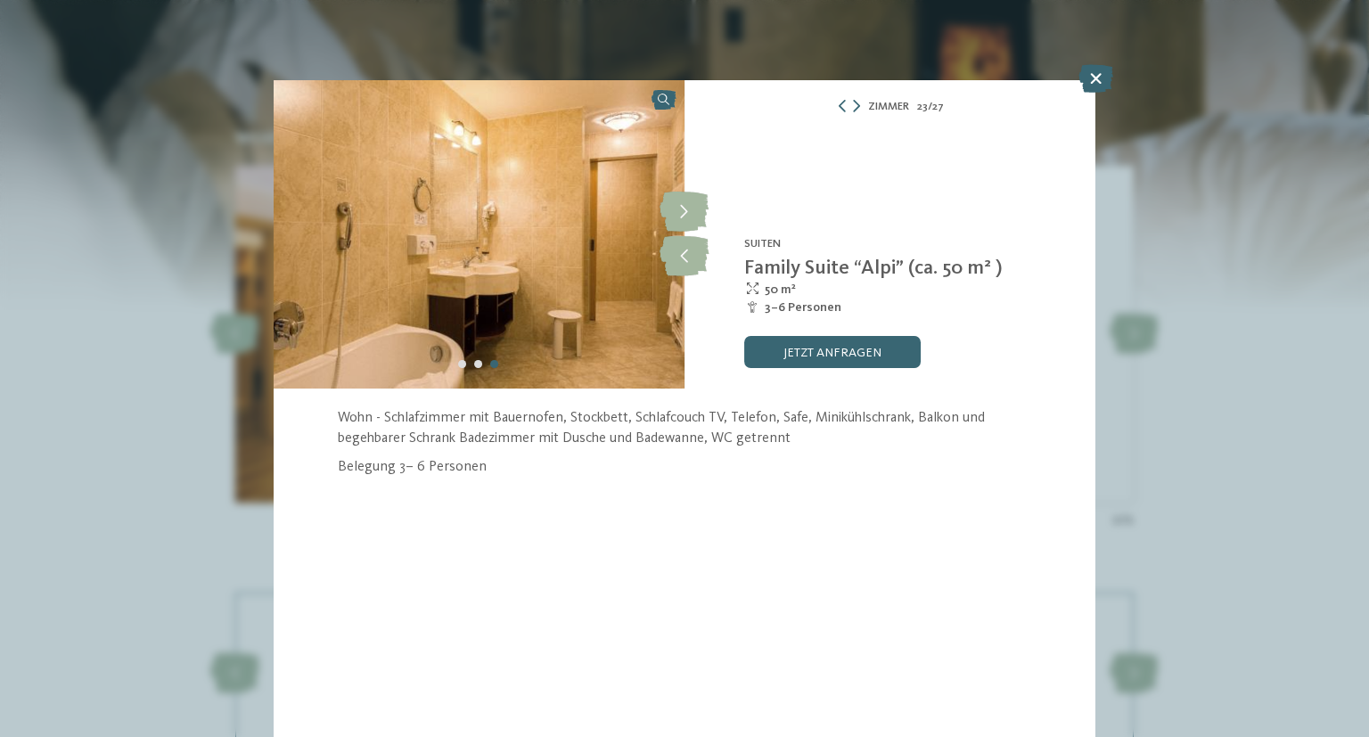
click at [1099, 96] on div "Zimmer 23 / 27 slide 23 of 27 5" at bounding box center [684, 368] width 1369 height 737
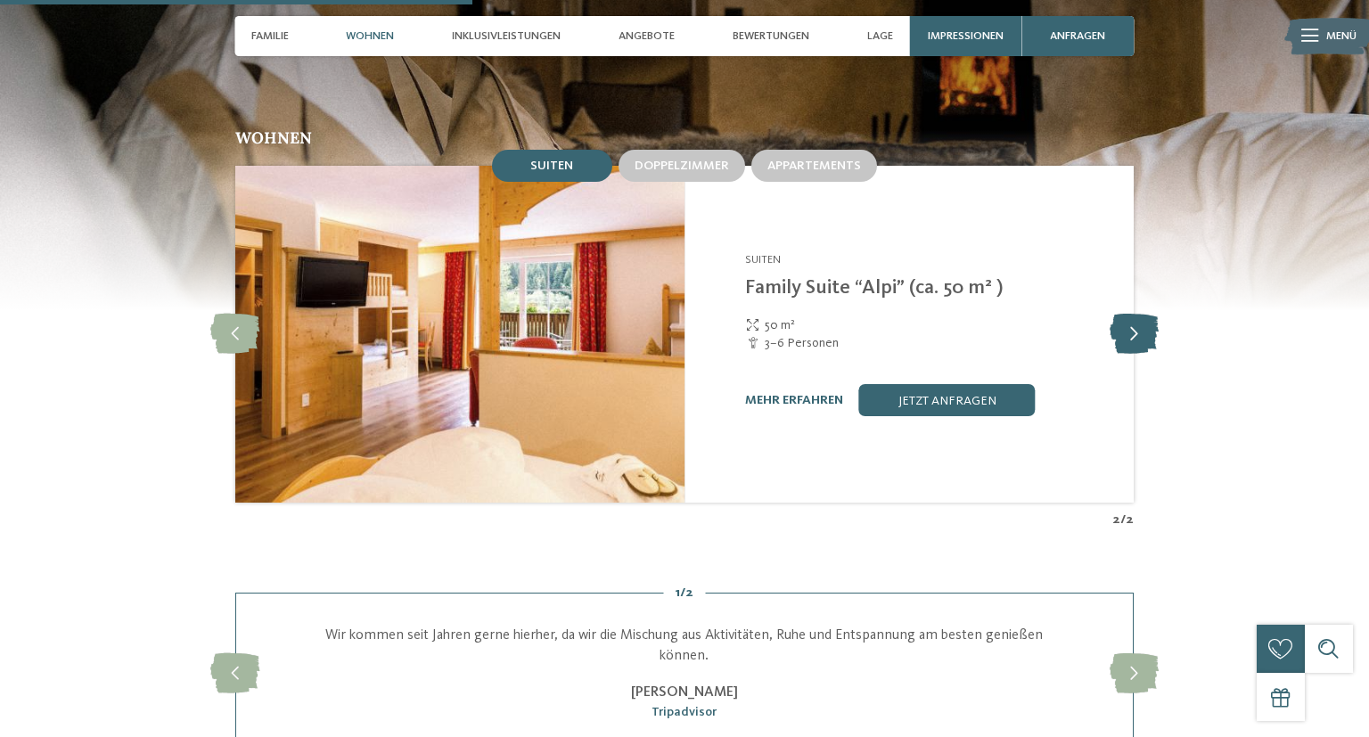
click at [1127, 326] on icon at bounding box center [1133, 335] width 49 height 40
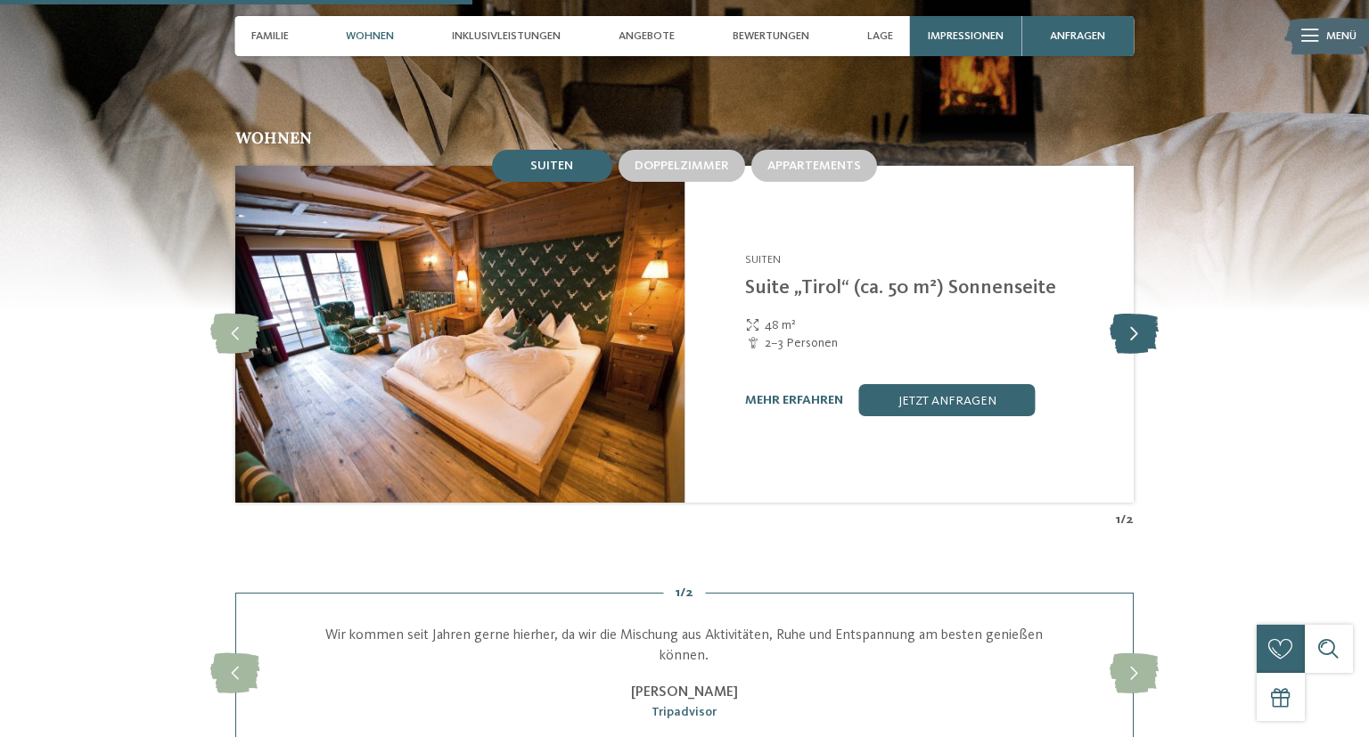
click at [1127, 326] on icon at bounding box center [1133, 335] width 49 height 40
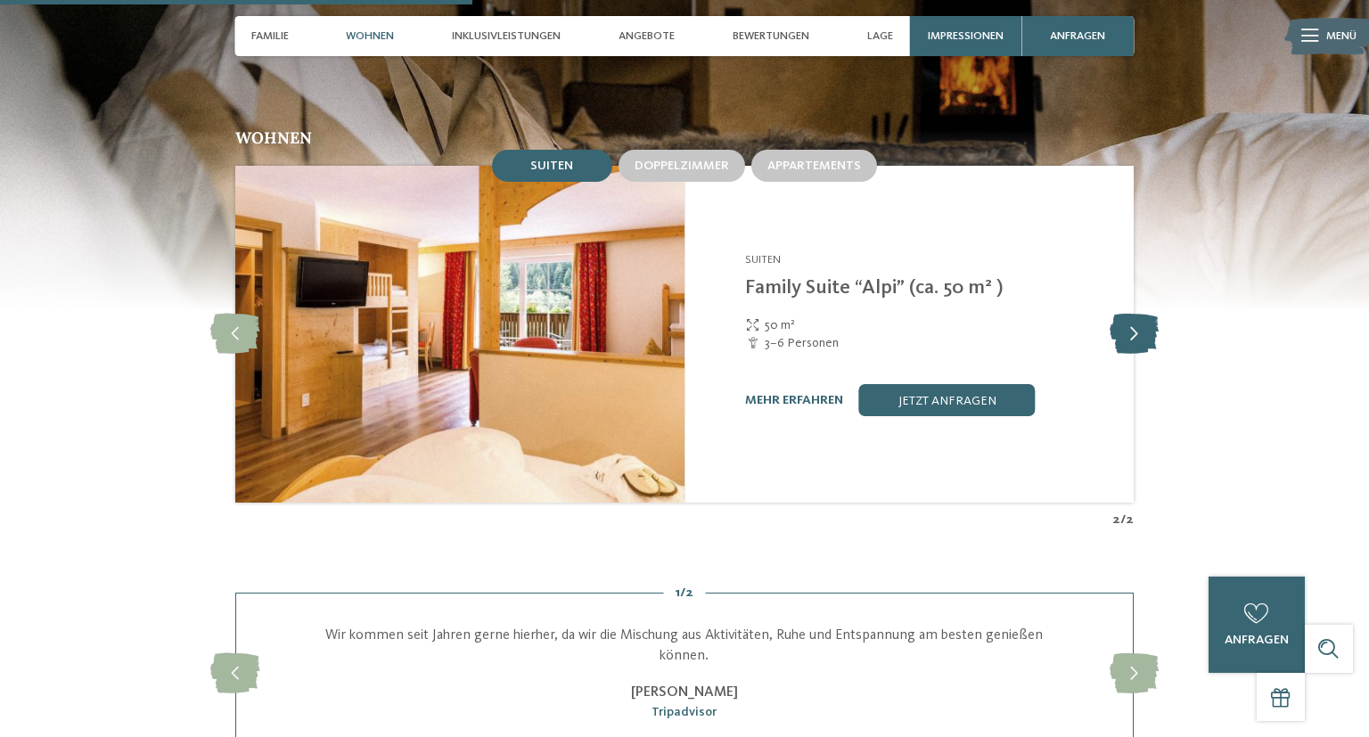
click at [1127, 326] on icon at bounding box center [1133, 335] width 49 height 40
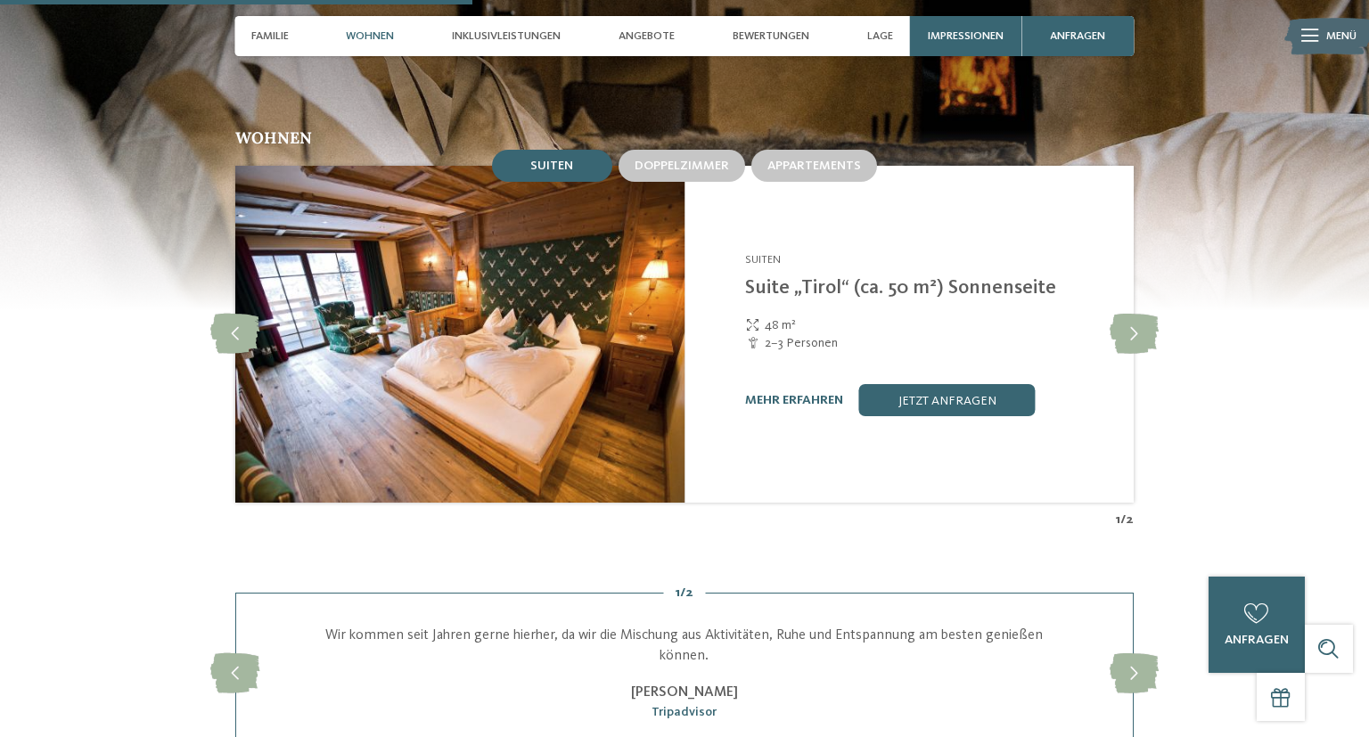
click at [1201, 306] on div "Wohnen Suiten Doppelzimmer Appartements slide" at bounding box center [683, 329] width 1091 height 398
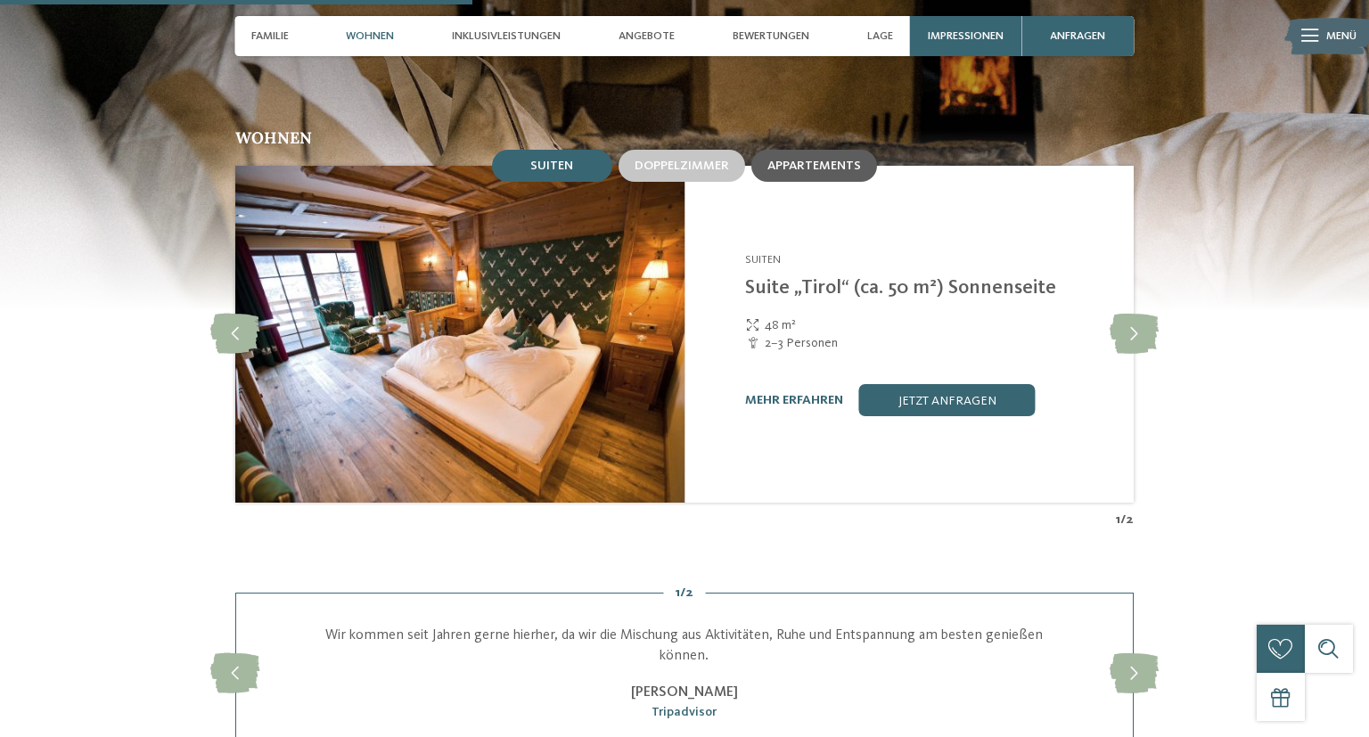
click at [797, 161] on div "Appartements" at bounding box center [814, 166] width 126 height 32
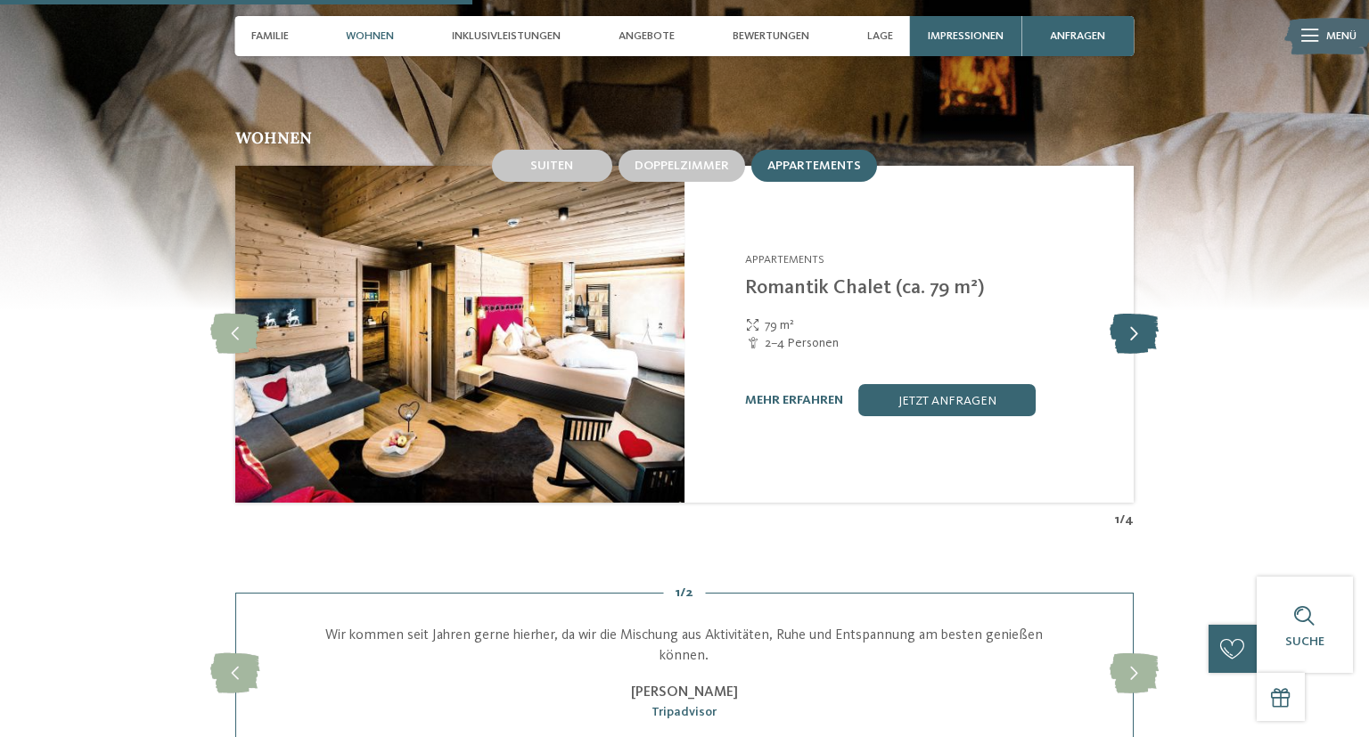
click at [1132, 317] on icon at bounding box center [1133, 335] width 49 height 40
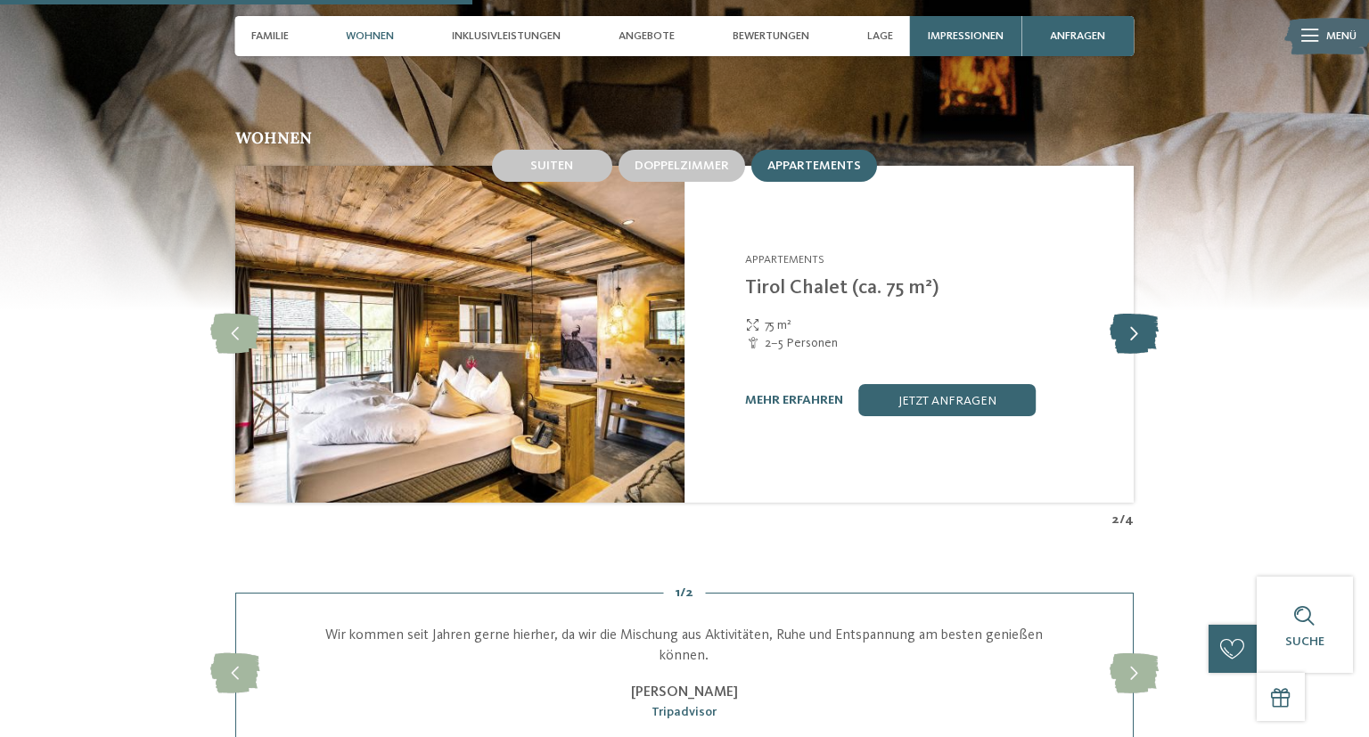
click at [1132, 317] on icon at bounding box center [1133, 335] width 49 height 40
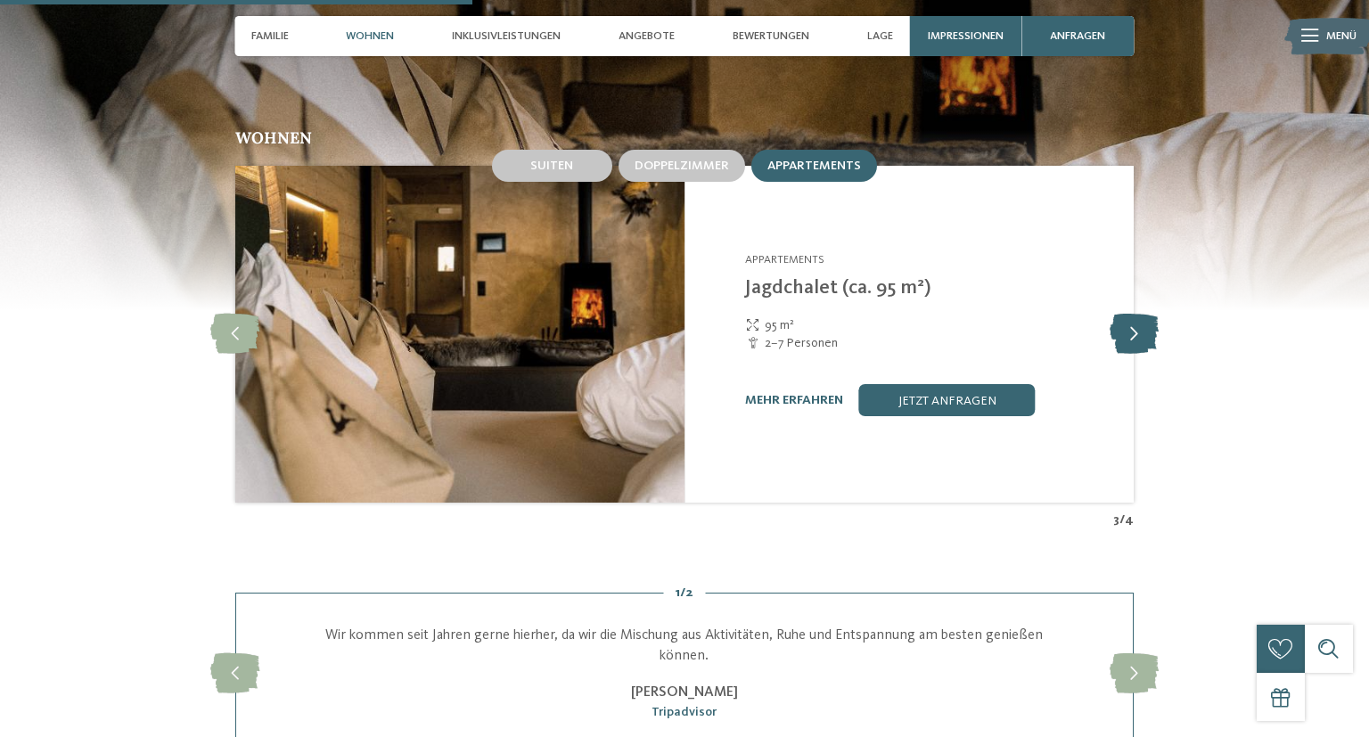
click at [1131, 317] on icon at bounding box center [1133, 335] width 49 height 40
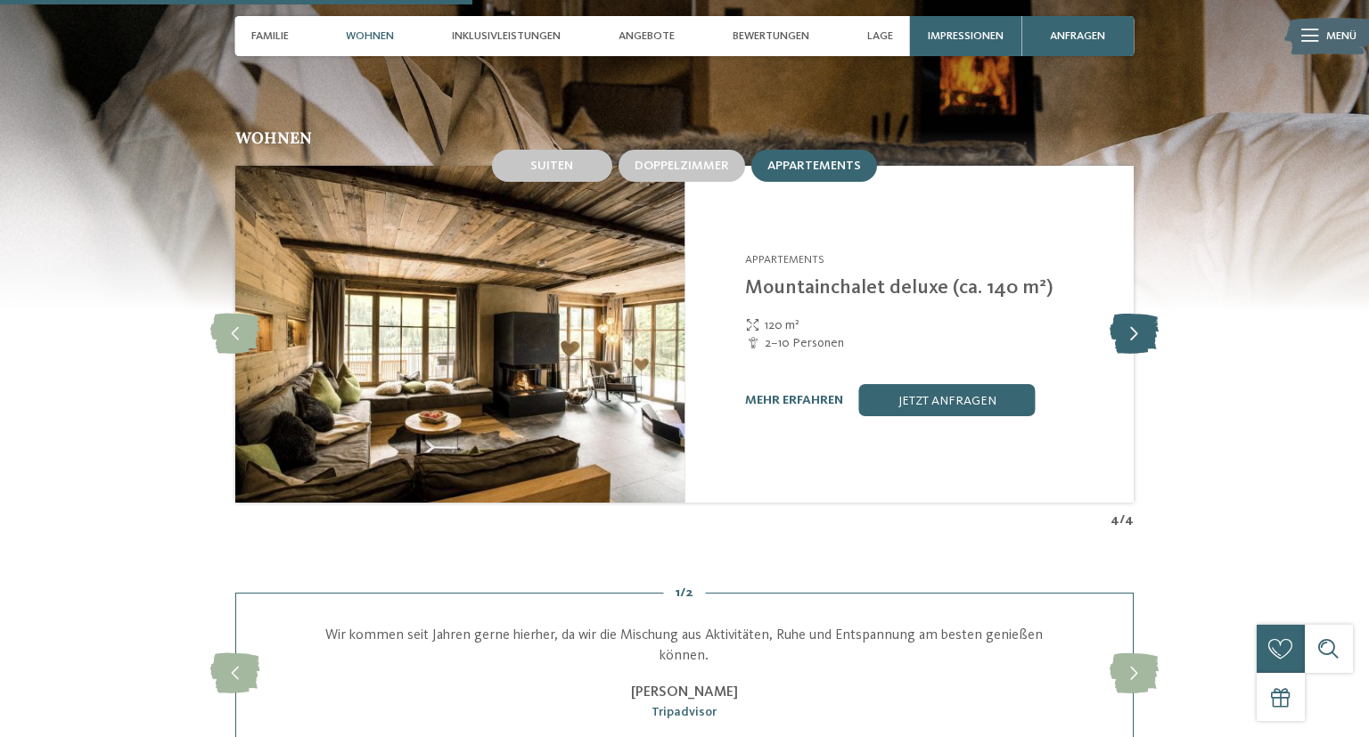
click at [1131, 317] on icon at bounding box center [1133, 335] width 49 height 40
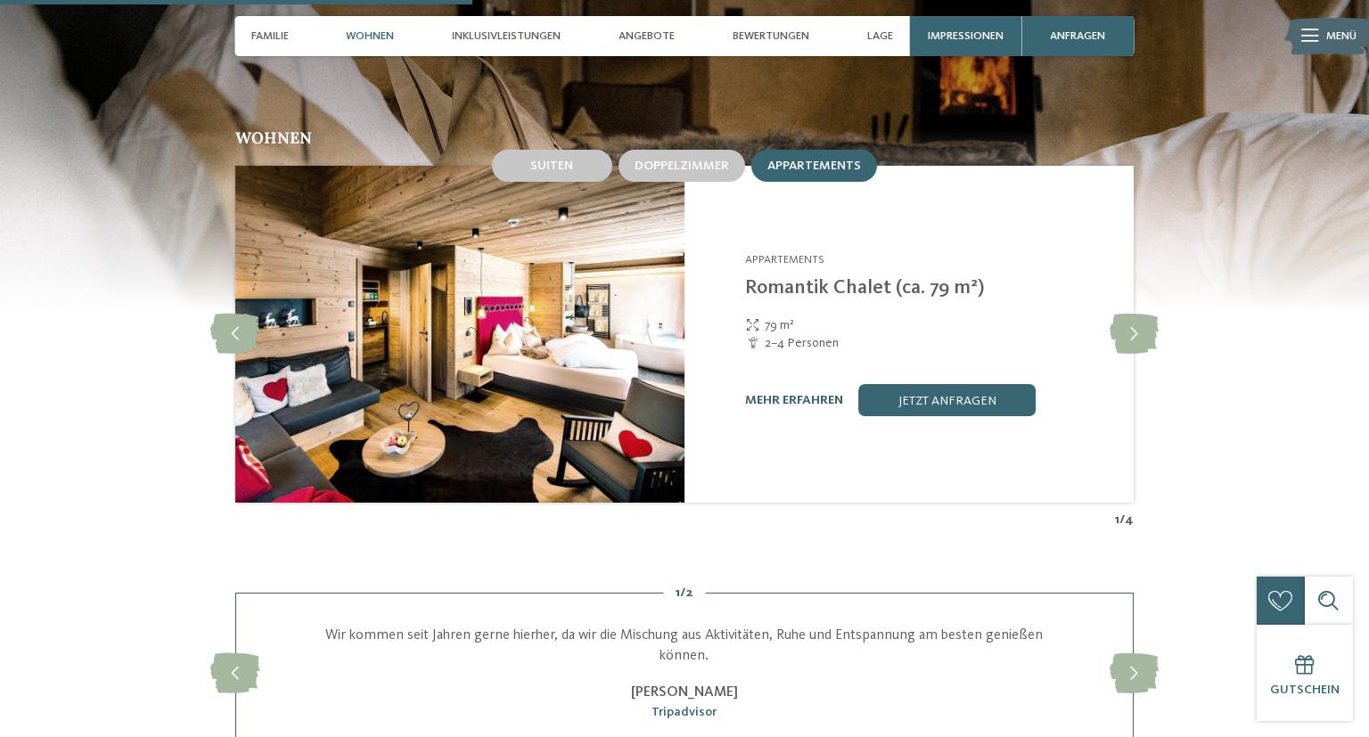
click at [661, 364] on img at bounding box center [459, 334] width 449 height 337
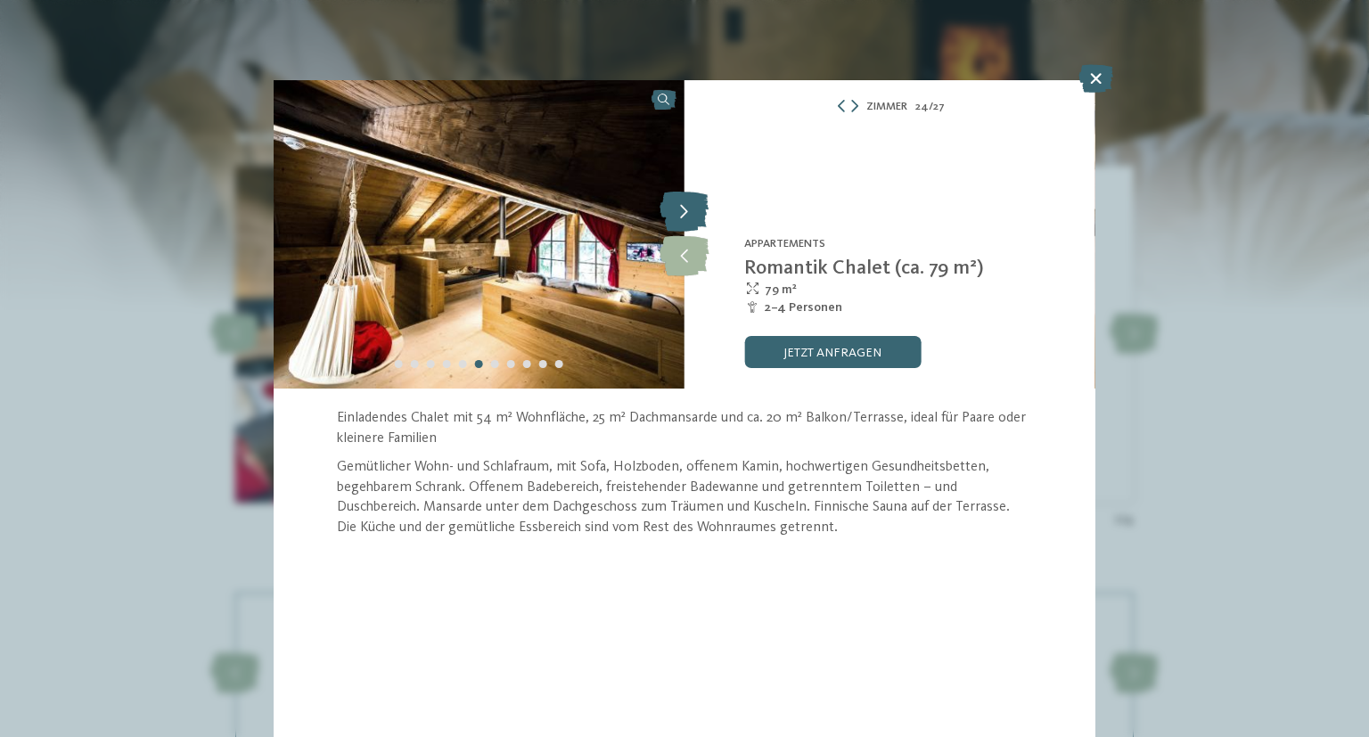
click at [690, 216] on icon at bounding box center [683, 212] width 49 height 40
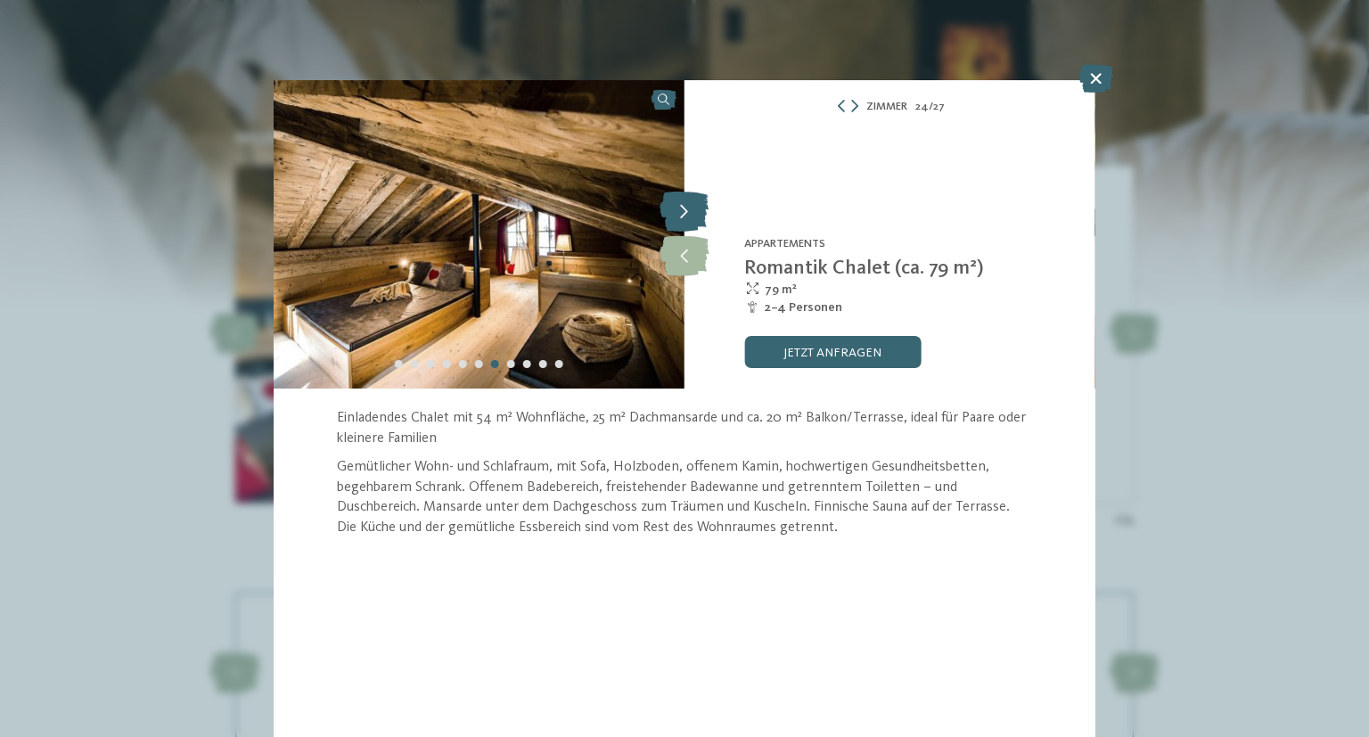
click at [688, 216] on icon at bounding box center [683, 212] width 49 height 40
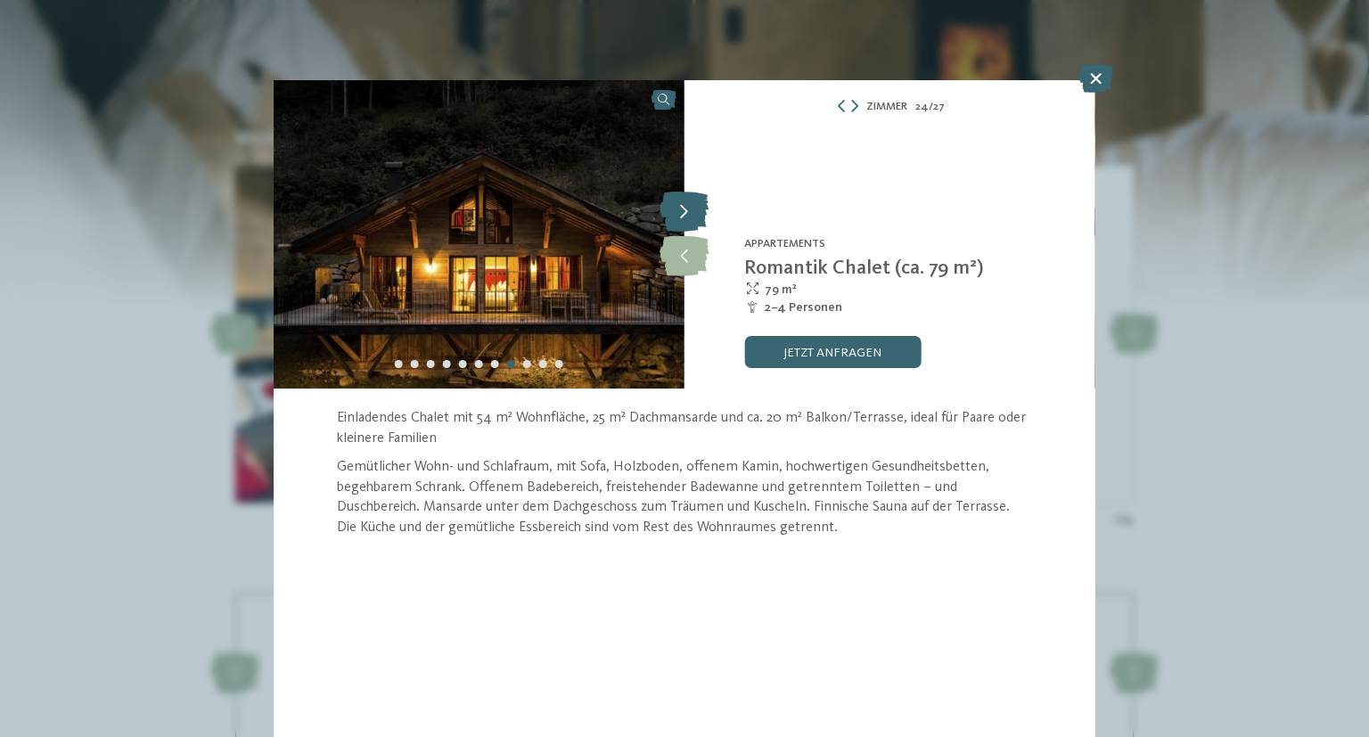
click at [688, 216] on icon at bounding box center [683, 212] width 49 height 40
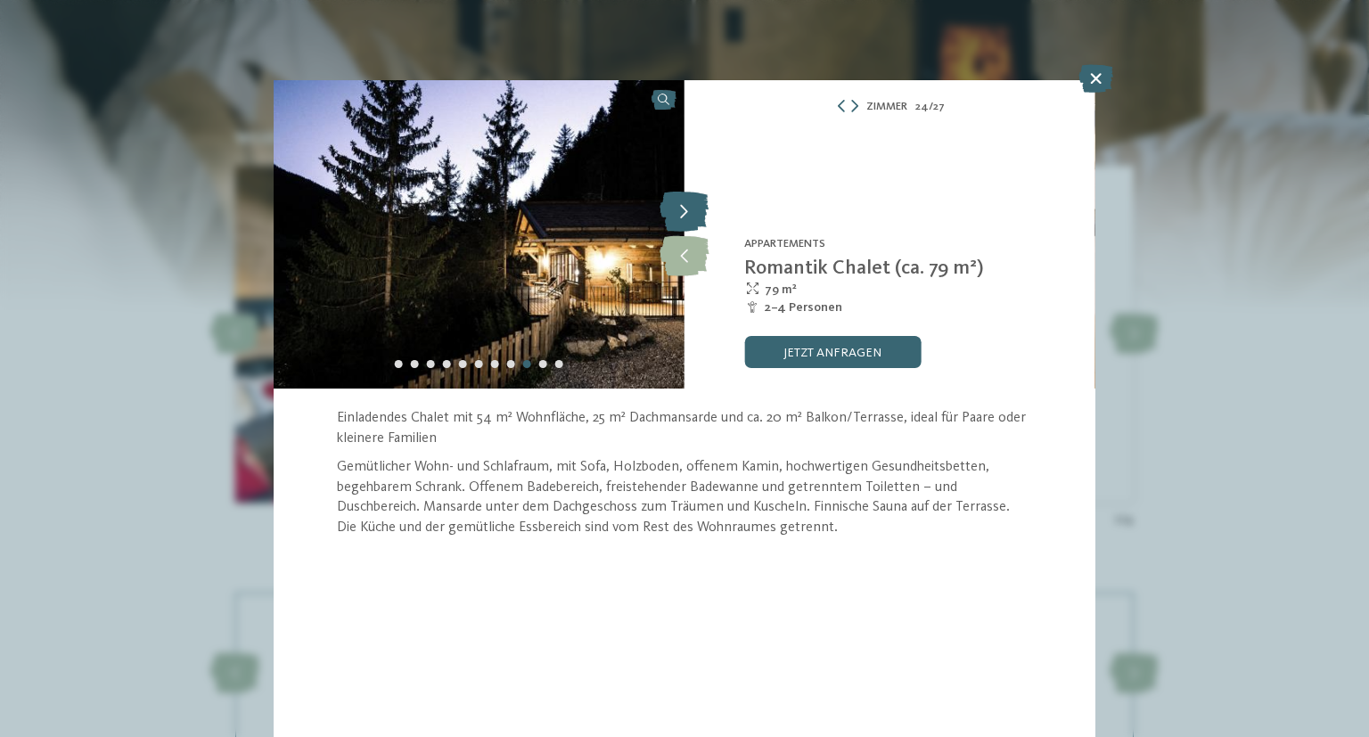
click at [688, 216] on icon at bounding box center [683, 212] width 49 height 40
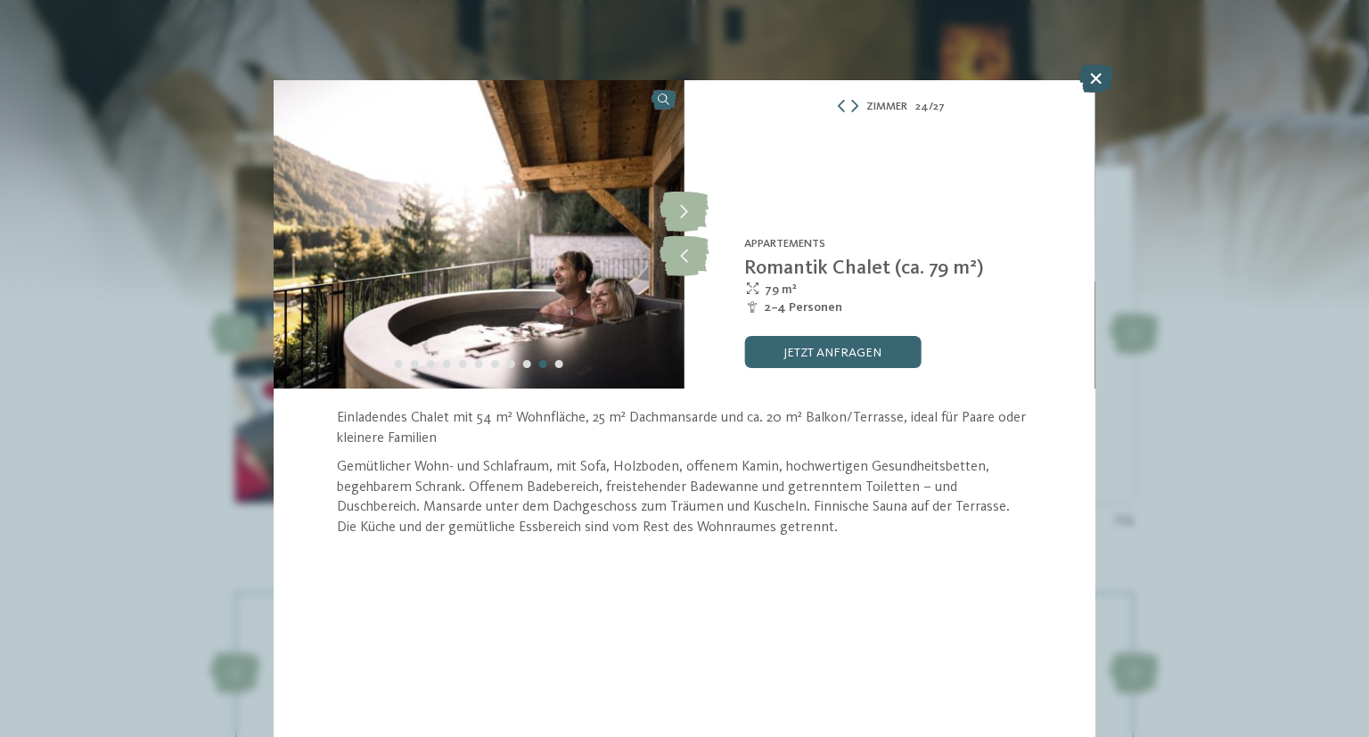
click at [1082, 90] on icon at bounding box center [1095, 78] width 35 height 29
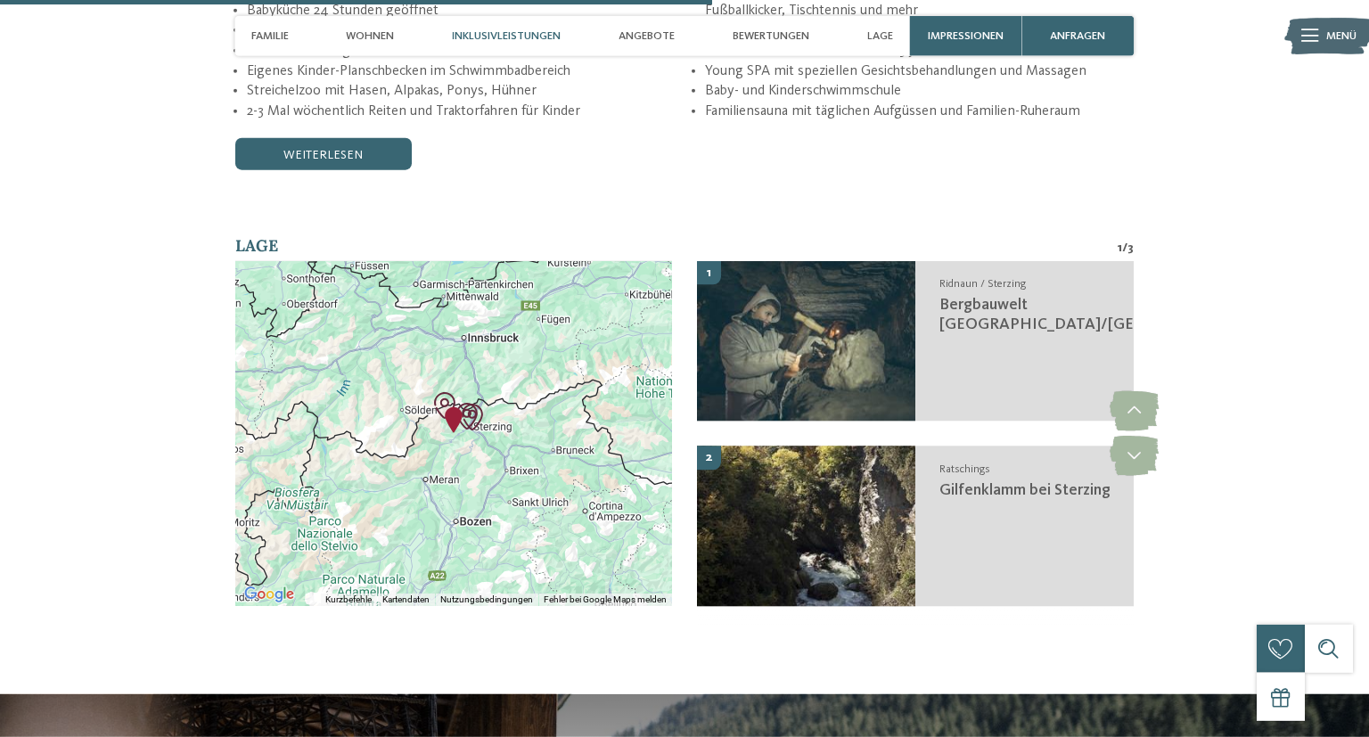
scroll to position [3293, 0]
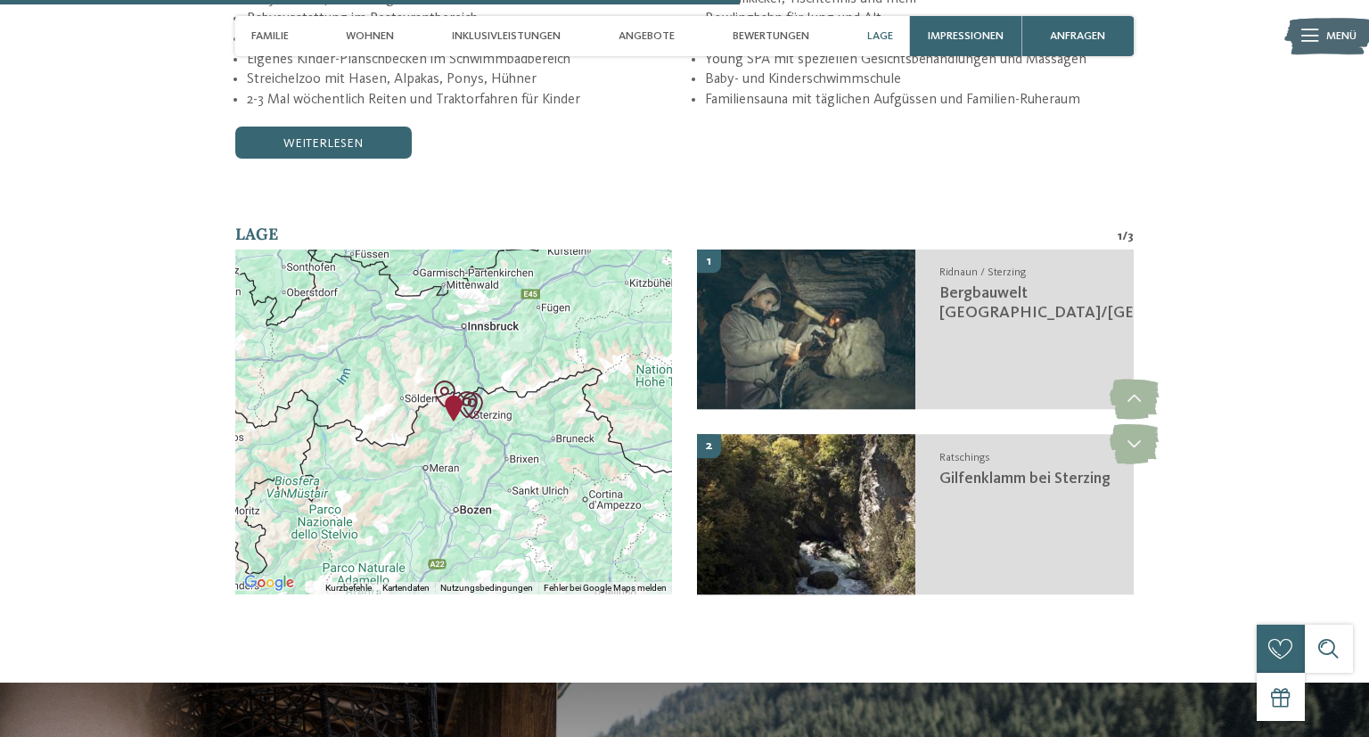
click at [429, 453] on div at bounding box center [453, 421] width 437 height 345
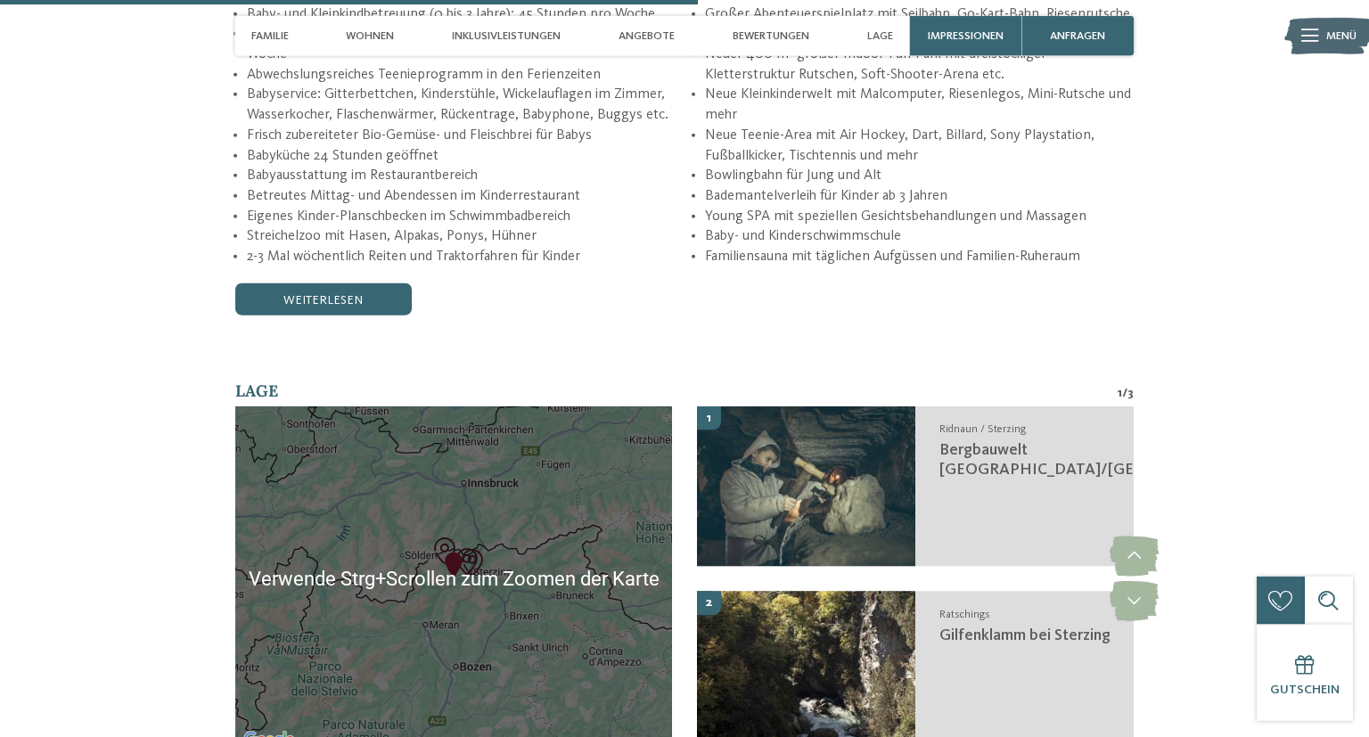
scroll to position [3387, 0]
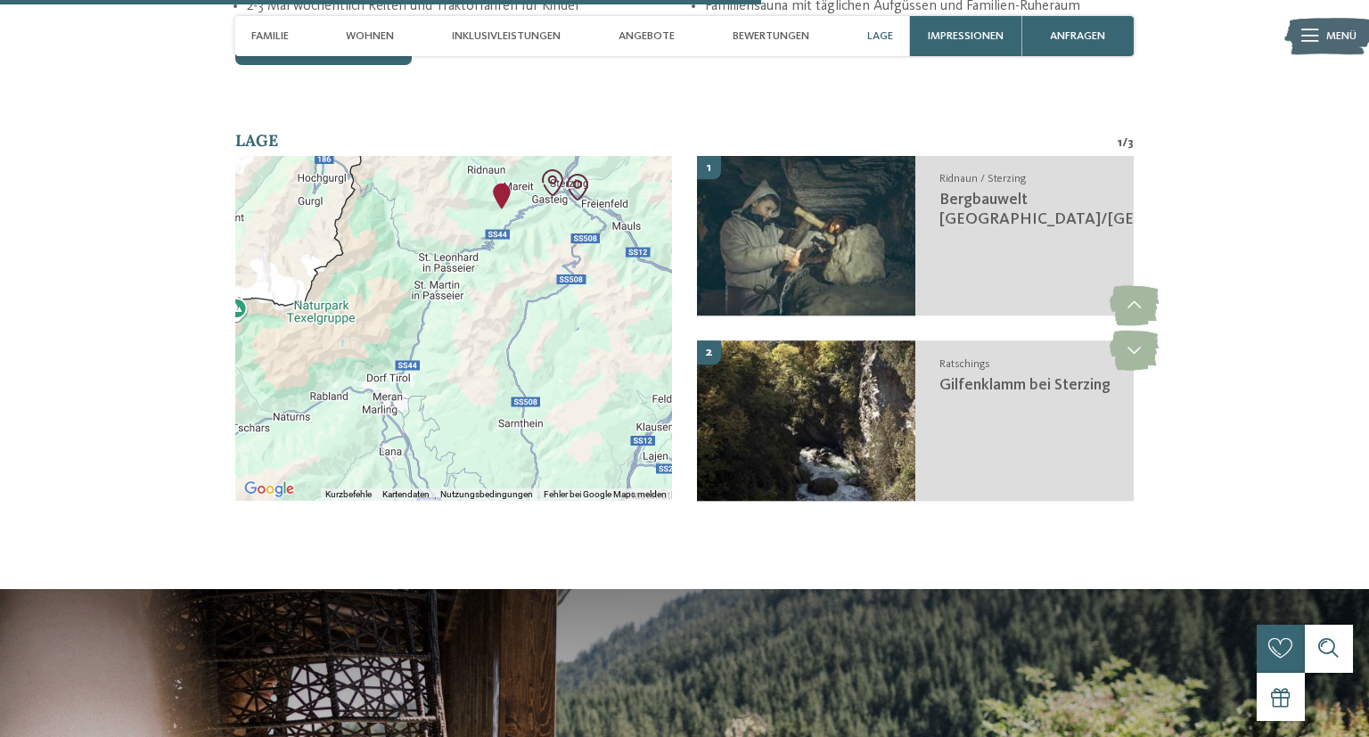
drag, startPoint x: 437, startPoint y: 374, endPoint x: 433, endPoint y: 405, distance: 31.4
click at [433, 405] on div at bounding box center [453, 328] width 437 height 345
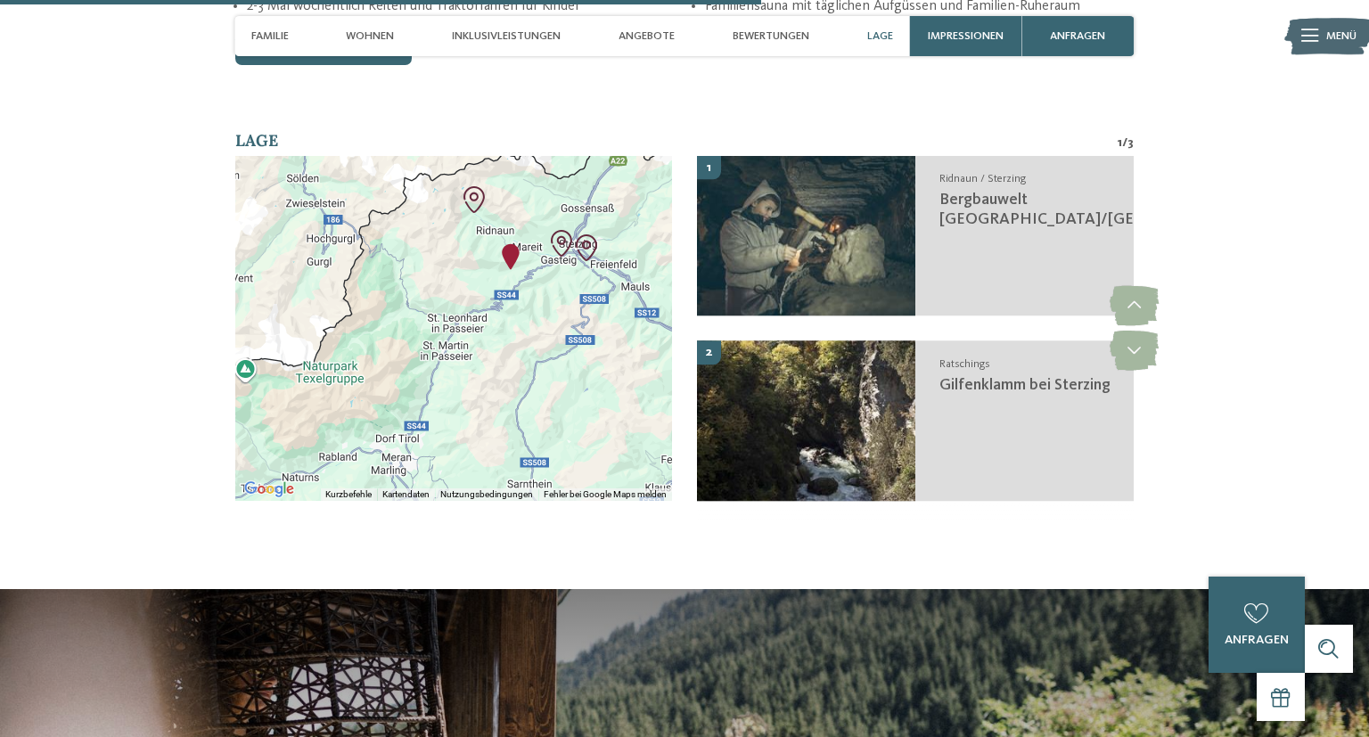
drag, startPoint x: 445, startPoint y: 346, endPoint x: 424, endPoint y: 441, distance: 97.5
click at [424, 441] on div at bounding box center [453, 328] width 437 height 345
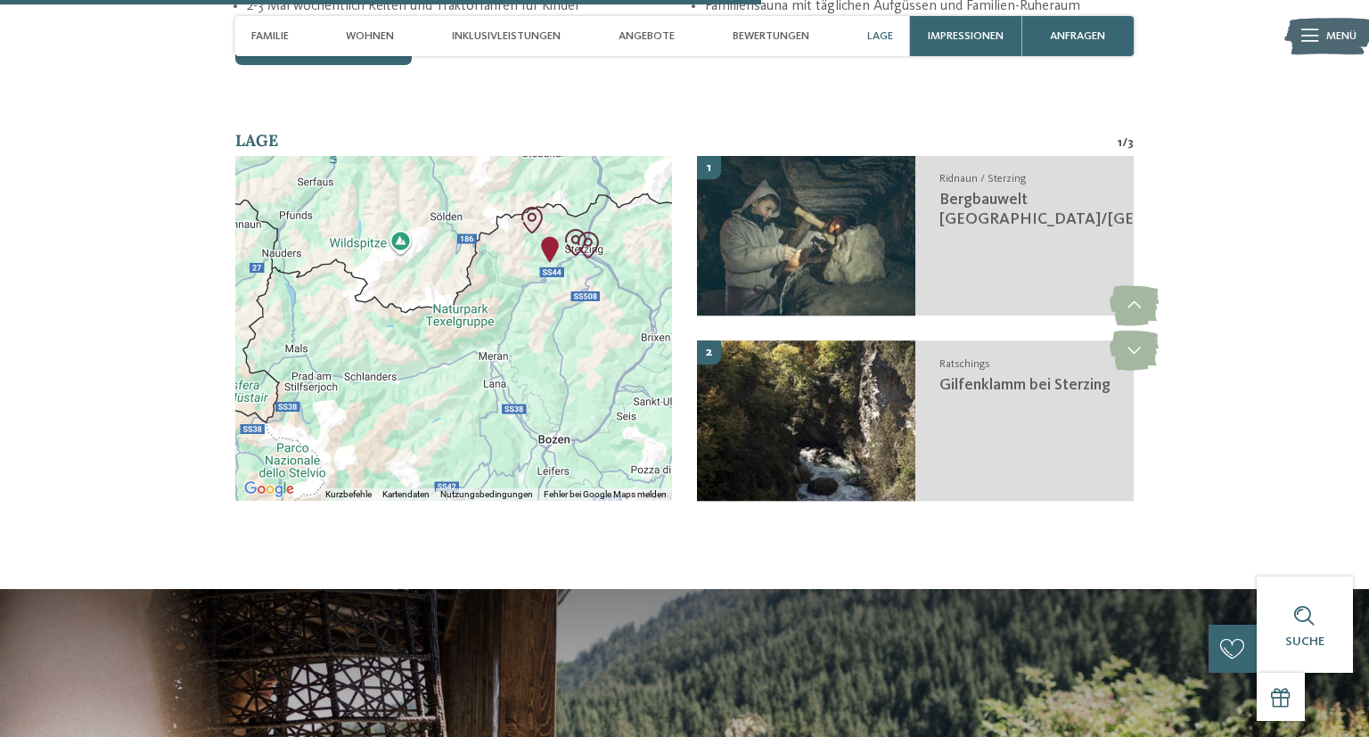
drag, startPoint x: 444, startPoint y: 303, endPoint x: 467, endPoint y: 290, distance: 26.7
click at [467, 290] on div at bounding box center [453, 328] width 437 height 345
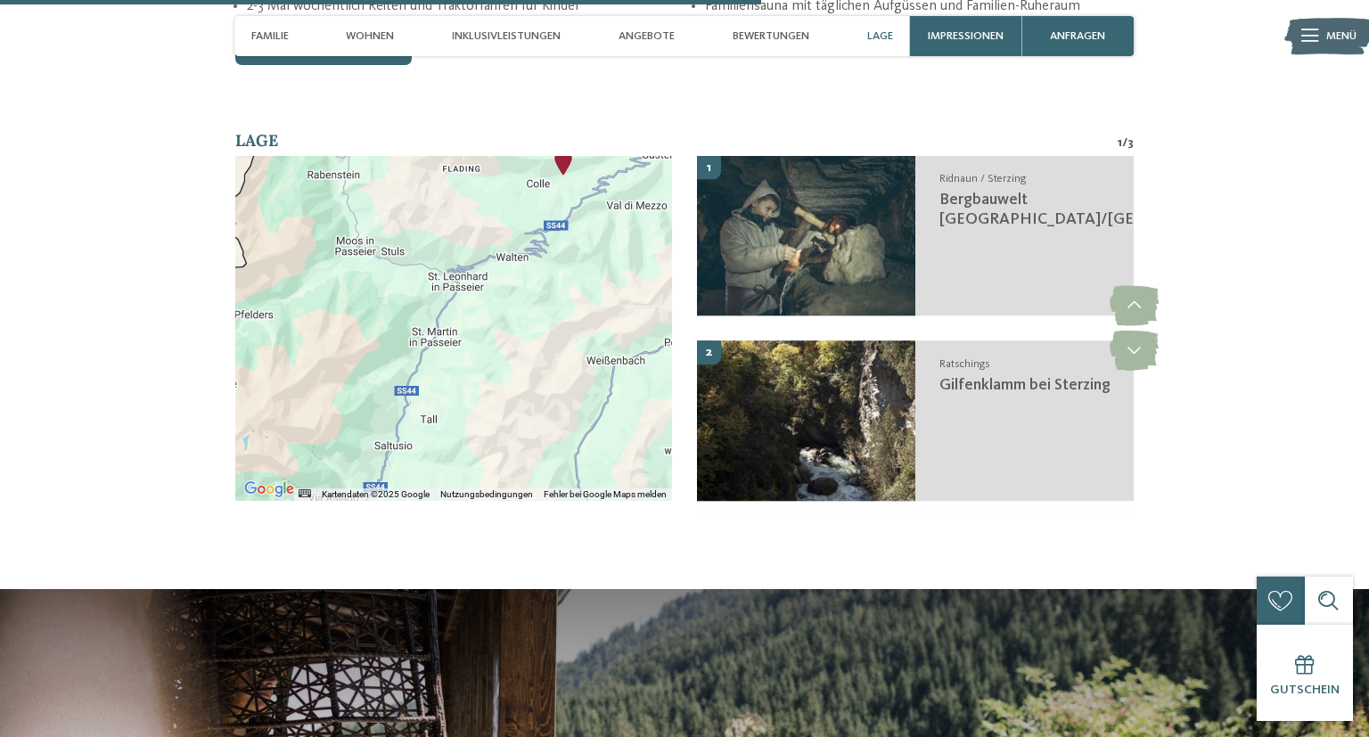
drag, startPoint x: 514, startPoint y: 316, endPoint x: 409, endPoint y: 421, distance: 148.7
click at [409, 424] on div at bounding box center [453, 328] width 437 height 345
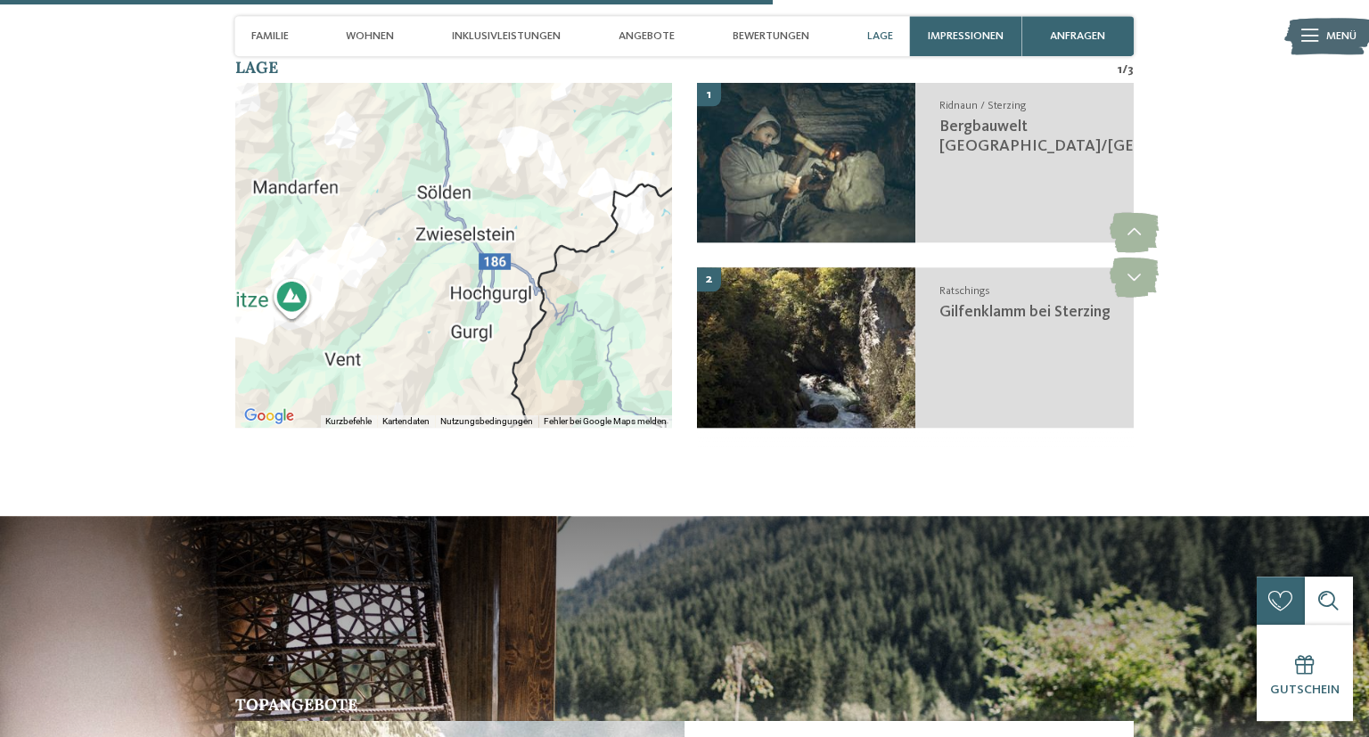
scroll to position [3481, 0]
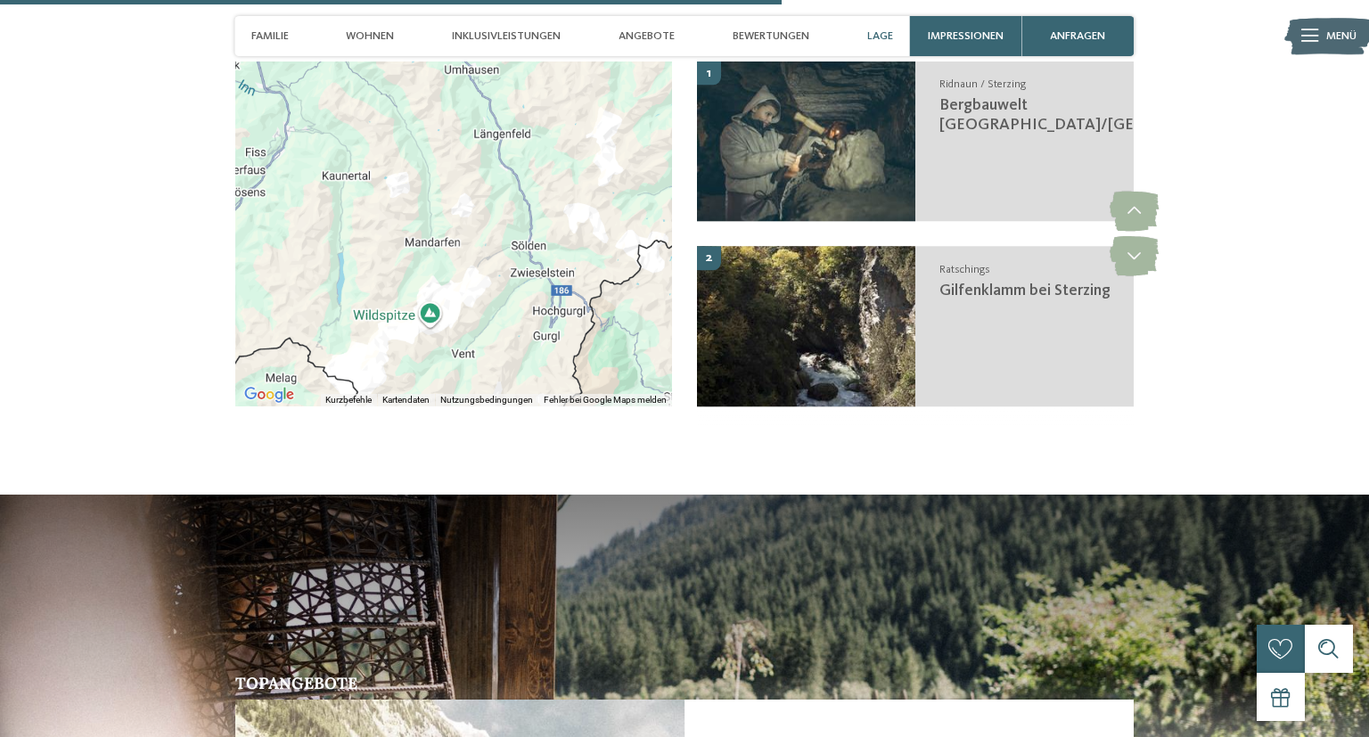
drag, startPoint x: 430, startPoint y: 249, endPoint x: 672, endPoint y: 472, distance: 329.1
click at [673, 406] on div "← Nach links → Nach rechts ↑ Nach oben ↓ Nach unten + Heranzoomen - Herauszoome…" at bounding box center [453, 233] width 437 height 345
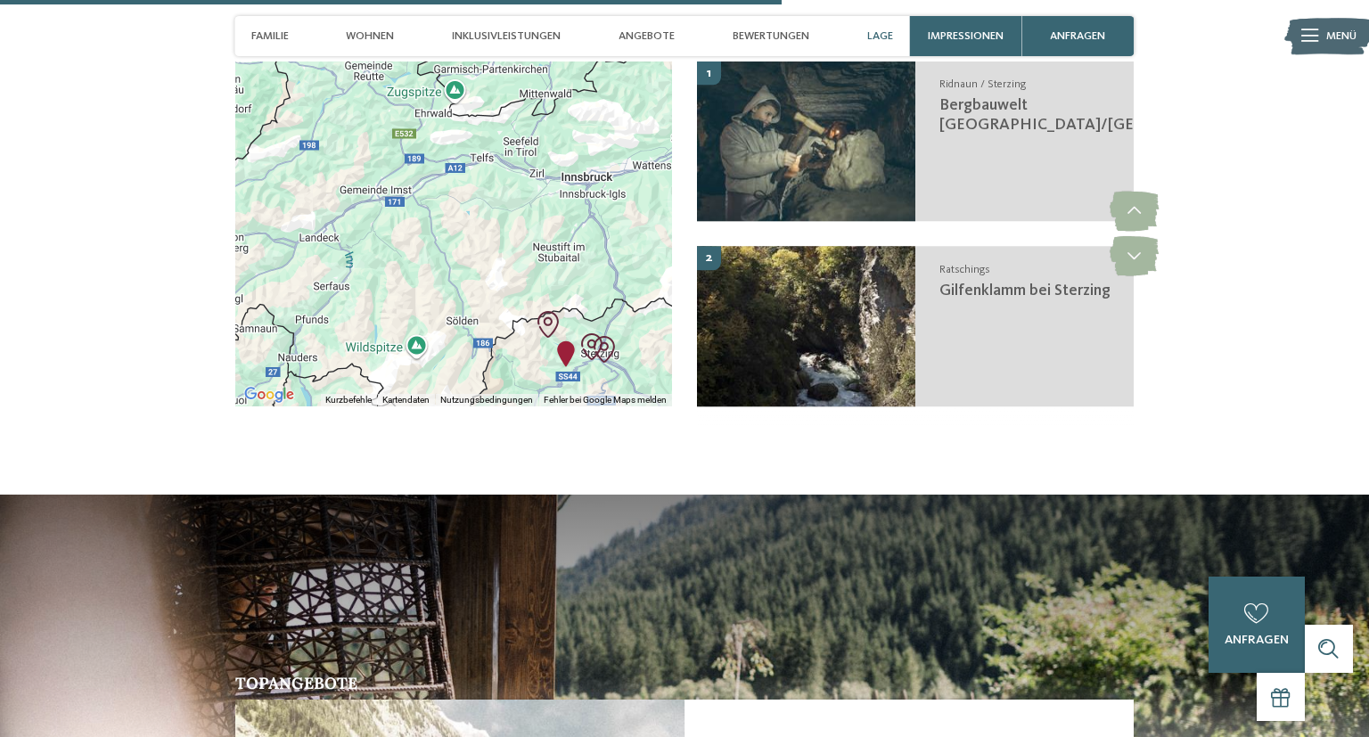
drag, startPoint x: 454, startPoint y: 306, endPoint x: 404, endPoint y: 323, distance: 53.5
click at [404, 323] on div at bounding box center [453, 233] width 437 height 345
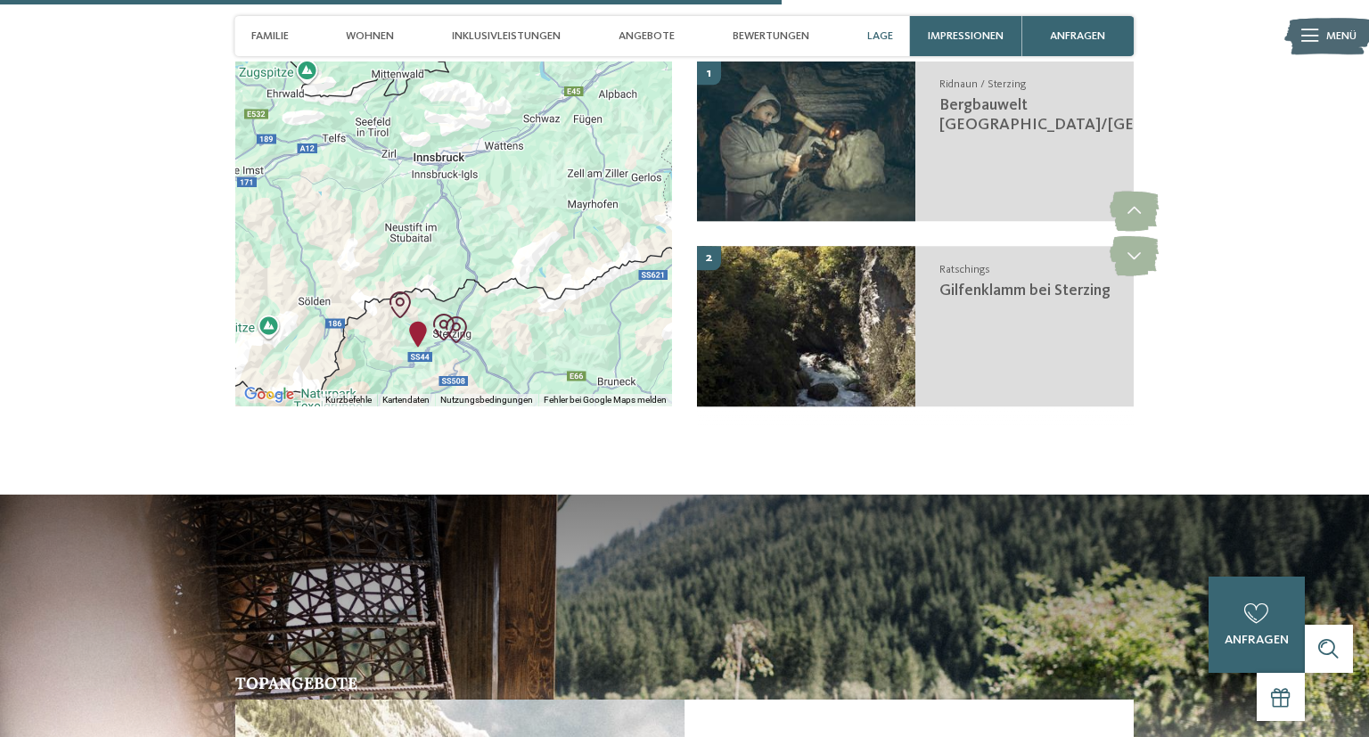
drag, startPoint x: 563, startPoint y: 258, endPoint x: 412, endPoint y: 239, distance: 152.7
click at [412, 239] on div at bounding box center [453, 233] width 437 height 345
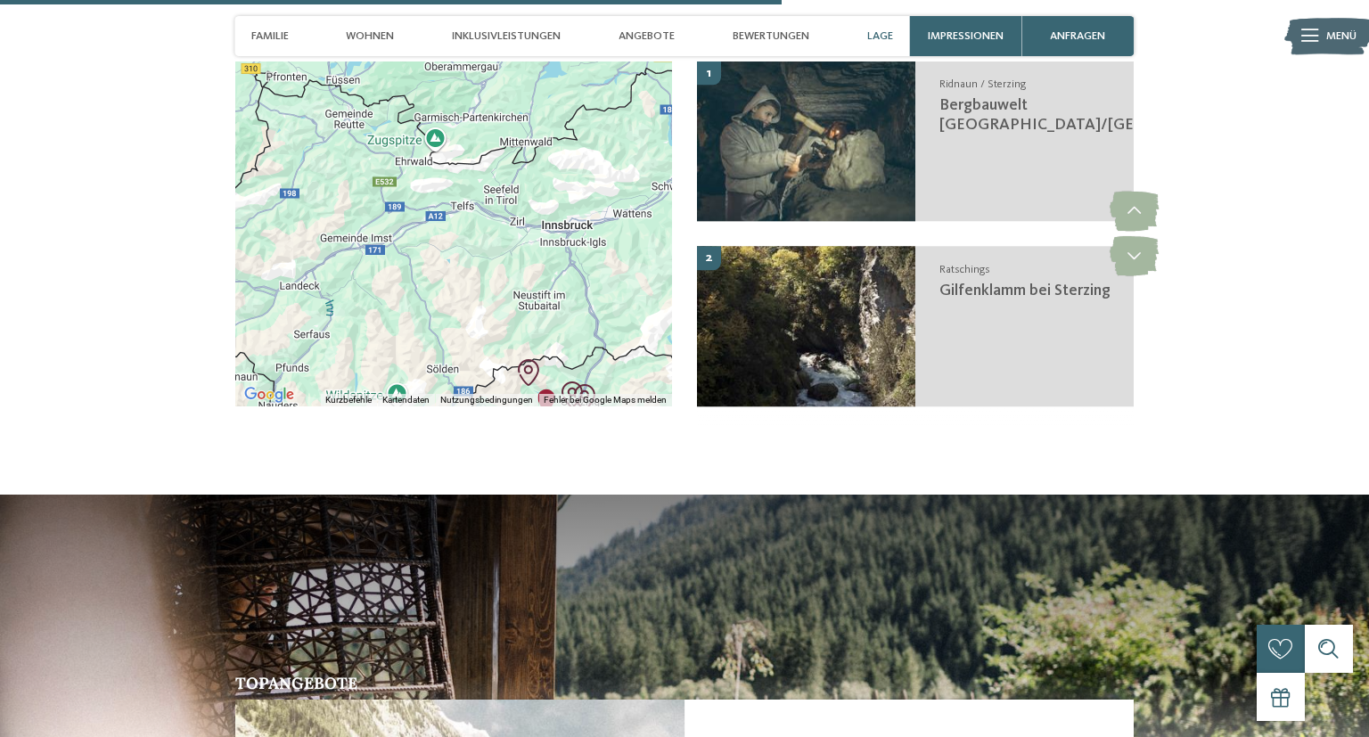
drag, startPoint x: 501, startPoint y: 231, endPoint x: 644, endPoint y: 290, distance: 155.4
click at [644, 290] on div at bounding box center [453, 233] width 437 height 345
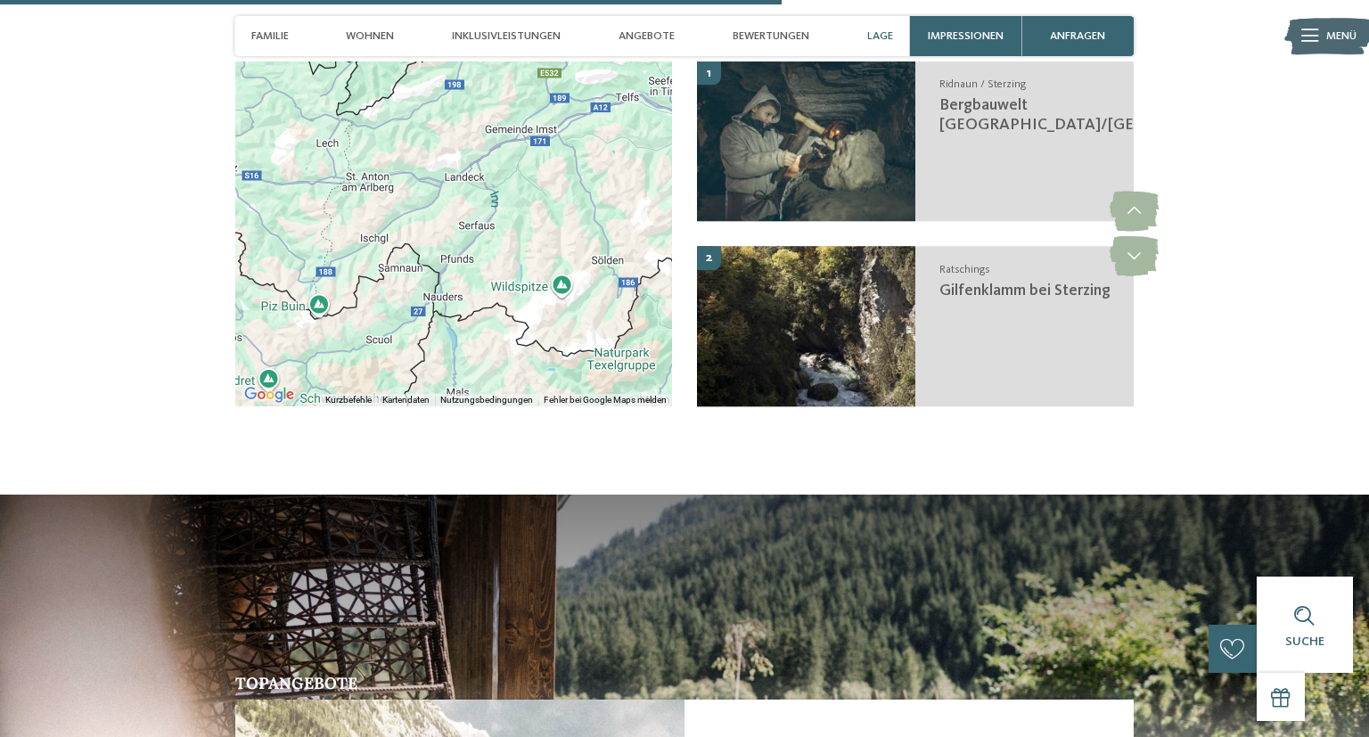
drag, startPoint x: 454, startPoint y: 284, endPoint x: 608, endPoint y: 169, distance: 191.6
click at [608, 169] on div at bounding box center [453, 233] width 437 height 345
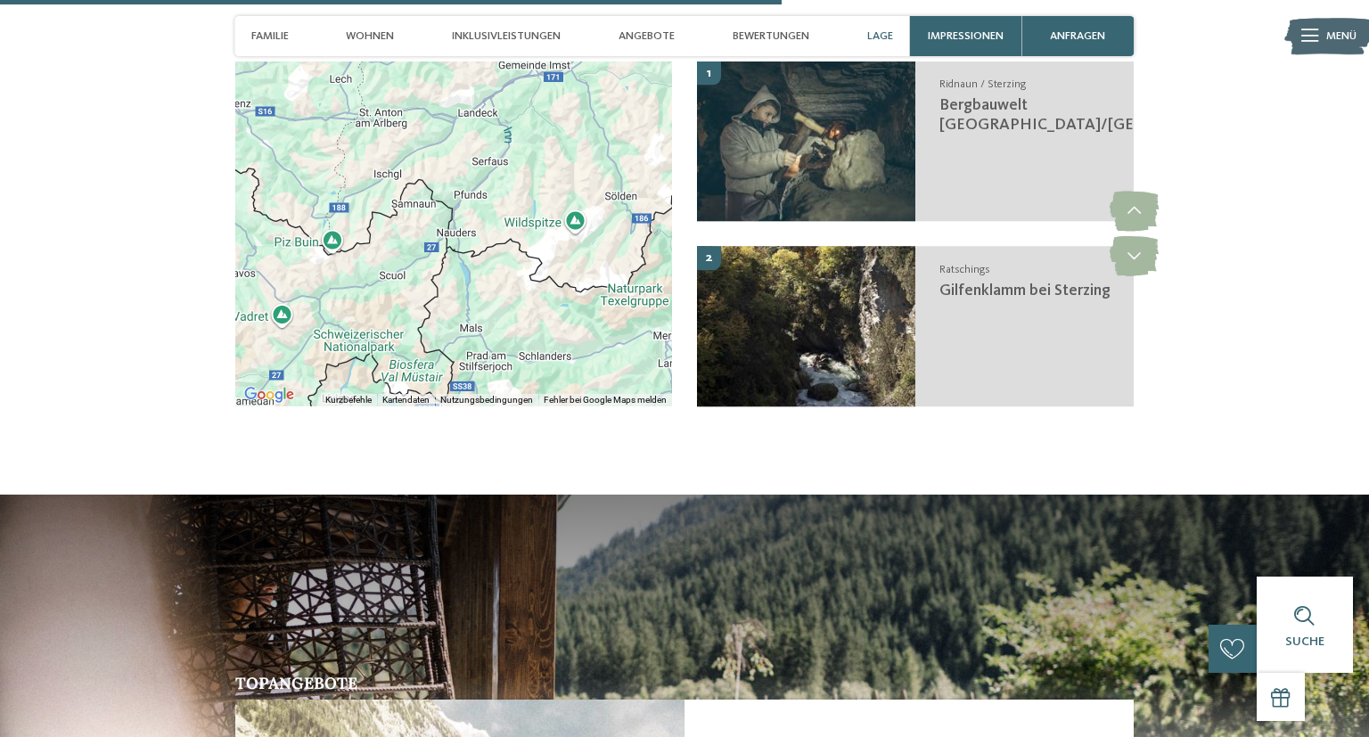
drag, startPoint x: 478, startPoint y: 273, endPoint x: 490, endPoint y: 226, distance: 47.8
click at [490, 226] on div at bounding box center [453, 233] width 437 height 345
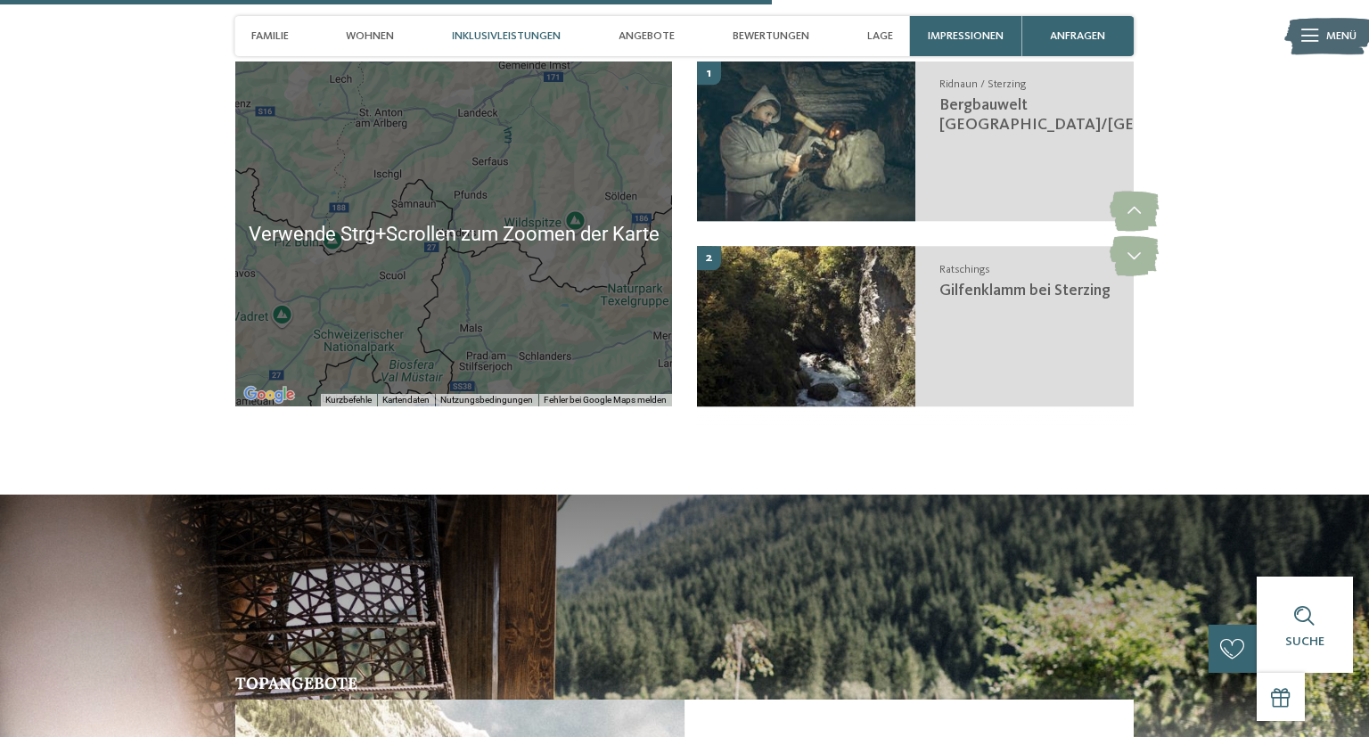
scroll to position [3387, 0]
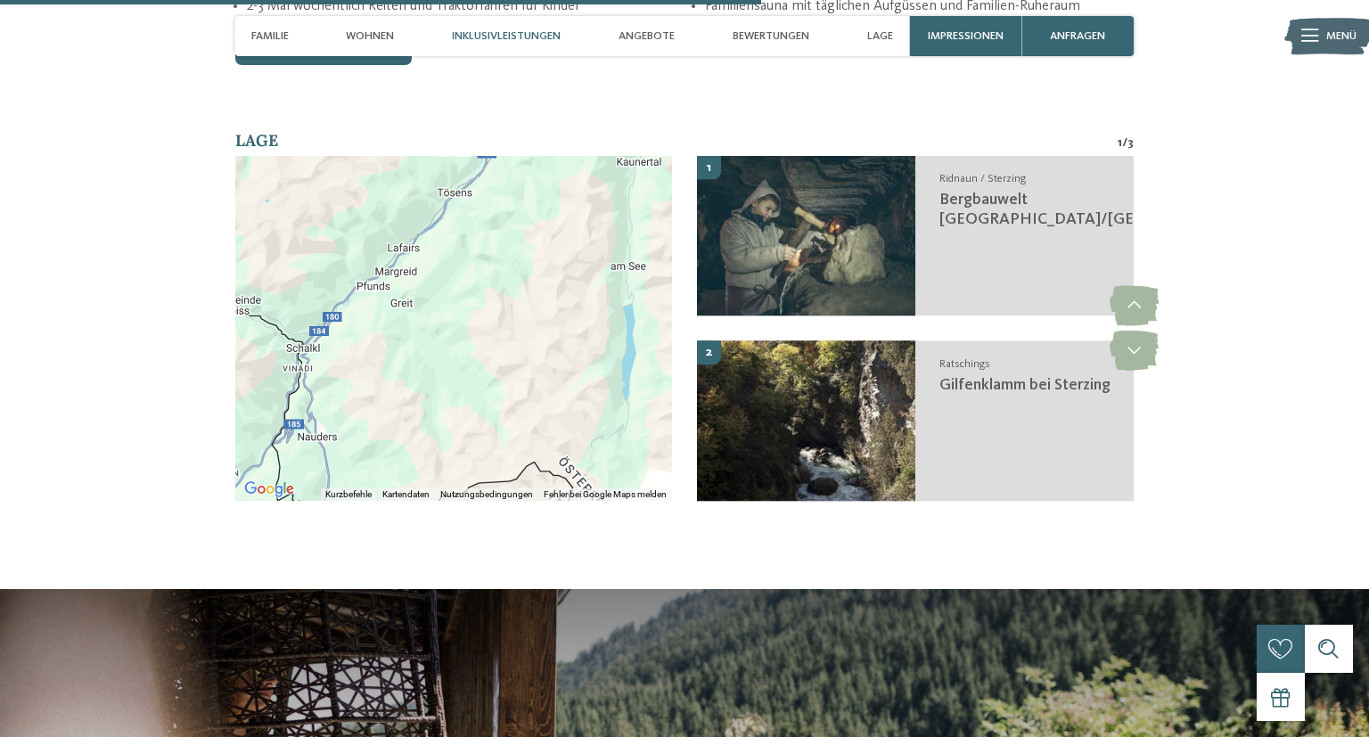
click at [500, 298] on div at bounding box center [453, 328] width 437 height 345
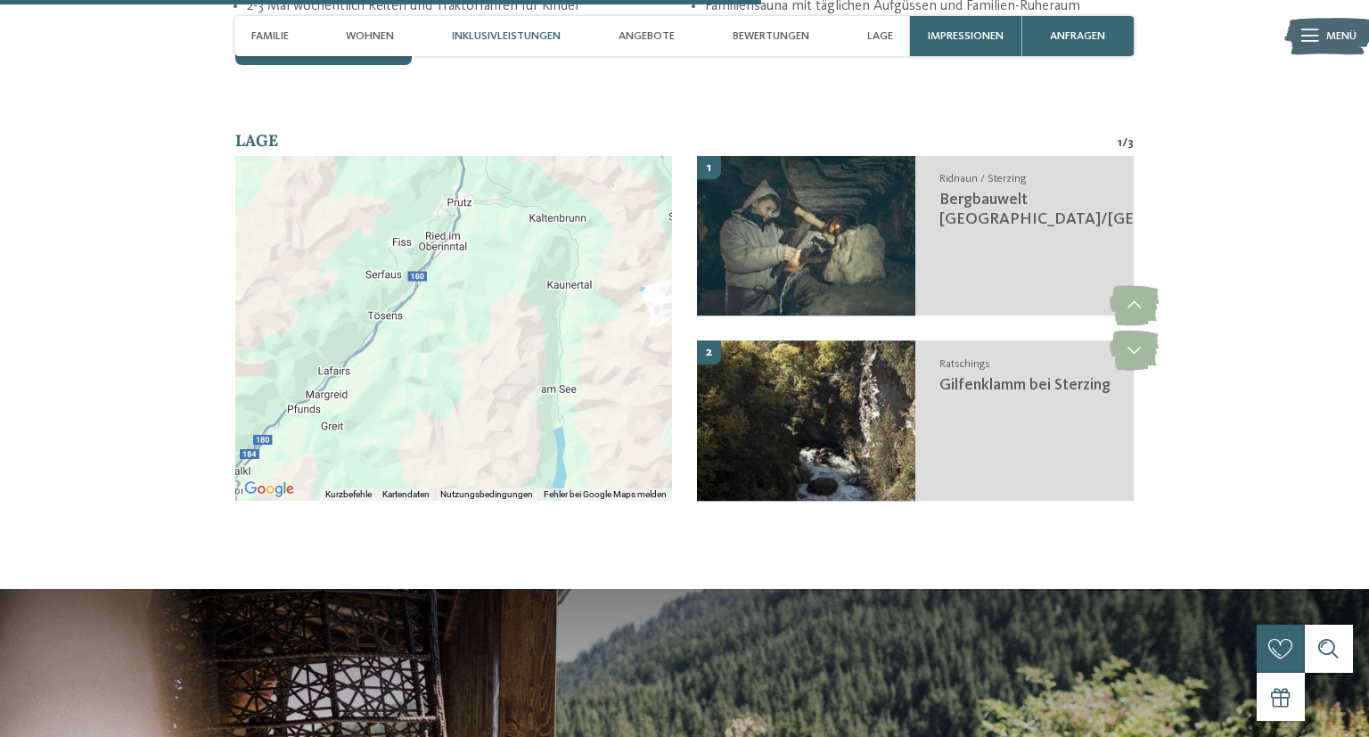
drag, startPoint x: 486, startPoint y: 269, endPoint x: 417, endPoint y: 396, distance: 145.1
click at [417, 396] on div at bounding box center [453, 328] width 437 height 345
